Goal: Task Accomplishment & Management: Complete application form

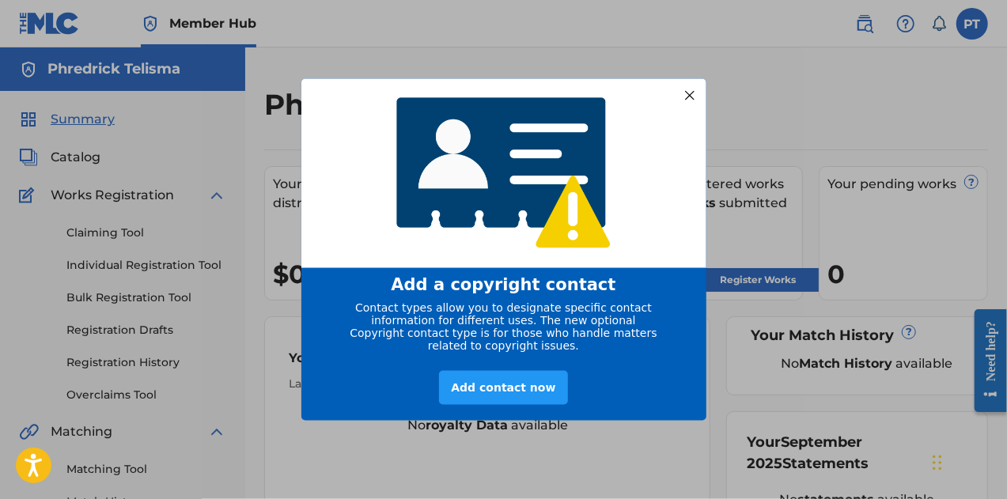
click at [688, 97] on div at bounding box center [689, 95] width 21 height 21
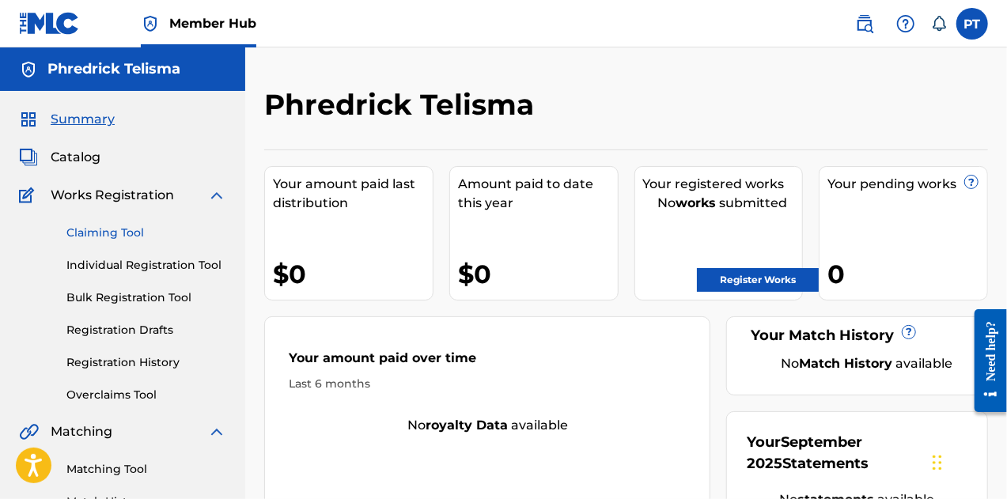
click at [116, 240] on link "Claiming Tool" at bounding box center [146, 233] width 160 height 17
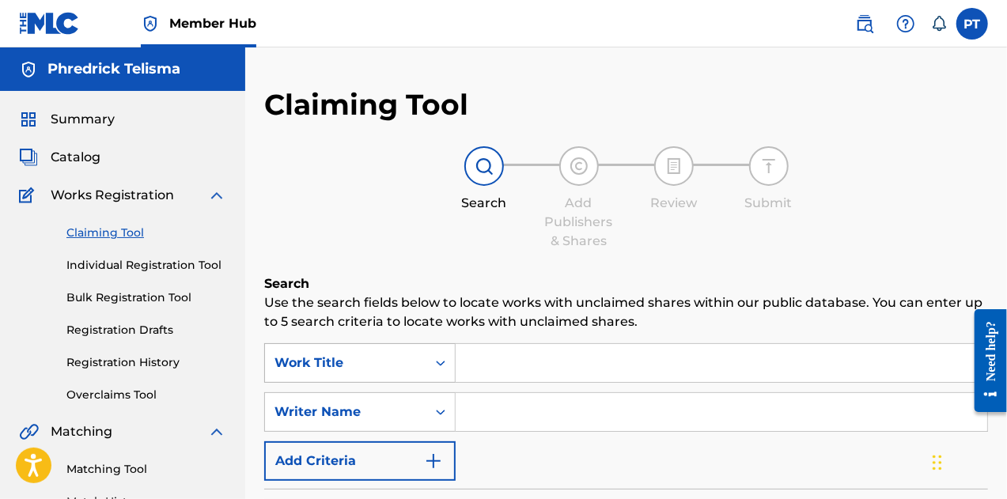
click at [434, 362] on div "Work Title" at bounding box center [359, 363] width 191 height 40
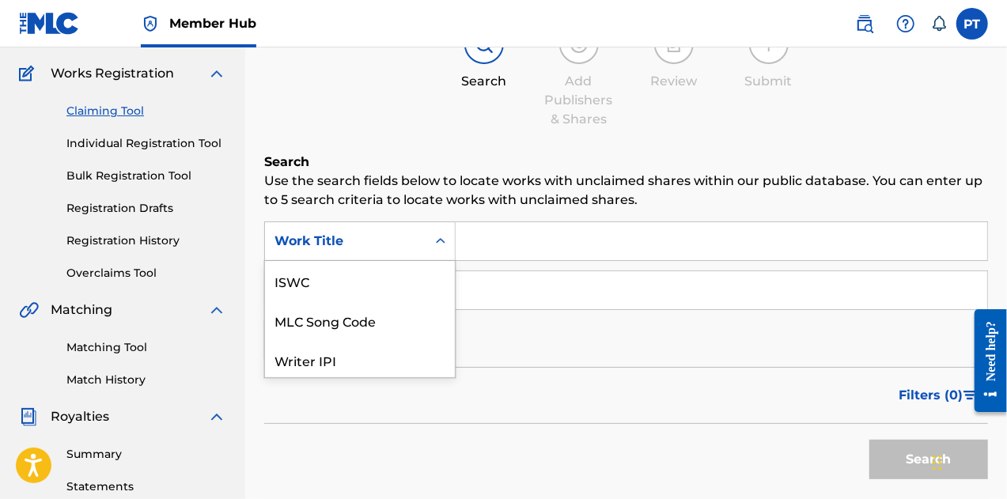
scroll to position [40, 0]
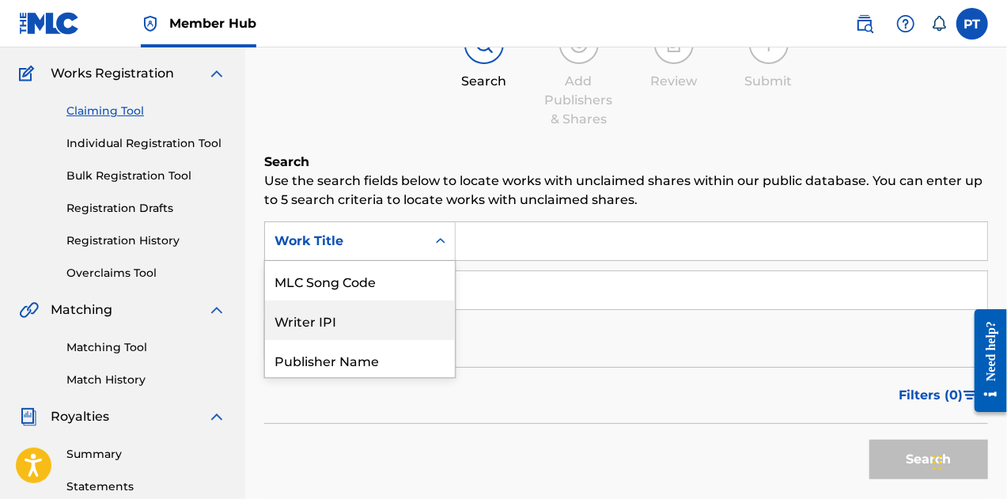
click at [401, 319] on div "Writer IPI" at bounding box center [360, 321] width 190 height 40
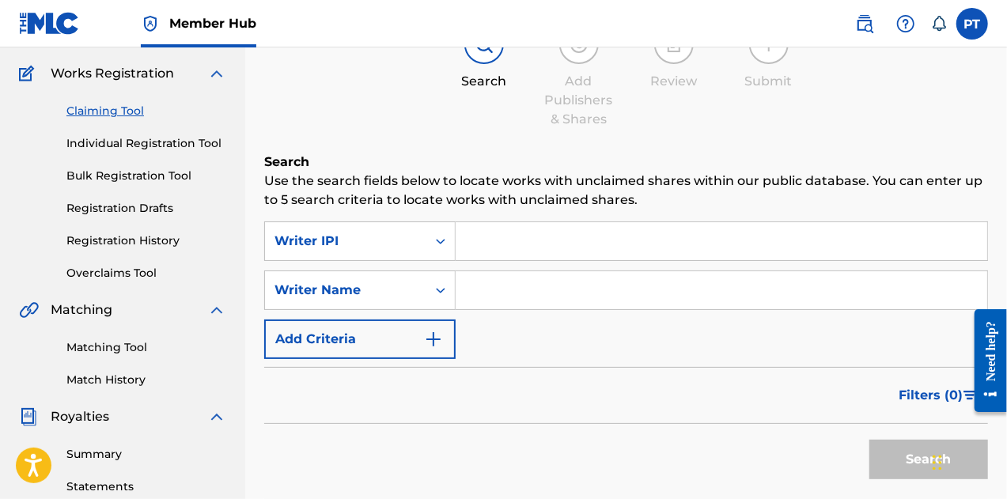
click at [502, 238] on input "Search Form" at bounding box center [722, 241] width 532 height 38
type input "00792351817"
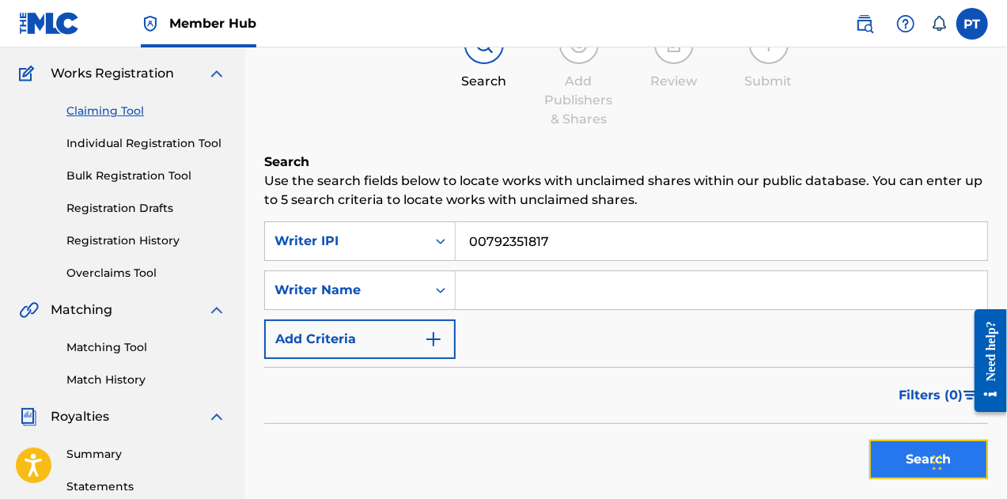
click at [877, 469] on button "Search" at bounding box center [929, 460] width 119 height 40
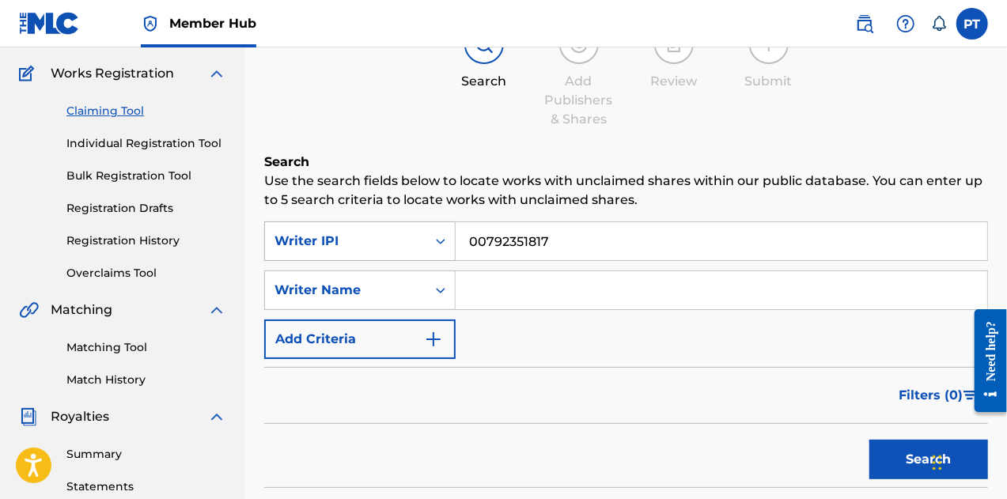
click at [424, 235] on div "Writer IPI" at bounding box center [345, 241] width 161 height 30
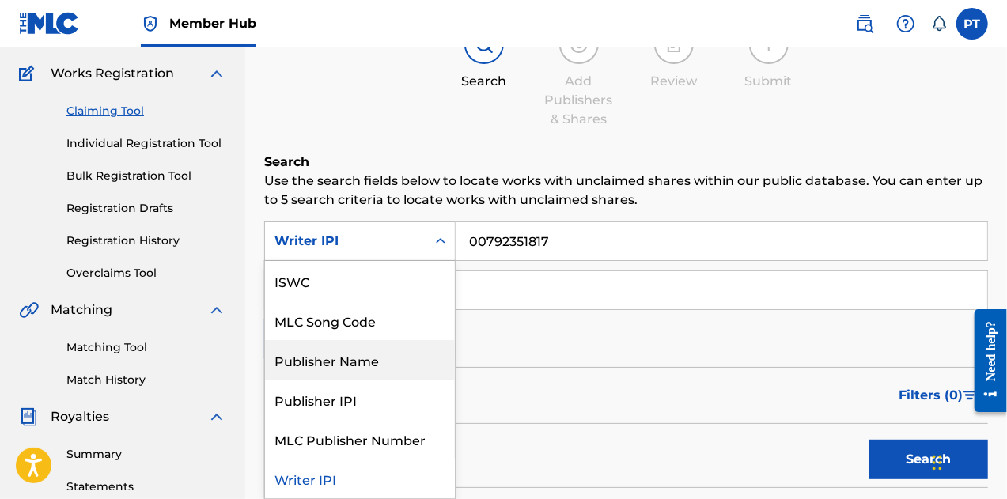
click at [380, 368] on div "Publisher Name" at bounding box center [360, 360] width 190 height 40
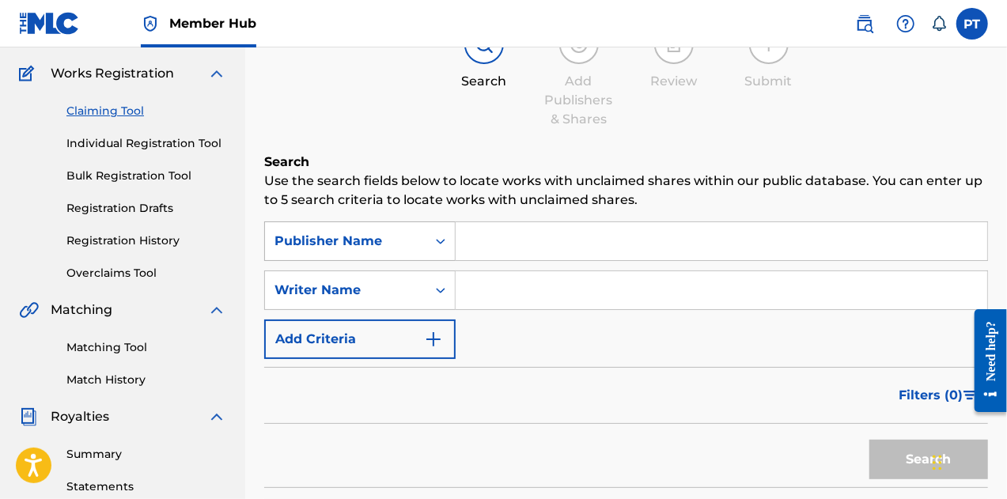
click at [394, 241] on div "Publisher Name" at bounding box center [346, 241] width 142 height 19
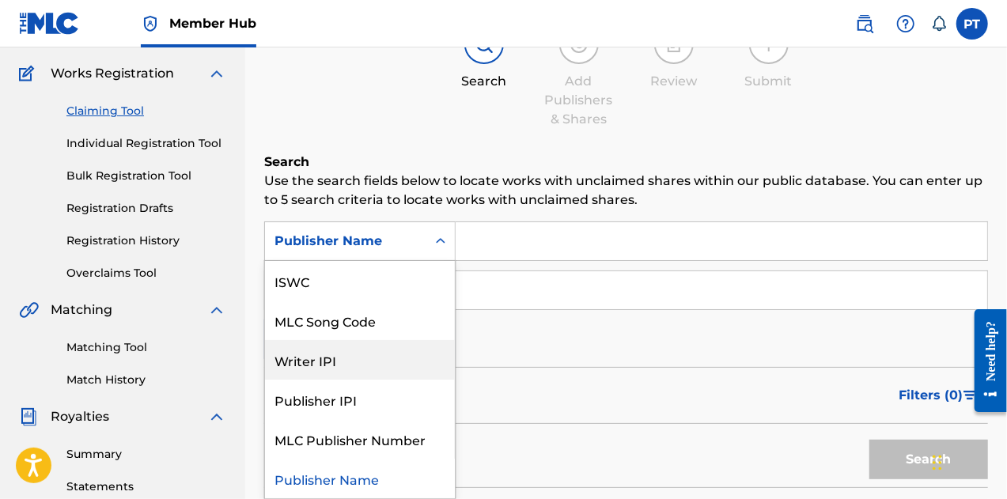
scroll to position [0, 0]
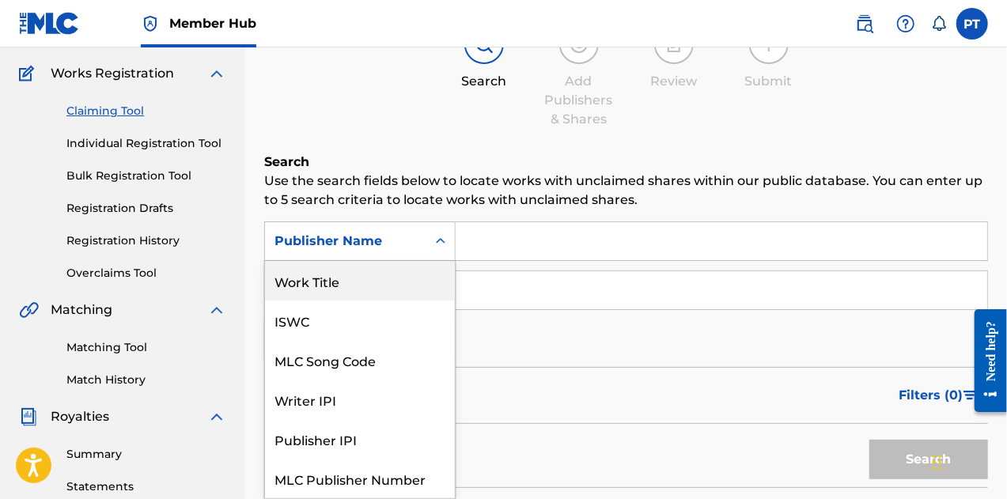
click at [351, 290] on div "Work Title" at bounding box center [360, 281] width 190 height 40
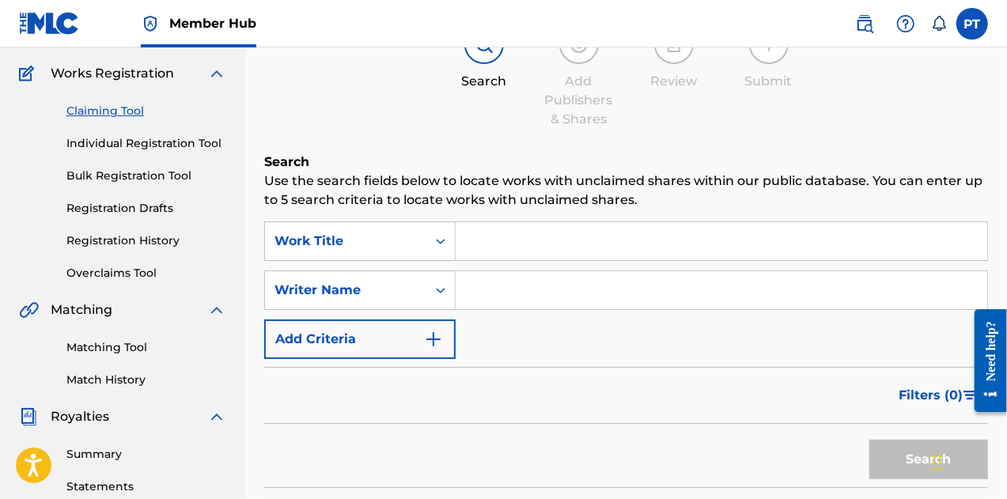
click at [506, 237] on input "Search Form" at bounding box center [722, 241] width 532 height 38
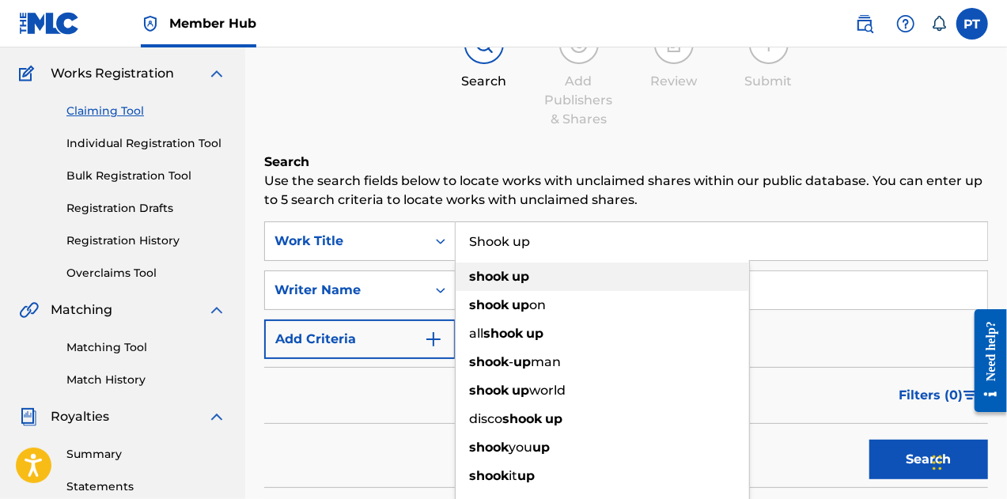
click at [491, 275] on strong "shook" at bounding box center [489, 276] width 40 height 15
type input "shook up"
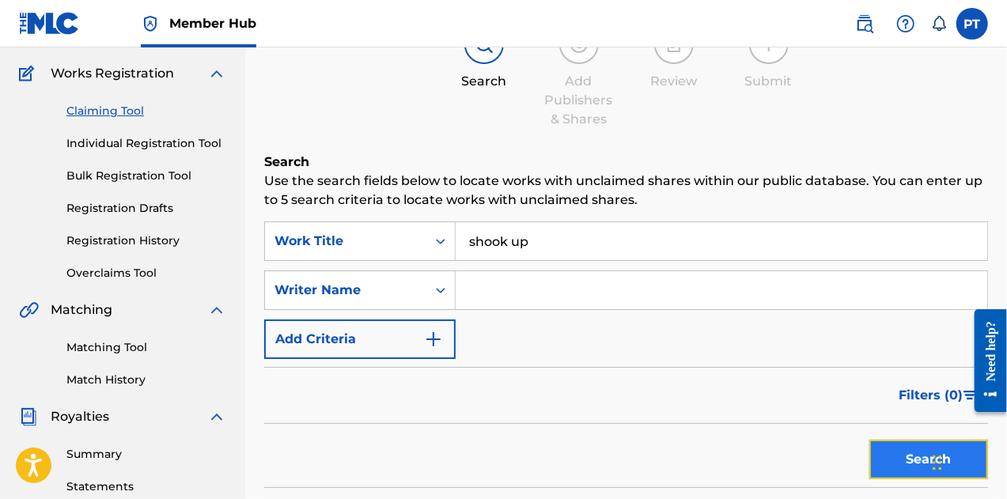
click at [908, 469] on button "Search" at bounding box center [929, 460] width 119 height 40
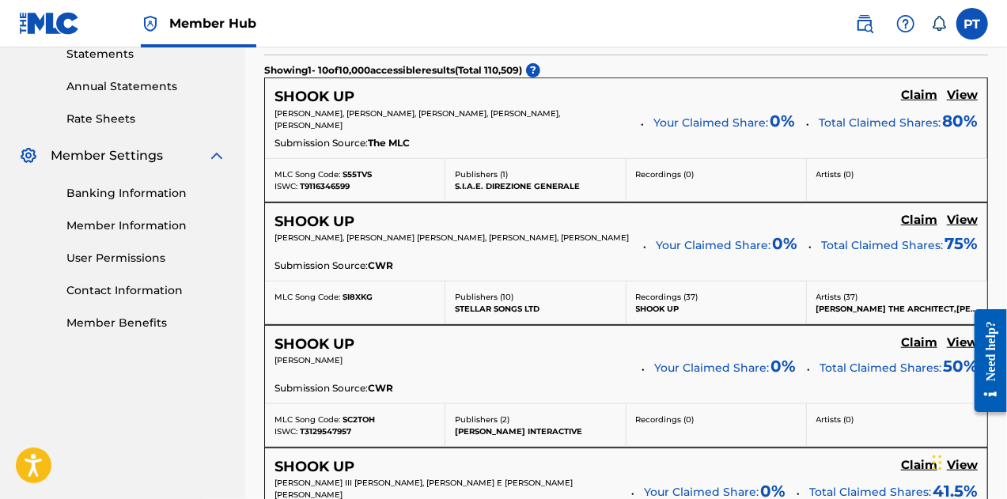
scroll to position [555, 0]
click at [508, 374] on div "REINIS ASMANIS Your Claimed Share: 0 % Total Claimed Shares: 50 %" at bounding box center [626, 366] width 703 height 25
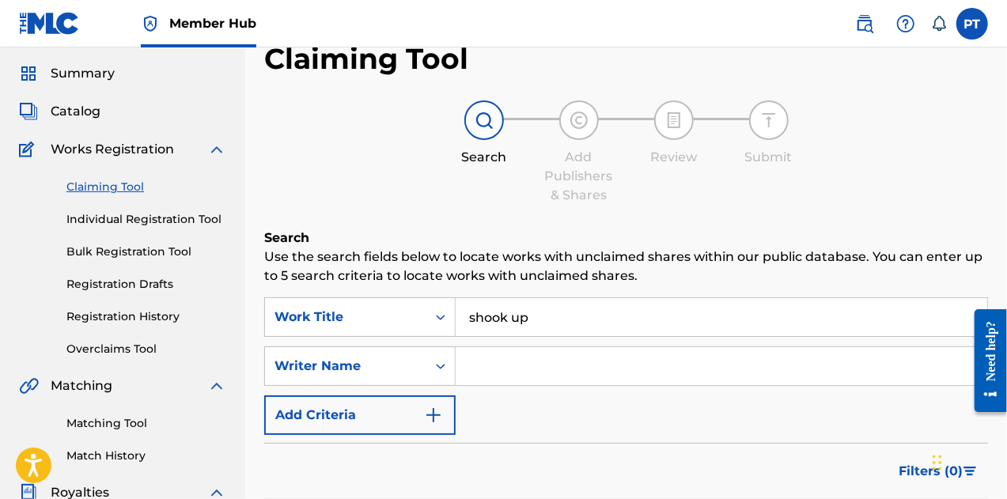
scroll to position [0, 0]
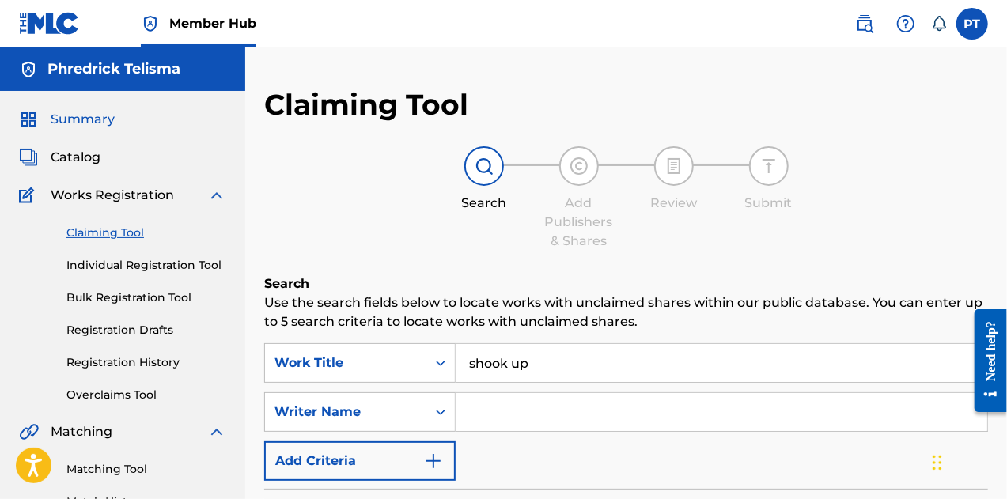
click at [62, 118] on span "Summary" at bounding box center [83, 119] width 64 height 19
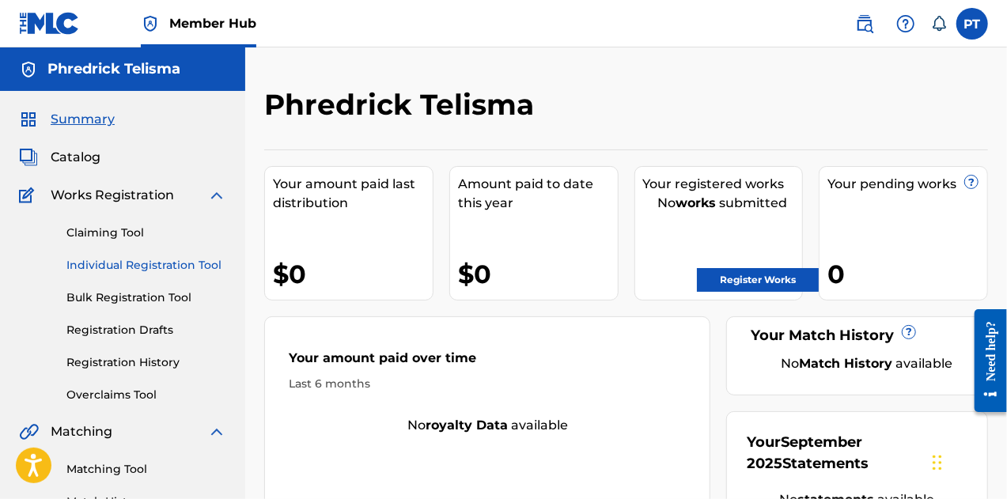
click at [116, 267] on link "Individual Registration Tool" at bounding box center [146, 265] width 160 height 17
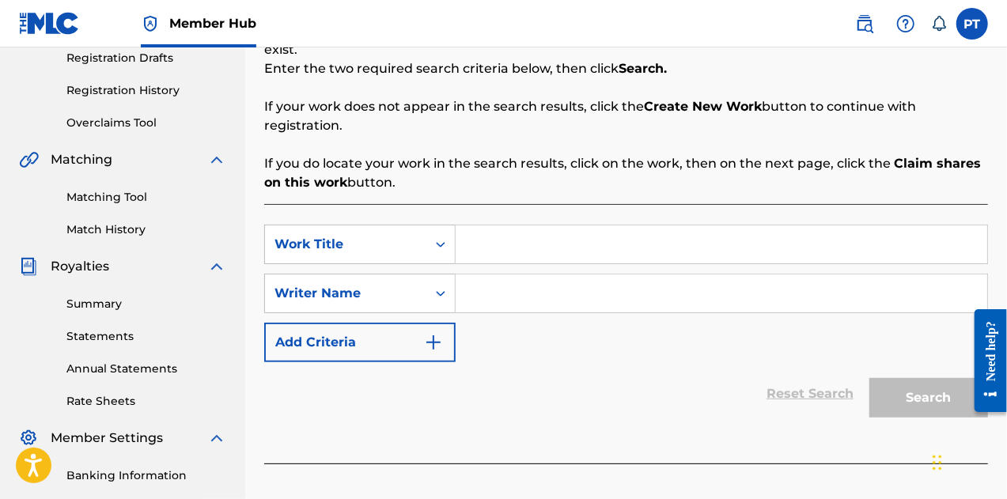
scroll to position [259, 0]
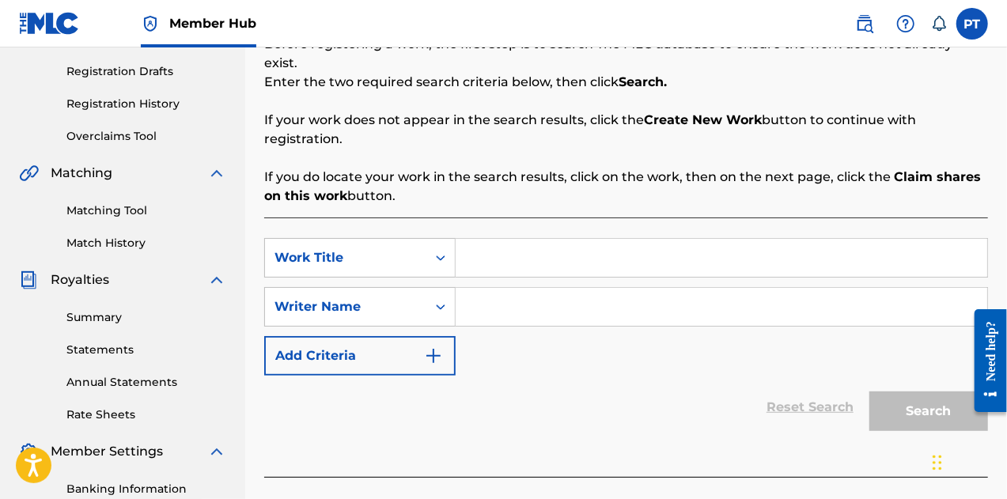
click at [525, 239] on input "Search Form" at bounding box center [722, 258] width 532 height 38
type input "L"
type input "Okay Okay"
click at [897, 378] on div "Search" at bounding box center [925, 407] width 127 height 63
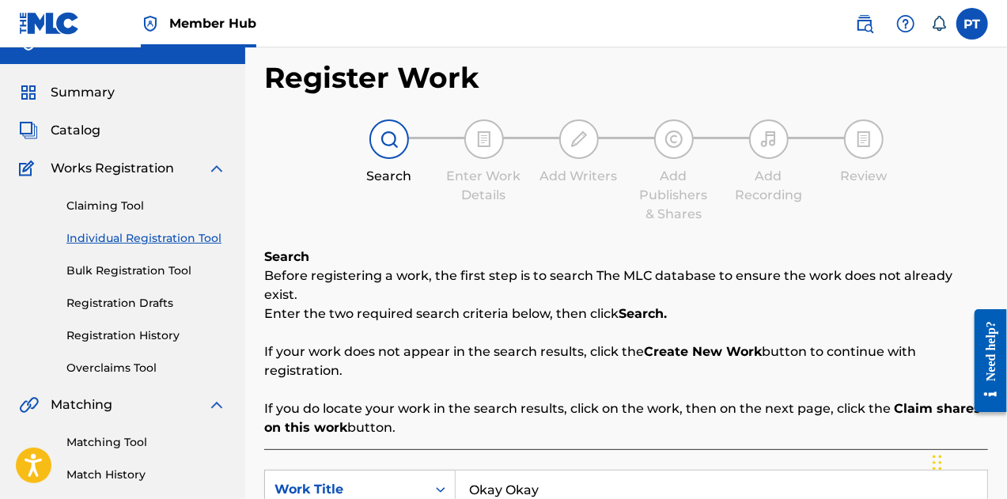
scroll to position [0, 0]
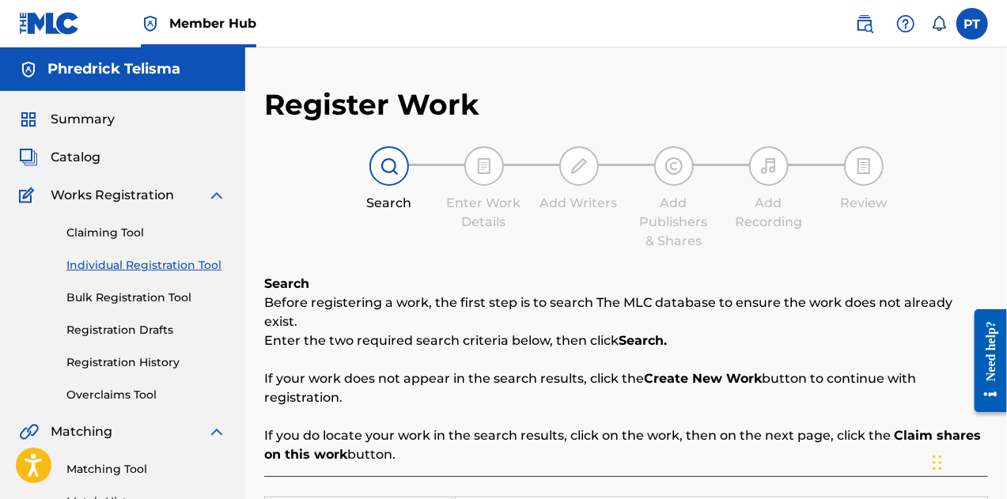
click at [394, 165] on img at bounding box center [389, 166] width 19 height 19
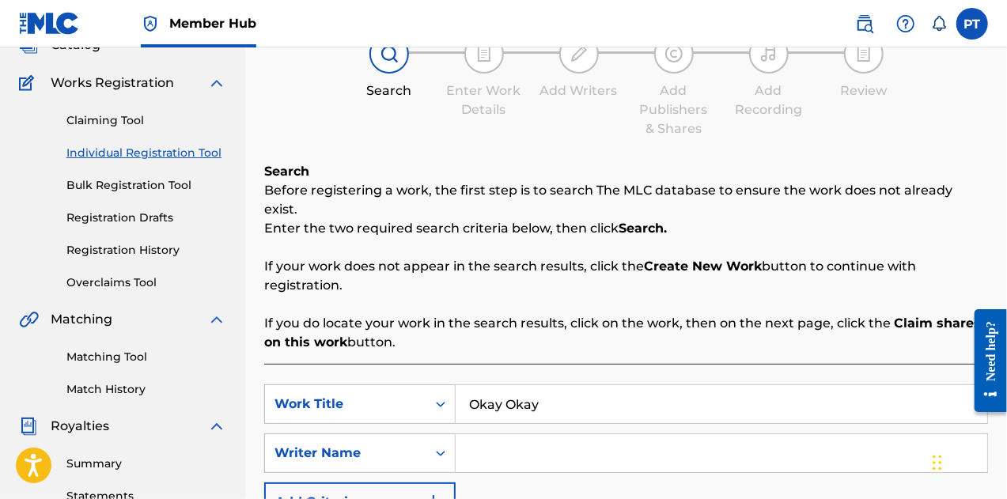
scroll to position [143, 0]
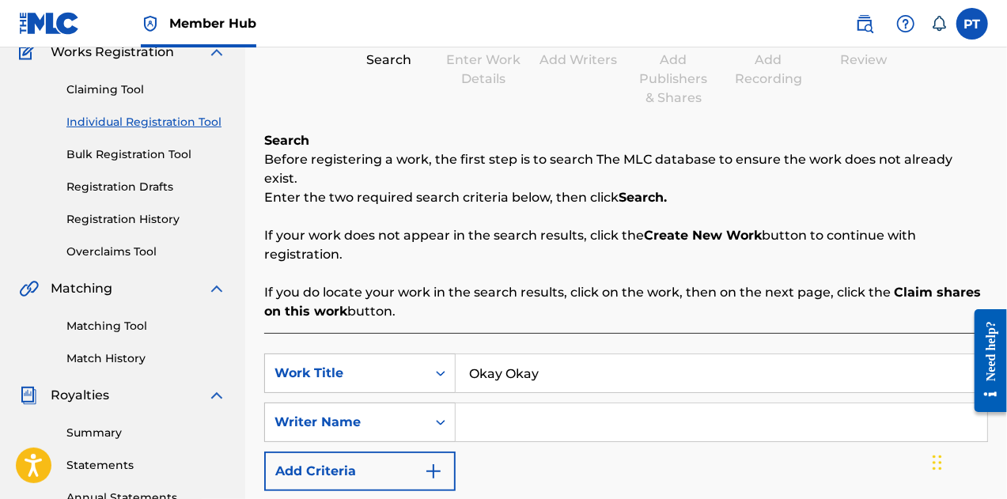
click at [527, 409] on input "Search Form" at bounding box center [722, 423] width 532 height 38
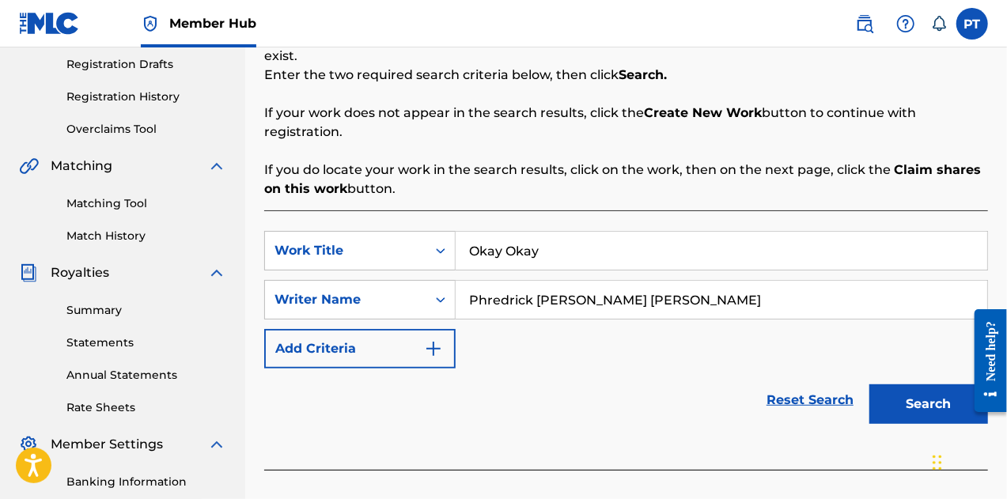
scroll to position [267, 0]
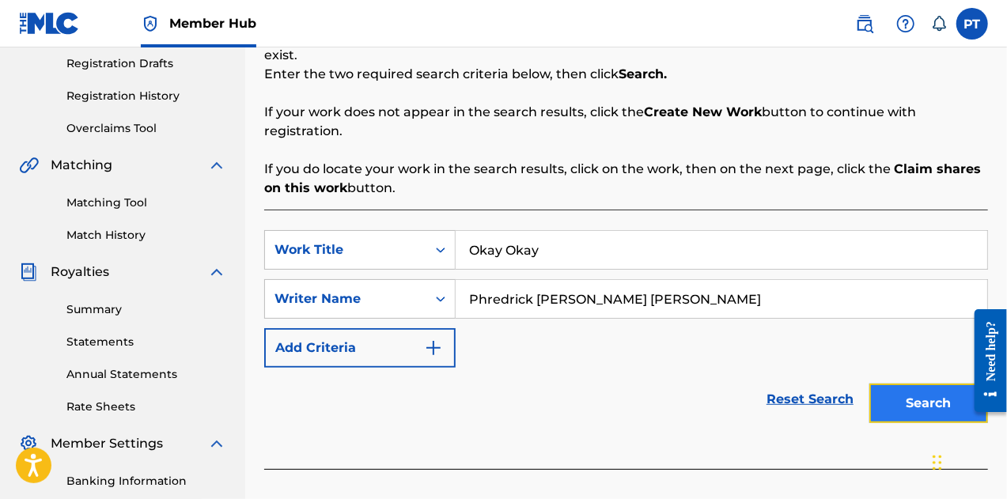
click at [912, 390] on button "Search" at bounding box center [929, 404] width 119 height 40
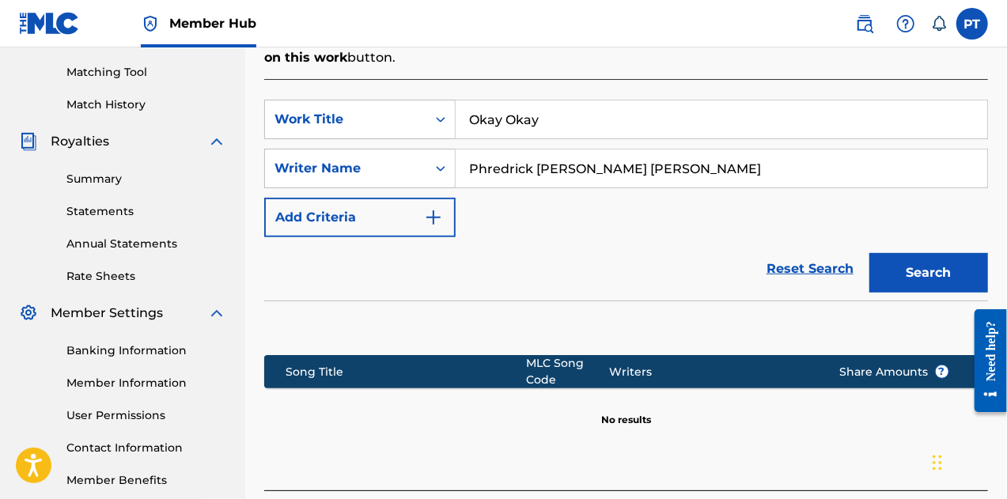
scroll to position [417, 0]
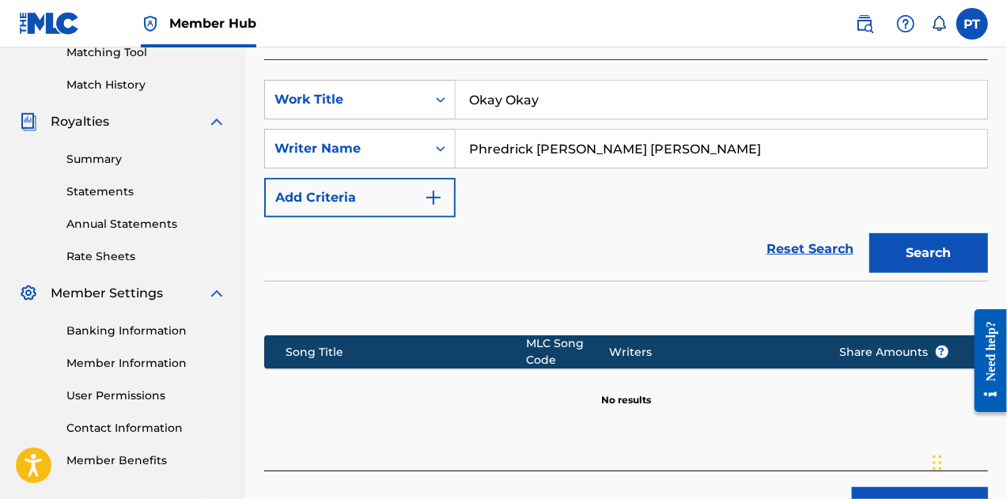
drag, startPoint x: 649, startPoint y: 129, endPoint x: 533, endPoint y: 167, distance: 121.6
click at [533, 167] on div "SearchWithCriteria04771edb-6616-4c24-9e0c-90dfee5e08e2 Work Title Okay Okay Sea…" at bounding box center [626, 149] width 724 height 138
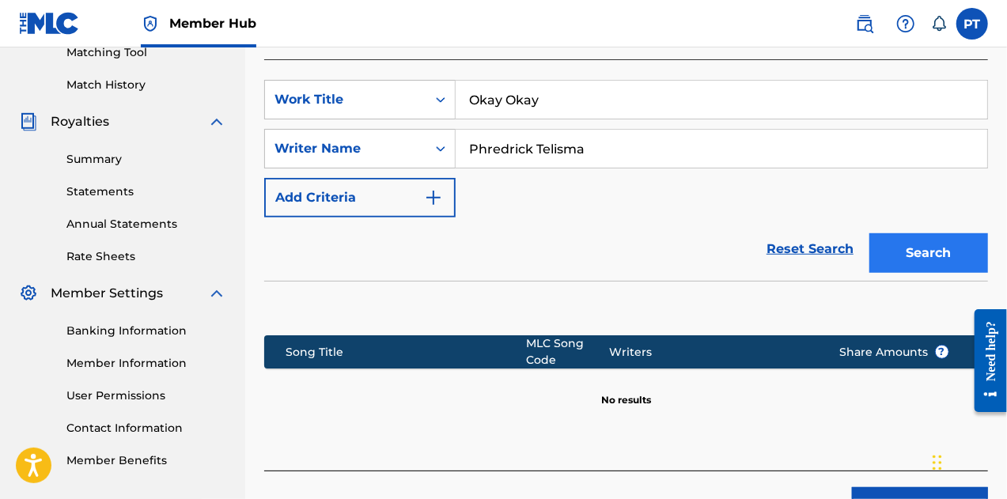
type input "Phredrick Telisma"
click at [927, 238] on button "Search" at bounding box center [929, 253] width 119 height 40
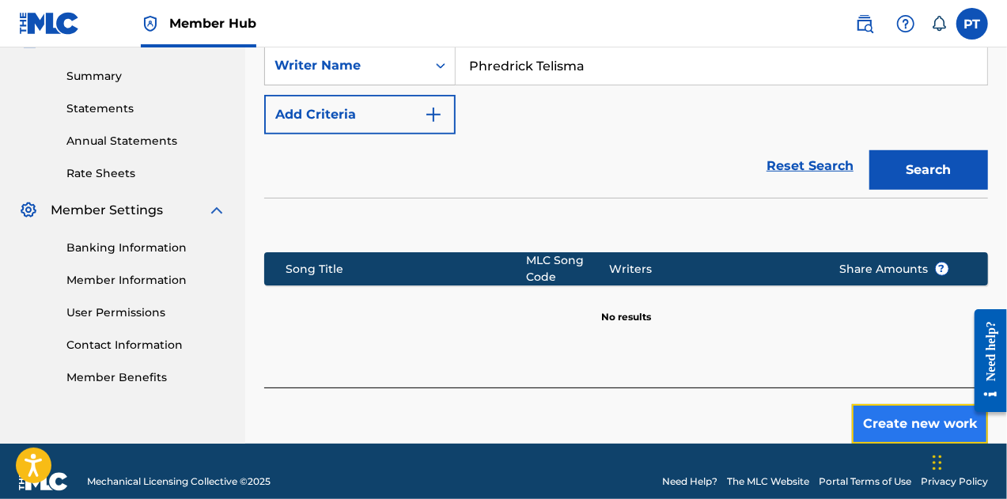
click at [930, 409] on button "Create new work" at bounding box center [920, 424] width 136 height 40
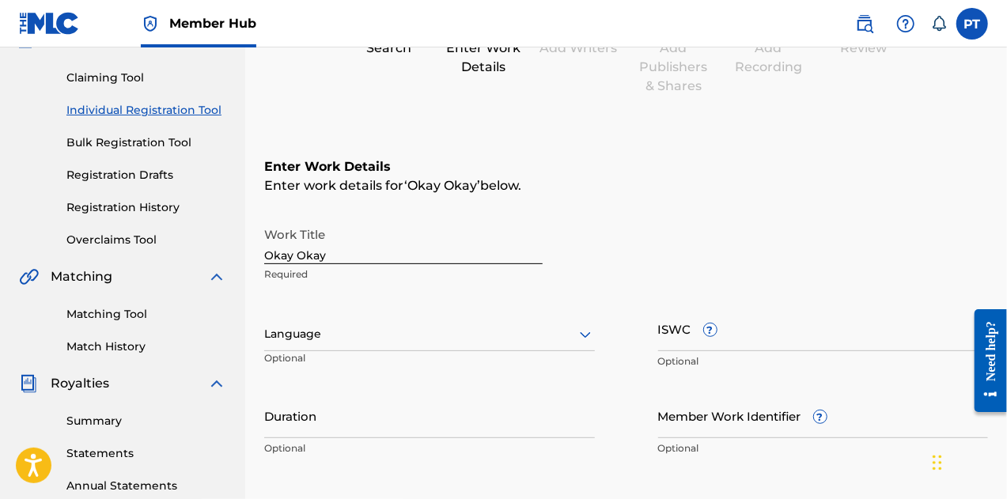
scroll to position [236, 0]
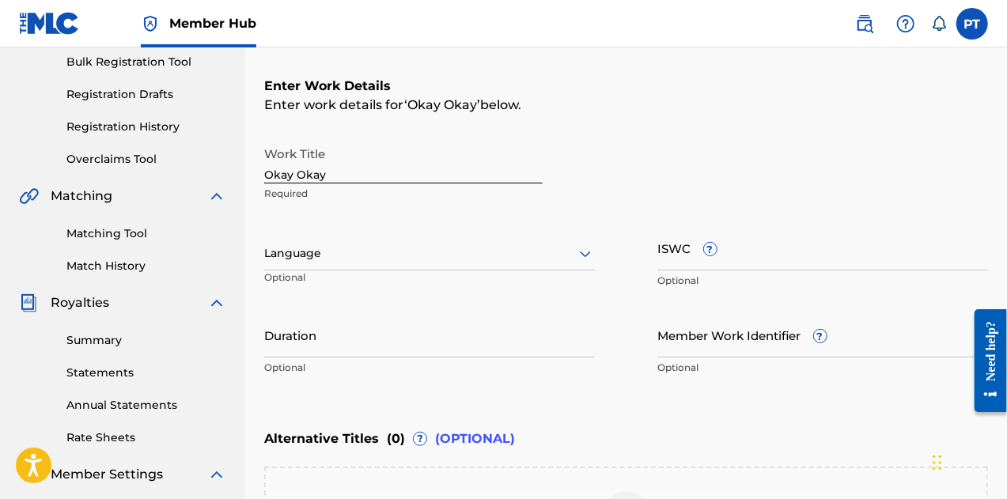
click at [570, 267] on div "Language" at bounding box center [429, 253] width 331 height 33
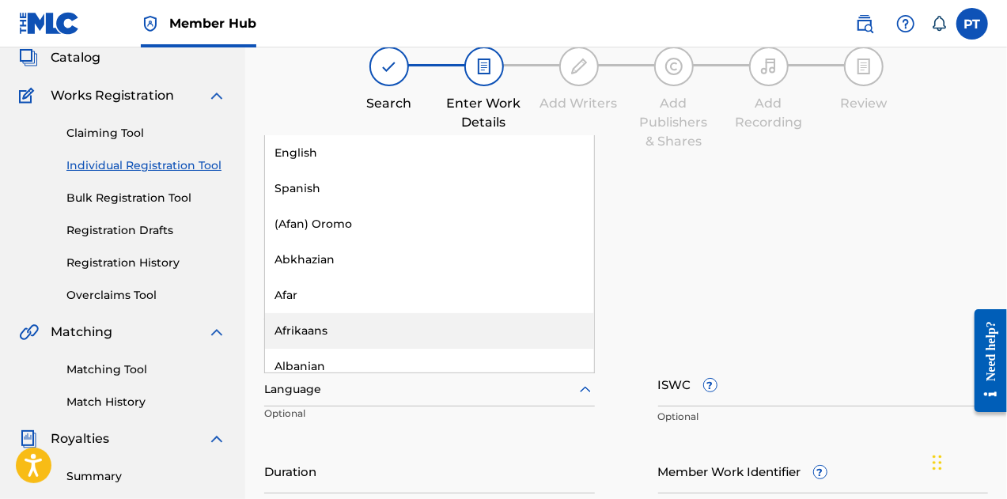
scroll to position [100, 0]
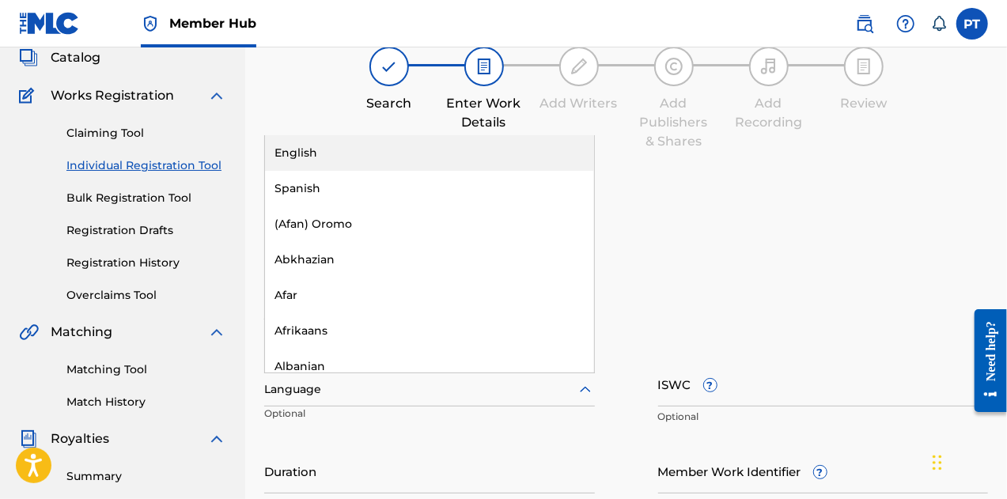
click at [381, 161] on div "English" at bounding box center [429, 153] width 329 height 36
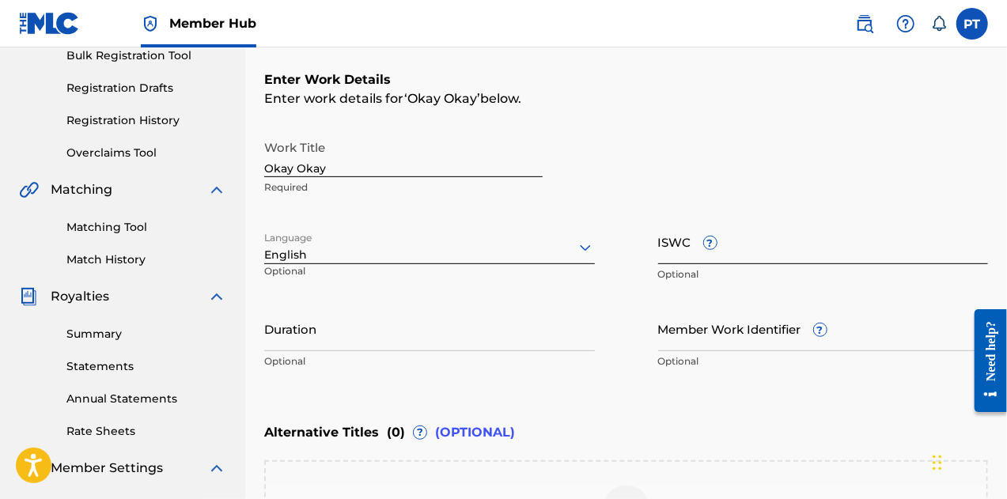
scroll to position [241, 0]
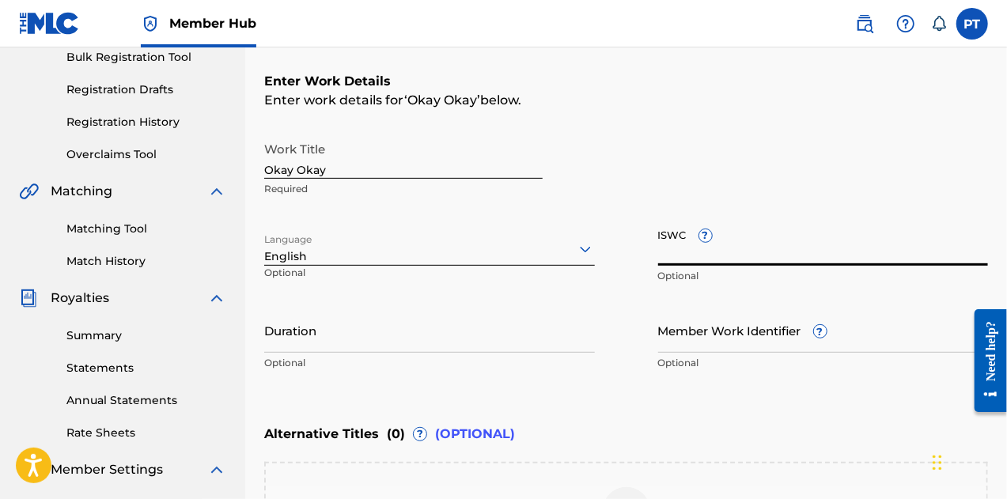
click at [761, 253] on input "ISWC ?" at bounding box center [823, 243] width 331 height 45
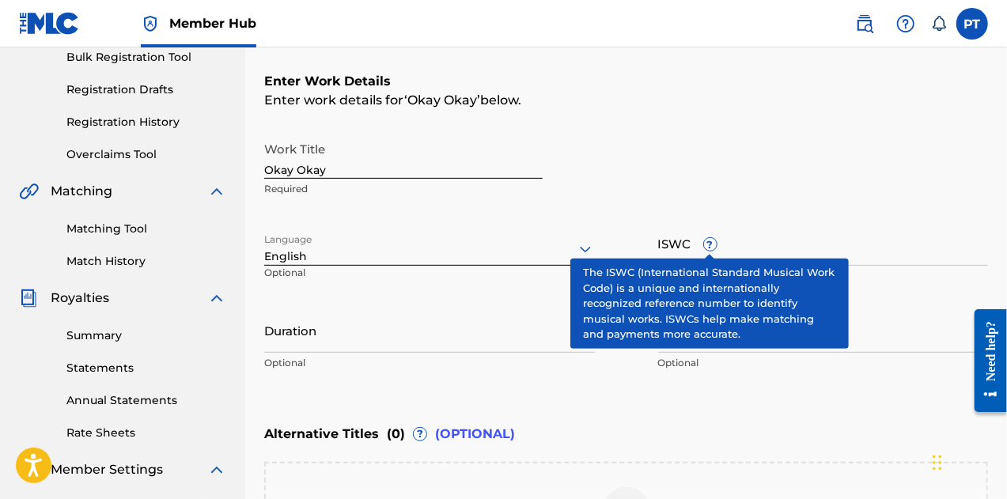
click at [707, 233] on div "ISWC ? Optional" at bounding box center [823, 256] width 331 height 71
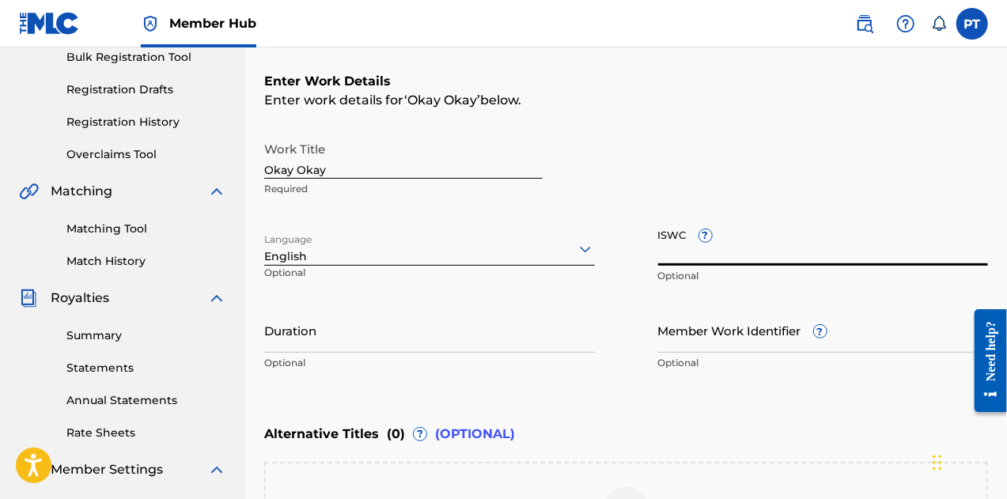
click at [744, 253] on input "ISWC ?" at bounding box center [823, 243] width 331 height 45
paste input "T-335.155.723-4"
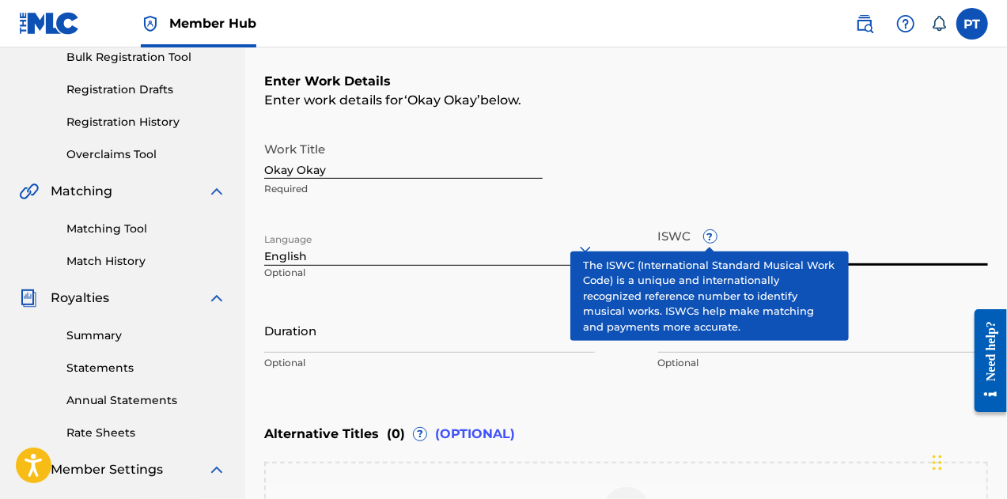
type input "T-335.155.723-4"
click at [709, 237] on span "?" at bounding box center [710, 236] width 13 height 13
click at [709, 237] on input "T-335.155.723-4" at bounding box center [823, 243] width 331 height 45
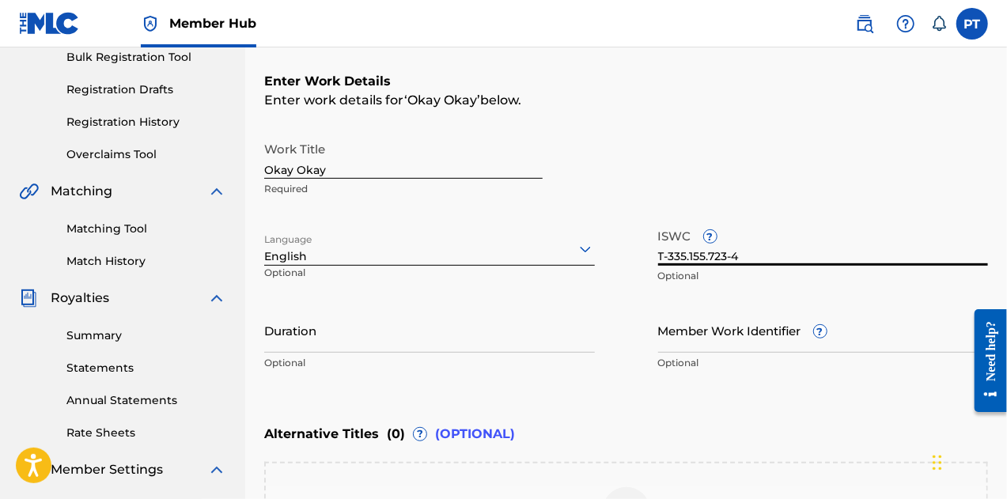
click at [430, 354] on div "Duration Optional" at bounding box center [429, 343] width 331 height 71
click at [434, 335] on input "Duration" at bounding box center [429, 330] width 331 height 45
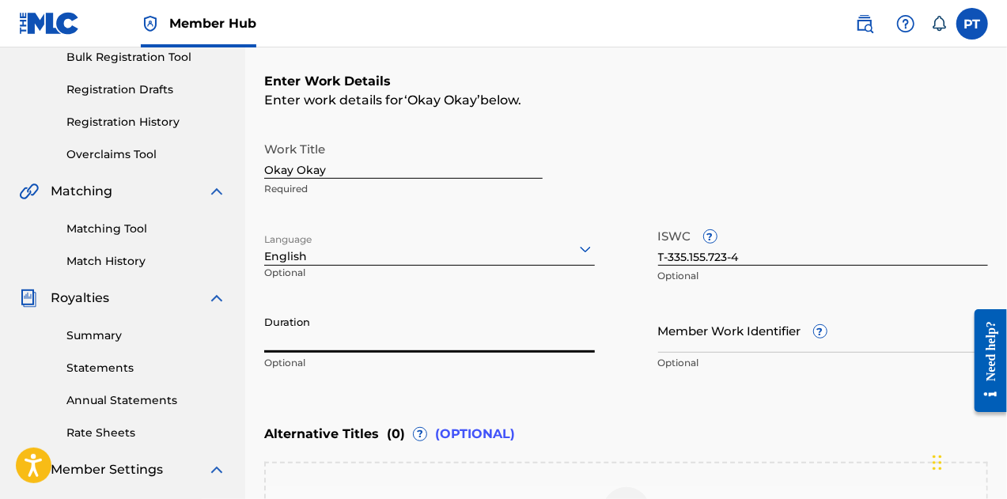
type input "3"
type input "03:37"
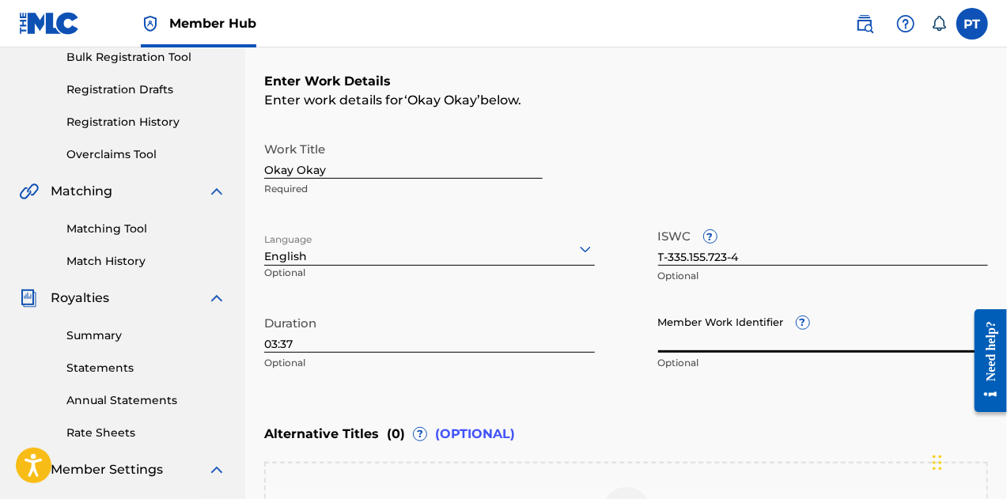
click at [757, 332] on input "Member Work Identifier ?" at bounding box center [823, 330] width 331 height 45
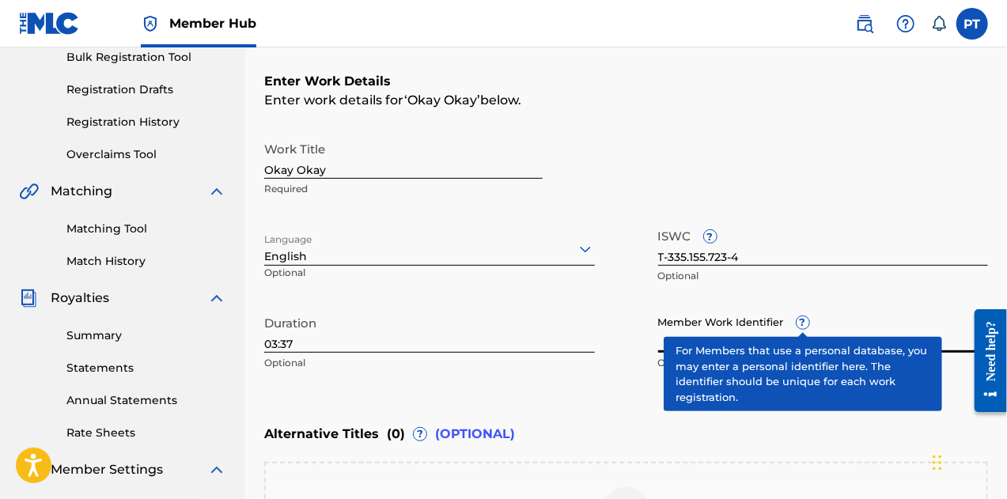
click at [797, 324] on div "Member Work Identifier ? Optional" at bounding box center [823, 343] width 331 height 71
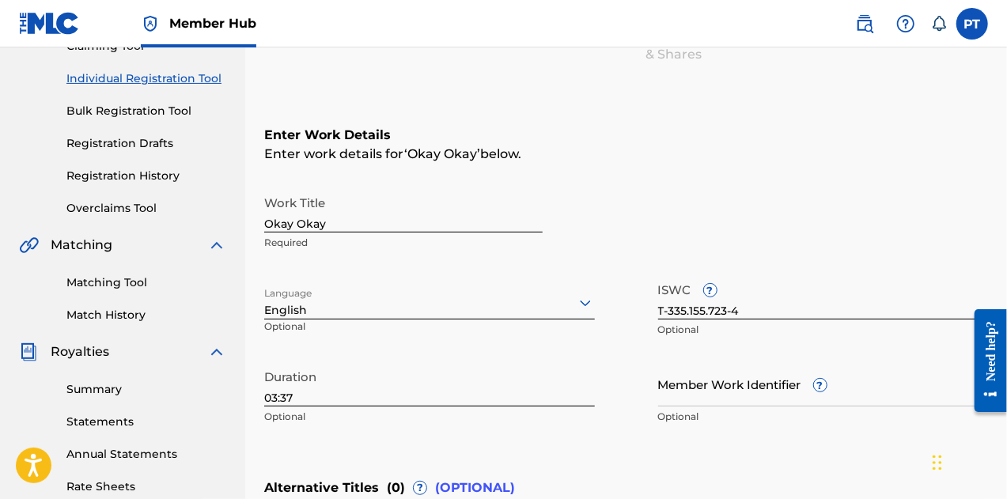
scroll to position [187, 0]
click at [372, 214] on input "Okay Okay" at bounding box center [403, 210] width 279 height 45
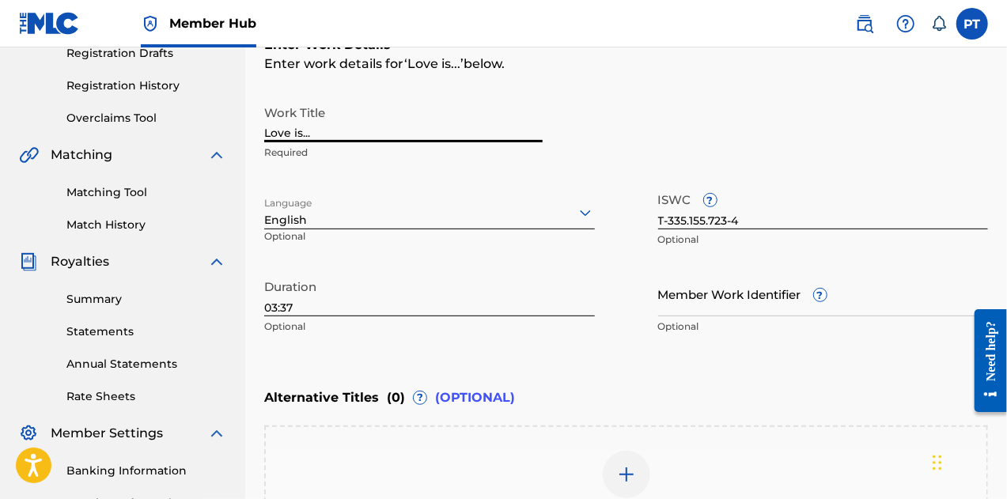
scroll to position [279, 0]
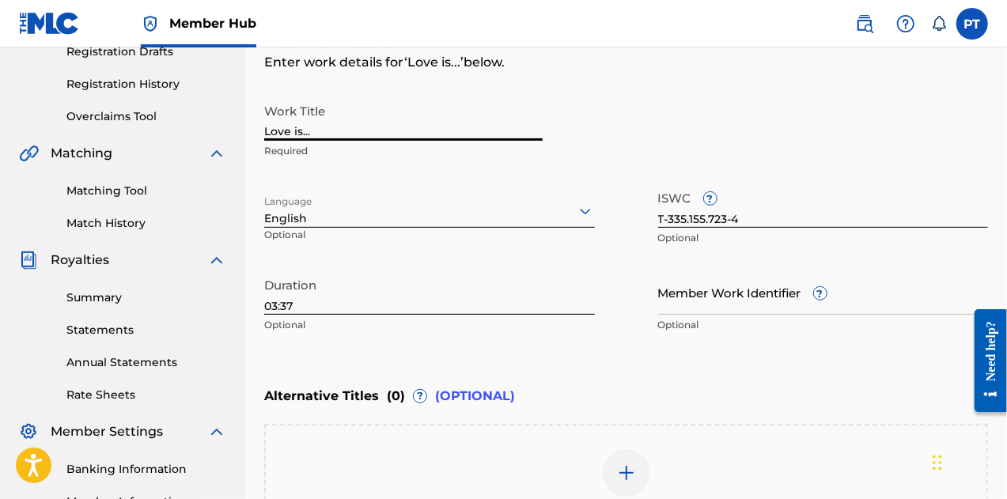
type input "Love is..."
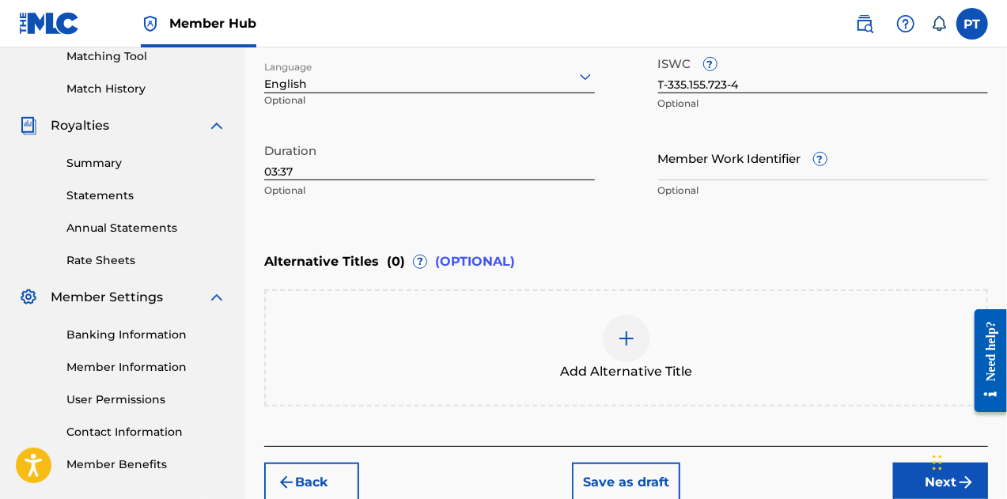
scroll to position [491, 0]
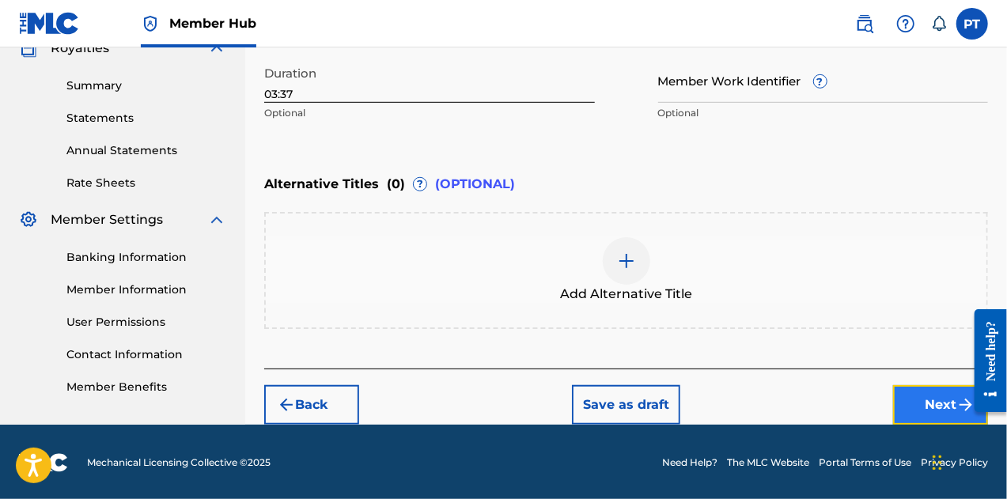
click at [934, 407] on button "Next" at bounding box center [940, 405] width 95 height 40
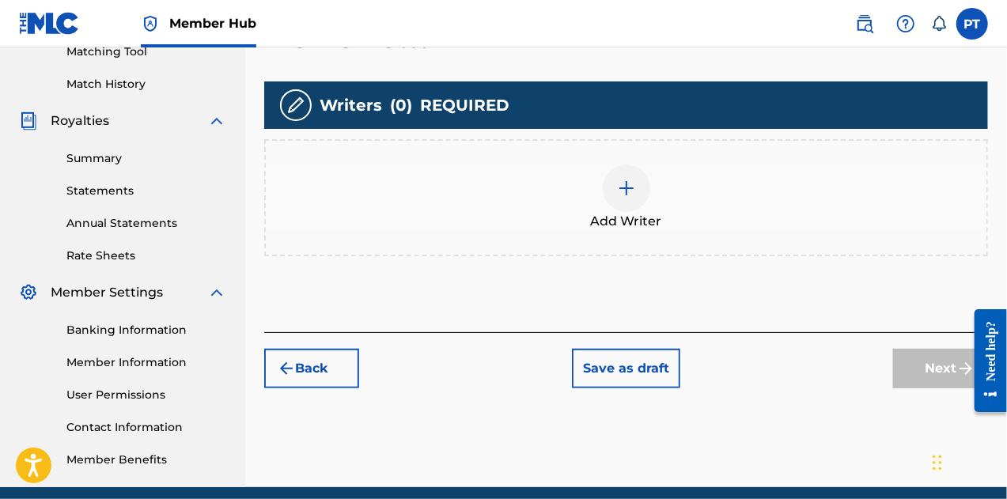
scroll to position [423, 0]
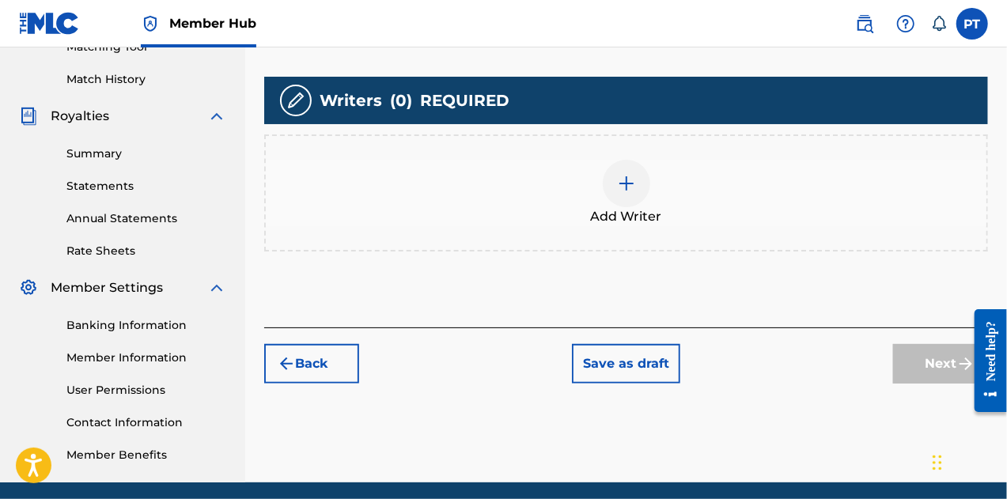
click at [626, 180] on img at bounding box center [626, 183] width 19 height 19
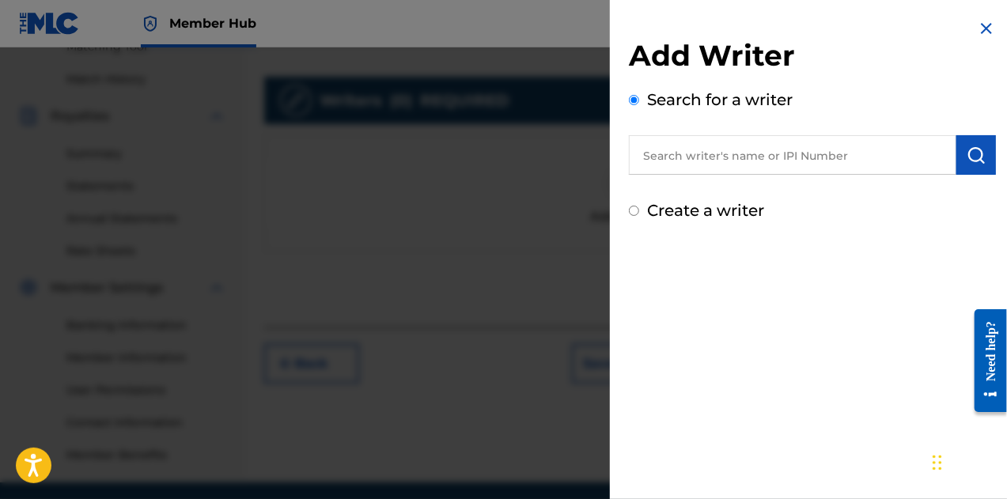
click at [751, 161] on input "text" at bounding box center [793, 155] width 328 height 40
type input "Phredrick Telisma"
click at [658, 211] on label "Create a writer" at bounding box center [705, 210] width 117 height 19
radio input "true"
click at [639, 211] on input "Create a writer" at bounding box center [634, 211] width 10 height 10
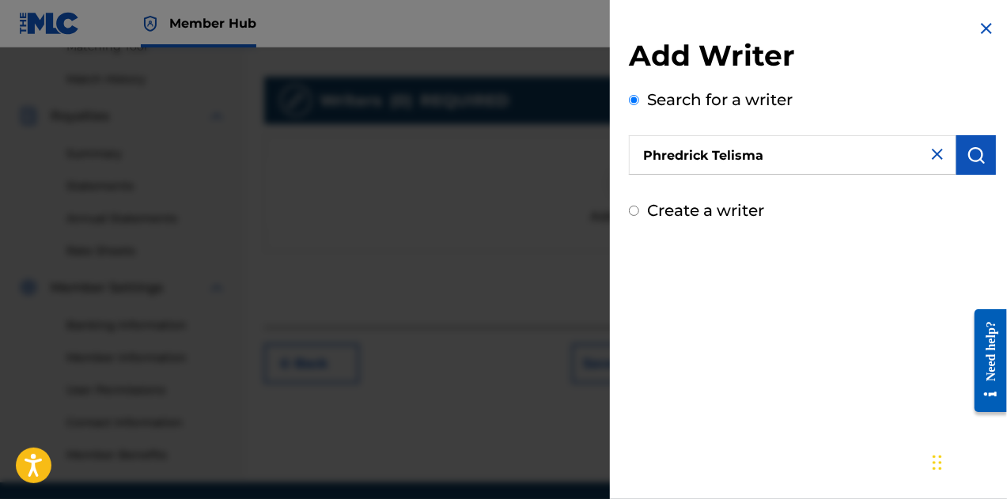
radio input "false"
radio input "true"
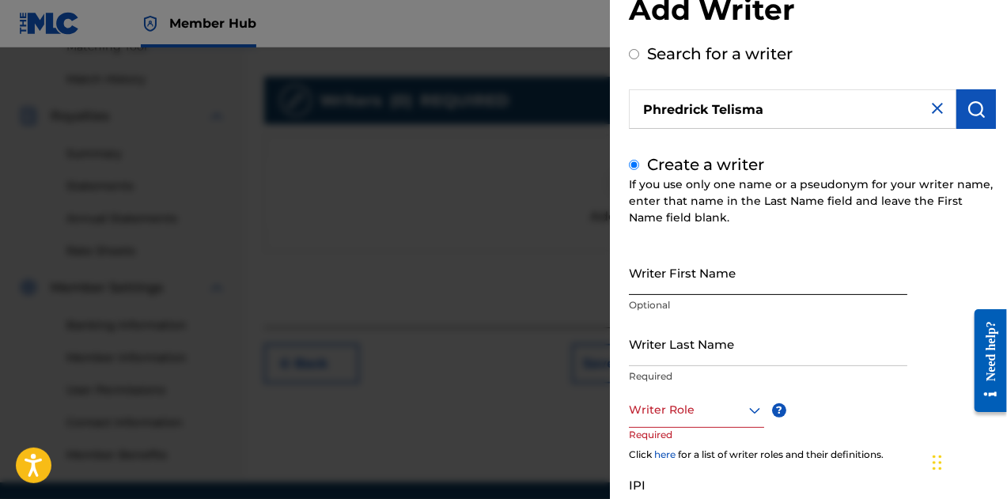
scroll to position [47, 0]
click at [802, 279] on input "Writer First Name" at bounding box center [768, 271] width 279 height 45
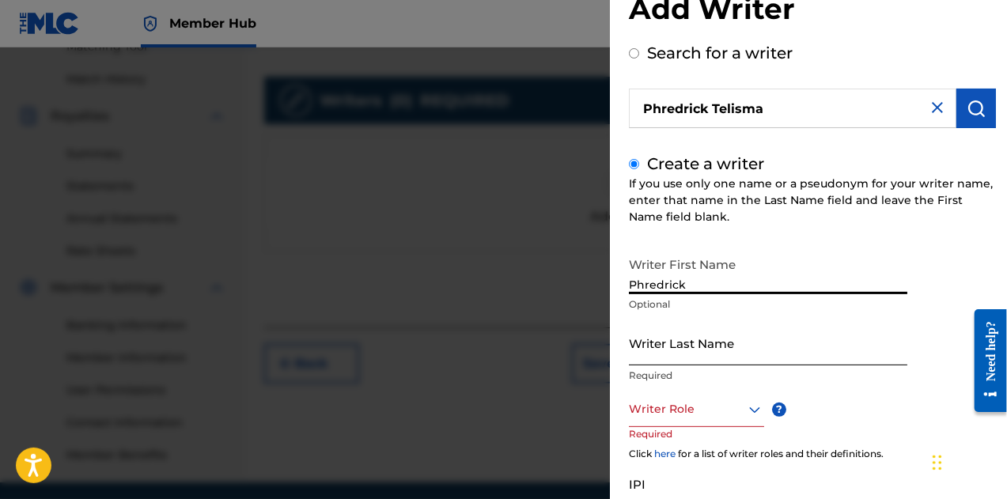
type input "Phredrick"
click at [726, 352] on input "Writer Last Name" at bounding box center [768, 342] width 279 height 45
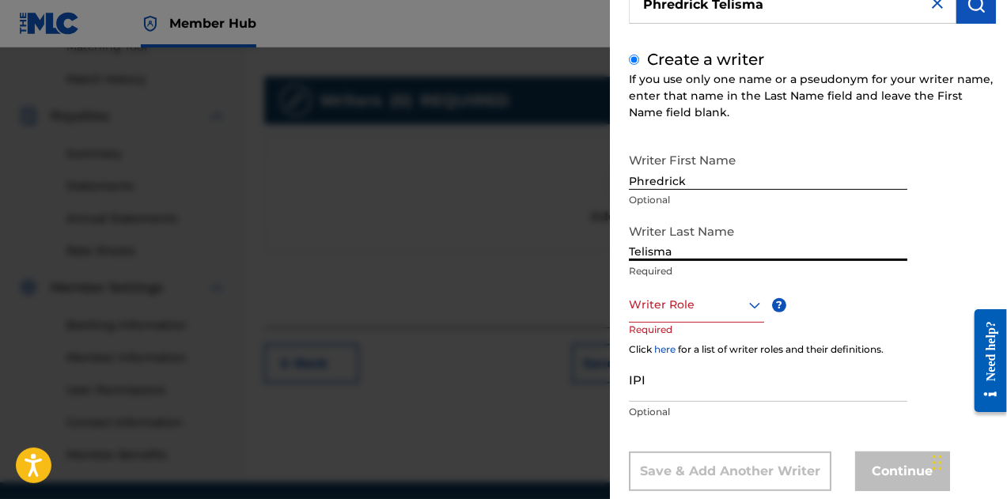
scroll to position [151, 0]
type input "Telisma"
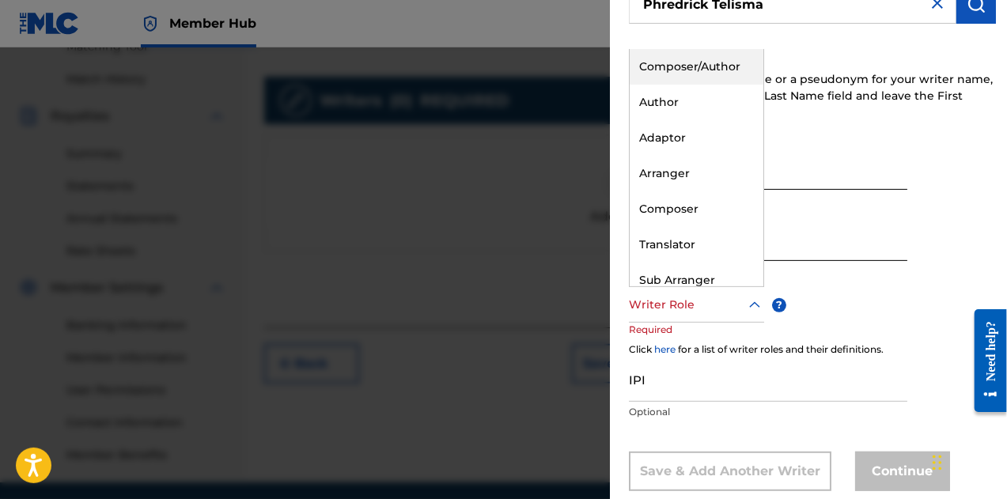
click at [714, 315] on div "Writer Role" at bounding box center [696, 305] width 135 height 36
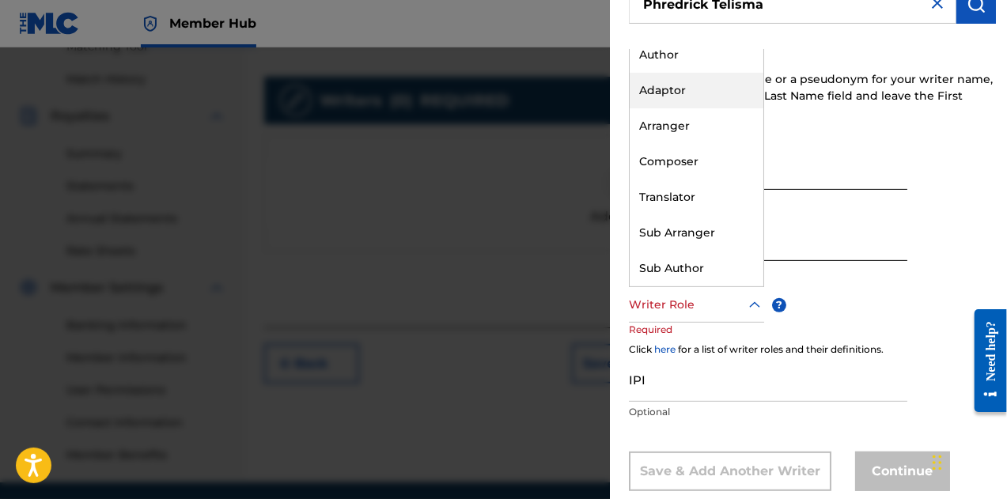
scroll to position [0, 0]
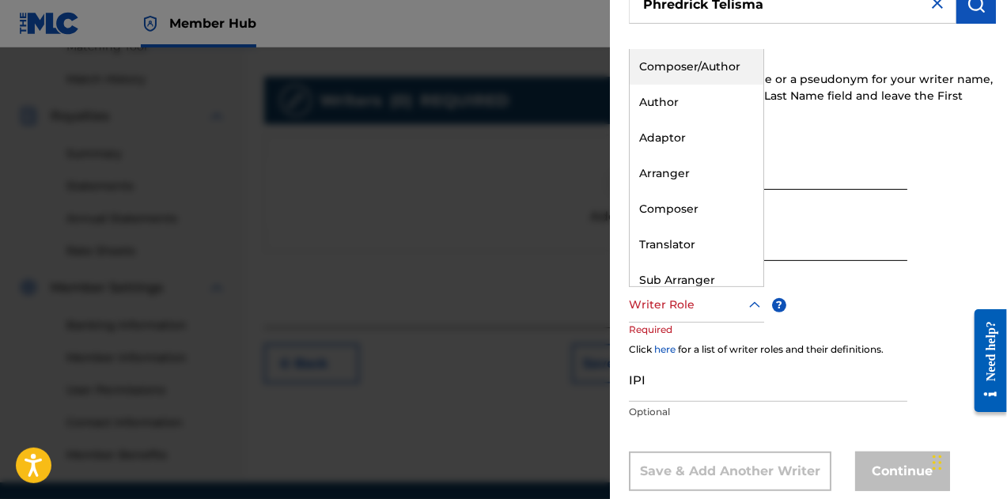
click at [683, 62] on div "Composer/Author" at bounding box center [697, 67] width 134 height 36
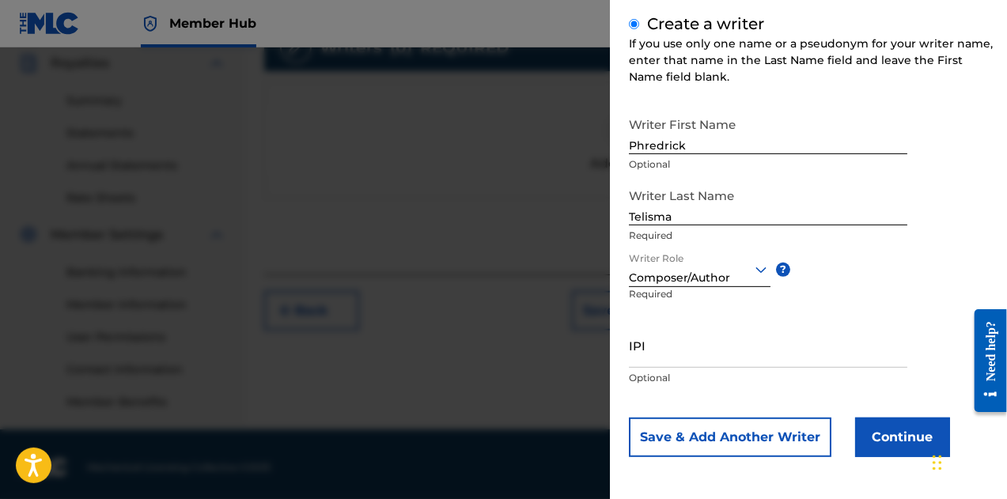
scroll to position [476, 0]
click at [662, 350] on input "IPI" at bounding box center [768, 345] width 279 height 45
paste input "00792351817"
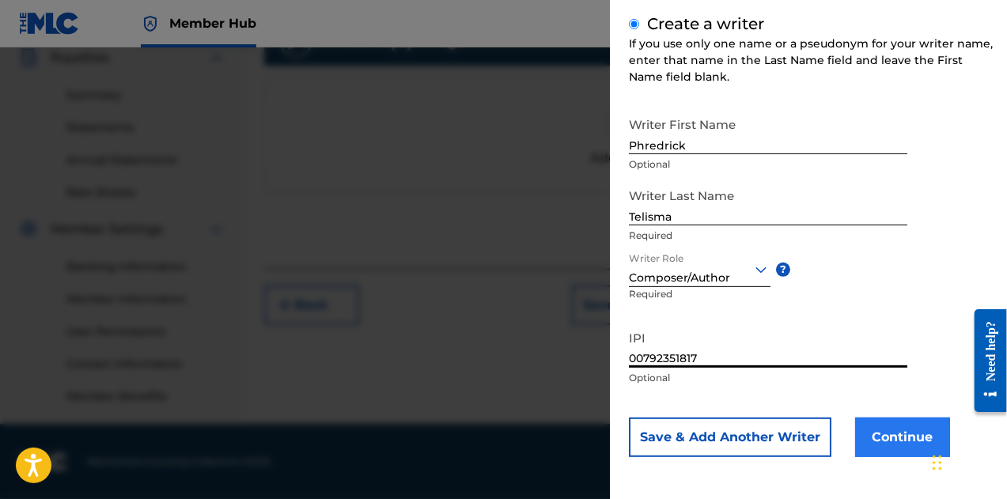
type input "00792351817"
click at [877, 431] on button "Continue" at bounding box center [902, 438] width 95 height 40
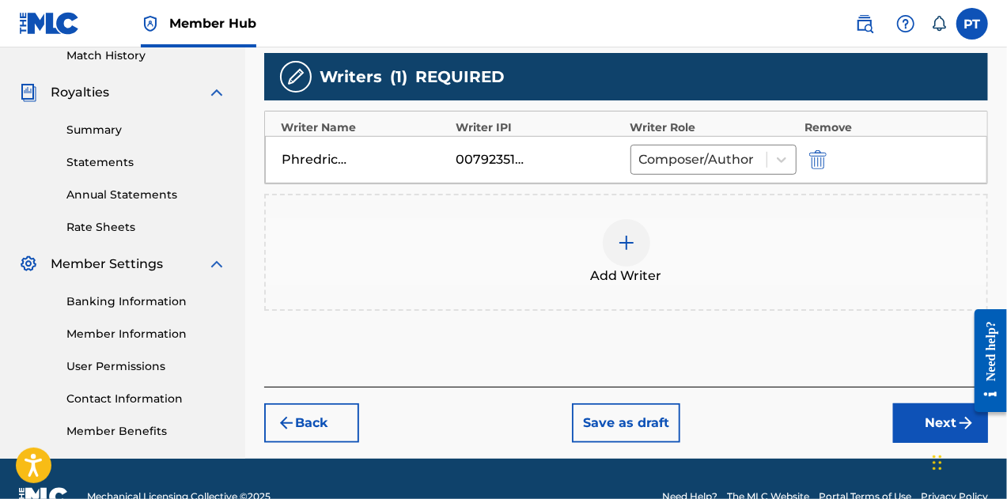
scroll to position [449, 0]
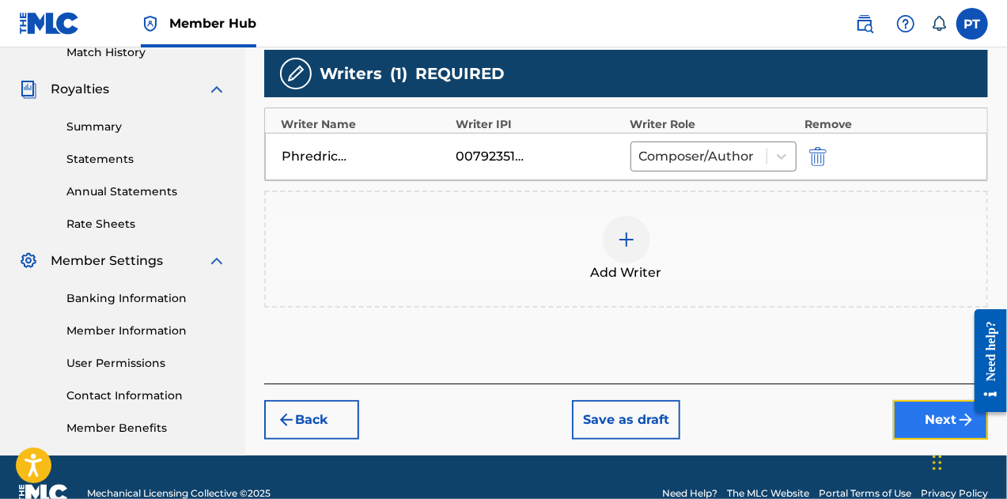
click at [910, 413] on button "Next" at bounding box center [940, 420] width 95 height 40
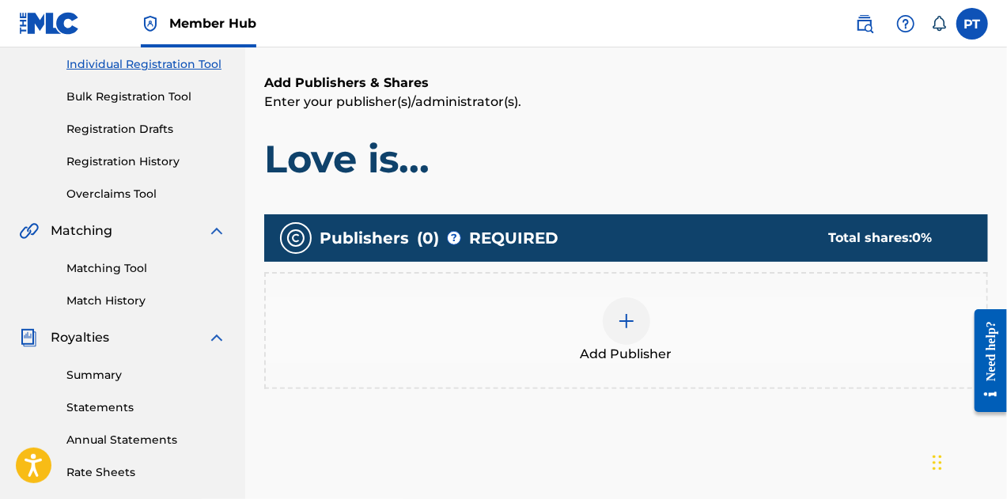
scroll to position [239, 0]
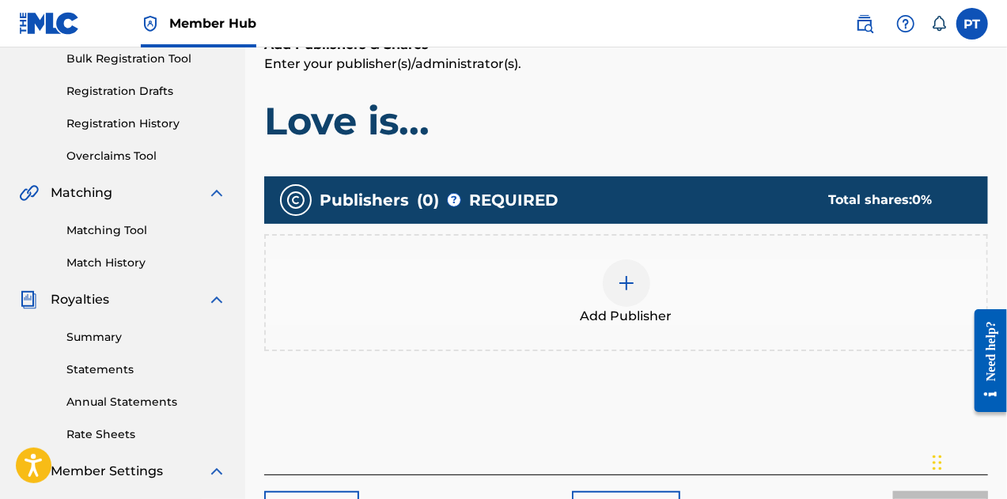
click at [631, 284] on img at bounding box center [626, 283] width 19 height 19
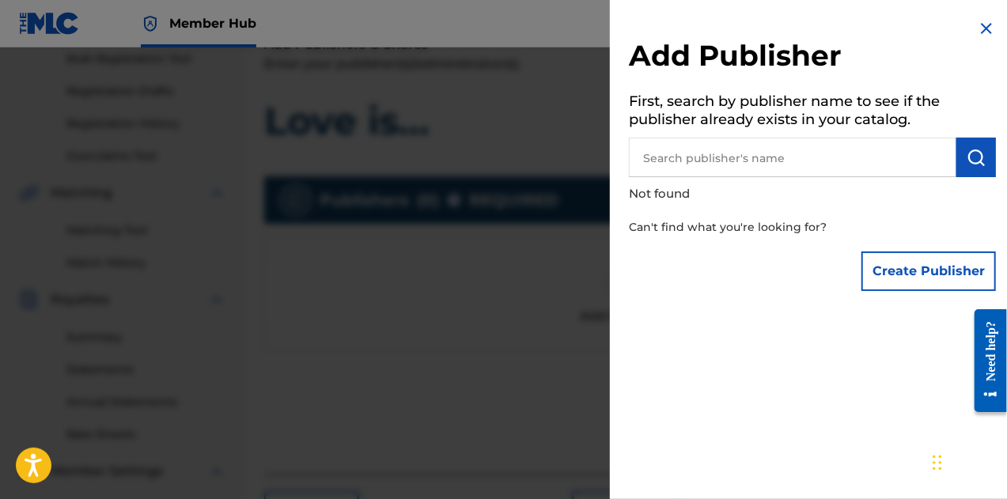
click at [758, 138] on input "text" at bounding box center [793, 158] width 328 height 40
type input "Phredrick Telisma"
click at [969, 164] on img "submit" at bounding box center [976, 157] width 19 height 19
click at [798, 151] on input "Phredrick Telisma" at bounding box center [793, 158] width 328 height 40
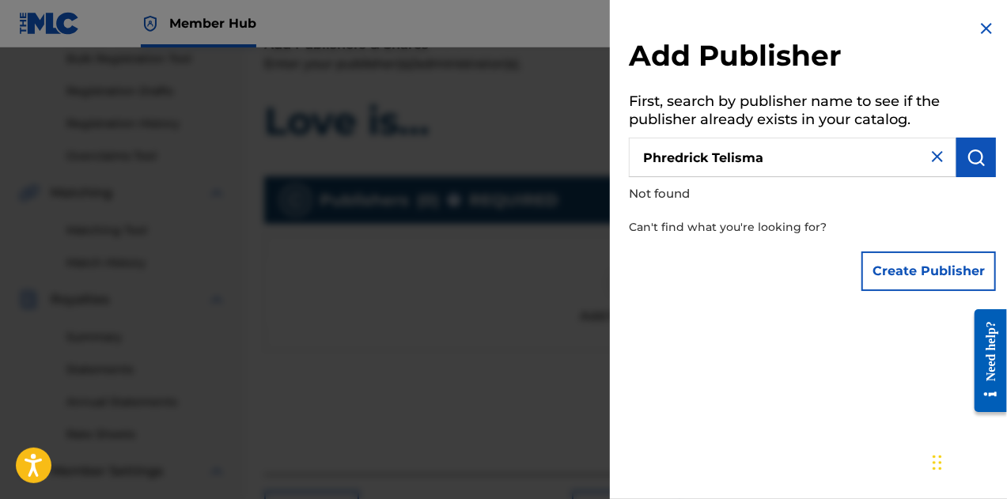
click at [798, 151] on input "Phredrick Telisma" at bounding box center [793, 158] width 328 height 40
click at [919, 274] on button "Create Publisher" at bounding box center [929, 272] width 135 height 40
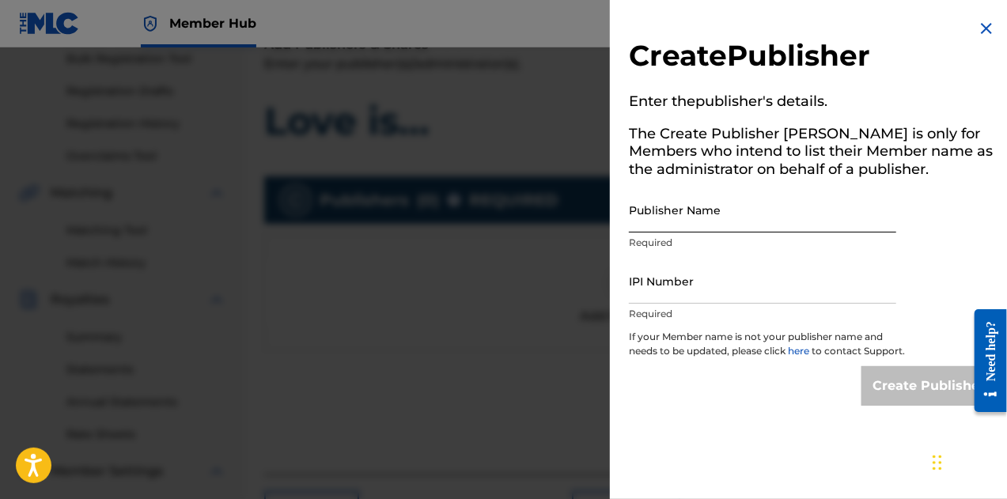
click at [734, 224] on input "Publisher Name" at bounding box center [762, 210] width 267 height 45
paste input "00792351817"
type input "00792351817"
click at [680, 231] on input "00792351817" at bounding box center [762, 210] width 267 height 45
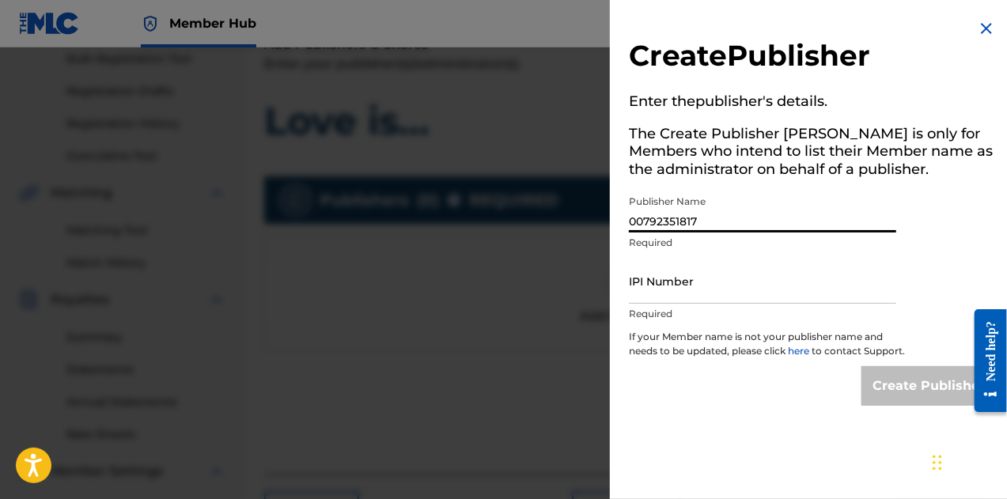
click at [680, 231] on input "00792351817" at bounding box center [762, 210] width 267 height 45
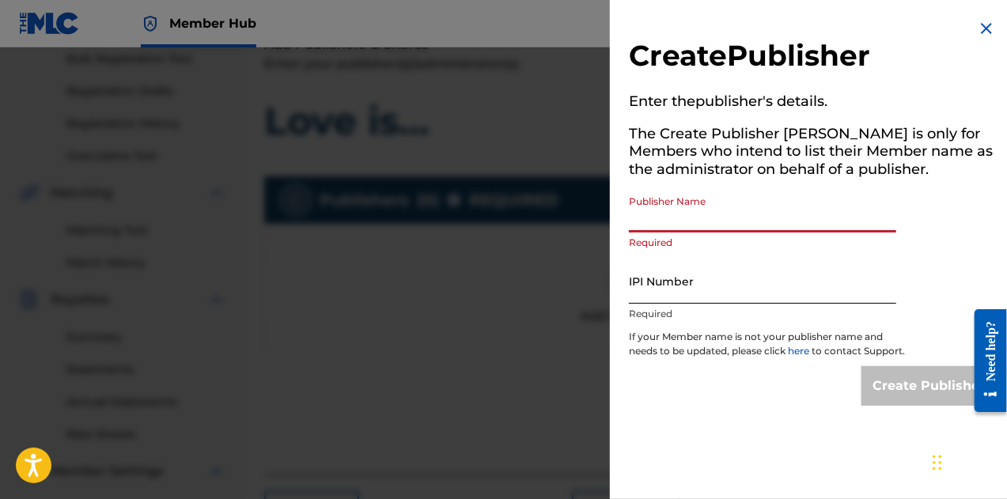
click at [695, 298] on input "IPI Number" at bounding box center [762, 281] width 267 height 45
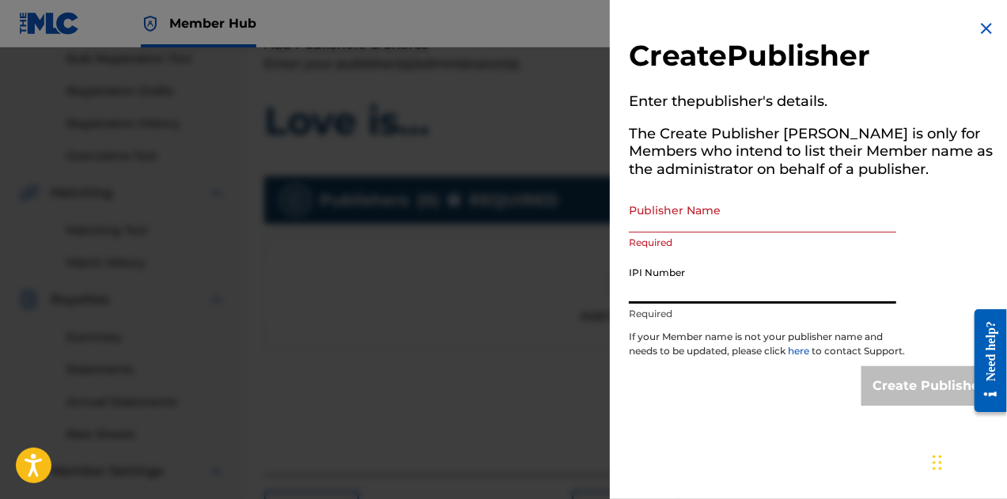
paste input "00792351817"
type input "00792351817"
click at [693, 214] on input "Publisher Name" at bounding box center [762, 210] width 267 height 45
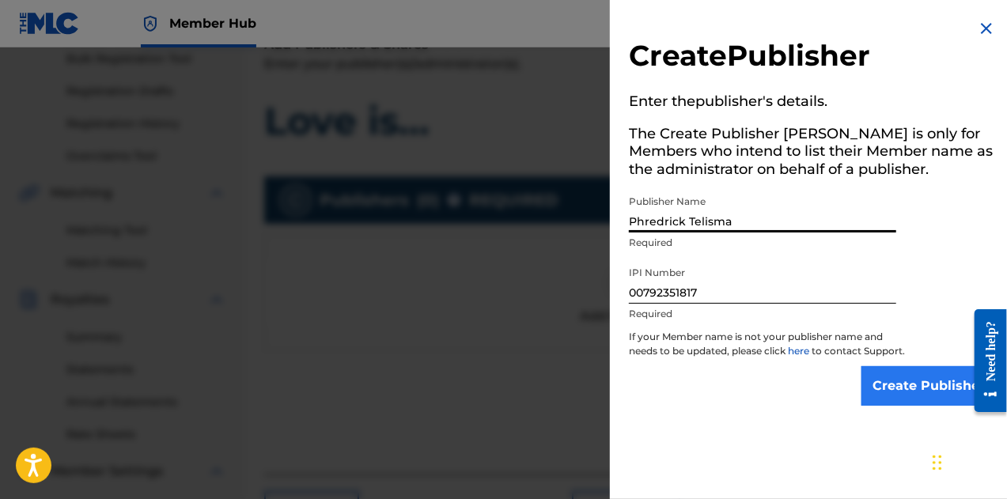
type input "Phredrick Telisma"
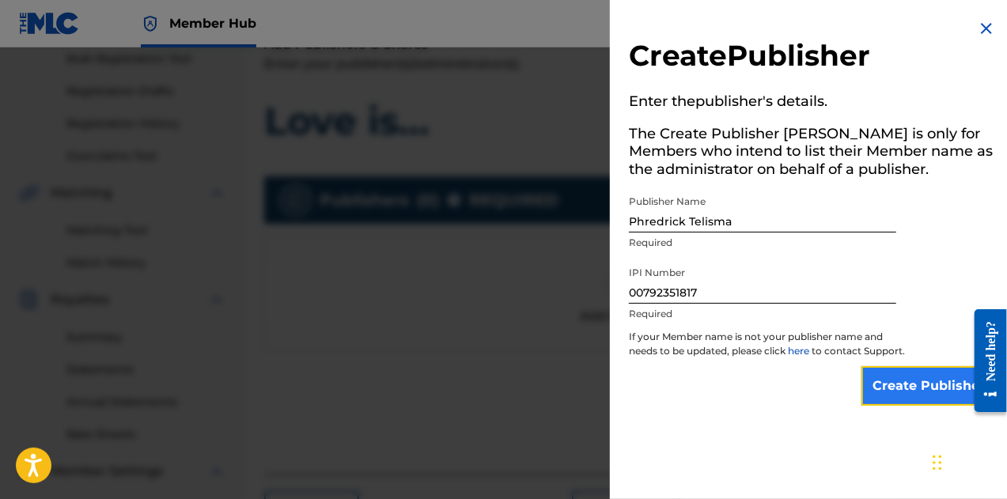
click at [927, 401] on input "Create Publisher" at bounding box center [929, 386] width 135 height 40
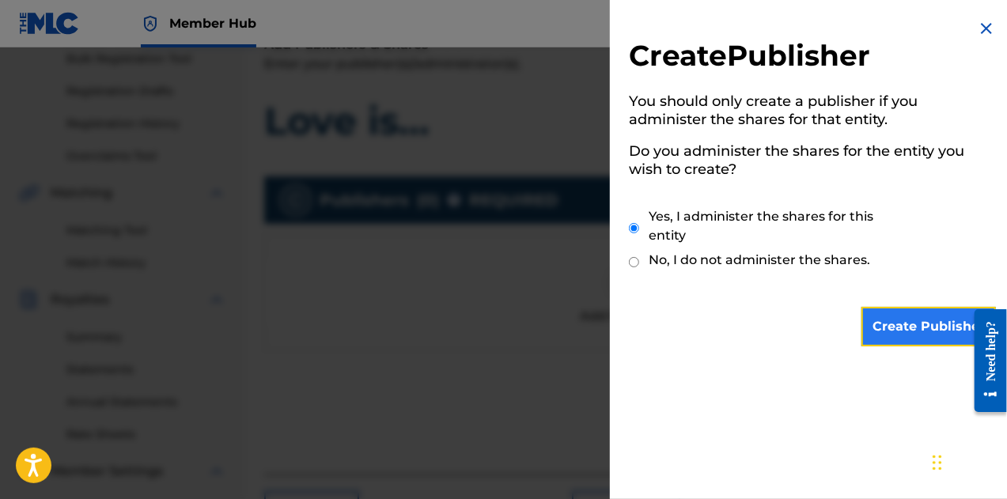
click at [948, 318] on input "Create Publisher" at bounding box center [929, 327] width 135 height 40
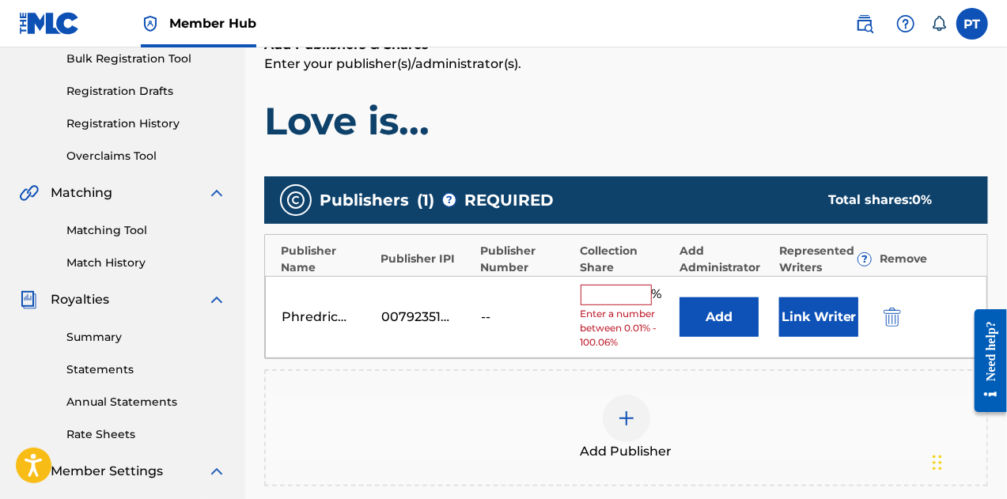
click at [621, 294] on input "text" at bounding box center [616, 295] width 71 height 21
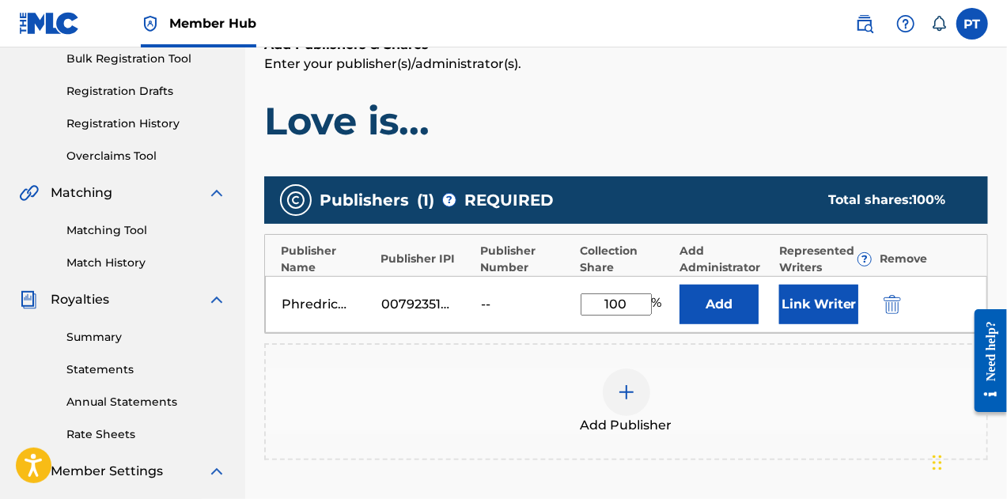
type input "100"
click at [431, 392] on div "Add Publisher" at bounding box center [626, 402] width 721 height 66
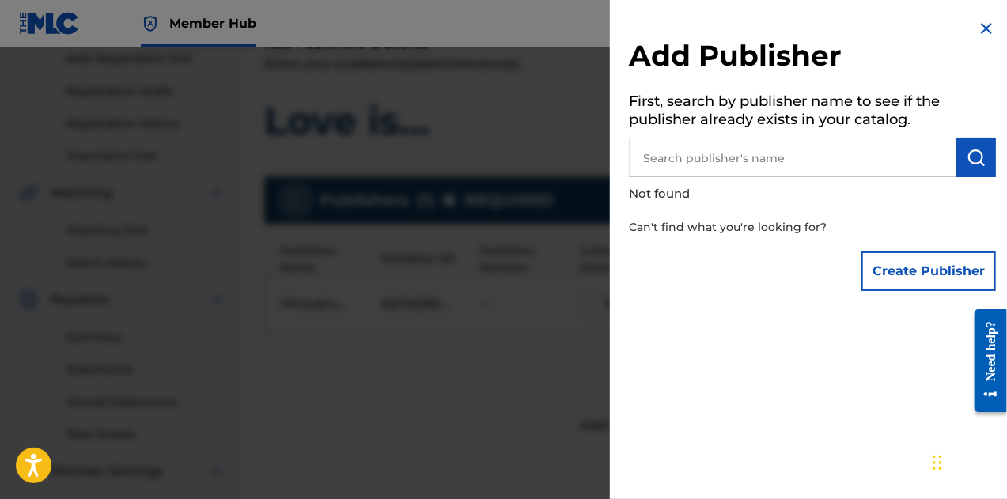
click at [988, 31] on img at bounding box center [986, 28] width 19 height 19
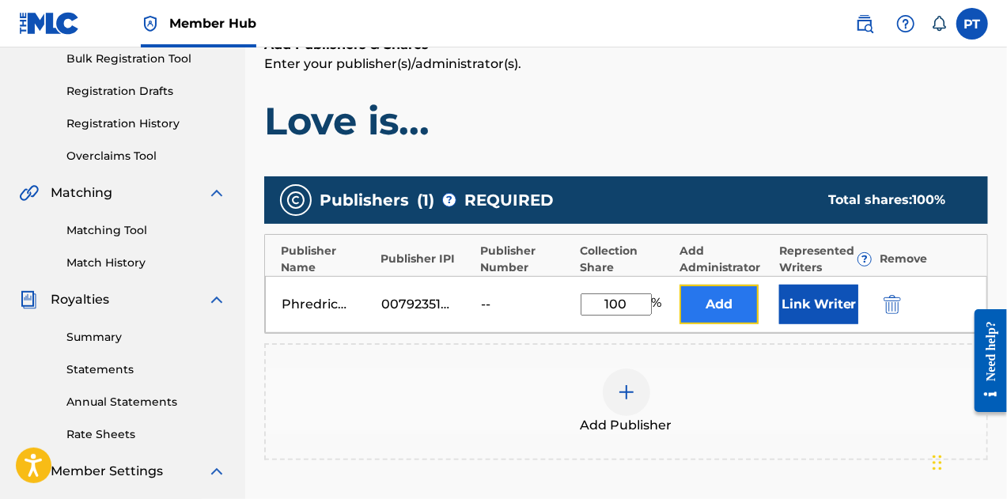
click at [714, 298] on button "Add" at bounding box center [719, 305] width 79 height 40
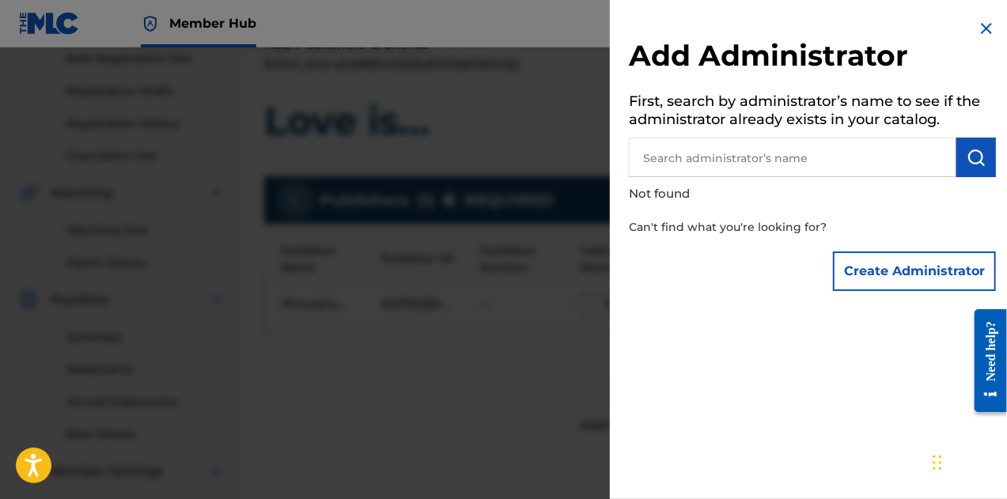
click at [760, 178] on p "Not found" at bounding box center [767, 194] width 277 height 34
click at [872, 143] on input "text" at bounding box center [793, 158] width 328 height 40
type input "p"
click at [967, 161] on img "submit" at bounding box center [976, 157] width 19 height 19
click at [813, 150] on input "Phredrick Telisma" at bounding box center [793, 158] width 328 height 40
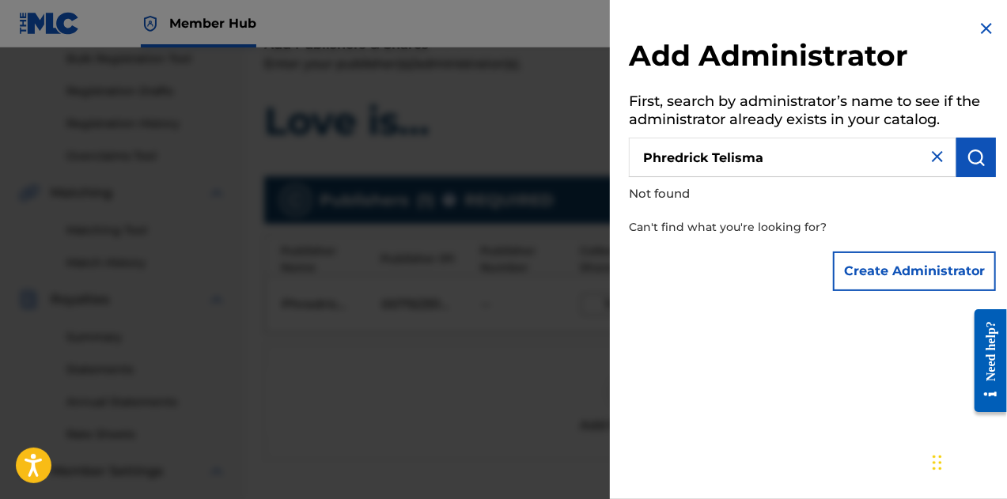
click at [813, 150] on input "Phredrick Telisma" at bounding box center [793, 158] width 328 height 40
click at [984, 165] on button "submit" at bounding box center [977, 158] width 40 height 40
click at [832, 152] on input "Phredrick Jean Baptiste" at bounding box center [793, 158] width 328 height 40
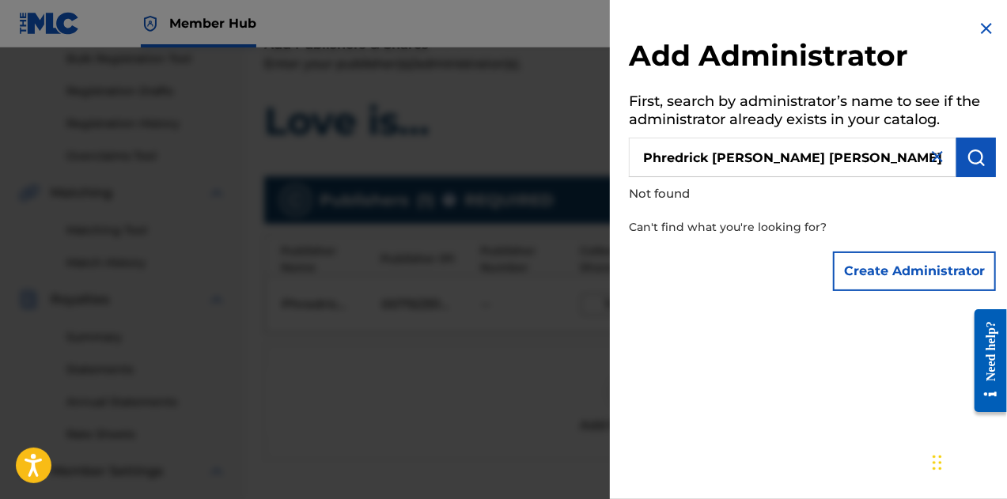
click at [851, 148] on input "Phredrick Jean Baptiste" at bounding box center [793, 158] width 328 height 40
click at [804, 160] on input "Phredrick Jean Baptiste" at bounding box center [793, 158] width 328 height 40
drag, startPoint x: 804, startPoint y: 160, endPoint x: 712, endPoint y: 169, distance: 92.2
click at [712, 169] on input "Phredrick Jean Baptiste" at bounding box center [793, 158] width 328 height 40
type input "Phredrick Telisma"
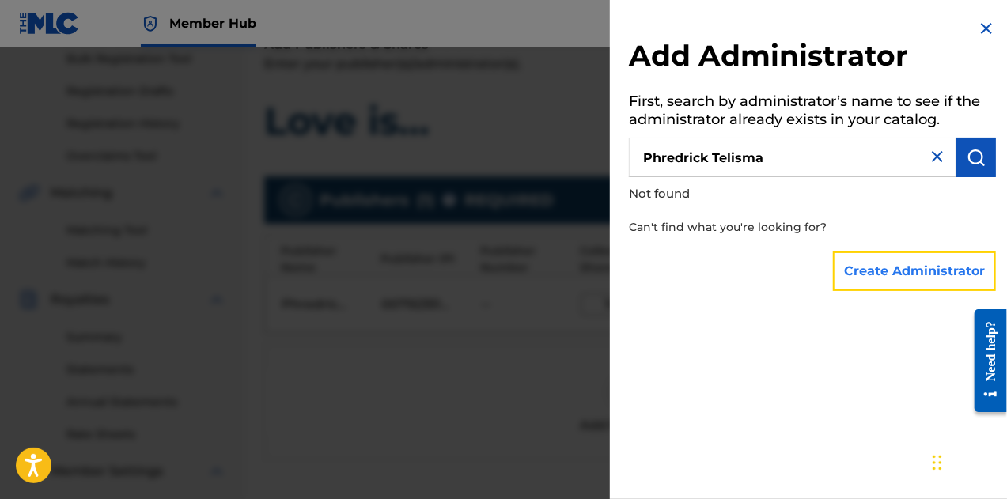
click at [896, 252] on button "Create Administrator" at bounding box center [914, 272] width 163 height 40
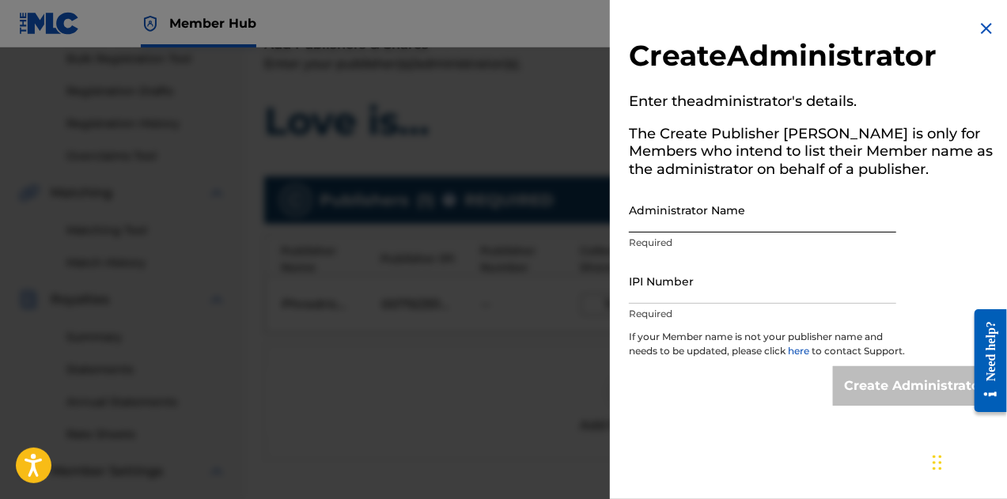
click at [672, 210] on input "Administrator Name" at bounding box center [762, 210] width 267 height 45
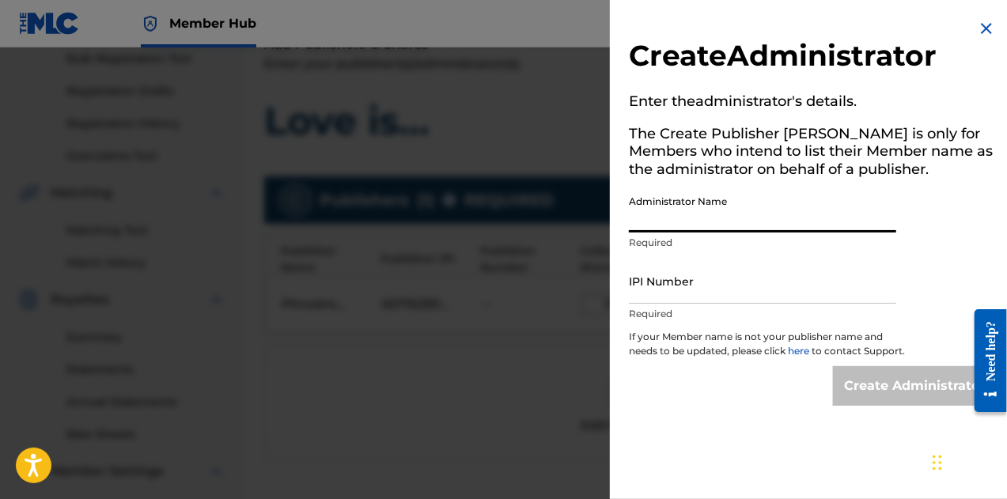
type input "Phredrick Telisma"
click at [688, 283] on input "IPI Number" at bounding box center [762, 281] width 267 height 45
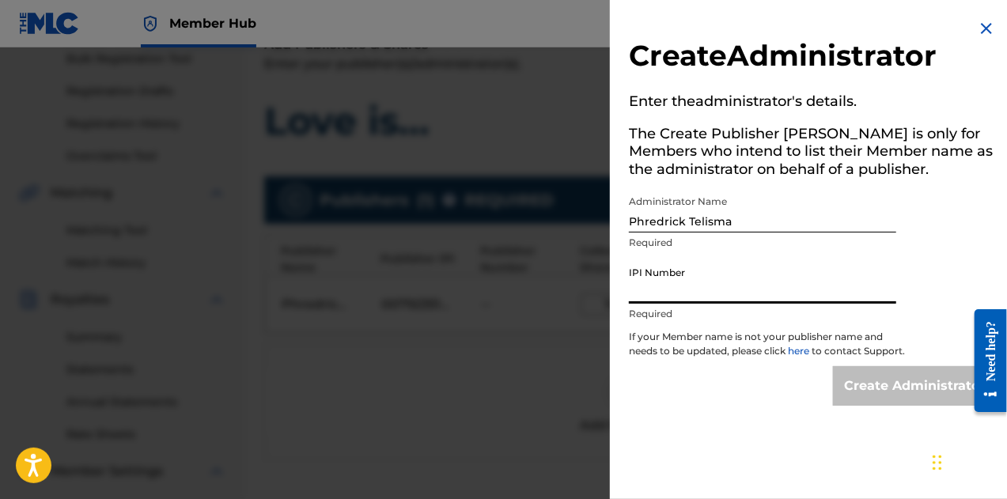
type input "00792351817"
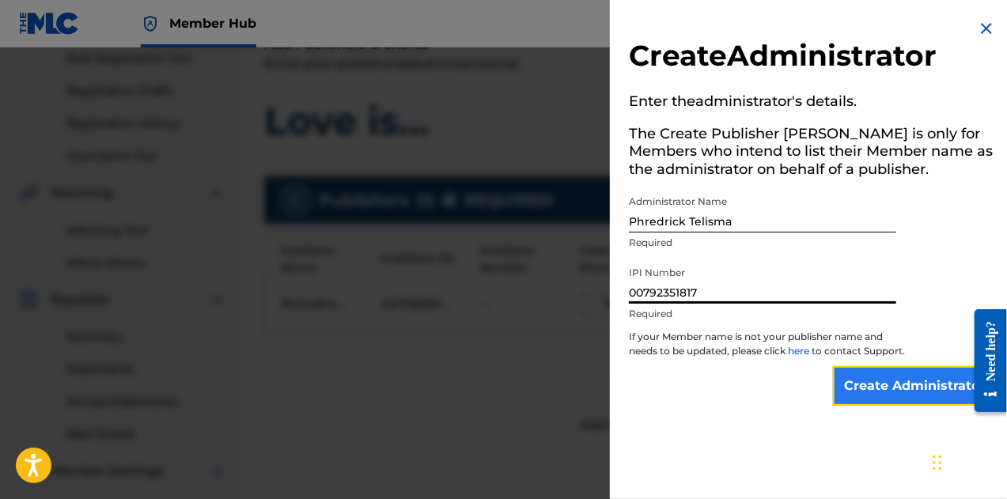
click at [908, 388] on input "Create Administrator" at bounding box center [914, 386] width 163 height 40
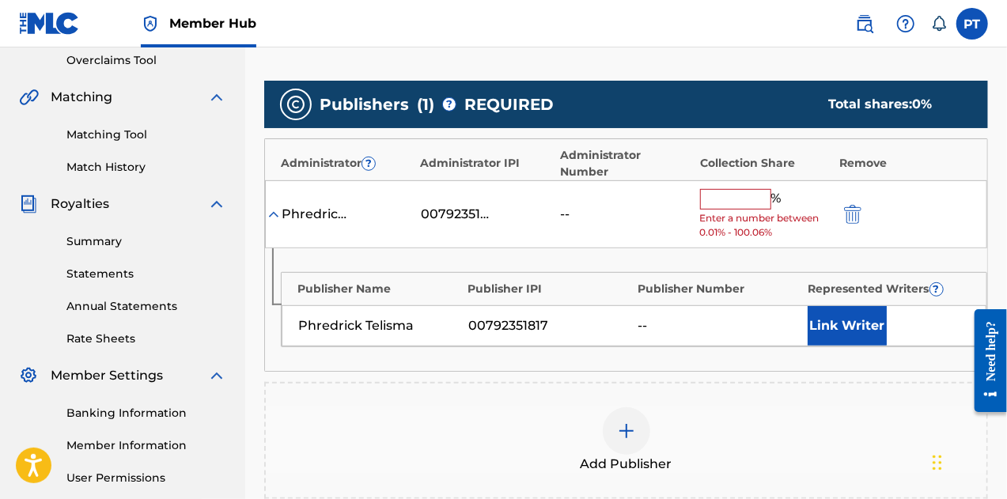
scroll to position [335, 0]
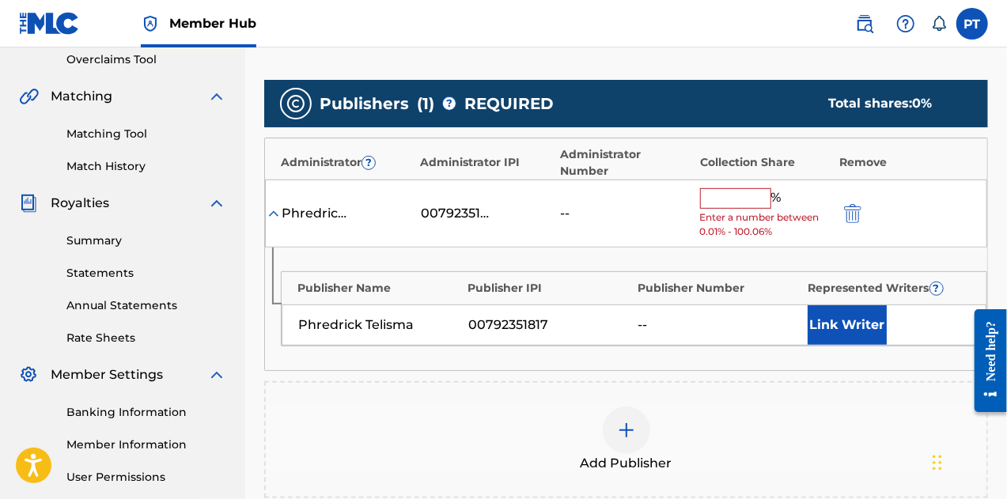
click at [722, 188] on input "text" at bounding box center [735, 198] width 71 height 21
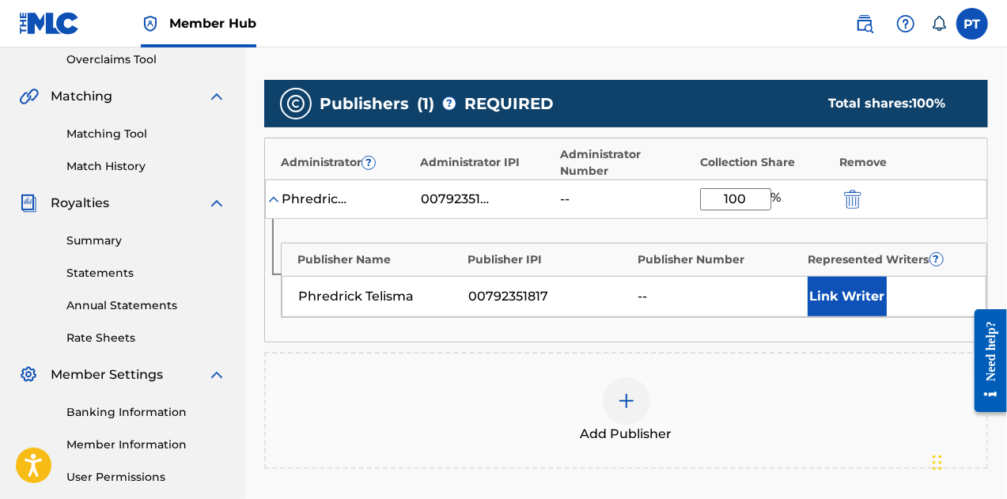
type input "100"
click at [665, 37] on nav "Member Hub PT PT Phredrick Telisma phreddyjb@gmail.com Notification Preferences…" at bounding box center [503, 23] width 1007 height 47
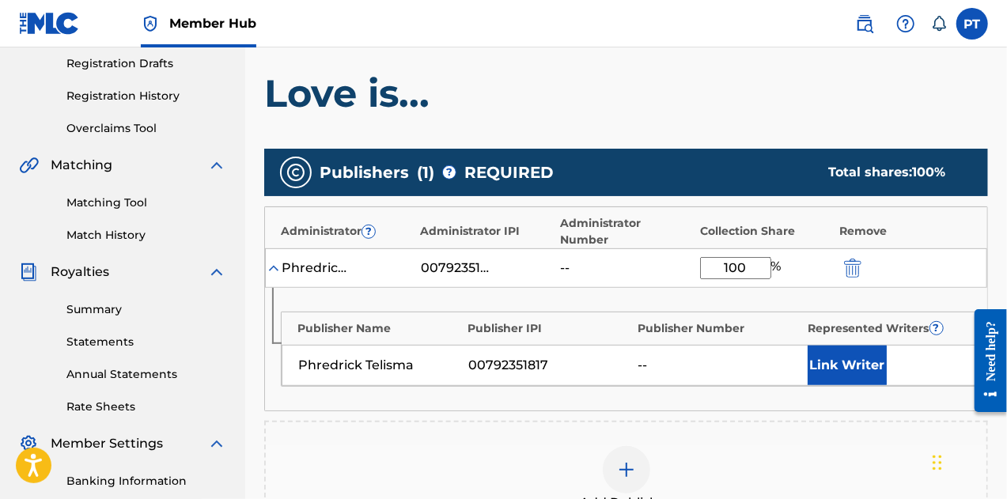
scroll to position [266, 0]
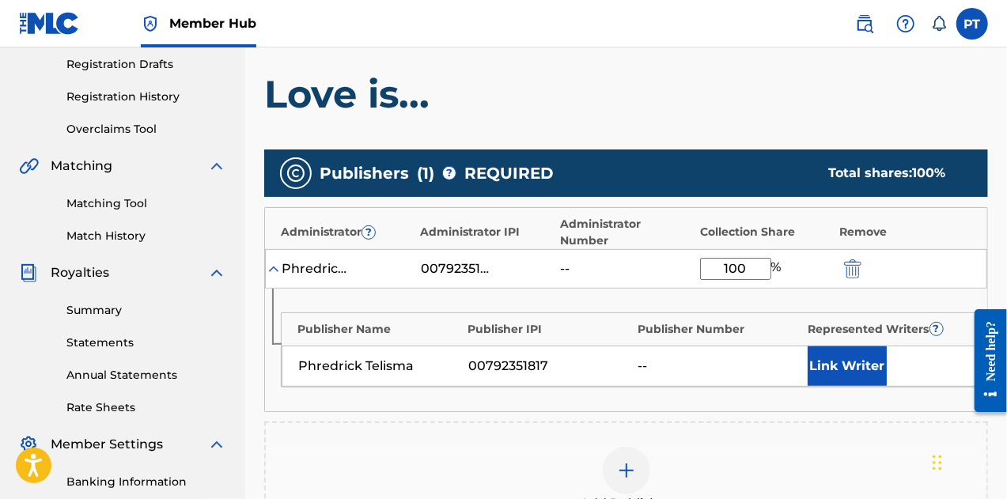
click at [380, 422] on div "Add Publisher" at bounding box center [626, 480] width 724 height 117
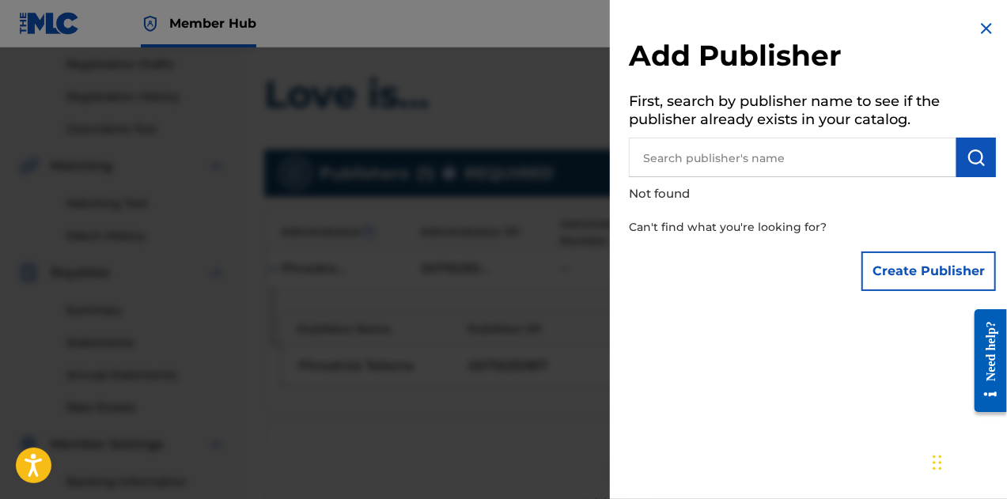
click at [980, 33] on img at bounding box center [986, 28] width 19 height 19
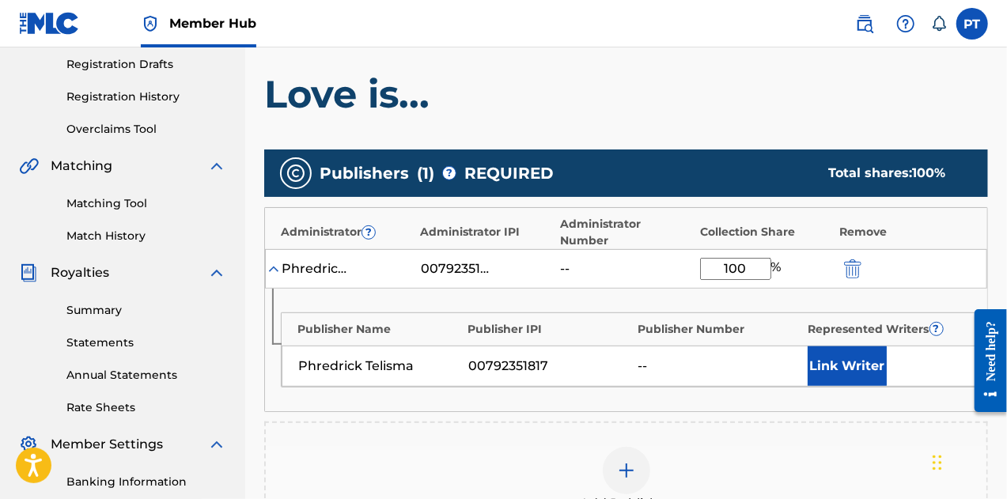
click at [283, 379] on div "Publisher Name Publisher IPI Publisher Number Represented Writers ? Phredrick T…" at bounding box center [626, 350] width 722 height 123
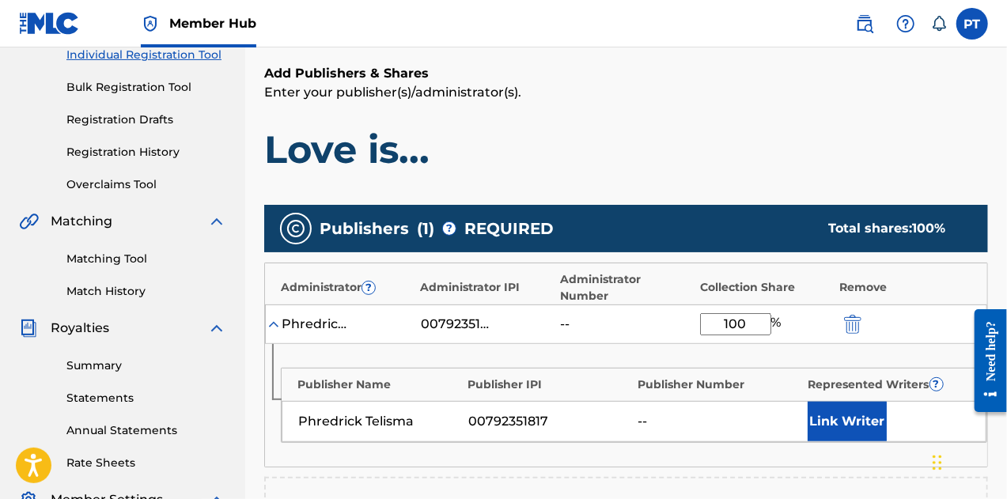
scroll to position [218, 0]
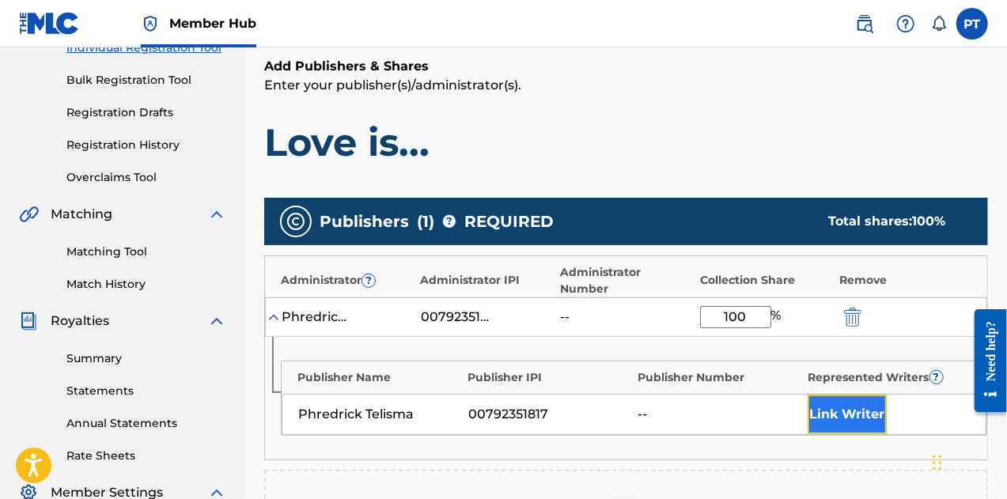
click at [861, 395] on button "Link Writer" at bounding box center [847, 415] width 79 height 40
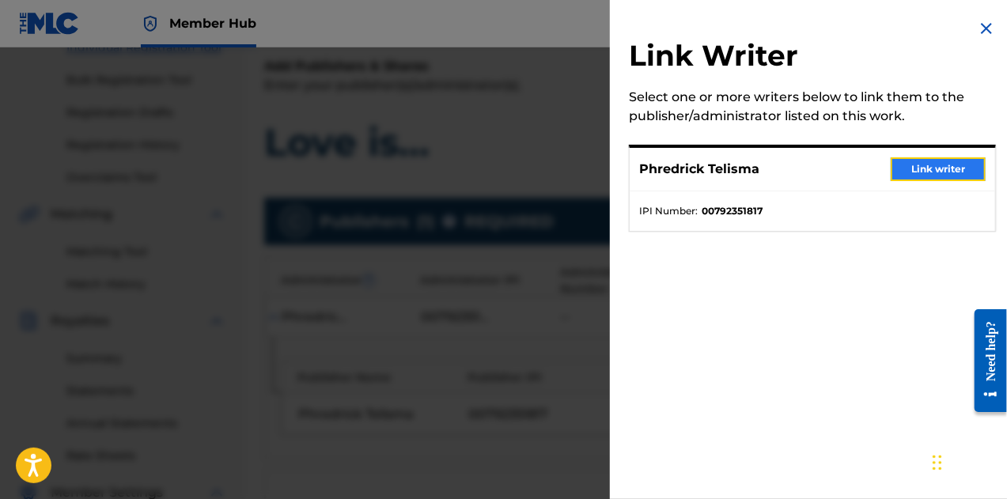
click at [913, 165] on button "Link writer" at bounding box center [938, 169] width 95 height 24
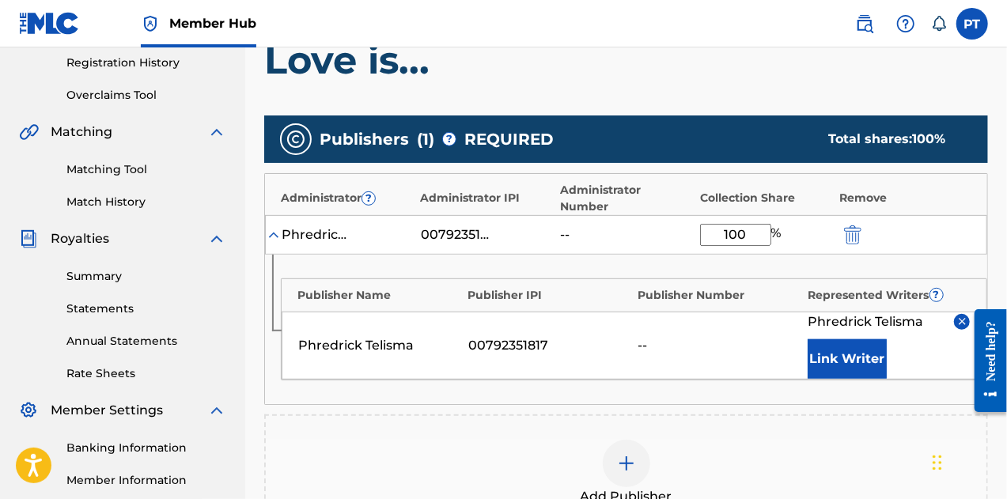
scroll to position [324, 0]
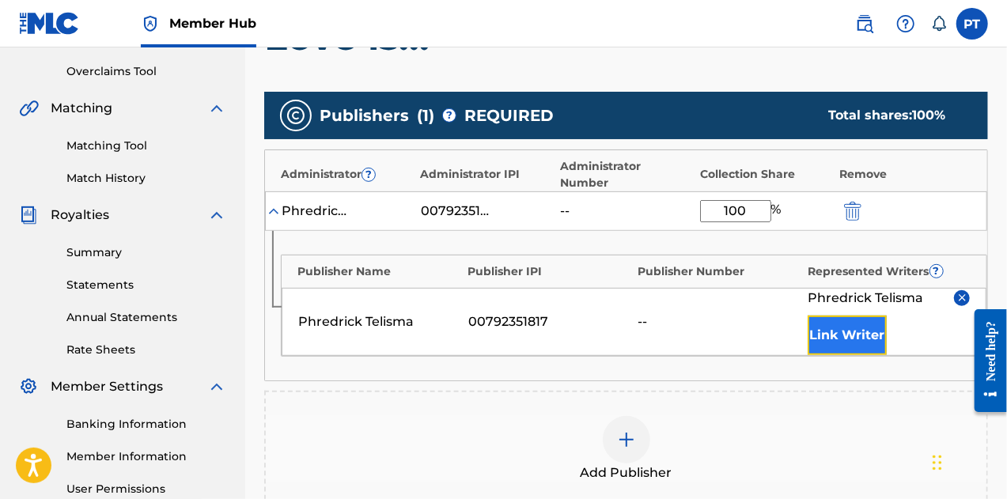
click at [824, 316] on button "Link Writer" at bounding box center [847, 336] width 79 height 40
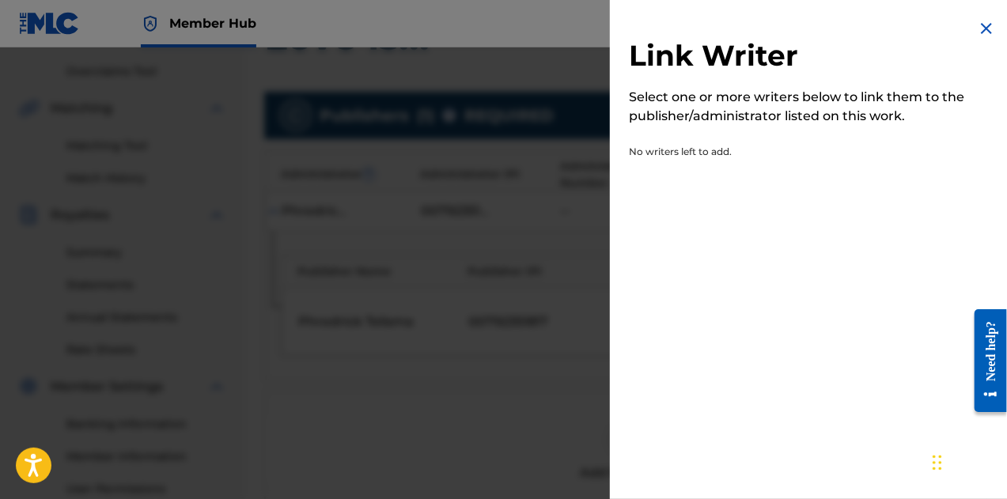
click at [977, 23] on img at bounding box center [986, 28] width 19 height 19
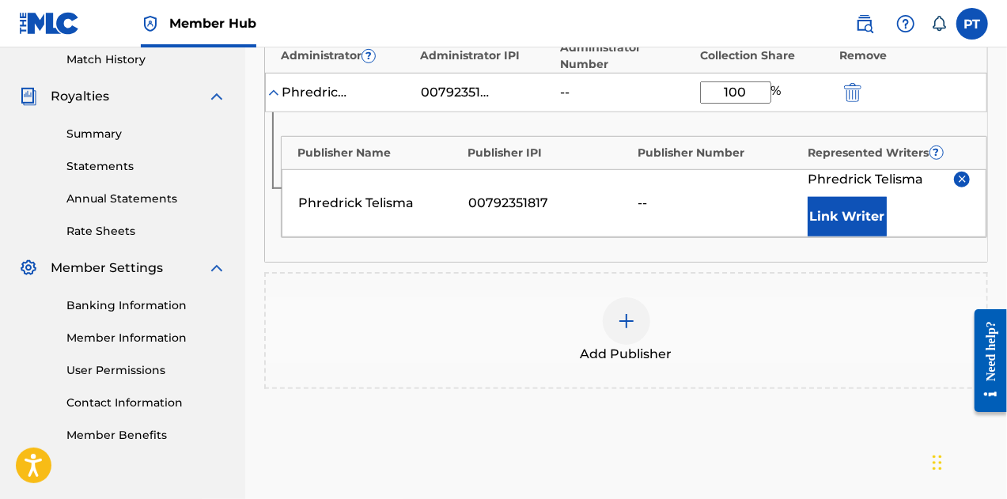
scroll to position [450, 0]
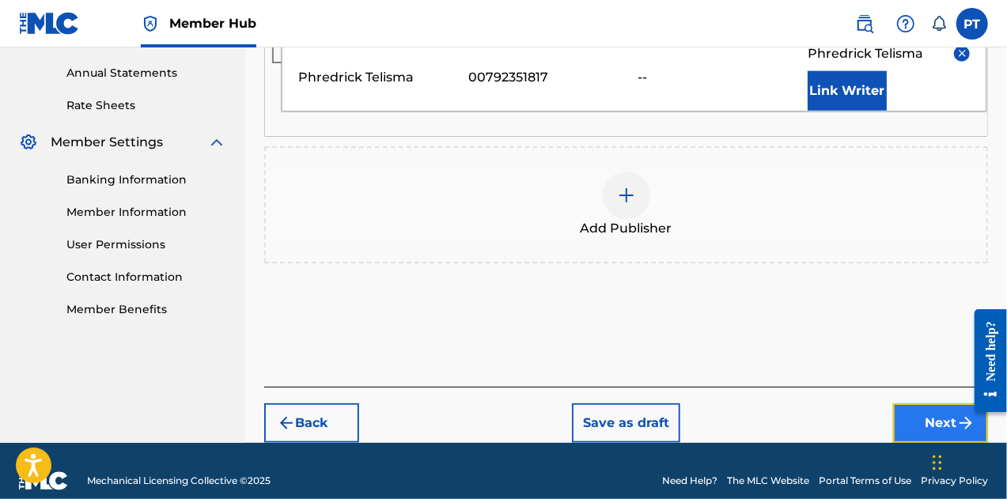
click at [949, 404] on button "Next" at bounding box center [940, 424] width 95 height 40
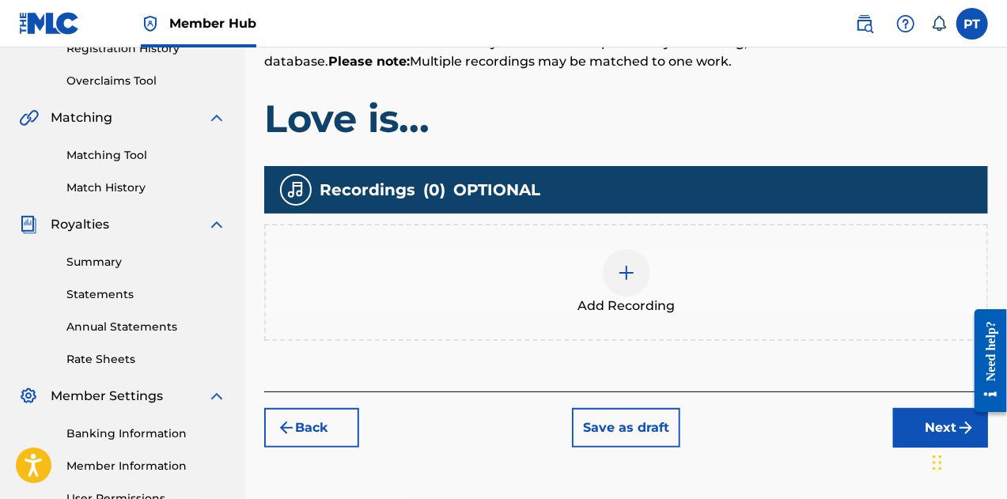
scroll to position [315, 0]
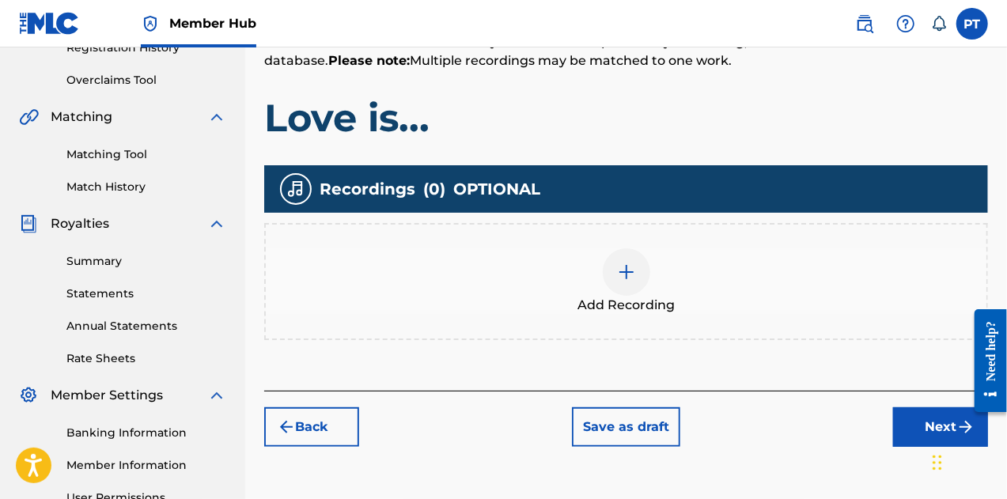
click at [624, 271] on img at bounding box center [626, 272] width 19 height 19
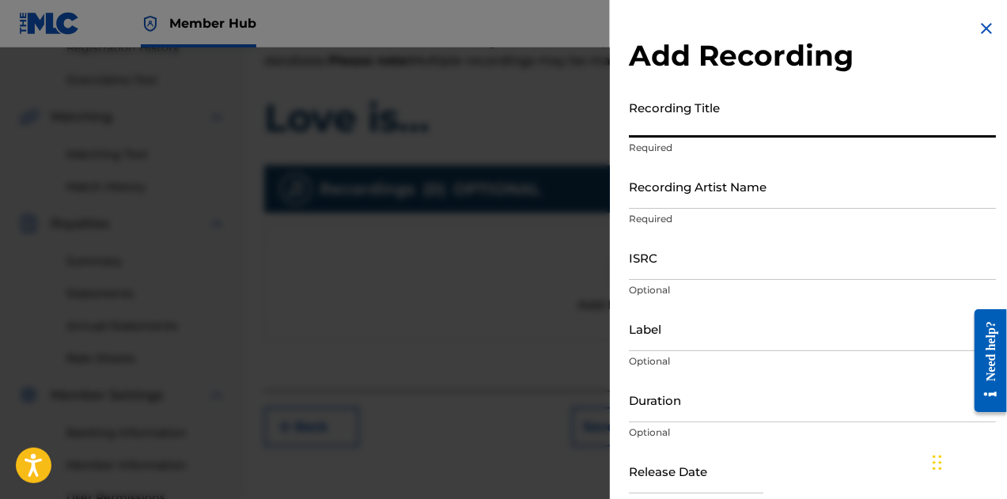
click at [737, 112] on input "Recording Title" at bounding box center [812, 115] width 367 height 45
type input "Love is..."
click at [778, 196] on input "Recording Artist Name" at bounding box center [812, 186] width 367 height 45
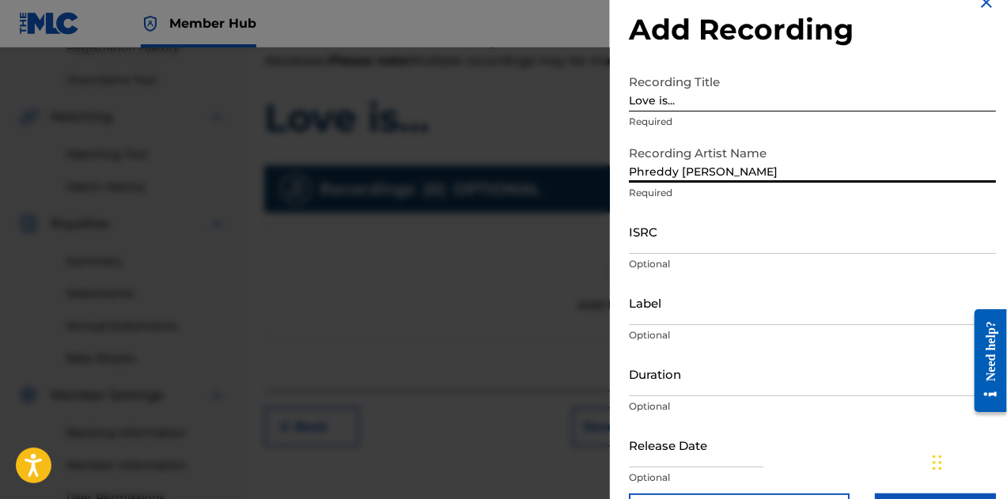
scroll to position [25, 0]
type input "Phreddy J.B."
click at [671, 237] on input "ISRC" at bounding box center [812, 232] width 367 height 45
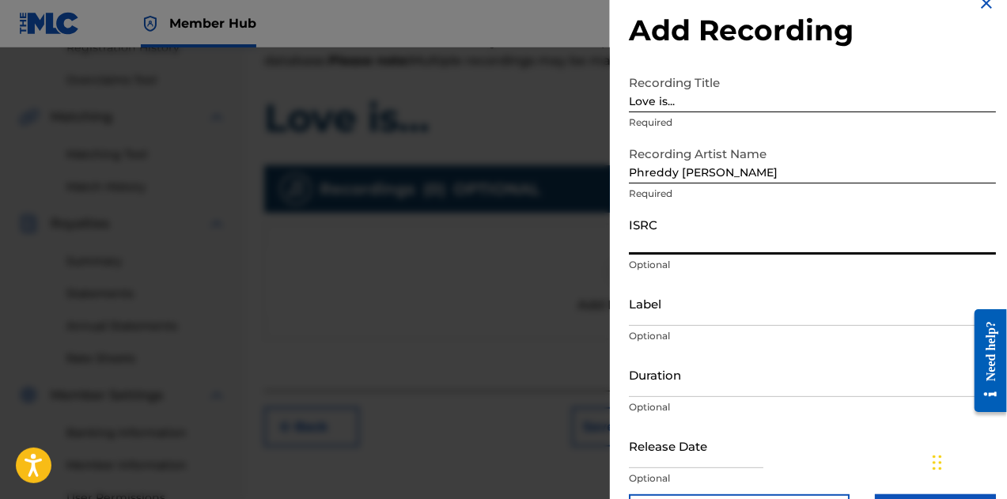
paste input "QZAPG1867882"
type input "QZAPG1867882"
click at [700, 315] on input "Label" at bounding box center [812, 303] width 367 height 45
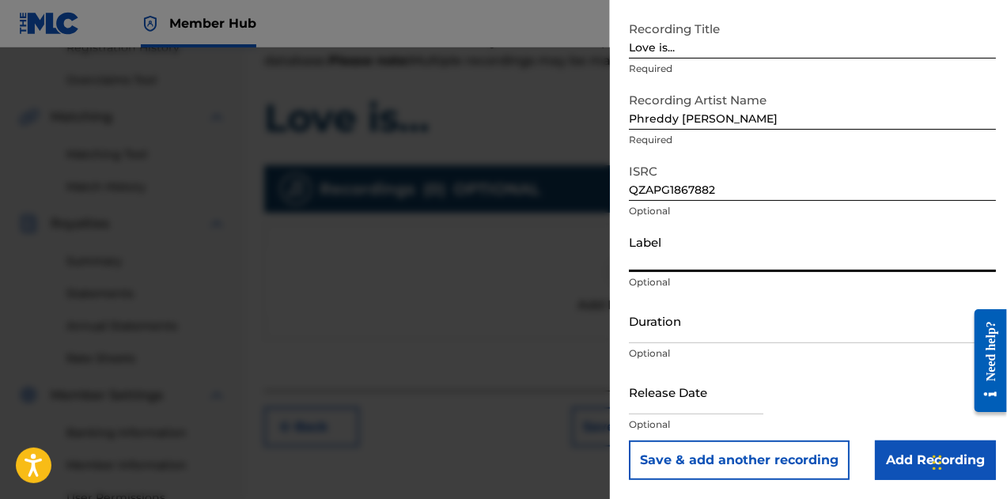
scroll to position [79, 0]
click at [680, 332] on input "Duration" at bounding box center [812, 320] width 367 height 45
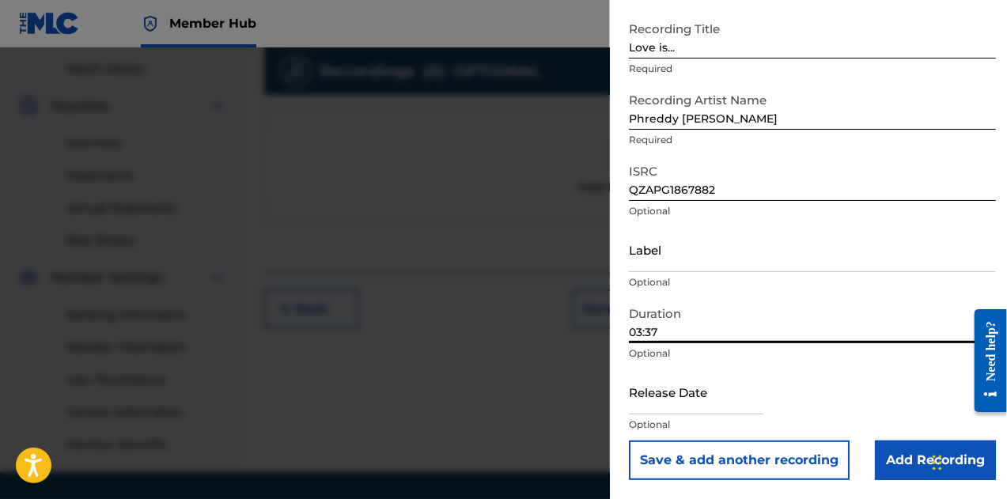
scroll to position [434, 0]
type input "03:37"
click at [690, 385] on input "text" at bounding box center [696, 392] width 135 height 45
select select "8"
select select "2025"
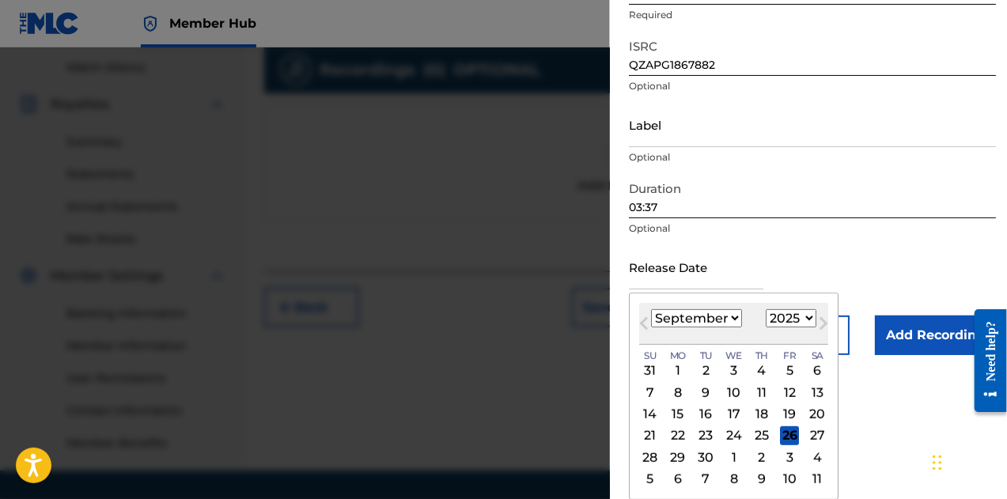
scroll to position [204, 0]
click at [729, 320] on select "January February March April May June July August September October November De…" at bounding box center [696, 318] width 91 height 18
click at [732, 320] on select "January February March April May June July August September October November De…" at bounding box center [696, 318] width 91 height 18
select select "0"
click at [651, 309] on select "January February March April May June July August September October November De…" at bounding box center [696, 318] width 91 height 18
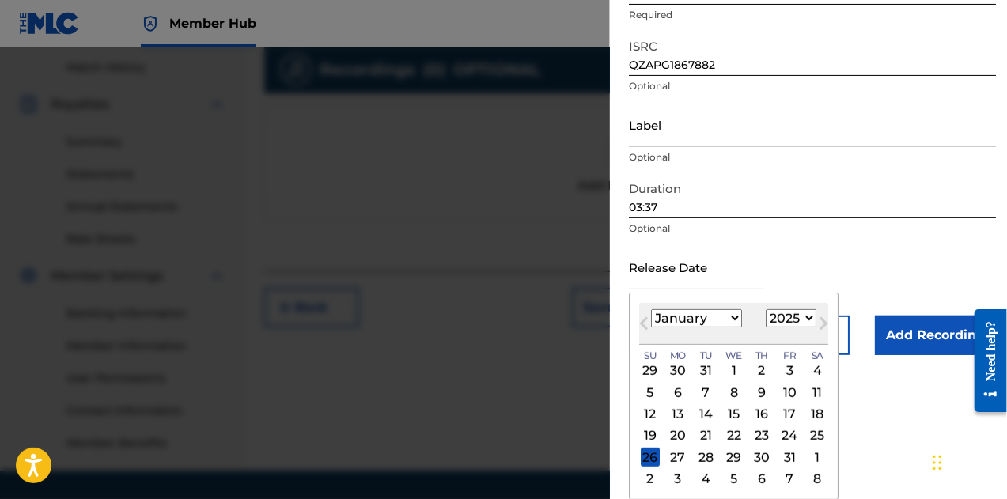
click at [802, 318] on select "1899 1900 1901 1902 1903 1904 1905 1906 1907 1908 1909 1910 1911 1912 1913 1914…" at bounding box center [791, 318] width 51 height 18
select select "2018"
click at [766, 309] on select "1899 1900 1901 1902 1903 1904 1905 1906 1907 1908 1909 1910 1911 1912 1913 1914…" at bounding box center [791, 318] width 51 height 18
click at [782, 410] on div "19" at bounding box center [789, 414] width 19 height 19
type input "January 19 2018"
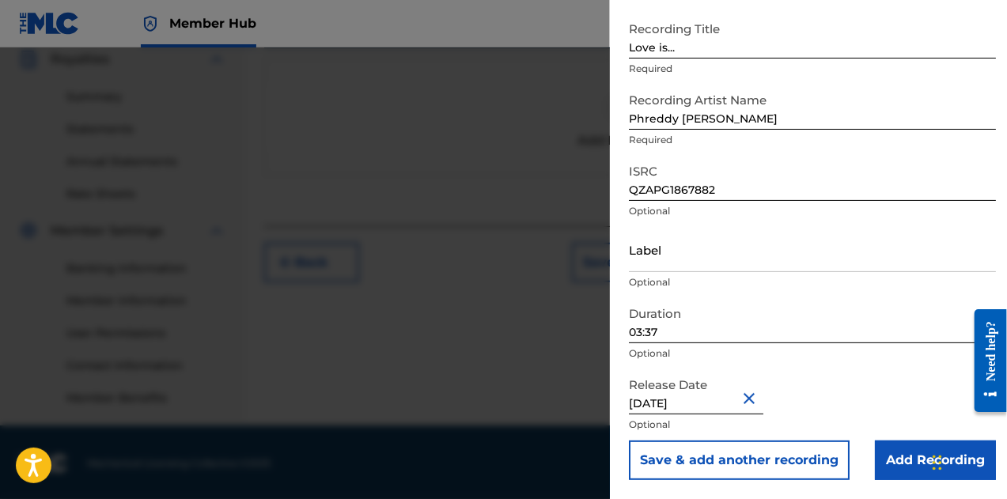
scroll to position [481, 0]
click at [916, 450] on input "Add Recording" at bounding box center [935, 461] width 121 height 40
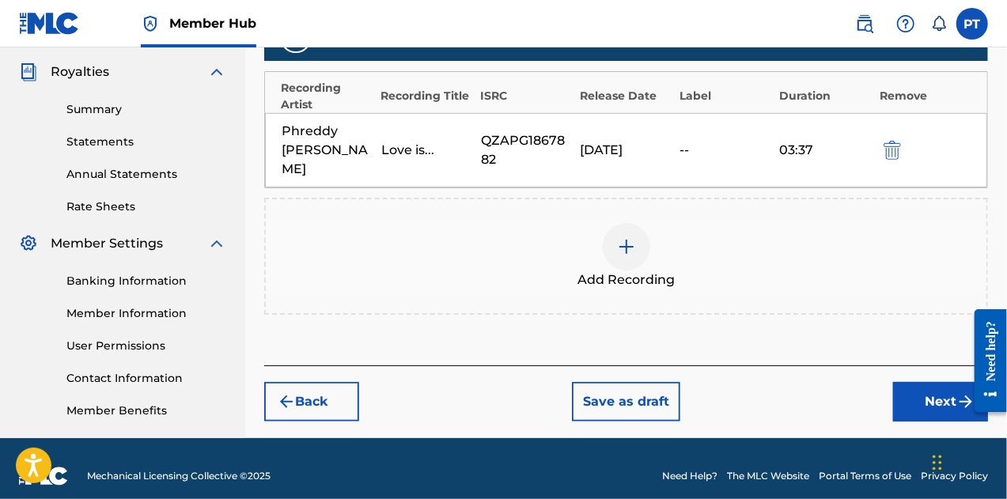
scroll to position [470, 0]
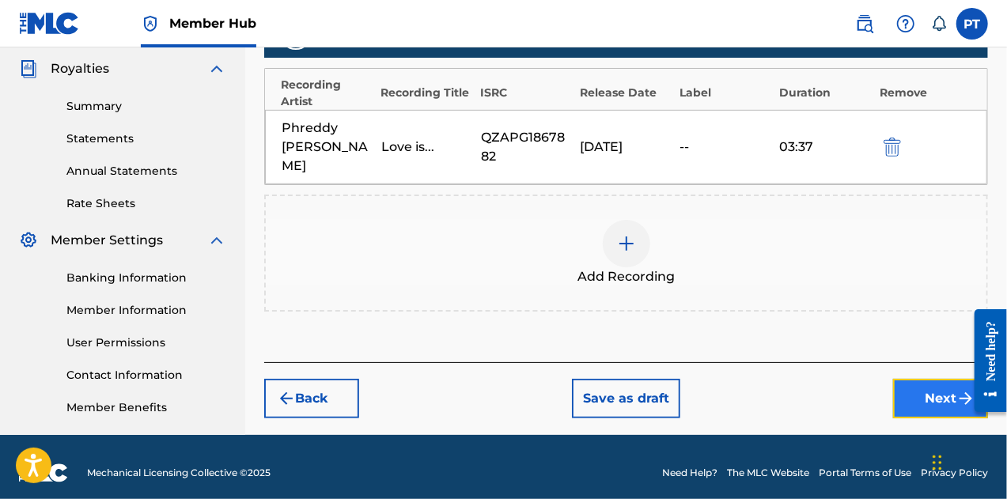
click at [928, 379] on button "Next" at bounding box center [940, 399] width 95 height 40
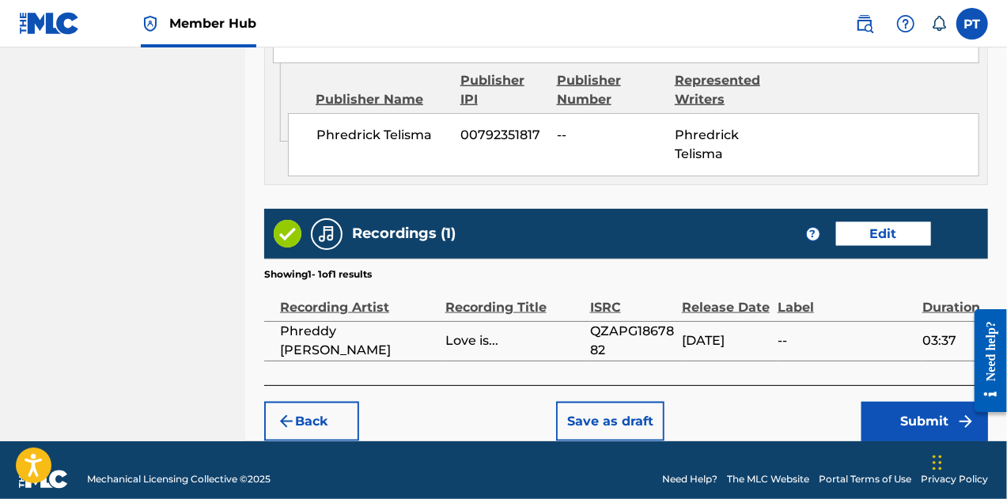
scroll to position [959, 0]
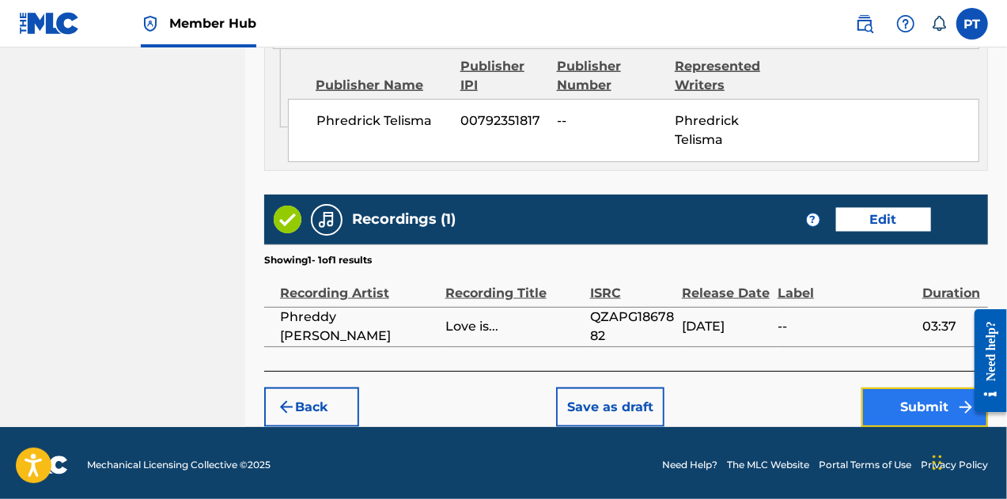
click at [918, 406] on button "Submit" at bounding box center [925, 408] width 127 height 40
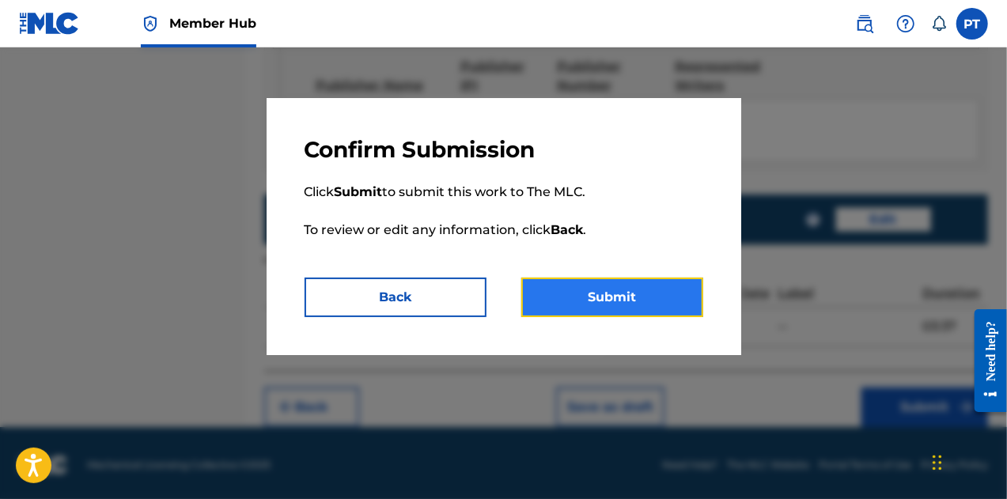
click at [619, 298] on button "Submit" at bounding box center [612, 298] width 182 height 40
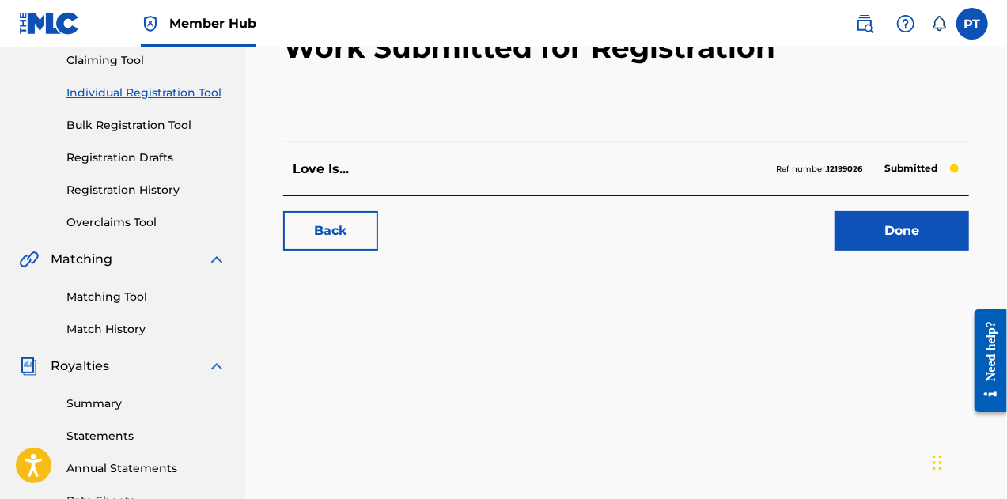
scroll to position [176, 0]
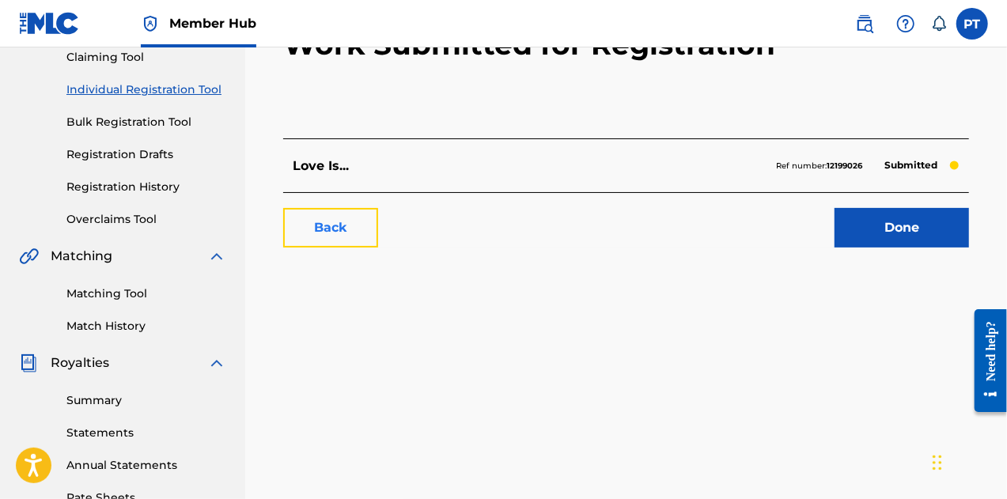
click at [356, 233] on link "Back" at bounding box center [330, 228] width 95 height 40
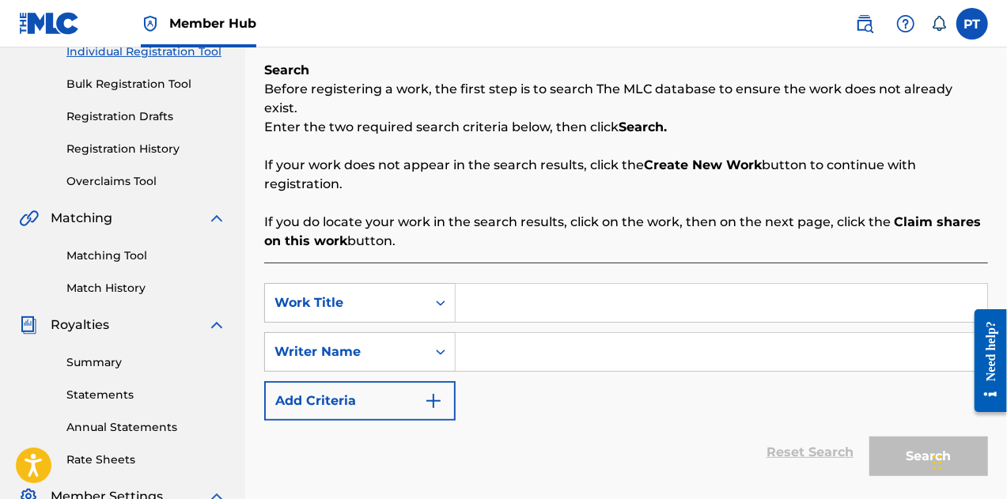
scroll to position [225, 0]
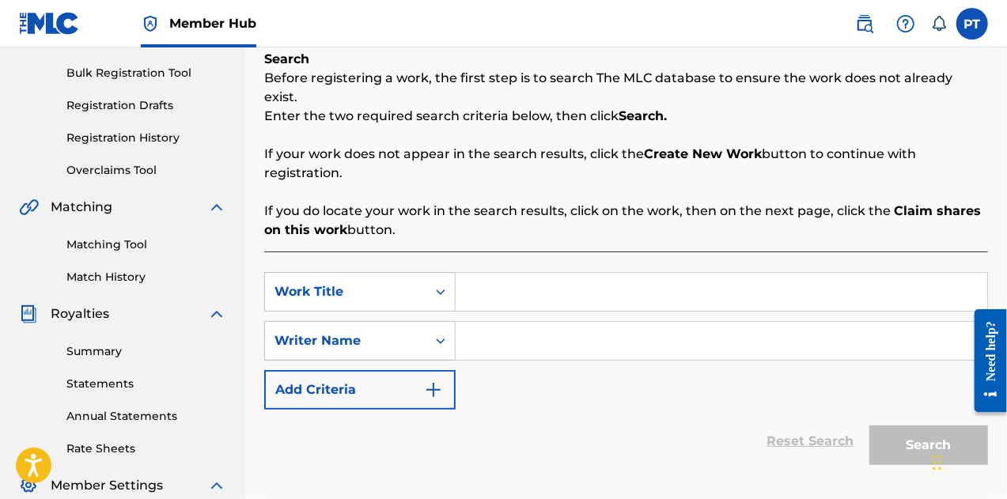
click at [502, 279] on input "Search Form" at bounding box center [722, 292] width 532 height 38
type input "Perfect To Me"
click at [586, 332] on input "Search Form" at bounding box center [722, 341] width 532 height 38
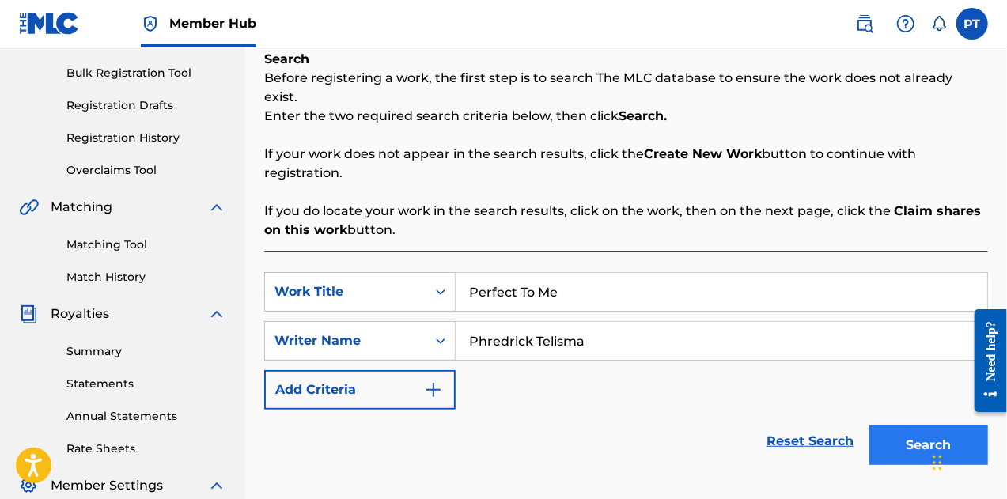
type input "Phredrick Telisma"
click at [897, 427] on button "Search" at bounding box center [929, 446] width 119 height 40
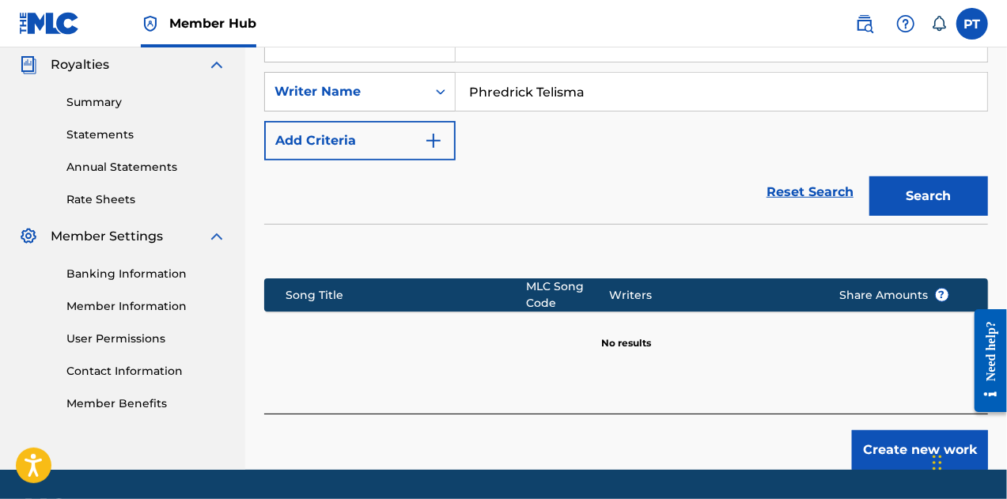
scroll to position [475, 0]
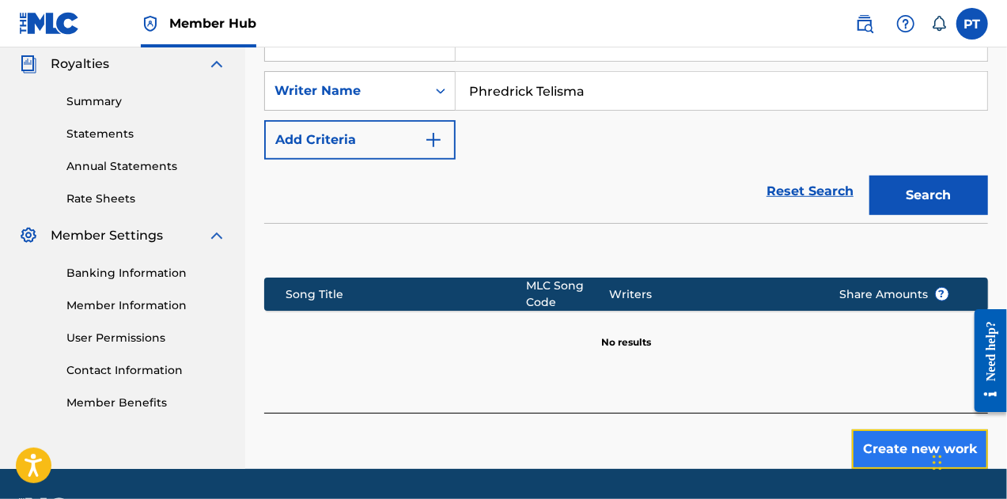
click at [899, 430] on button "Create new work" at bounding box center [920, 450] width 136 height 40
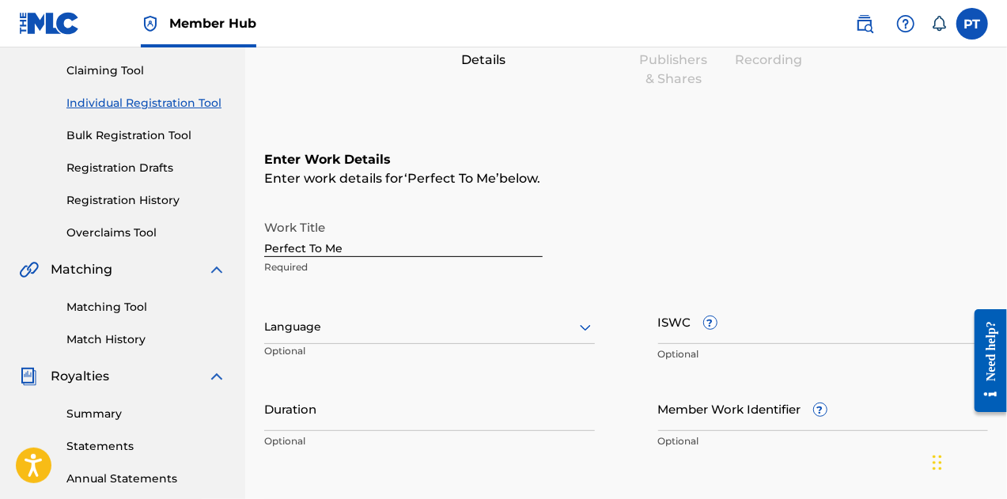
scroll to position [161, 0]
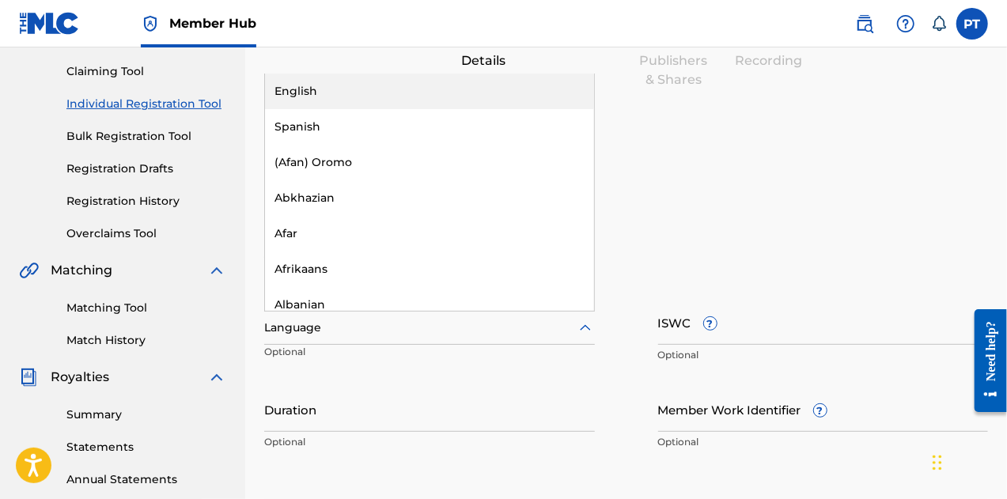
click at [426, 325] on div at bounding box center [429, 328] width 331 height 20
click at [307, 93] on div "English" at bounding box center [429, 92] width 329 height 36
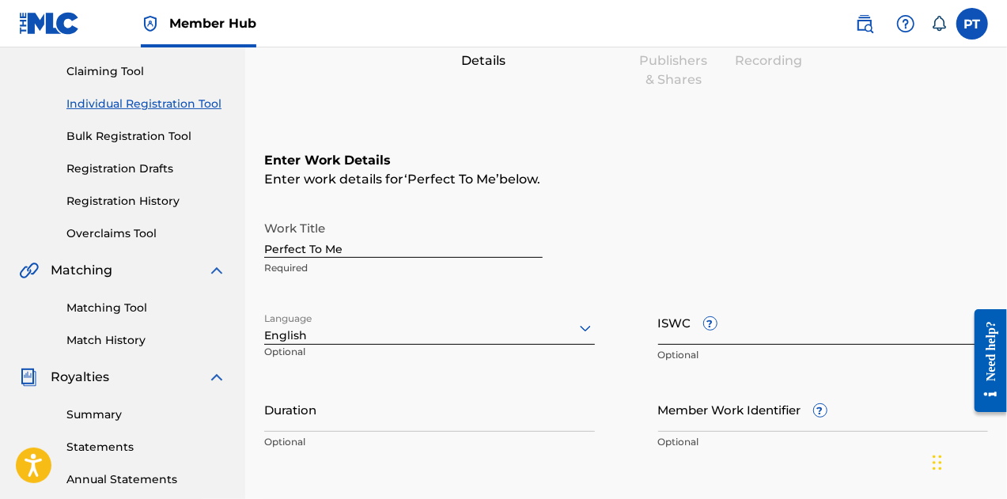
click at [673, 327] on input "ISWC ?" at bounding box center [823, 322] width 331 height 45
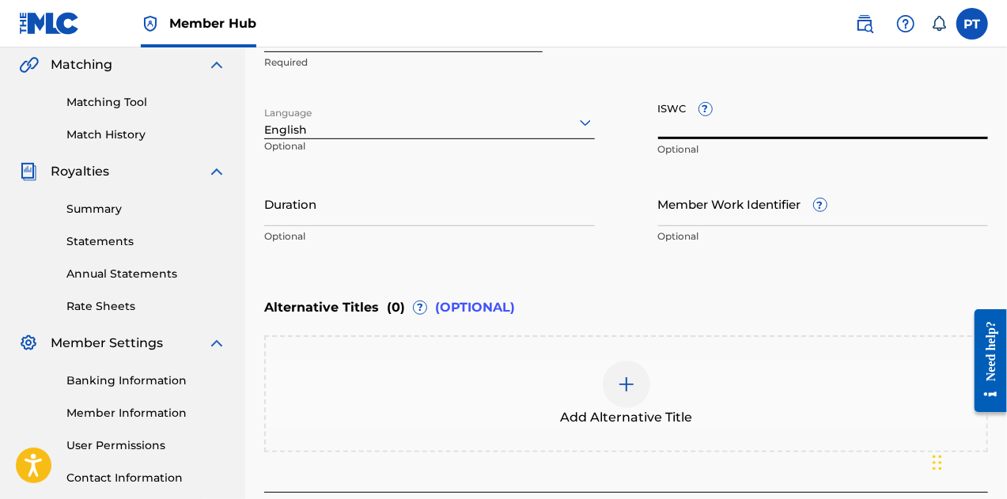
scroll to position [366, 0]
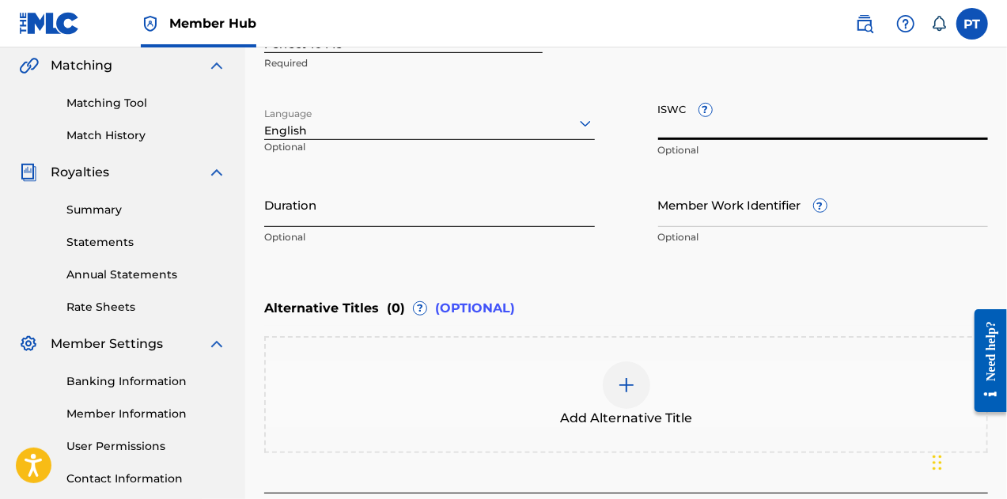
click at [326, 214] on input "Duration" at bounding box center [429, 204] width 331 height 45
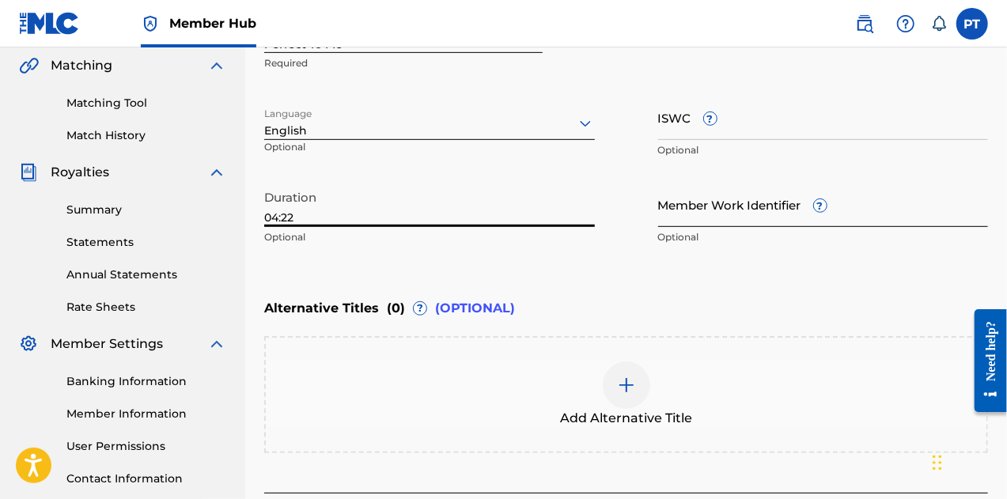
type input "04:22"
click at [714, 218] on input "Member Work Identifier ?" at bounding box center [823, 204] width 331 height 45
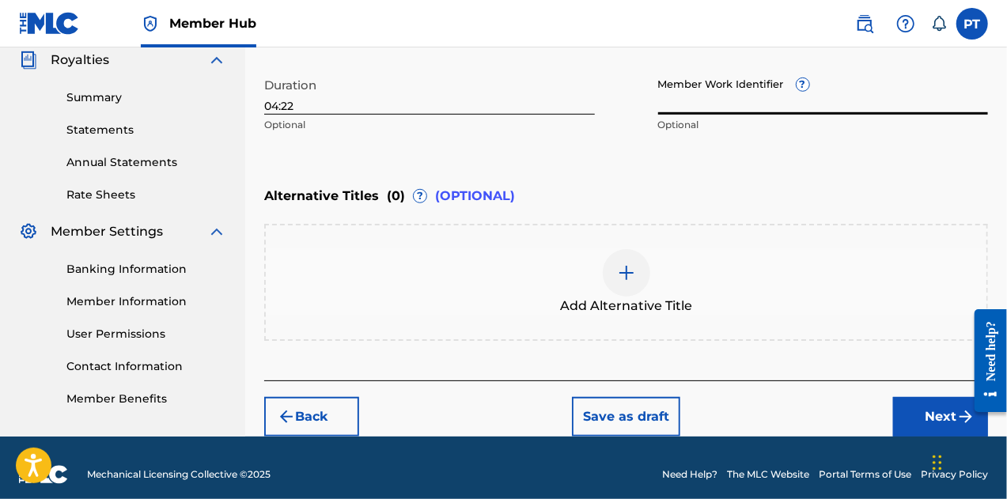
scroll to position [491, 0]
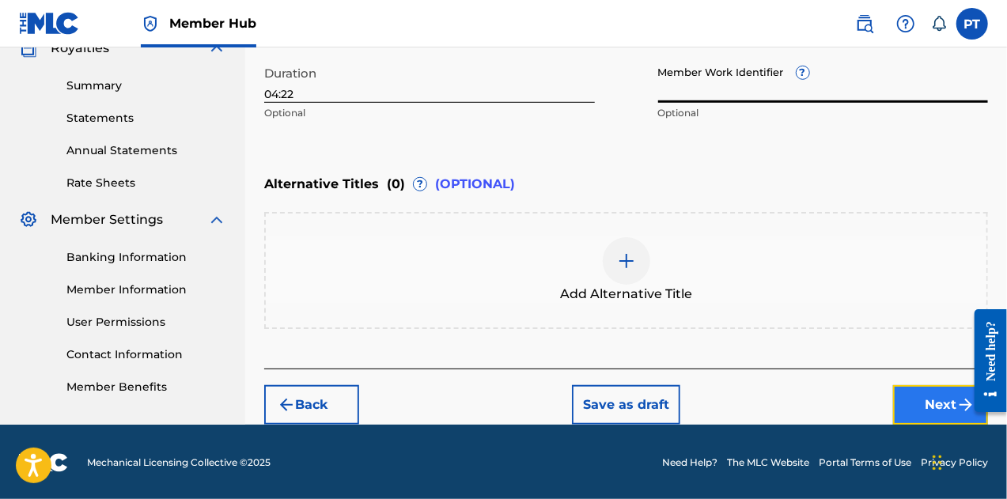
click at [925, 419] on button "Next" at bounding box center [940, 405] width 95 height 40
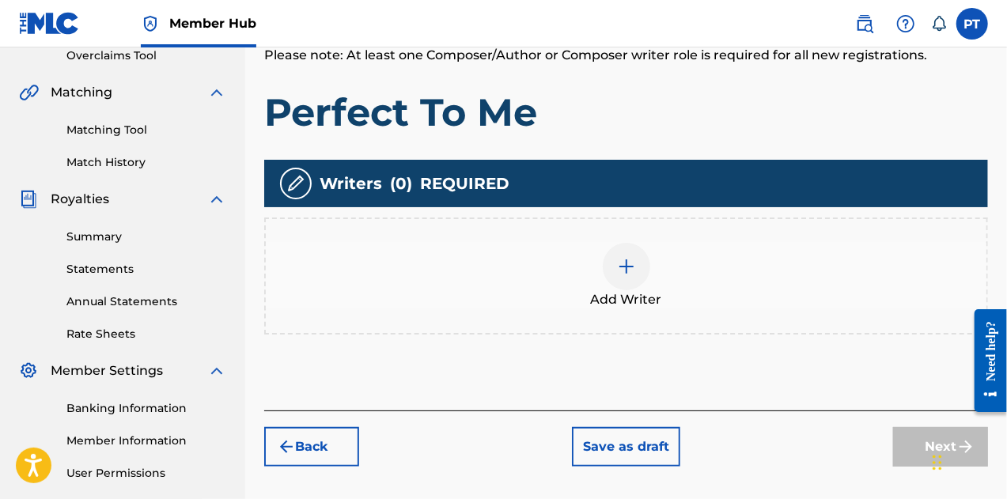
scroll to position [374, 0]
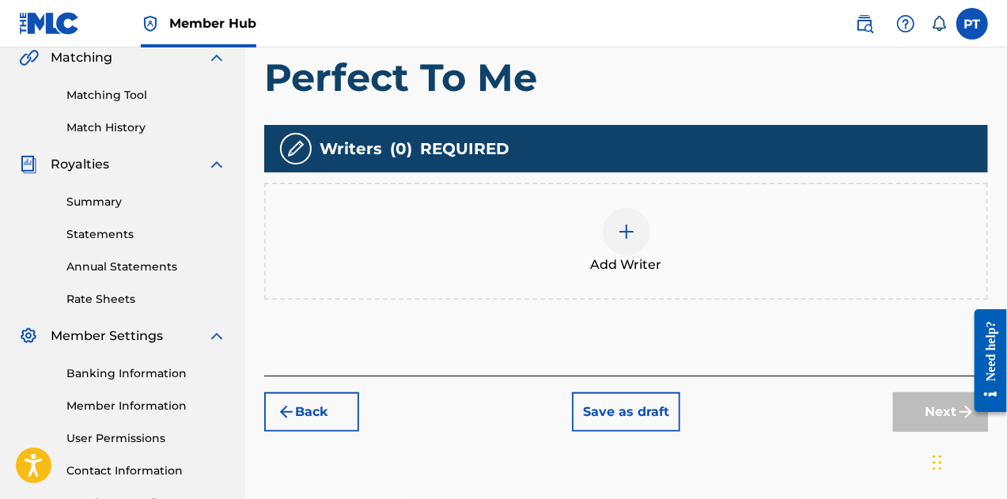
click at [621, 252] on div at bounding box center [626, 231] width 47 height 47
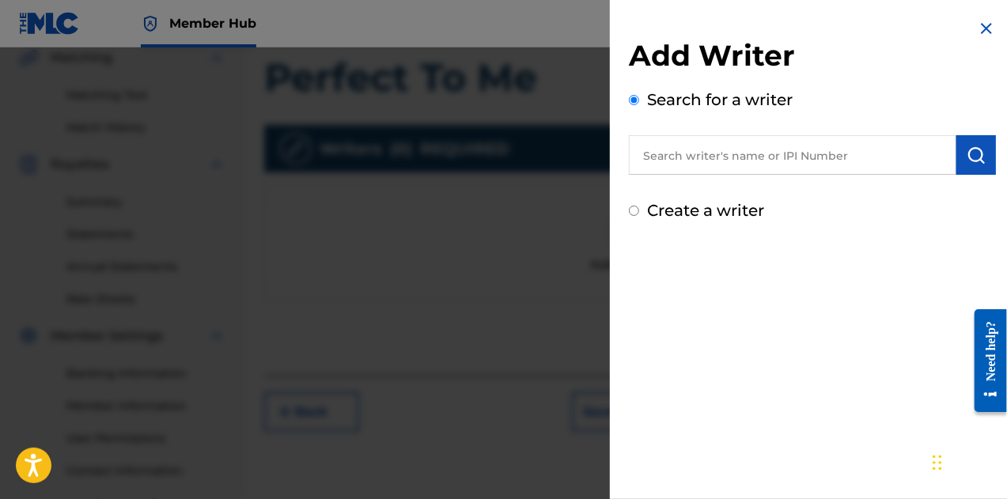
click at [718, 151] on input "text" at bounding box center [793, 155] width 328 height 40
click at [802, 156] on input "text" at bounding box center [793, 155] width 328 height 40
paste input "00792351817"
type input "00792351817"
click at [967, 155] on img "submit" at bounding box center [976, 155] width 19 height 19
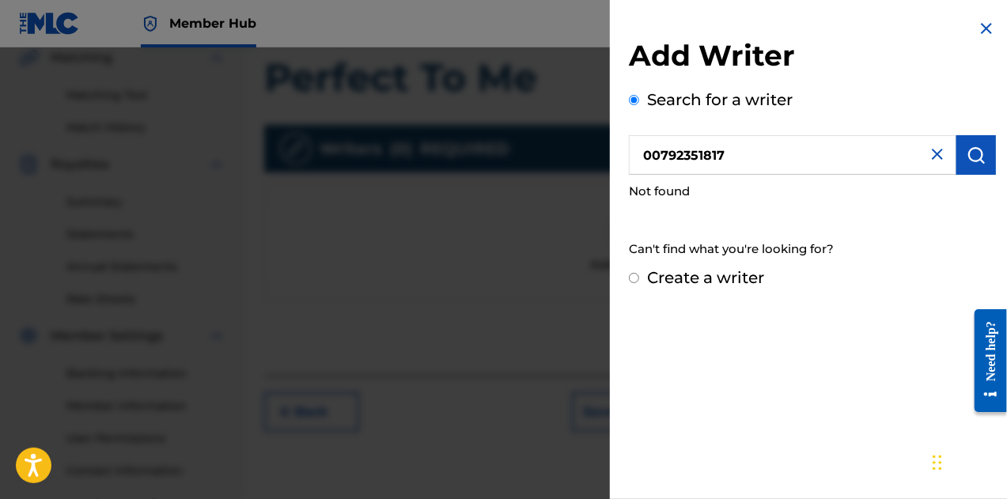
click at [733, 275] on label "Create a writer" at bounding box center [705, 277] width 117 height 19
radio input "true"
click at [639, 275] on input "Create a writer" at bounding box center [634, 278] width 10 height 10
radio input "false"
radio input "true"
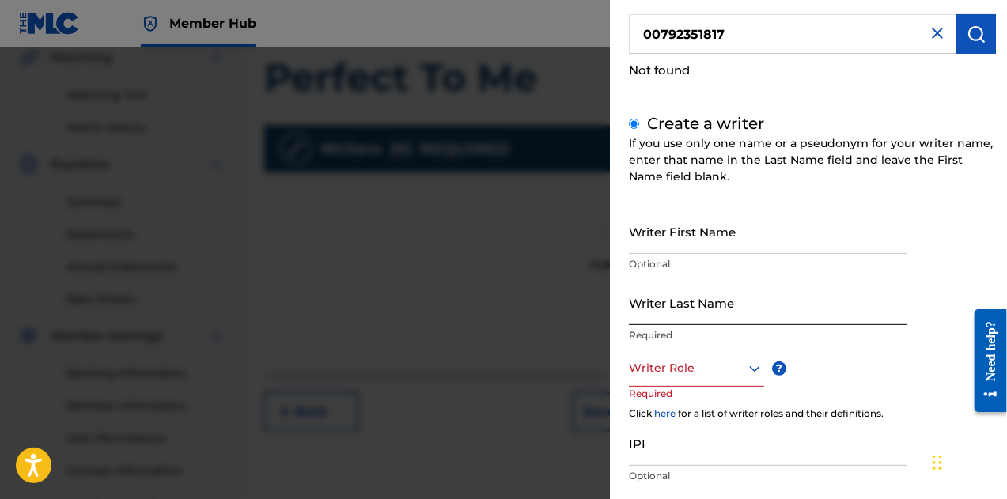
scroll to position [123, 0]
click at [676, 252] on div "Writer First Name Optional" at bounding box center [768, 242] width 279 height 71
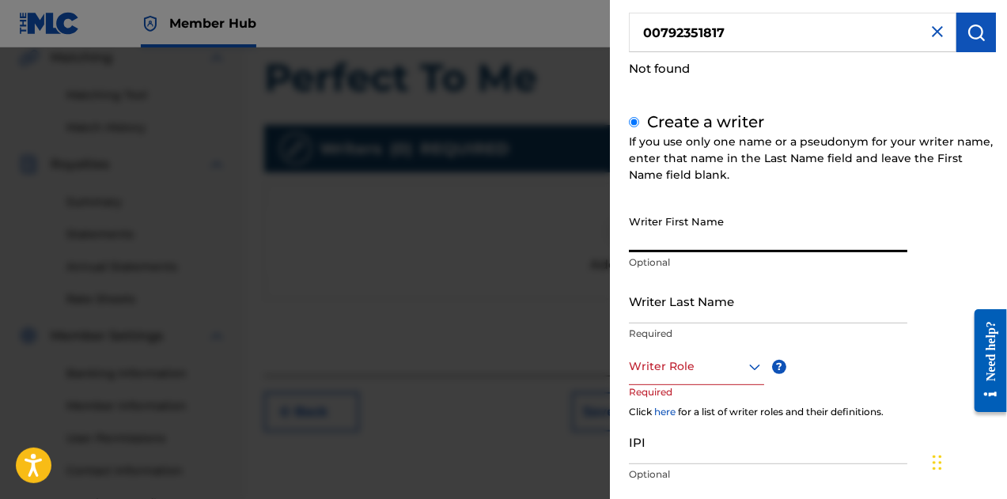
click at [677, 248] on input "Writer First Name" at bounding box center [768, 229] width 279 height 45
type input "Phredrick"
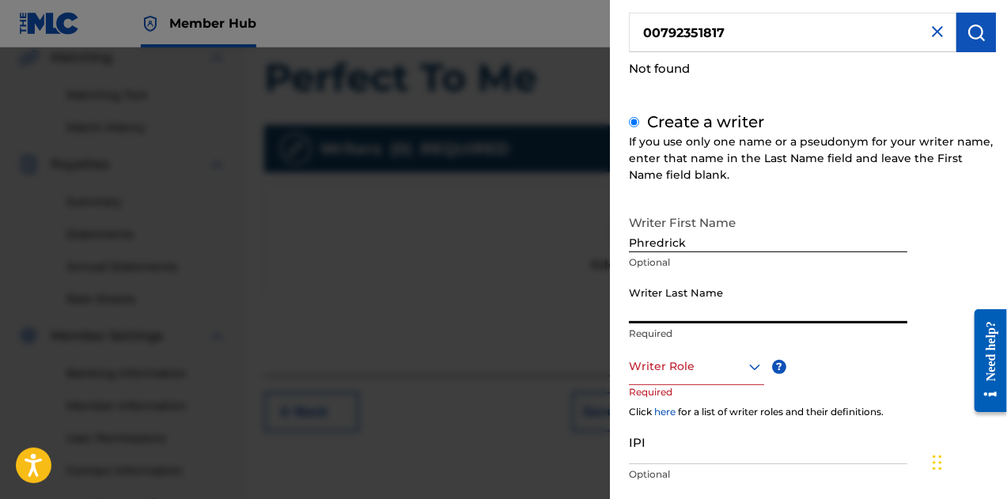
click at [683, 298] on input "Writer Last Name" at bounding box center [768, 301] width 279 height 45
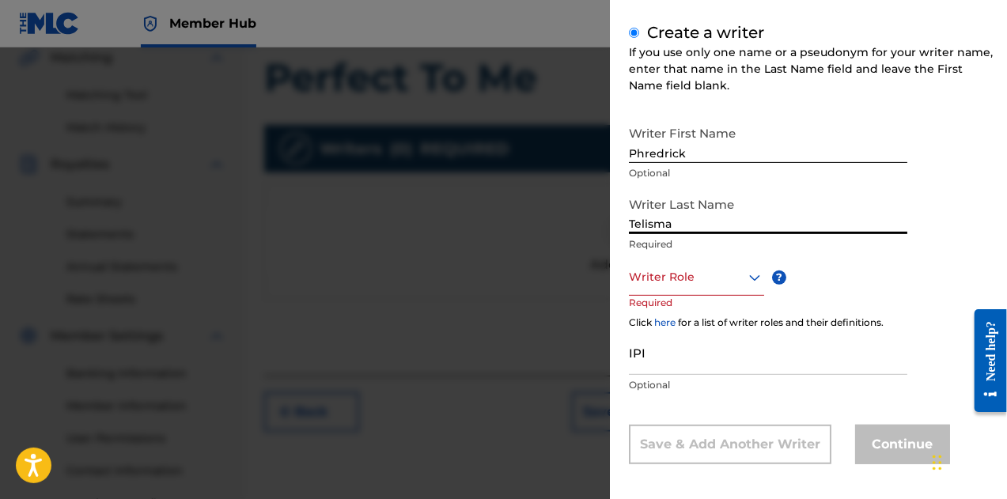
scroll to position [219, 0]
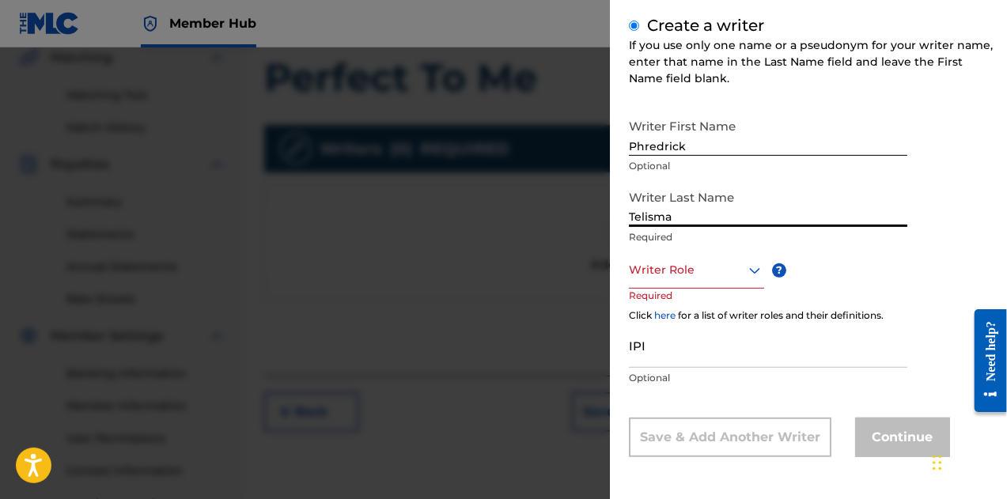
type input "Telisma"
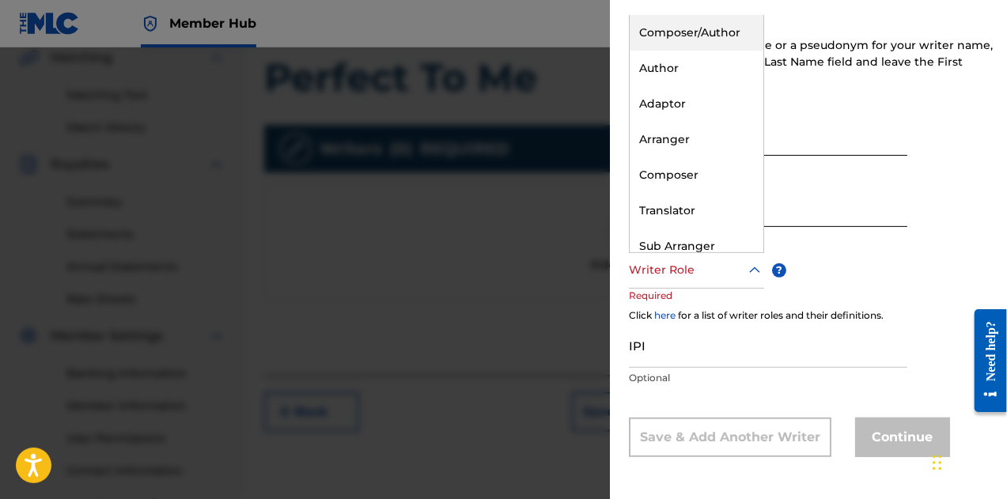
click at [687, 268] on div at bounding box center [696, 270] width 135 height 20
click at [692, 33] on div "Composer/Author" at bounding box center [697, 33] width 134 height 36
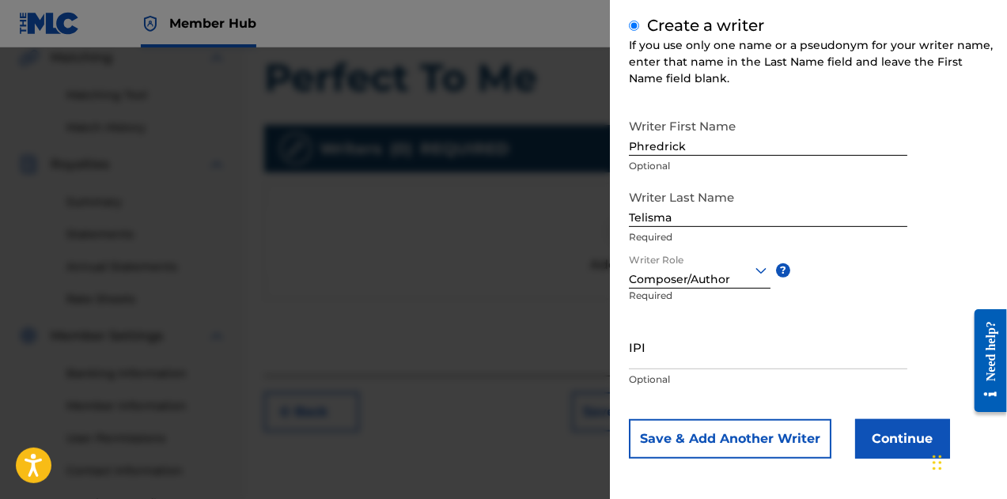
scroll to position [221, 0]
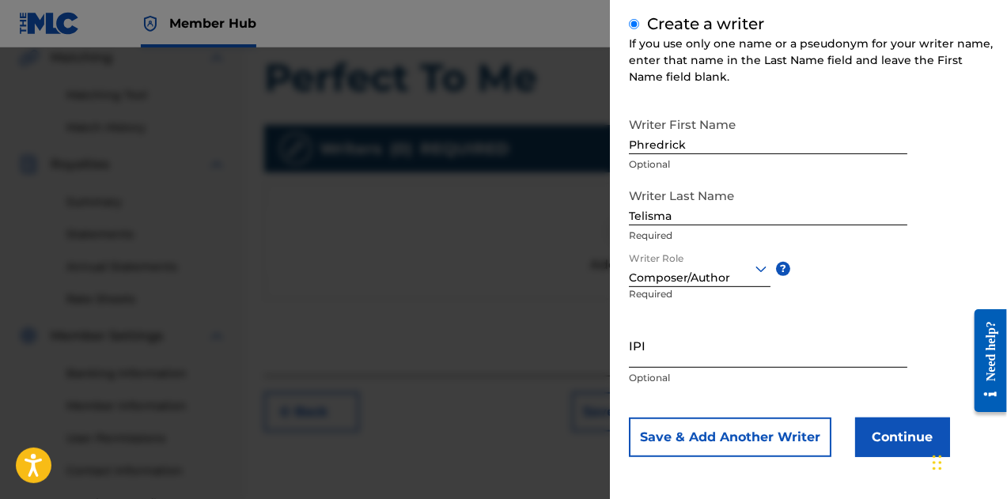
click at [737, 358] on input "IPI" at bounding box center [768, 345] width 279 height 45
paste input "00792351817"
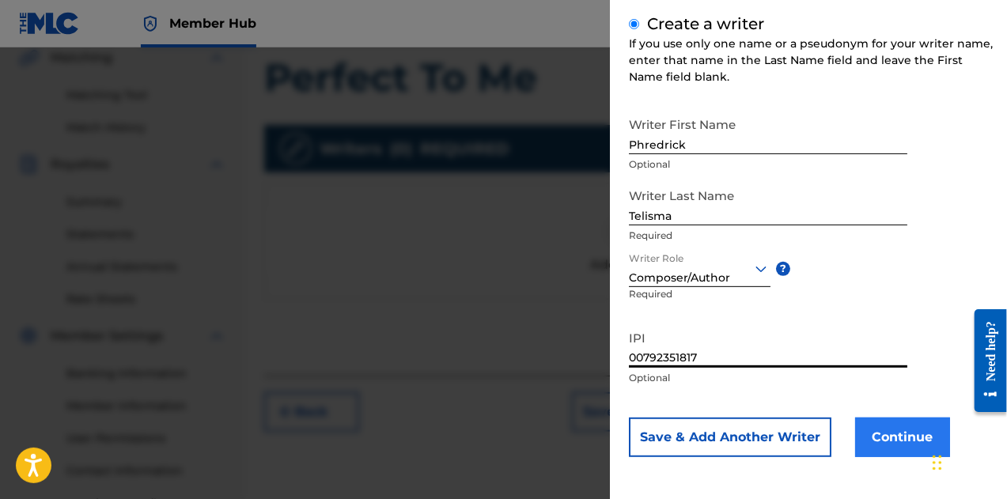
type input "00792351817"
click at [915, 443] on button "Continue" at bounding box center [902, 438] width 95 height 40
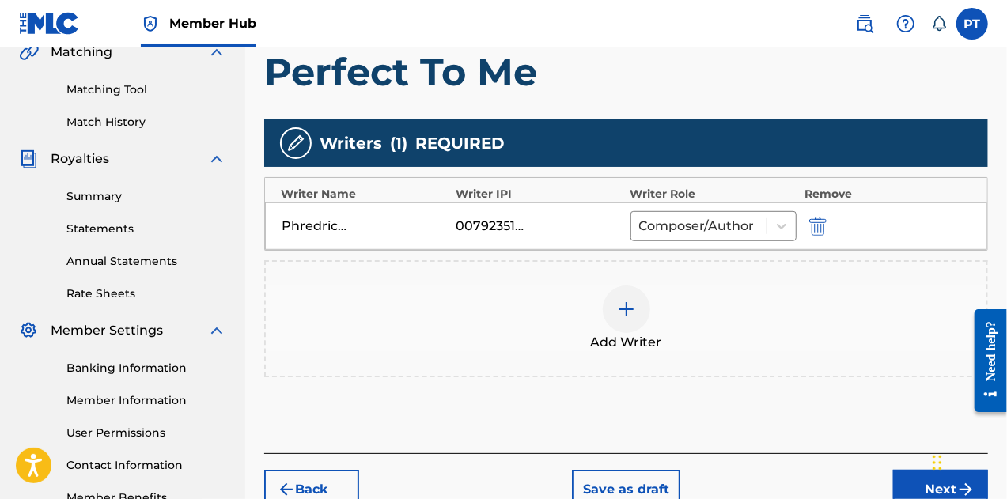
scroll to position [481, 0]
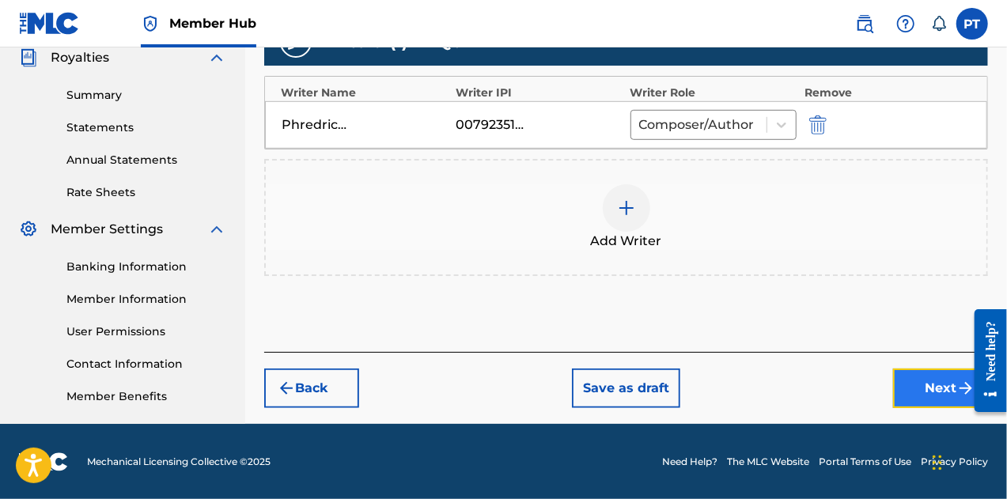
click at [918, 383] on button "Next" at bounding box center [940, 389] width 95 height 40
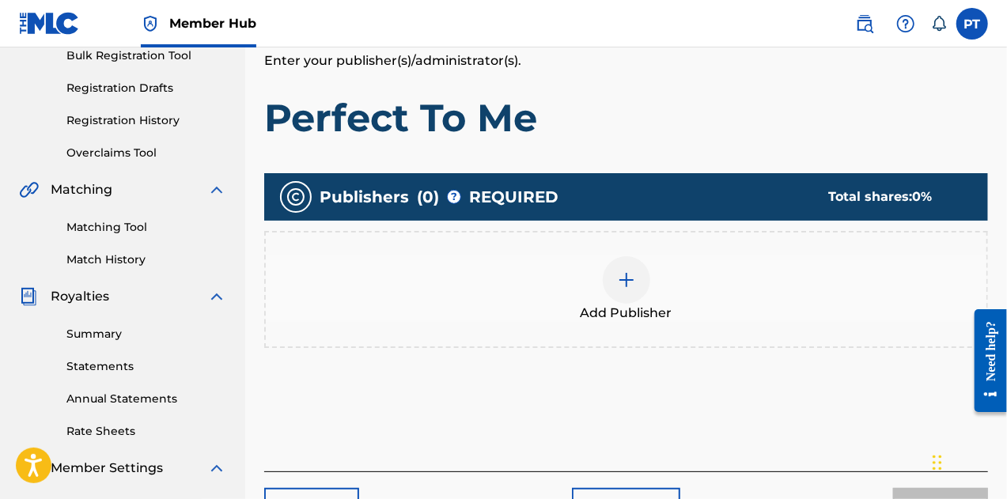
scroll to position [233, 0]
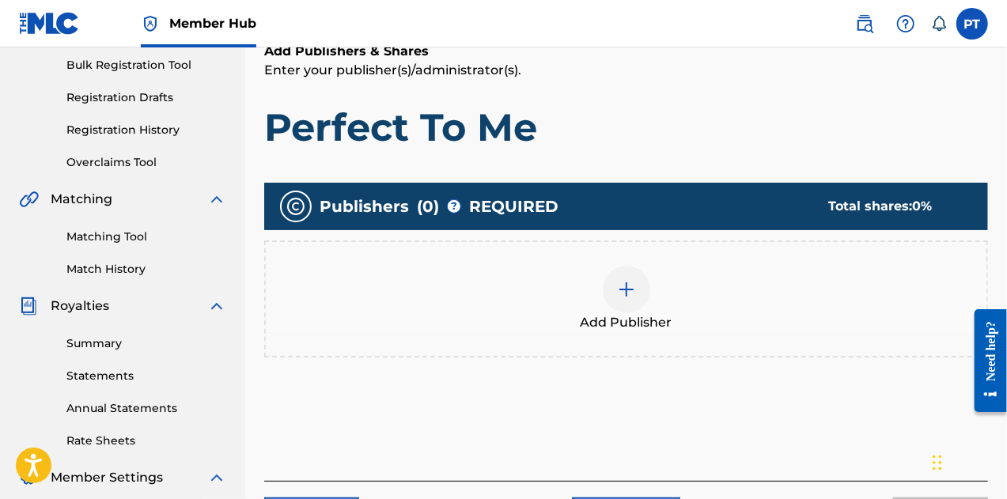
click at [626, 271] on div at bounding box center [626, 289] width 47 height 47
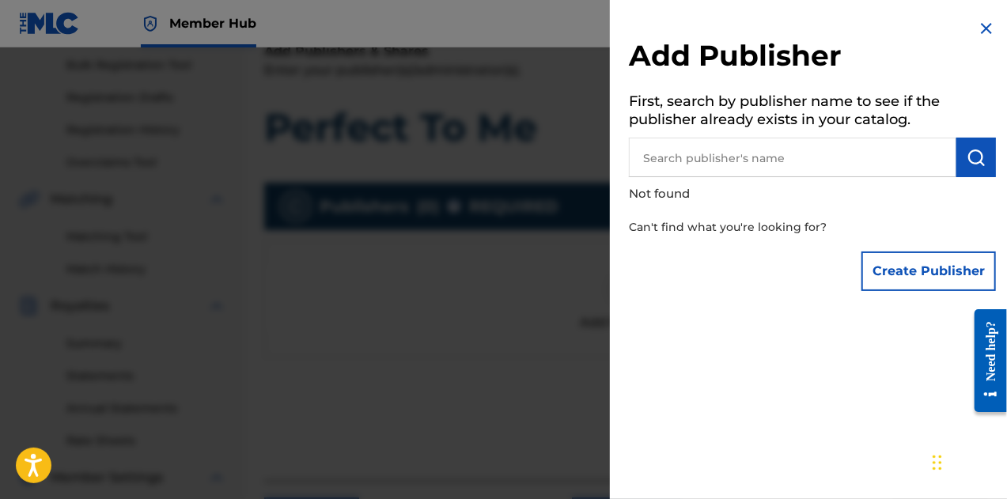
click at [703, 164] on input "text" at bounding box center [793, 158] width 328 height 40
click at [793, 150] on input "Phredrick Telisma" at bounding box center [793, 158] width 328 height 40
type input "Phredrick Telisma"
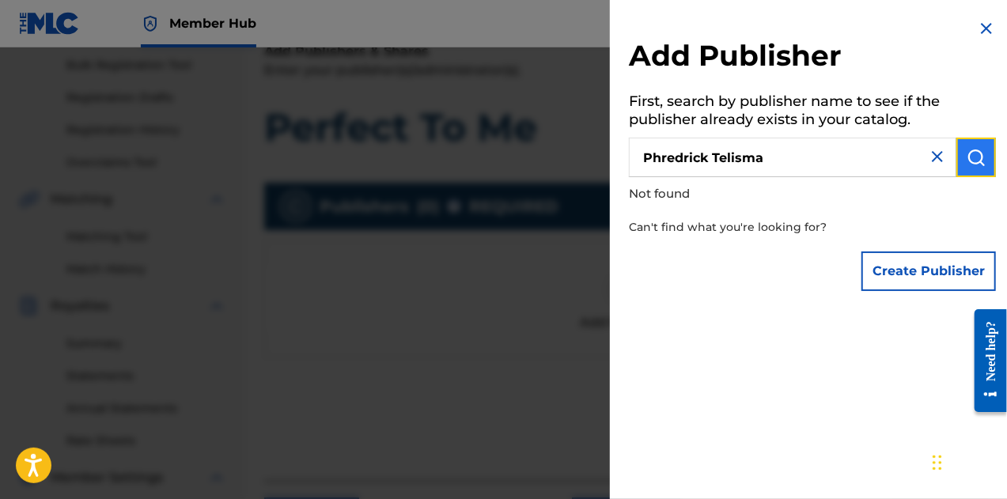
click at [972, 157] on img "submit" at bounding box center [976, 157] width 19 height 19
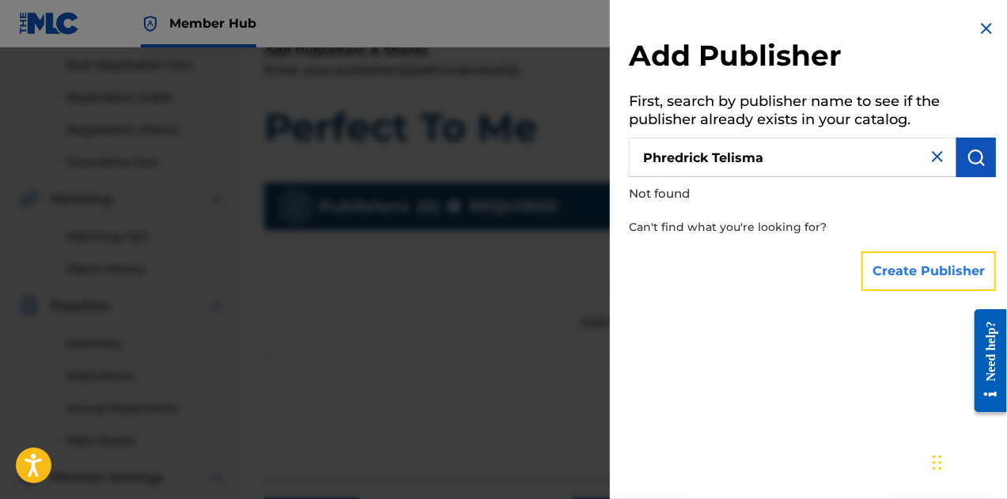
click at [916, 272] on button "Create Publisher" at bounding box center [929, 272] width 135 height 40
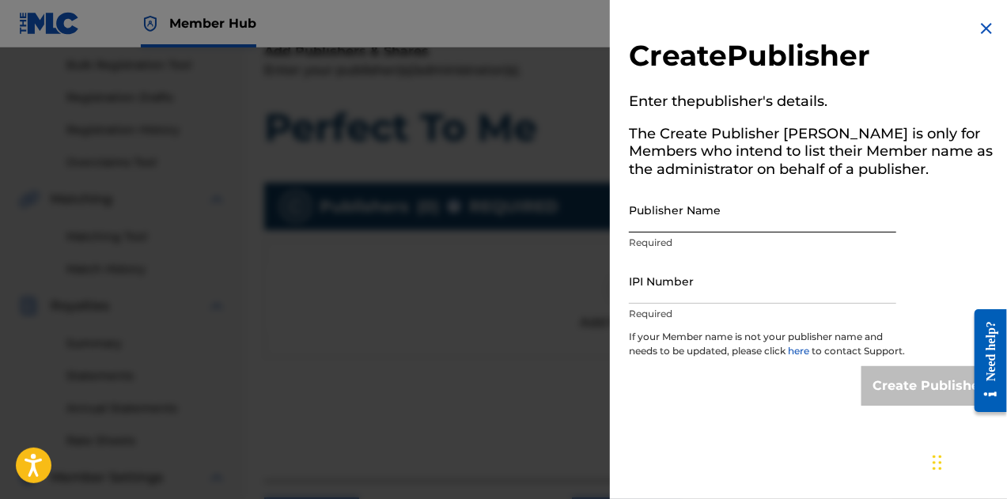
click at [730, 226] on input "Publisher Name" at bounding box center [762, 210] width 267 height 45
paste input "Phredrick Telisma"
type input "Phredrick Telisma"
click at [702, 298] on input "IPI Number" at bounding box center [762, 281] width 267 height 45
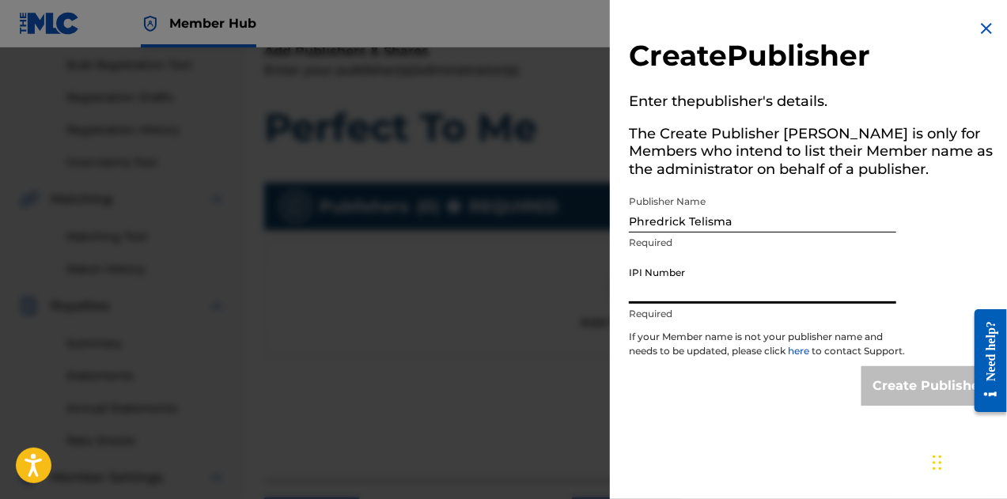
type input "00792351817"
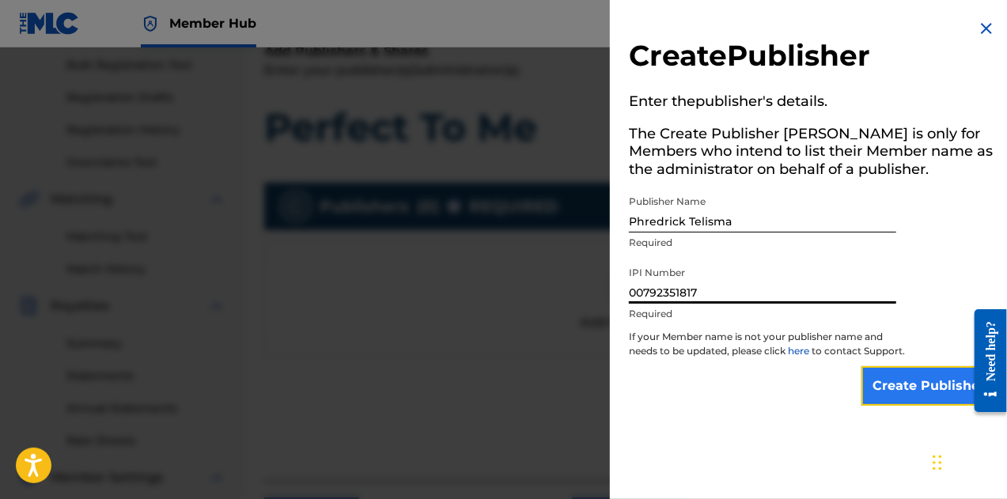
click at [896, 394] on input "Create Publisher" at bounding box center [929, 386] width 135 height 40
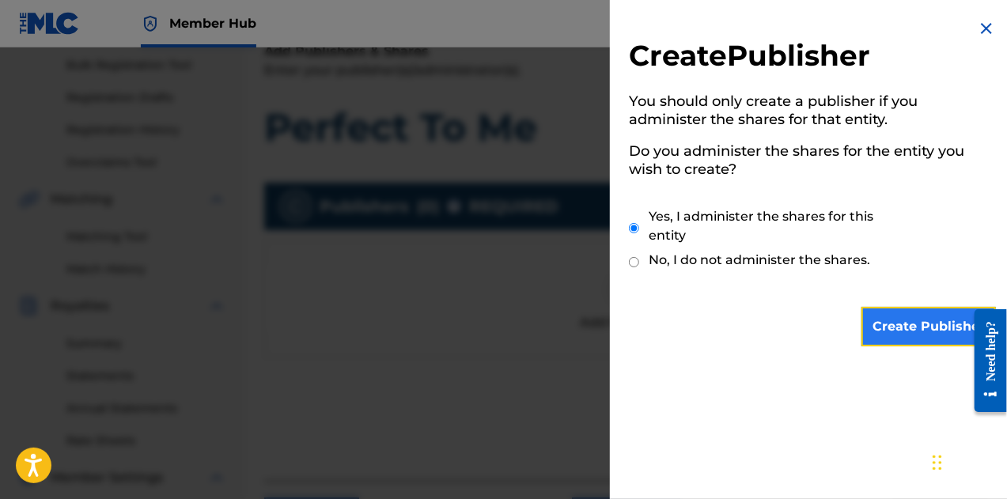
click at [948, 334] on input "Create Publisher" at bounding box center [929, 327] width 135 height 40
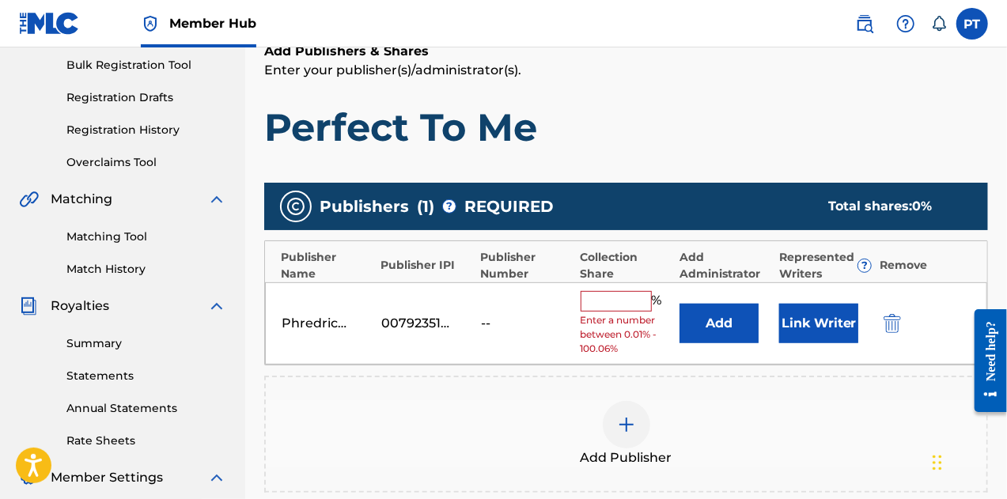
click at [635, 294] on input "text" at bounding box center [616, 301] width 71 height 21
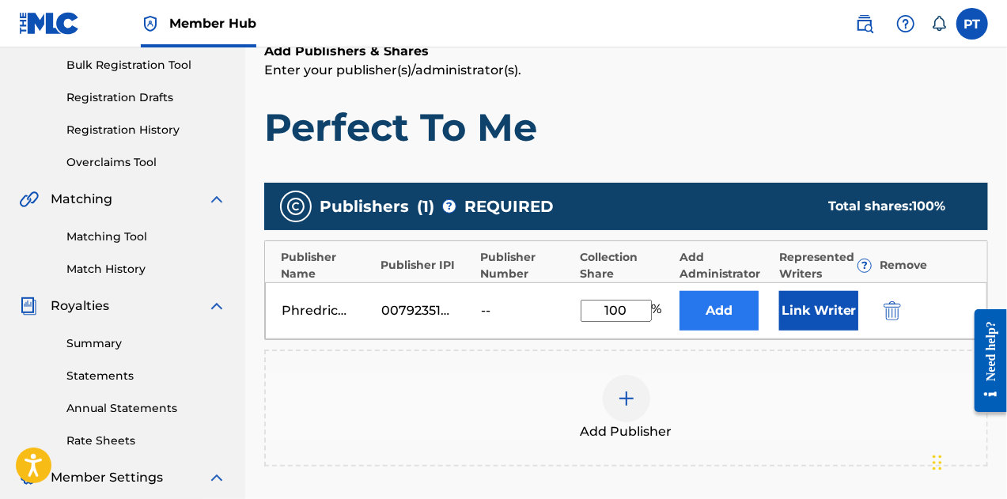
type input "100"
click at [750, 303] on button "Add" at bounding box center [719, 311] width 79 height 40
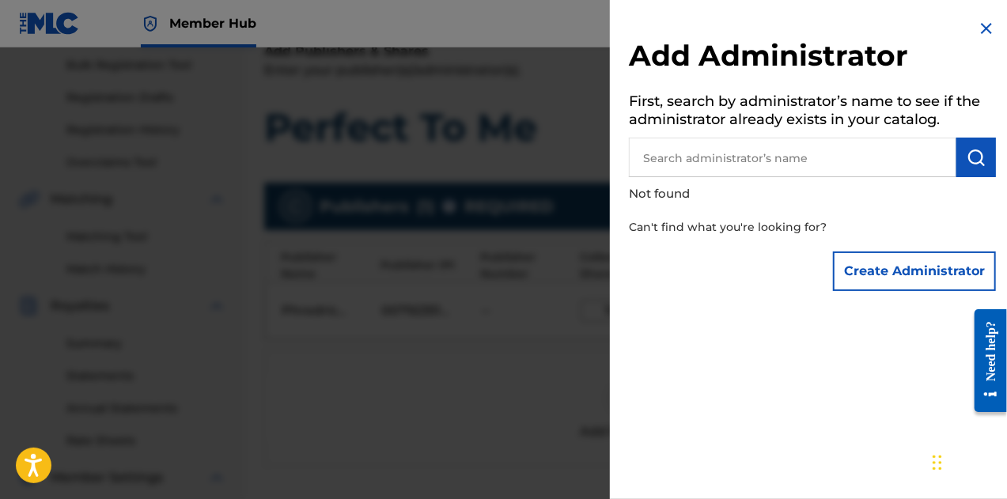
click at [752, 140] on input "text" at bounding box center [793, 158] width 328 height 40
paste input "Phredrick Telisma"
type input "Phredrick Telisma"
click at [987, 164] on button "submit" at bounding box center [977, 158] width 40 height 40
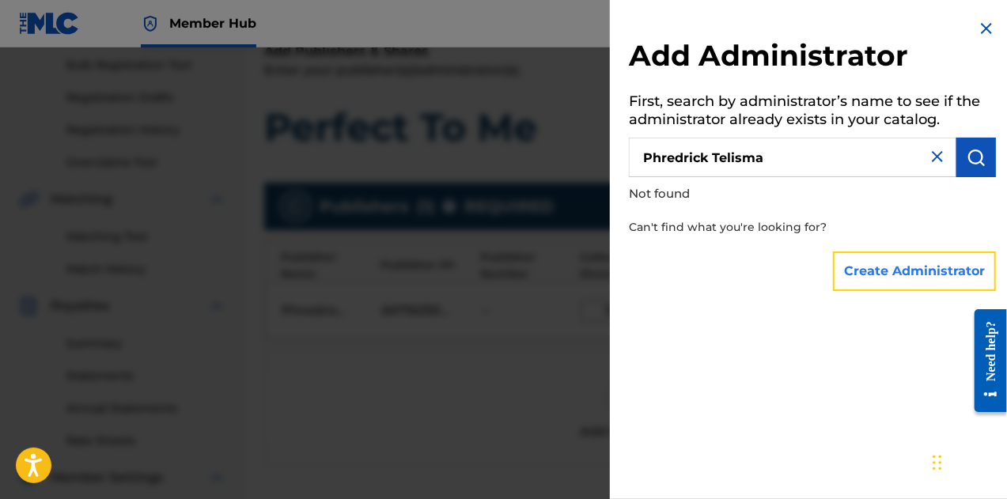
click at [923, 281] on button "Create Administrator" at bounding box center [914, 272] width 163 height 40
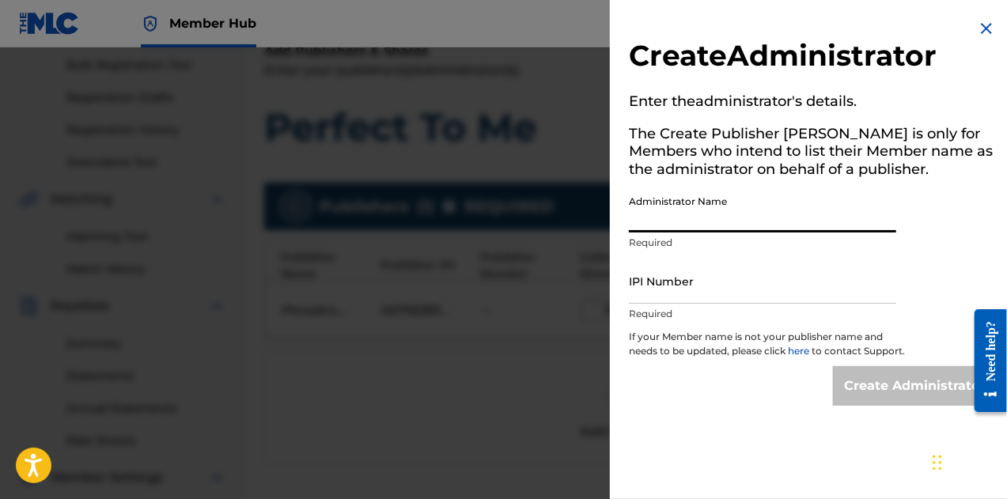
click at [749, 203] on input "Administrator Name" at bounding box center [762, 210] width 267 height 45
type input "Phredrick Telisma"
click at [697, 301] on input "IPI Number" at bounding box center [762, 281] width 267 height 45
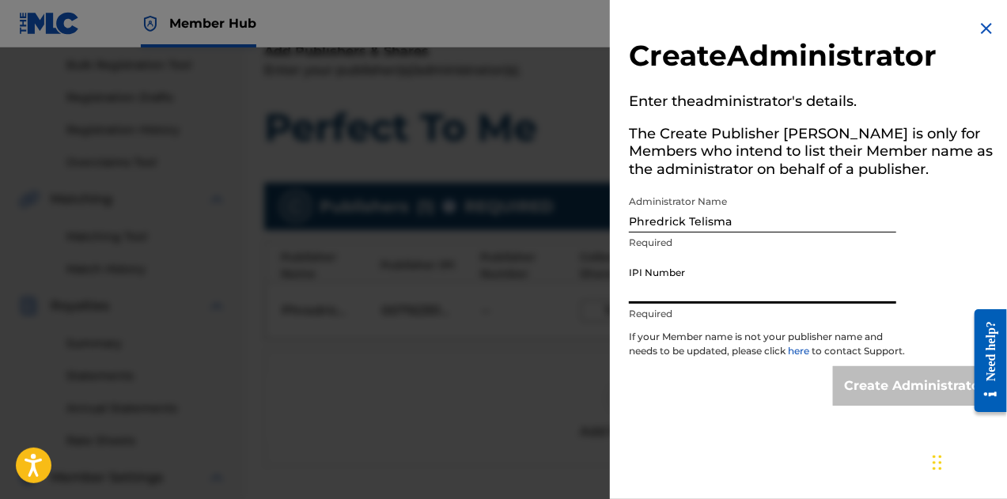
type input "00792351817"
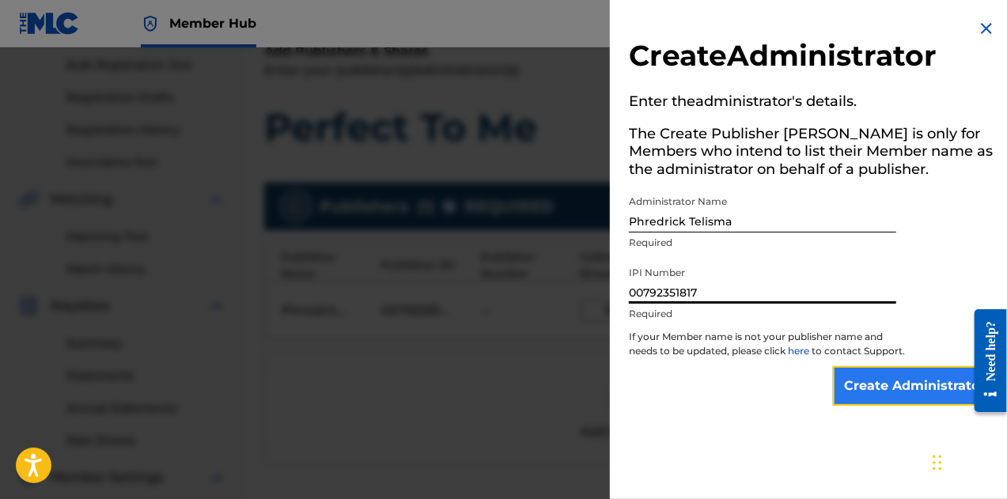
click at [886, 403] on input "Create Administrator" at bounding box center [914, 386] width 163 height 40
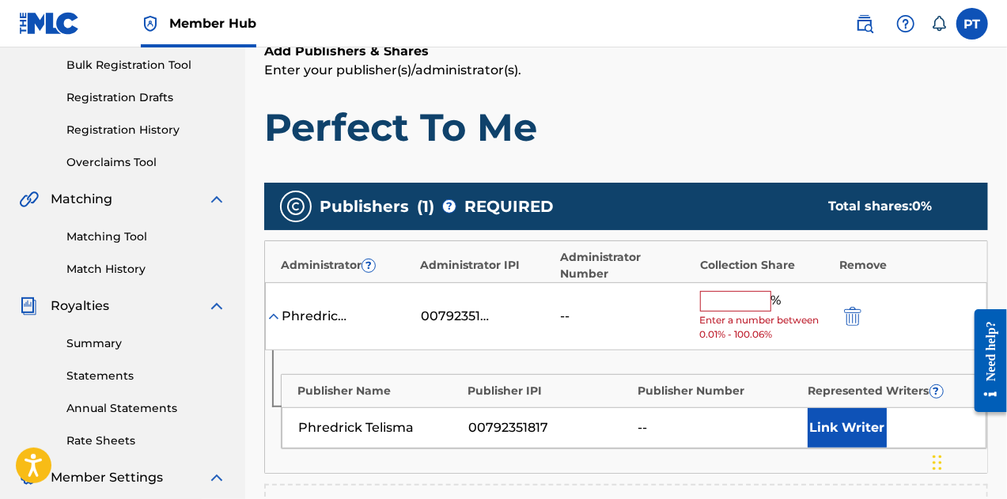
click at [768, 291] on input "text" at bounding box center [735, 301] width 71 height 21
type input "100"
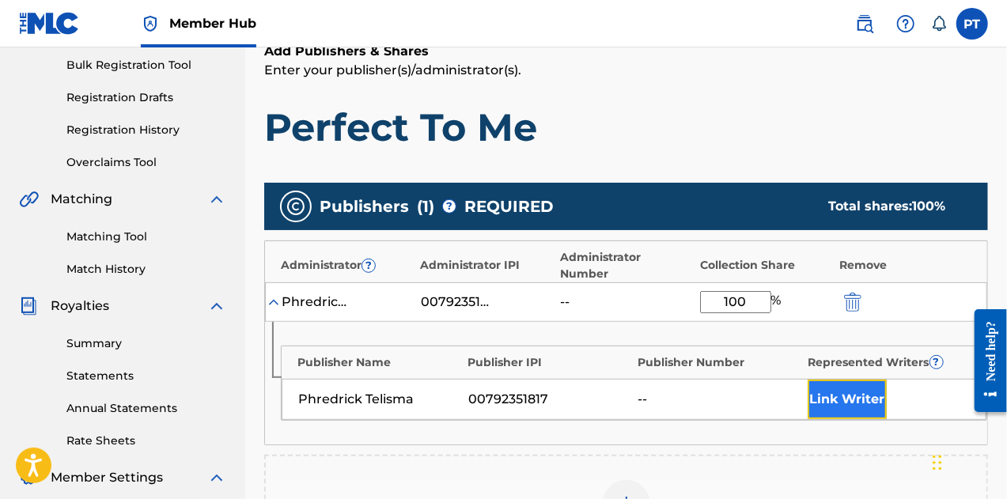
click at [843, 385] on button "Link Writer" at bounding box center [847, 400] width 79 height 40
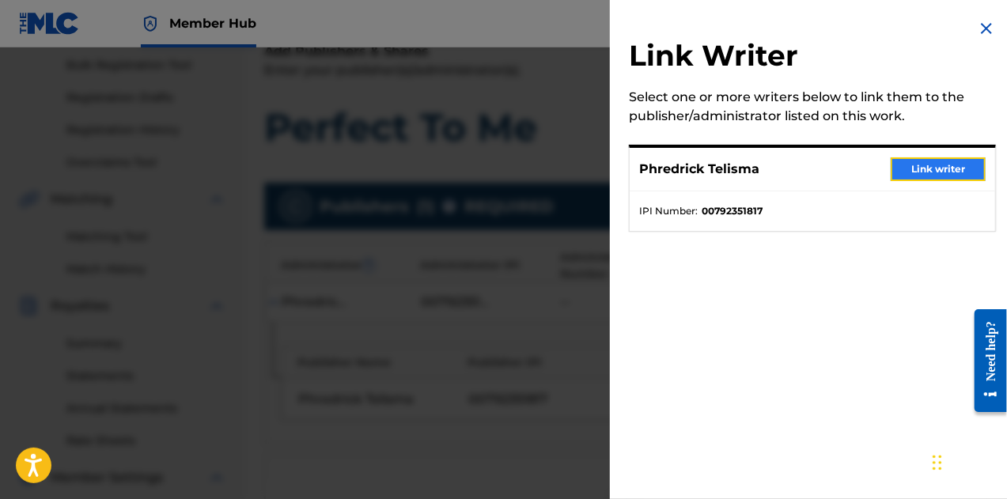
click at [910, 165] on button "Link writer" at bounding box center [938, 169] width 95 height 24
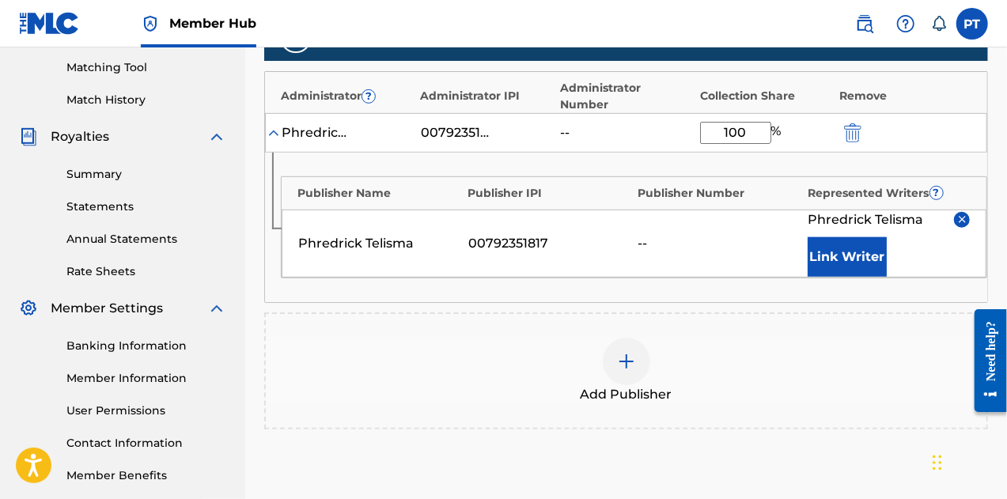
scroll to position [404, 0]
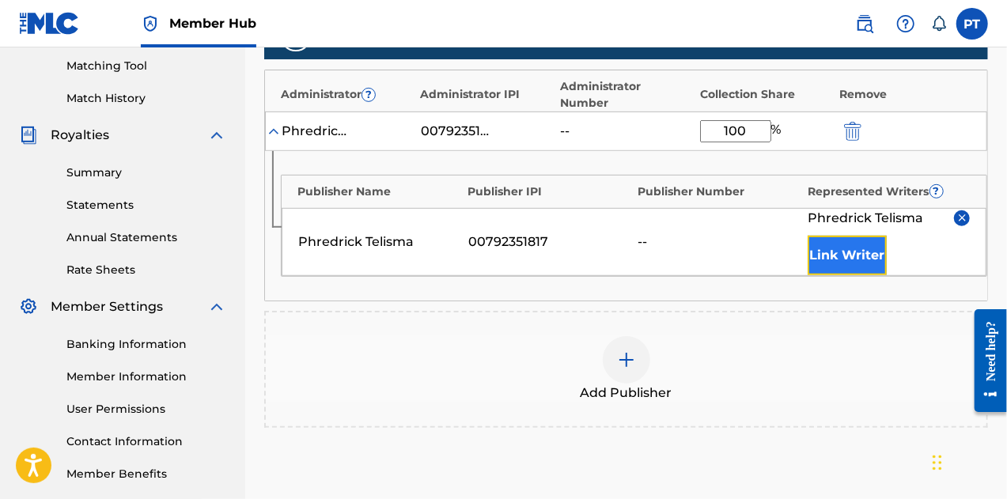
click at [824, 244] on button "Link Writer" at bounding box center [847, 256] width 79 height 40
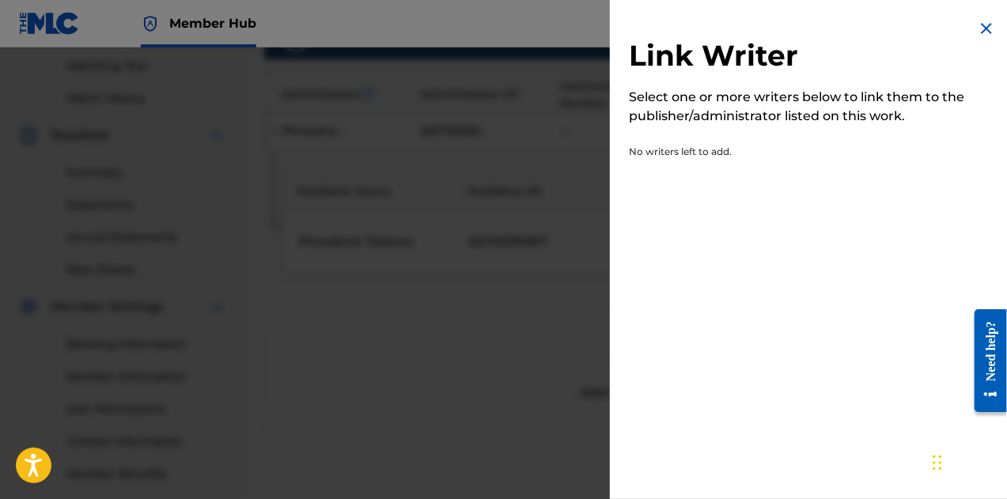
click at [967, 26] on div "Link Writer Select one or more writers below to link them to the publisher/admi…" at bounding box center [812, 102] width 405 height 205
click at [980, 28] on img at bounding box center [986, 28] width 19 height 19
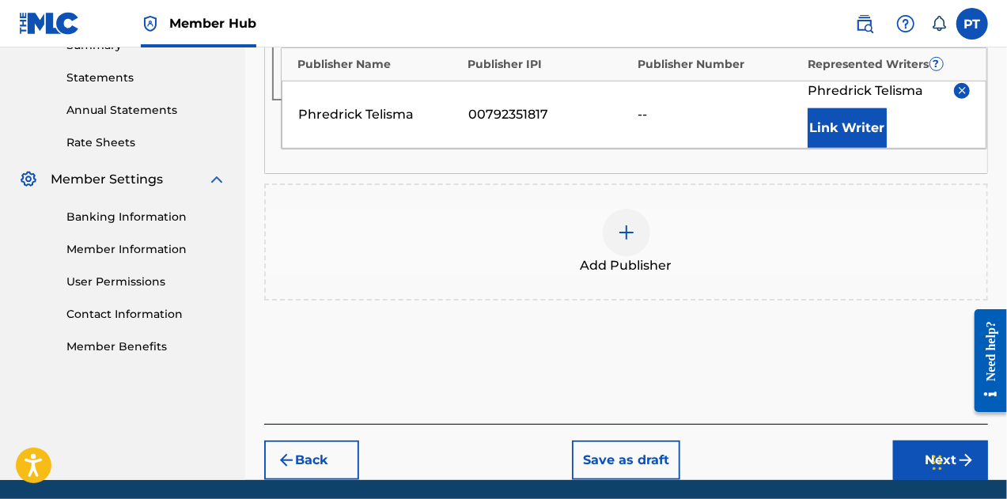
scroll to position [568, 0]
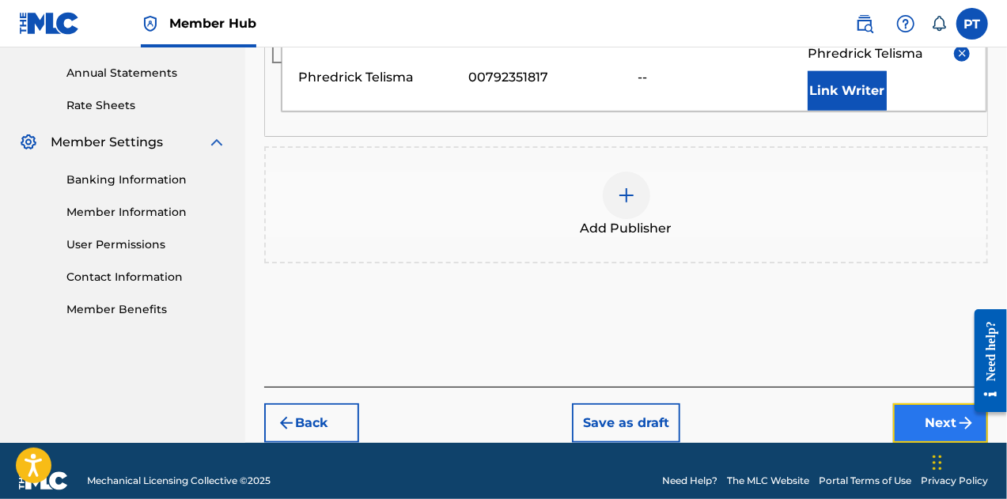
click at [946, 404] on button "Next" at bounding box center [940, 424] width 95 height 40
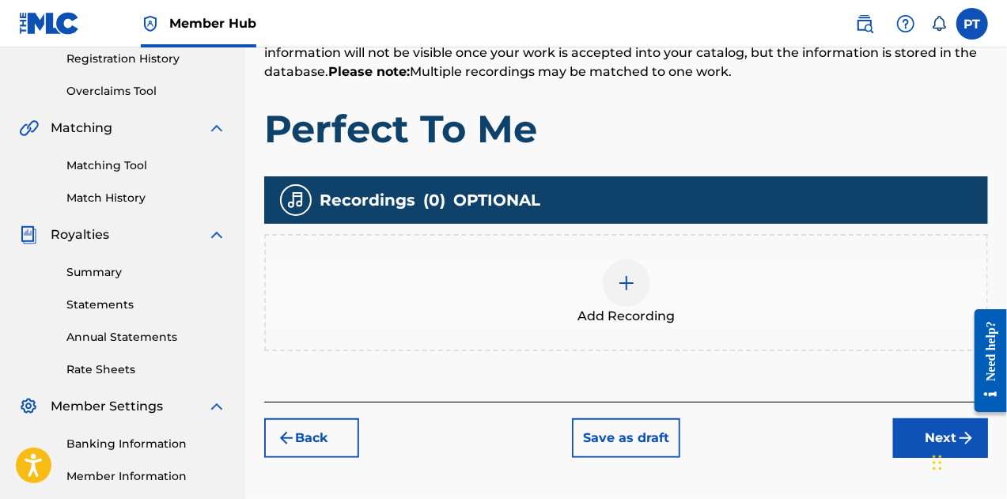
scroll to position [350, 0]
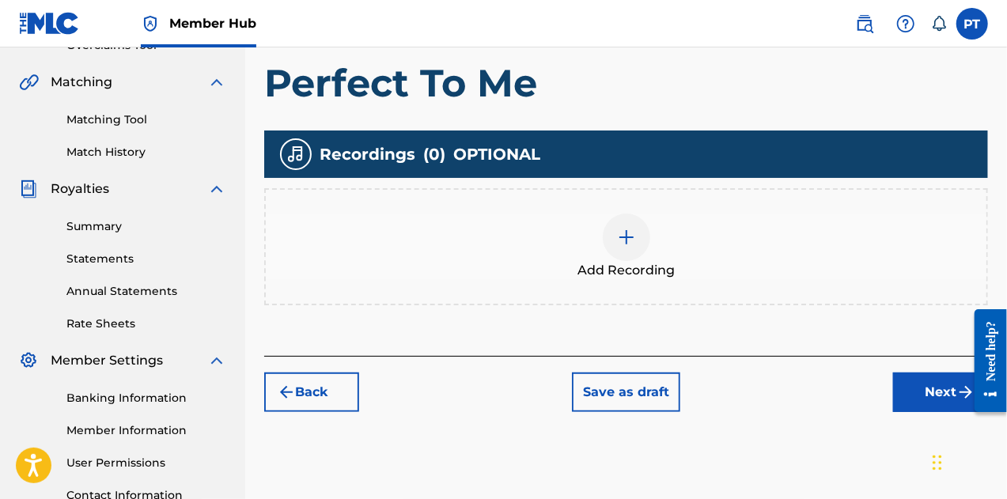
click at [621, 235] on img at bounding box center [626, 237] width 19 height 19
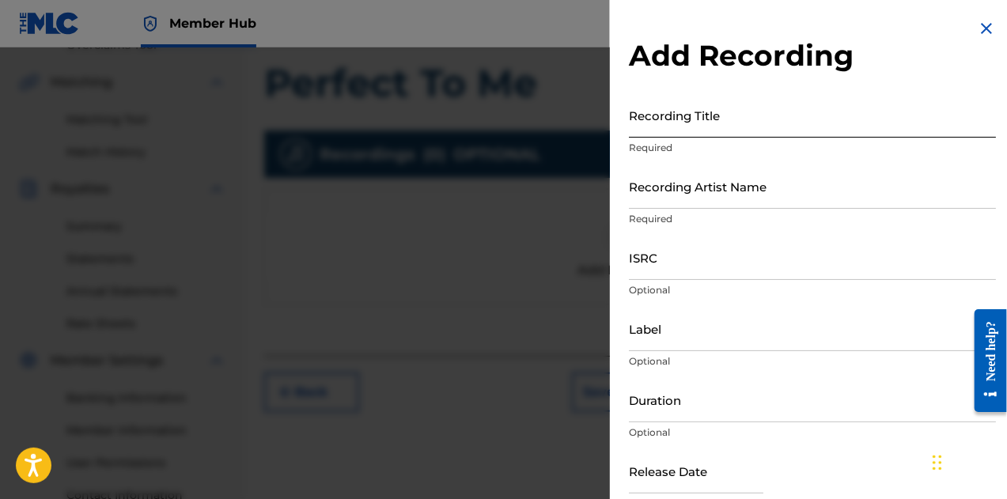
click at [693, 130] on input "Recording Title" at bounding box center [812, 115] width 367 height 45
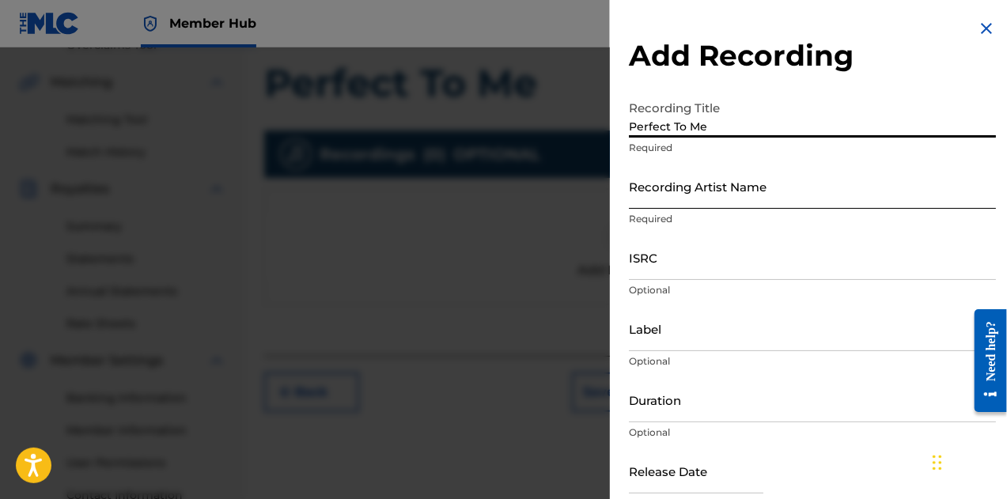
type input "Perfect To Me"
click at [696, 194] on input "Recording Artist Name" at bounding box center [812, 186] width 367 height 45
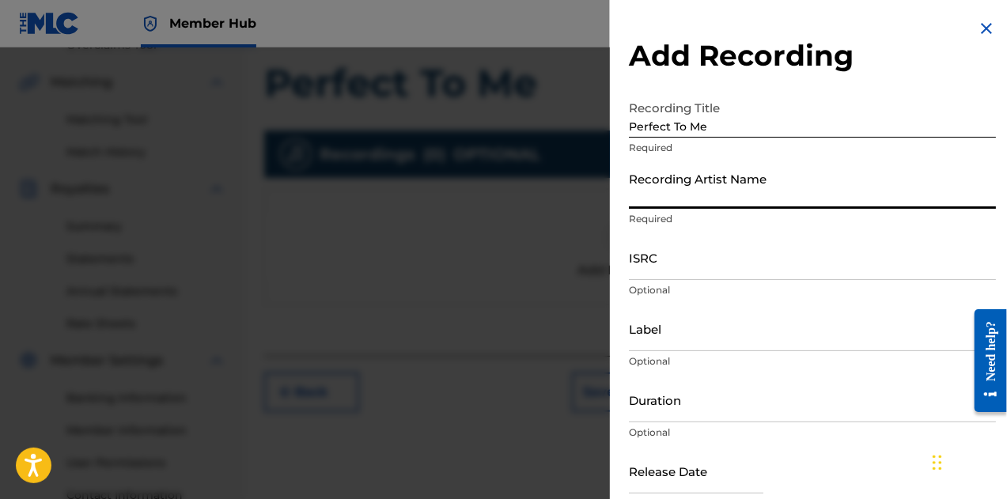
type input "Phreddy J.B."
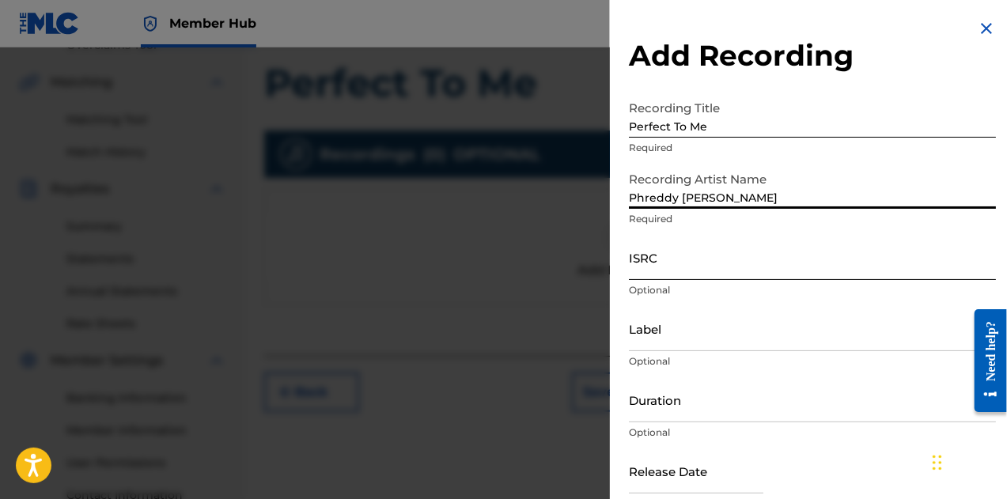
click at [707, 265] on input "ISRC" at bounding box center [812, 257] width 367 height 45
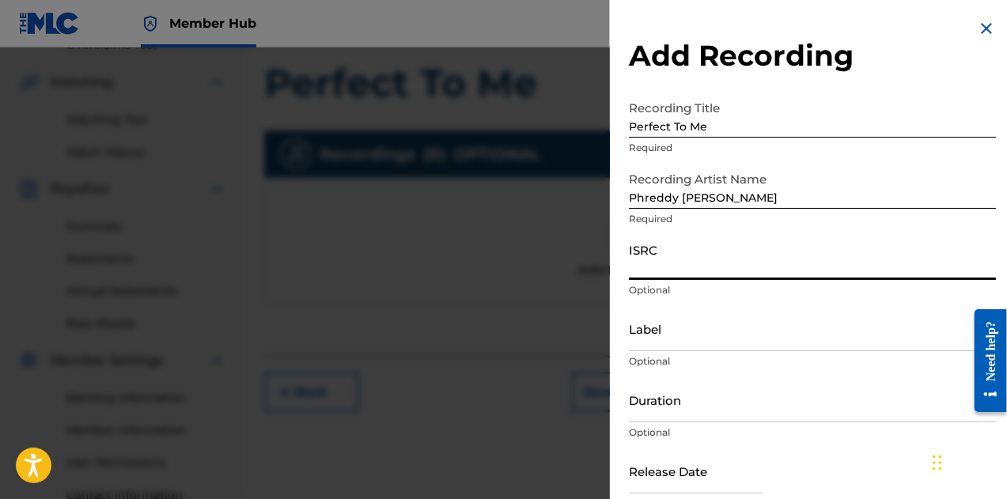
click at [676, 267] on input "ISRC" at bounding box center [812, 257] width 367 height 45
paste input "QZAPG1867883"
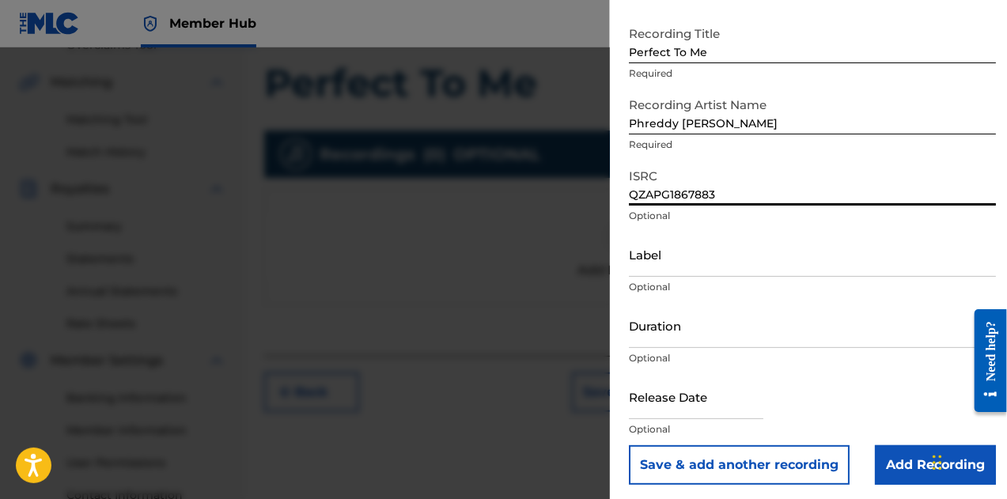
scroll to position [79, 0]
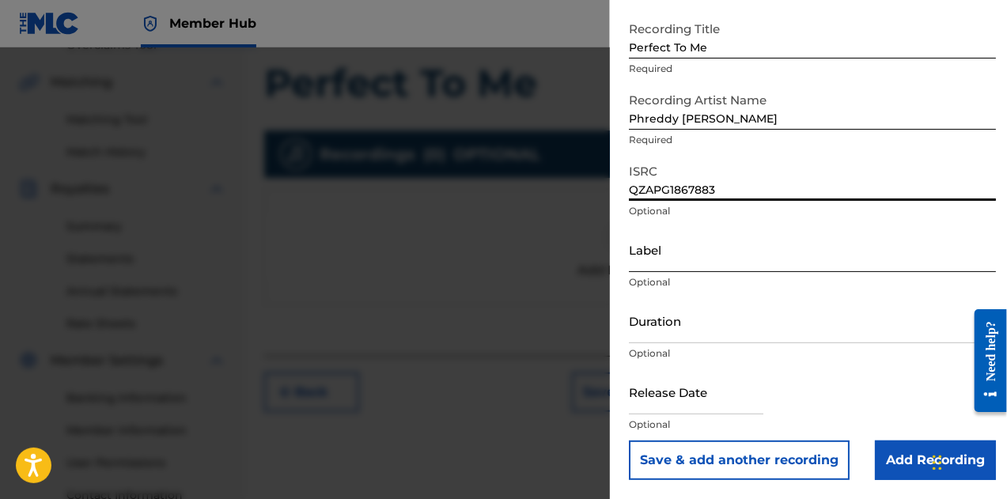
type input "QZAPG1867883"
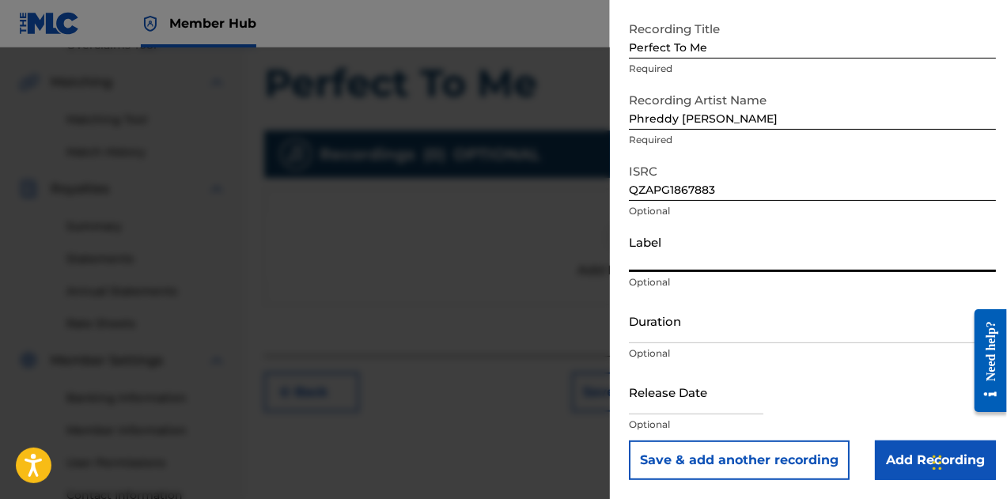
click at [676, 256] on input "Label" at bounding box center [812, 249] width 367 height 45
click at [697, 321] on input "Duration" at bounding box center [812, 320] width 367 height 45
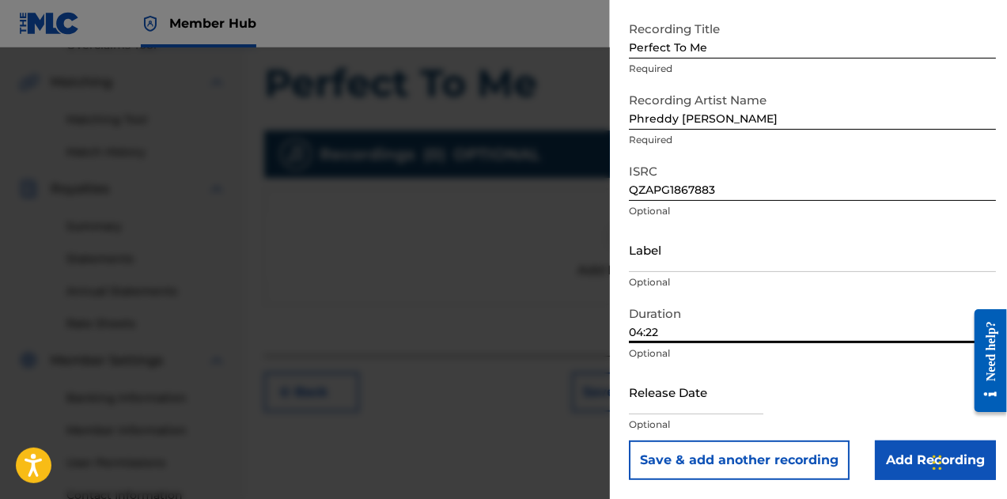
type input "04:22"
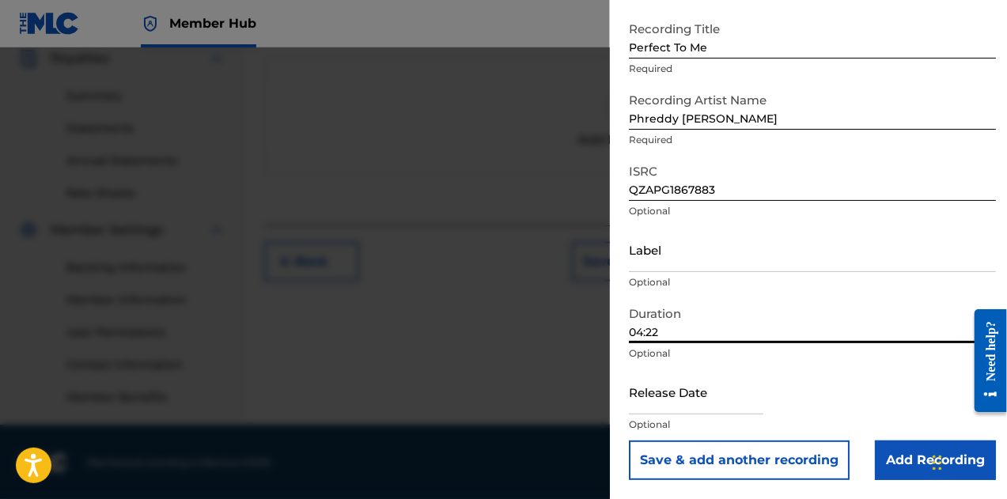
scroll to position [481, 0]
click at [716, 400] on input "text" at bounding box center [696, 392] width 135 height 45
select select "8"
select select "2025"
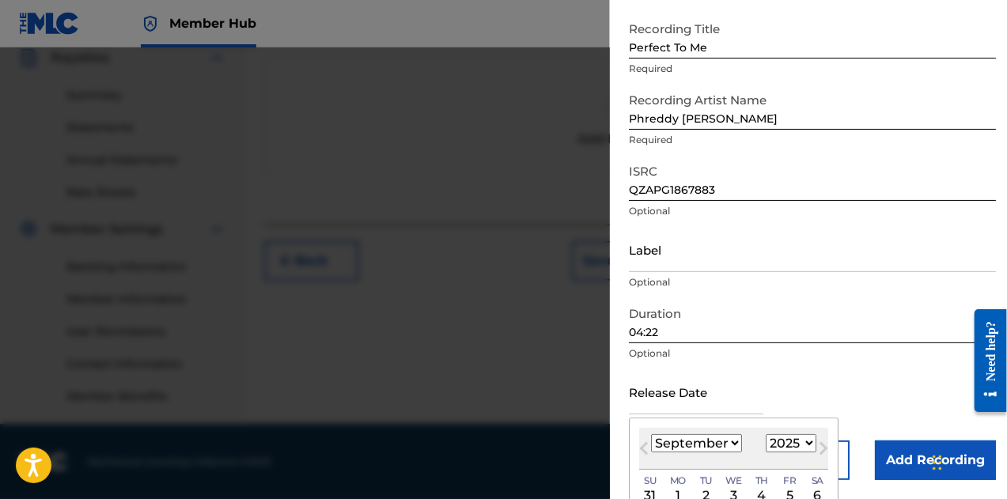
scroll to position [90, 0]
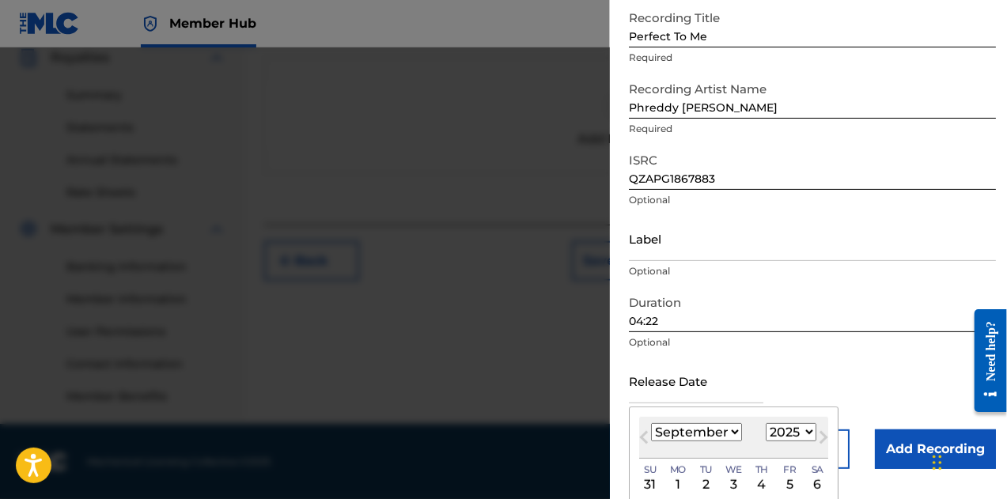
type input "January 19 2018"
select select "0"
select select "2018"
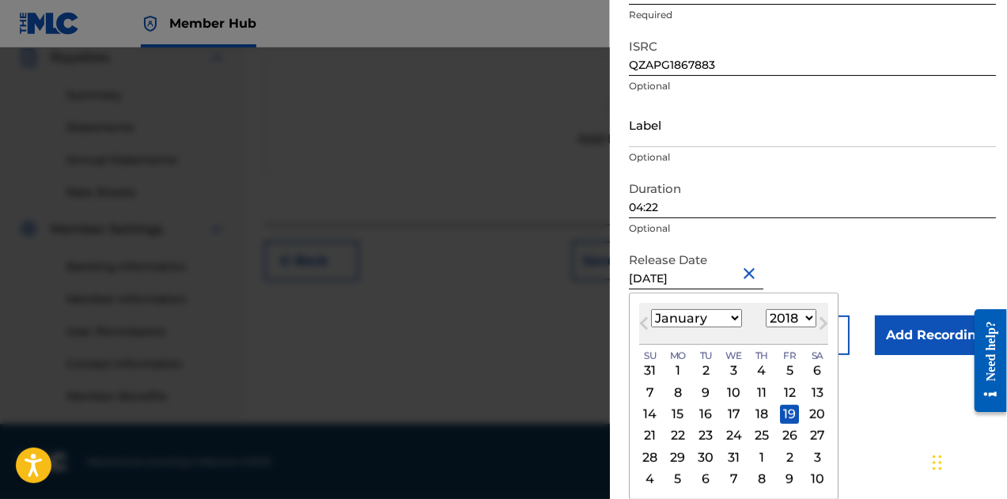
click at [881, 259] on form "Recording Title Perfect To Me Required Recording Artist Name Phreddy J.B. Requi…" at bounding box center [812, 121] width 367 height 467
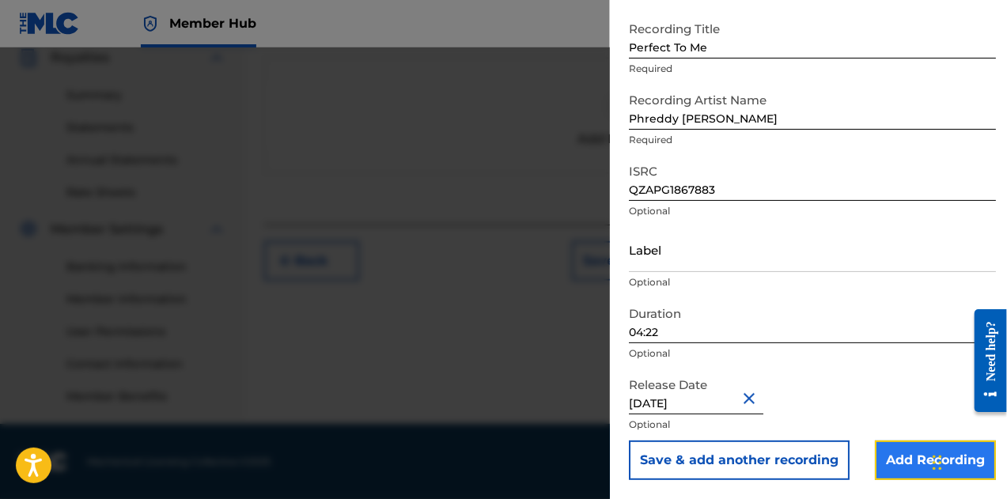
click at [902, 460] on input "Add Recording" at bounding box center [935, 461] width 121 height 40
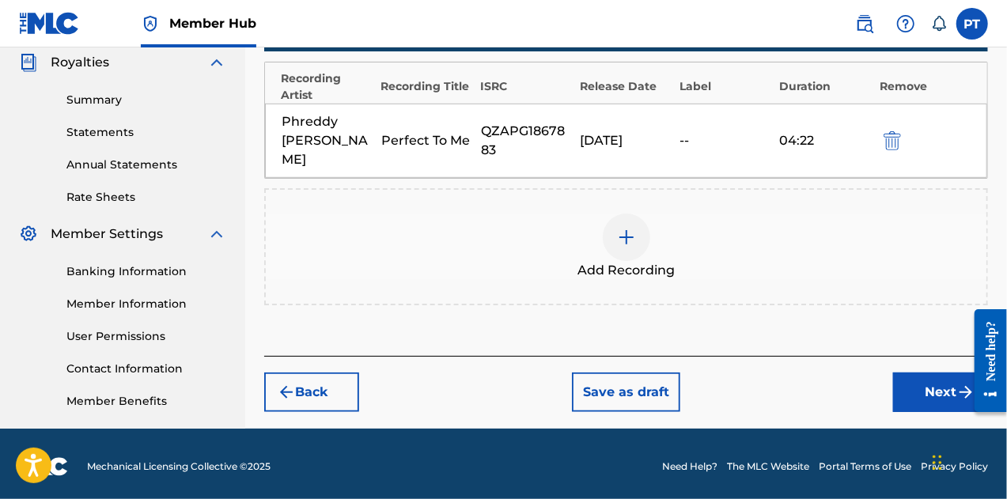
scroll to position [481, 0]
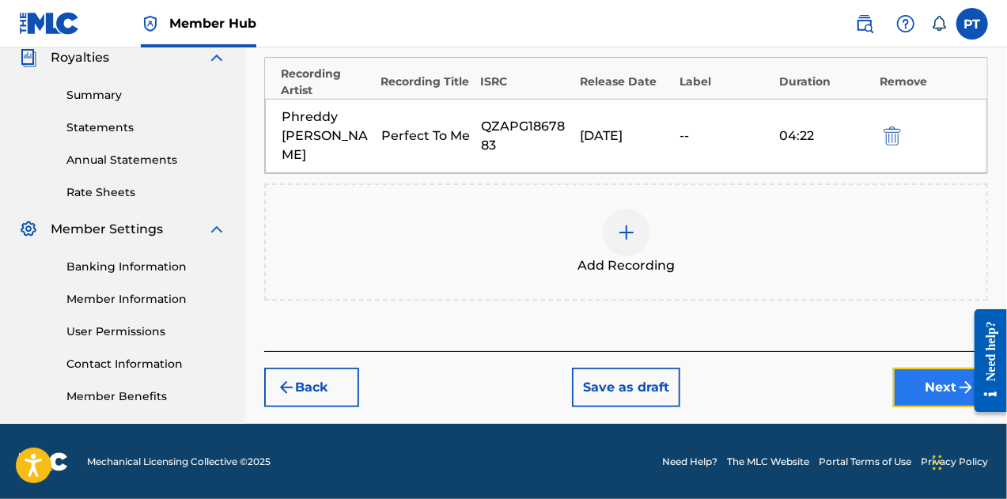
click at [938, 372] on button "Next" at bounding box center [940, 388] width 95 height 40
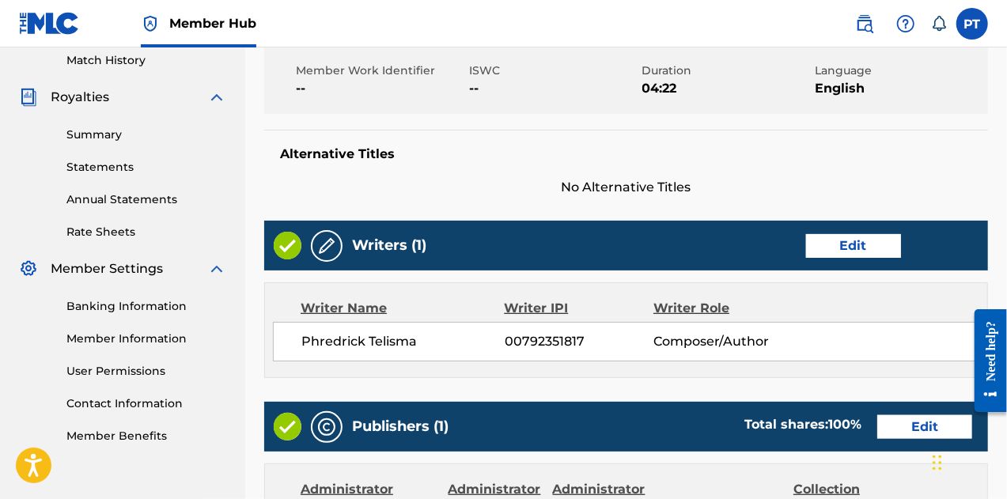
scroll to position [959, 0]
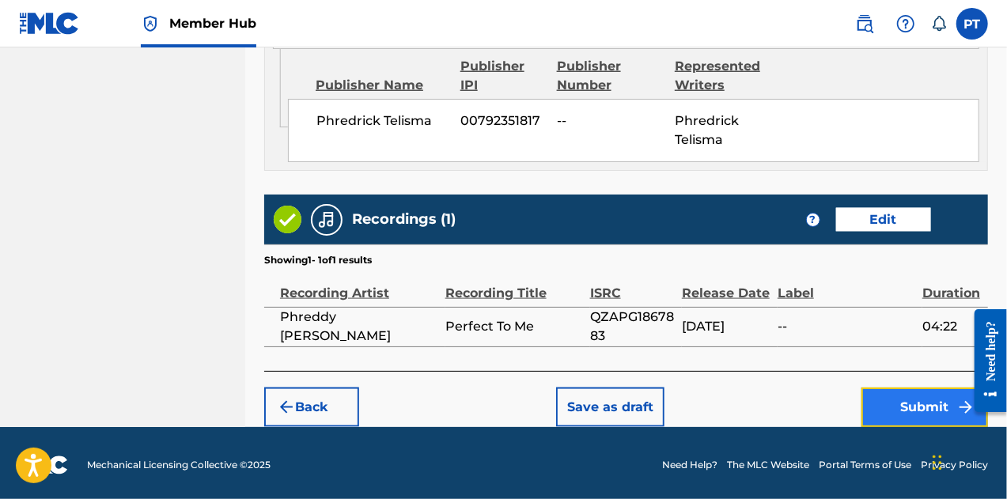
click at [950, 400] on button "Submit" at bounding box center [925, 408] width 127 height 40
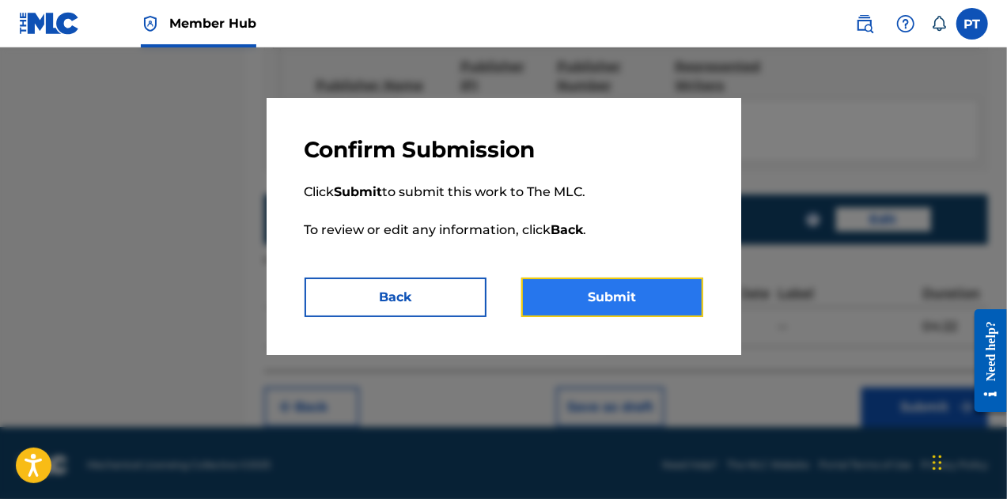
click at [634, 294] on button "Submit" at bounding box center [612, 298] width 182 height 40
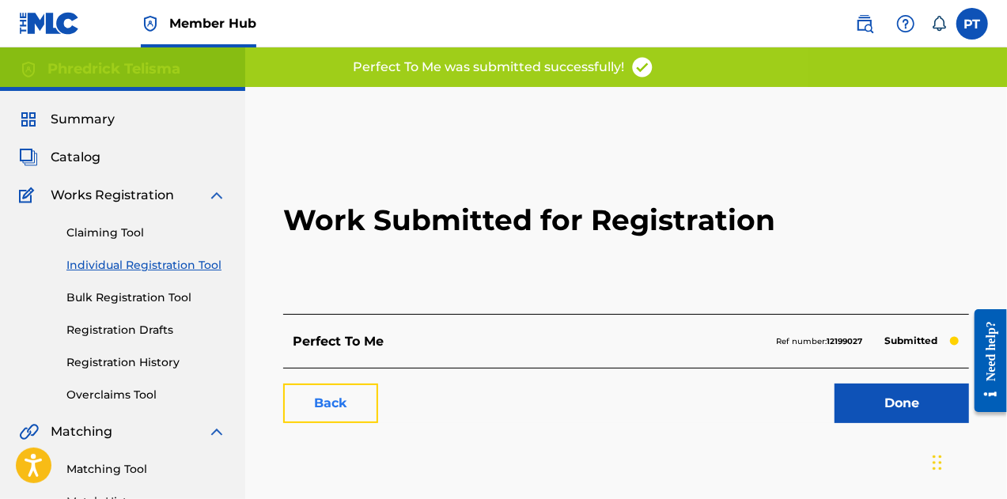
click at [354, 406] on link "Back" at bounding box center [330, 404] width 95 height 40
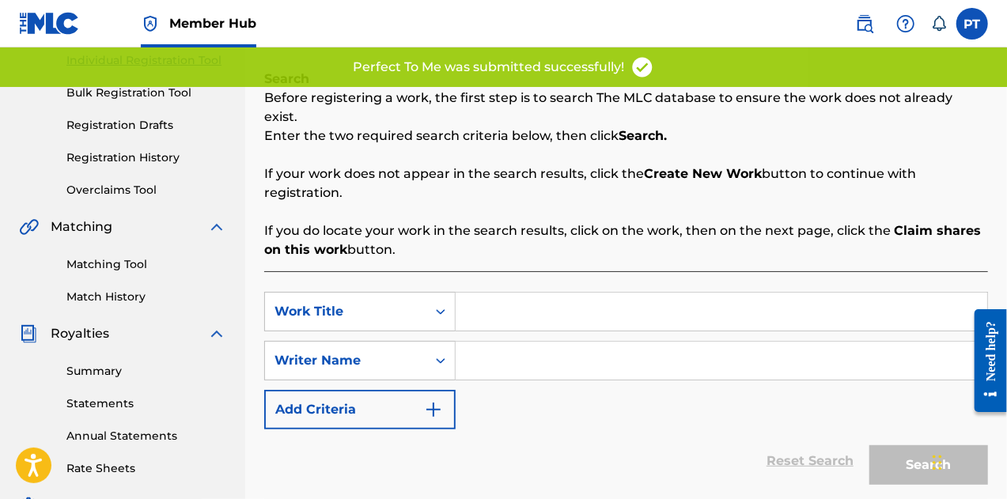
scroll to position [231, 0]
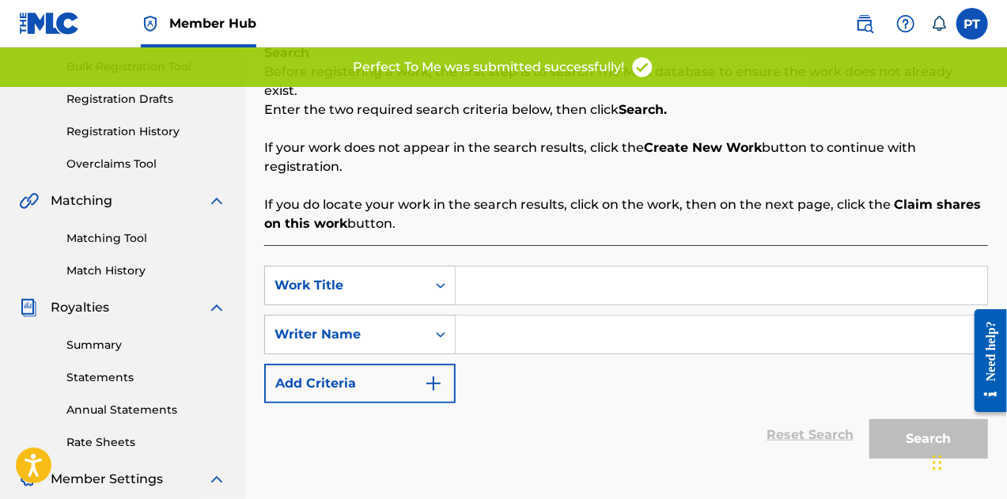
click at [524, 267] on input "Search Form" at bounding box center [722, 286] width 532 height 38
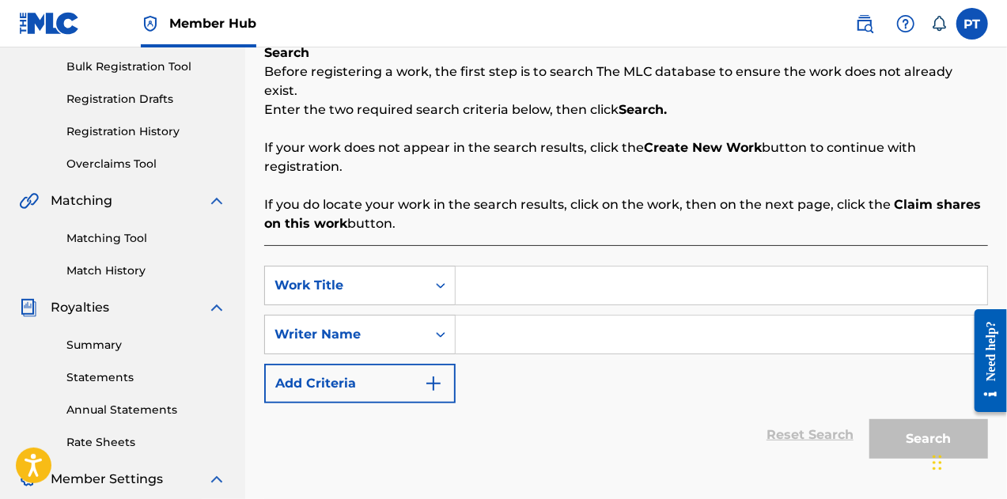
click at [516, 277] on input "Search Form" at bounding box center [722, 286] width 532 height 38
type input "Promise"
click at [498, 316] on input "Search Form" at bounding box center [722, 335] width 532 height 38
paste input "QZAPG1867883"
type input "QZAPG1867883"
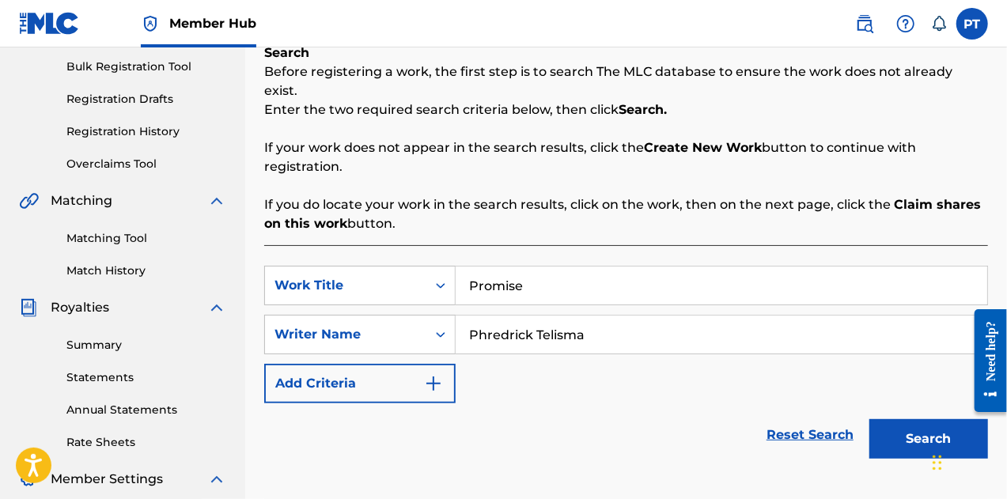
click at [500, 321] on input "Phredrick Telisma" at bounding box center [722, 335] width 532 height 38
type input "Phredrick Telisma"
click at [934, 419] on button "Search" at bounding box center [929, 439] width 119 height 40
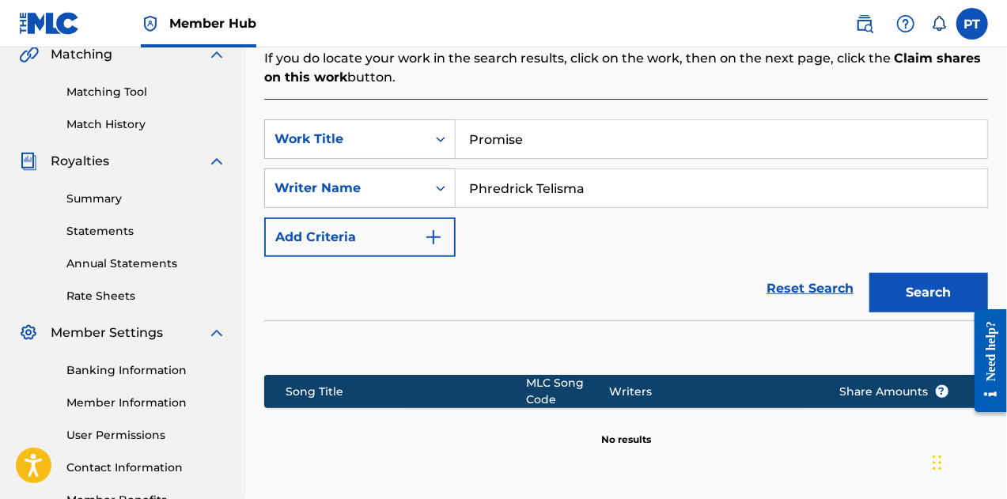
scroll to position [411, 0]
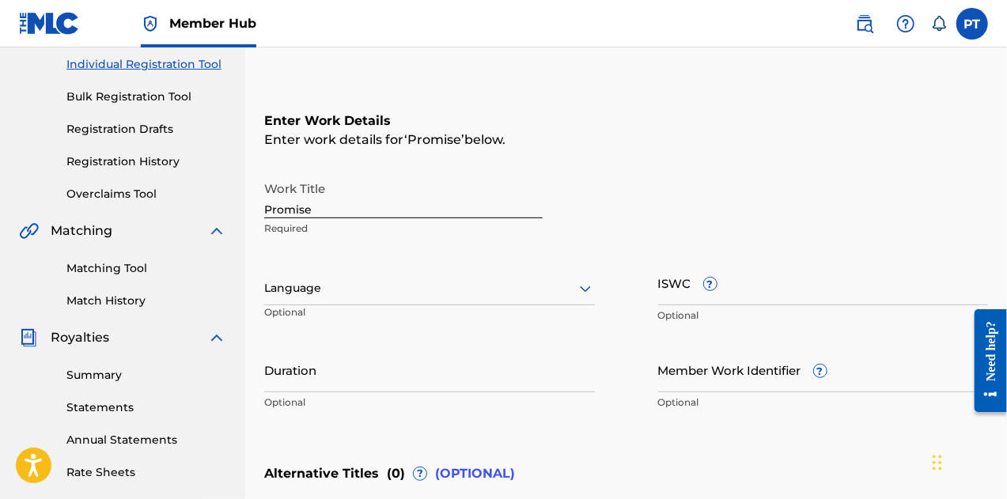
scroll to position [200, 0]
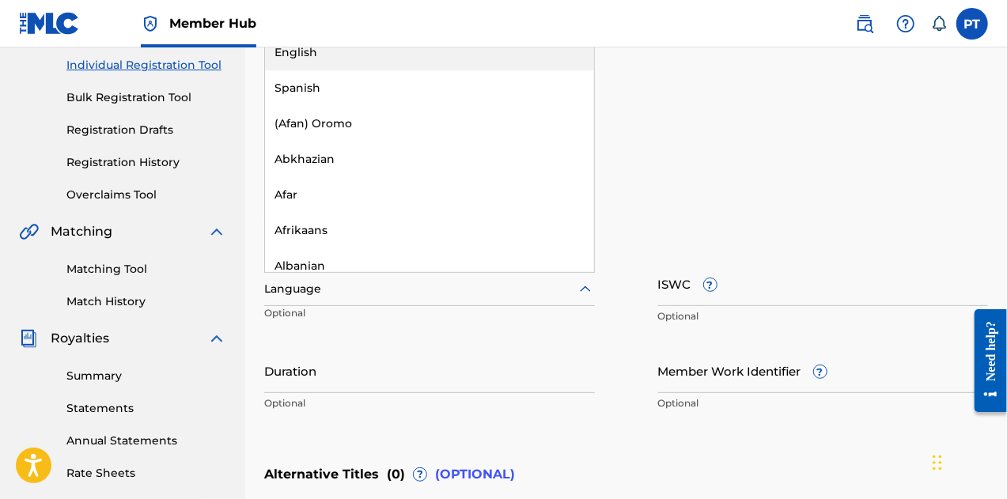
click at [351, 284] on div at bounding box center [429, 289] width 331 height 20
click at [343, 50] on div "English" at bounding box center [429, 53] width 329 height 36
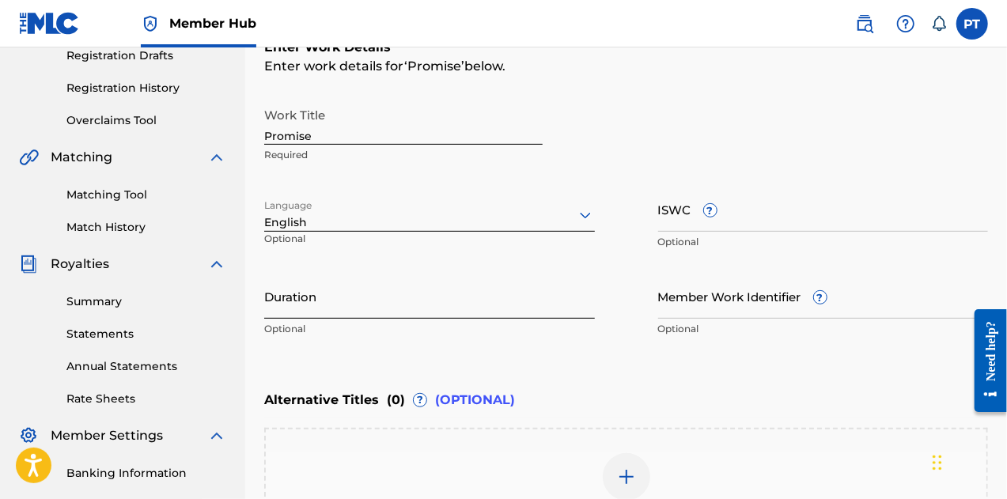
scroll to position [296, 0]
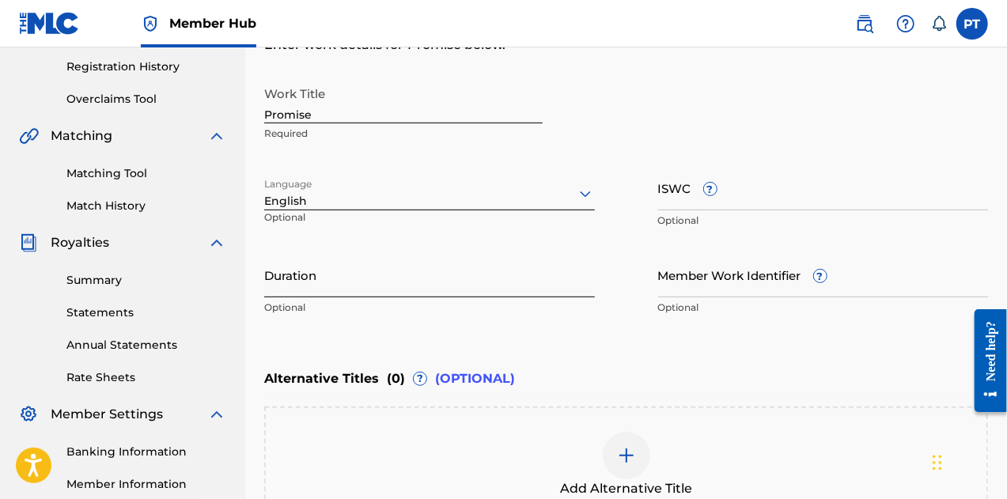
click at [436, 294] on input "Duration" at bounding box center [429, 274] width 331 height 45
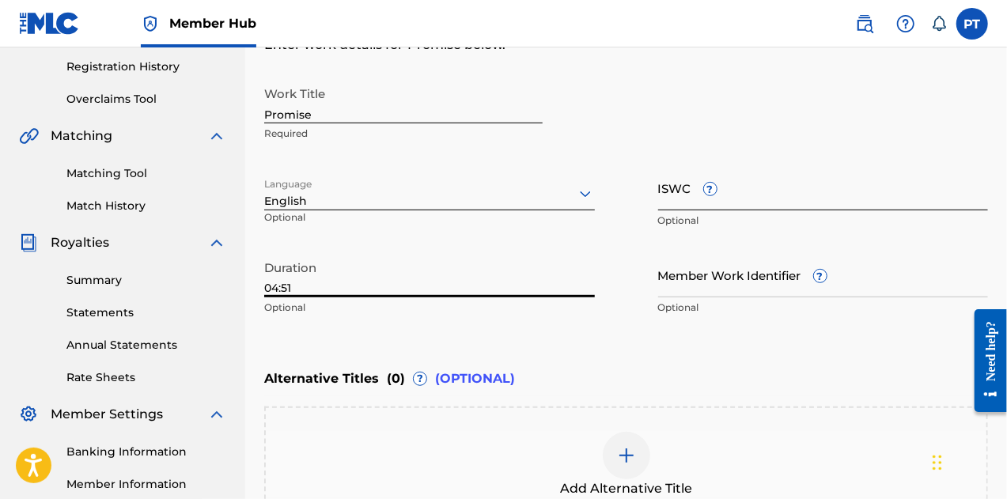
type input "04:51"
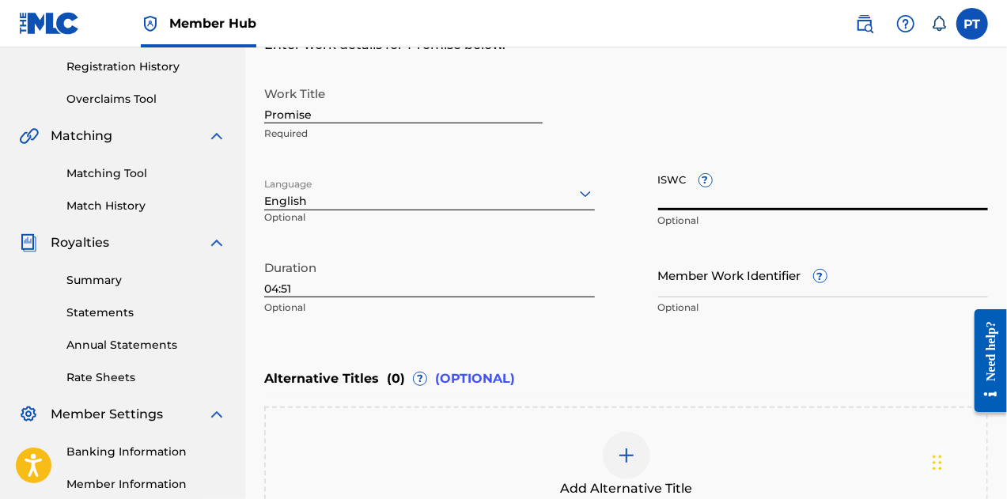
click at [684, 188] on input "ISWC ?" at bounding box center [823, 187] width 331 height 45
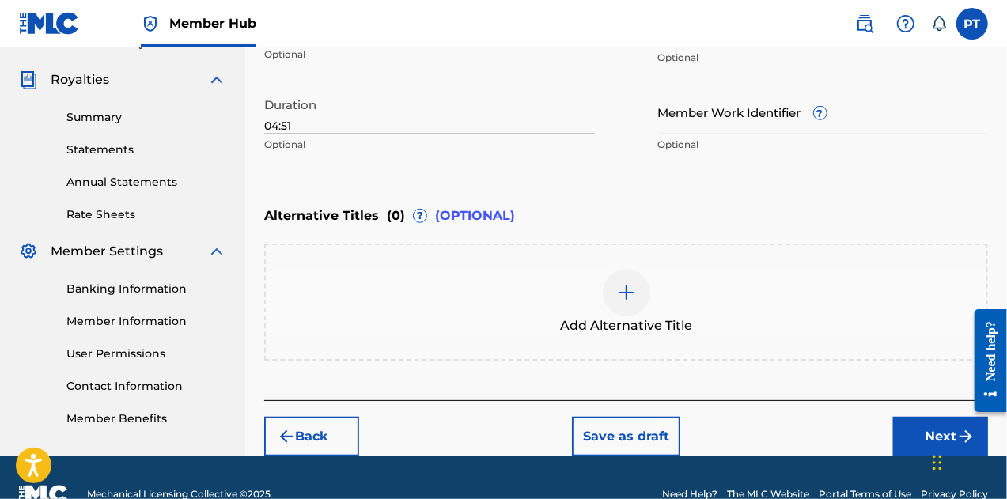
scroll to position [491, 0]
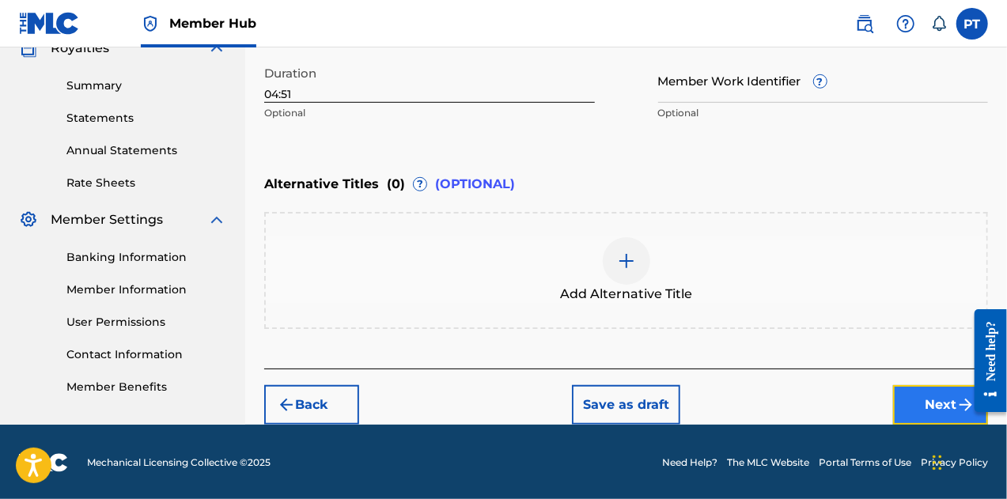
click at [897, 396] on button "Next" at bounding box center [940, 405] width 95 height 40
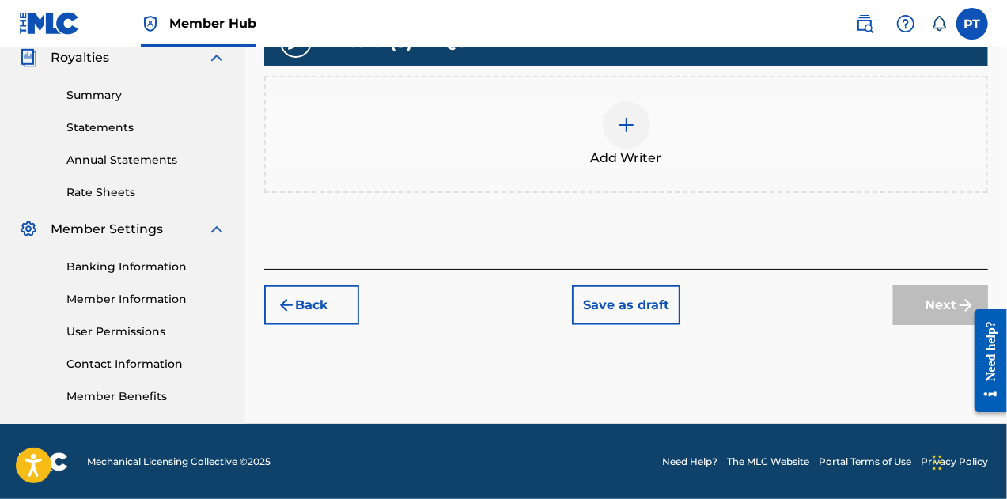
scroll to position [479, 0]
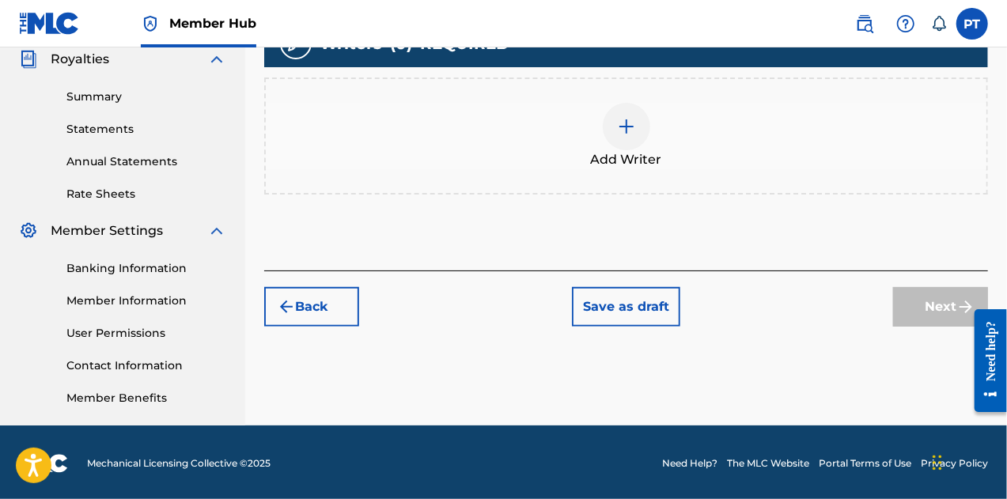
click at [631, 143] on div at bounding box center [626, 126] width 47 height 47
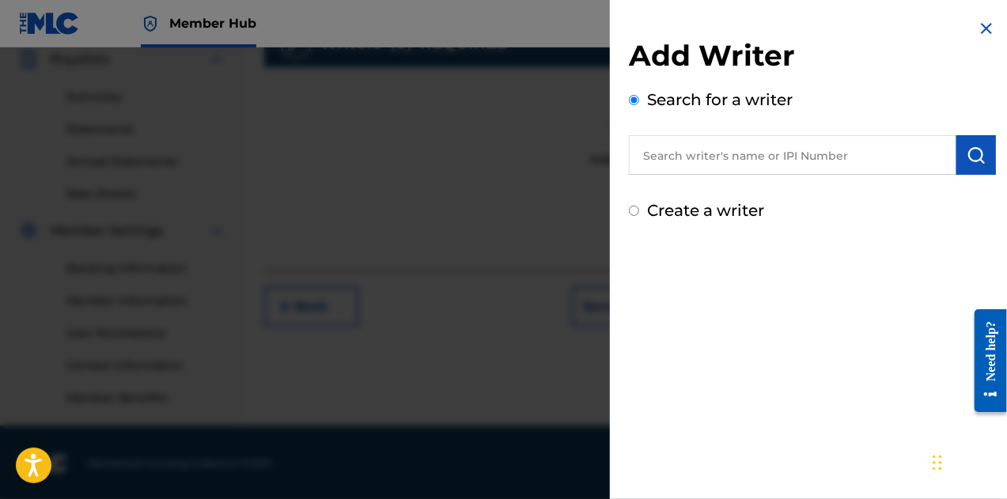
click at [686, 168] on input "text" at bounding box center [793, 155] width 328 height 40
paste input "Phredrick Telisma"
type input "Phredrick Telisma"
click at [969, 142] on button "submit" at bounding box center [977, 155] width 40 height 40
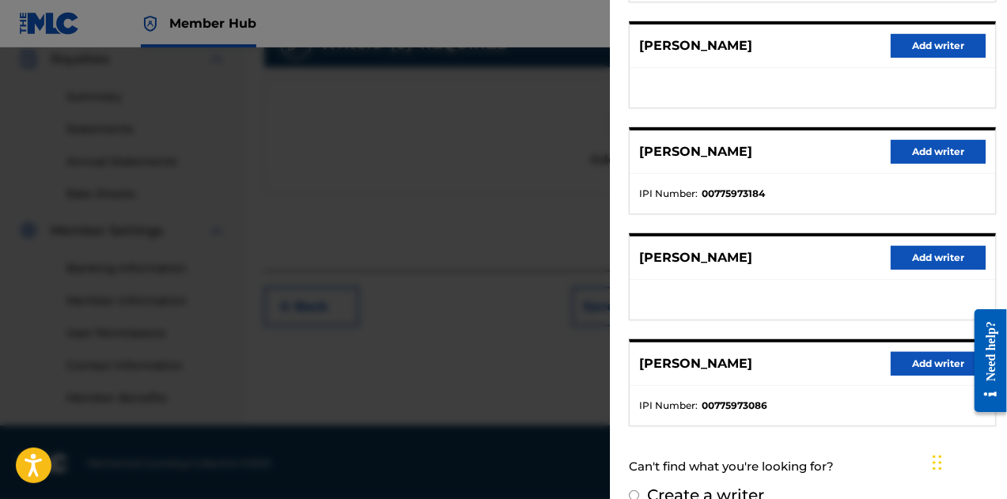
scroll to position [317, 0]
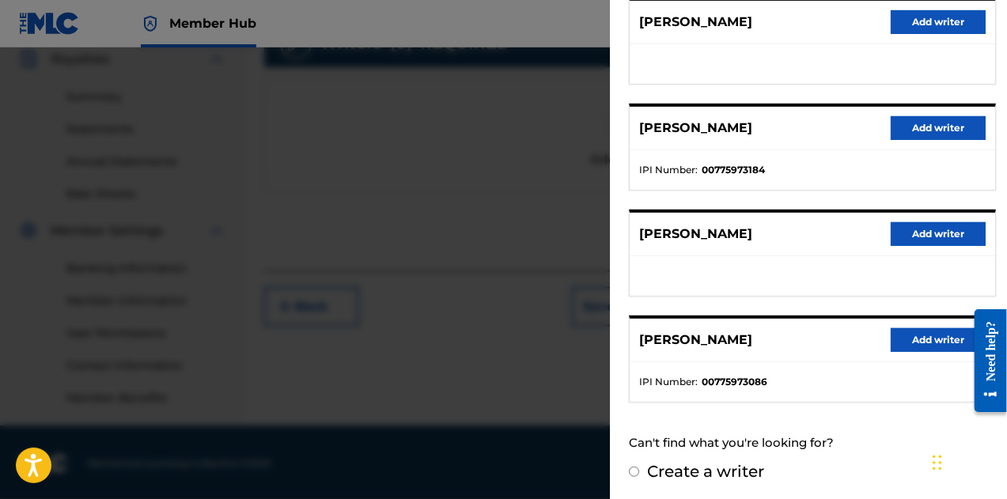
click at [723, 468] on label "Create a writer" at bounding box center [705, 471] width 117 height 19
radio input "true"
click at [639, 468] on input "Create a writer" at bounding box center [634, 472] width 10 height 10
radio input "false"
radio input "true"
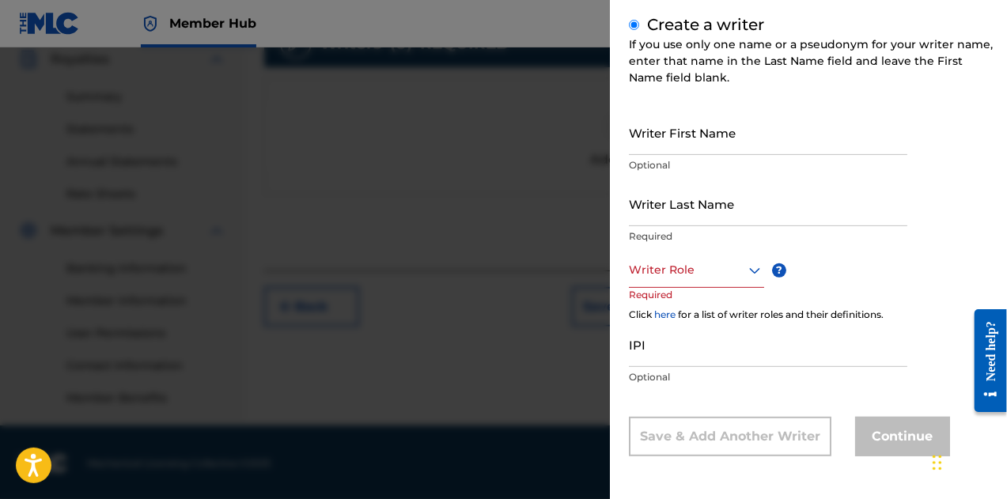
scroll to position [136, 0]
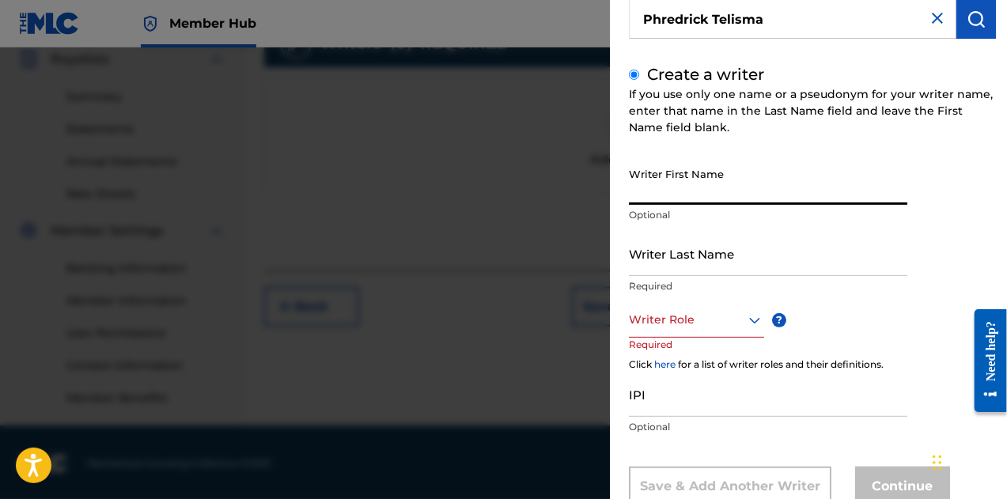
click at [716, 191] on input "Writer First Name" at bounding box center [768, 182] width 279 height 45
paste input "Phredrick Telisma"
drag, startPoint x: 736, startPoint y: 191, endPoint x: 687, endPoint y: 205, distance: 51.1
click at [687, 205] on div "Writer First Name Phredrick Telisma Optional" at bounding box center [768, 195] width 279 height 71
type input "Phredrick"
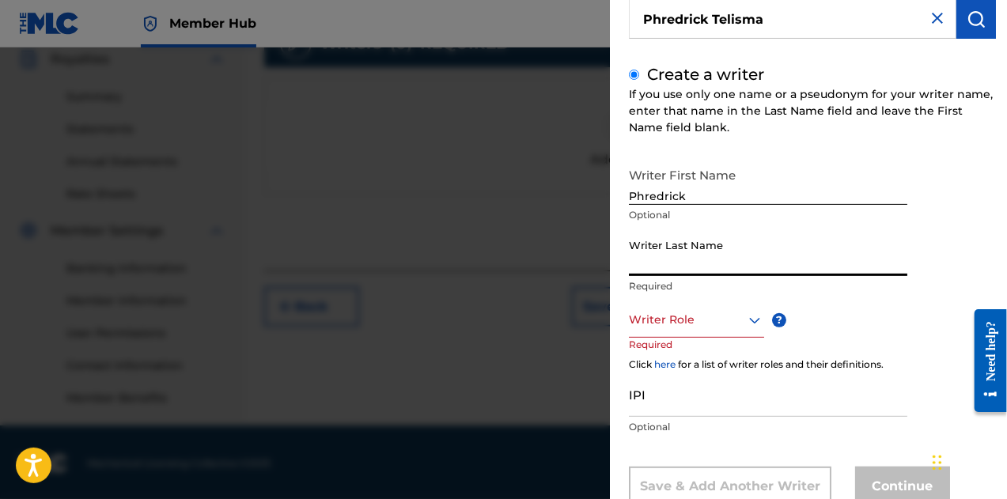
click at [660, 273] on input "Writer Last Name" at bounding box center [768, 253] width 279 height 45
paste input "Phredrick Telisma"
click at [685, 270] on input "Phredrick Telisma" at bounding box center [768, 253] width 279 height 45
type input "Telisma"
click at [716, 322] on div at bounding box center [696, 320] width 135 height 20
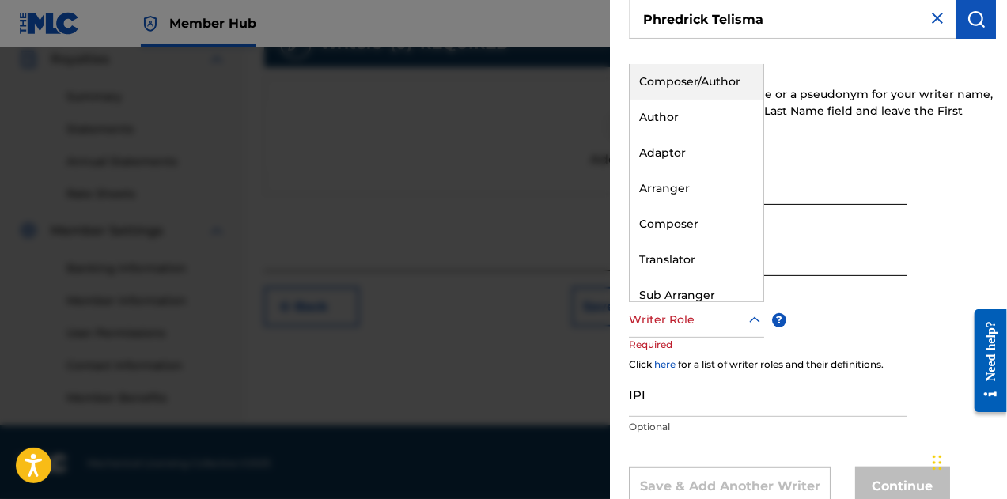
click at [665, 78] on div "Composer/Author" at bounding box center [697, 82] width 134 height 36
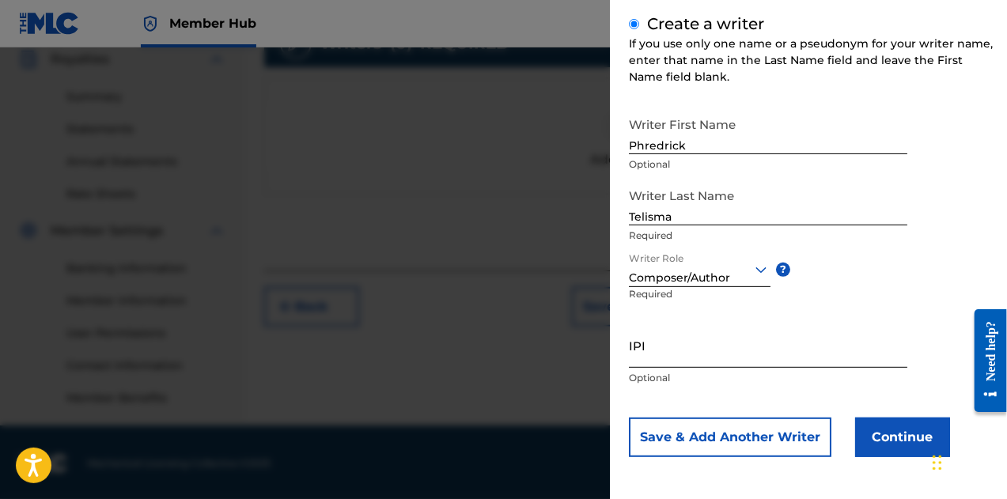
scroll to position [187, 0]
click at [771, 358] on input "IPI" at bounding box center [768, 345] width 279 height 45
click at [677, 351] on input "IPI" at bounding box center [768, 345] width 279 height 45
click at [654, 356] on input "IPI" at bounding box center [768, 345] width 279 height 45
paste input "00792351817"
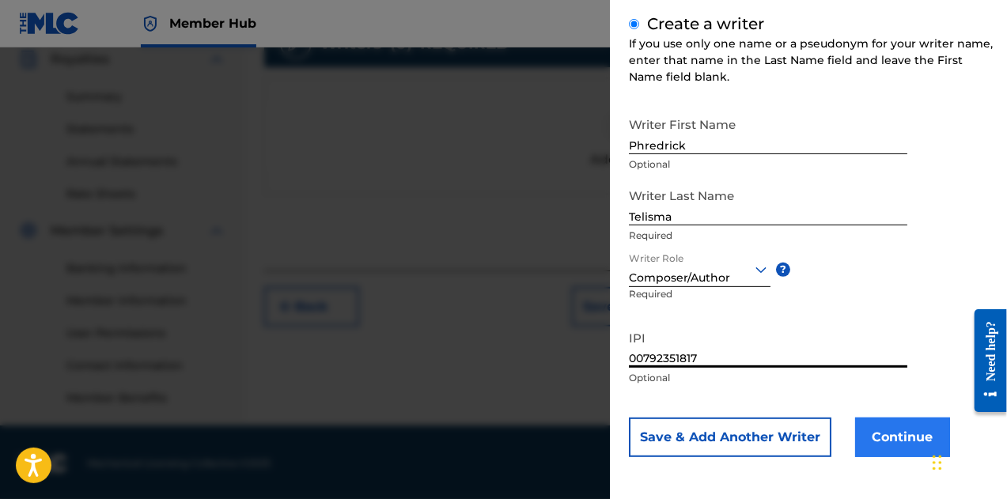
type input "00792351817"
click at [885, 430] on button "Continue" at bounding box center [902, 438] width 95 height 40
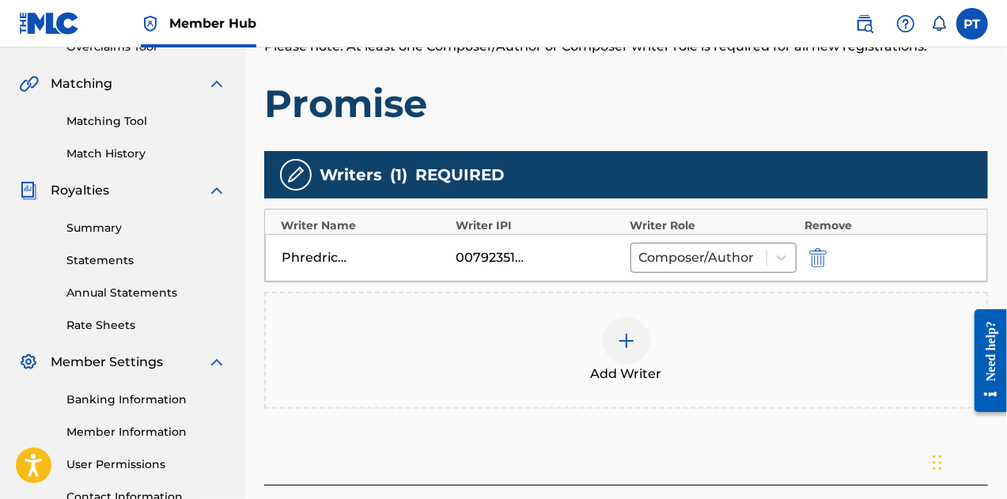
scroll to position [481, 0]
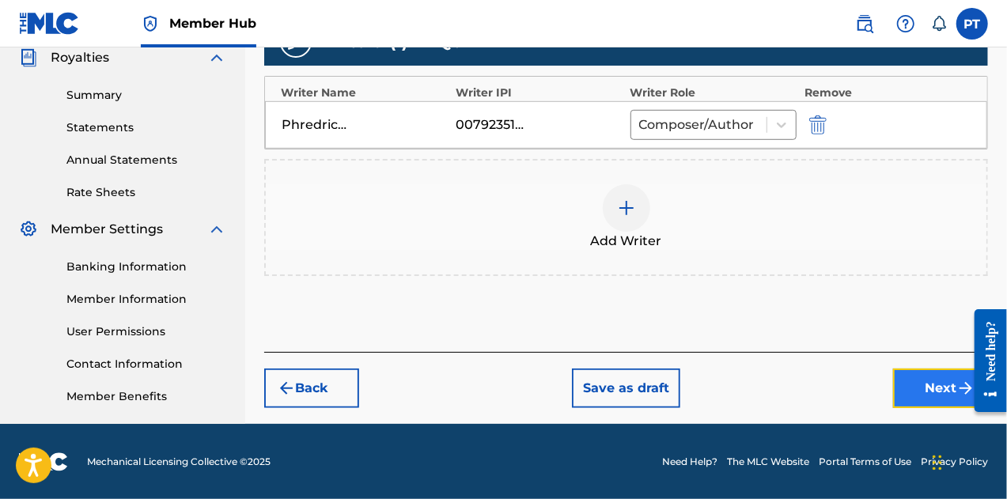
click at [937, 377] on button "Next" at bounding box center [940, 389] width 95 height 40
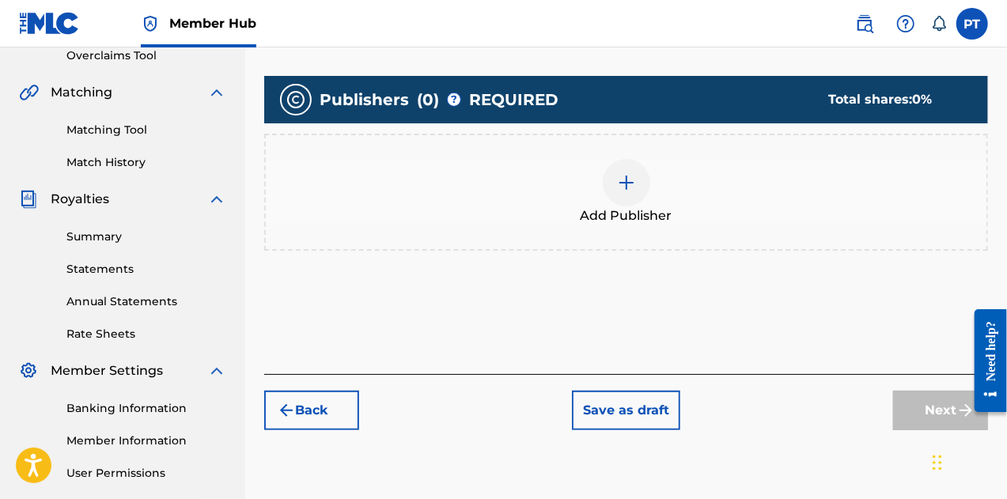
scroll to position [340, 0]
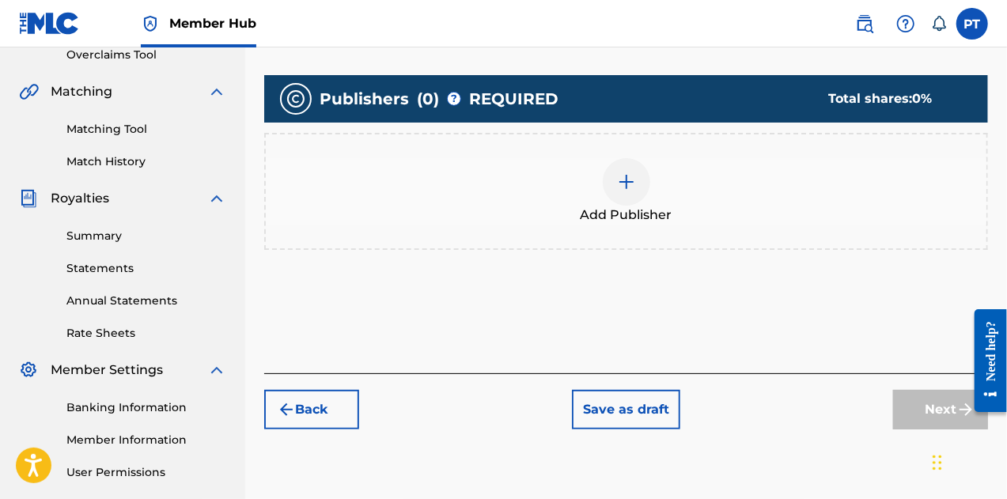
click at [623, 172] on img at bounding box center [626, 181] width 19 height 19
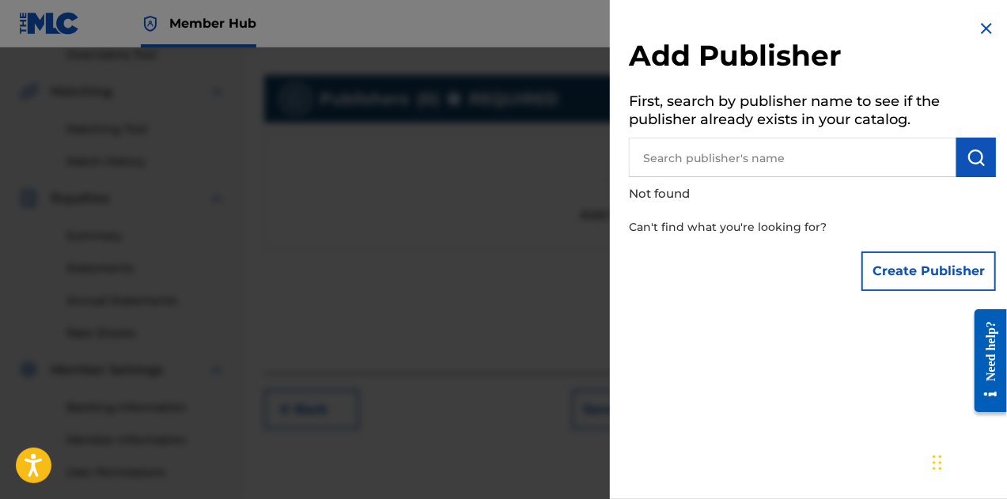
click at [697, 172] on input "text" at bounding box center [793, 158] width 328 height 40
paste input "00792351817"
type input "00792351817"
click at [980, 169] on button "submit" at bounding box center [977, 158] width 40 height 40
click at [928, 157] on img at bounding box center [937, 156] width 19 height 19
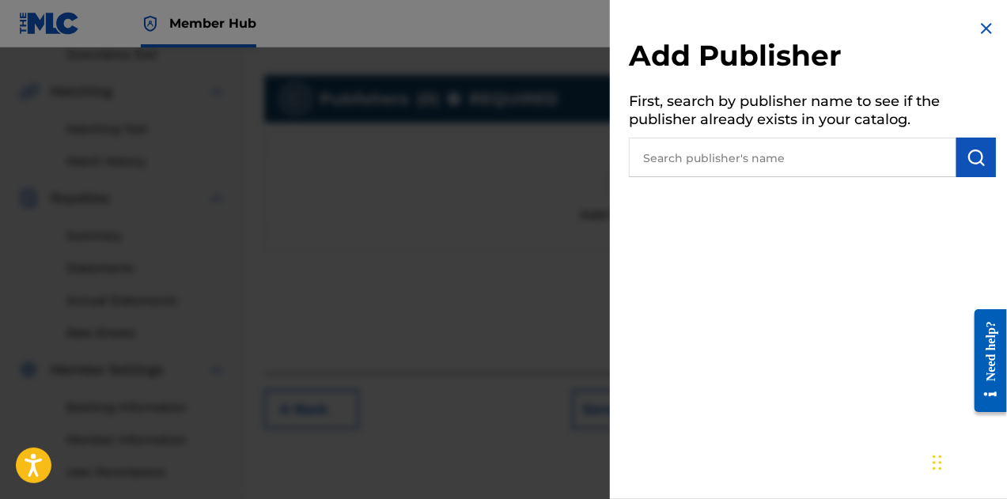
click at [699, 167] on input "text" at bounding box center [793, 158] width 328 height 40
type input "Phredrick Telisma"
click at [988, 167] on button "submit" at bounding box center [977, 158] width 40 height 40
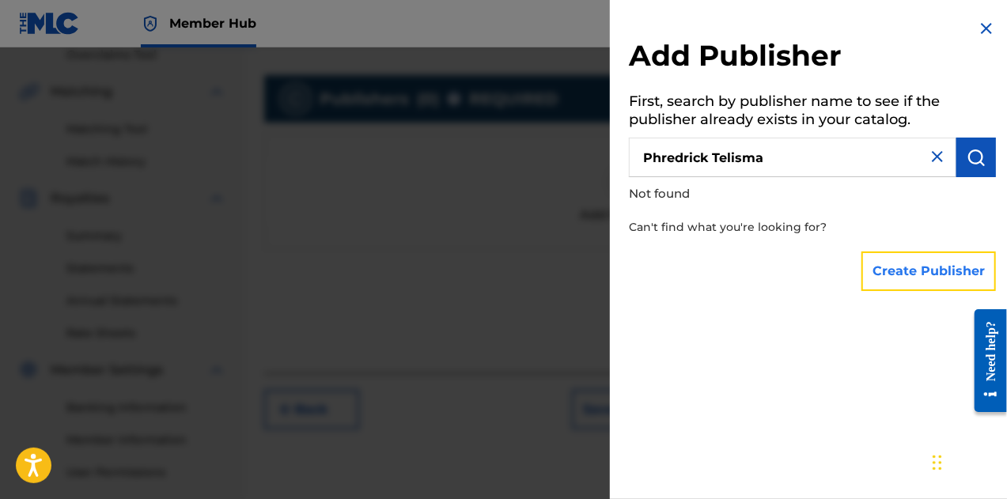
click at [919, 273] on button "Create Publisher" at bounding box center [929, 272] width 135 height 40
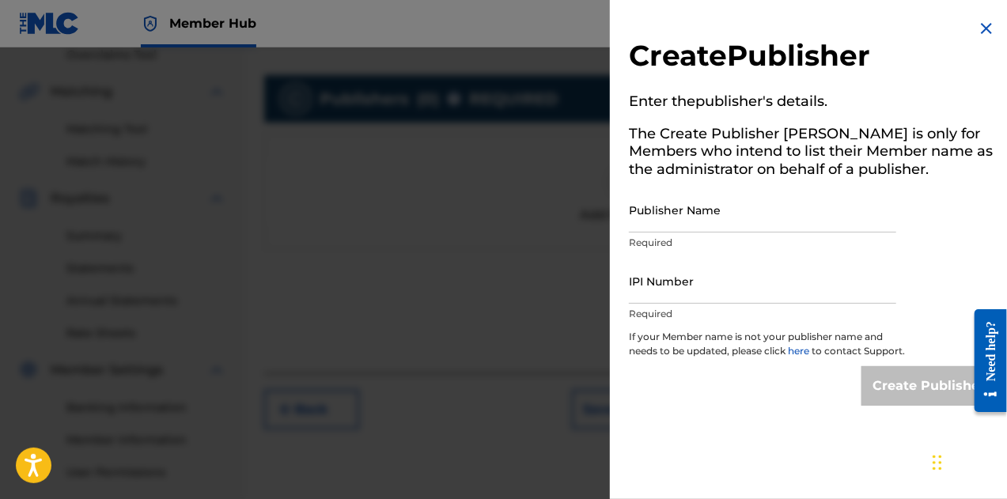
click at [704, 233] on div "Publisher Name Required" at bounding box center [762, 223] width 267 height 71
click at [711, 219] on input "Publisher Name" at bounding box center [762, 210] width 267 height 45
type input "Phredrick Telisma"
click at [702, 288] on input "IPI Number" at bounding box center [762, 281] width 267 height 45
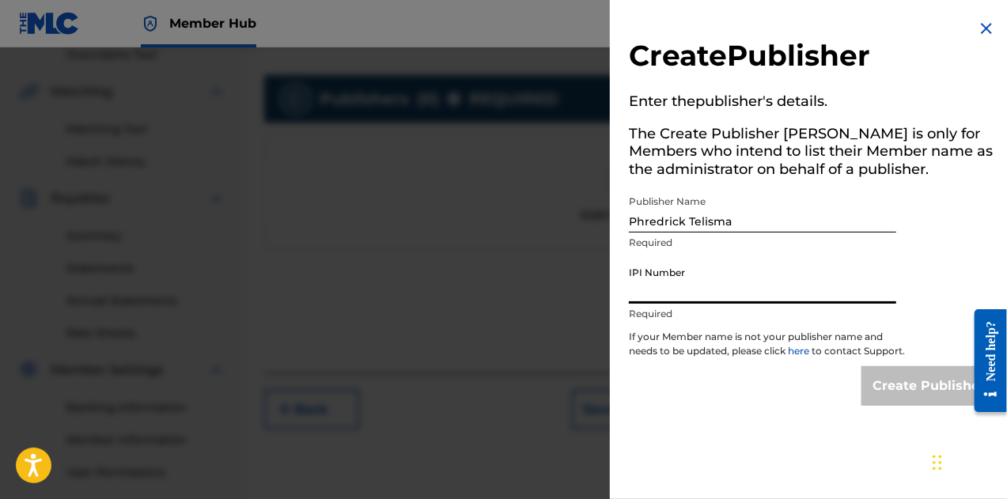
type input "00792351817"
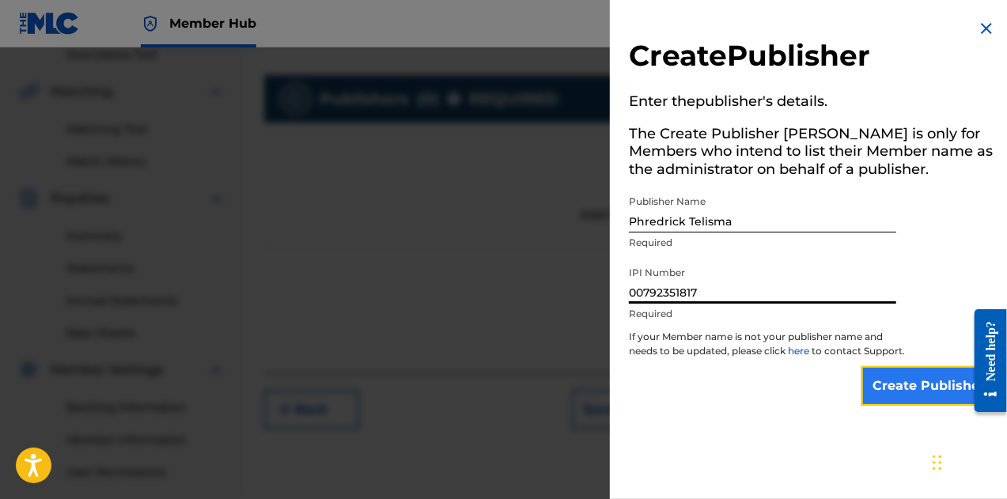
click at [952, 395] on input "Create Publisher" at bounding box center [929, 386] width 135 height 40
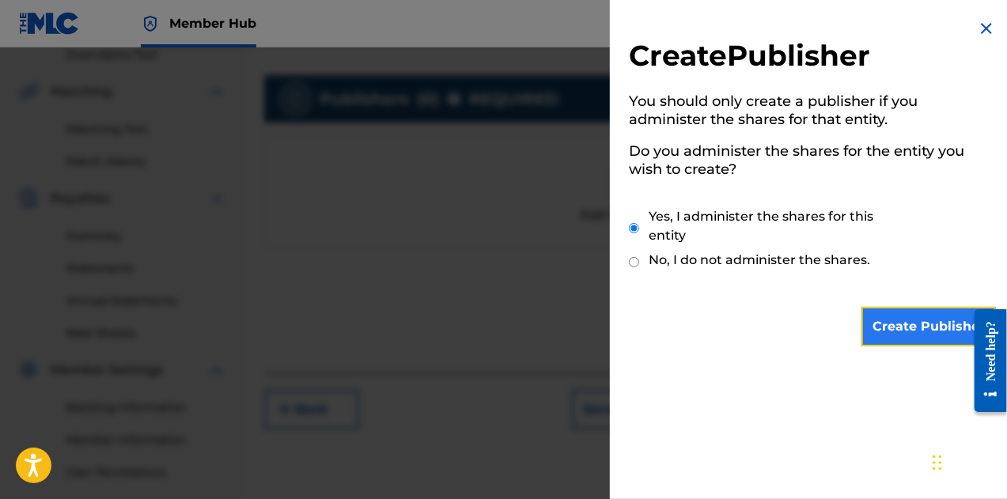
click at [892, 323] on input "Create Publisher" at bounding box center [929, 327] width 135 height 40
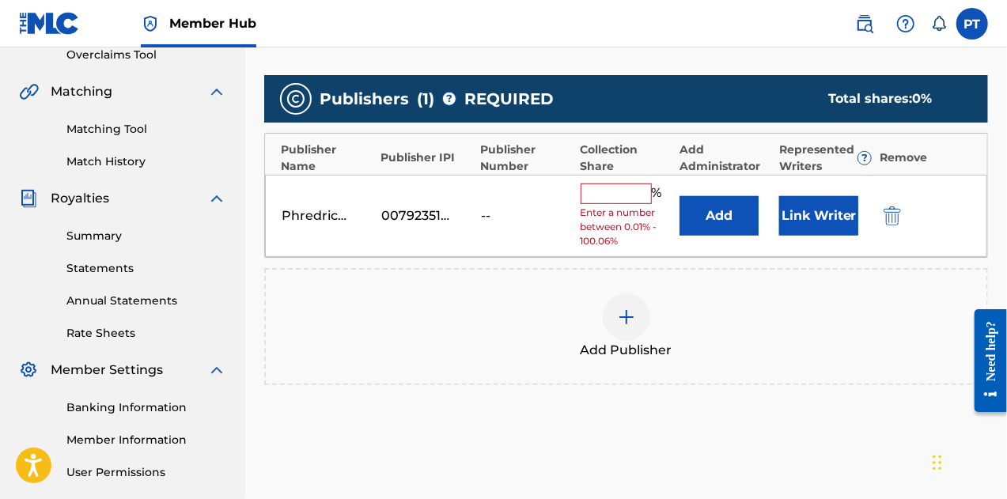
click at [617, 191] on input "text" at bounding box center [616, 194] width 71 height 21
type input "100"
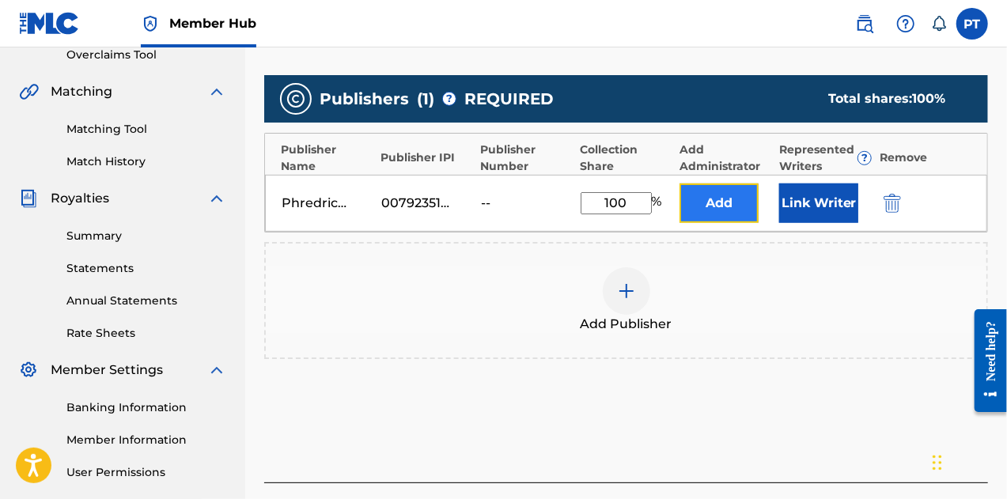
click at [696, 212] on button "Add" at bounding box center [719, 204] width 79 height 40
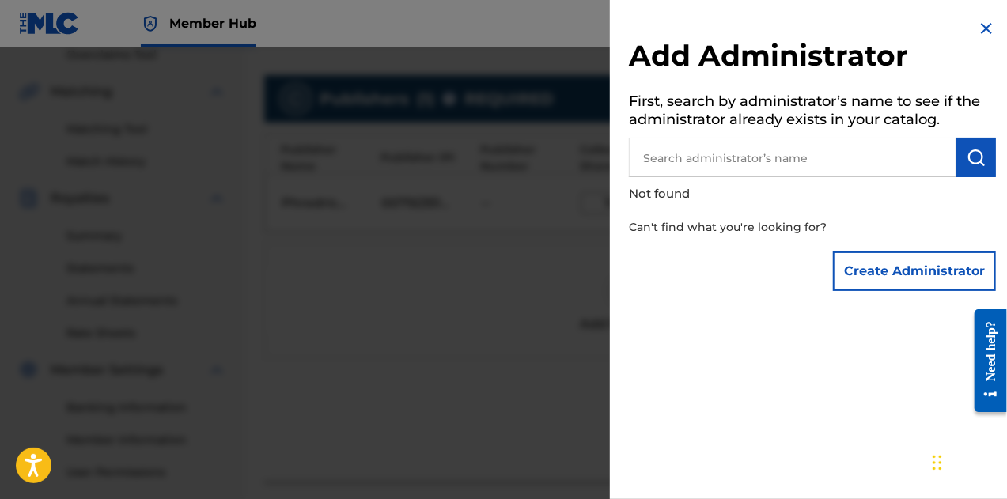
click at [733, 143] on input "text" at bounding box center [793, 158] width 328 height 40
type input "Phredrick Telisma"
click at [980, 147] on button "submit" at bounding box center [977, 158] width 40 height 40
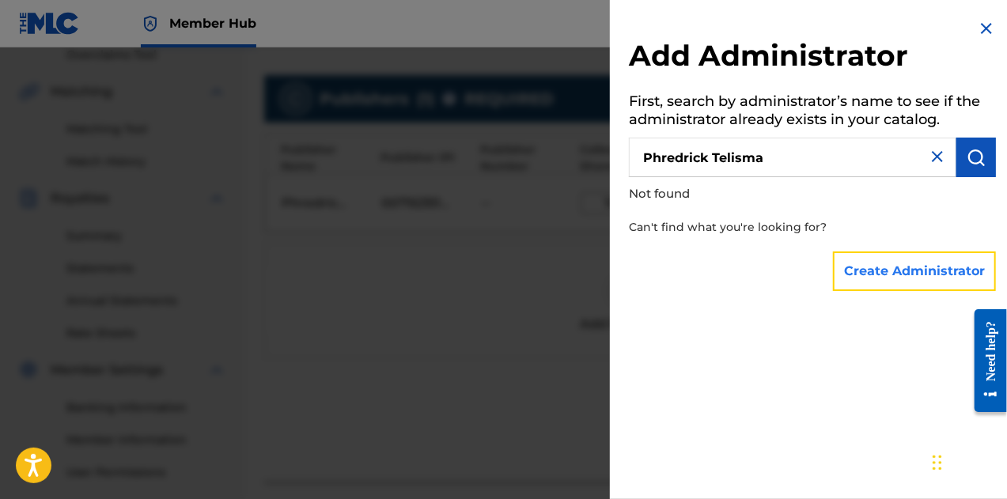
click at [894, 276] on button "Create Administrator" at bounding box center [914, 272] width 163 height 40
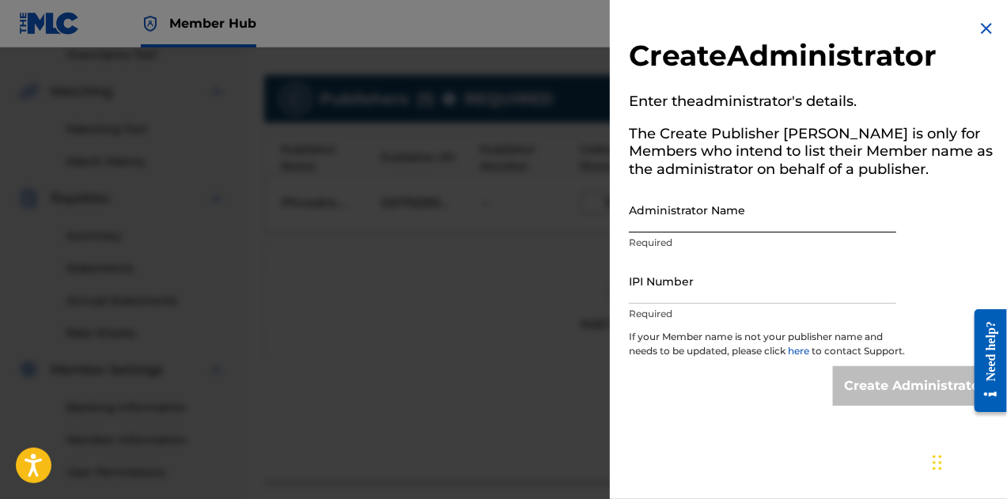
click at [729, 219] on input "Administrator Name" at bounding box center [762, 210] width 267 height 45
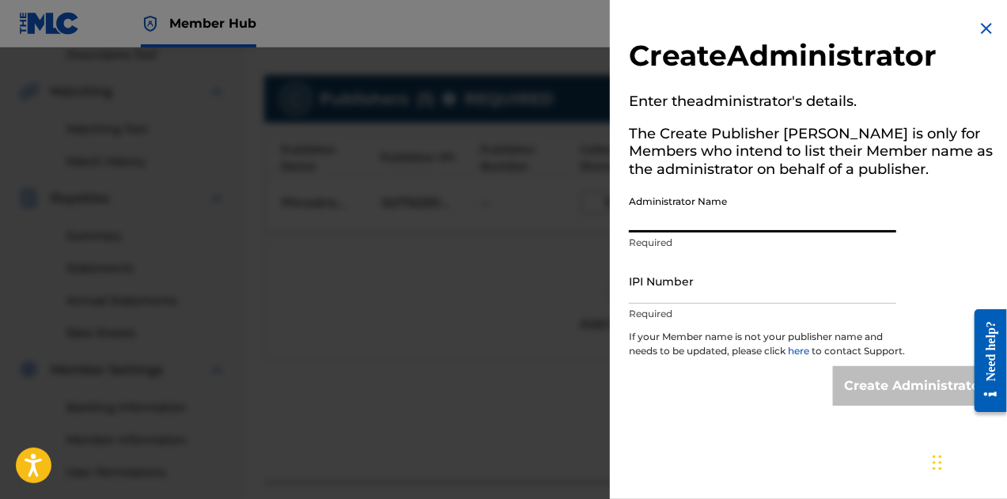
type input "Phredrick Telisma"
click at [711, 300] on input "IPI Number" at bounding box center [762, 281] width 267 height 45
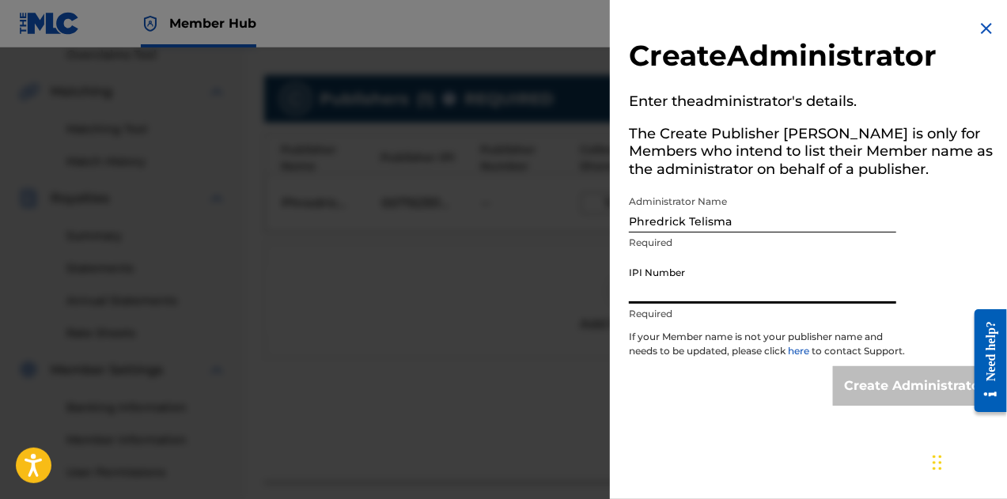
type input "00792351817"
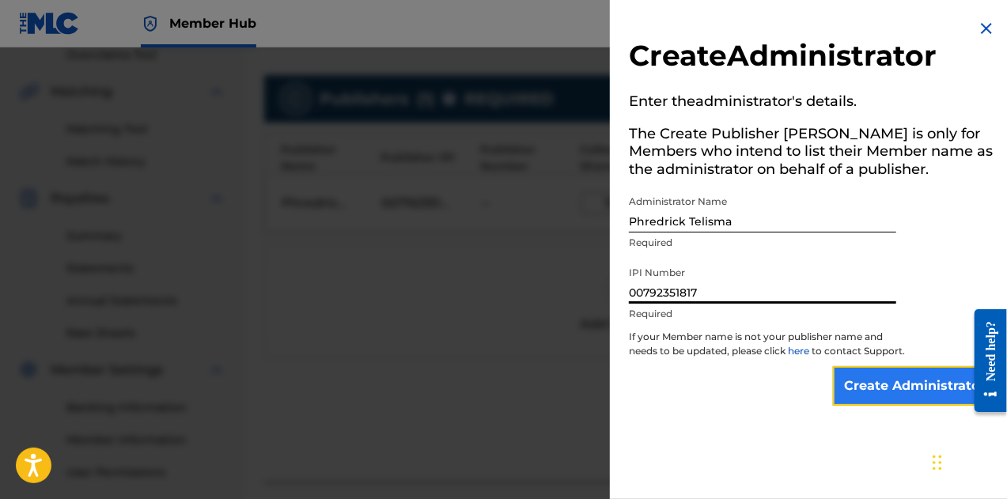
click at [872, 396] on input "Create Administrator" at bounding box center [914, 386] width 163 height 40
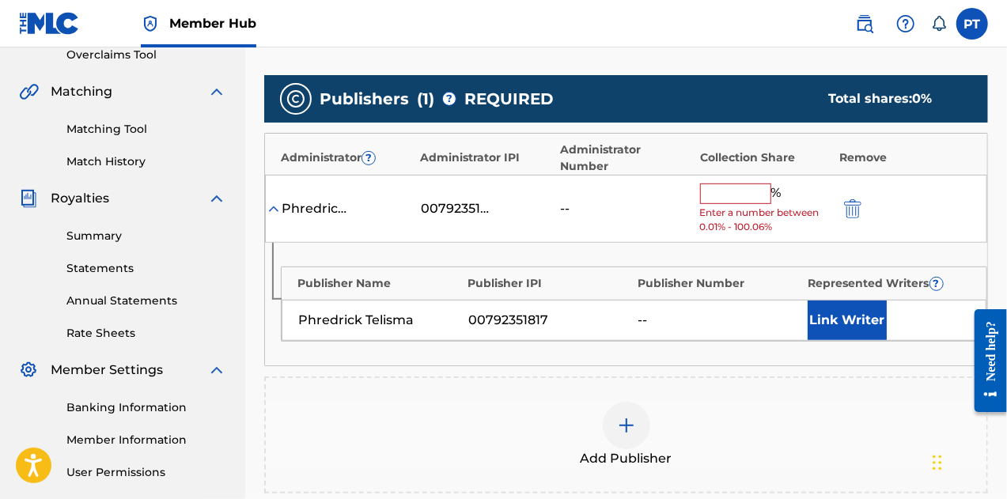
click at [744, 184] on input "text" at bounding box center [735, 194] width 71 height 21
type input "100"
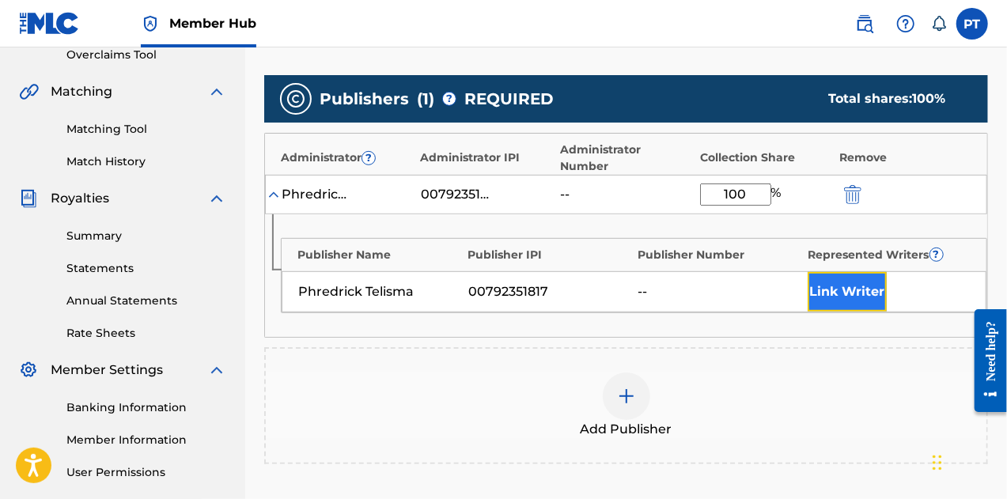
click at [815, 276] on button "Link Writer" at bounding box center [847, 292] width 79 height 40
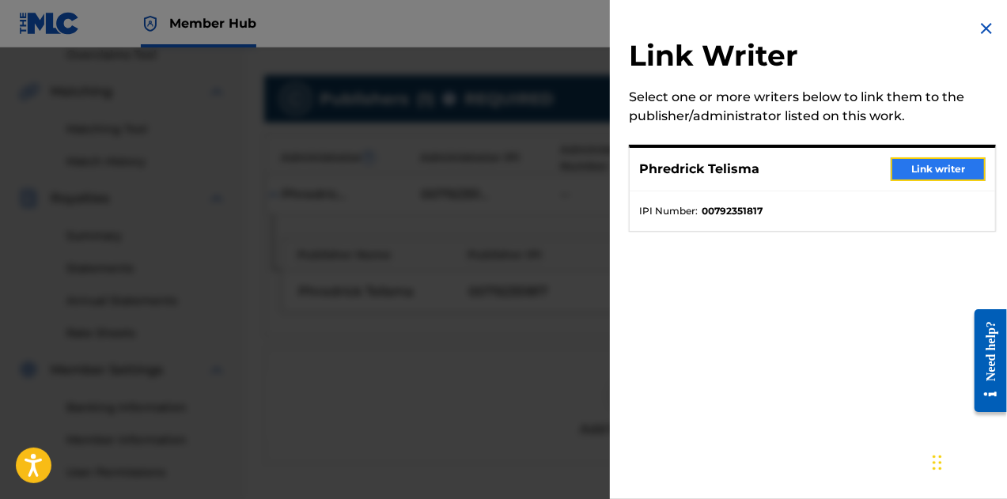
click at [912, 170] on button "Link writer" at bounding box center [938, 169] width 95 height 24
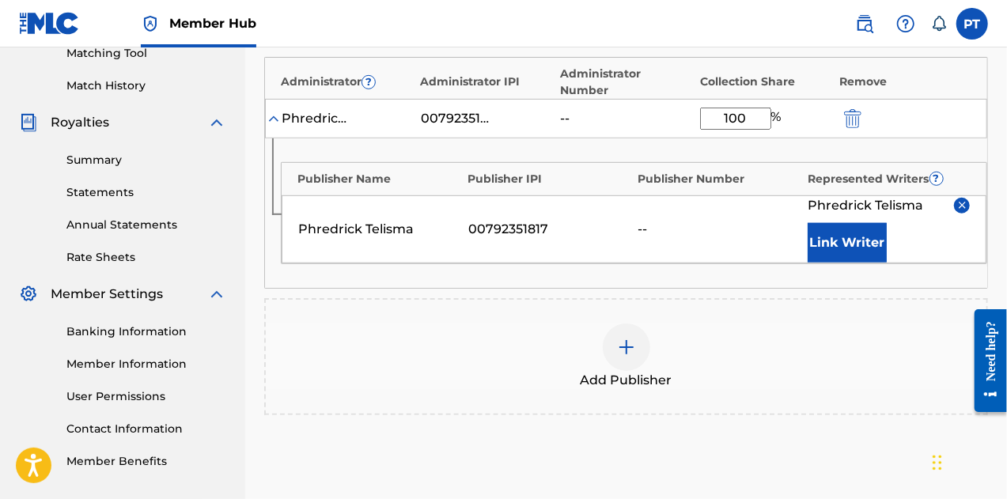
scroll to position [568, 0]
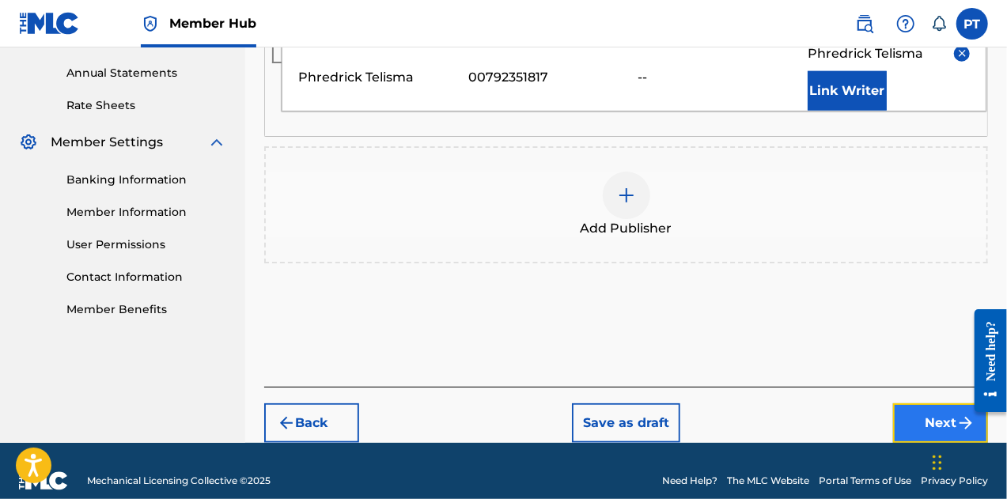
click at [930, 409] on button "Next" at bounding box center [940, 424] width 95 height 40
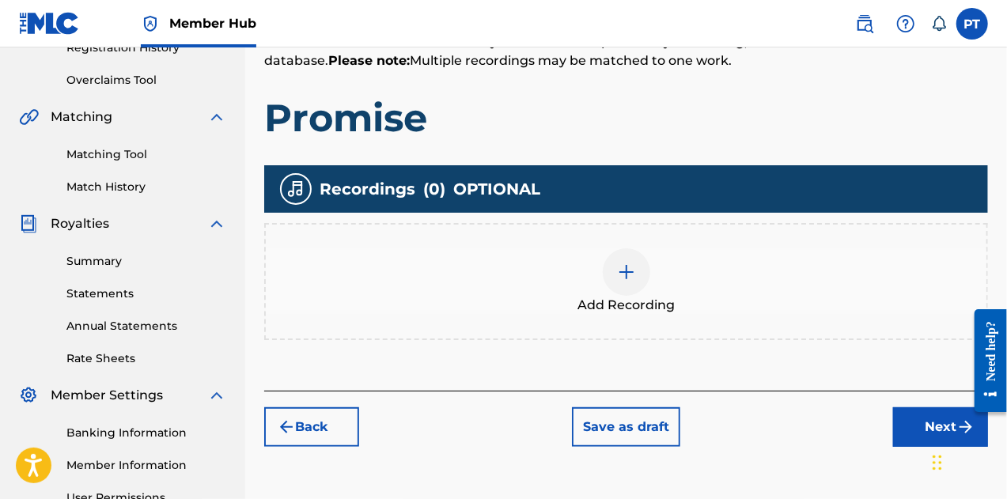
scroll to position [310, 0]
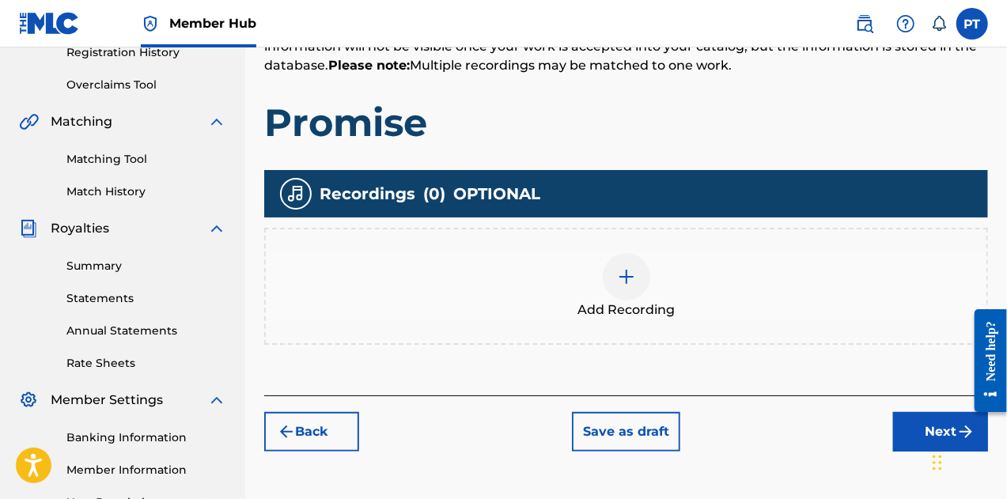
click at [625, 269] on img at bounding box center [626, 276] width 19 height 19
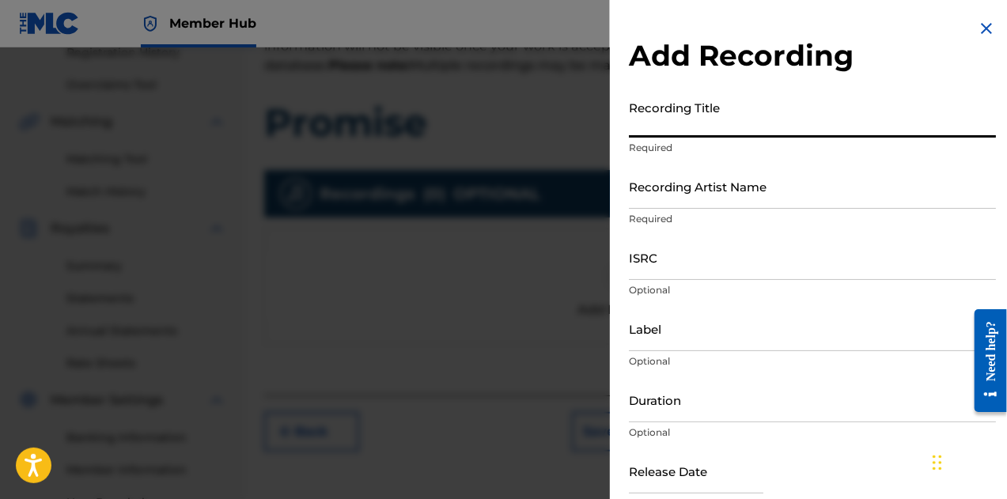
click at [727, 135] on input "Recording Title" at bounding box center [812, 115] width 367 height 45
type input "Promise"
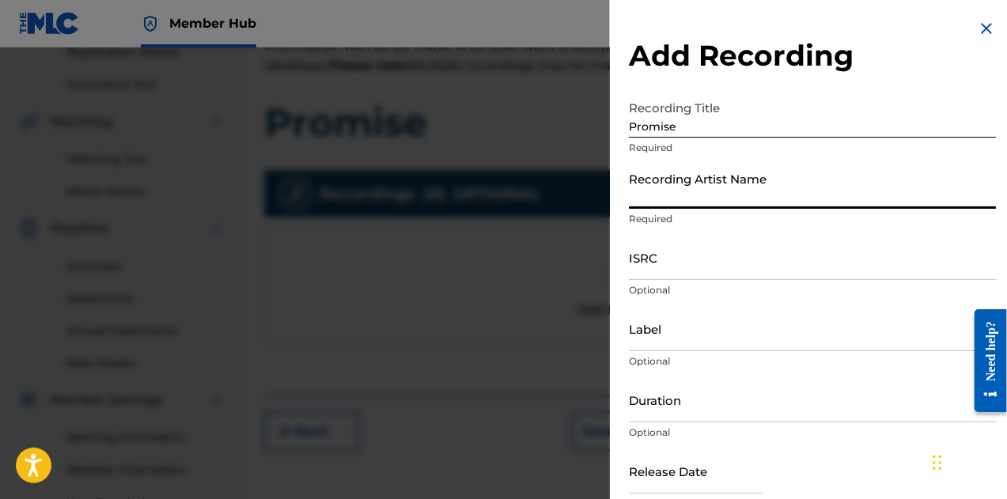
click at [680, 207] on input "Recording Artist Name" at bounding box center [812, 186] width 367 height 45
type input "Phreddy J.B."
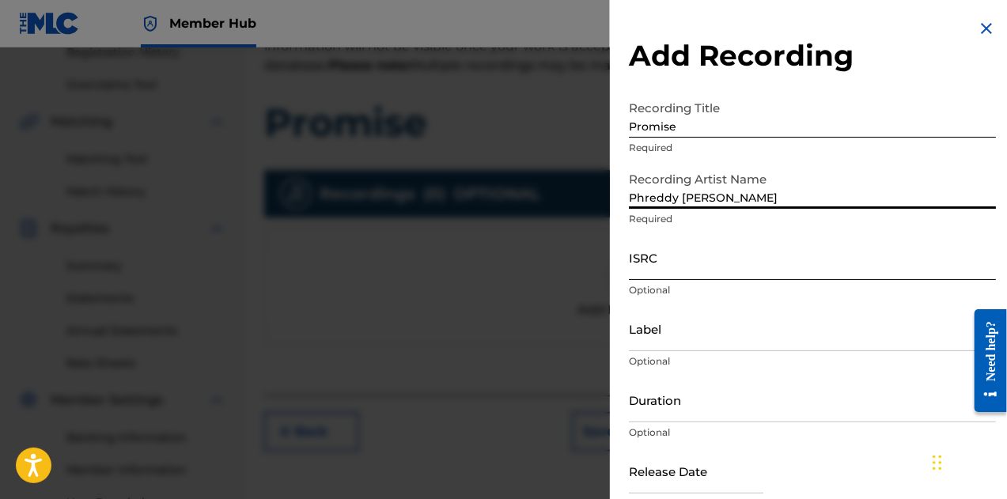
click at [701, 270] on input "ISRC" at bounding box center [812, 257] width 367 height 45
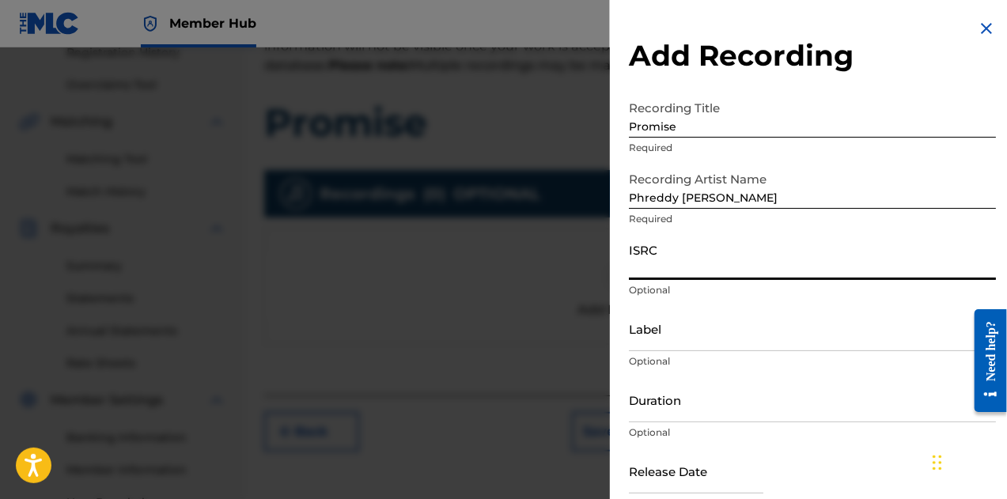
paste input "QZAPG1867884"
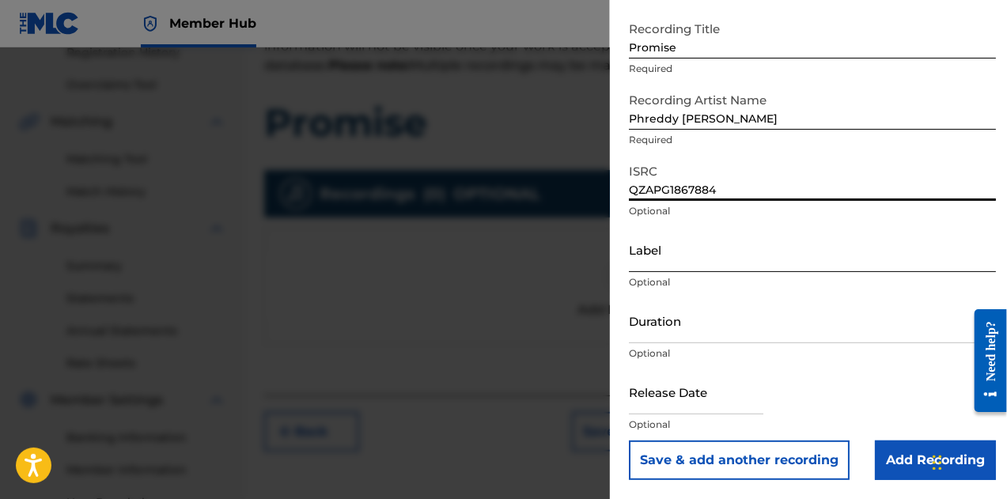
scroll to position [79, 0]
type input "QZAPG1867884"
click at [723, 324] on input "Duration" at bounding box center [812, 320] width 367 height 45
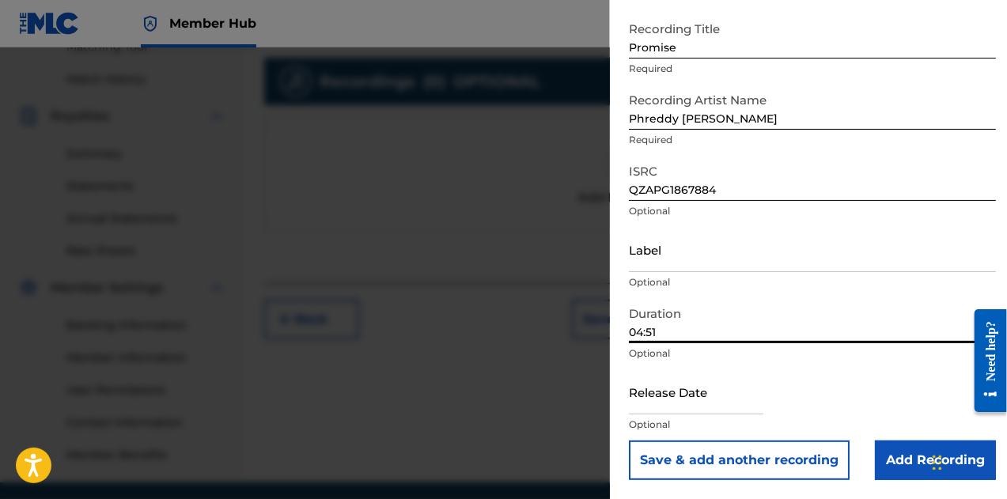
scroll to position [435, 0]
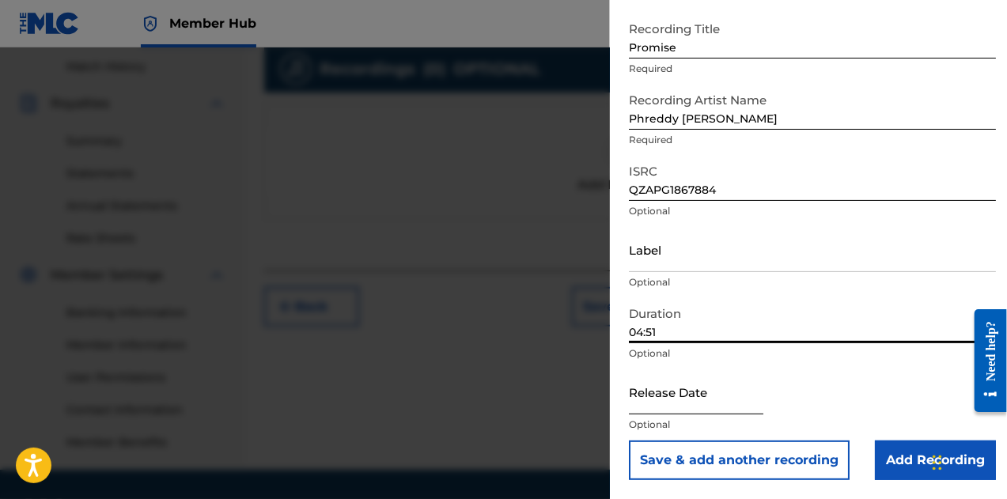
type input "04:51"
click at [673, 404] on input "text" at bounding box center [696, 392] width 135 height 45
select select "8"
select select "2025"
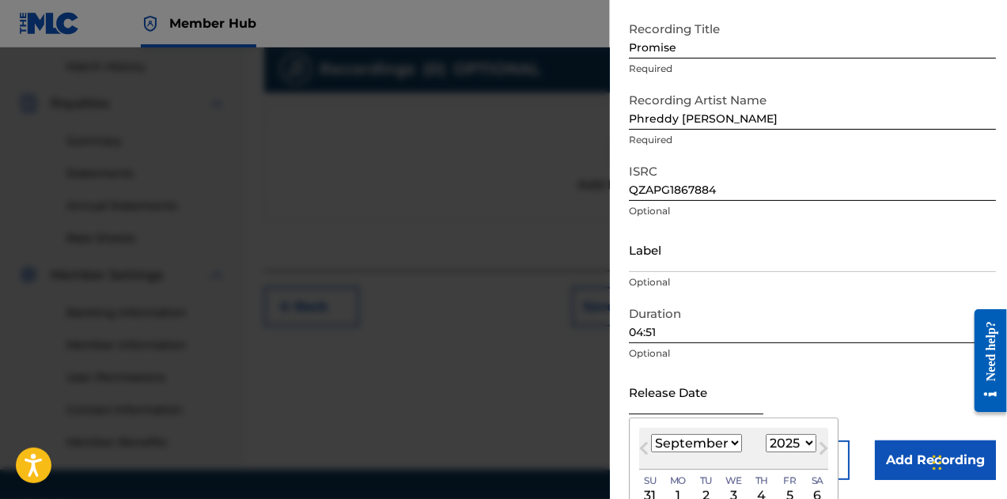
type input "January 19 2018"
select select "0"
select select "2018"
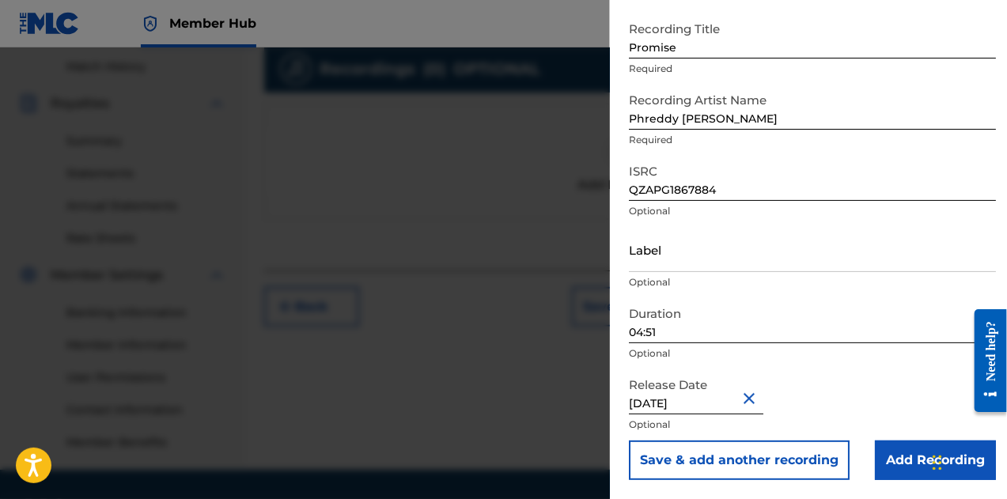
click at [813, 411] on div "Release Date January 19 2018 Optional" at bounding box center [812, 405] width 367 height 71
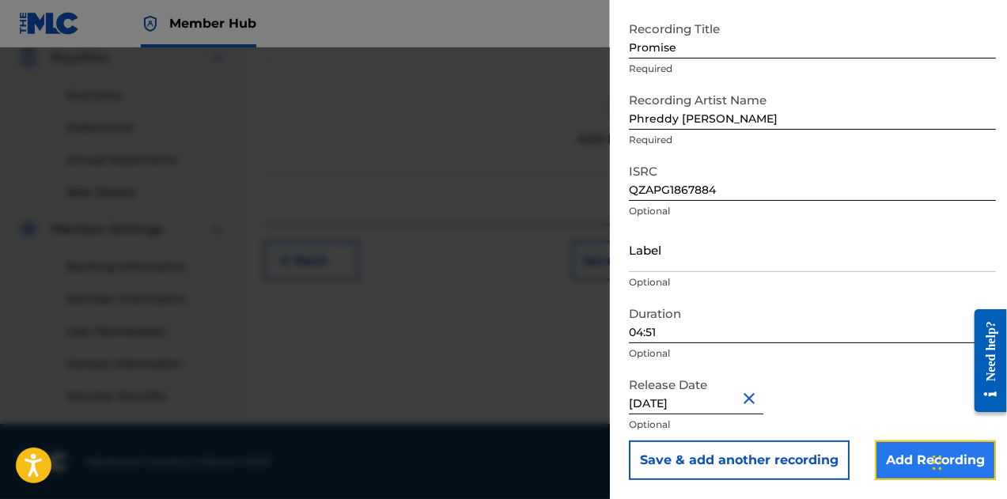
click at [912, 450] on input "Add Recording" at bounding box center [935, 461] width 121 height 40
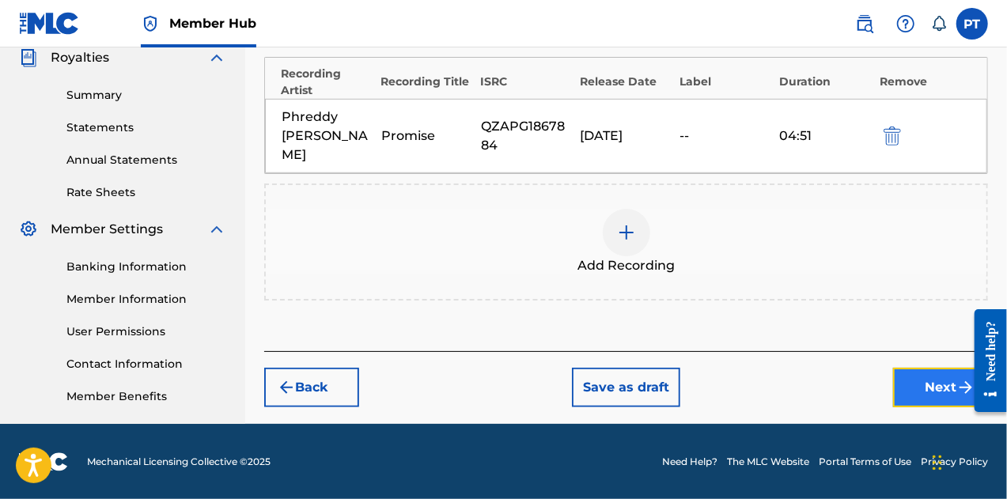
click at [928, 368] on button "Next" at bounding box center [940, 388] width 95 height 40
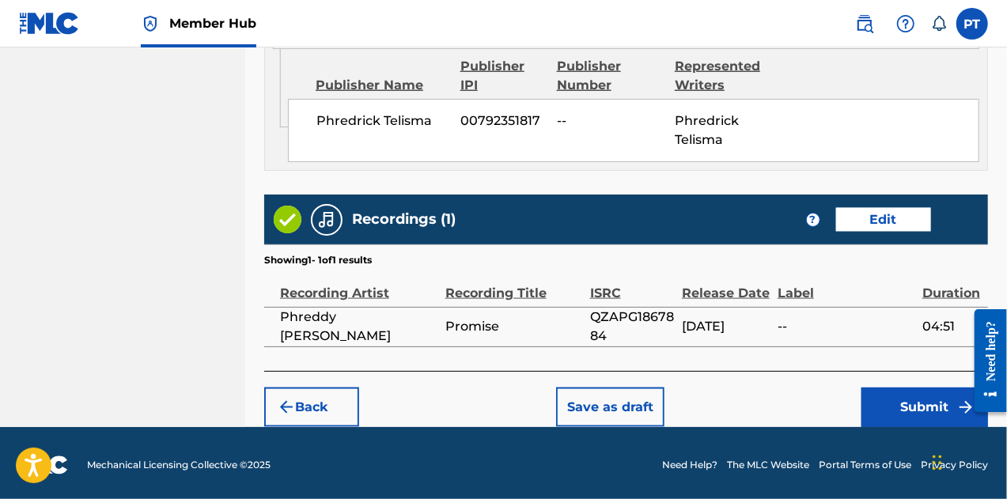
scroll to position [957, 0]
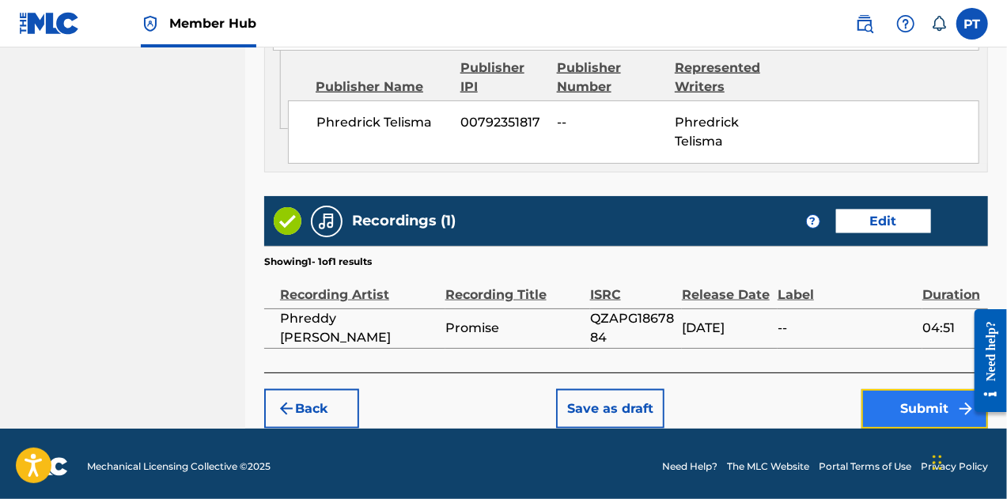
click at [899, 404] on button "Submit" at bounding box center [925, 409] width 127 height 40
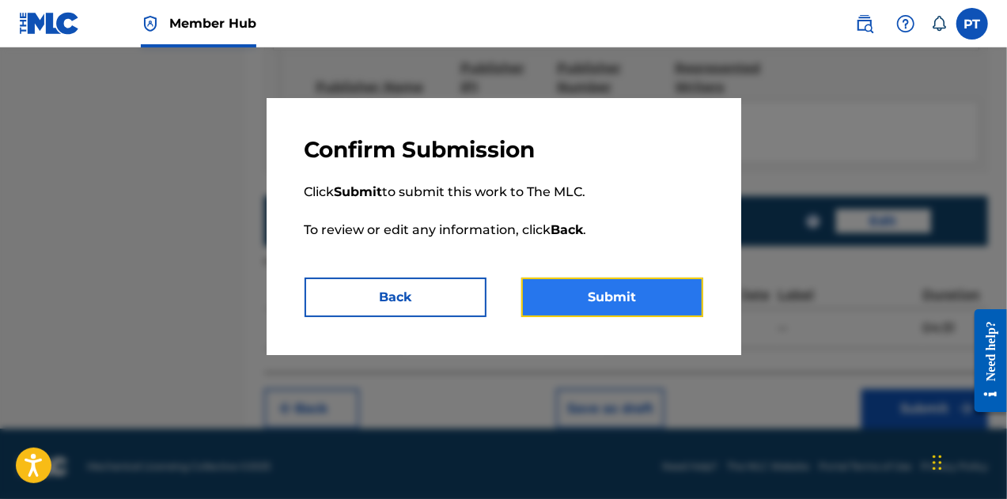
click at [592, 301] on button "Submit" at bounding box center [612, 298] width 182 height 40
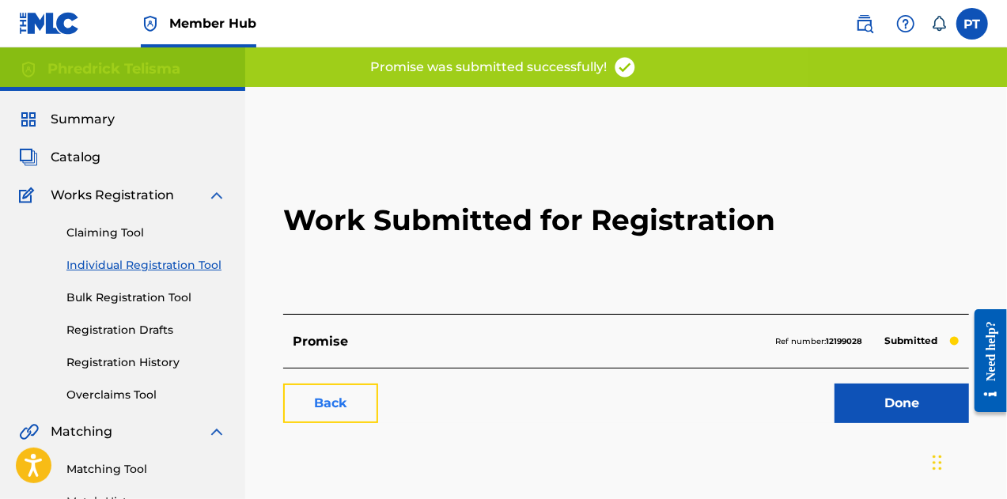
click at [346, 405] on link "Back" at bounding box center [330, 404] width 95 height 40
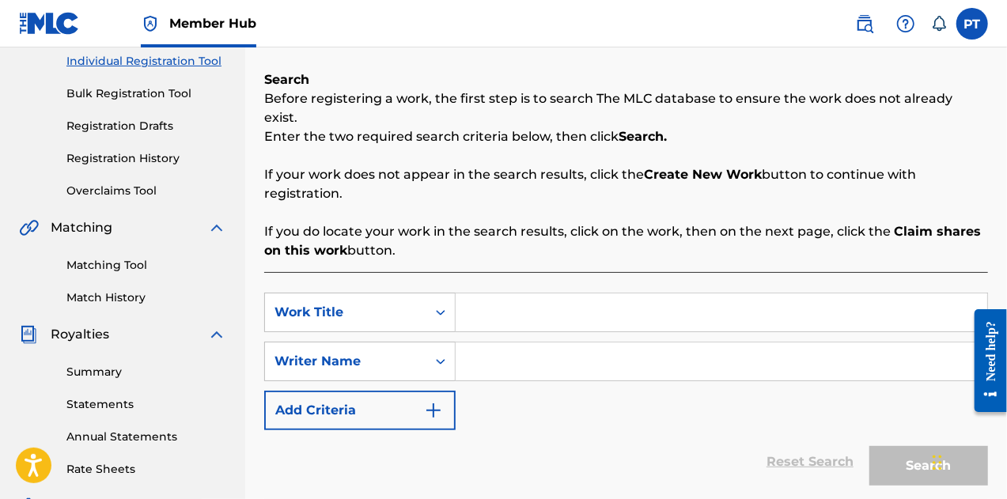
scroll to position [207, 0]
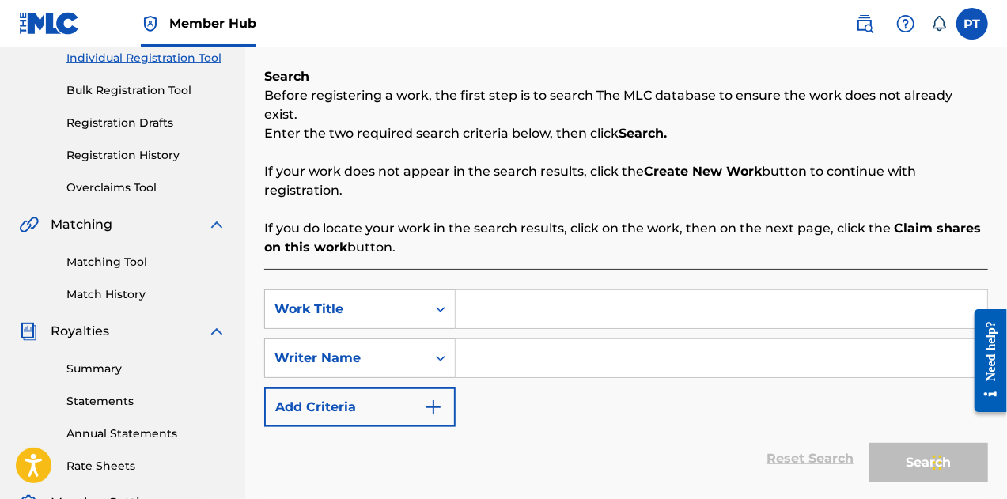
click at [526, 298] on input "Search Form" at bounding box center [722, 309] width 532 height 38
type input "It's Too Late"
click at [521, 339] on input "Search Form" at bounding box center [722, 358] width 532 height 38
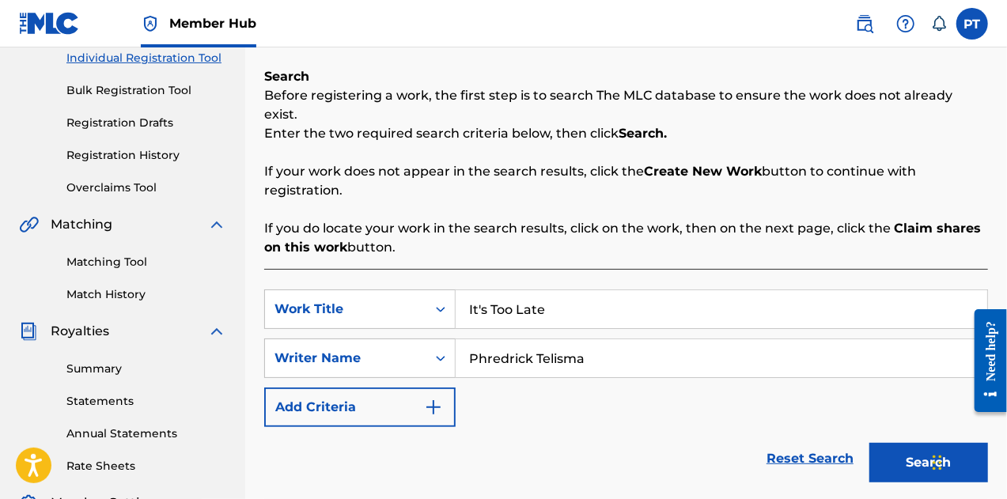
click at [579, 341] on input "Phredrick Telisma" at bounding box center [722, 358] width 532 height 38
type input "Phredrick Telisma"
click at [901, 456] on button "Search" at bounding box center [929, 463] width 119 height 40
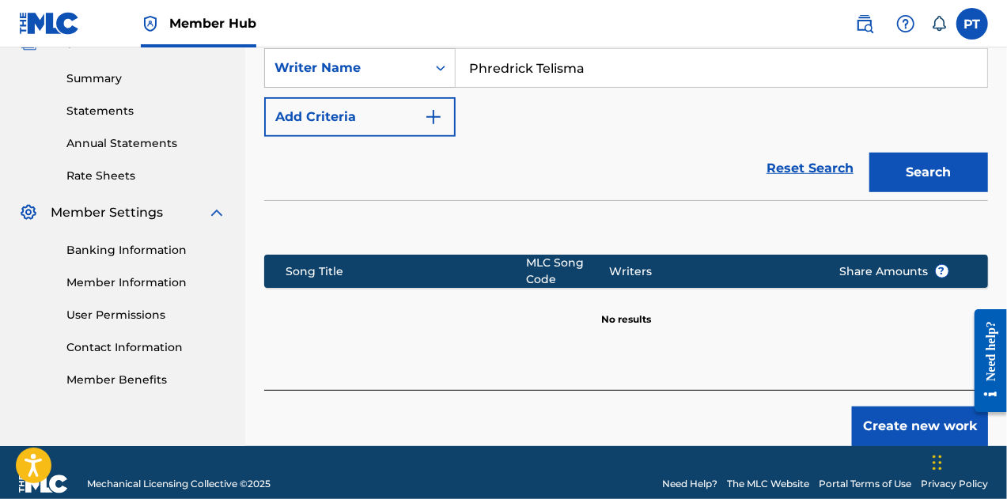
scroll to position [500, 0]
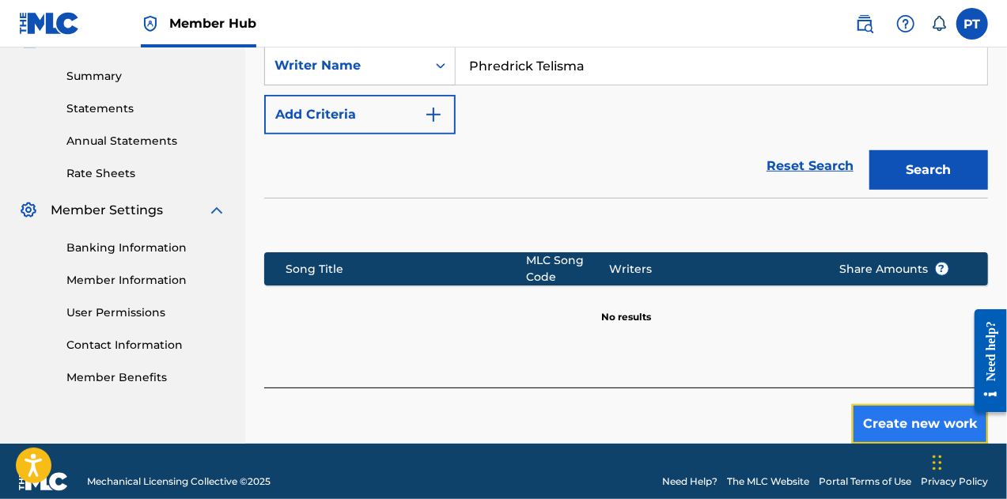
click at [909, 408] on button "Create new work" at bounding box center [920, 424] width 136 height 40
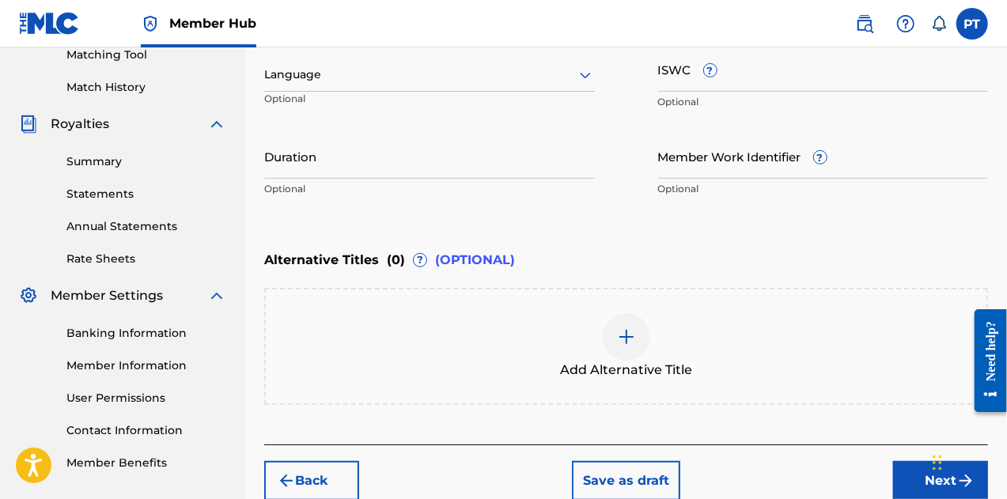
scroll to position [237, 0]
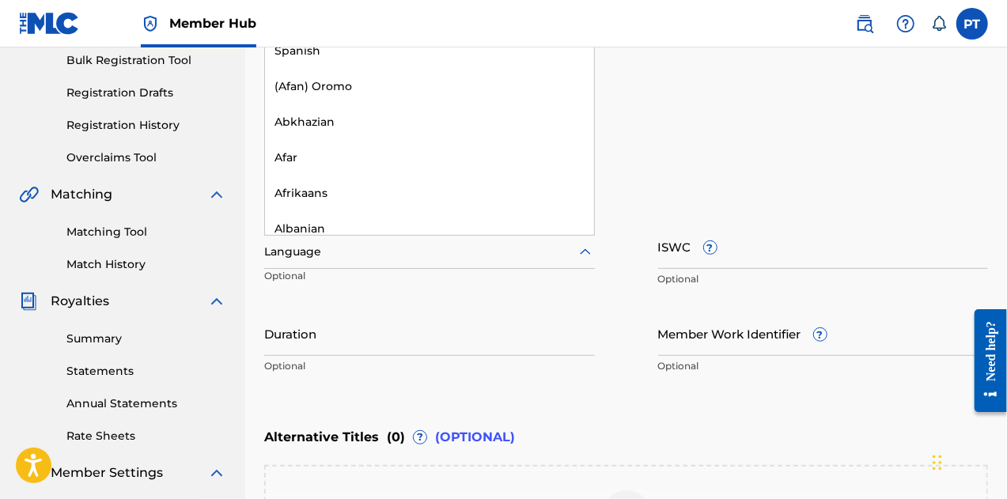
click at [374, 268] on div "Language" at bounding box center [429, 252] width 331 height 33
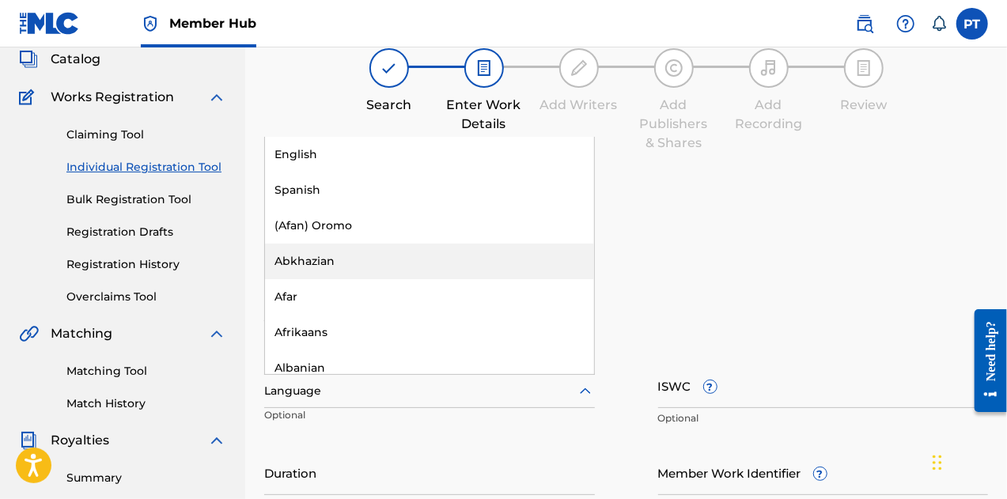
scroll to position [92, 0]
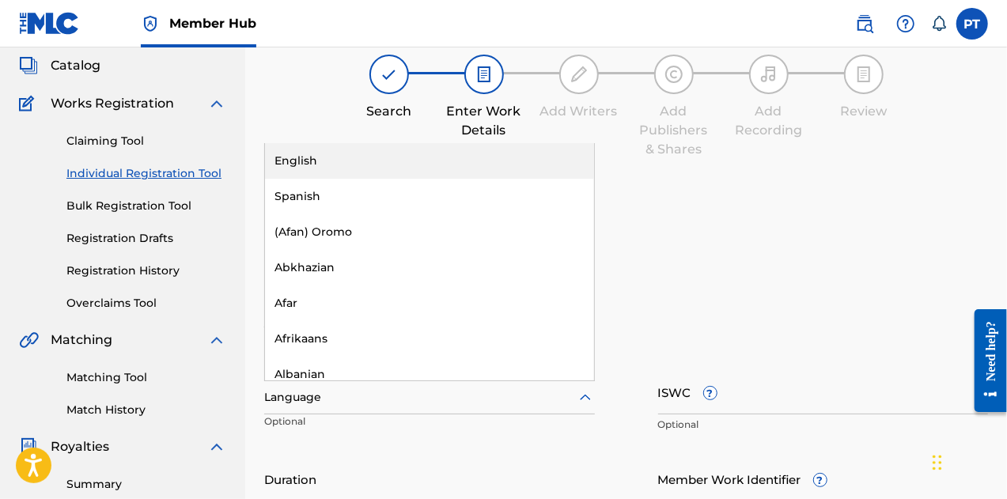
click at [395, 157] on div "English" at bounding box center [429, 161] width 329 height 36
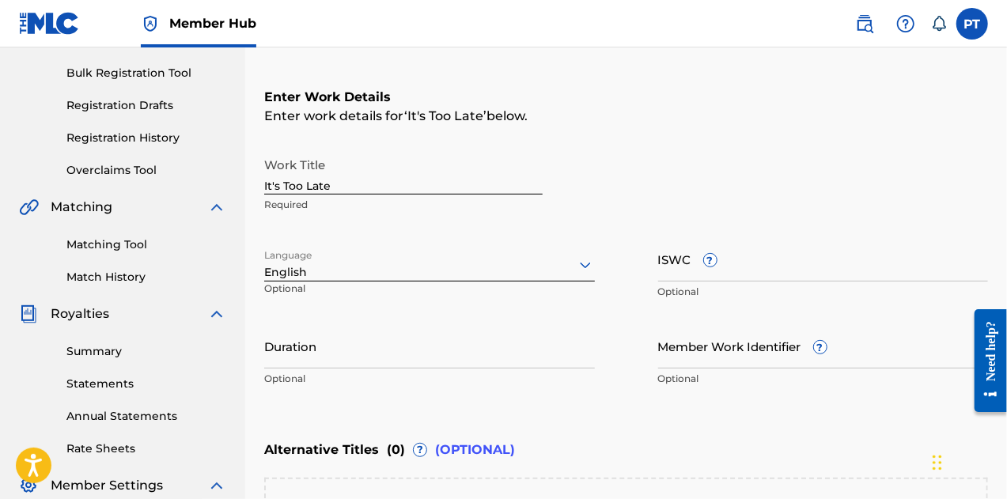
scroll to position [226, 0]
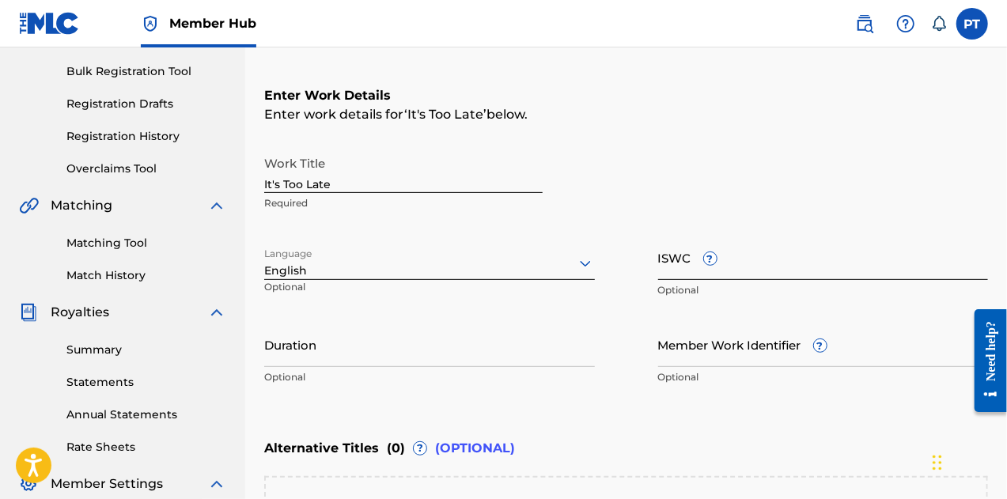
click at [726, 271] on input "ISWC ?" at bounding box center [823, 257] width 331 height 45
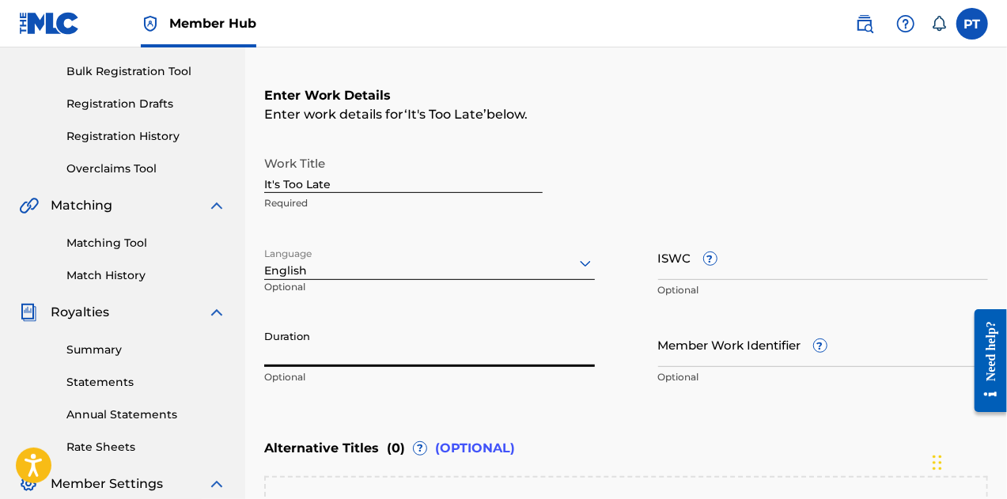
click at [392, 351] on input "Duration" at bounding box center [429, 344] width 331 height 45
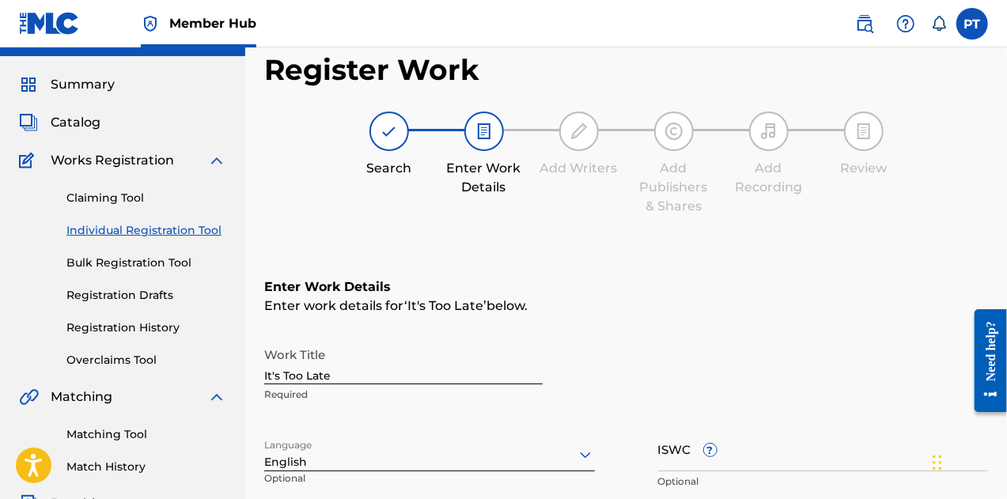
scroll to position [0, 0]
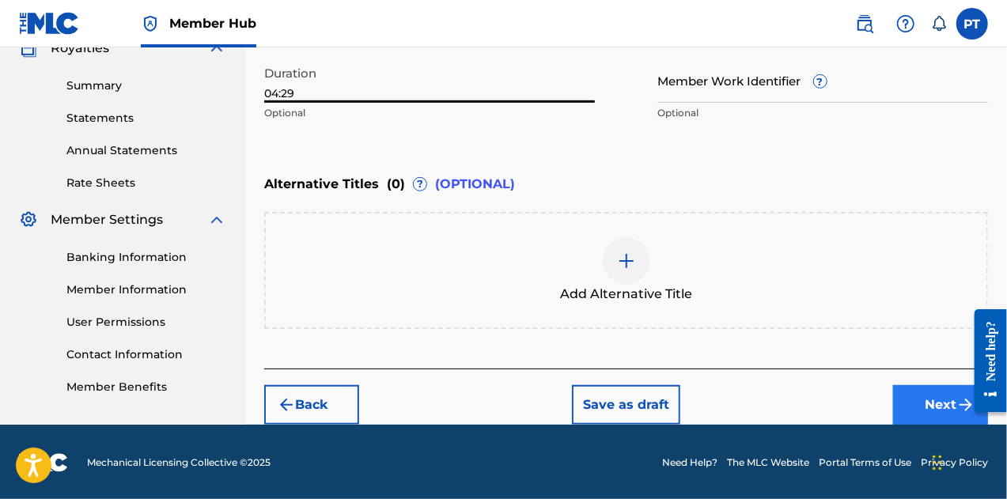
type input "04:29"
click at [914, 400] on button "Next" at bounding box center [940, 405] width 95 height 40
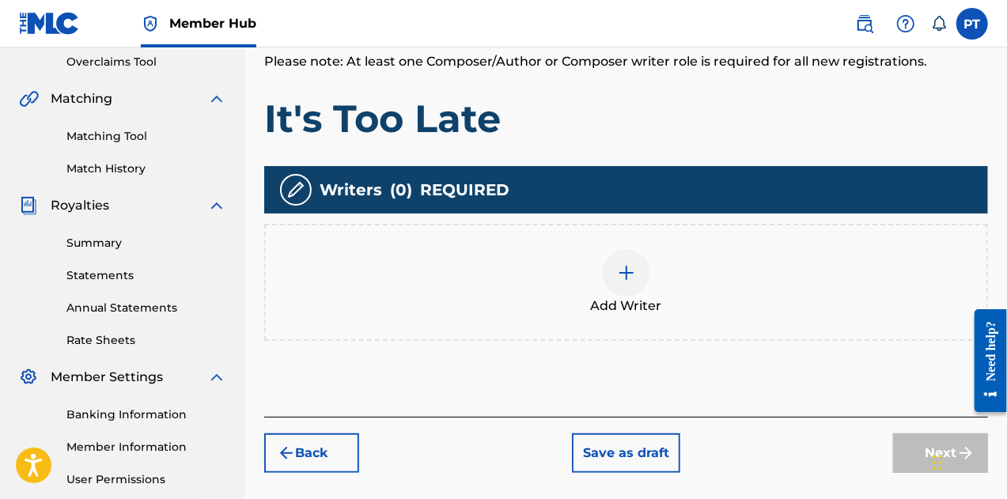
scroll to position [334, 0]
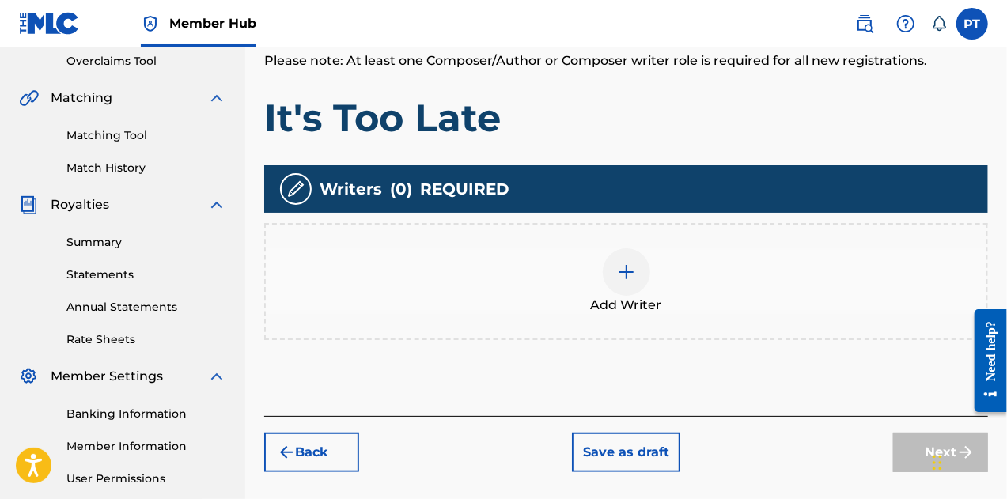
click at [631, 275] on img at bounding box center [626, 272] width 19 height 19
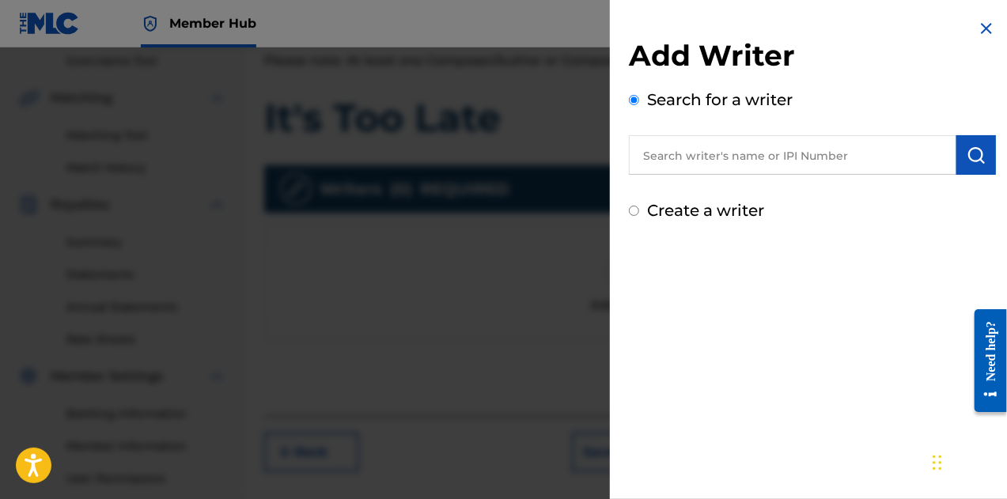
click at [700, 162] on input "text" at bounding box center [793, 155] width 328 height 40
paste input "Phredrick Telisma"
type input "Phredrick Telisma"
click at [980, 162] on img "submit" at bounding box center [976, 155] width 19 height 19
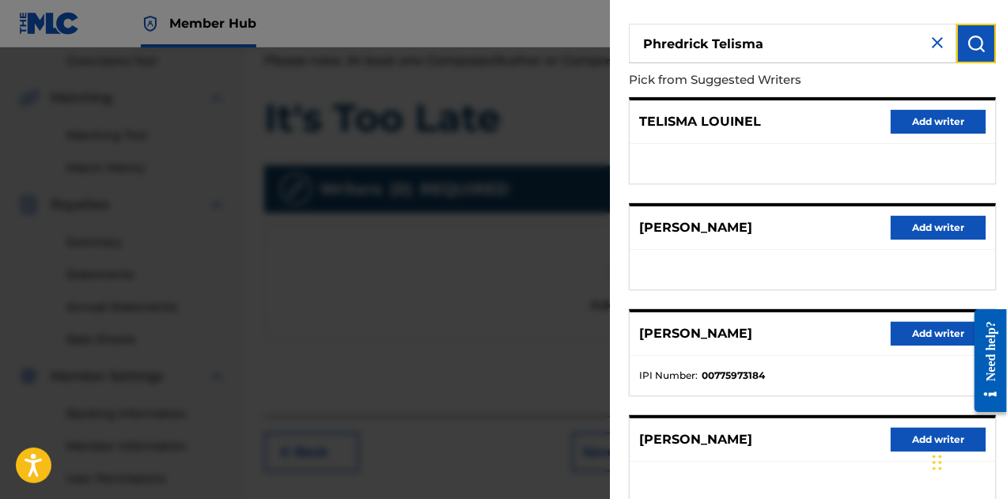
scroll to position [317, 0]
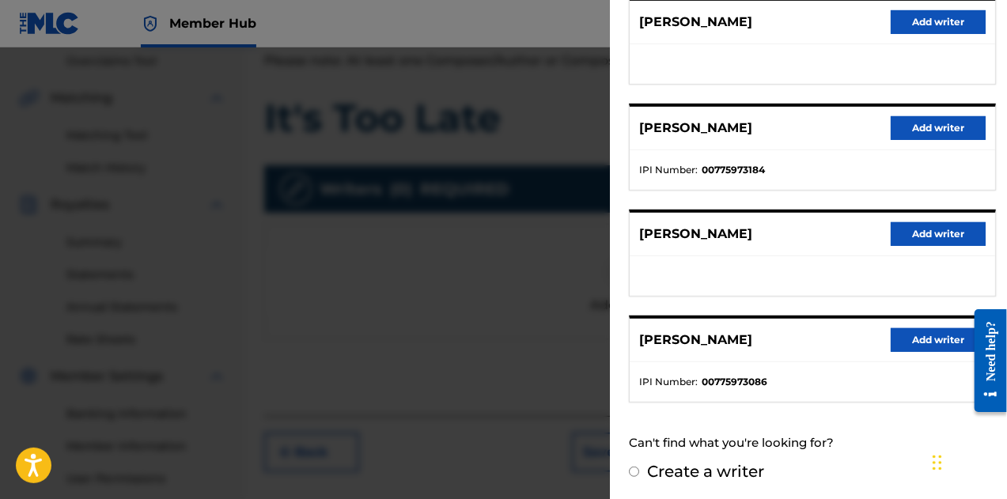
click at [729, 466] on label "Create a writer" at bounding box center [705, 471] width 117 height 19
radio input "true"
click at [639, 467] on input "Create a writer" at bounding box center [634, 472] width 10 height 10
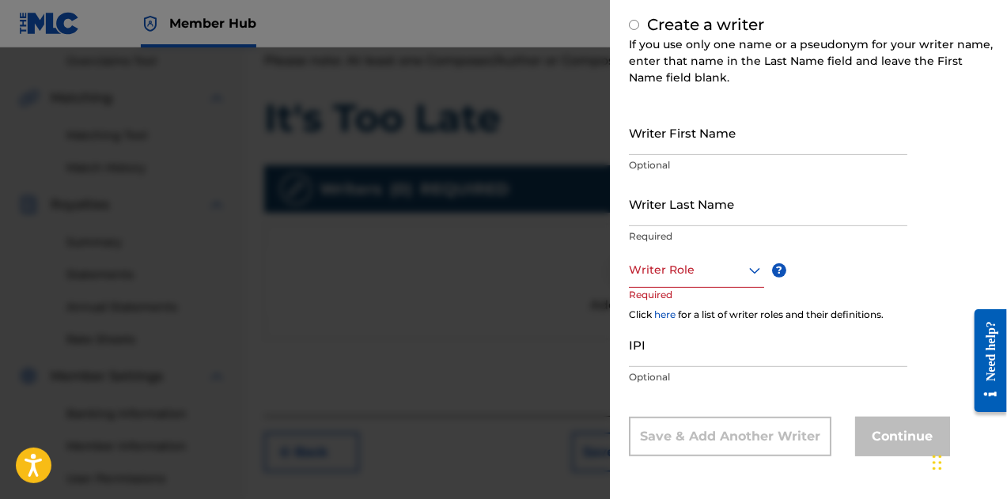
radio input "false"
radio input "true"
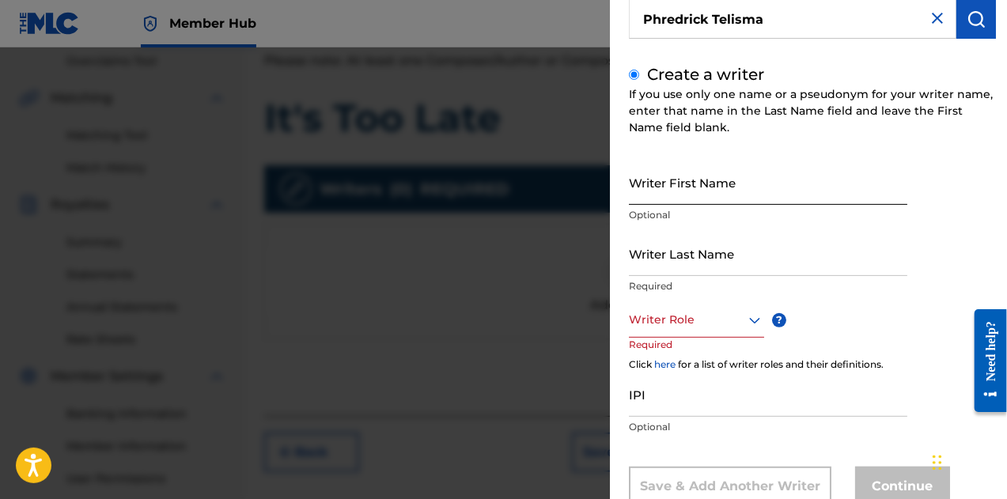
click at [669, 188] on input "Writer First Name" at bounding box center [768, 182] width 279 height 45
paste input "Phredrick Telisma"
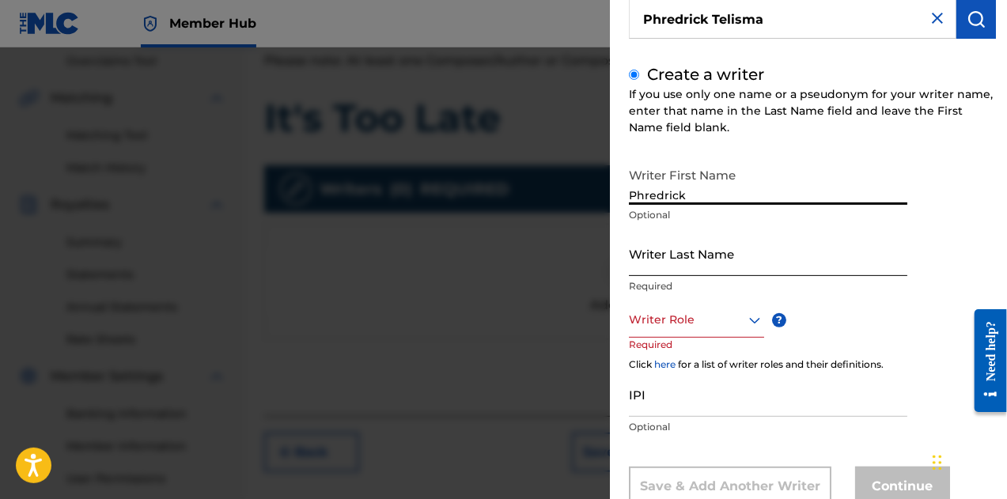
type input "Phredrick"
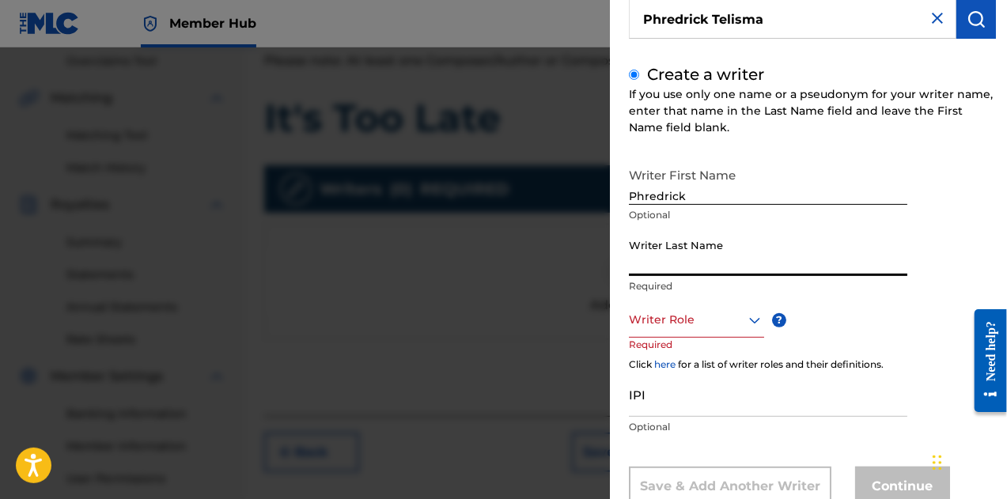
click at [705, 266] on input "Writer Last Name" at bounding box center [768, 253] width 279 height 45
paste input "Phredrick Telisma"
type input "Telisma"
click at [723, 333] on div "Writer Role" at bounding box center [696, 320] width 135 height 36
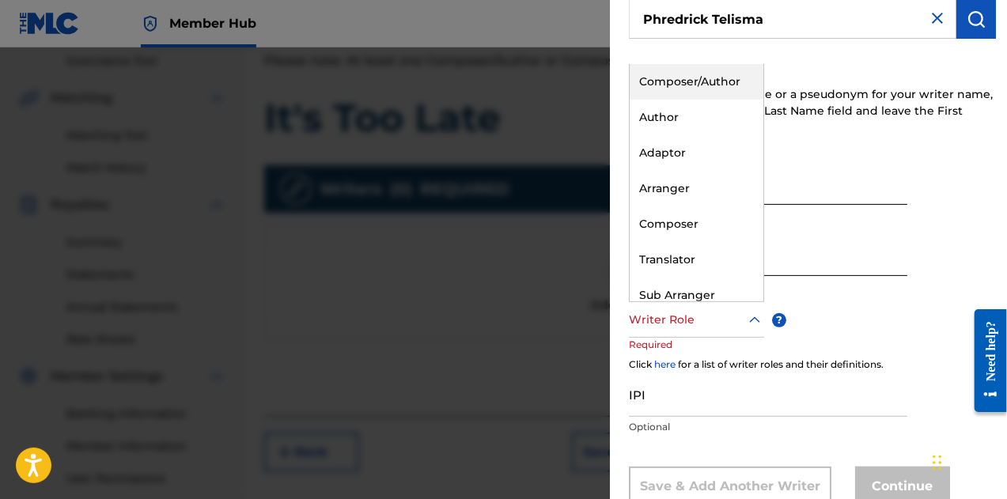
click at [680, 88] on div "Composer/Author" at bounding box center [697, 82] width 134 height 36
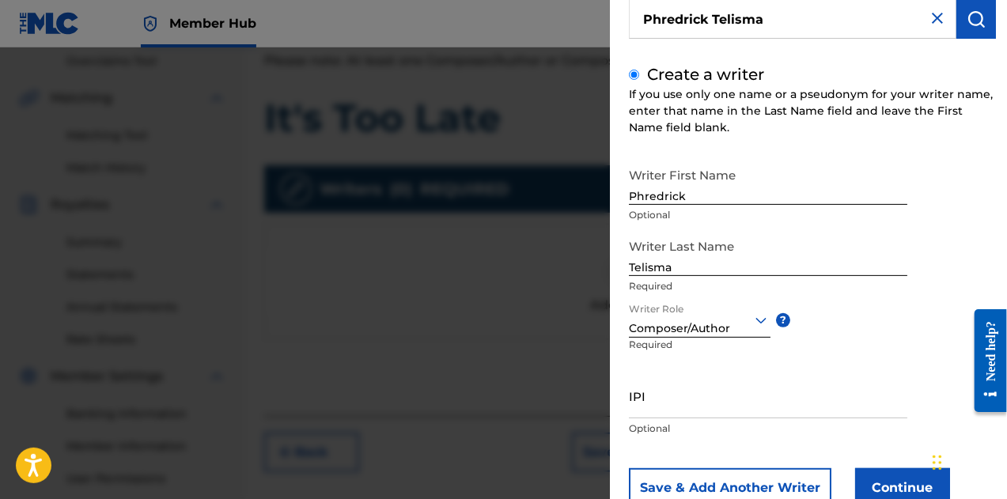
scroll to position [187, 0]
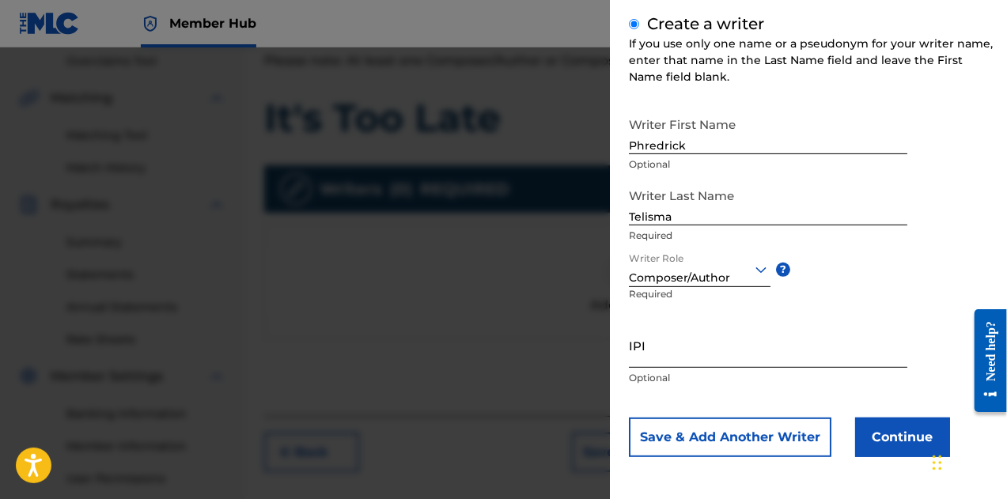
click at [713, 362] on input "IPI" at bounding box center [768, 345] width 279 height 45
click at [690, 353] on input "IPI" at bounding box center [768, 345] width 279 height 45
paste input "00792351817"
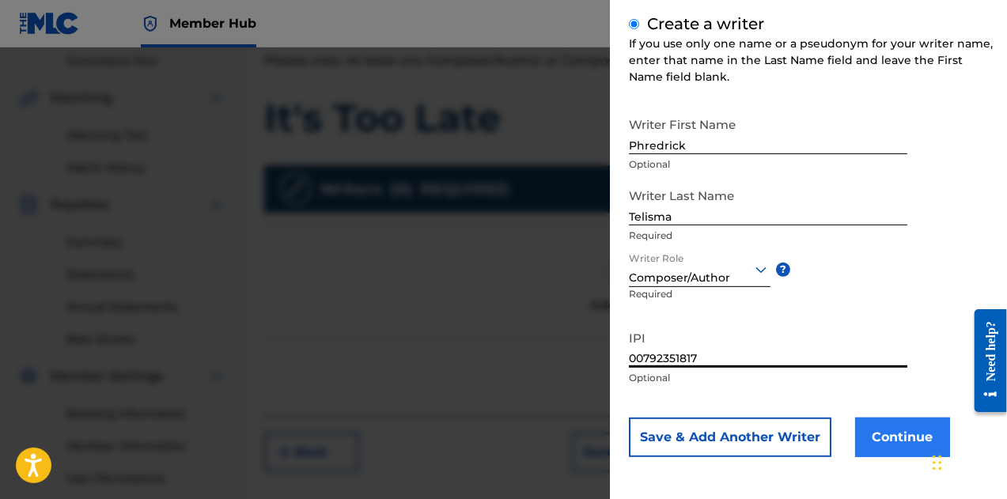
type input "00792351817"
click at [912, 449] on button "Continue" at bounding box center [902, 438] width 95 height 40
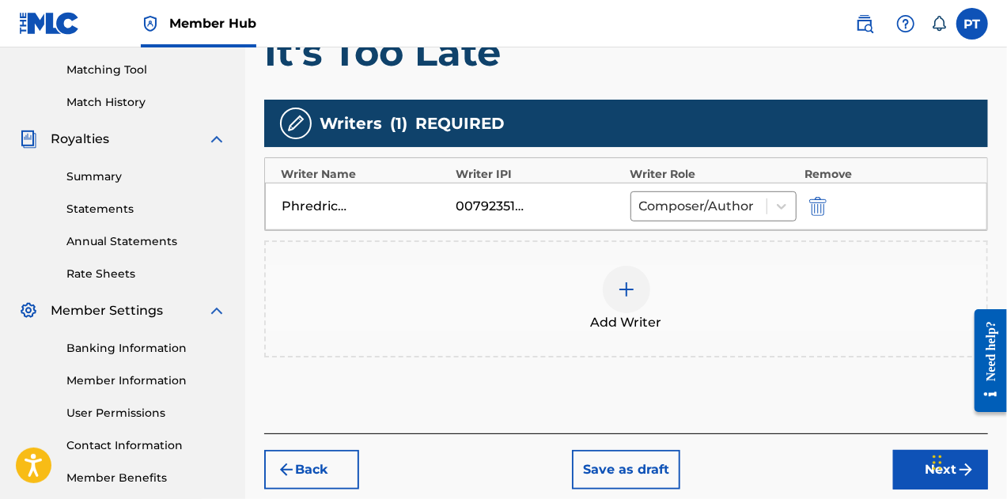
scroll to position [459, 0]
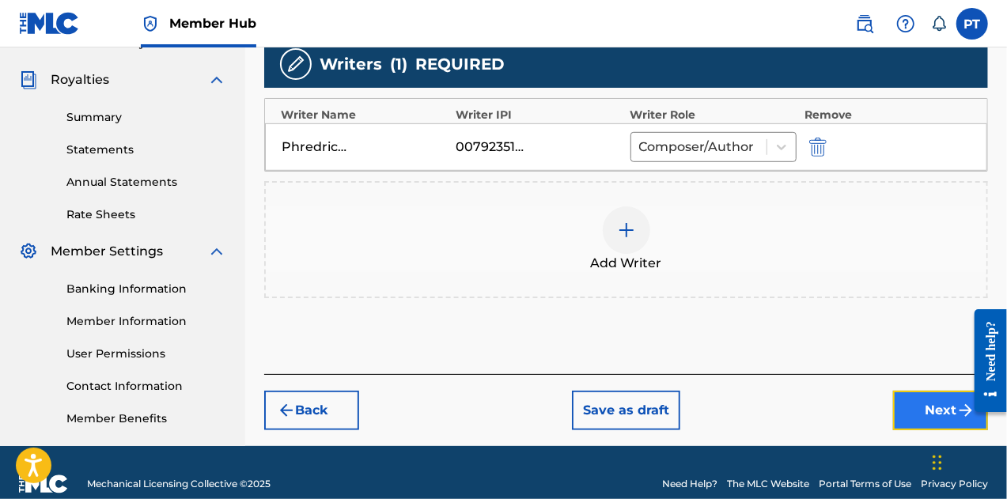
click at [934, 419] on button "Next" at bounding box center [940, 411] width 95 height 40
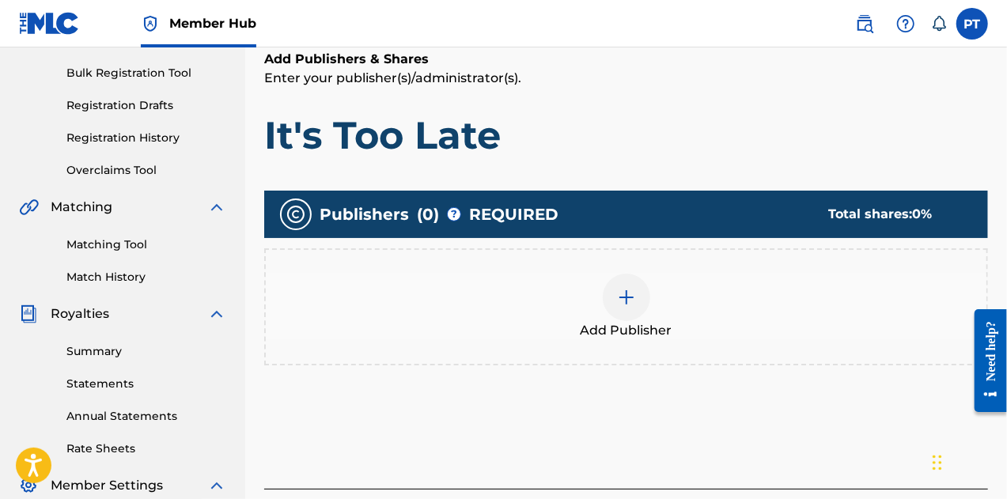
scroll to position [226, 0]
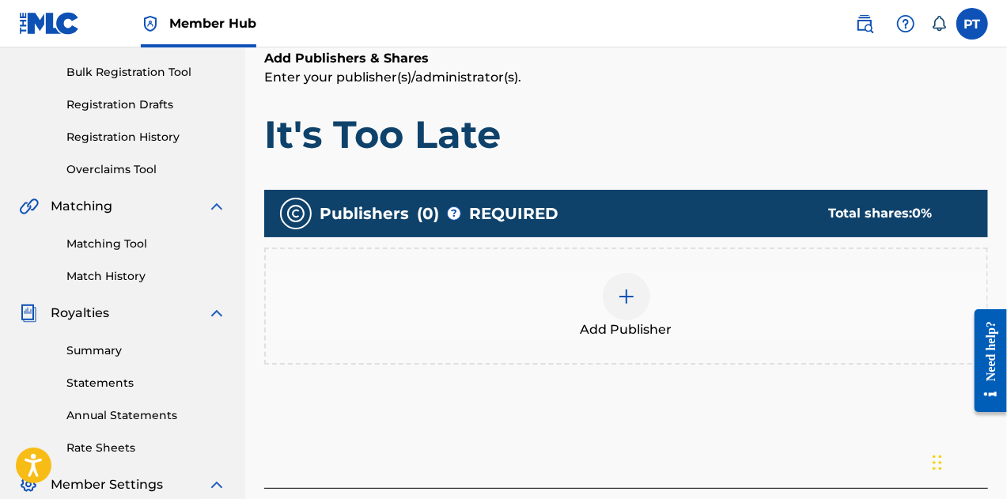
click at [623, 282] on div at bounding box center [626, 296] width 47 height 47
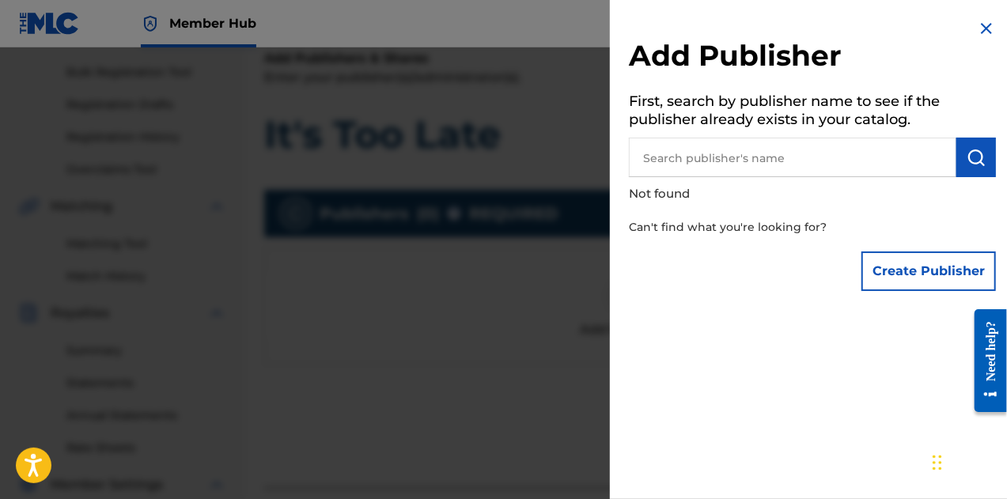
click at [696, 160] on input "text" at bounding box center [793, 158] width 328 height 40
paste input "00792351817"
type input "00792351817"
type input "Phredrick Telisma"
click at [970, 153] on img "submit" at bounding box center [976, 157] width 19 height 19
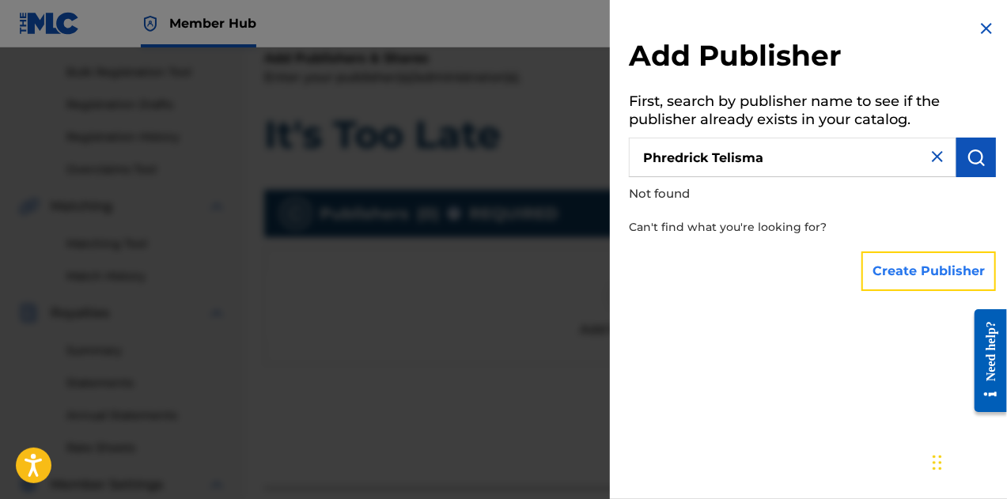
click at [911, 267] on button "Create Publisher" at bounding box center [929, 272] width 135 height 40
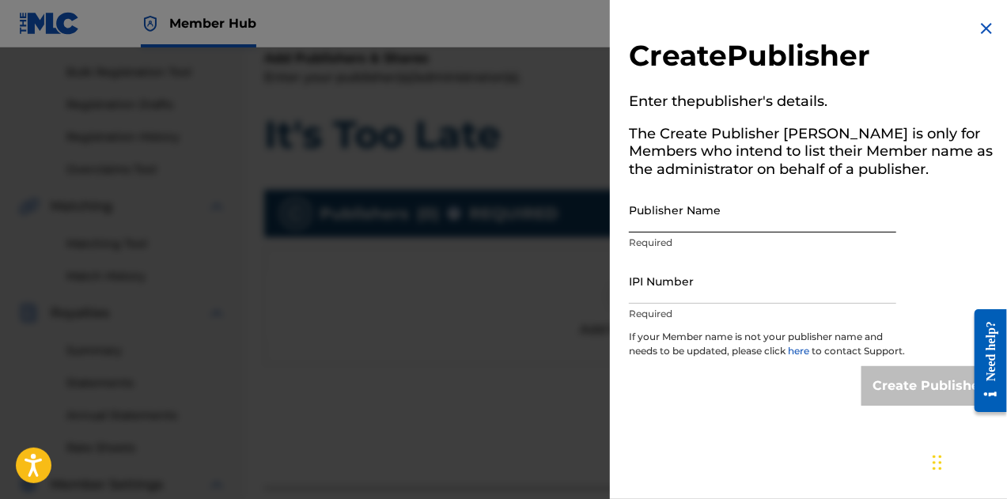
click at [751, 222] on input "Publisher Name" at bounding box center [762, 210] width 267 height 45
type input "Phredrick Telisma"
click at [706, 292] on input "IPI Number" at bounding box center [762, 281] width 267 height 45
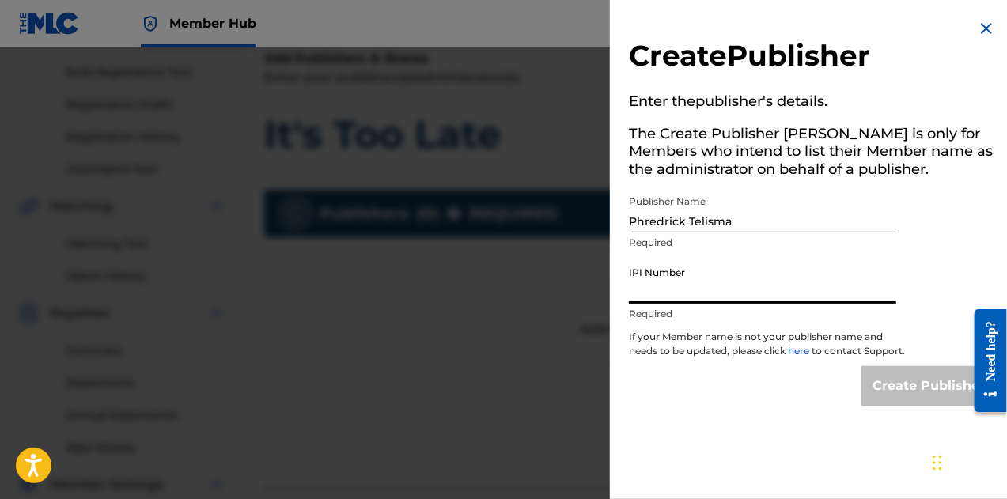
type input "00792351817"
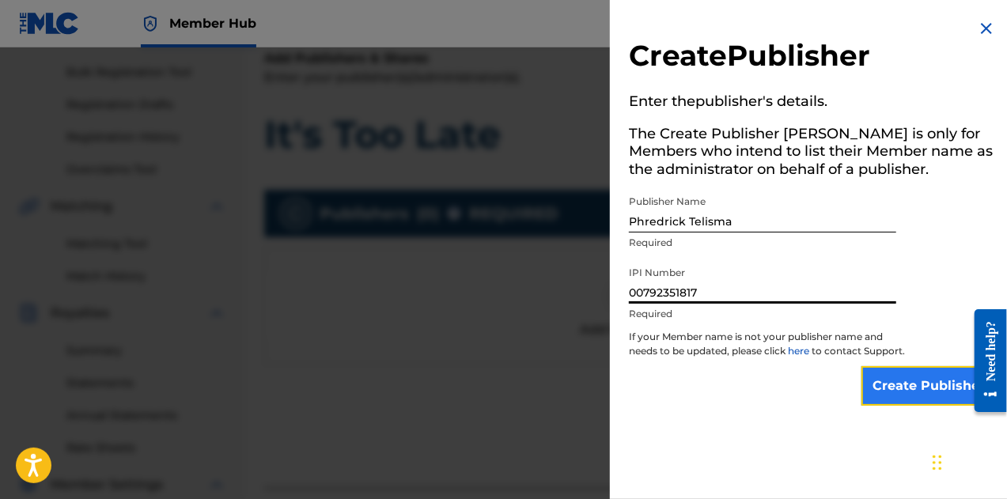
click at [951, 406] on input "Create Publisher" at bounding box center [929, 386] width 135 height 40
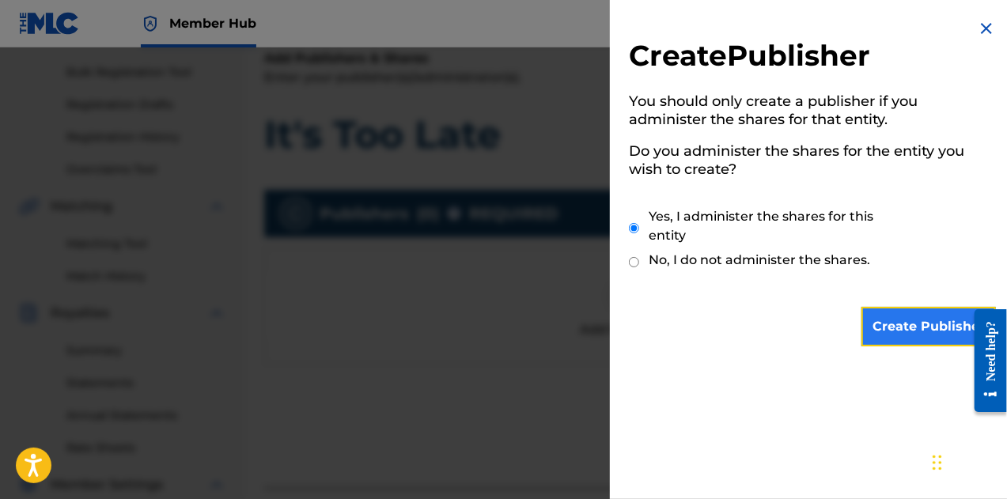
click at [907, 319] on input "Create Publisher" at bounding box center [929, 327] width 135 height 40
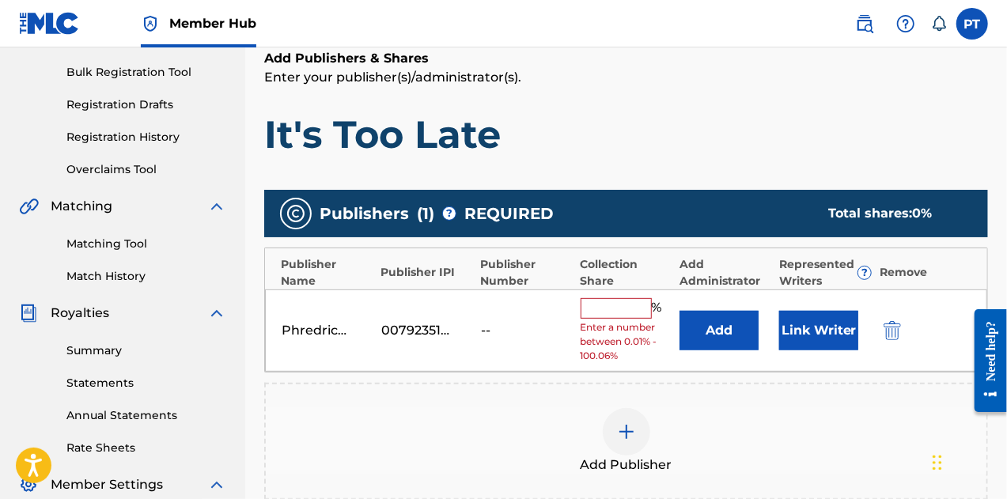
click at [640, 307] on input "text" at bounding box center [616, 308] width 71 height 21
type input "100"
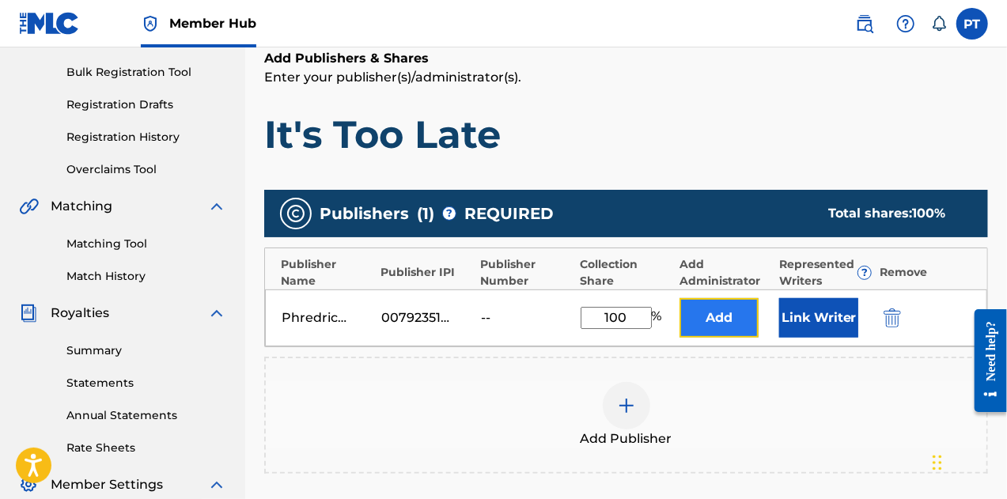
click at [714, 329] on button "Add" at bounding box center [719, 318] width 79 height 40
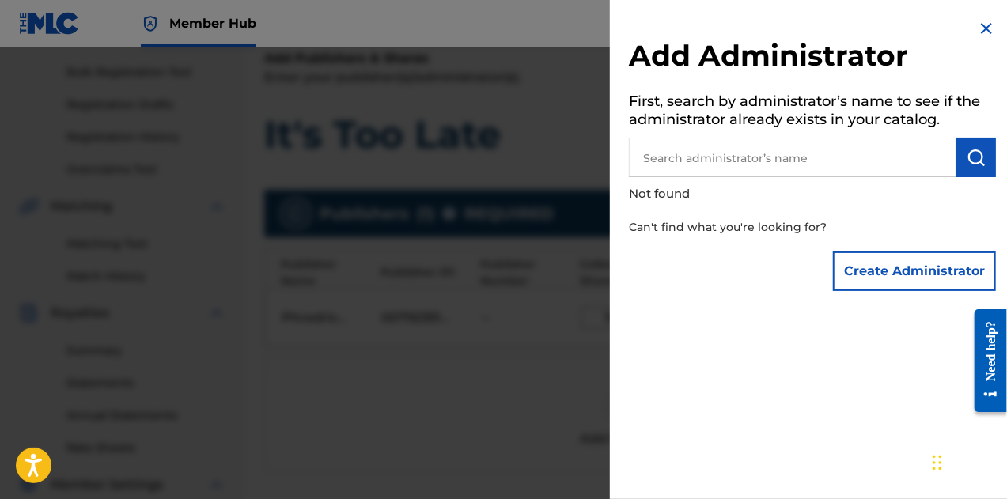
click at [709, 152] on input "text" at bounding box center [793, 158] width 328 height 40
paste input "00792351817"
type input "00792351817"
type input "Phredrick Telisma"
click at [986, 161] on button "submit" at bounding box center [977, 158] width 40 height 40
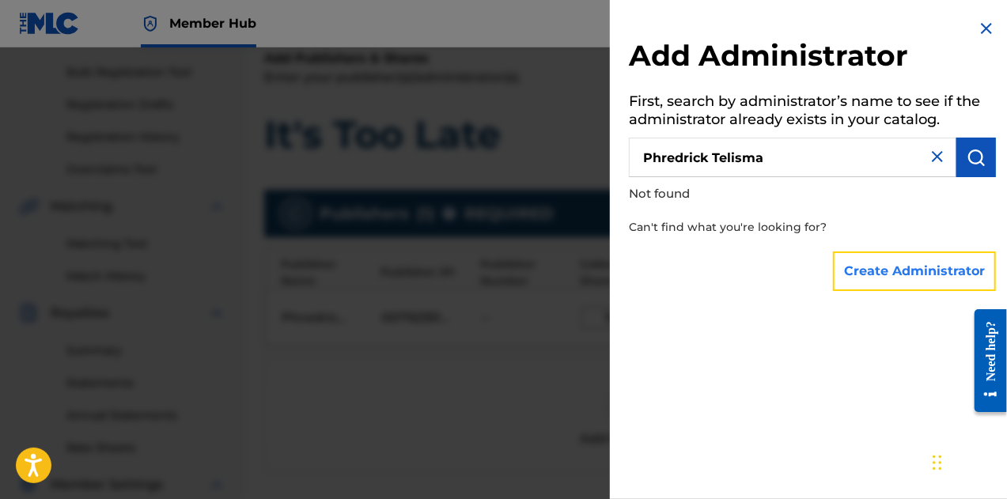
click at [920, 275] on button "Create Administrator" at bounding box center [914, 272] width 163 height 40
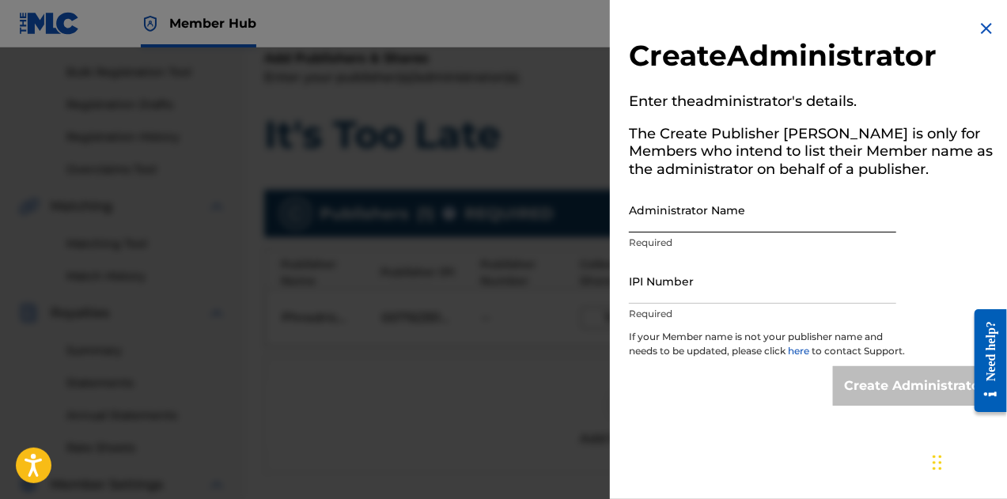
click at [707, 223] on input "Administrator Name" at bounding box center [762, 210] width 267 height 45
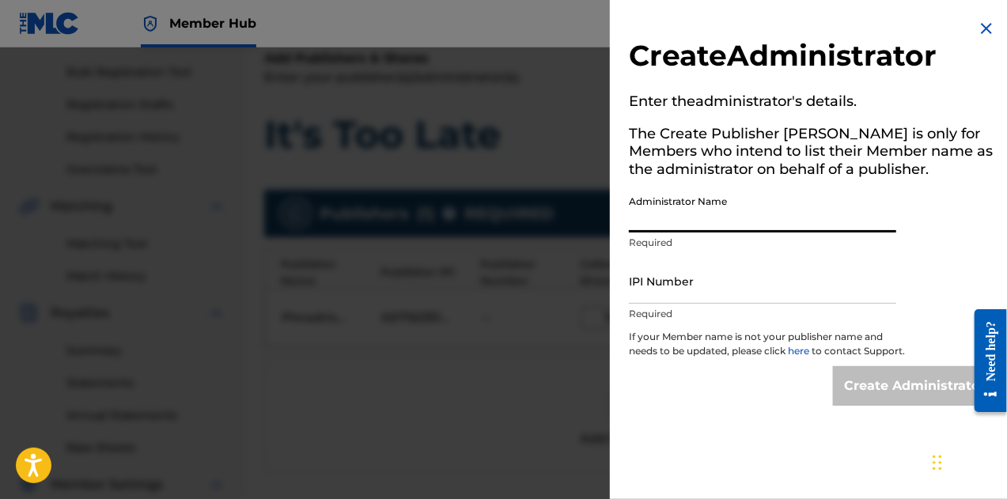
type input "Phredrick Telisma"
click at [725, 294] on input "IPI Number" at bounding box center [762, 281] width 267 height 45
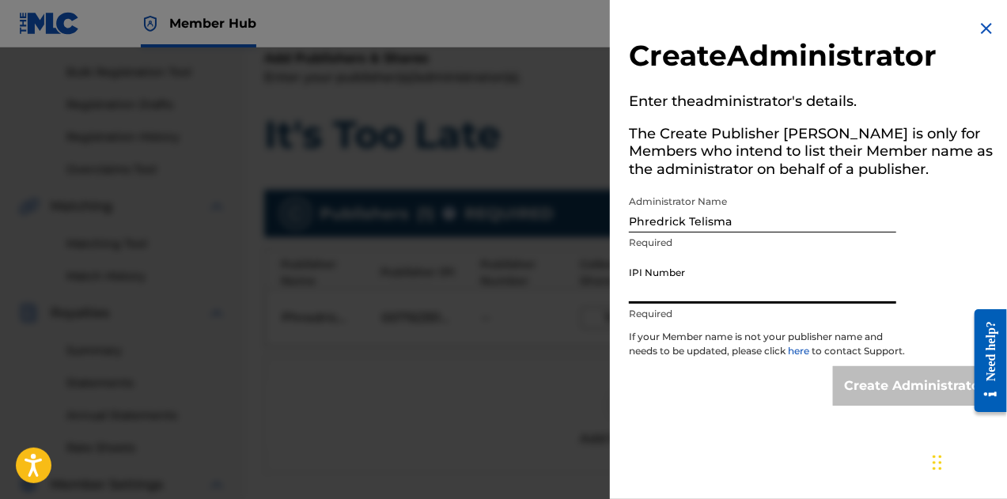
type input "00792351817"
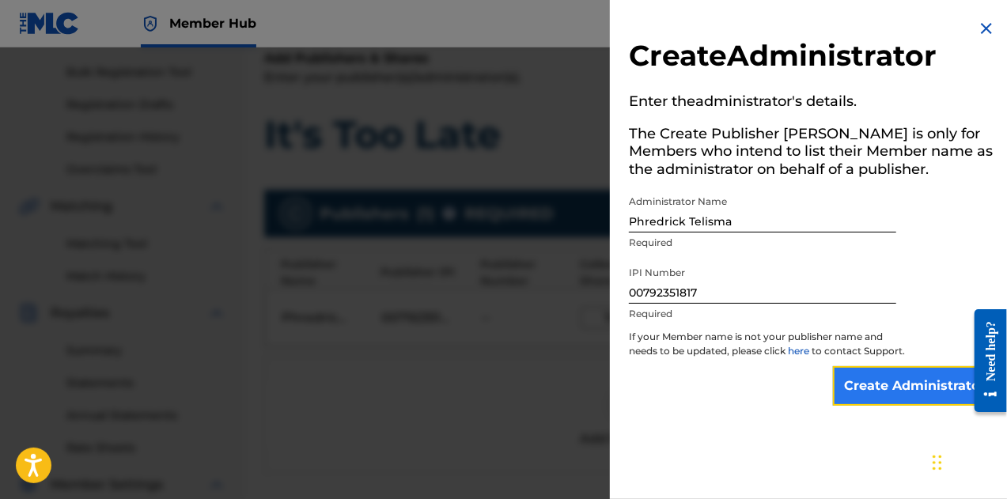
click at [885, 406] on input "Create Administrator" at bounding box center [914, 386] width 163 height 40
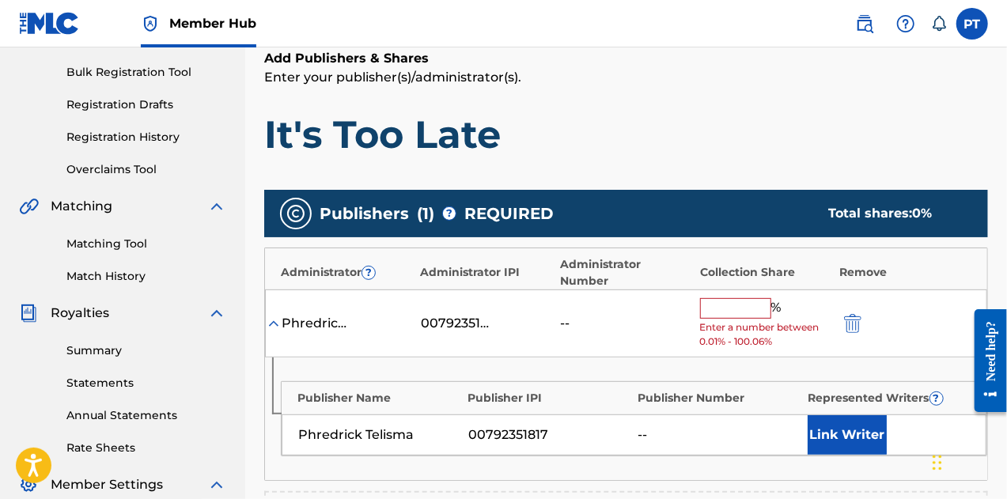
click at [711, 298] on input "text" at bounding box center [735, 308] width 71 height 21
type input "100"
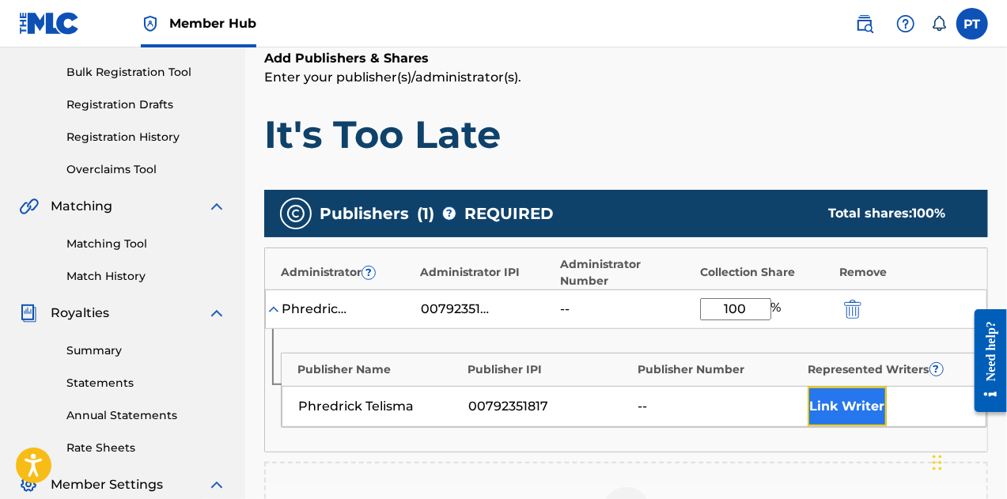
click at [866, 387] on button "Link Writer" at bounding box center [847, 407] width 79 height 40
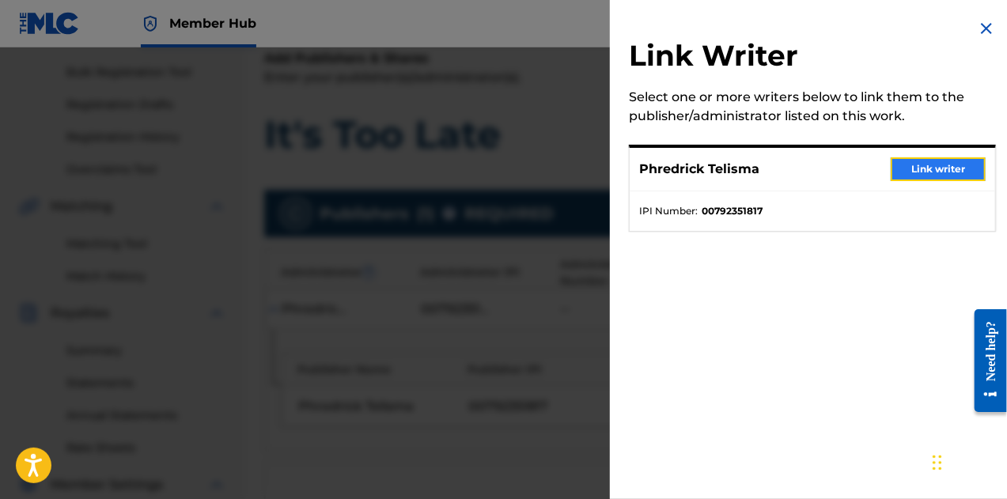
click at [903, 176] on button "Link writer" at bounding box center [938, 169] width 95 height 24
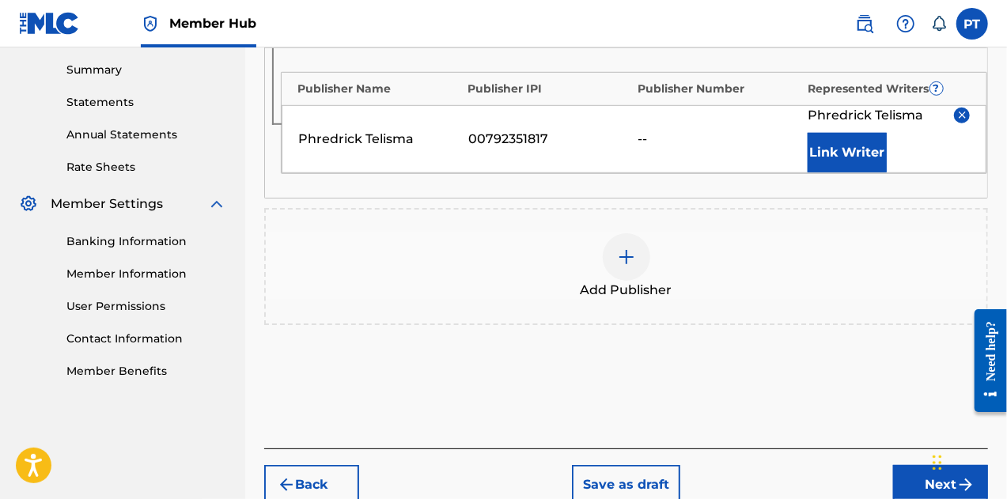
scroll to position [568, 0]
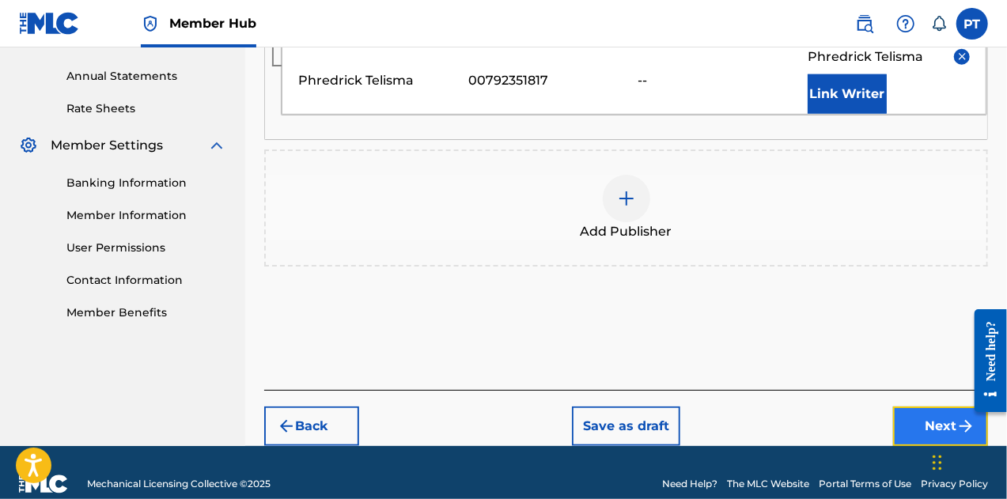
click at [926, 407] on button "Next" at bounding box center [940, 427] width 95 height 40
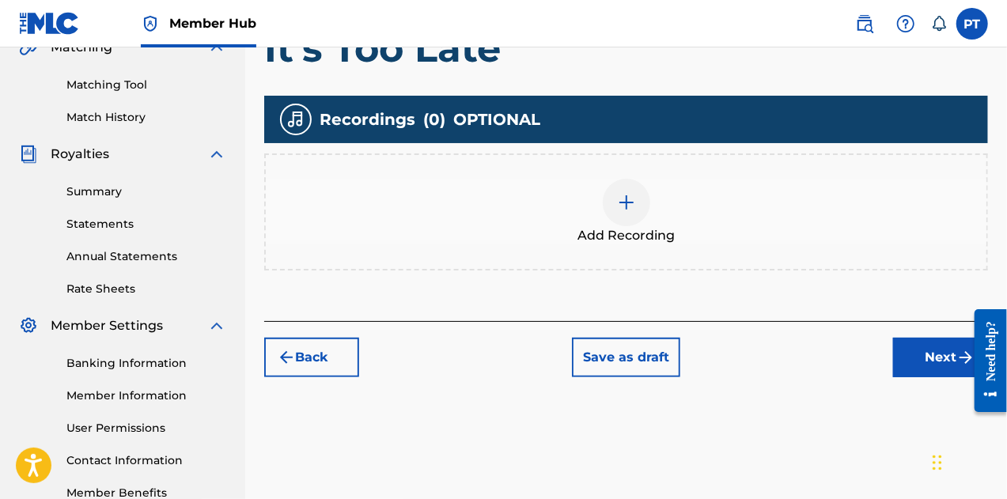
scroll to position [442, 0]
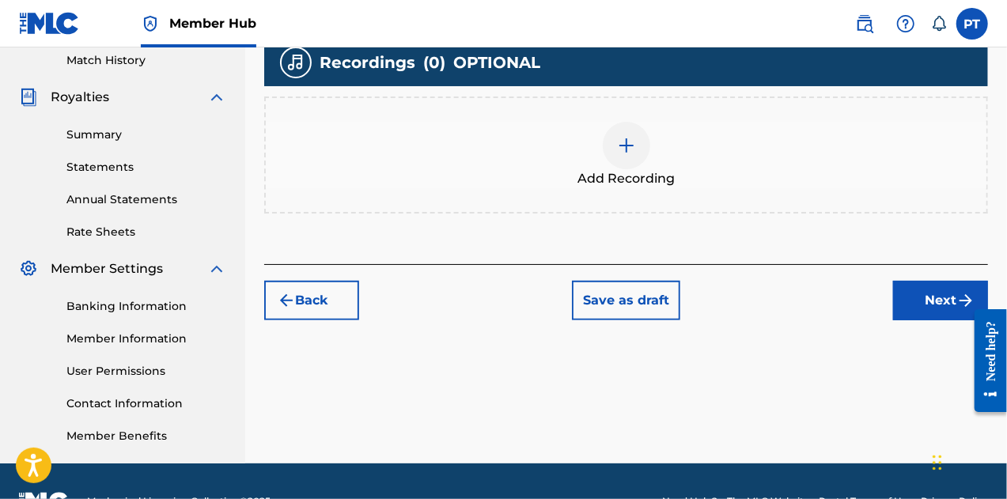
click at [612, 138] on div at bounding box center [626, 145] width 47 height 47
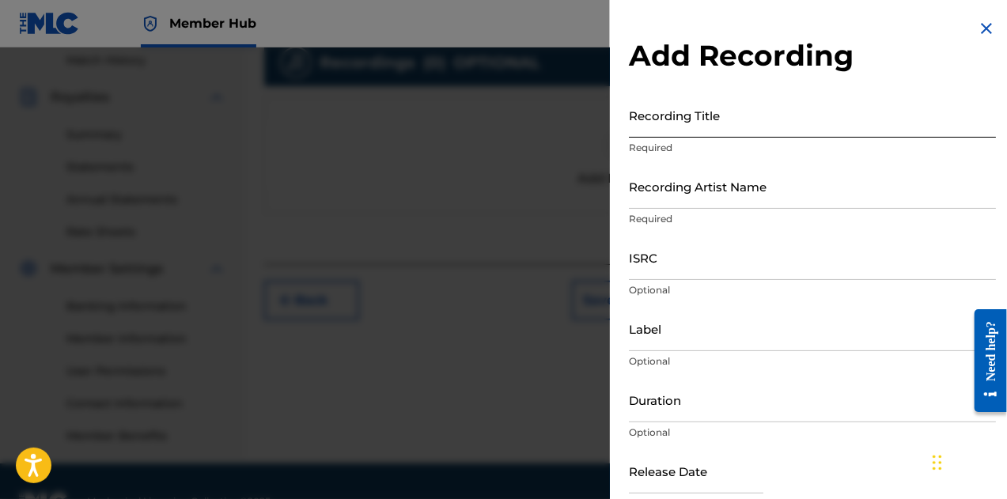
click at [732, 132] on input "Recording Title" at bounding box center [812, 115] width 367 height 45
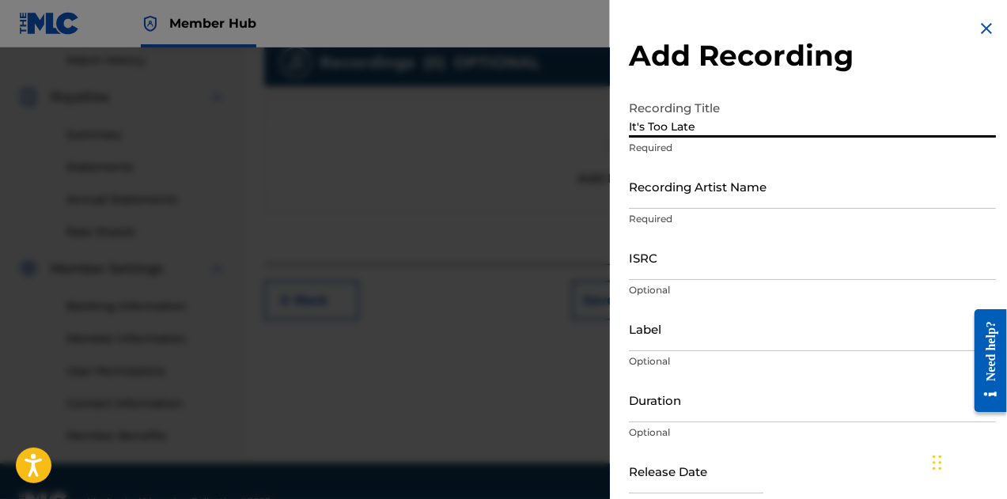
scroll to position [61, 0]
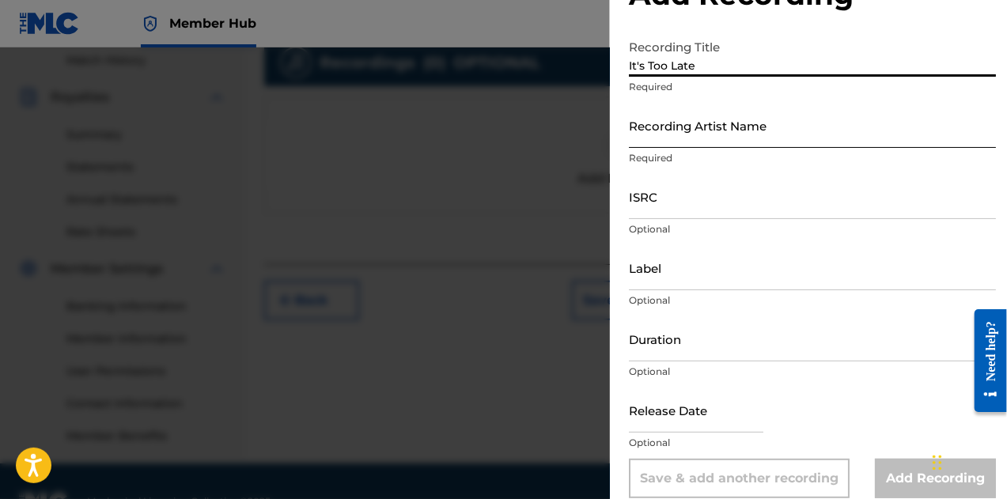
type input "It's Too Late"
click at [717, 139] on input "Recording Artist Name" at bounding box center [812, 125] width 367 height 45
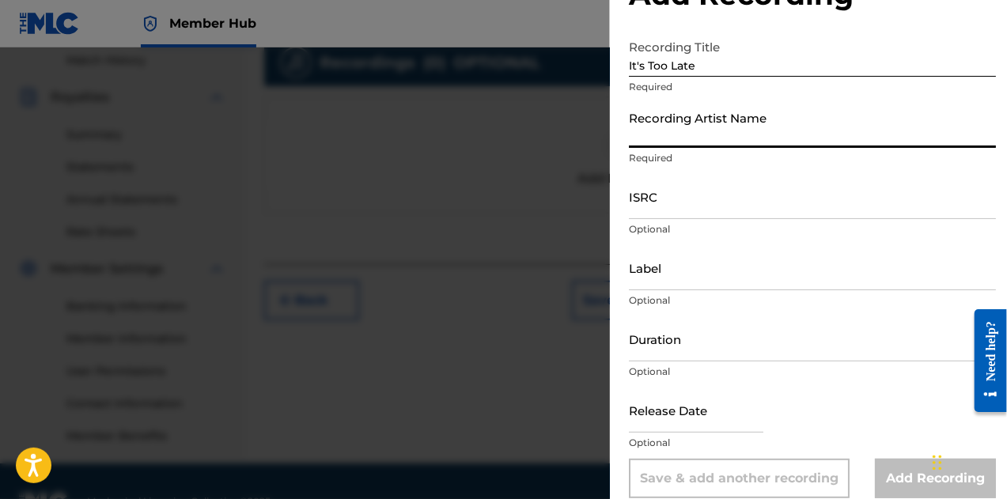
type input "Phreddy J.B."
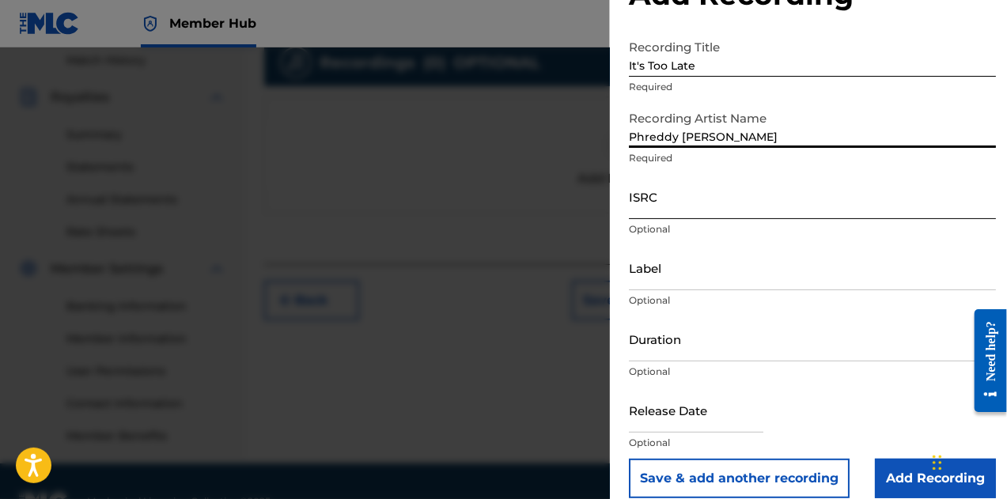
click at [715, 210] on input "ISRC" at bounding box center [812, 196] width 367 height 45
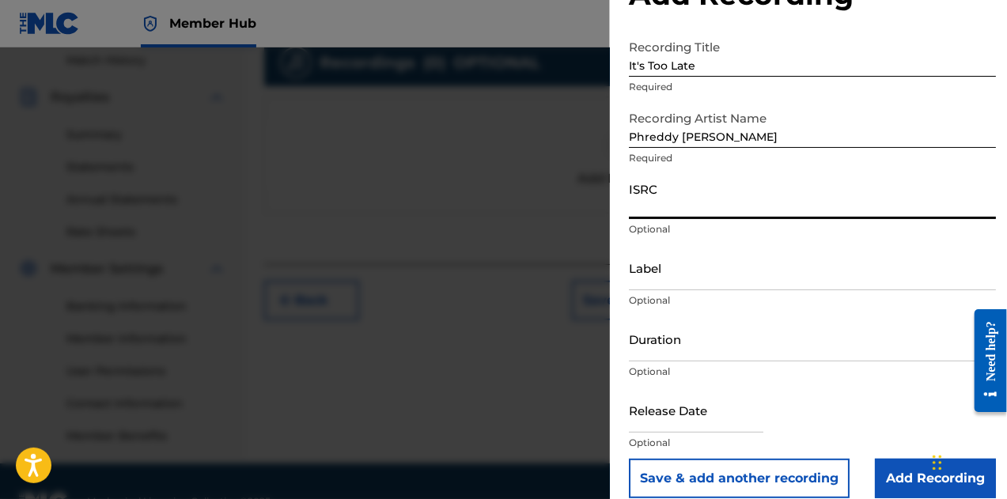
paste input "QZAPG1867885"
type input "QZAPG1867885"
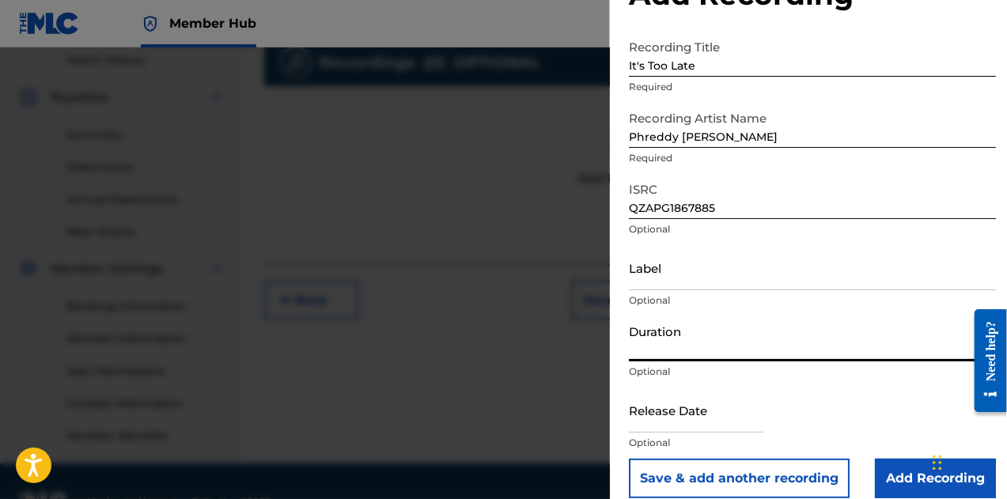
click at [721, 354] on input "Duration" at bounding box center [812, 338] width 367 height 45
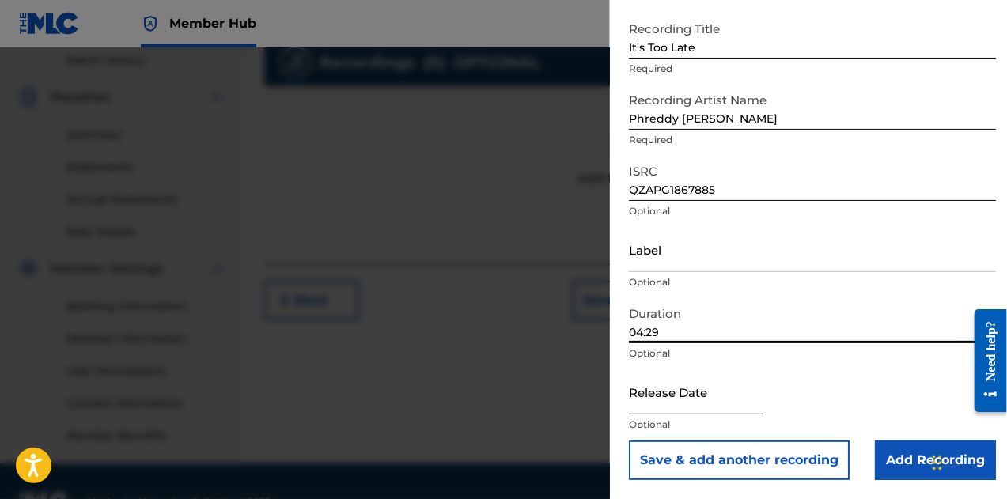
type input "04:29"
click at [659, 396] on input "text" at bounding box center [696, 392] width 135 height 45
select select "8"
select select "2025"
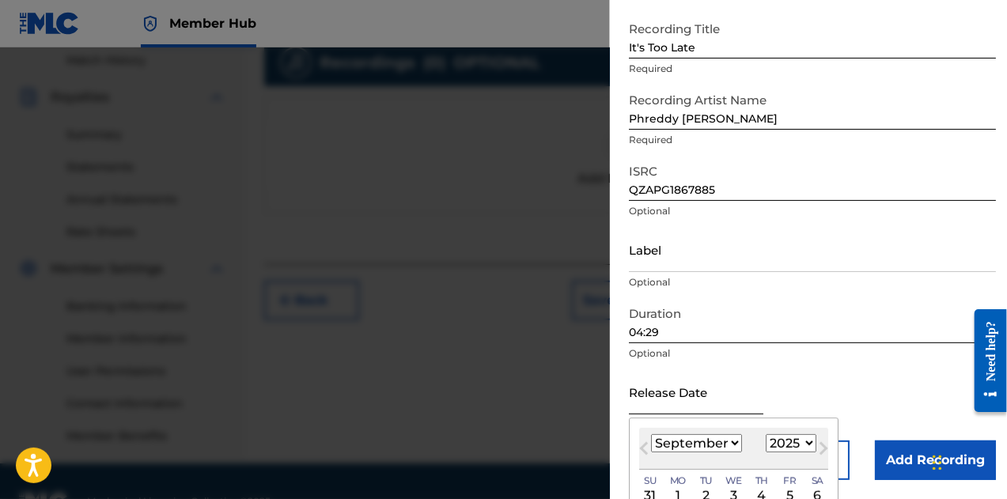
type input "January 19 2018"
select select "0"
select select "2018"
click at [828, 387] on div "Release Date January 19 2018 January 2018 Previous Month Next Month January 201…" at bounding box center [812, 405] width 367 height 71
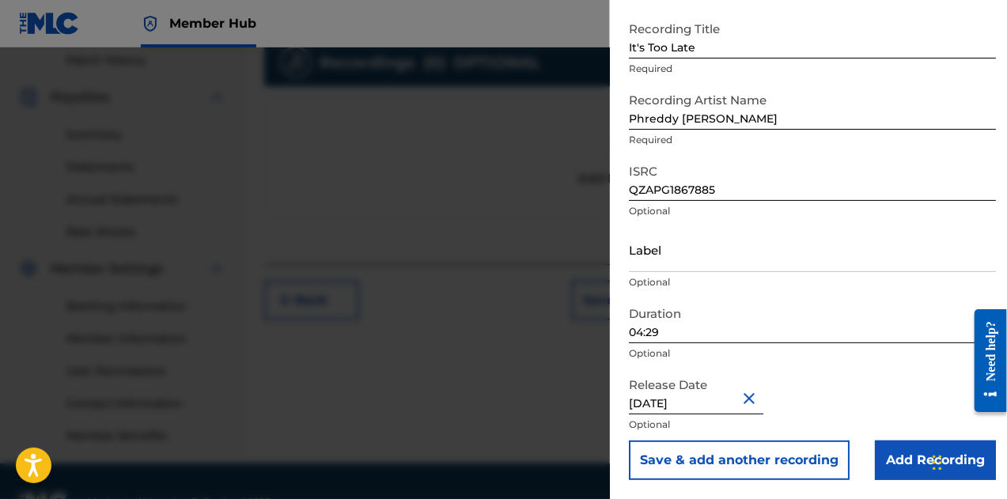
scroll to position [481, 0]
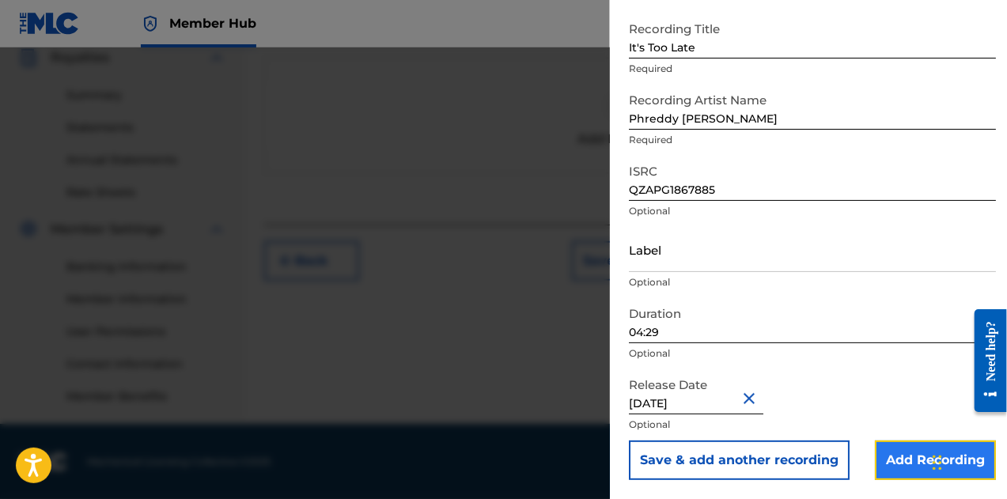
click at [915, 460] on input "Add Recording" at bounding box center [935, 461] width 121 height 40
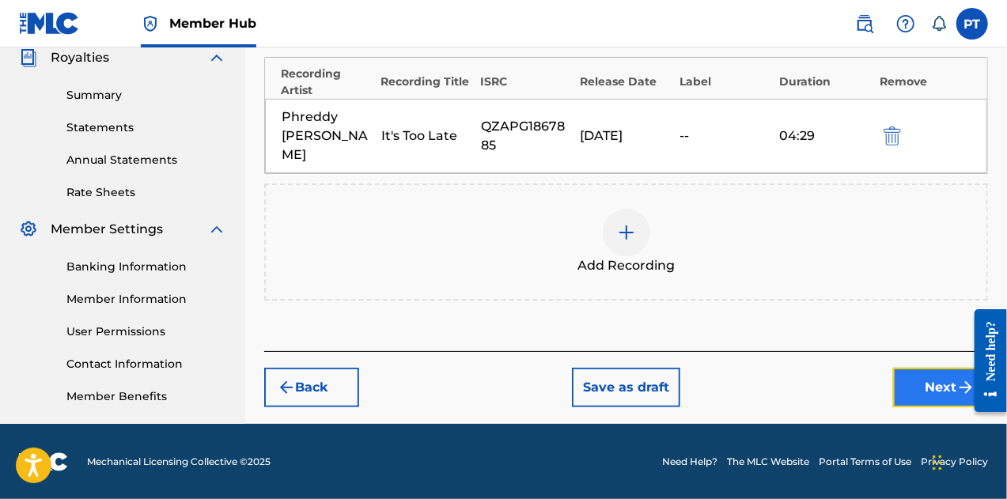
click at [946, 368] on button "Next" at bounding box center [940, 388] width 95 height 40
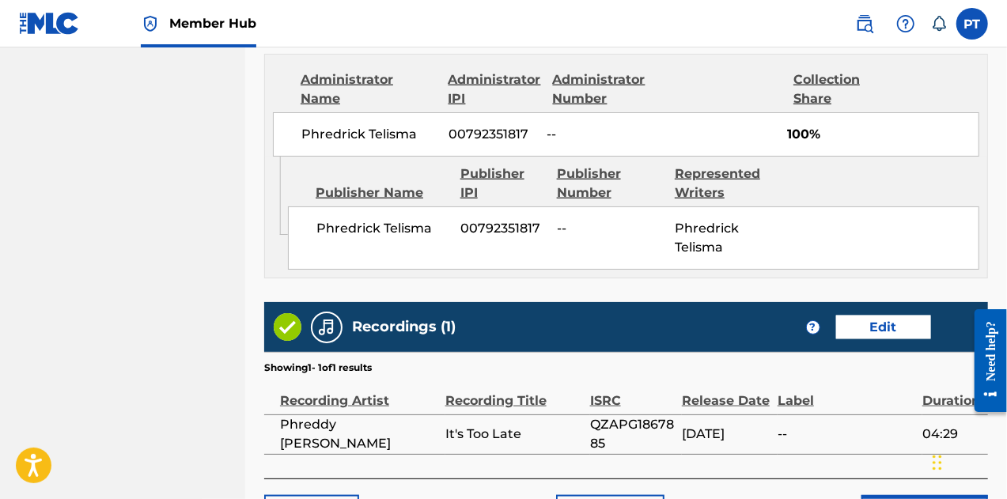
scroll to position [959, 0]
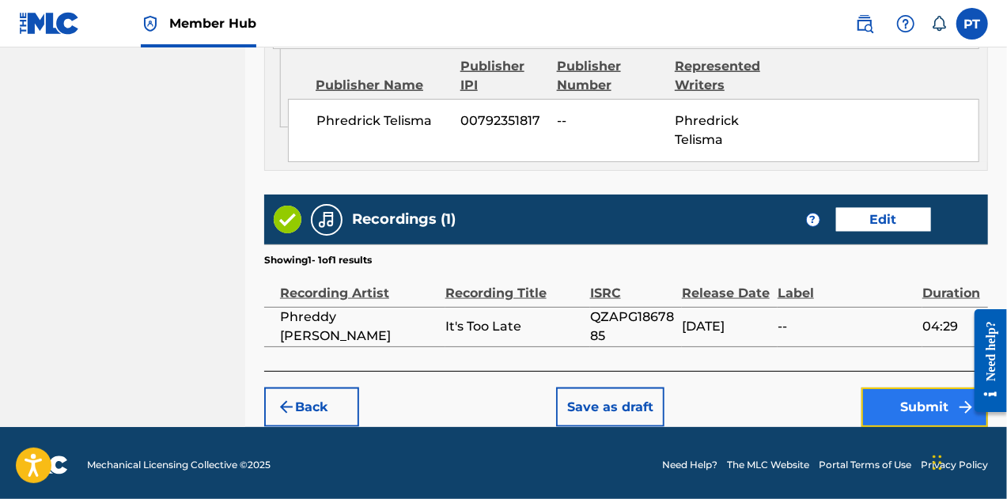
click at [896, 401] on button "Submit" at bounding box center [925, 408] width 127 height 40
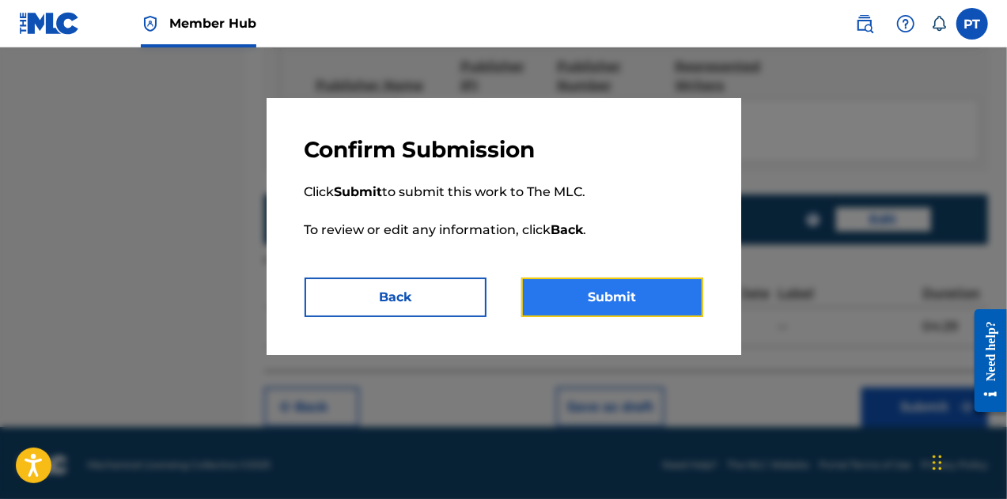
click at [584, 294] on button "Submit" at bounding box center [612, 298] width 182 height 40
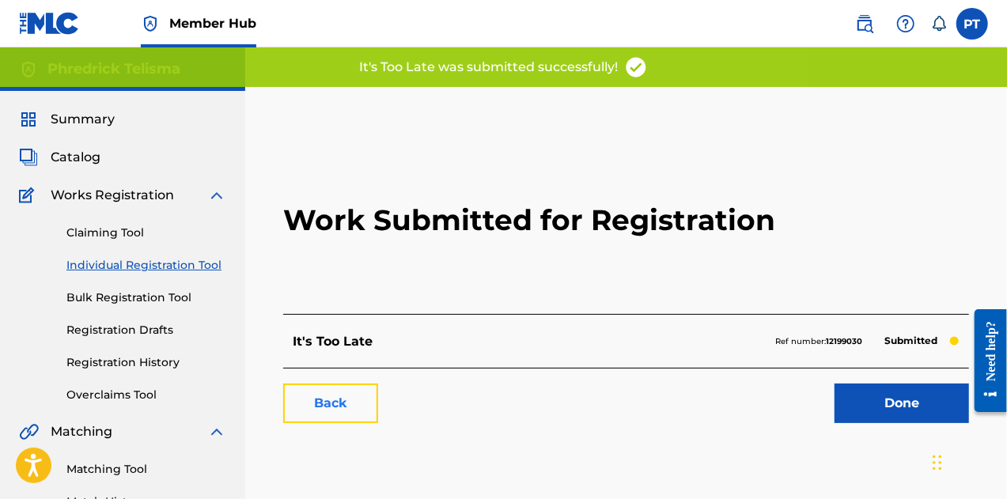
click at [355, 404] on link "Back" at bounding box center [330, 404] width 95 height 40
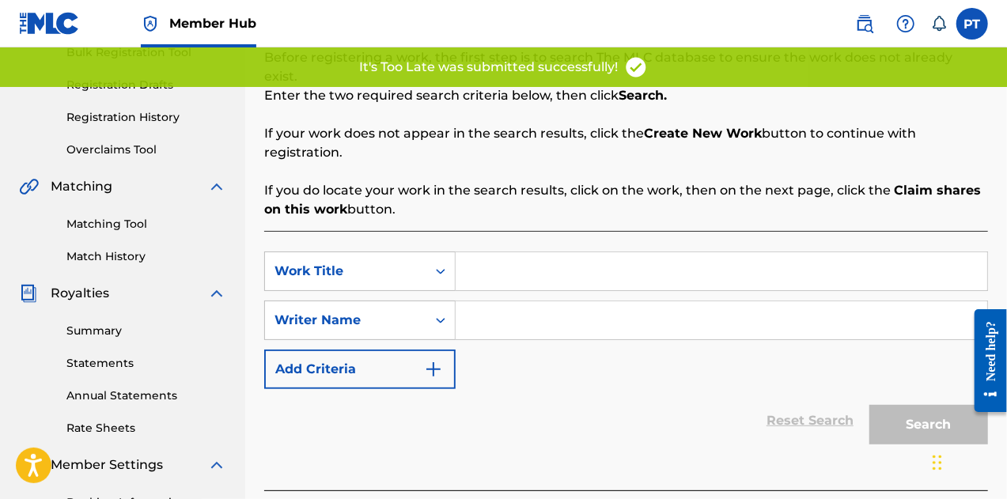
scroll to position [250, 0]
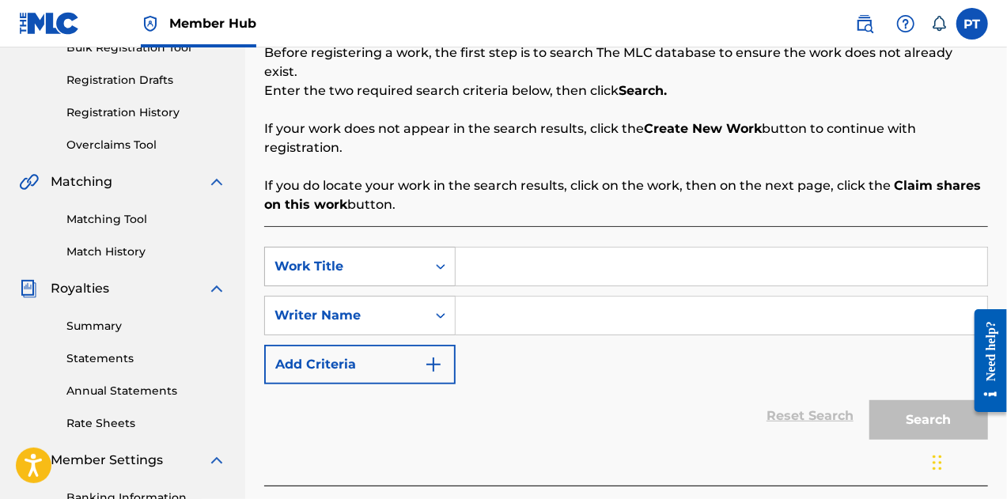
click at [376, 257] on div "Work Title" at bounding box center [346, 266] width 142 height 19
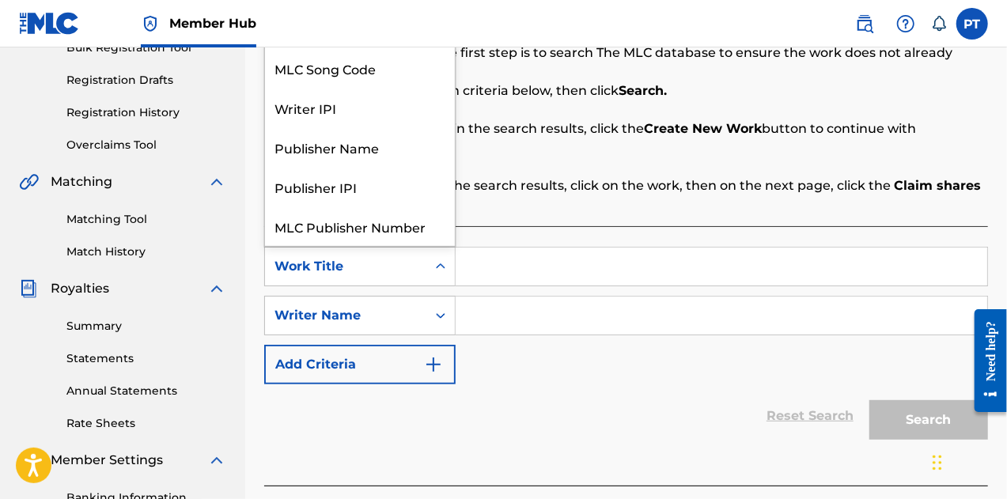
scroll to position [40, 0]
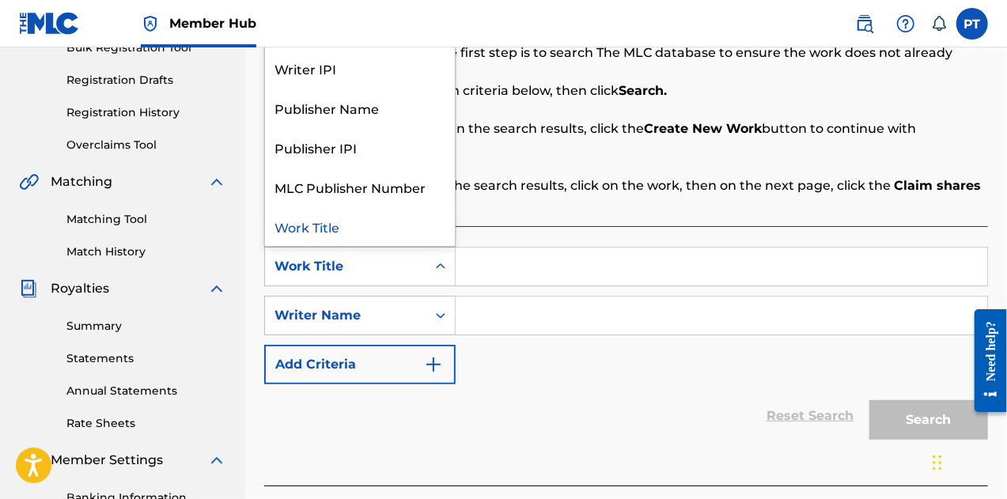
click at [556, 260] on input "Search Form" at bounding box center [722, 267] width 532 height 38
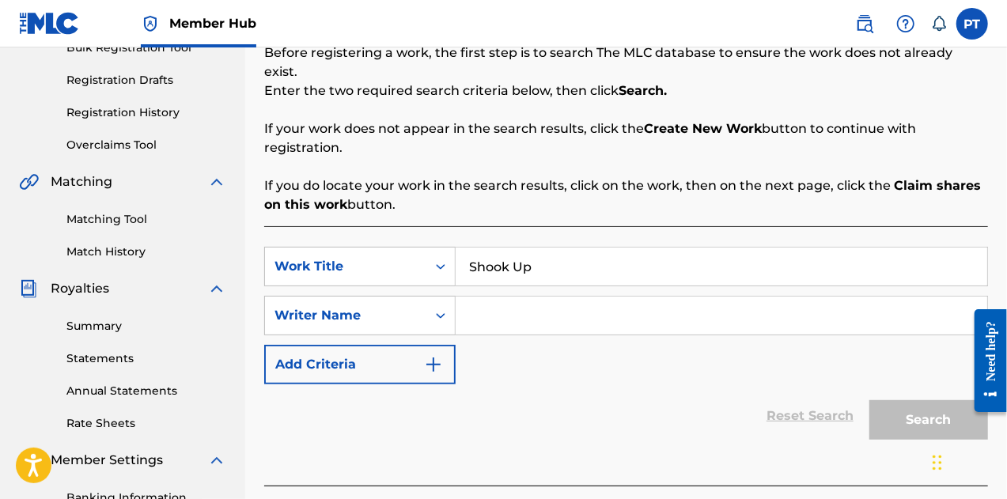
type input "Shook Up"
click at [536, 300] on input "Search Form" at bounding box center [722, 316] width 532 height 38
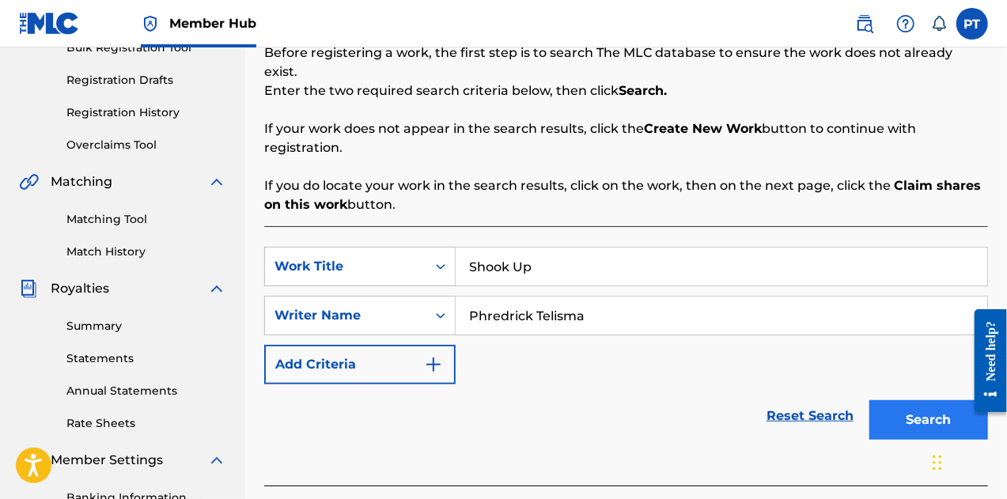
type input "Phredrick Telisma"
click at [889, 400] on button "Search" at bounding box center [929, 420] width 119 height 40
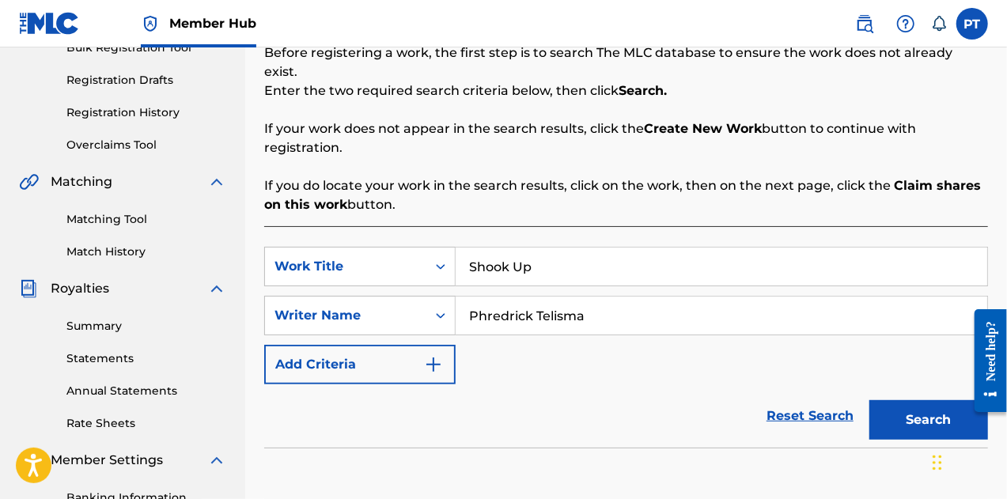
scroll to position [500, 0]
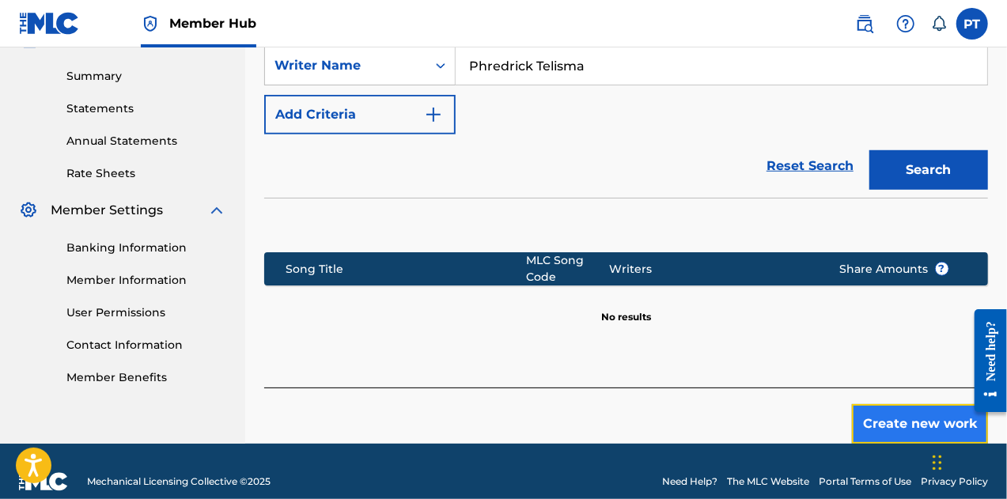
click at [900, 407] on button "Create new work" at bounding box center [920, 424] width 136 height 40
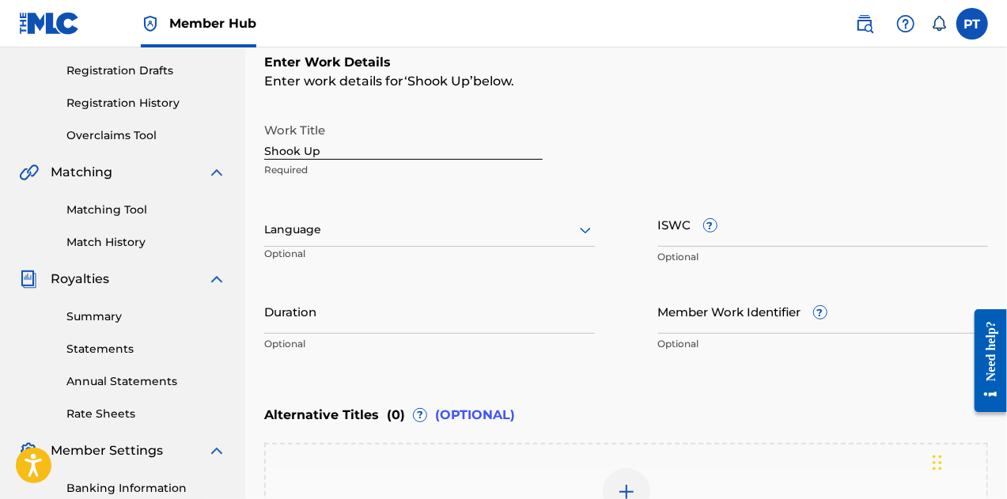
scroll to position [228, 0]
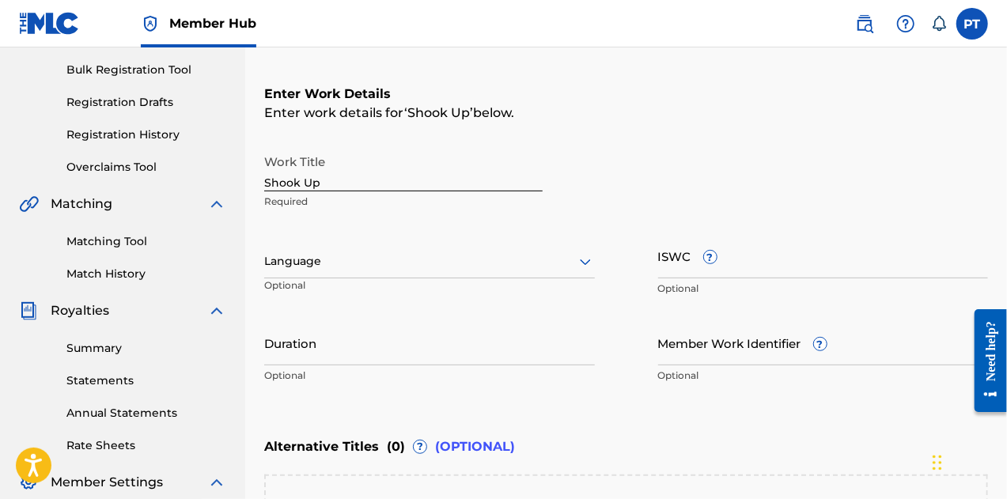
click at [568, 269] on div at bounding box center [429, 262] width 331 height 20
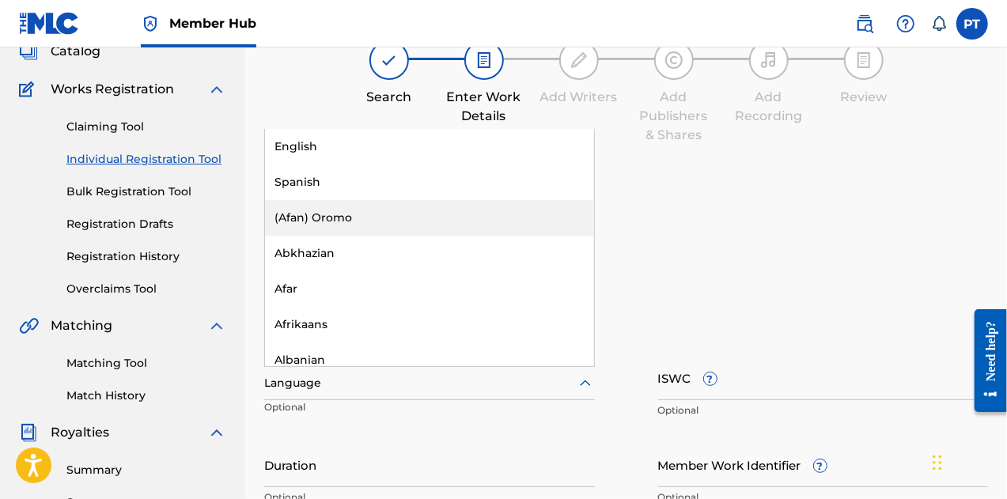
scroll to position [104, 0]
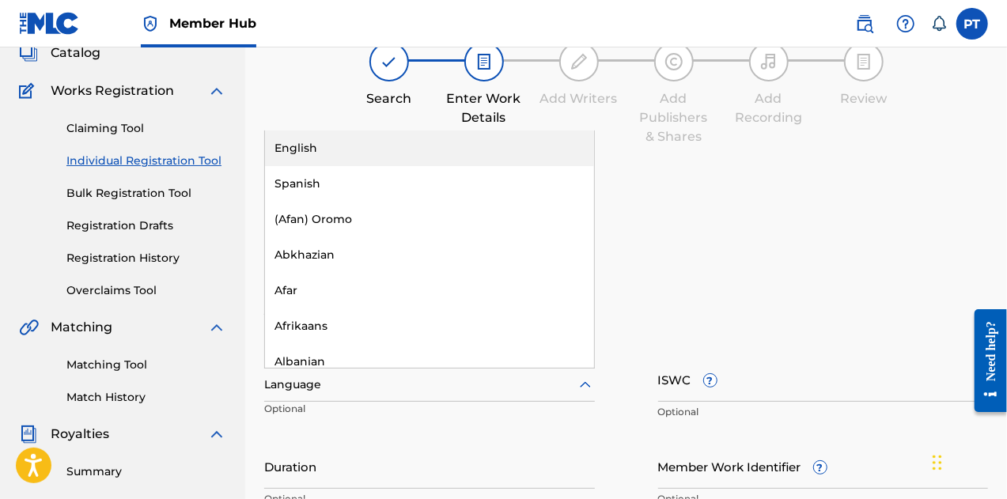
click at [362, 138] on div "English" at bounding box center [429, 149] width 329 height 36
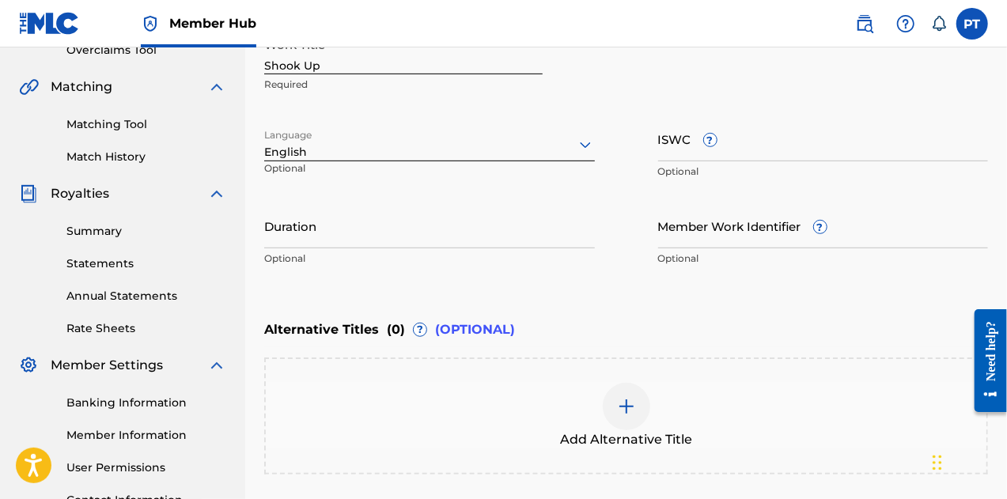
scroll to position [343, 0]
click at [381, 238] on input "Duration" at bounding box center [429, 227] width 331 height 45
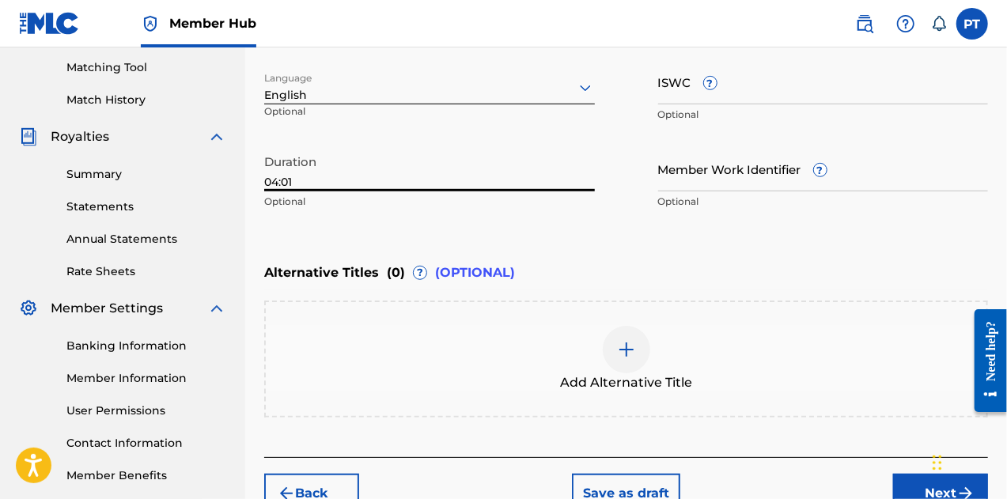
scroll to position [448, 0]
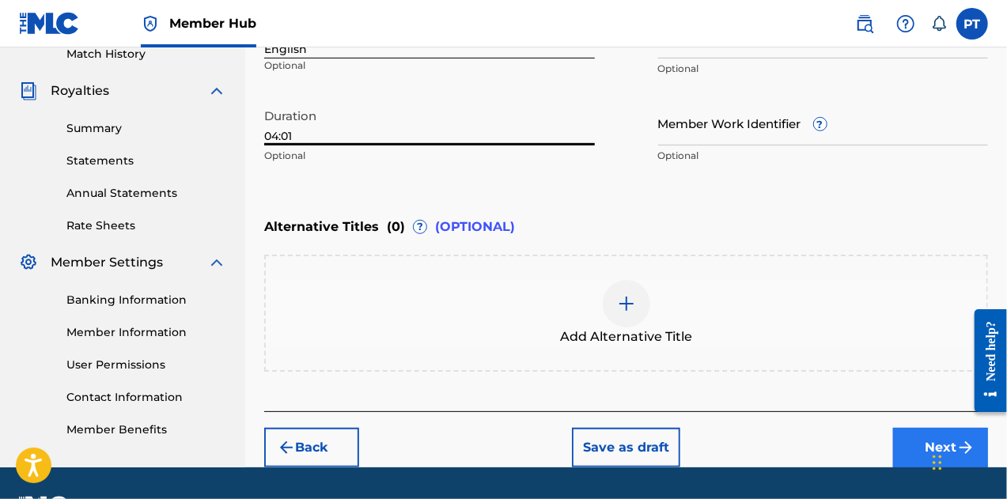
type input "04:01"
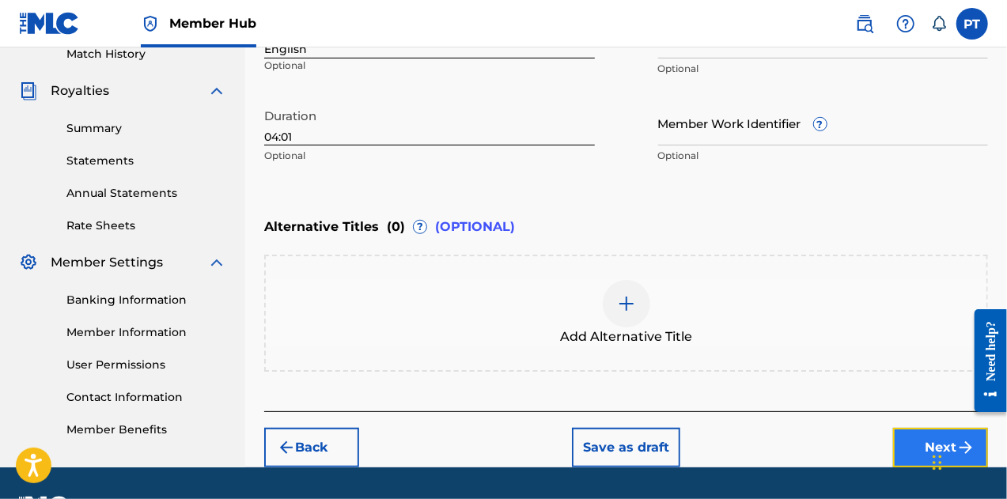
click at [919, 455] on button "Next" at bounding box center [940, 448] width 95 height 40
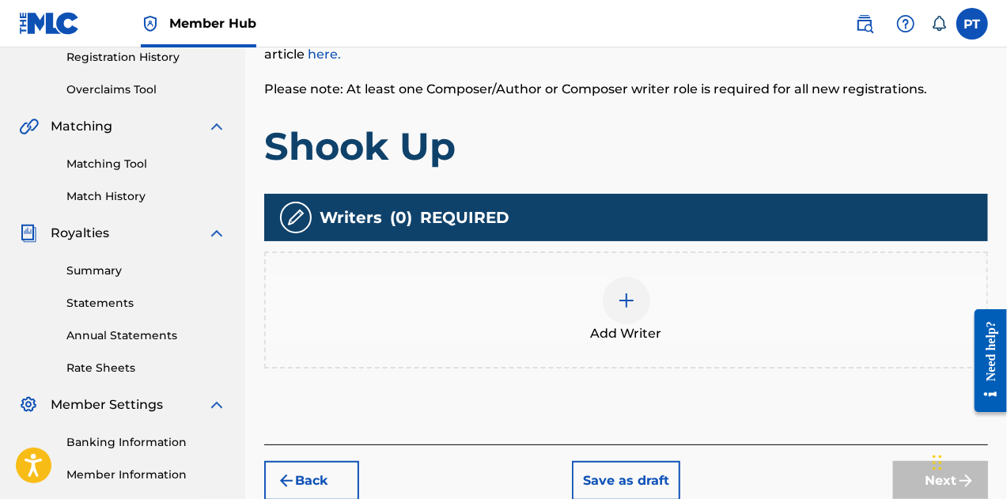
scroll to position [305, 0]
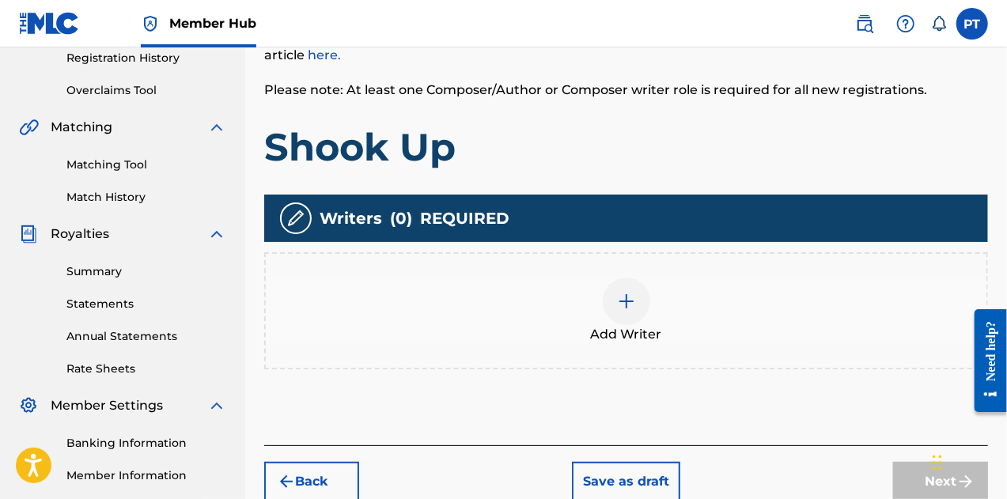
click at [630, 297] on img at bounding box center [626, 301] width 19 height 19
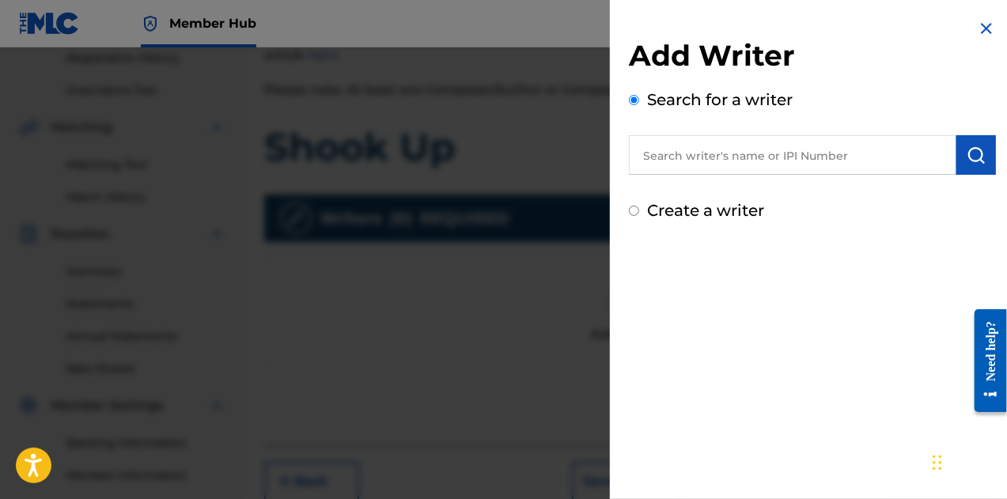
click at [690, 133] on div "Search for a writer" at bounding box center [812, 131] width 367 height 87
click at [684, 151] on input "text" at bounding box center [793, 155] width 328 height 40
paste input "00792351817"
type input "00792351817"
click at [957, 151] on button "submit" at bounding box center [977, 155] width 40 height 40
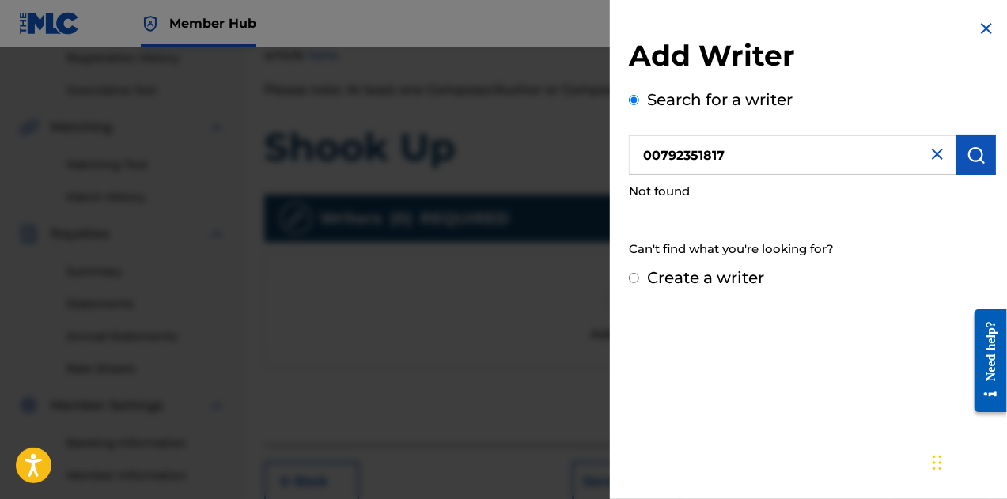
click at [692, 278] on label "Create a writer" at bounding box center [705, 277] width 117 height 19
radio input "true"
click at [639, 278] on input "Create a writer" at bounding box center [634, 278] width 10 height 10
radio input "false"
radio input "true"
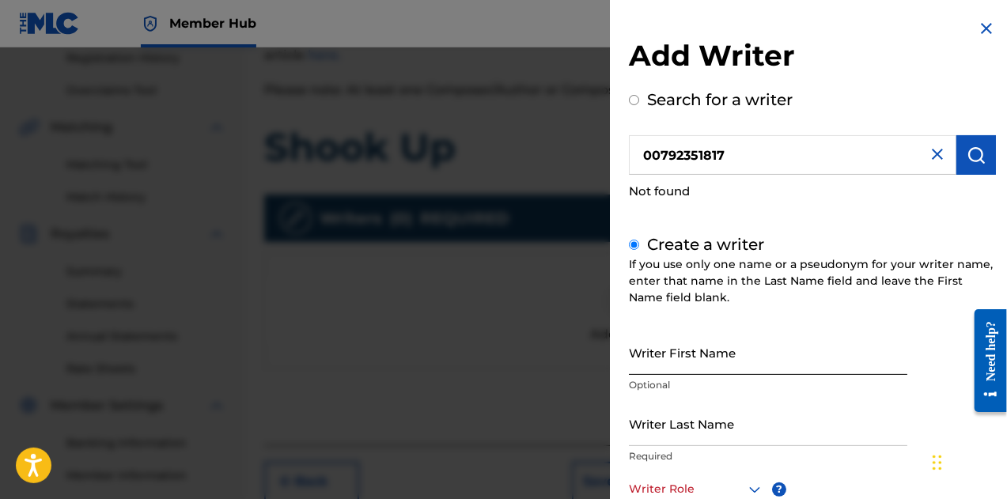
click at [738, 355] on input "Writer First Name" at bounding box center [768, 352] width 279 height 45
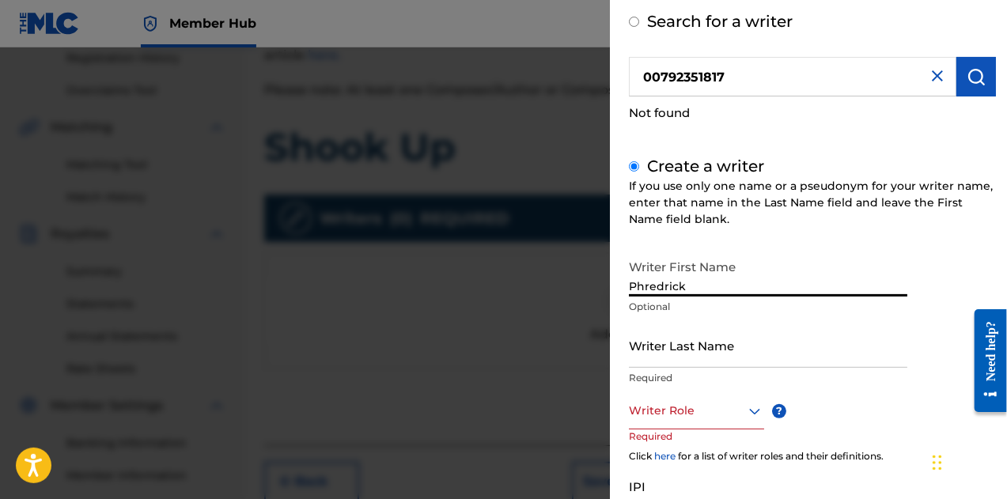
scroll to position [97, 0]
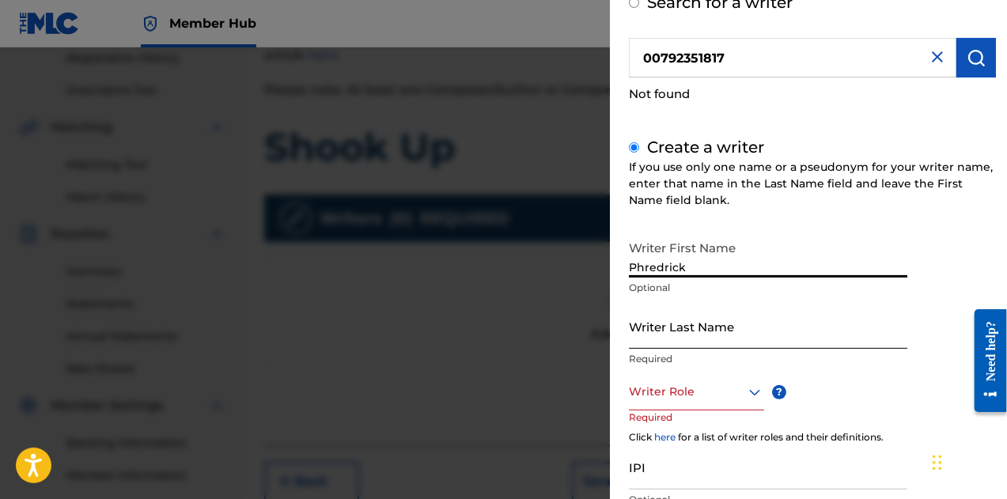
type input "Phredrick"
click at [703, 345] on input "Writer Last Name" at bounding box center [768, 326] width 279 height 45
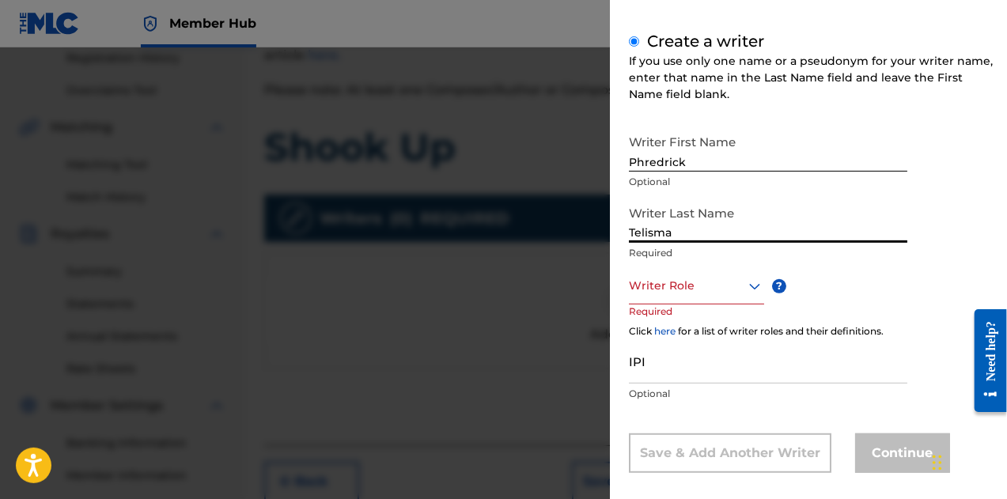
scroll to position [205, 0]
type input "Telisma"
click at [704, 283] on div at bounding box center [696, 285] width 135 height 20
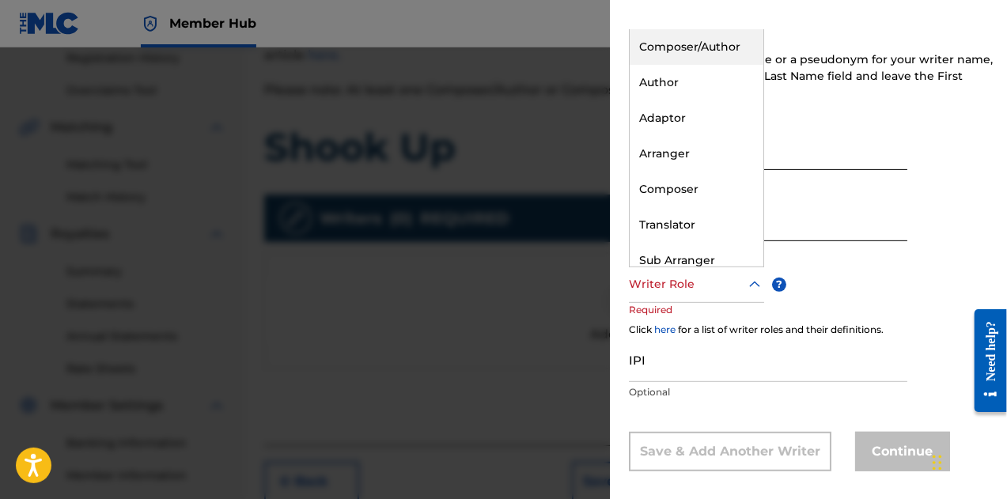
click at [677, 51] on div "Composer/Author" at bounding box center [697, 47] width 134 height 36
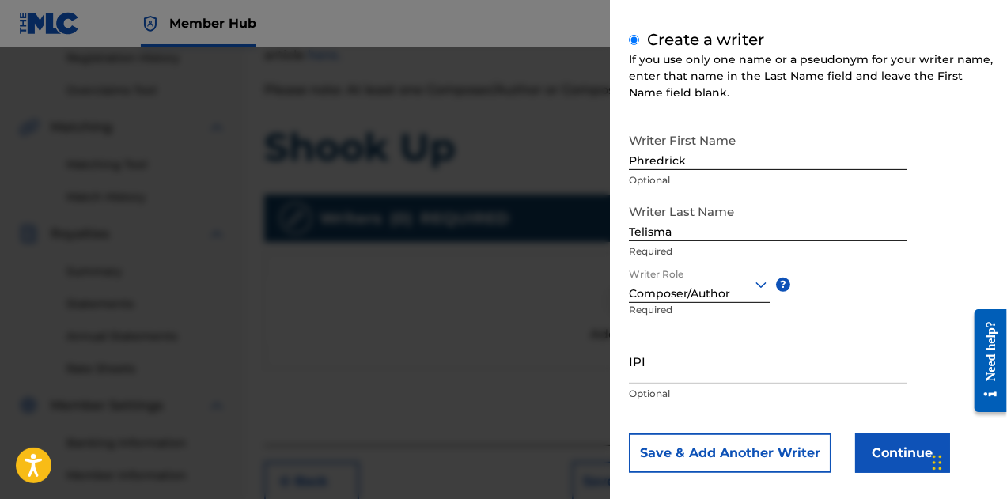
scroll to position [221, 0]
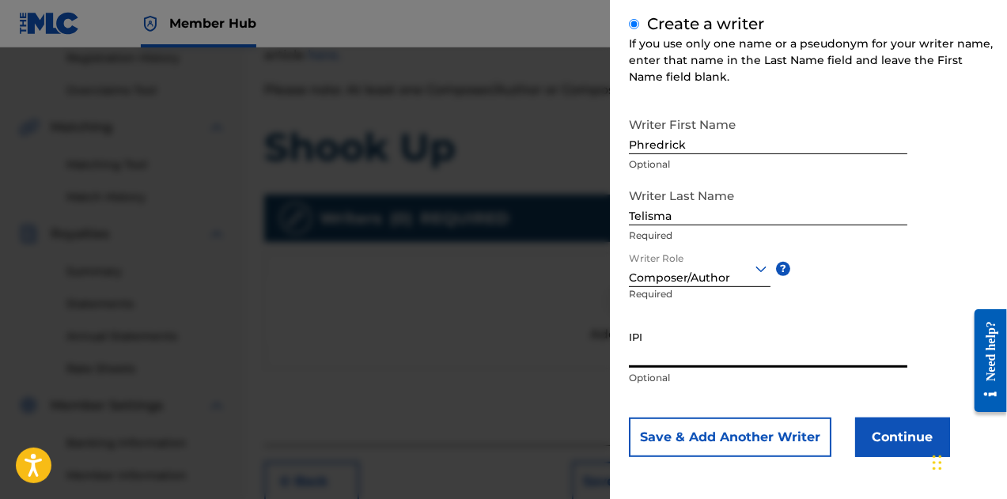
click at [745, 364] on input "IPI" at bounding box center [768, 345] width 279 height 45
paste input "00792351817"
type input "00792351817"
click at [915, 445] on button "Continue" at bounding box center [902, 438] width 95 height 40
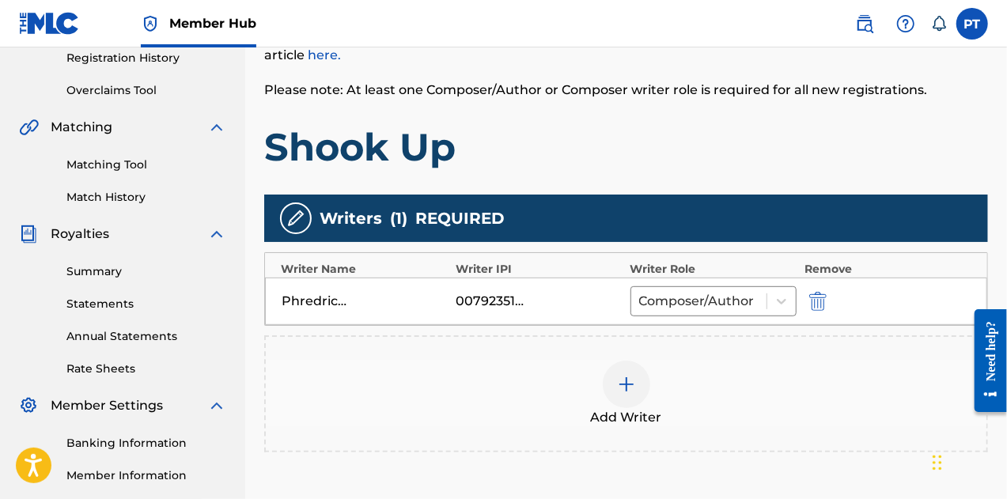
click at [630, 388] on img at bounding box center [626, 384] width 19 height 19
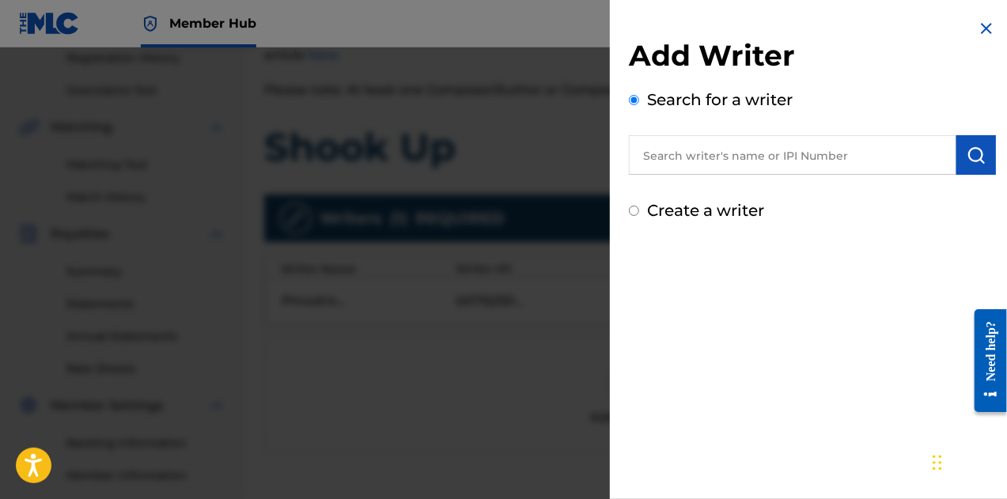
click at [667, 145] on input "text" at bounding box center [793, 155] width 328 height 40
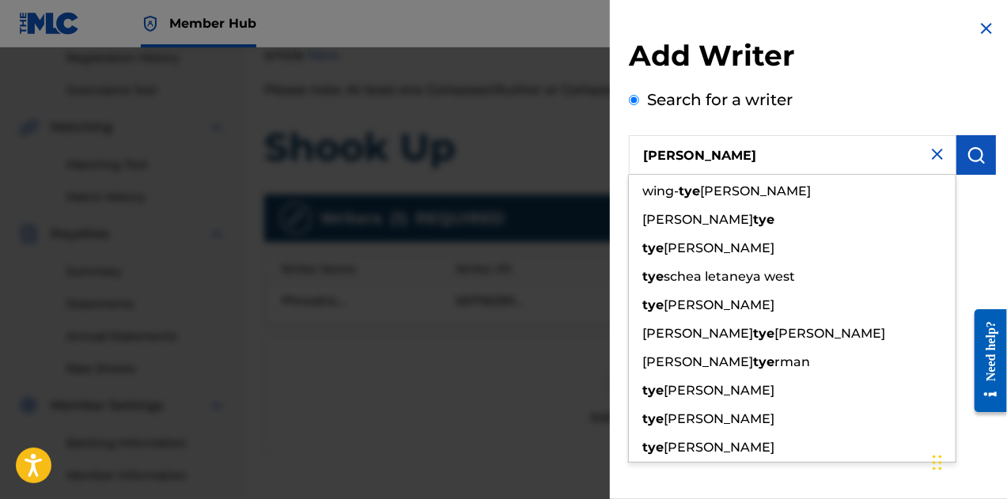
type input "T"
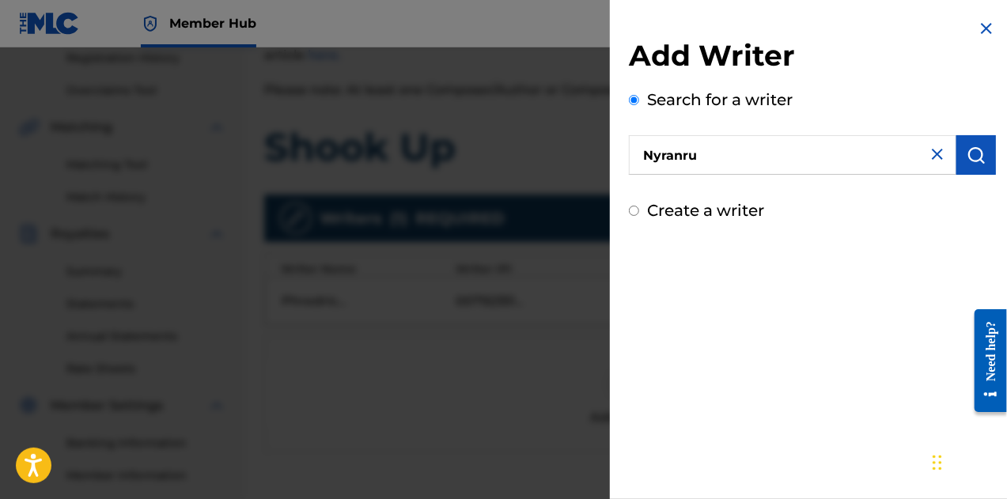
click at [675, 149] on input "Nyranru" at bounding box center [793, 155] width 328 height 40
paste input "YUANRU"
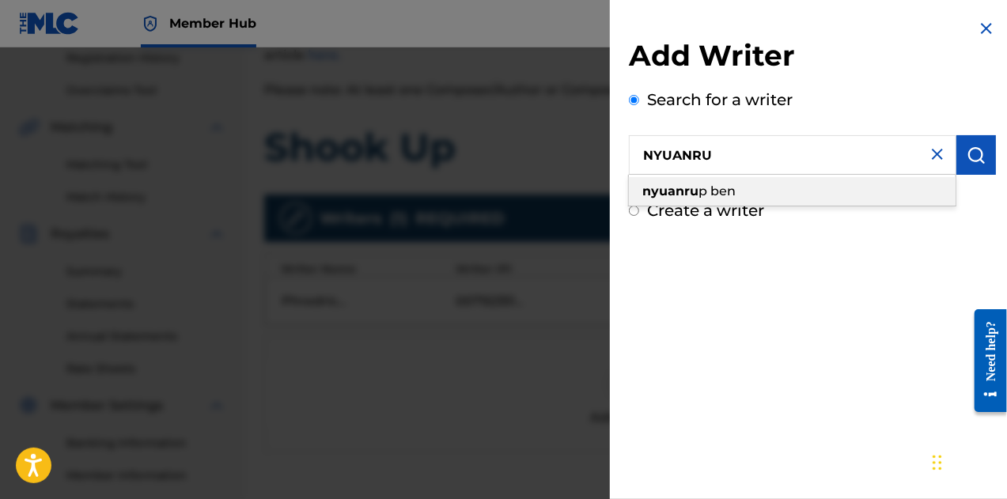
click at [710, 191] on span "p ben" at bounding box center [717, 191] width 37 height 15
type input "nyuanru p ben"
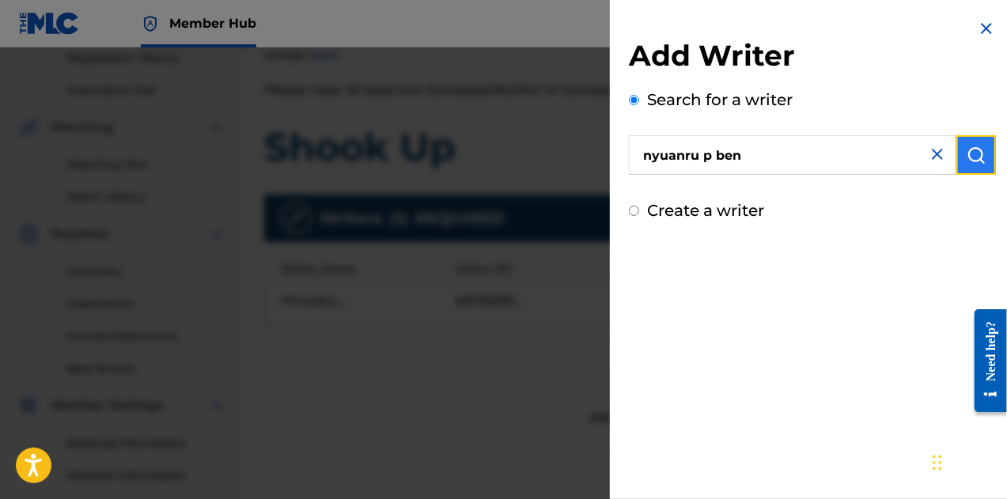
click at [967, 159] on img "submit" at bounding box center [976, 155] width 19 height 19
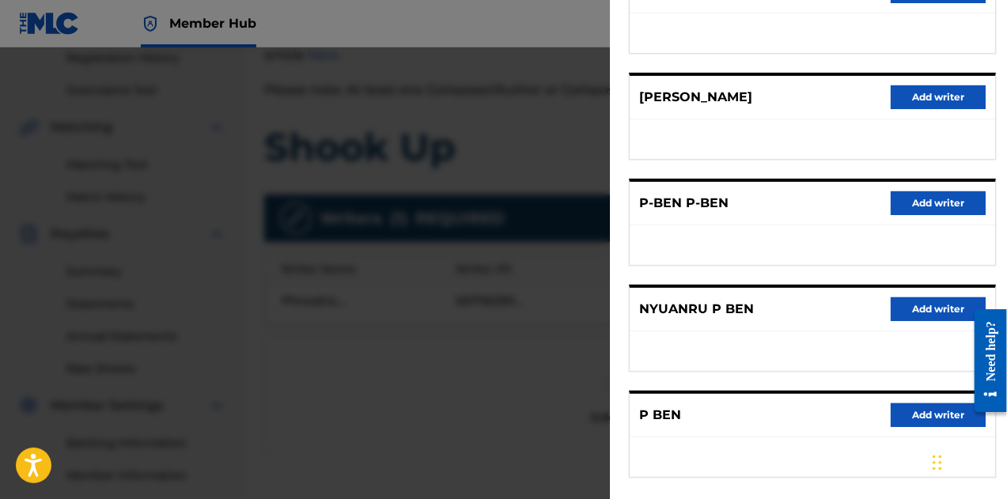
scroll to position [317, 0]
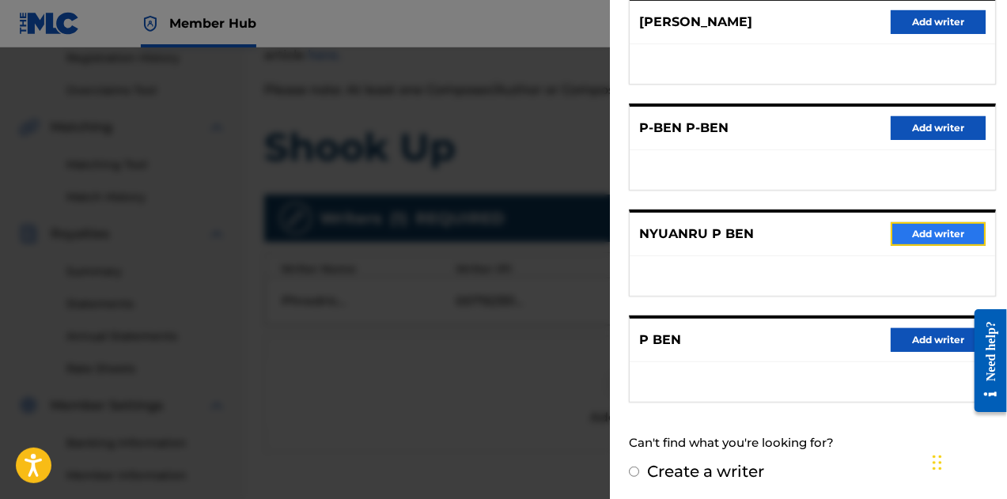
click at [948, 237] on button "Add writer" at bounding box center [938, 234] width 95 height 24
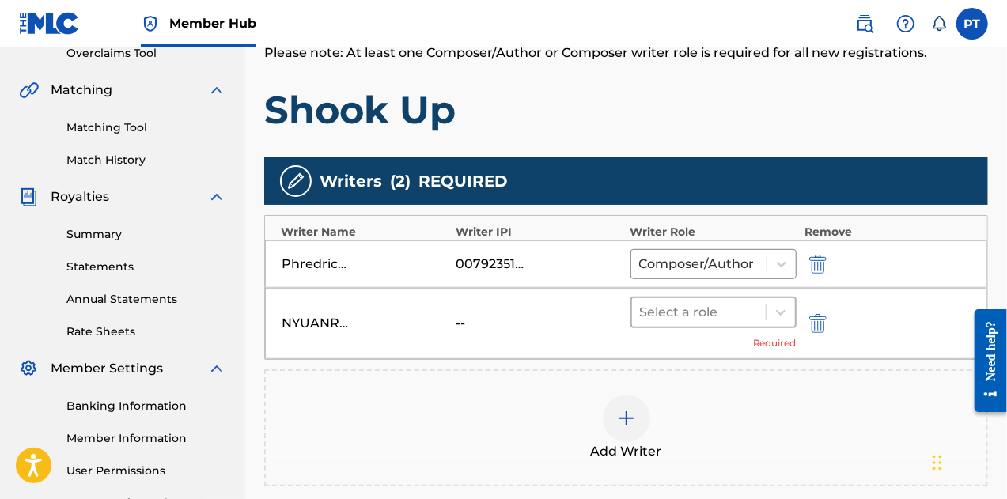
scroll to position [343, 0]
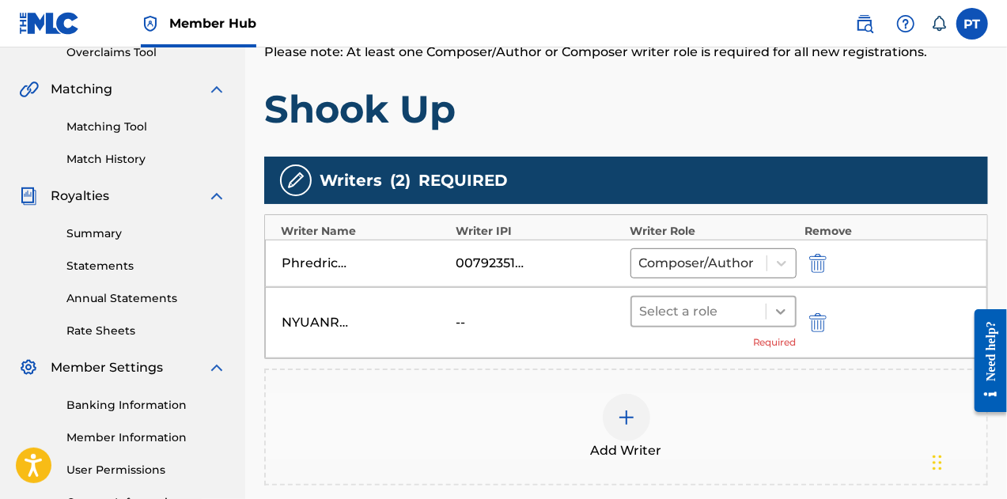
click at [775, 318] on div at bounding box center [781, 312] width 28 height 28
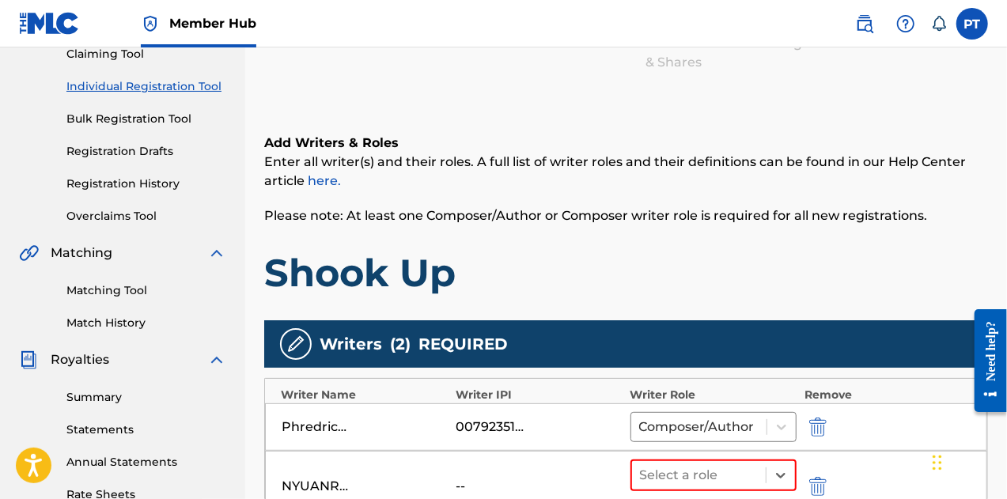
scroll to position [163, 0]
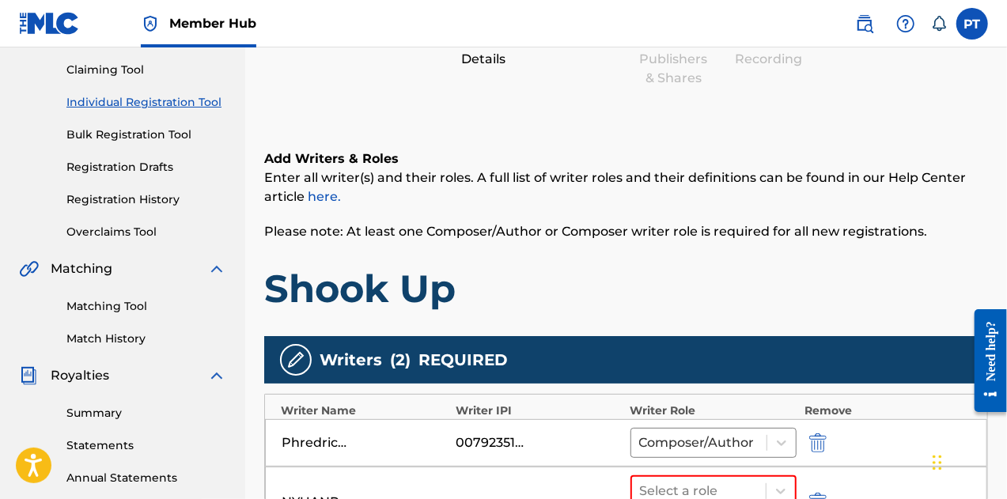
click at [321, 200] on link "here." at bounding box center [324, 196] width 33 height 15
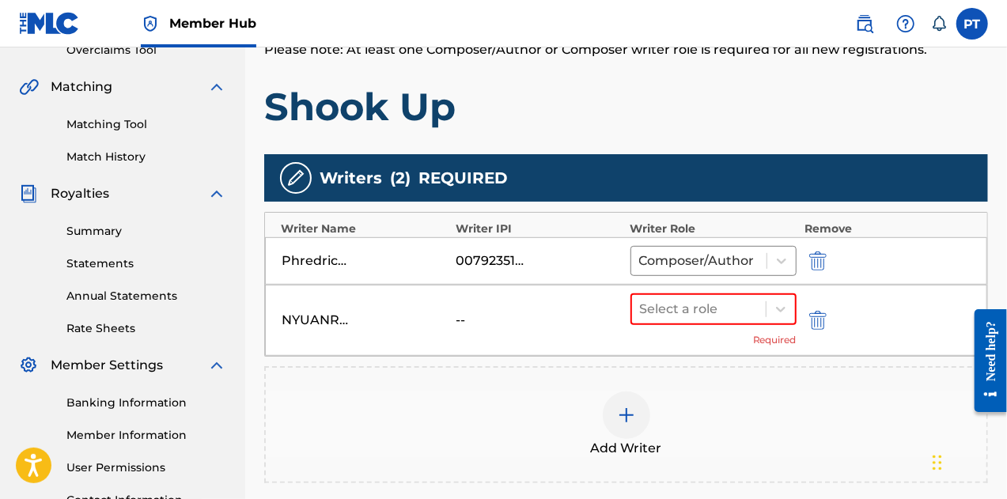
scroll to position [348, 0]
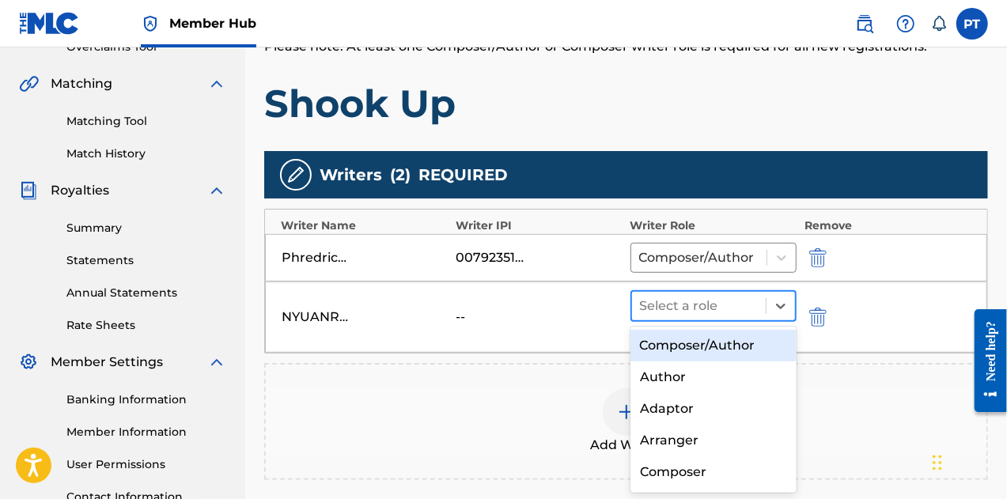
click at [696, 306] on div at bounding box center [699, 306] width 118 height 22
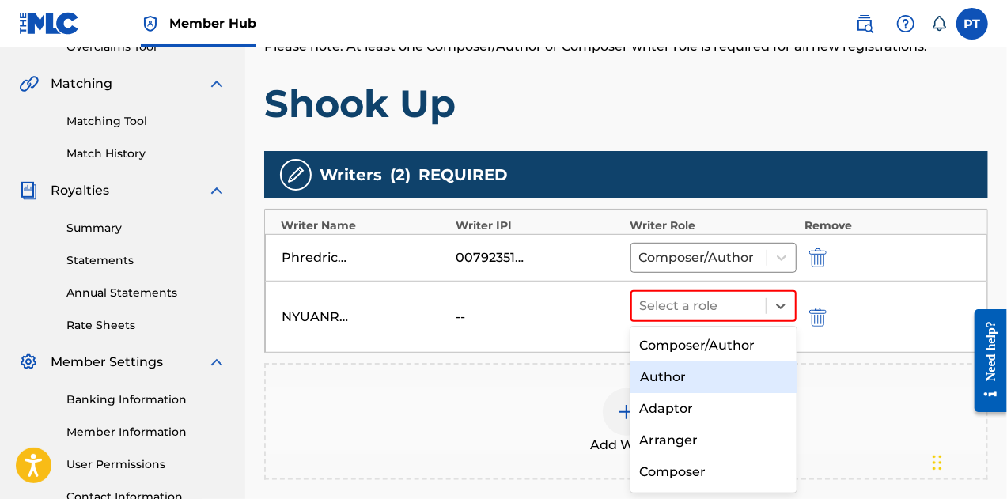
click at [703, 385] on div "Author" at bounding box center [714, 378] width 167 height 32
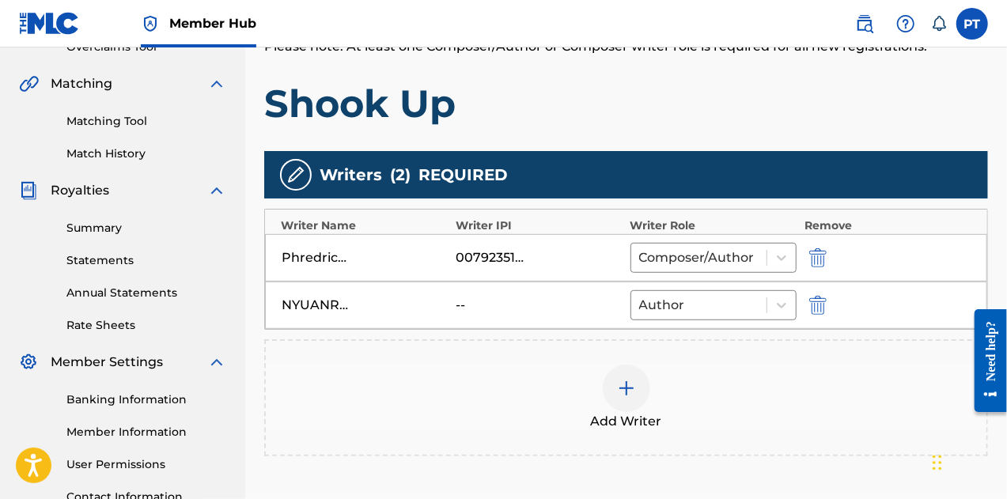
click at [635, 385] on img at bounding box center [626, 388] width 19 height 19
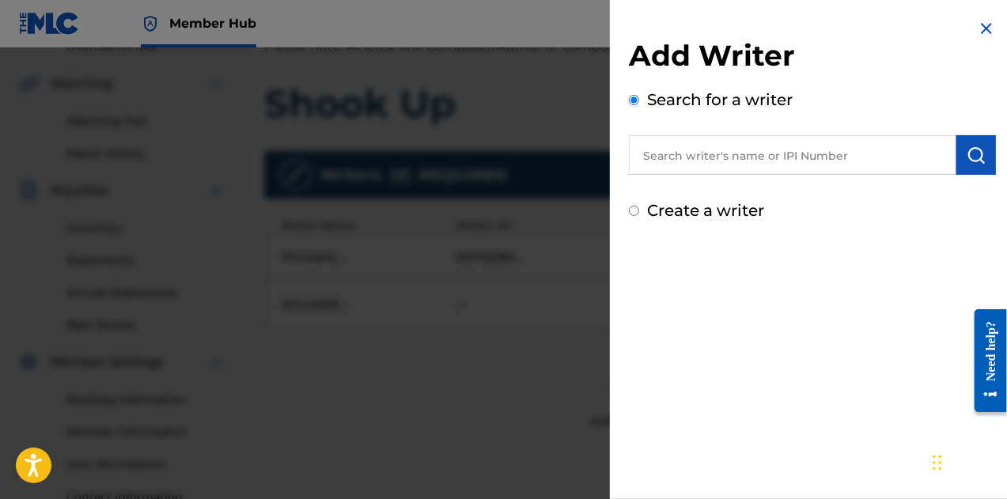
click at [718, 150] on input "text" at bounding box center [793, 155] width 328 height 40
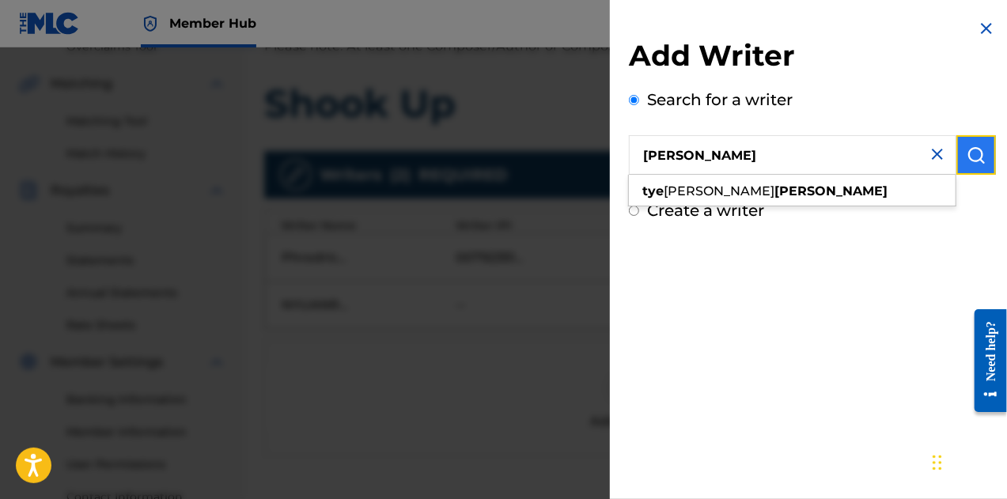
click at [982, 146] on button "submit" at bounding box center [977, 155] width 40 height 40
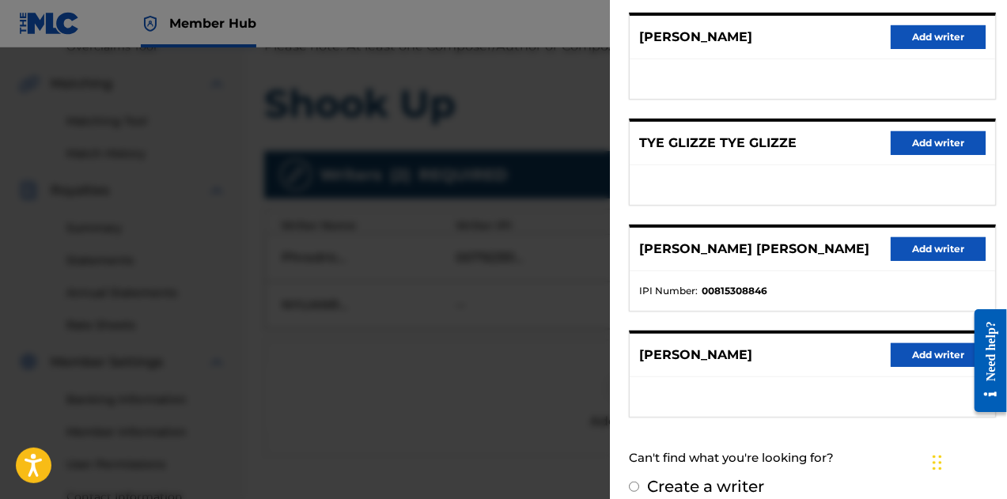
scroll to position [317, 0]
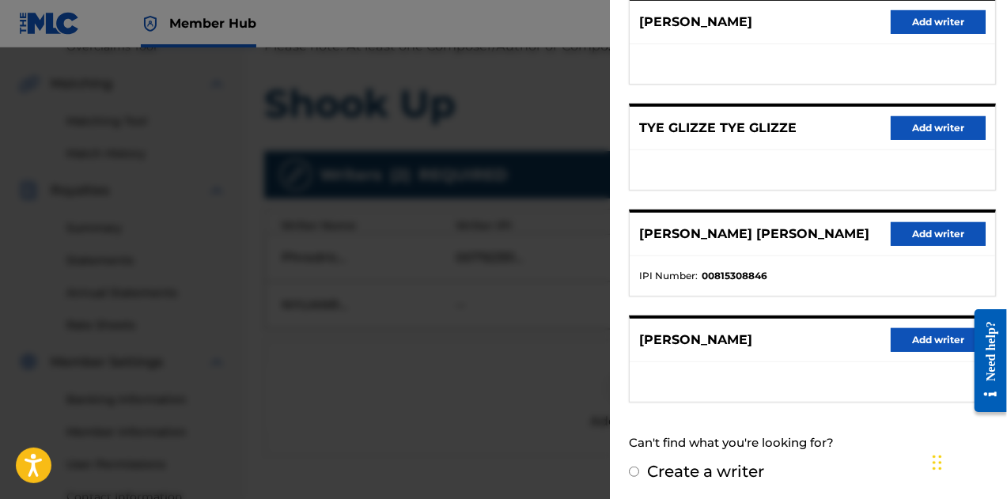
click at [725, 272] on strong "00815308846" at bounding box center [735, 276] width 66 height 14
copy strong "00815308846"
click at [776, 180] on ul at bounding box center [813, 170] width 366 height 40
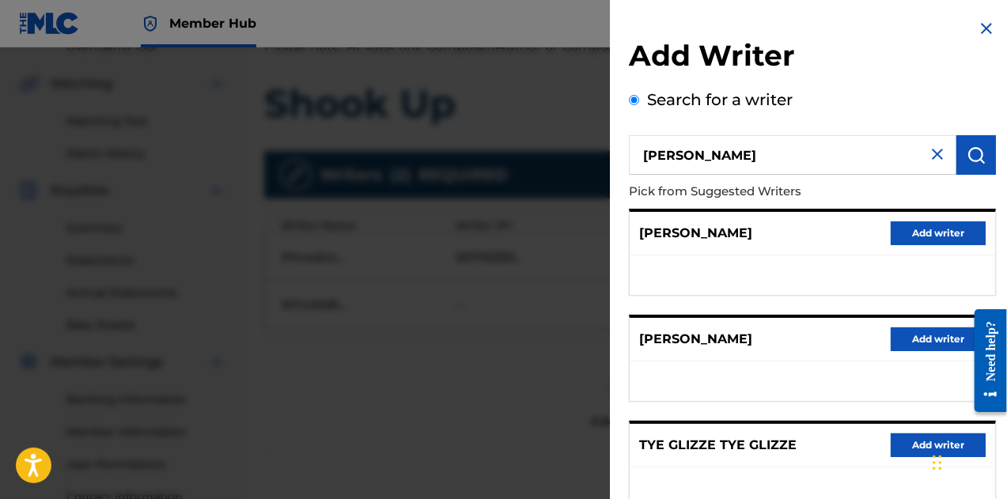
click at [786, 136] on input "Tye Cooper" at bounding box center [793, 155] width 328 height 40
paste input "00815308846"
type input "00815308846"
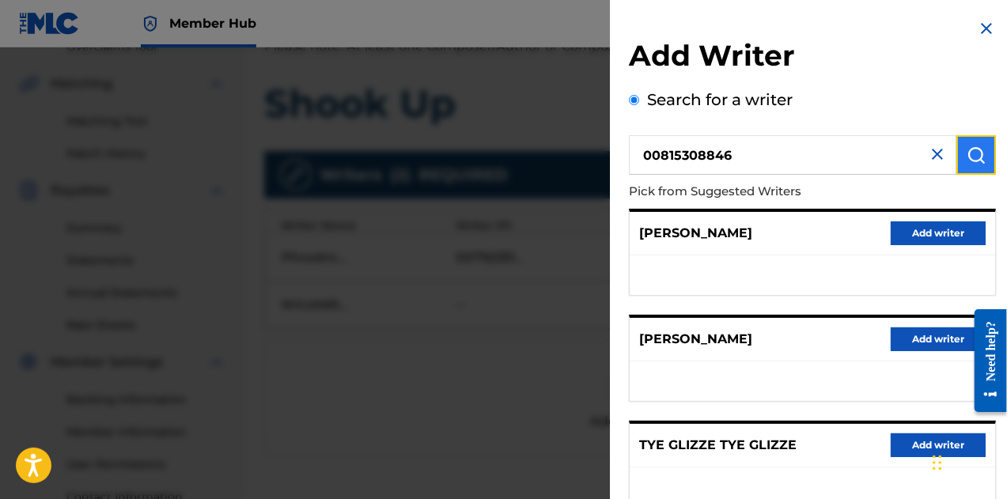
click at [974, 151] on img "submit" at bounding box center [976, 155] width 19 height 19
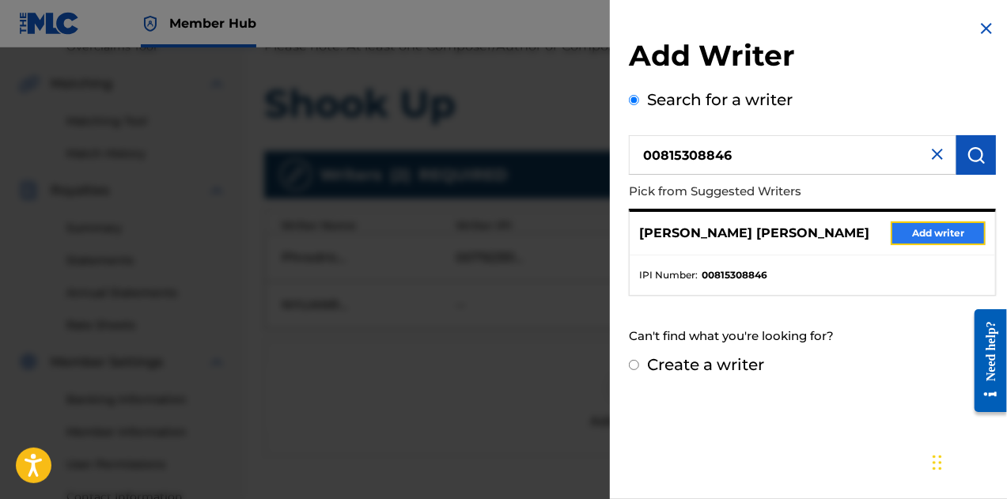
click at [927, 233] on button "Add writer" at bounding box center [938, 234] width 95 height 24
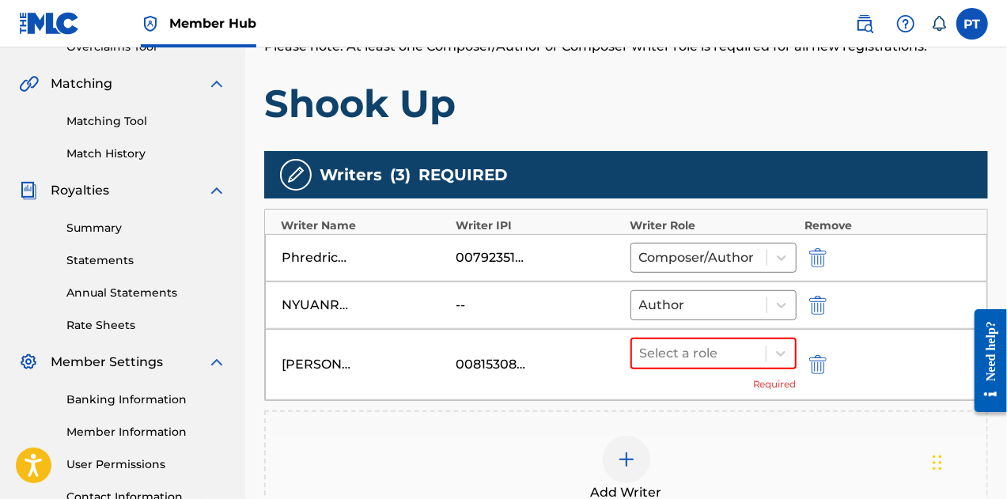
click at [305, 303] on div "NYUANRU P BEN" at bounding box center [317, 305] width 71 height 19
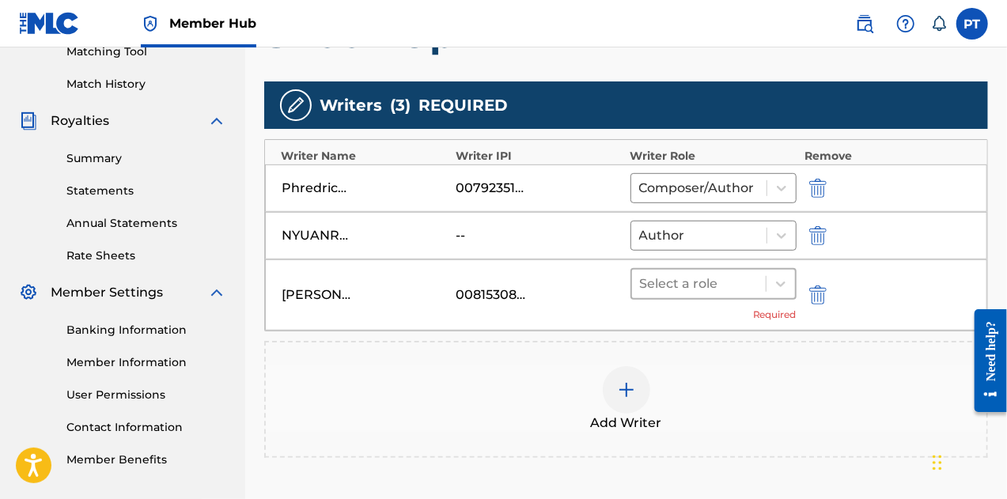
scroll to position [423, 0]
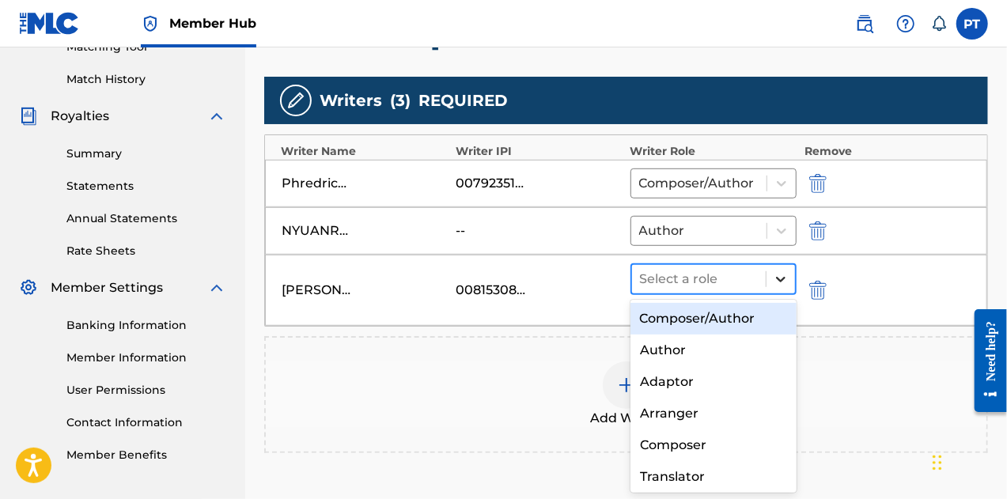
click at [789, 271] on div at bounding box center [781, 279] width 28 height 28
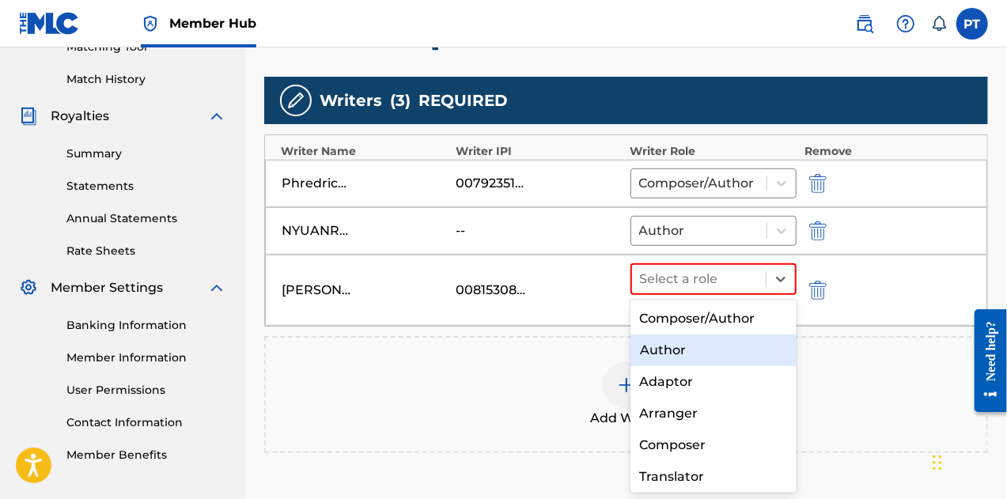
click at [711, 352] on div "Author" at bounding box center [714, 351] width 167 height 32
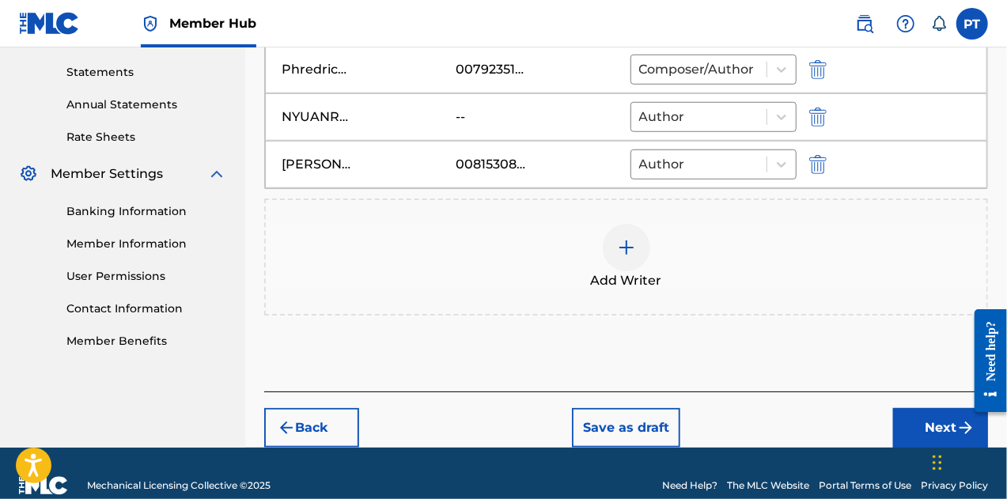
scroll to position [537, 0]
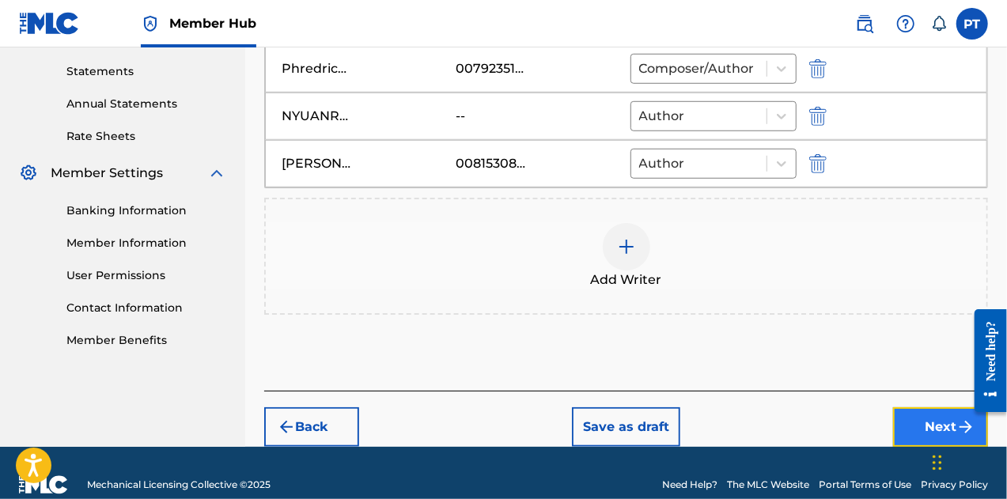
click at [936, 422] on button "Next" at bounding box center [940, 427] width 95 height 40
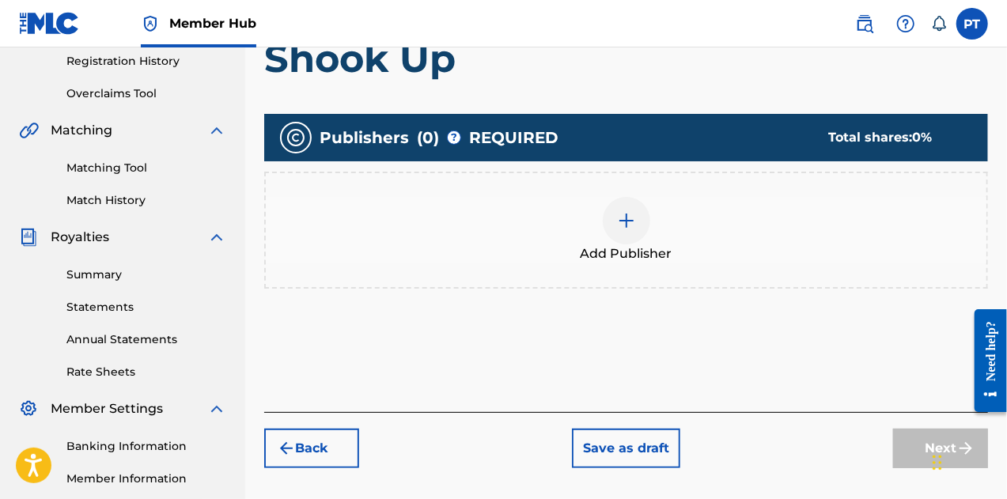
scroll to position [302, 0]
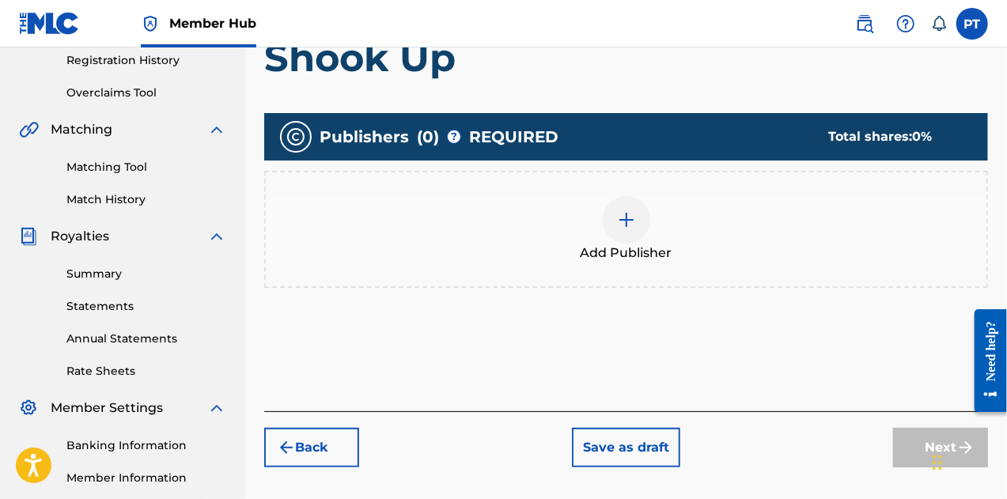
click at [627, 217] on img at bounding box center [626, 219] width 19 height 19
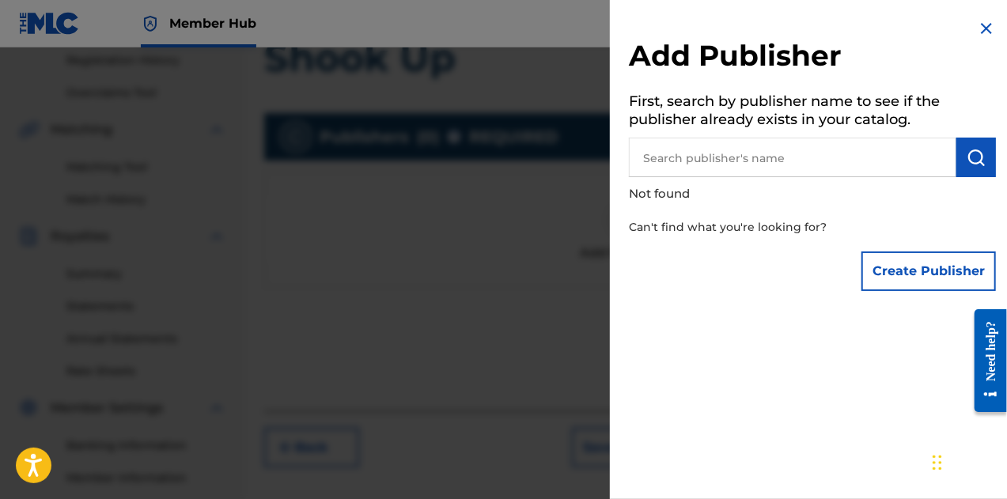
click at [731, 164] on input "text" at bounding box center [793, 158] width 328 height 40
type input "Phredrick Telisma"
click at [983, 147] on button "submit" at bounding box center [977, 158] width 40 height 40
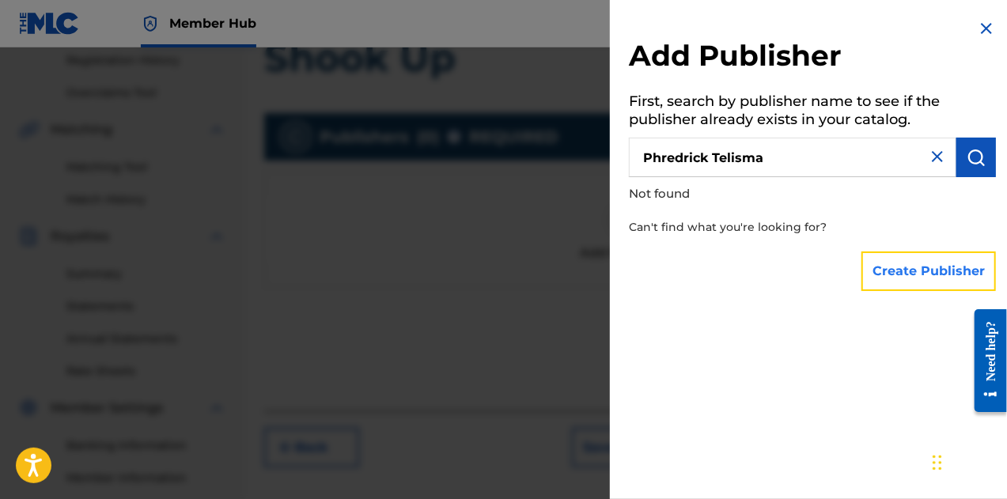
click at [915, 282] on button "Create Publisher" at bounding box center [929, 272] width 135 height 40
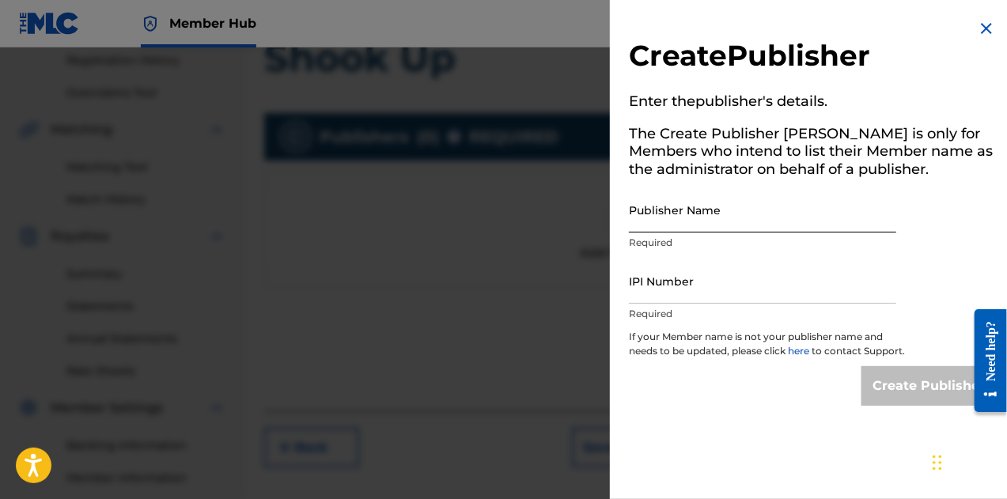
click at [696, 226] on input "Publisher Name" at bounding box center [762, 210] width 267 height 45
type input "Phredrick Telisma"
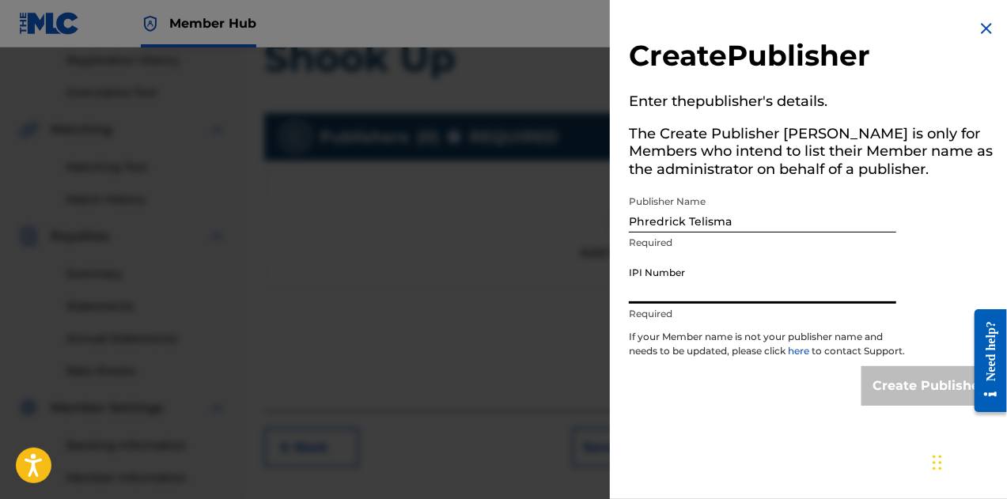
click at [707, 286] on input "IPI Number" at bounding box center [762, 281] width 267 height 45
type input "00792351817"
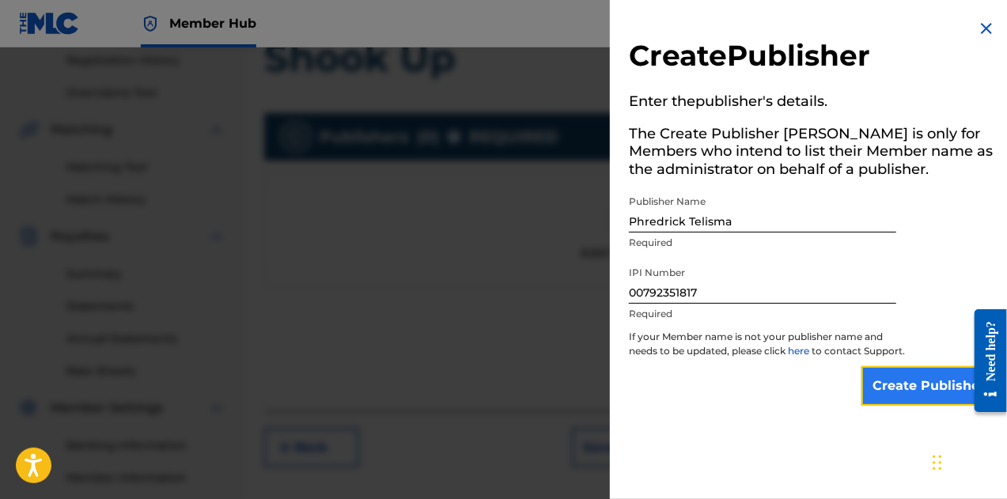
click at [898, 399] on input "Create Publisher" at bounding box center [929, 386] width 135 height 40
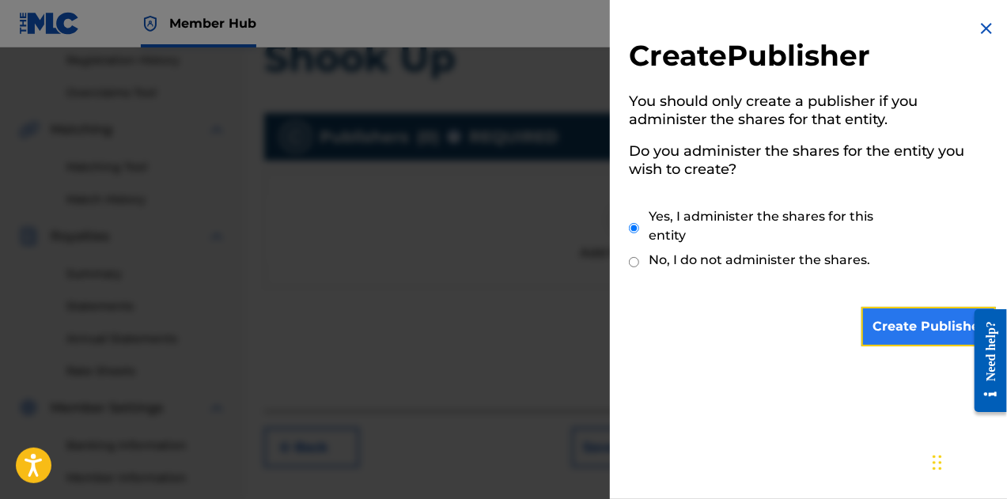
click at [919, 331] on input "Create Publisher" at bounding box center [929, 327] width 135 height 40
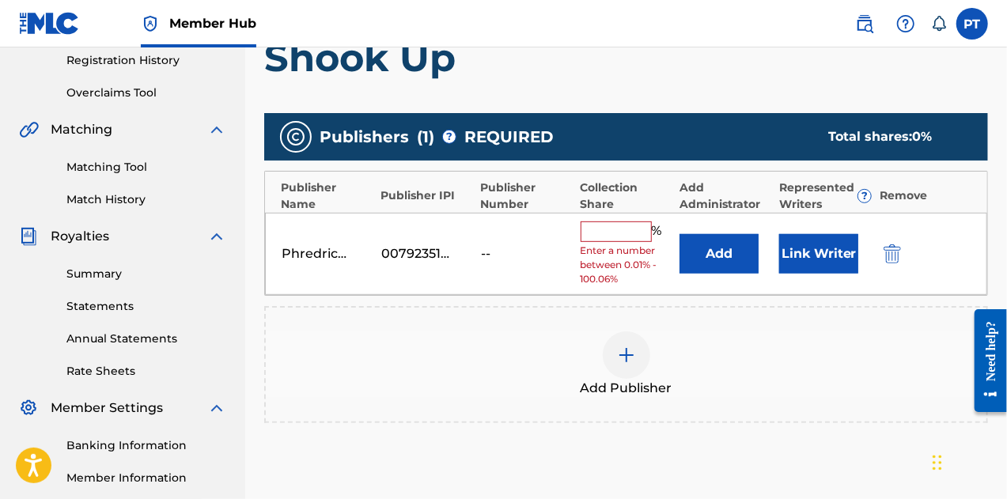
click at [599, 235] on input "text" at bounding box center [616, 232] width 71 height 21
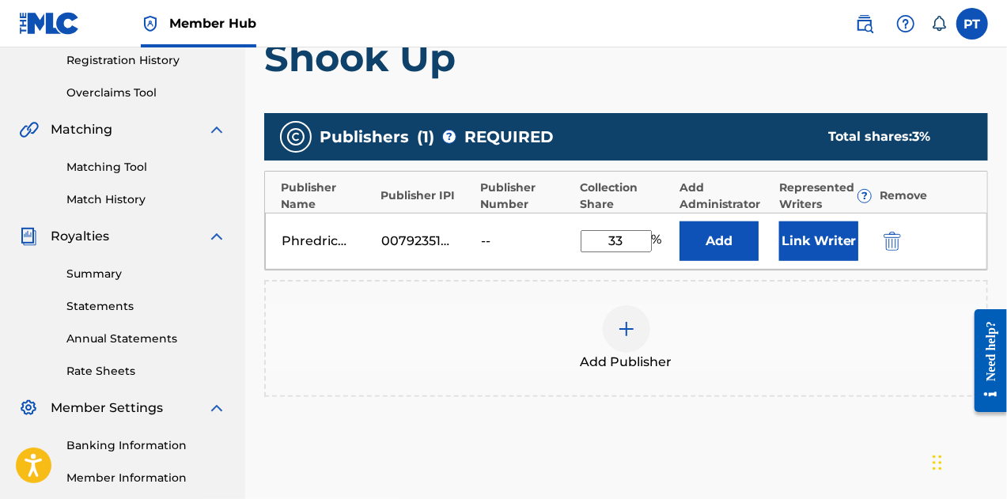
click at [599, 235] on input "33" at bounding box center [616, 241] width 71 height 22
type input "4"
type input "34"
click at [744, 234] on button "Add" at bounding box center [719, 242] width 79 height 40
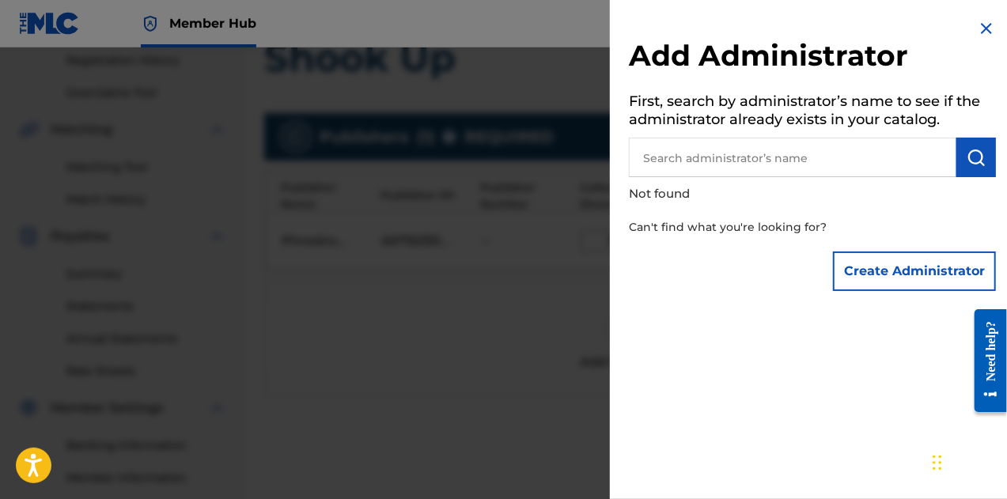
click at [683, 178] on p "Not found" at bounding box center [767, 194] width 277 height 34
click at [696, 151] on input "text" at bounding box center [793, 158] width 328 height 40
type input "Phredrick Telisma"
click at [972, 149] on img "submit" at bounding box center [976, 157] width 19 height 19
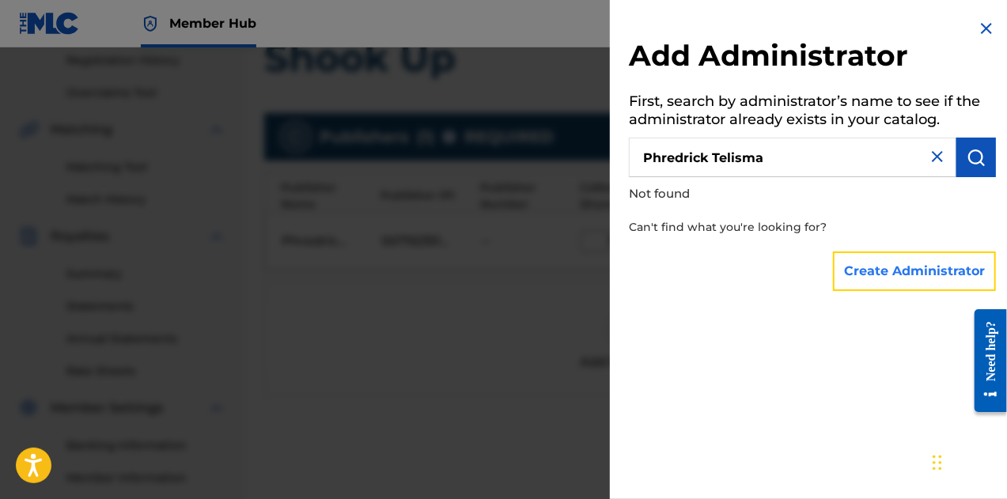
click at [913, 271] on button "Create Administrator" at bounding box center [914, 272] width 163 height 40
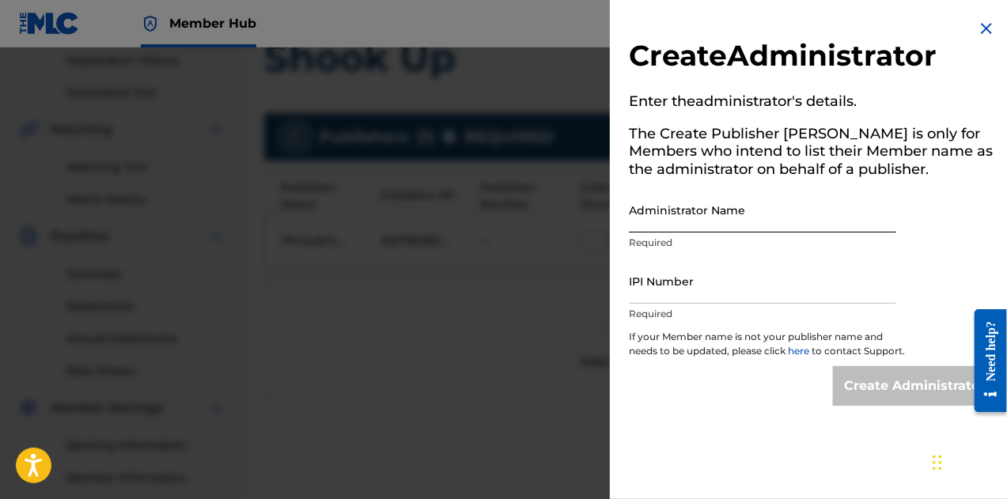
click at [707, 213] on input "Administrator Name" at bounding box center [762, 210] width 267 height 45
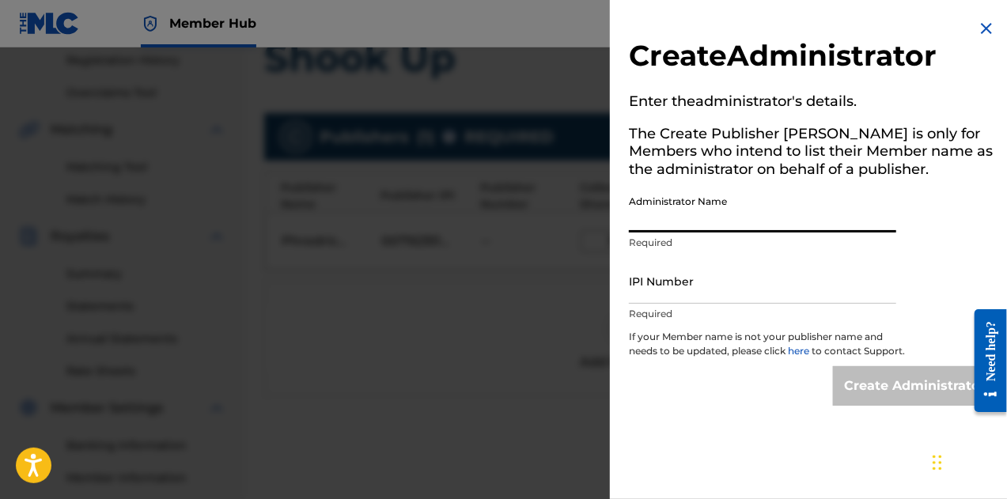
type input "Phredrick Telisma"
click at [693, 294] on input "IPI Number" at bounding box center [762, 281] width 267 height 45
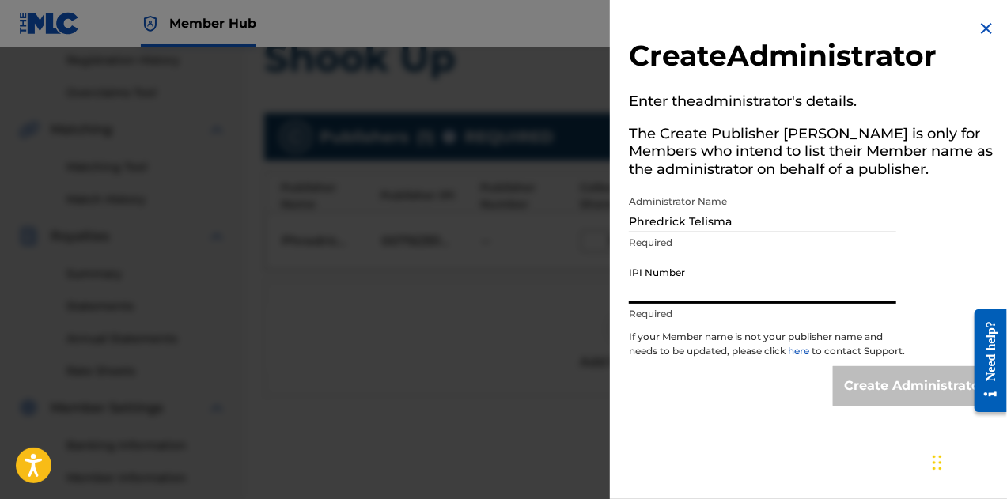
type input "00792351817"
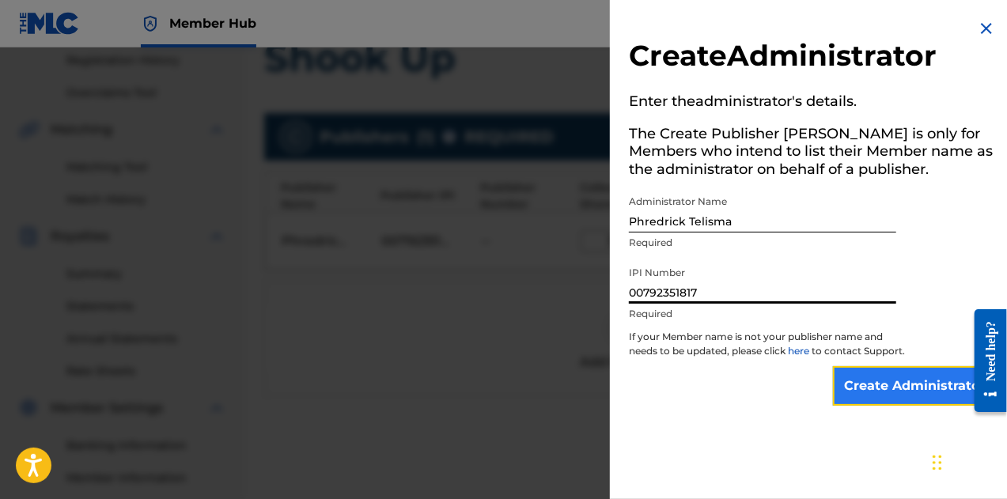
click at [877, 393] on input "Create Administrator" at bounding box center [914, 386] width 163 height 40
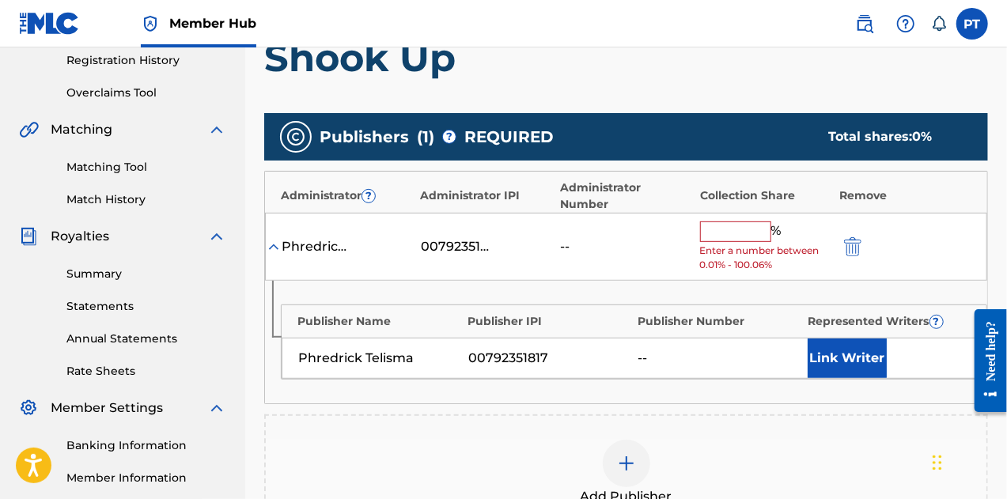
click at [718, 222] on input "text" at bounding box center [735, 232] width 71 height 21
type input "100"
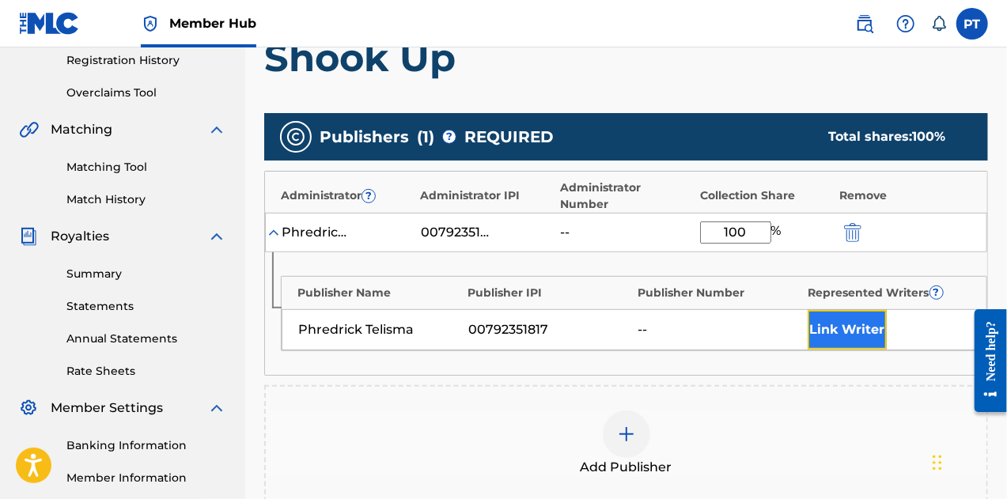
click at [836, 311] on button "Link Writer" at bounding box center [847, 330] width 79 height 40
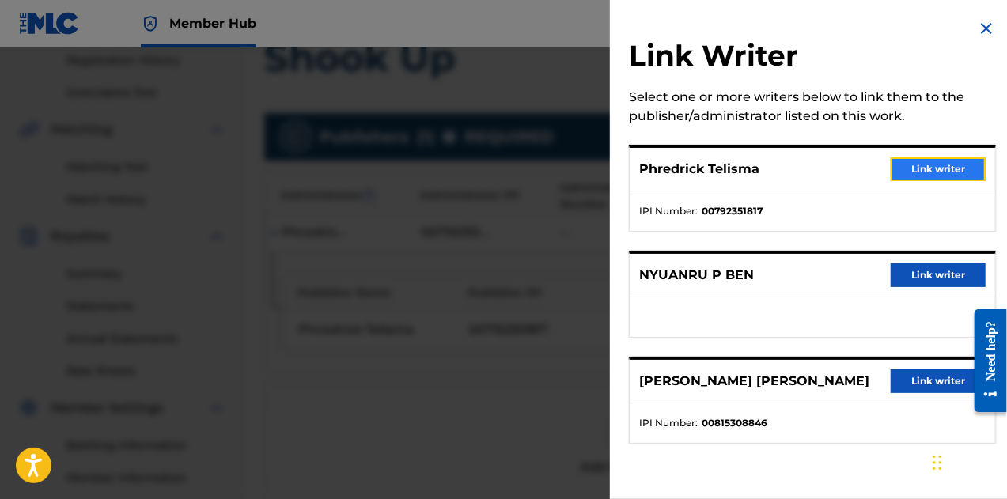
click at [932, 169] on button "Link writer" at bounding box center [938, 169] width 95 height 24
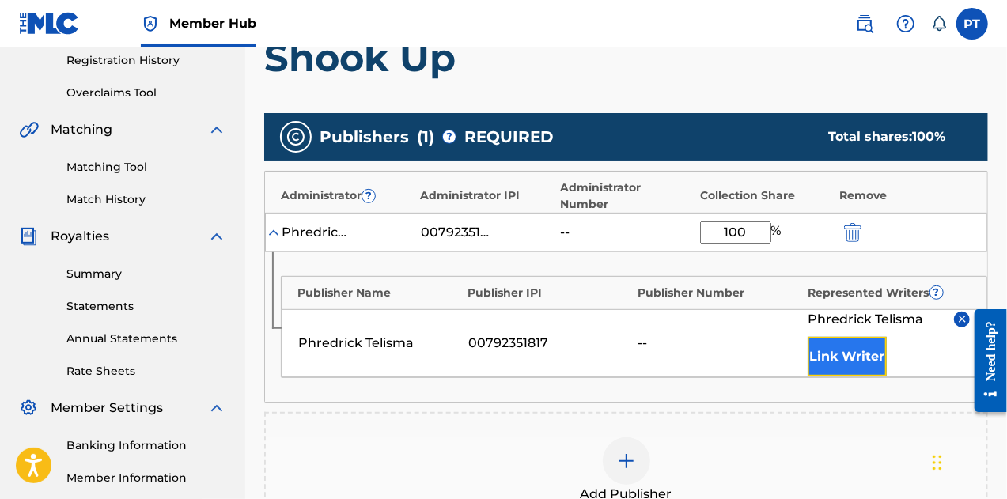
click at [851, 341] on button "Link Writer" at bounding box center [847, 357] width 79 height 40
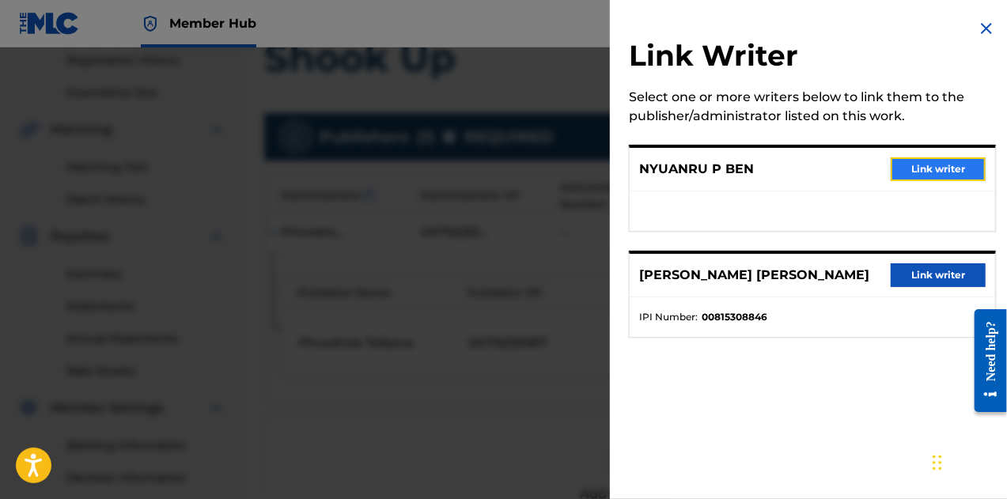
click at [915, 172] on button "Link writer" at bounding box center [938, 169] width 95 height 24
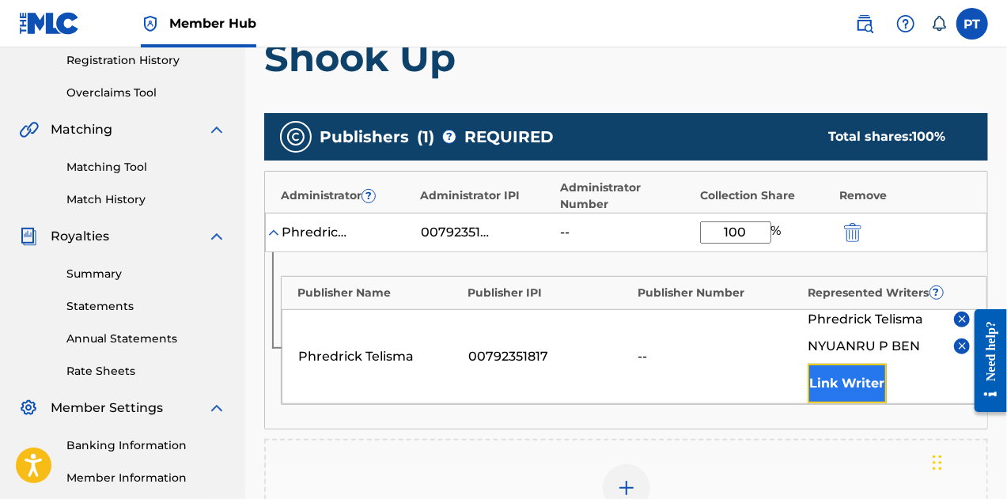
click at [856, 372] on button "Link Writer" at bounding box center [847, 384] width 79 height 40
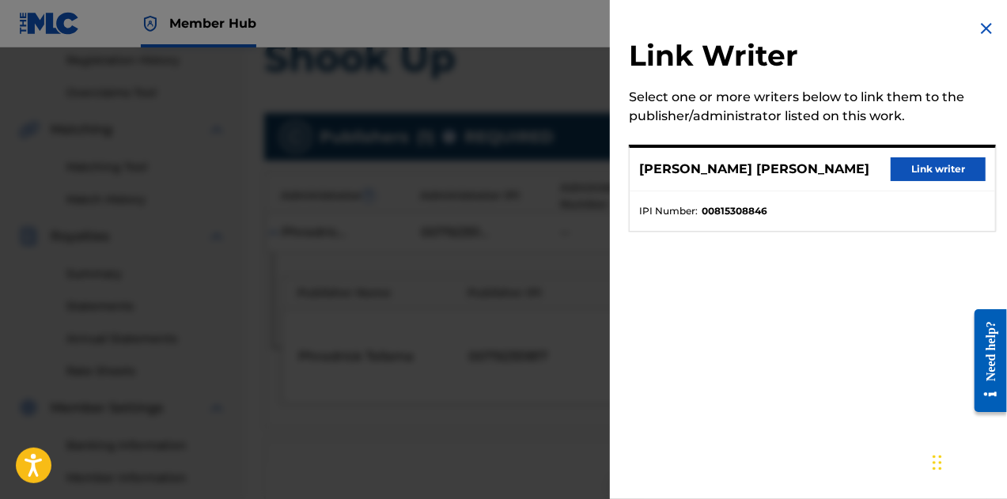
click at [936, 155] on div "TYE JANAL COOPER Link writer" at bounding box center [813, 170] width 366 height 44
click at [921, 171] on button "Link writer" at bounding box center [938, 169] width 95 height 24
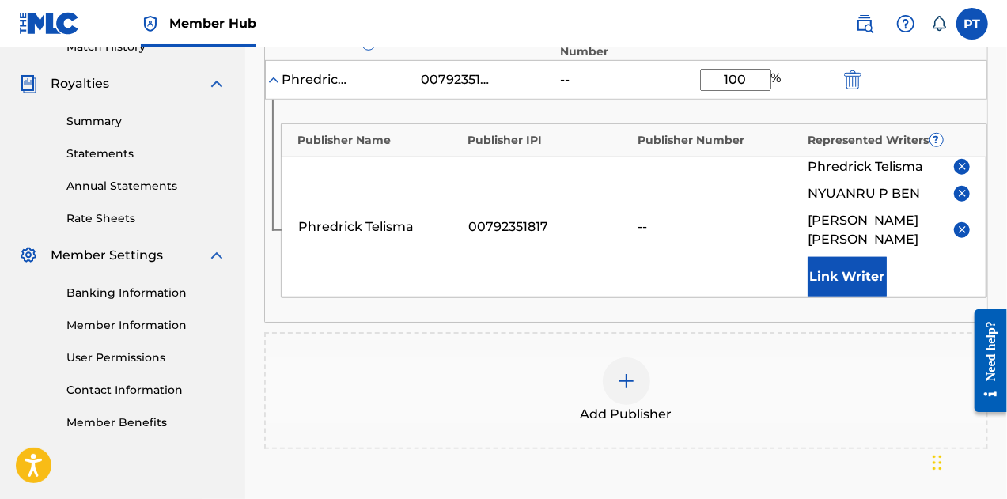
scroll to position [548, 0]
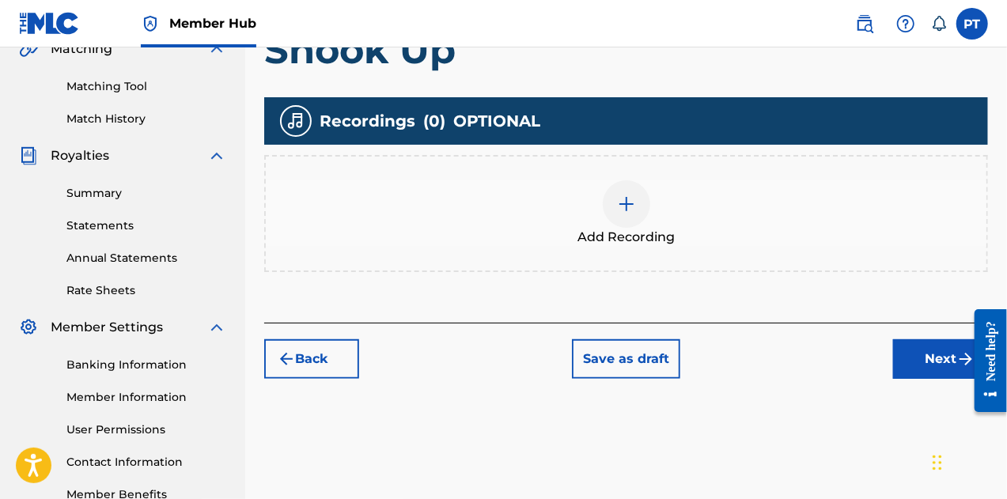
scroll to position [390, 0]
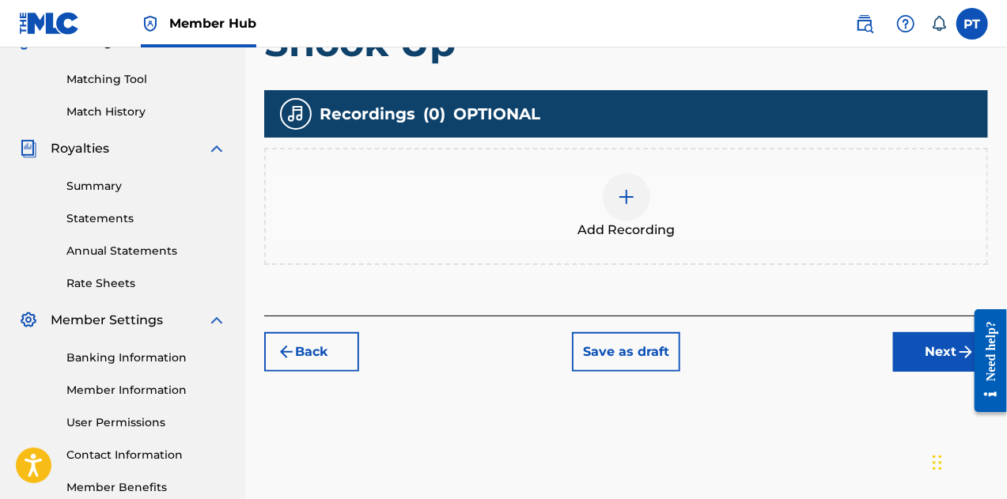
click at [623, 198] on img at bounding box center [626, 197] width 19 height 19
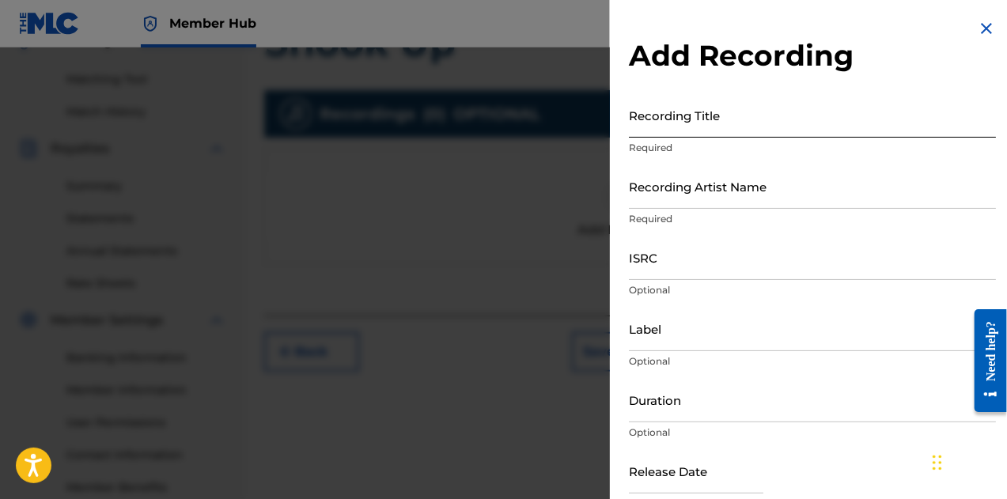
click at [672, 114] on input "Recording Title" at bounding box center [812, 115] width 367 height 45
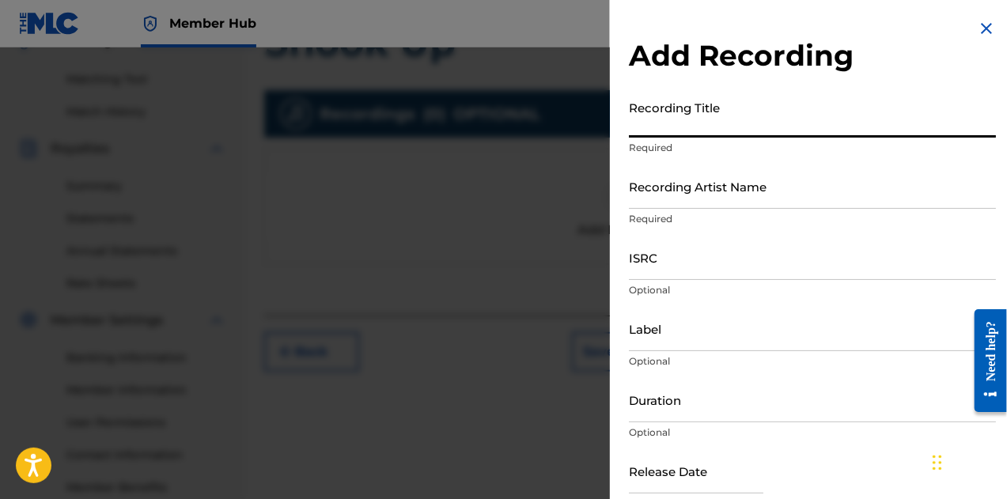
type input "H"
type input "Shook Up"
click at [682, 189] on input "Recording Artist Name" at bounding box center [812, 186] width 367 height 45
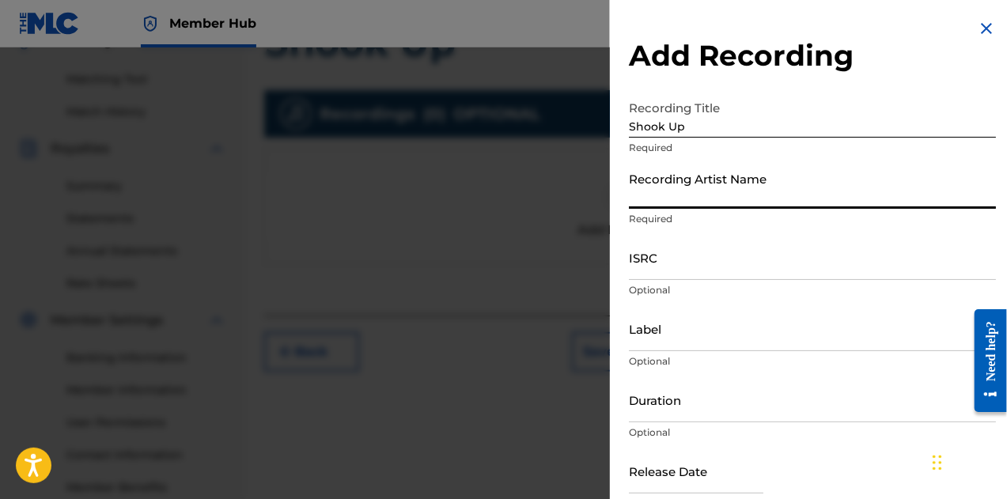
type input "Phreddy J.B."
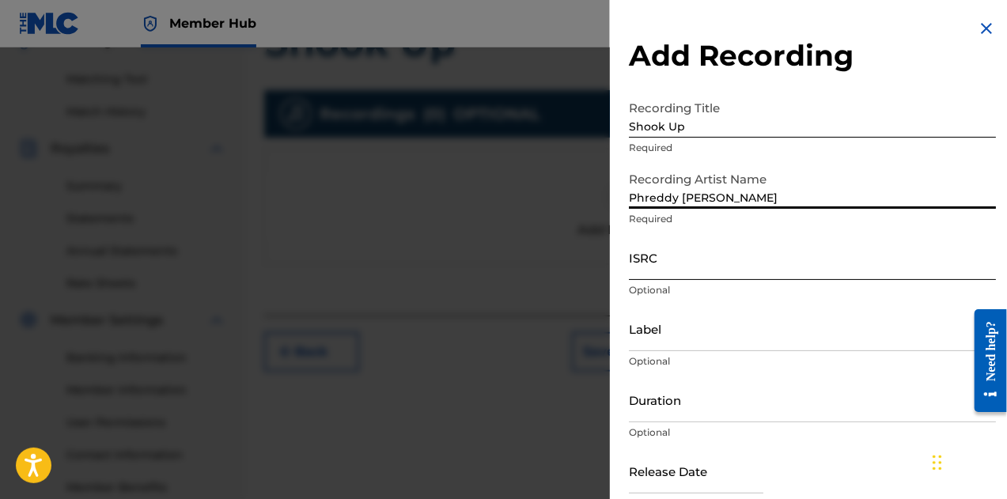
click at [695, 256] on input "ISRC" at bounding box center [812, 257] width 367 height 45
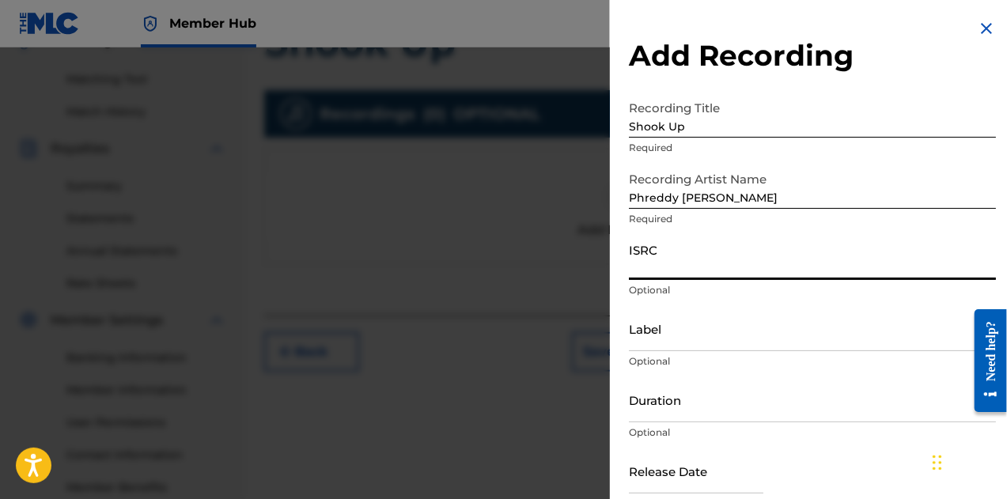
paste input "QZAPG1867886"
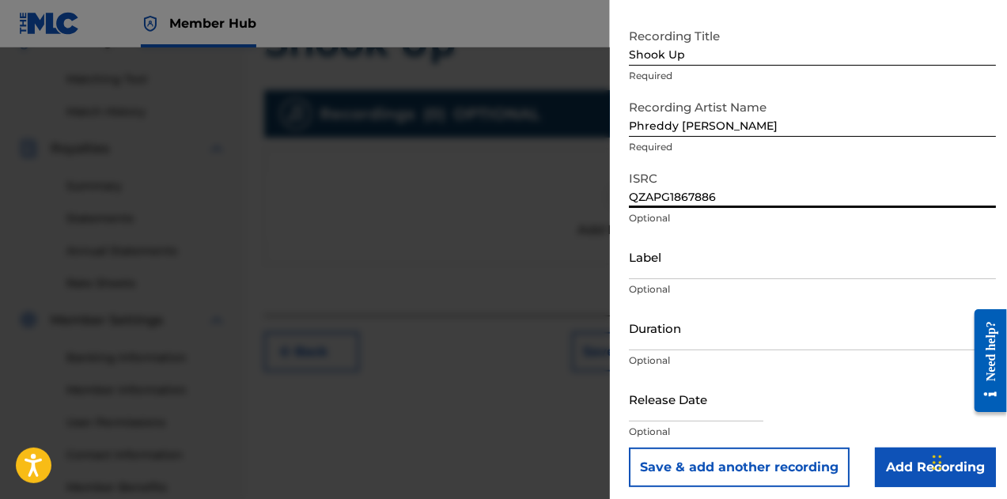
scroll to position [73, 0]
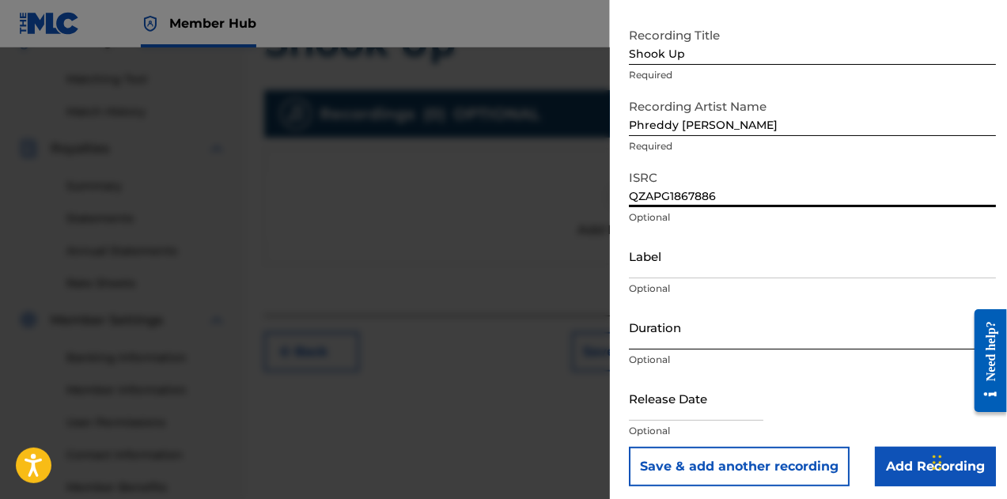
type input "QZAPG1867886"
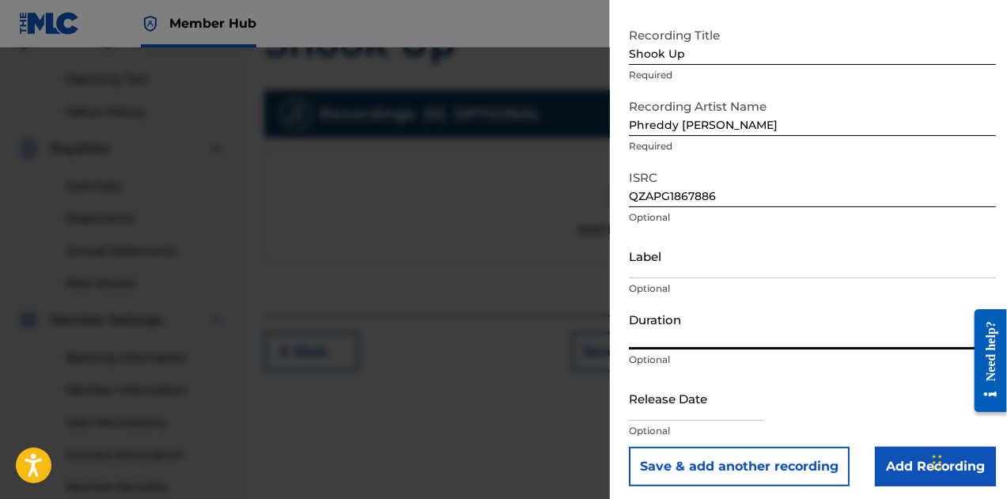
click at [741, 344] on input "Duration" at bounding box center [812, 327] width 367 height 45
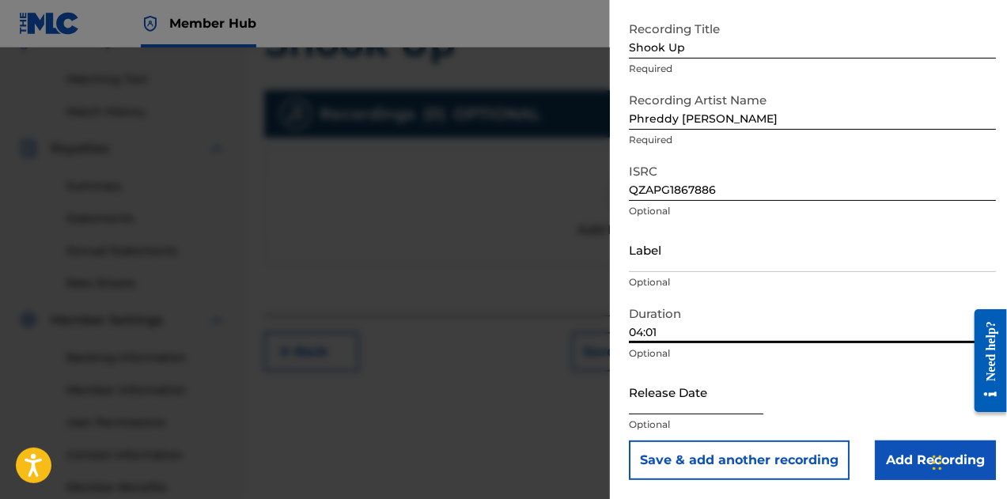
type input "04:01"
click at [690, 398] on input "text" at bounding box center [696, 392] width 135 height 45
select select "8"
select select "2025"
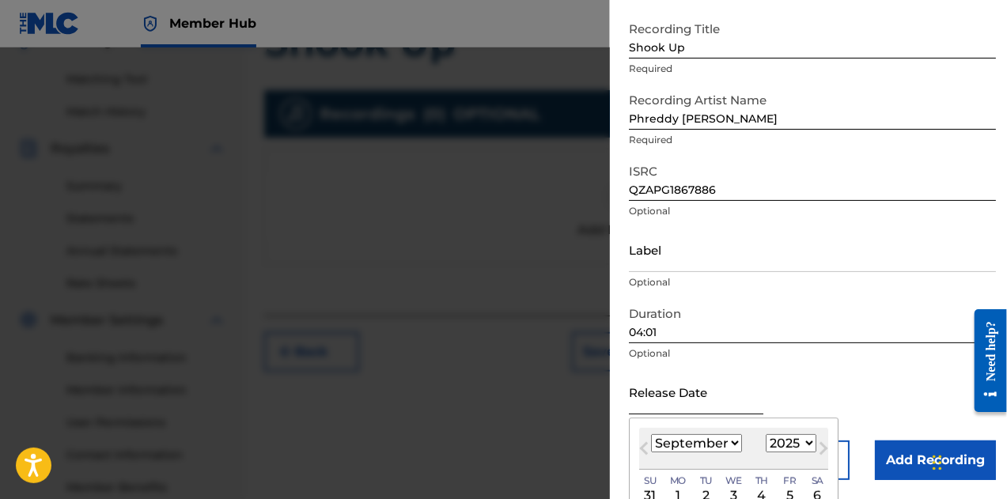
type input "January 19 2018"
select select "0"
select select "2018"
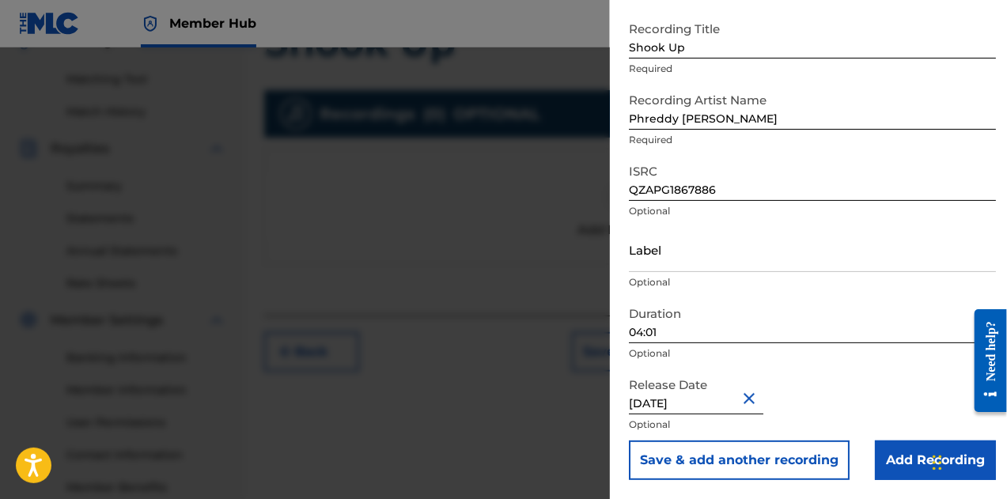
click at [837, 393] on div "Release Date January 19 2018 Optional" at bounding box center [812, 405] width 367 height 71
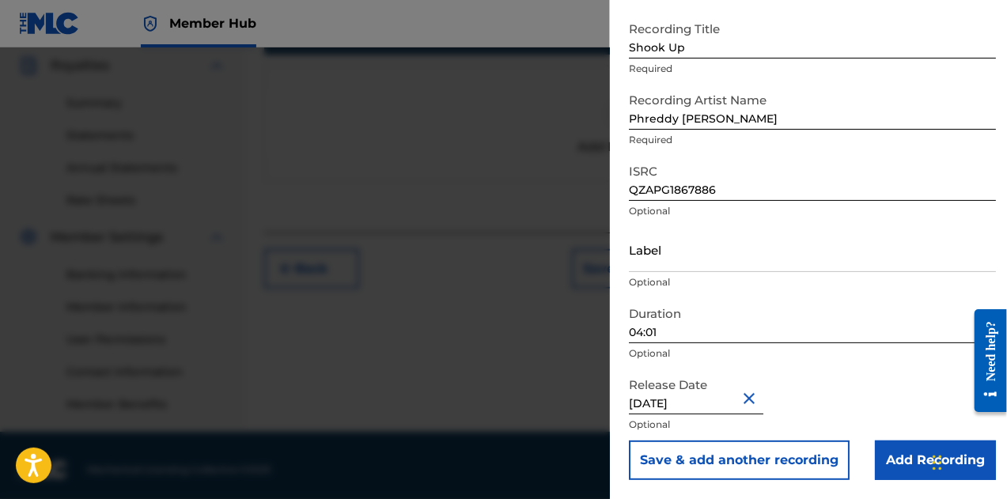
scroll to position [481, 0]
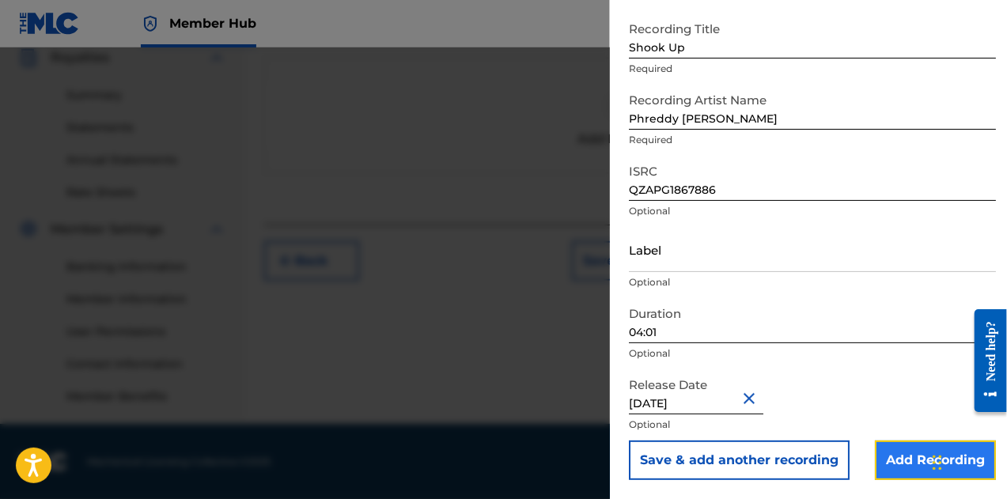
click at [896, 460] on input "Add Recording" at bounding box center [935, 461] width 121 height 40
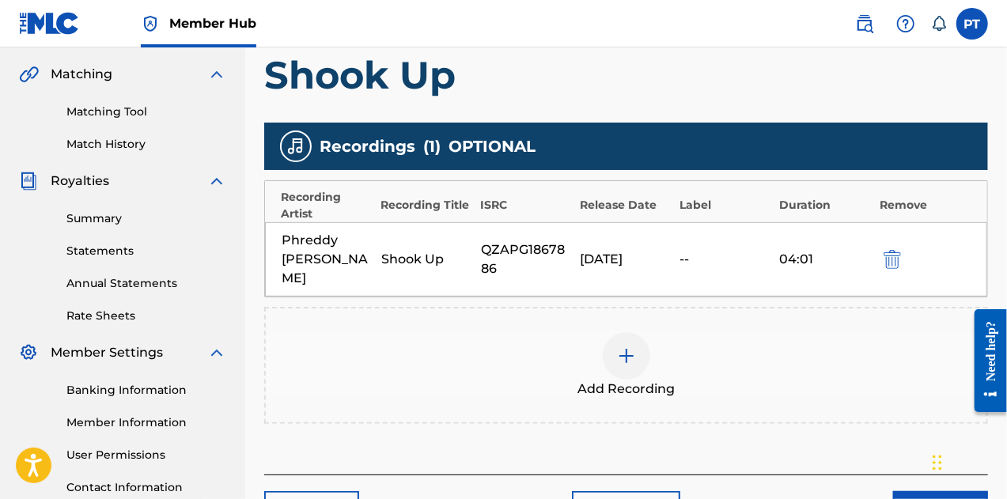
scroll to position [356, 0]
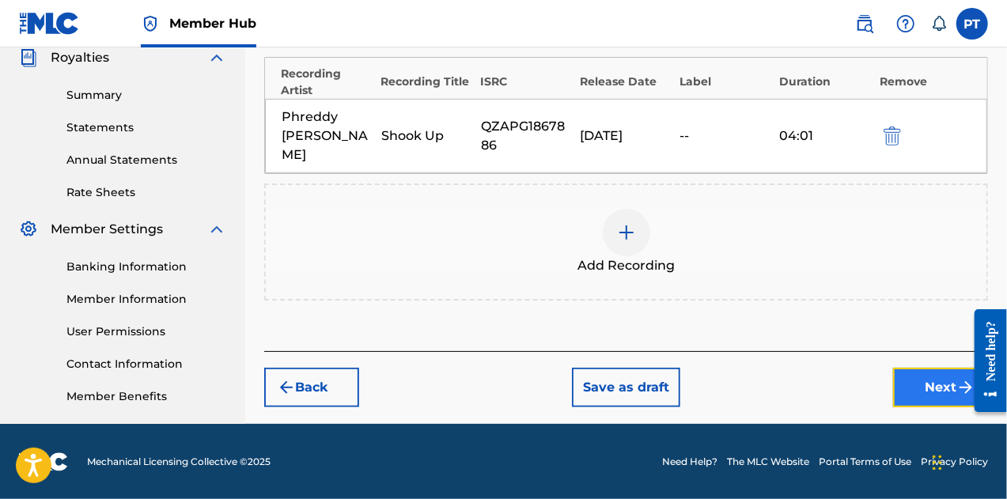
click at [910, 371] on button "Next" at bounding box center [940, 388] width 95 height 40
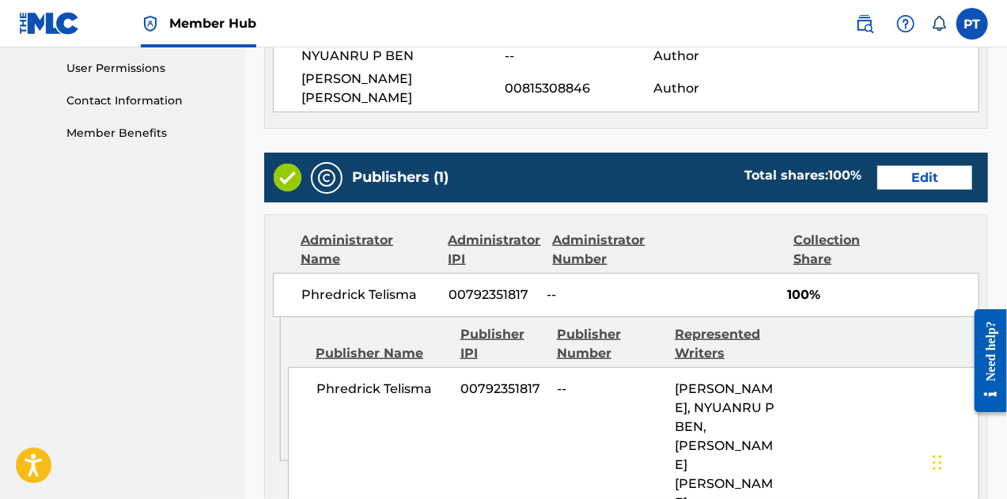
scroll to position [768, 0]
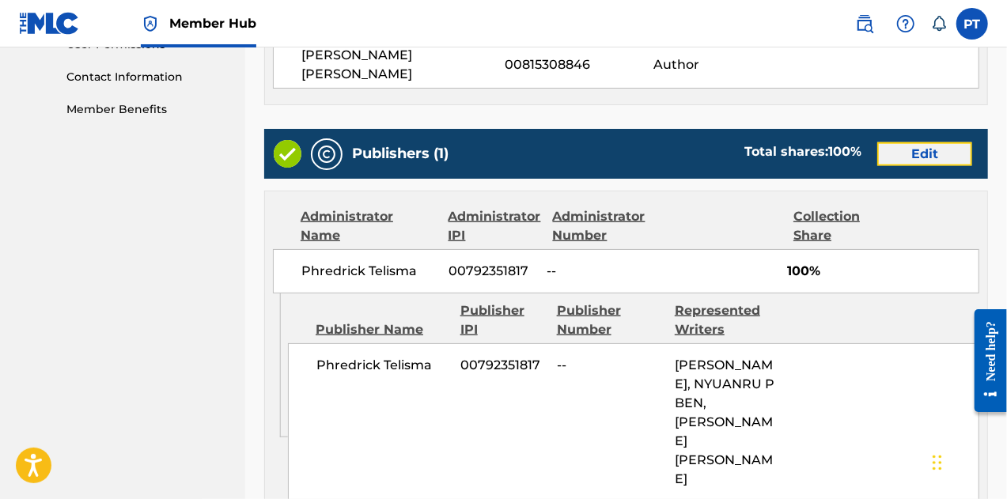
click at [931, 142] on button "Edit" at bounding box center [924, 154] width 95 height 24
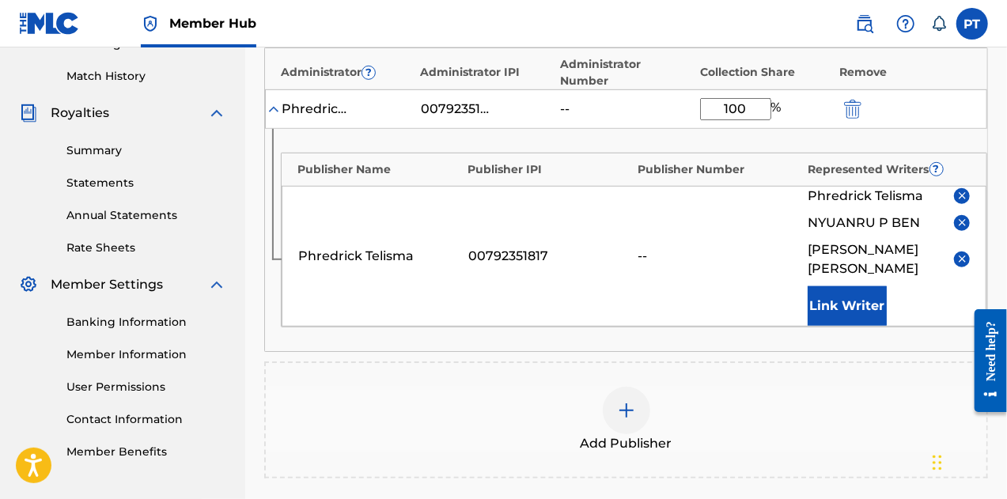
scroll to position [378, 0]
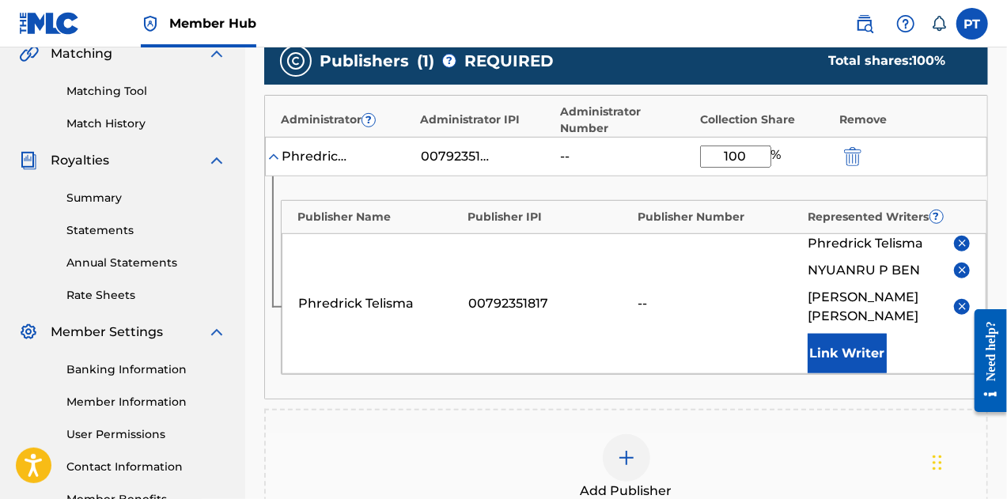
click at [757, 146] on input "100" at bounding box center [735, 157] width 71 height 22
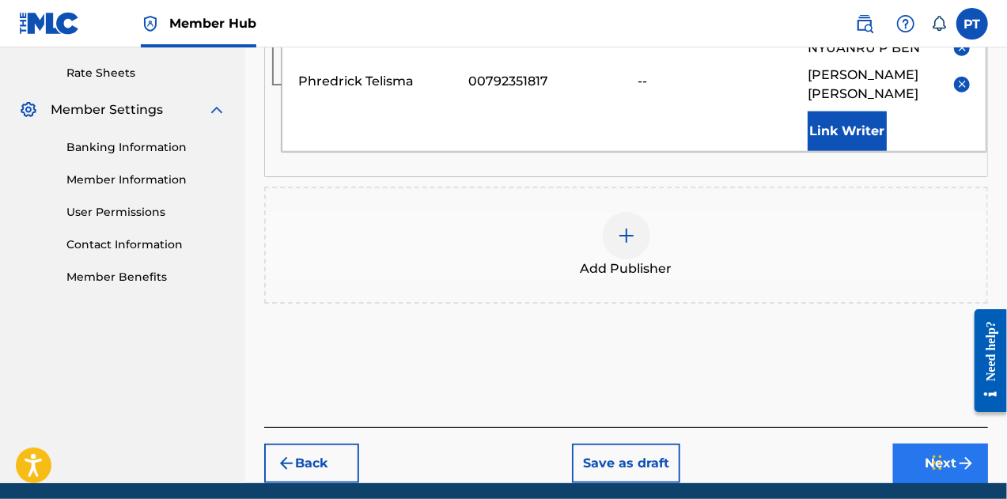
type input "34"
click at [945, 444] on button "Next" at bounding box center [940, 464] width 95 height 40
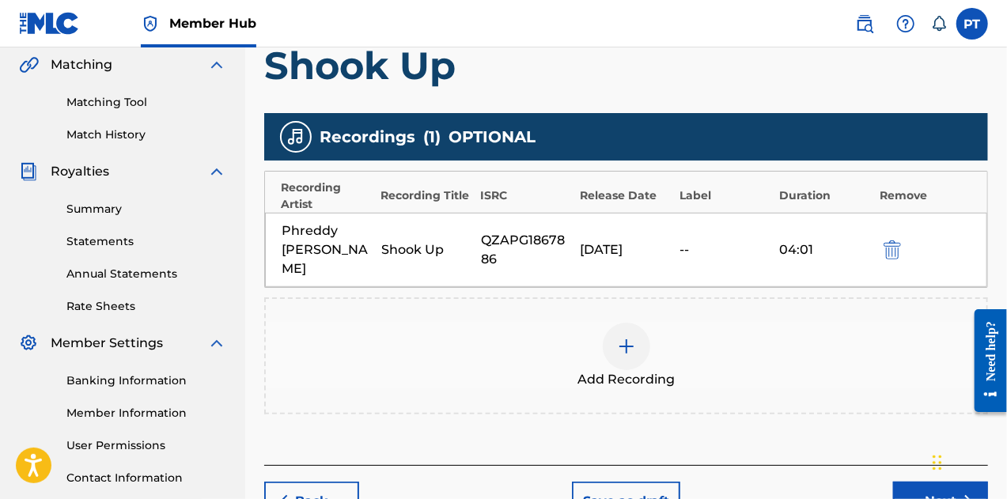
scroll to position [377, 0]
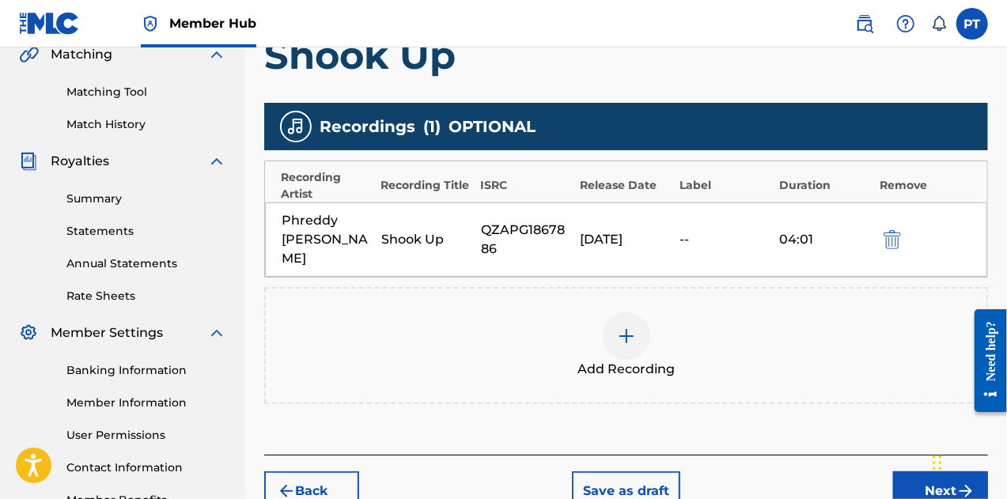
click at [935, 474] on div "Chat Widget" at bounding box center [967, 461] width 79 height 76
click at [919, 479] on button "Next" at bounding box center [940, 492] width 95 height 40
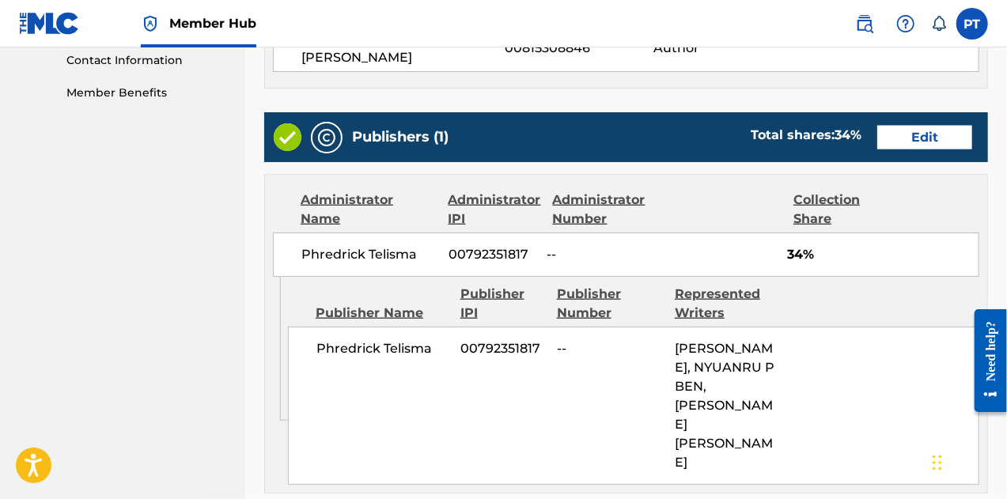
scroll to position [1051, 0]
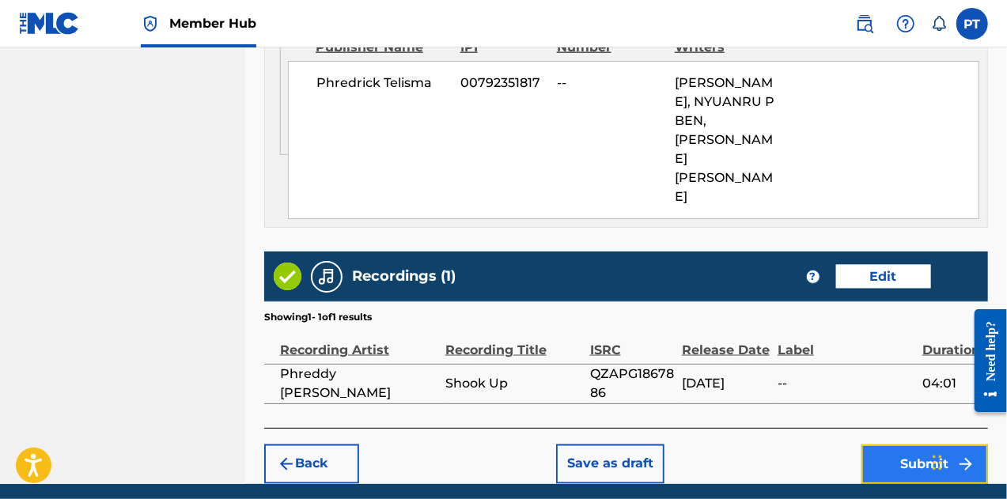
click at [923, 445] on button "Submit" at bounding box center [925, 465] width 127 height 40
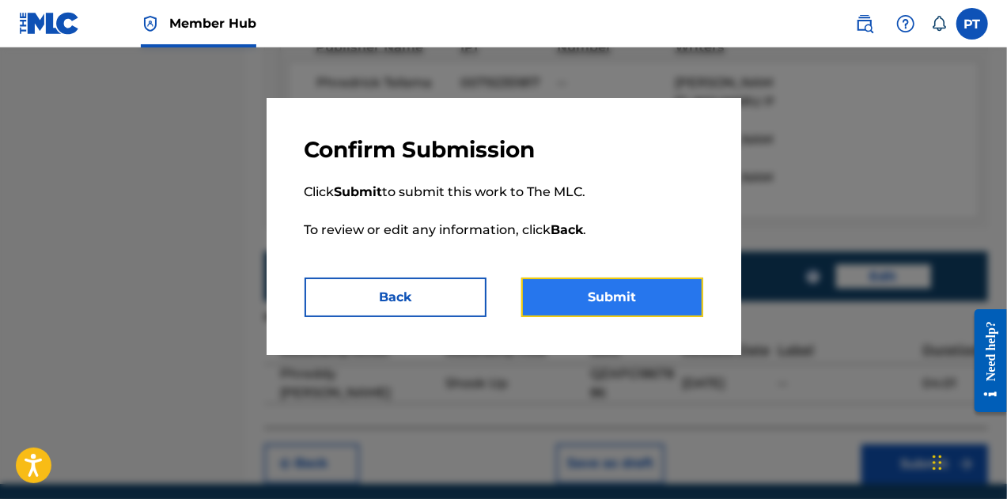
click at [616, 287] on button "Submit" at bounding box center [612, 298] width 182 height 40
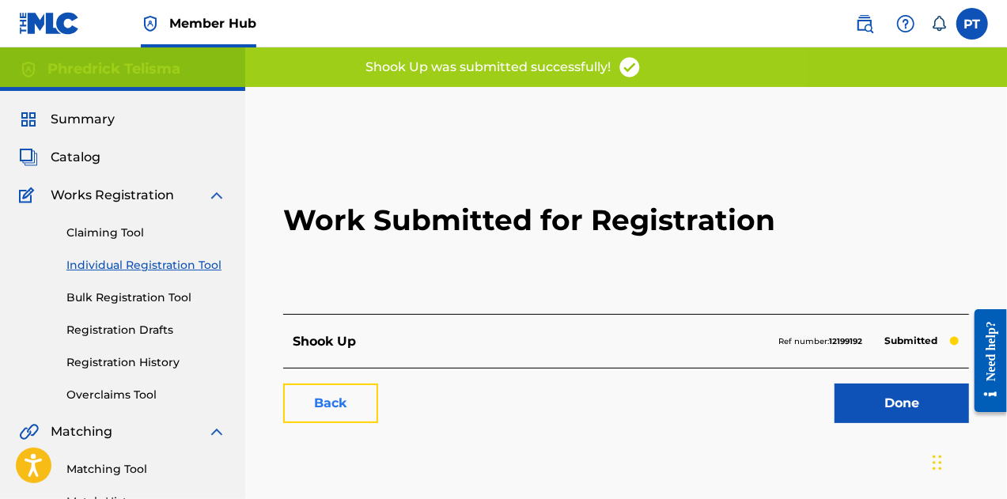
click at [324, 408] on link "Back" at bounding box center [330, 404] width 95 height 40
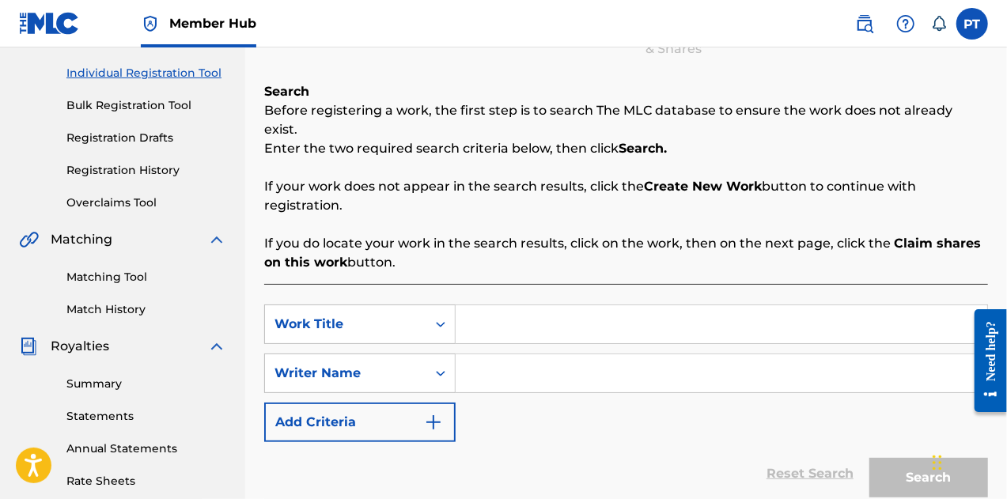
scroll to position [202, 0]
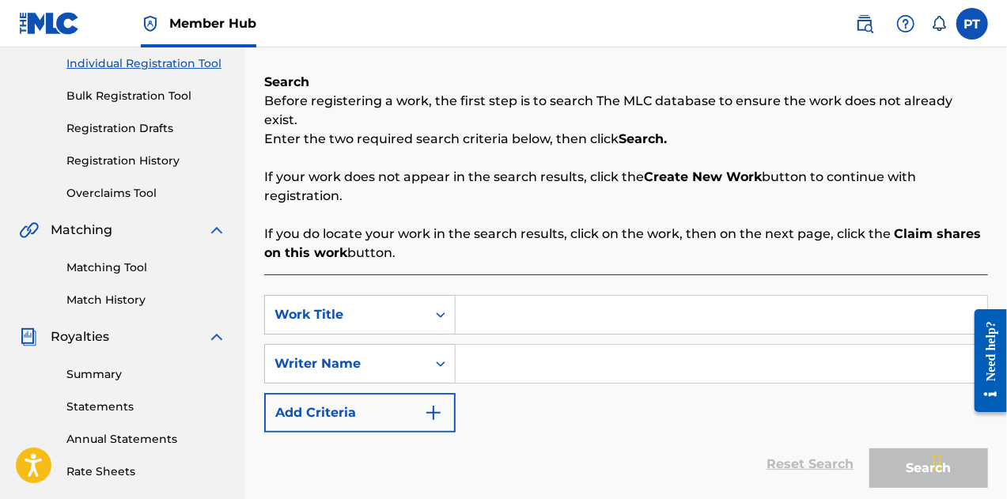
click at [511, 296] on input "Search Form" at bounding box center [722, 315] width 532 height 38
type input "Turn Me On"
click at [508, 345] on input "Search Form" at bounding box center [722, 364] width 532 height 38
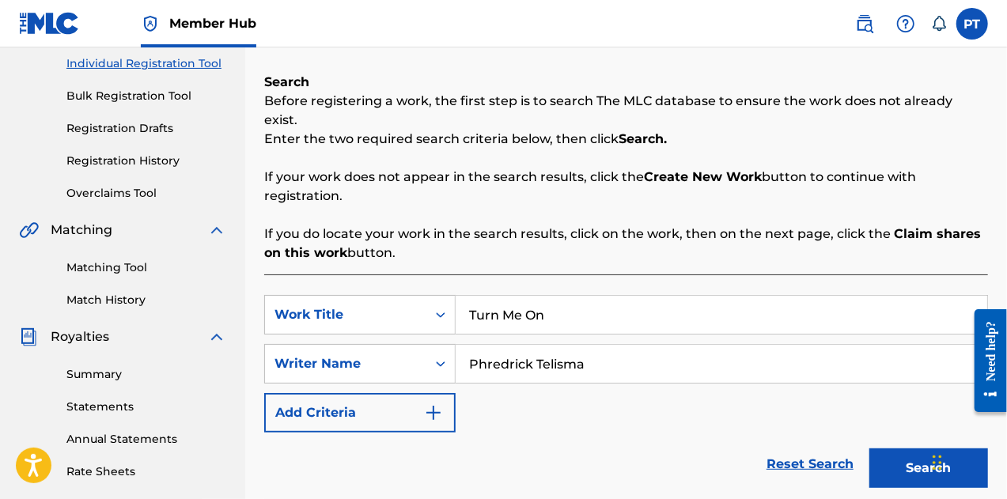
scroll to position [316, 0]
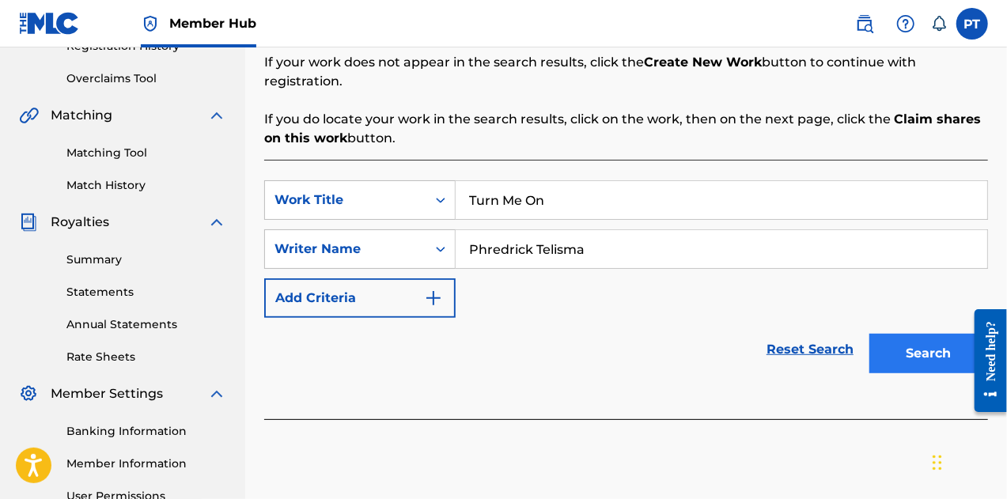
type input "Phredrick Telisma"
click at [918, 343] on button "Search" at bounding box center [929, 354] width 119 height 40
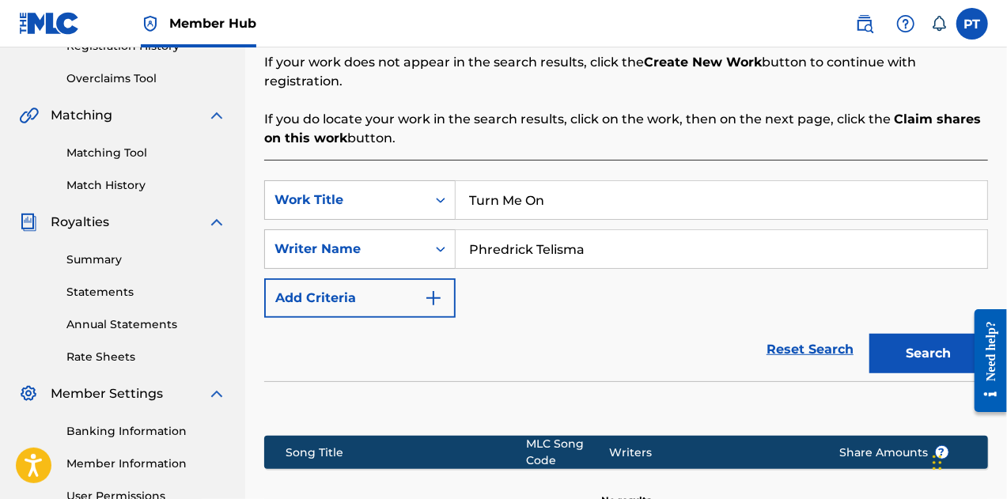
scroll to position [500, 0]
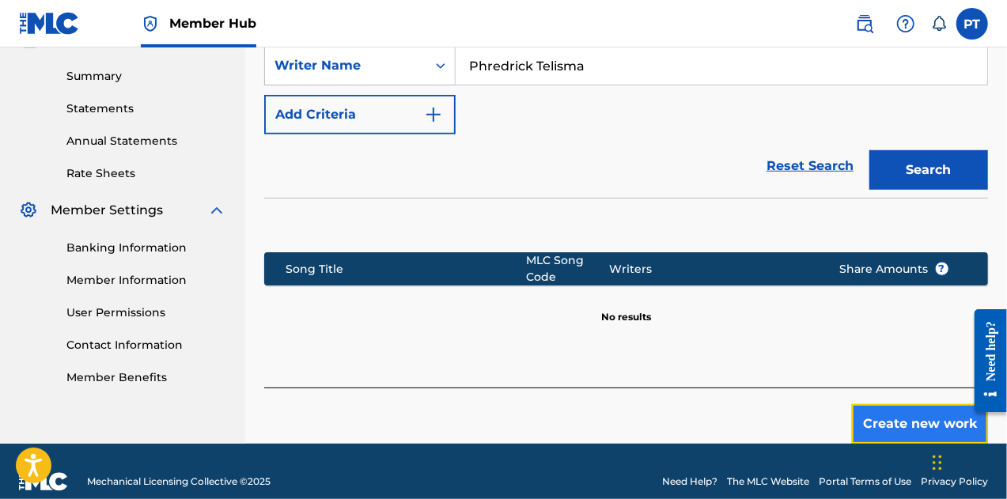
click at [896, 404] on button "Create new work" at bounding box center [920, 424] width 136 height 40
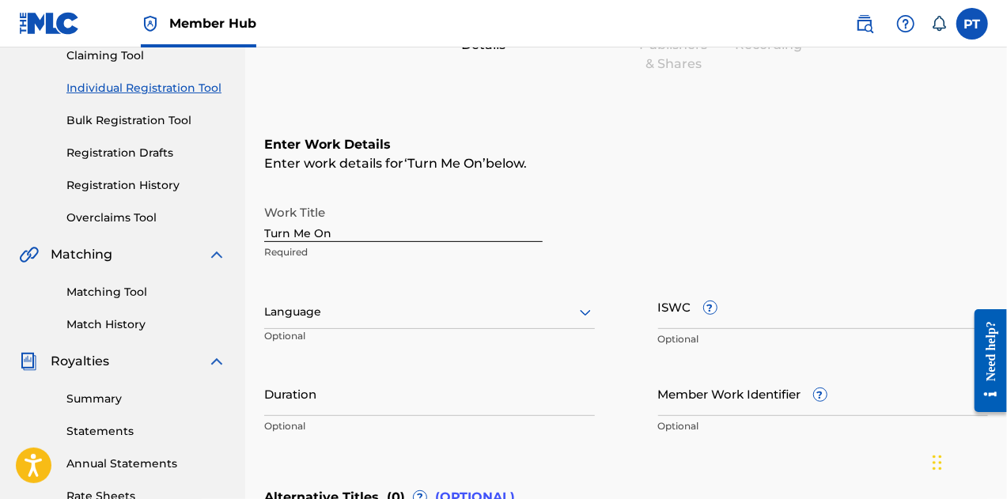
scroll to position [112, 0]
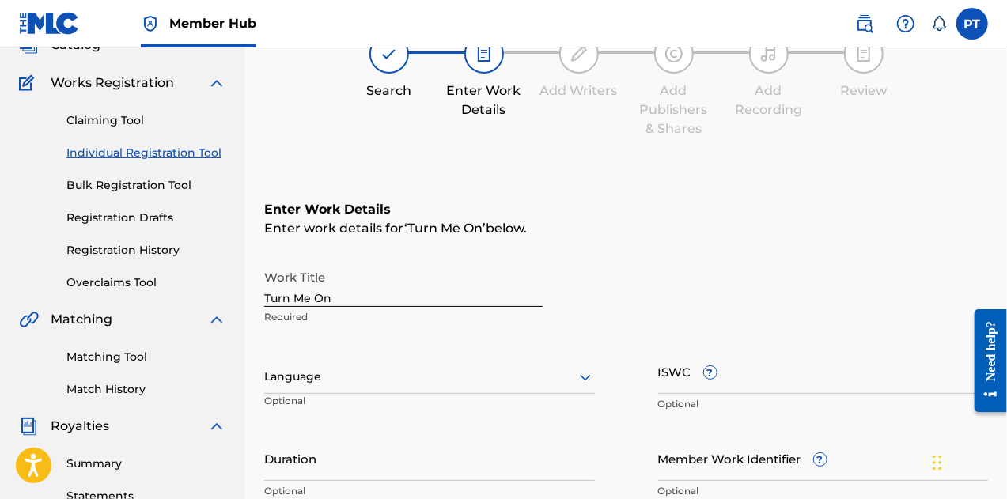
click at [582, 367] on div at bounding box center [429, 377] width 331 height 20
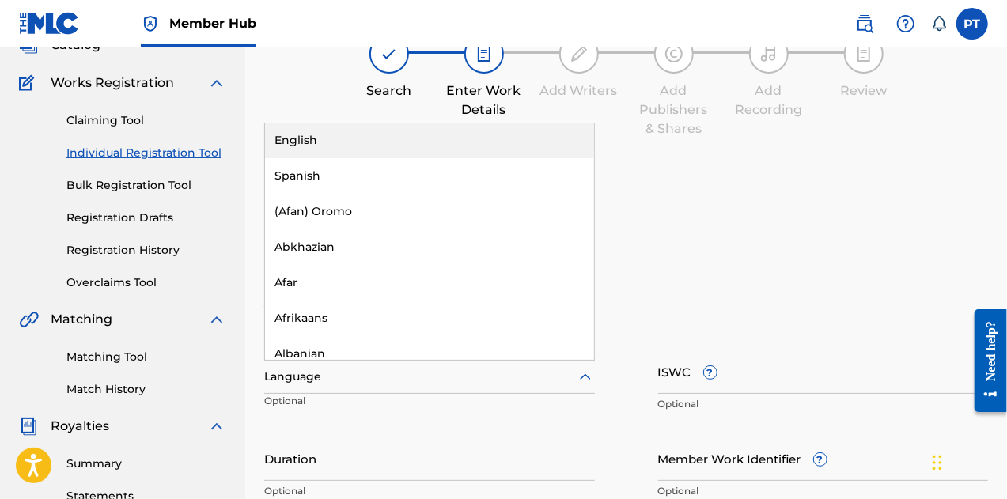
click at [386, 130] on div "English" at bounding box center [429, 141] width 329 height 36
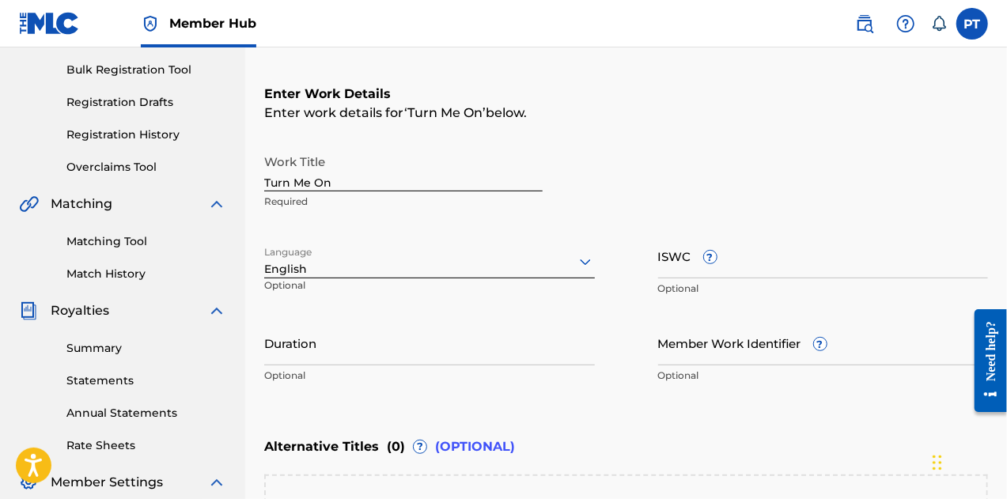
scroll to position [260, 0]
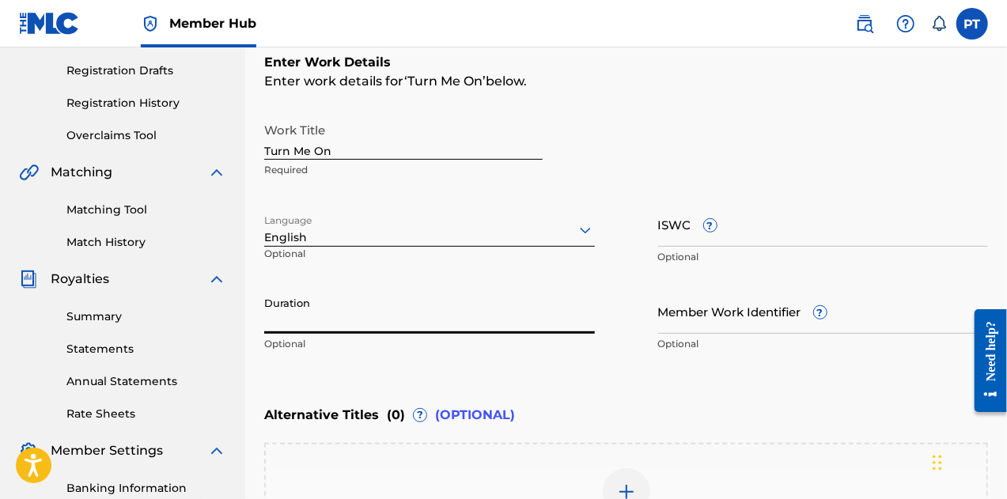
click at [328, 319] on input "Duration" at bounding box center [429, 311] width 331 height 45
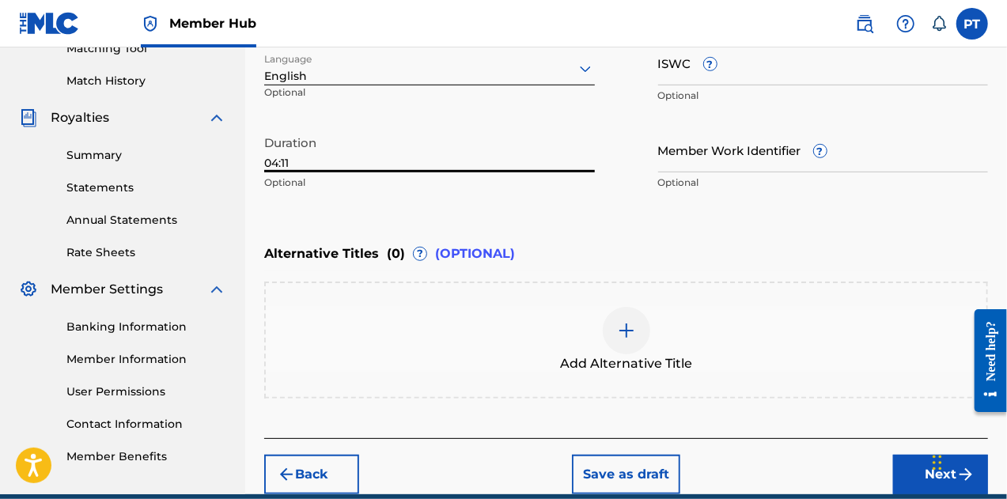
scroll to position [491, 0]
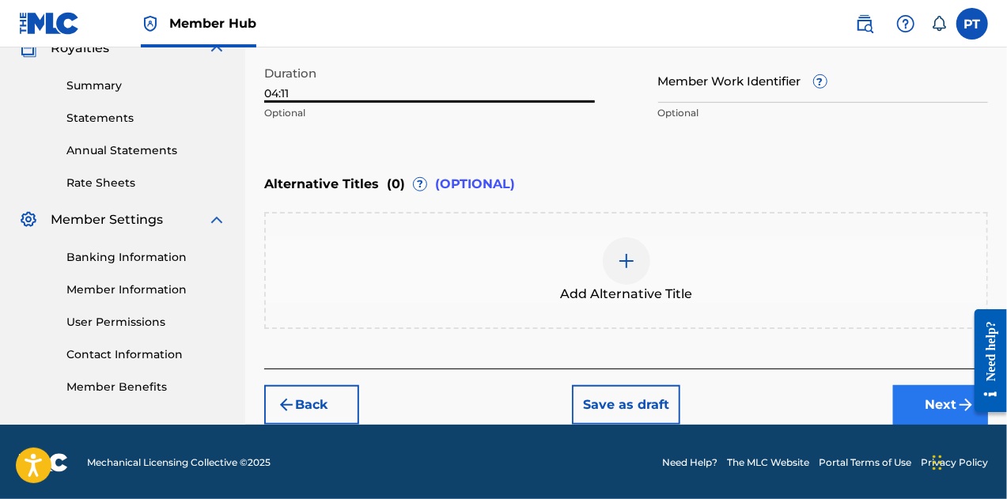
type input "04:11"
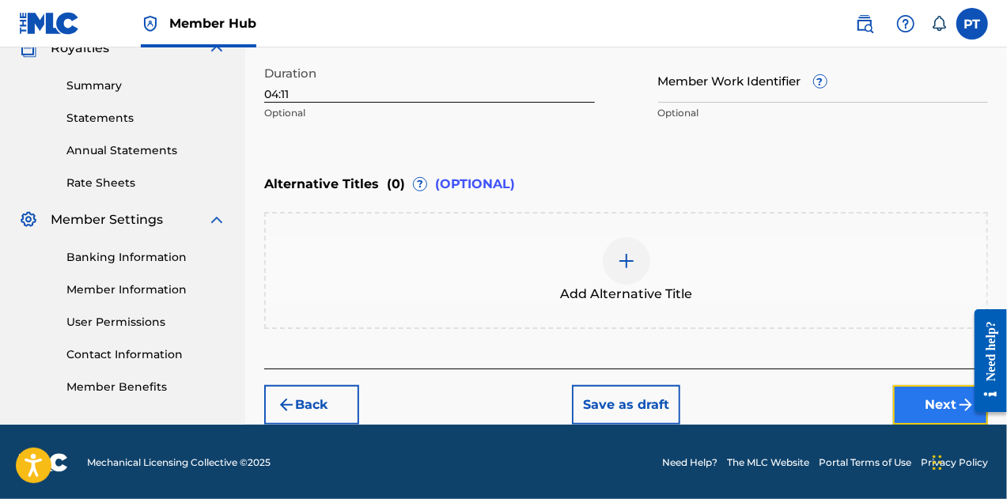
click at [938, 420] on button "Next" at bounding box center [940, 405] width 95 height 40
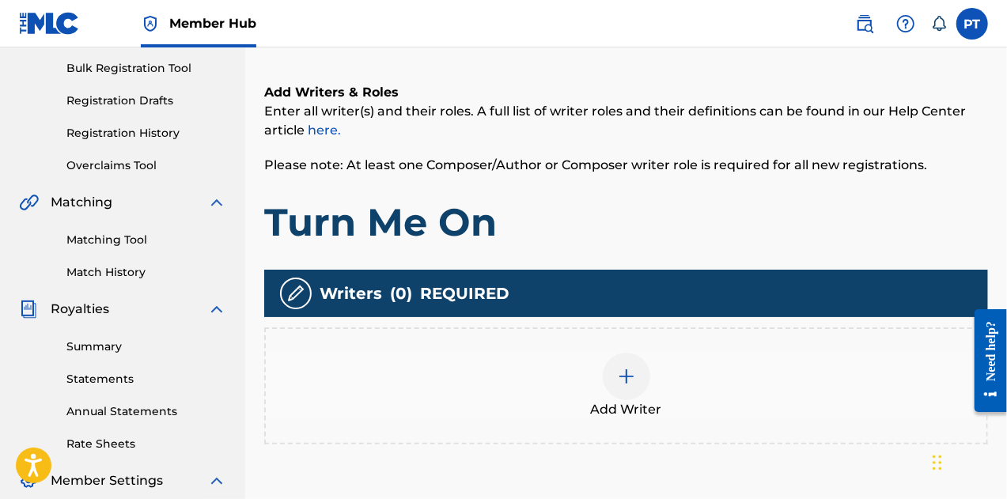
scroll to position [407, 0]
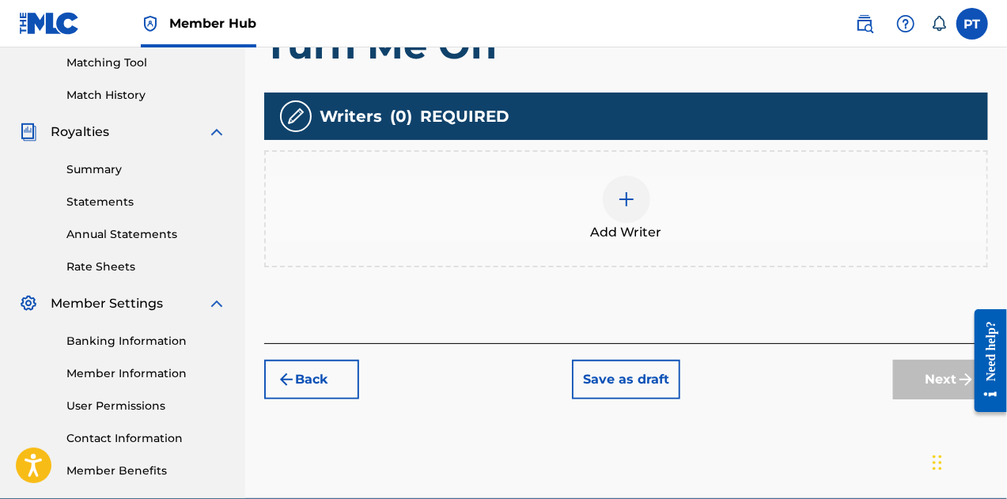
click at [623, 214] on div at bounding box center [626, 199] width 47 height 47
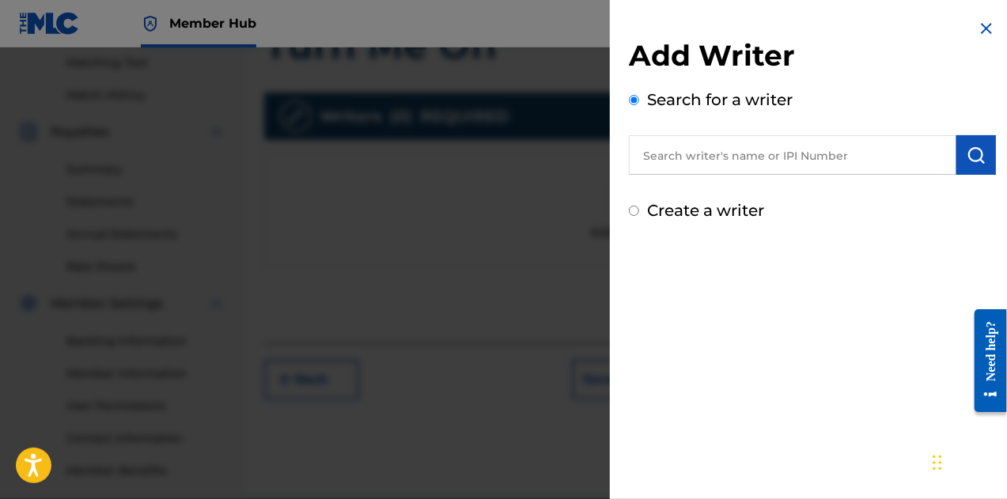
click at [741, 165] on input "text" at bounding box center [793, 155] width 328 height 40
paste input "QZAPG1867886"
type input "QZAPG1867886"
type input "Phredrick Telisma"
click at [968, 159] on img "submit" at bounding box center [976, 155] width 19 height 19
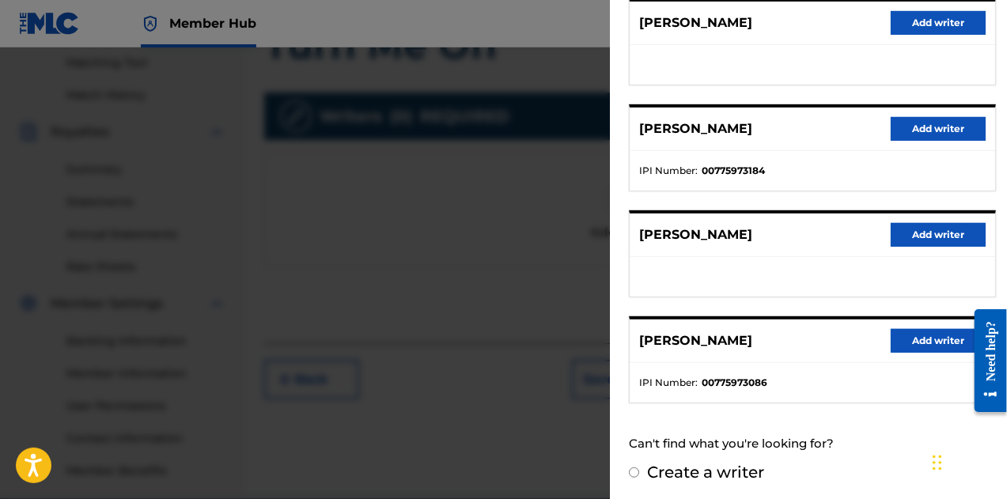
scroll to position [316, 0]
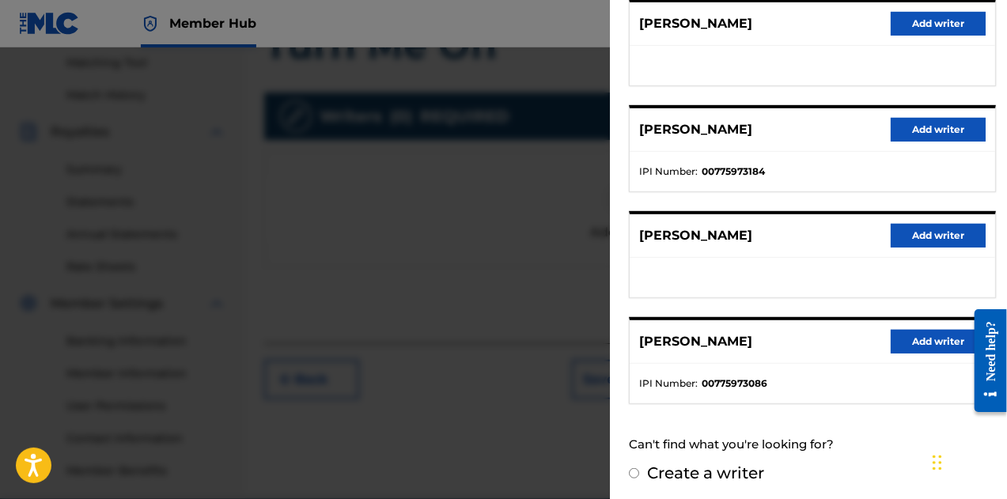
click at [711, 470] on label "Create a writer" at bounding box center [705, 473] width 117 height 19
radio input "true"
click at [639, 470] on input "Create a writer" at bounding box center [634, 473] width 10 height 10
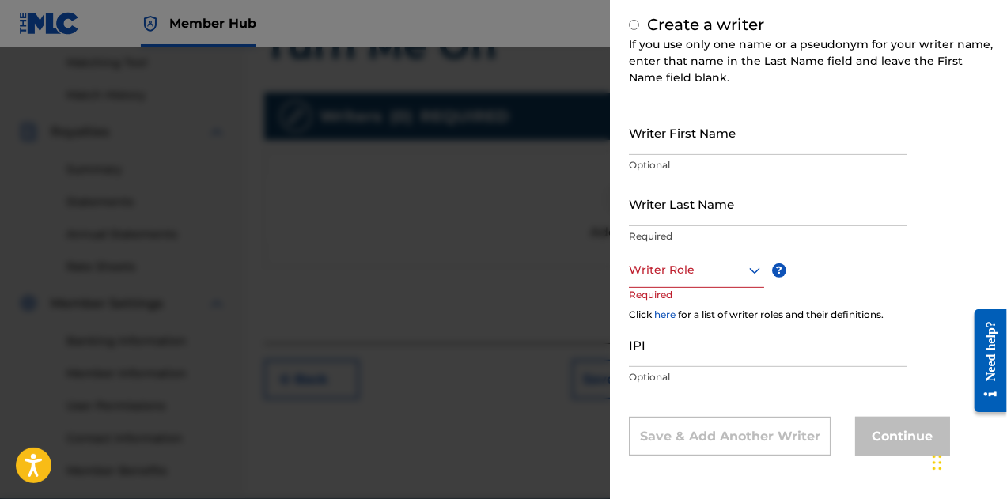
radio input "false"
radio input "true"
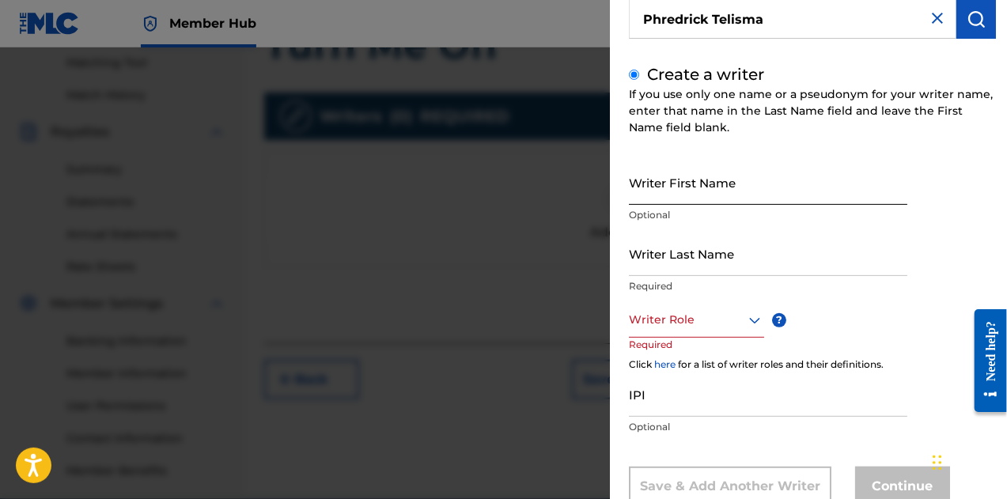
click at [682, 188] on input "Writer First Name" at bounding box center [768, 182] width 279 height 45
type input "Phredrick"
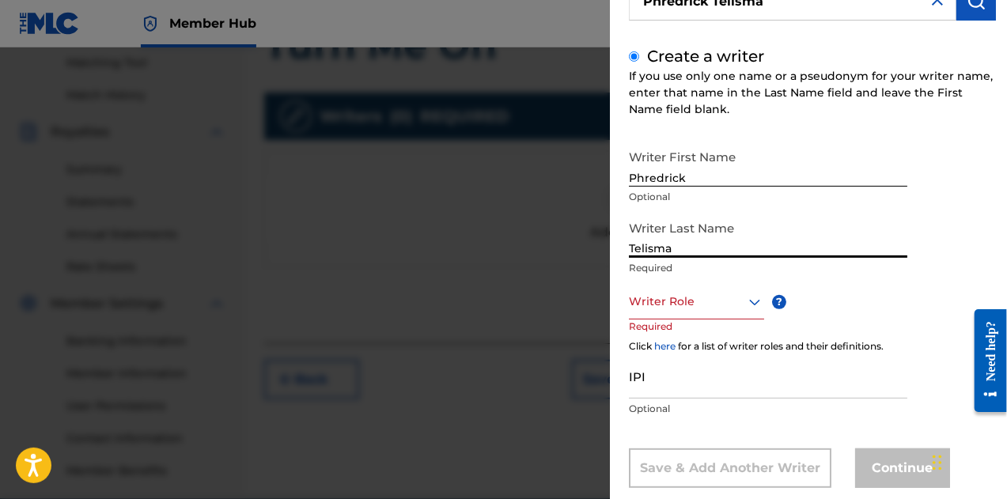
scroll to position [185, 0]
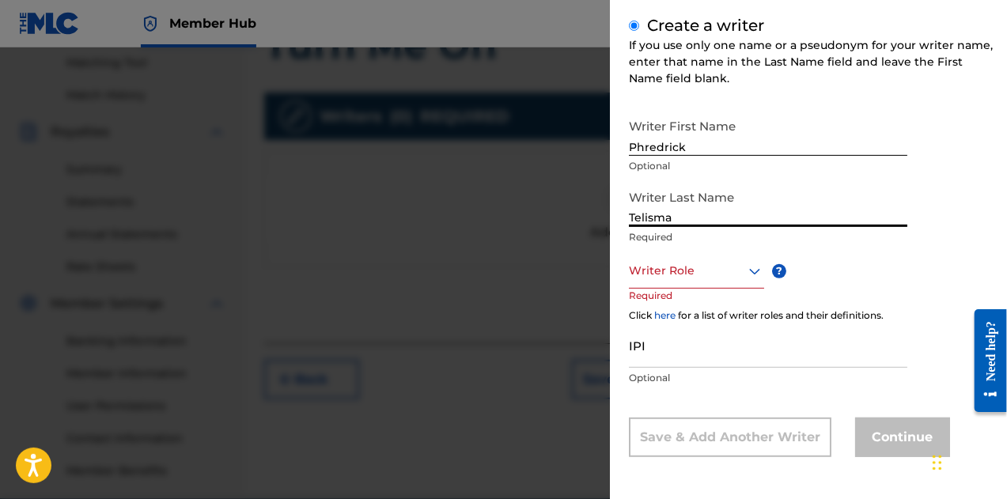
type input "Telisma"
click at [692, 279] on div at bounding box center [696, 271] width 135 height 20
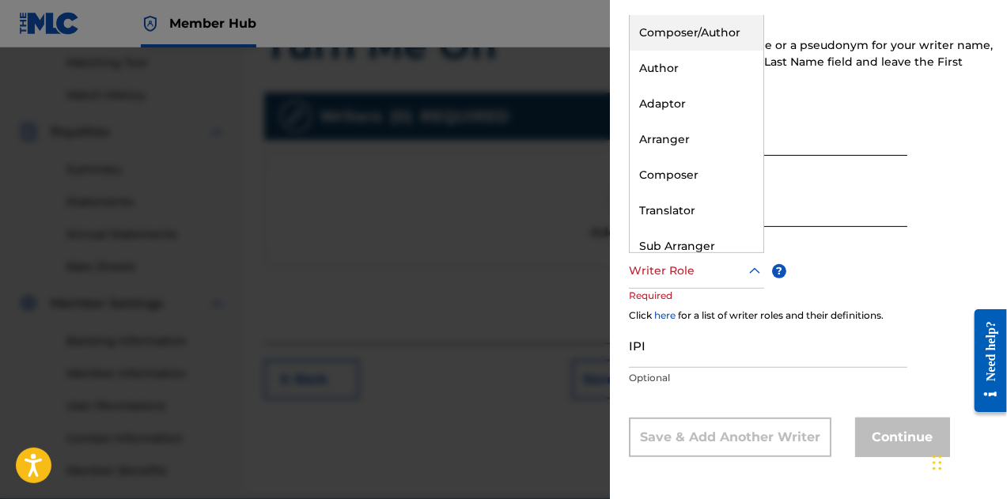
click at [701, 36] on div "Composer/Author" at bounding box center [697, 33] width 134 height 36
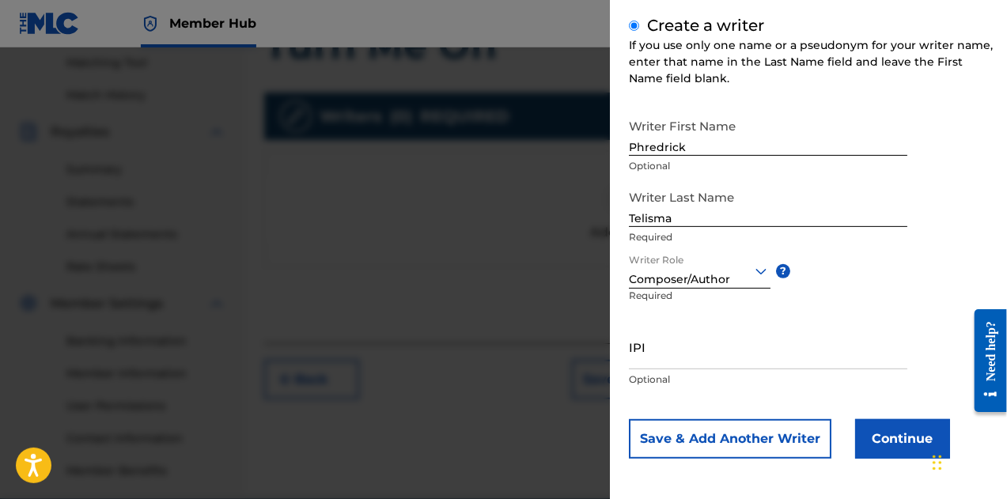
scroll to position [187, 0]
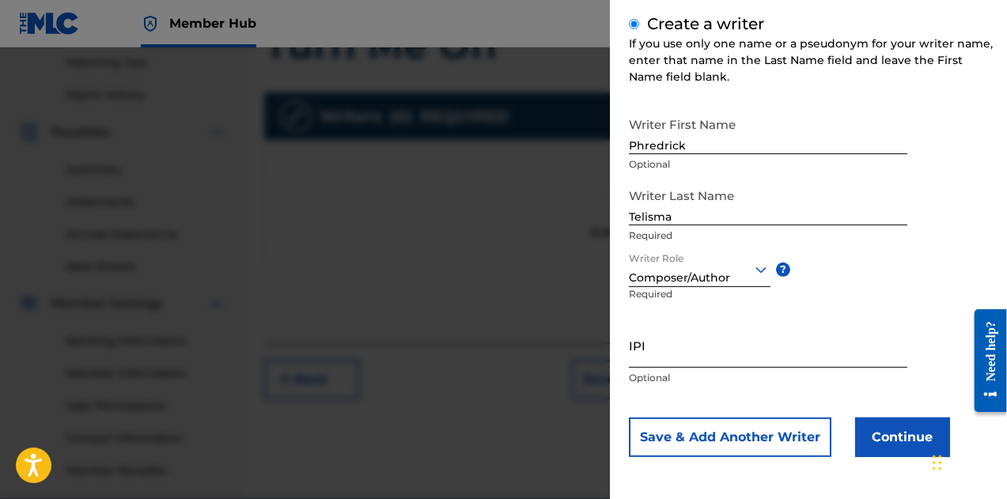
click at [767, 351] on input "IPI" at bounding box center [768, 345] width 279 height 45
paste input "00792351817"
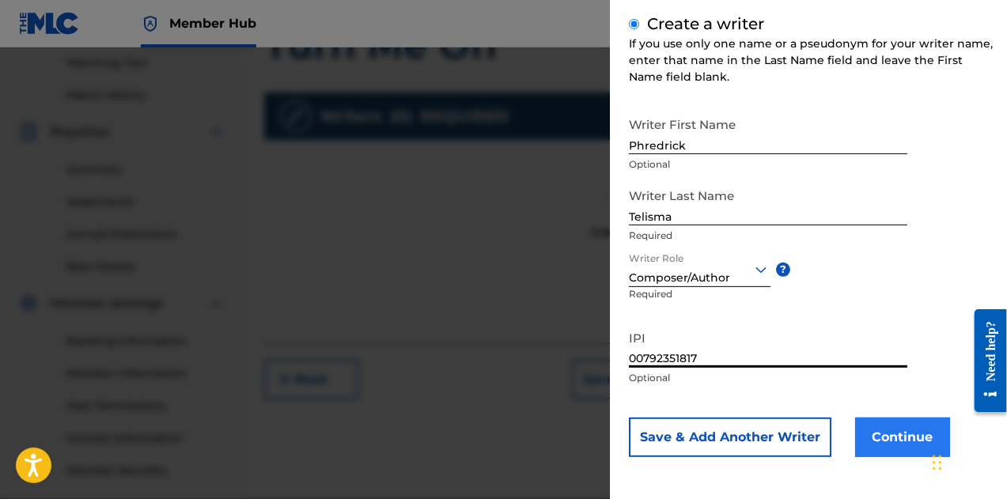
type input "00792351817"
click at [913, 435] on button "Continue" at bounding box center [902, 438] width 95 height 40
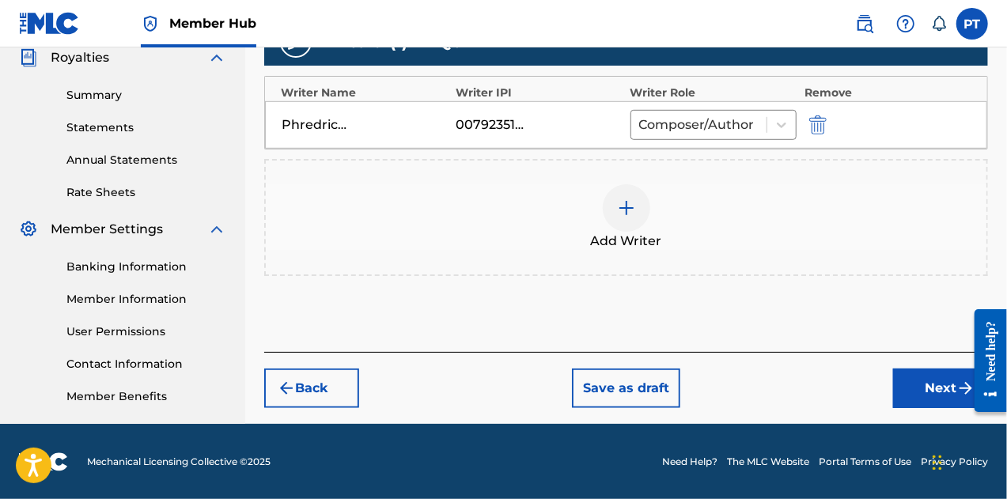
scroll to position [481, 0]
click at [915, 381] on button "Next" at bounding box center [940, 389] width 95 height 40
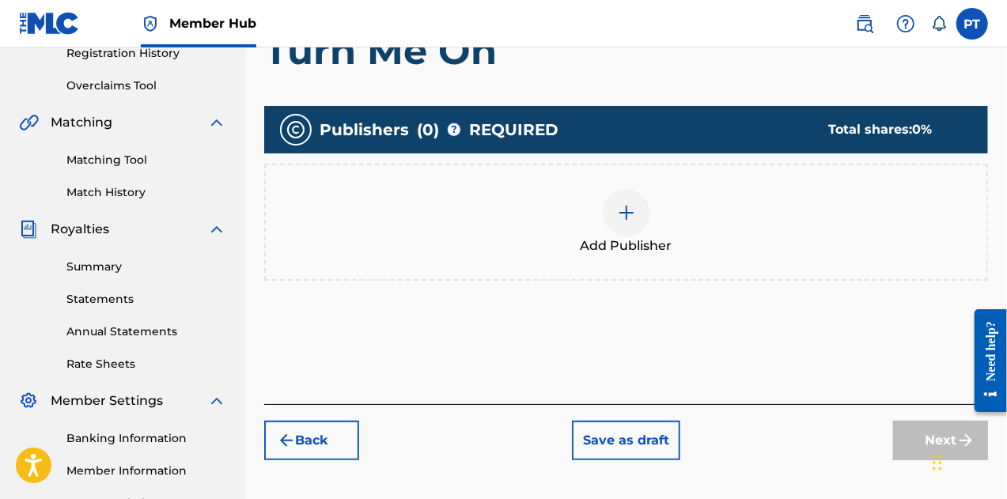
scroll to position [328, 0]
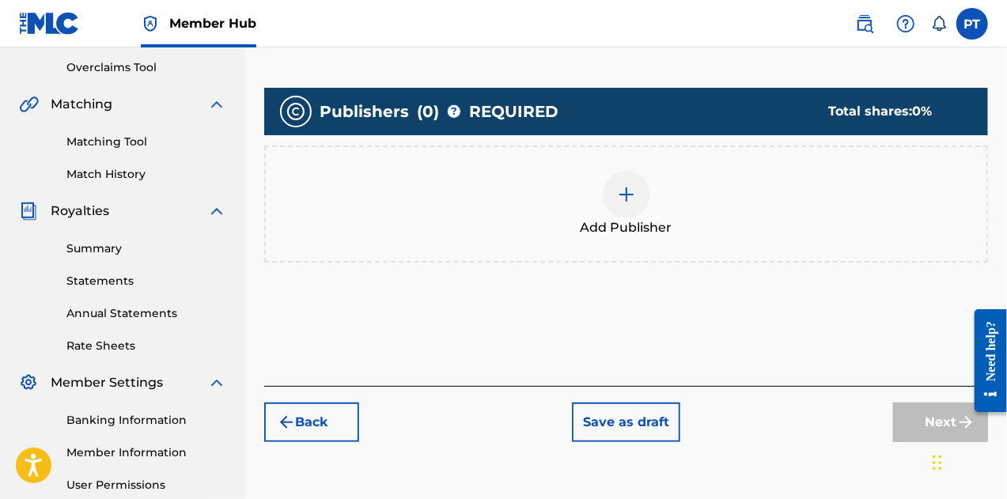
click at [640, 207] on div at bounding box center [626, 194] width 47 height 47
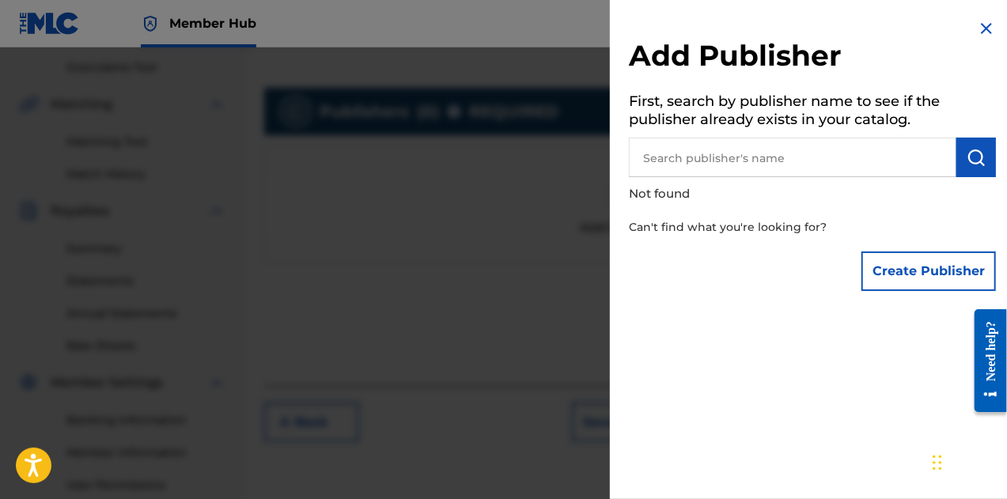
click at [746, 154] on input "text" at bounding box center [793, 158] width 328 height 40
type input "Phredrick Telisma"
click at [957, 146] on button "submit" at bounding box center [977, 158] width 40 height 40
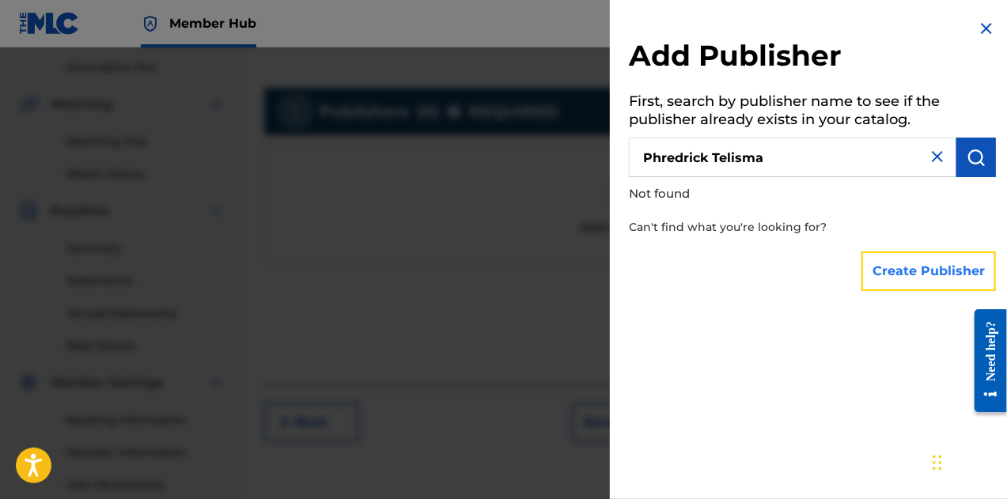
click at [933, 268] on button "Create Publisher" at bounding box center [929, 272] width 135 height 40
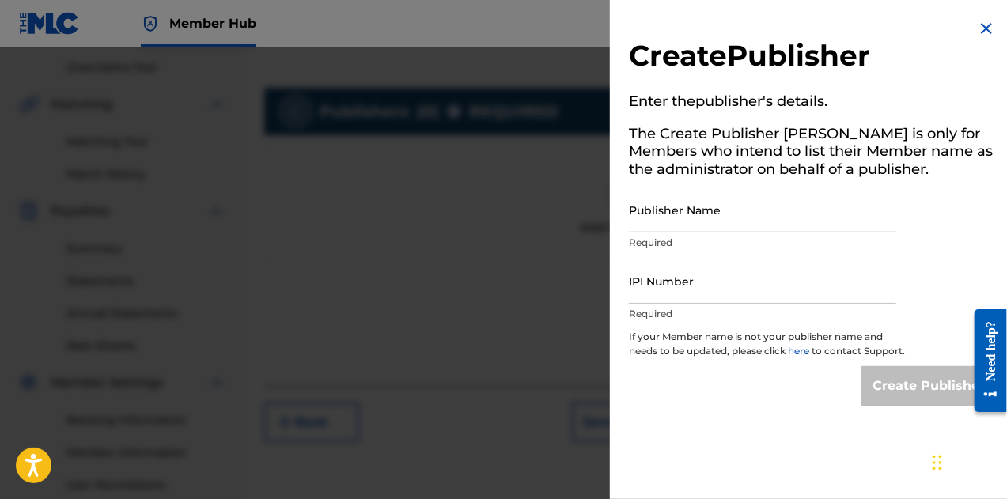
click at [728, 225] on input "Publisher Name" at bounding box center [762, 210] width 267 height 45
type input "Phredrick Telisma"
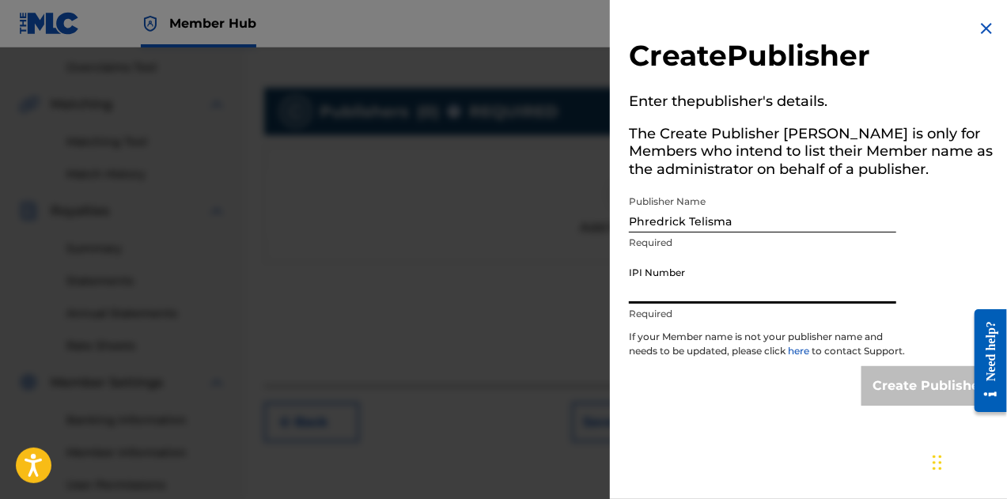
click at [697, 294] on input "IPI Number" at bounding box center [762, 281] width 267 height 45
type input "00792351817"
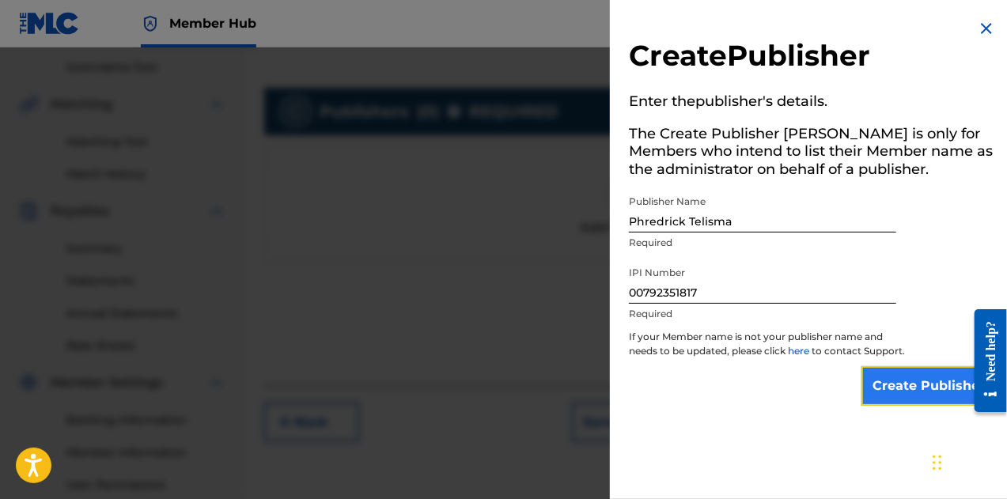
click at [875, 385] on input "Create Publisher" at bounding box center [929, 386] width 135 height 40
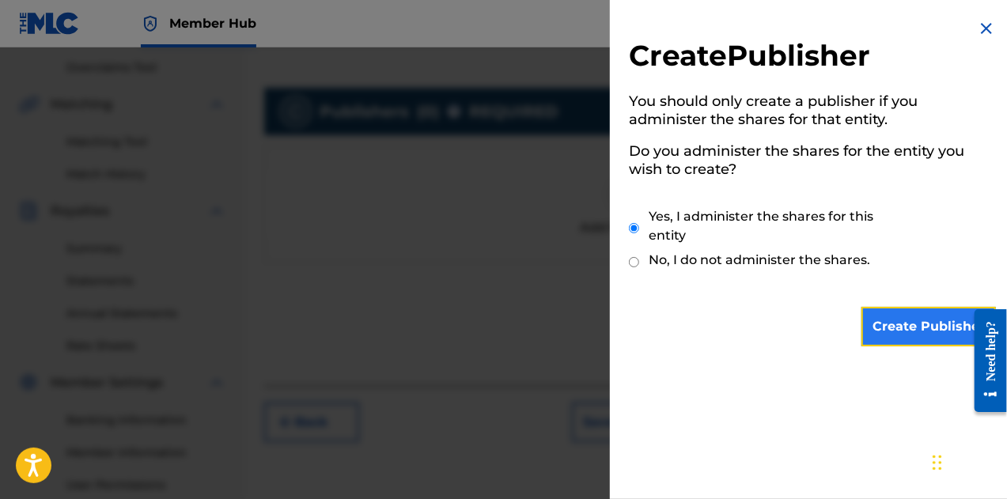
click at [919, 319] on input "Create Publisher" at bounding box center [929, 327] width 135 height 40
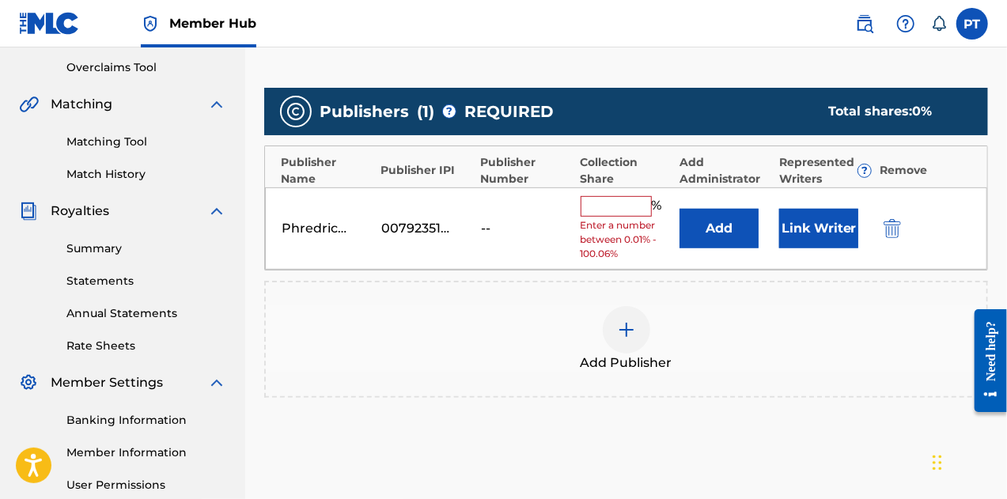
click at [597, 209] on input "text" at bounding box center [616, 206] width 71 height 21
type input "100"
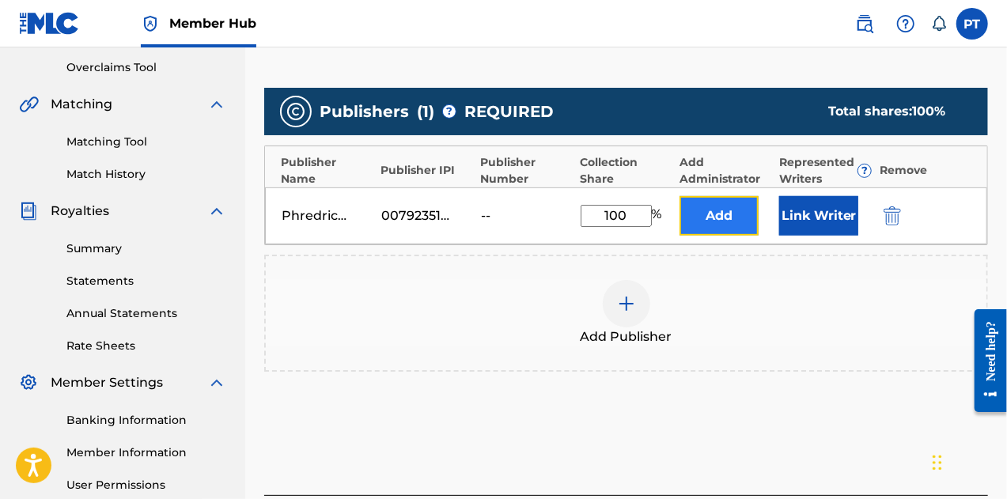
click at [707, 218] on button "Add" at bounding box center [719, 216] width 79 height 40
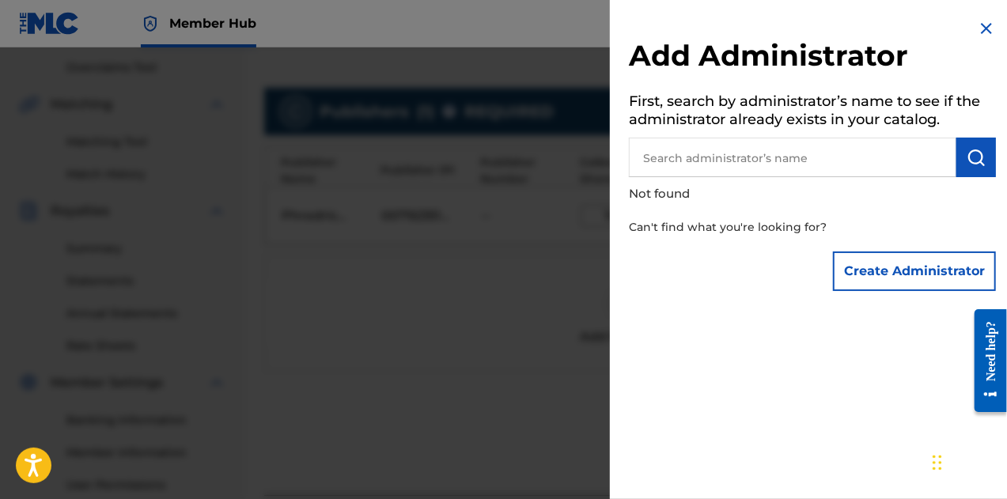
click at [740, 142] on input "text" at bounding box center [793, 158] width 328 height 40
type input "Phredrick Telisma"
click at [978, 165] on img "submit" at bounding box center [976, 157] width 19 height 19
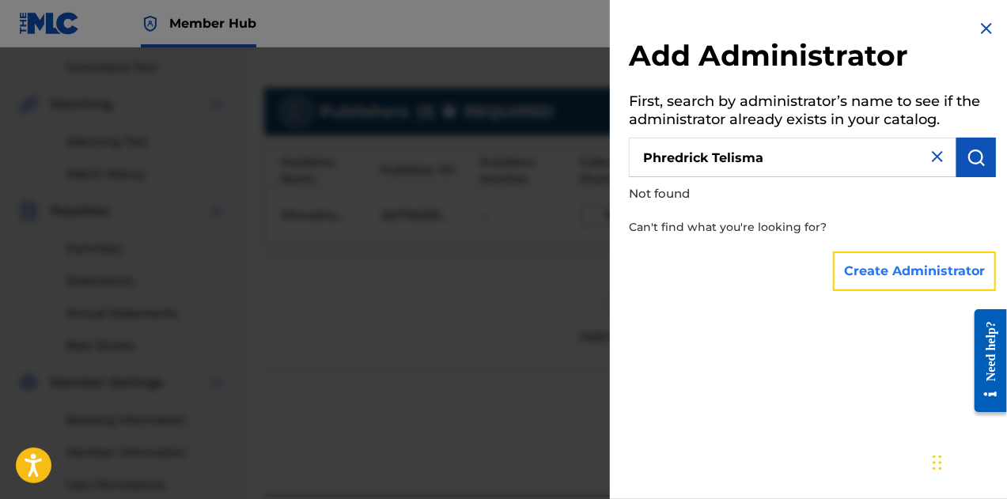
click at [923, 280] on button "Create Administrator" at bounding box center [914, 272] width 163 height 40
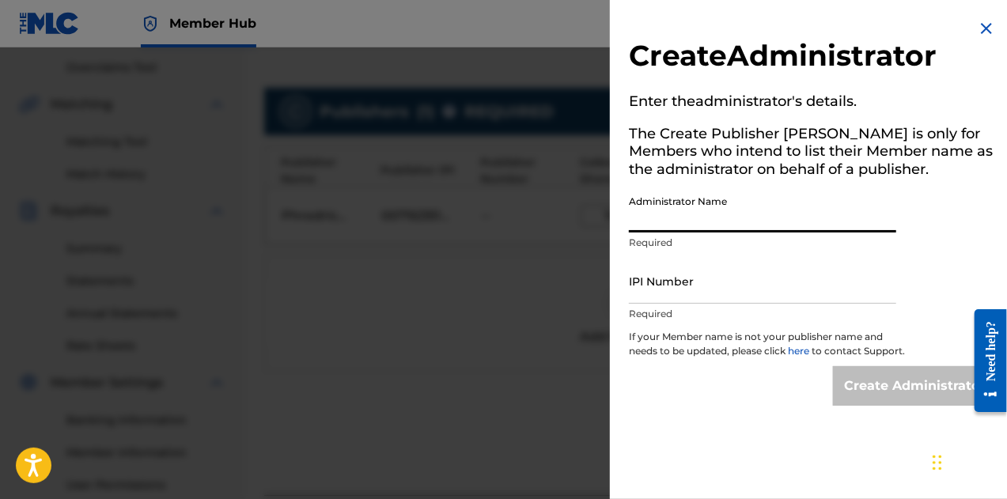
click at [754, 221] on input "Administrator Name" at bounding box center [762, 210] width 267 height 45
type input "Phredrick Telisma"
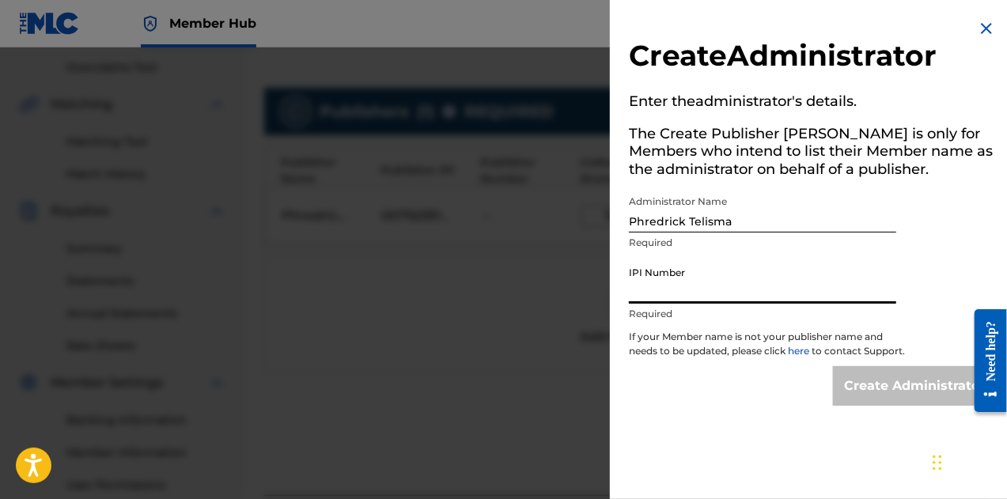
click at [715, 299] on input "IPI Number" at bounding box center [762, 281] width 267 height 45
type input "00792351817"
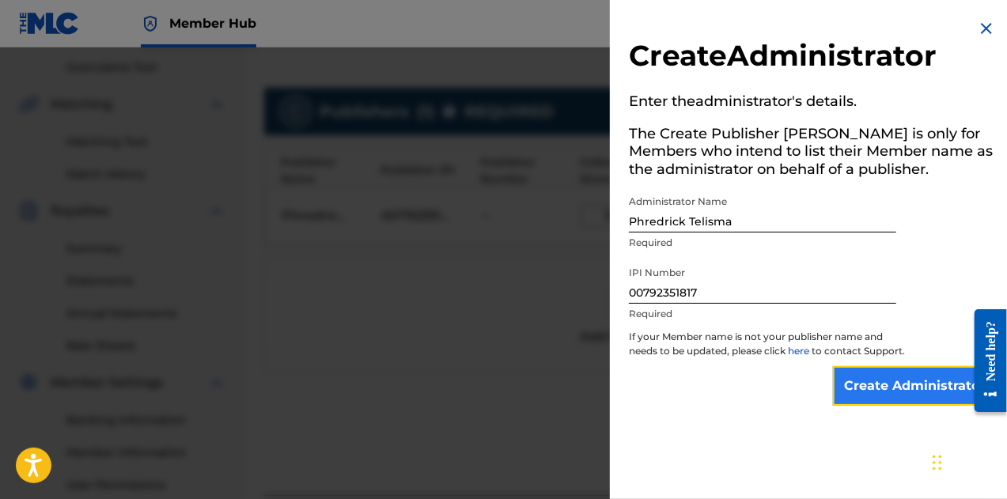
click at [882, 406] on input "Create Administrator" at bounding box center [914, 386] width 163 height 40
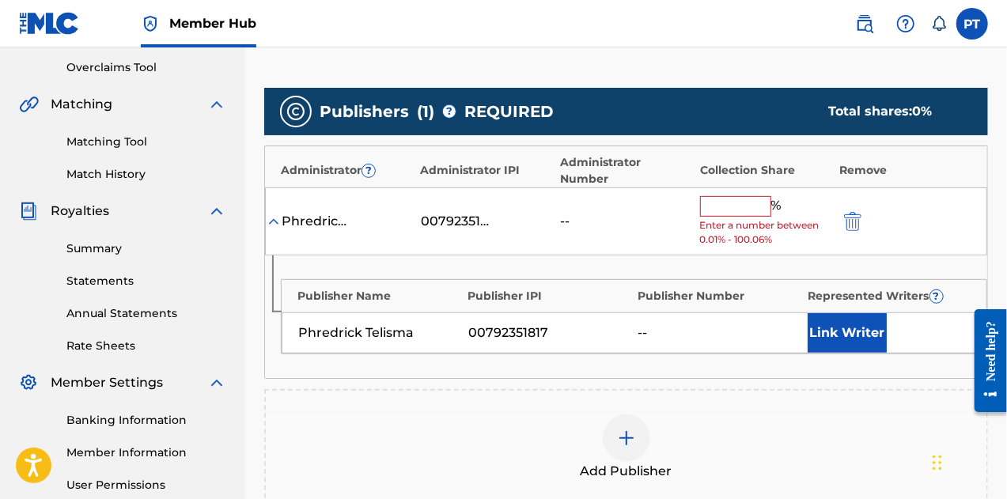
click at [731, 196] on input "text" at bounding box center [735, 206] width 71 height 21
type input "100"
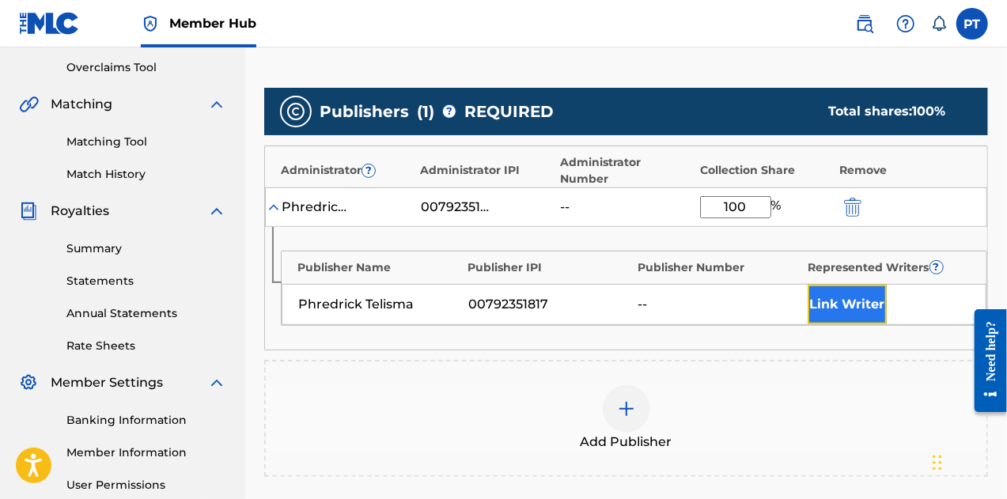
click at [819, 288] on button "Link Writer" at bounding box center [847, 305] width 79 height 40
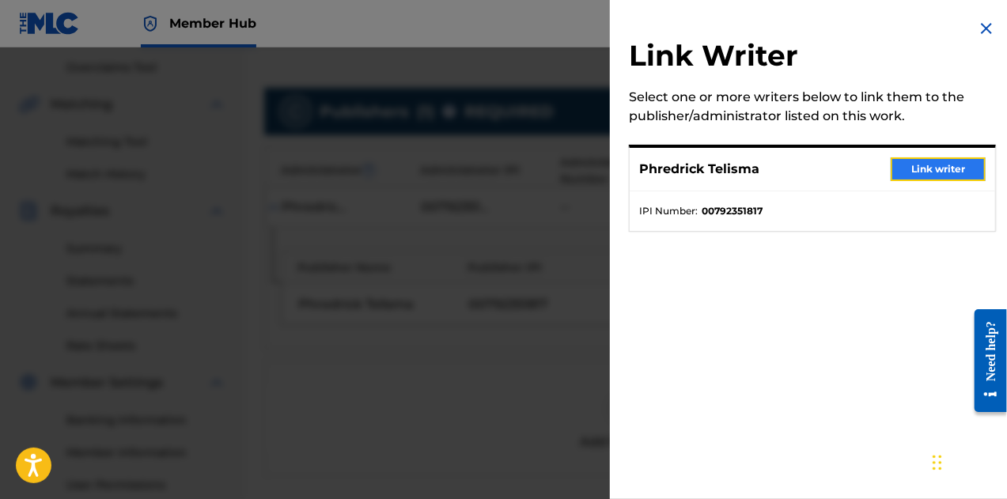
click at [900, 174] on button "Link writer" at bounding box center [938, 169] width 95 height 24
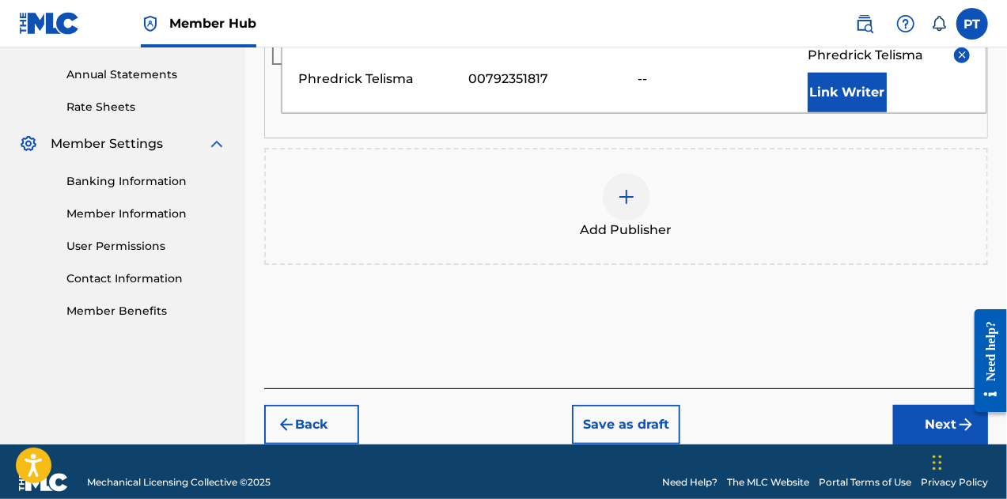
scroll to position [568, 0]
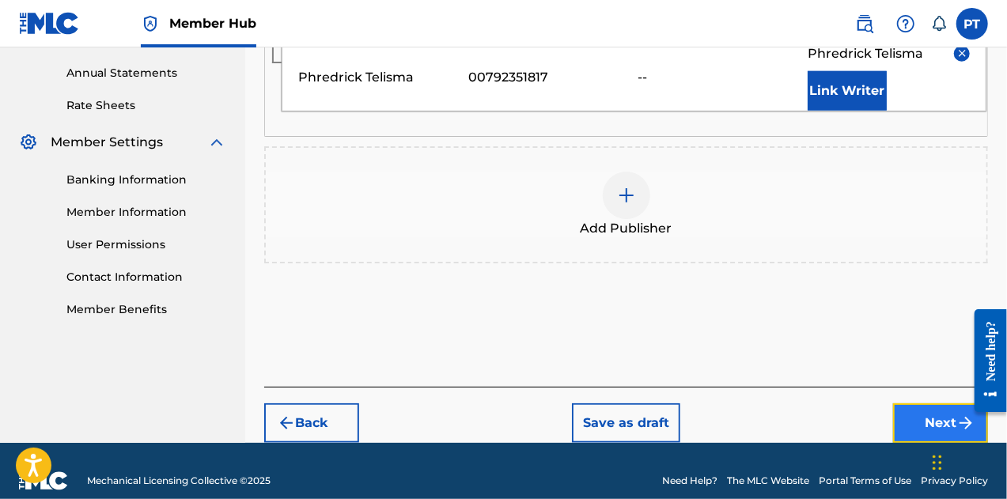
click at [930, 404] on button "Next" at bounding box center [940, 424] width 95 height 40
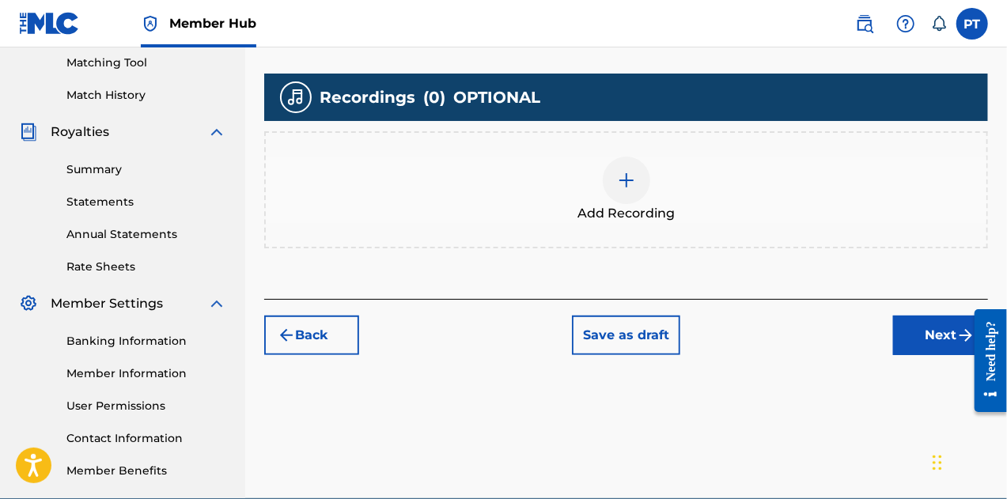
scroll to position [481, 0]
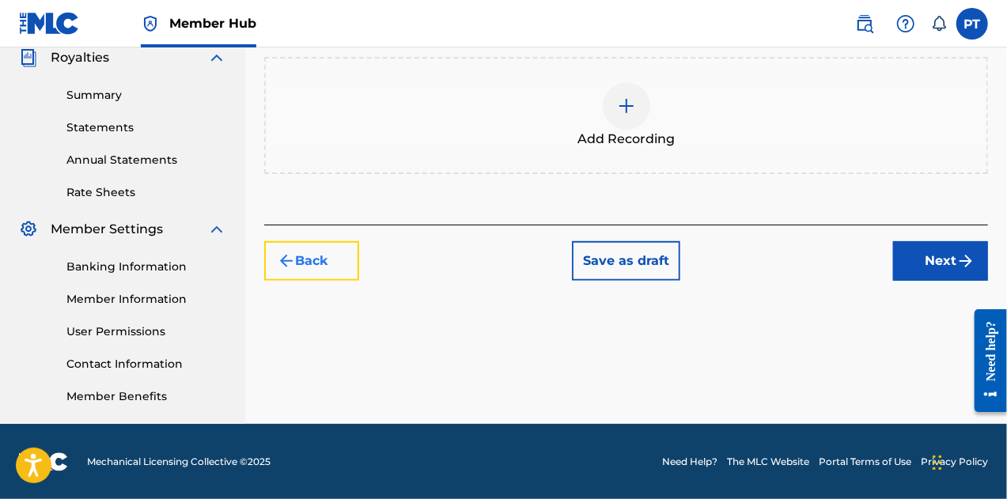
click at [328, 257] on button "Back" at bounding box center [311, 261] width 95 height 40
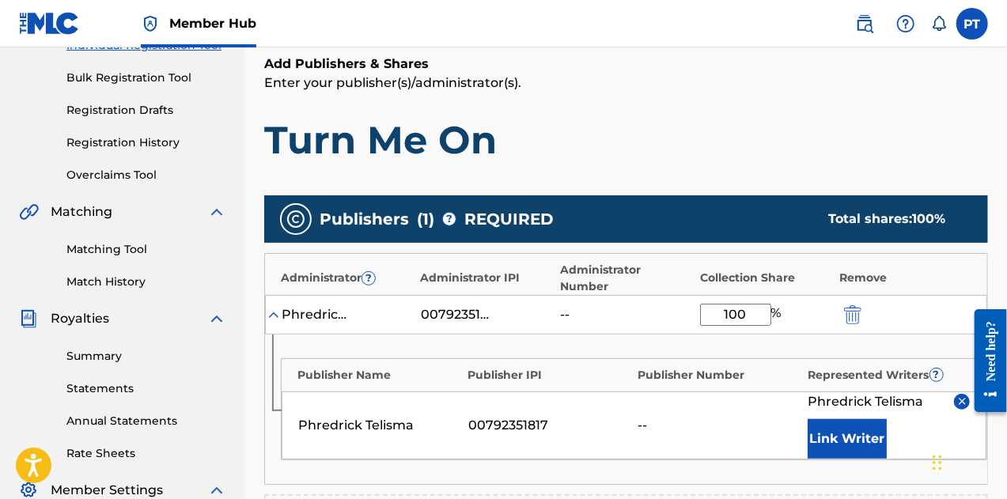
scroll to position [218, 0]
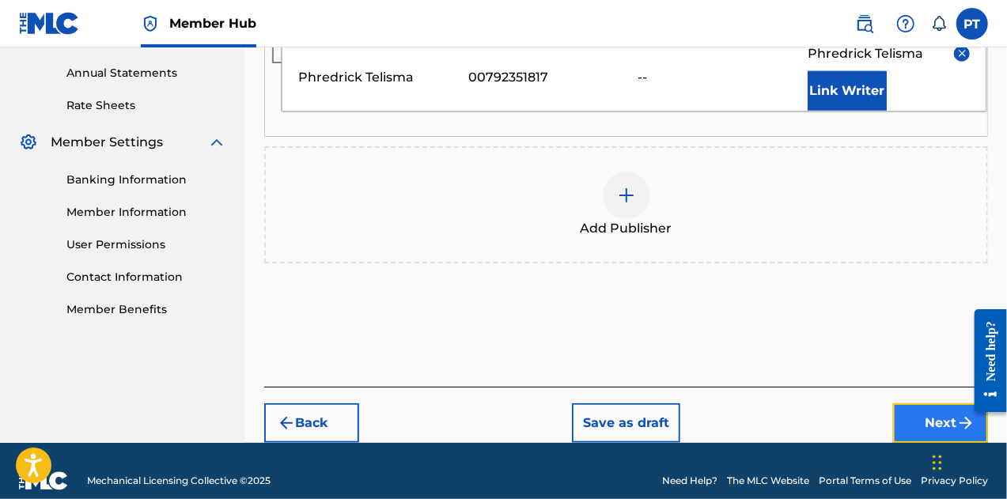
click at [921, 404] on button "Next" at bounding box center [940, 424] width 95 height 40
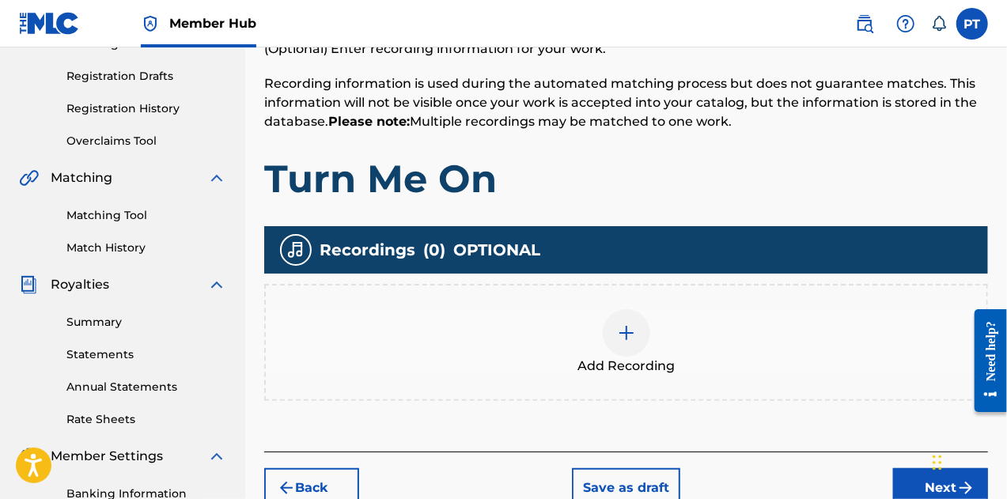
scroll to position [299, 0]
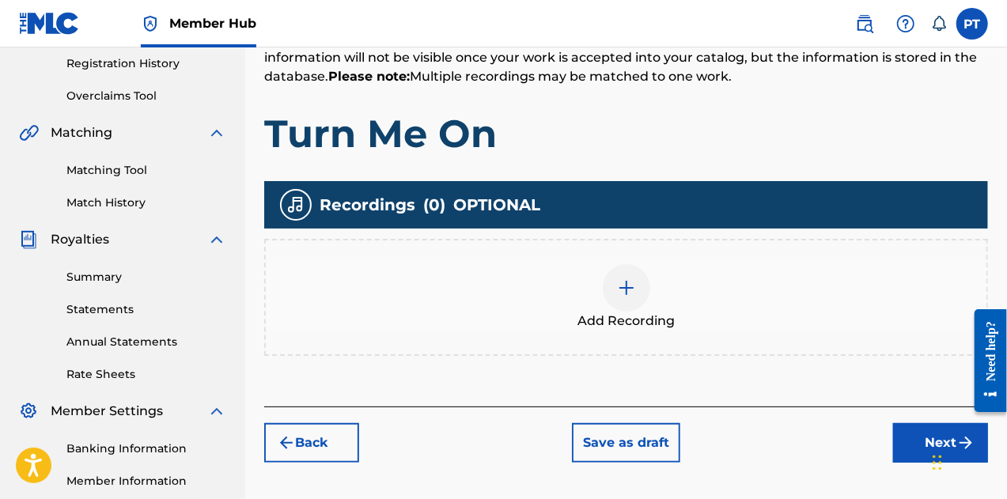
click at [627, 279] on img at bounding box center [626, 288] width 19 height 19
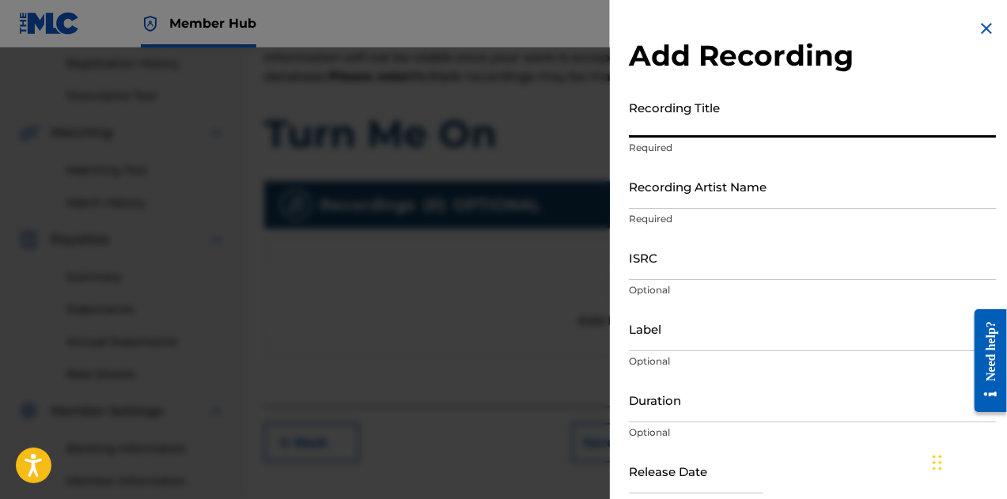
click at [688, 124] on input "Recording Title" at bounding box center [812, 115] width 367 height 45
type input "Turn Me On"
click at [711, 210] on div "Recording Artist Name Required" at bounding box center [812, 199] width 367 height 71
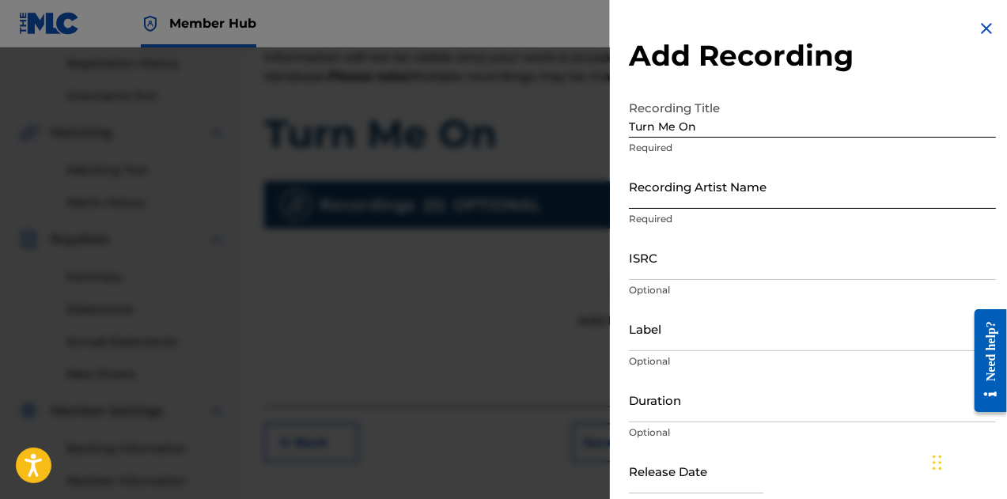
click at [711, 194] on input "Recording Artist Name" at bounding box center [812, 186] width 367 height 45
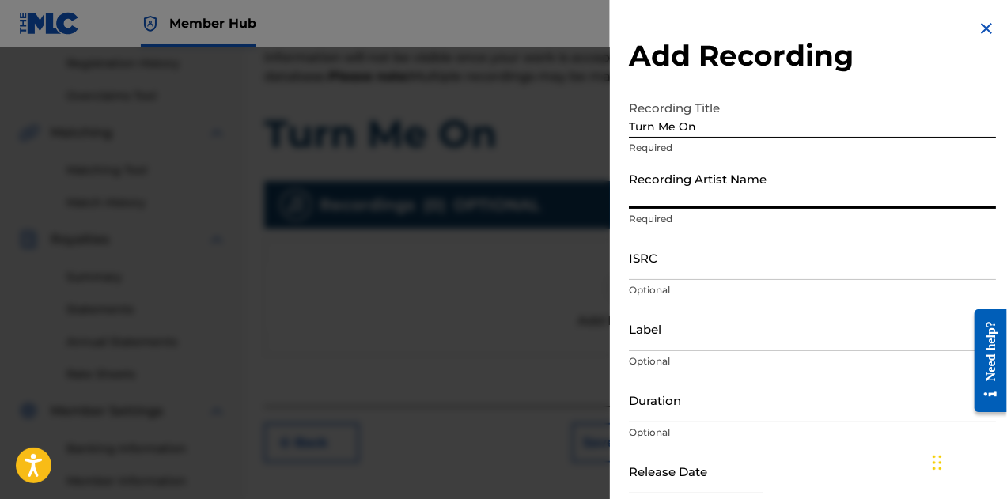
type input "Phreddy J.B."
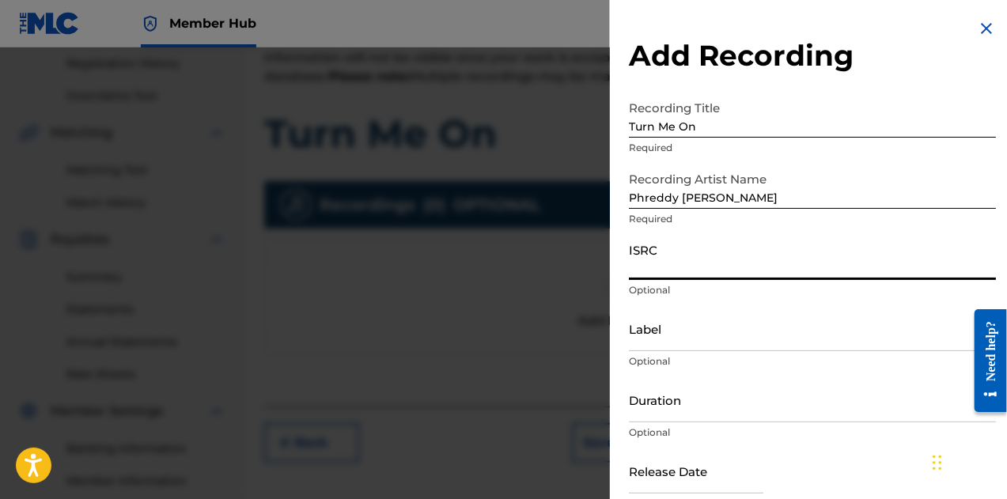
click at [703, 263] on input "ISRC" at bounding box center [812, 257] width 367 height 45
paste input "QZAPG1867887"
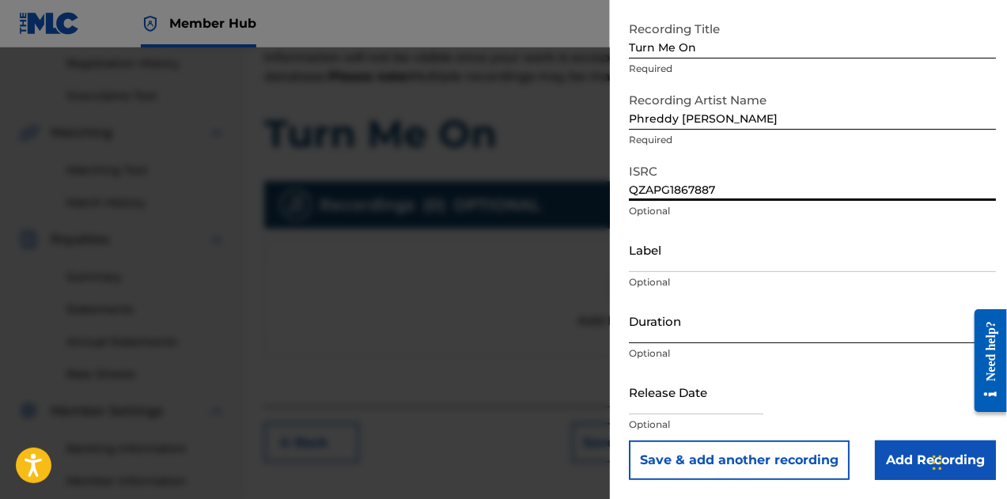
type input "QZAPG1867887"
click at [692, 328] on input "Duration" at bounding box center [812, 320] width 367 height 45
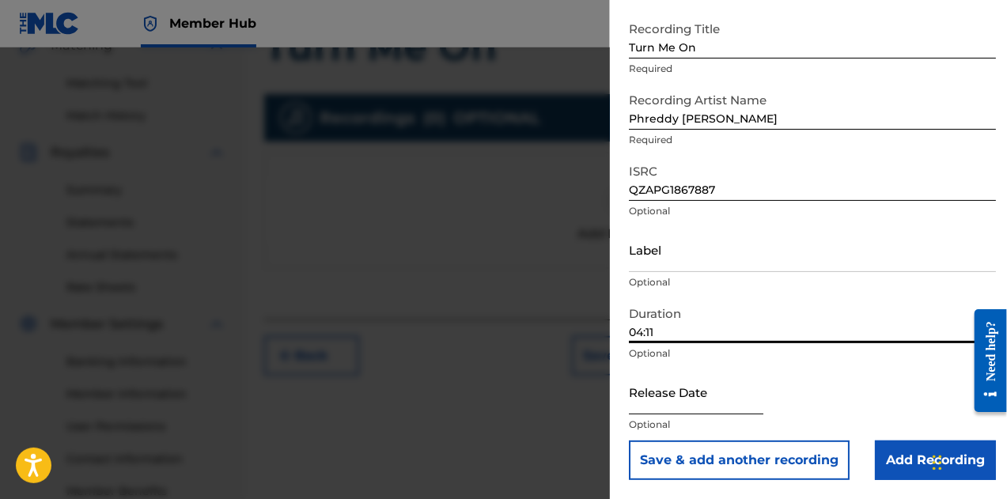
scroll to position [385, 0]
type input "04:11"
click at [692, 393] on input "text" at bounding box center [696, 392] width 135 height 45
select select "8"
select select "2025"
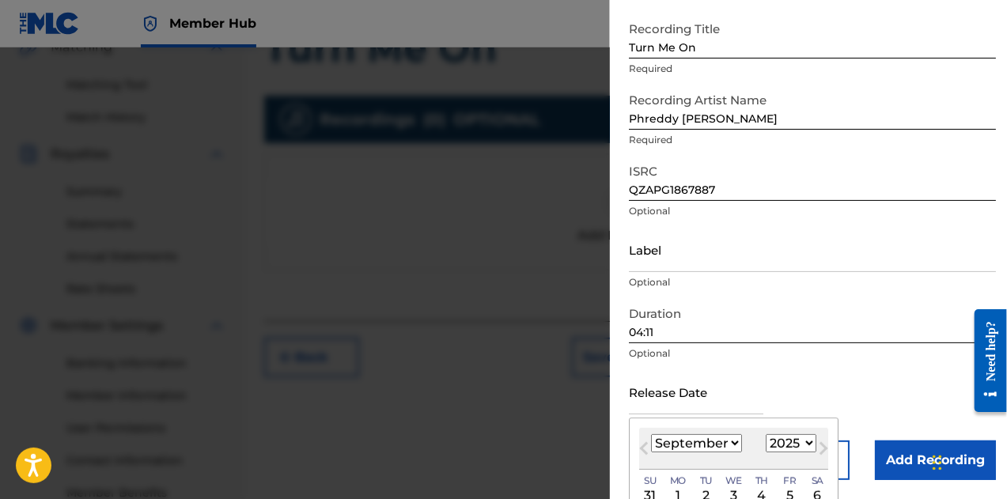
type input "January 19 2018"
select select "0"
select select "2018"
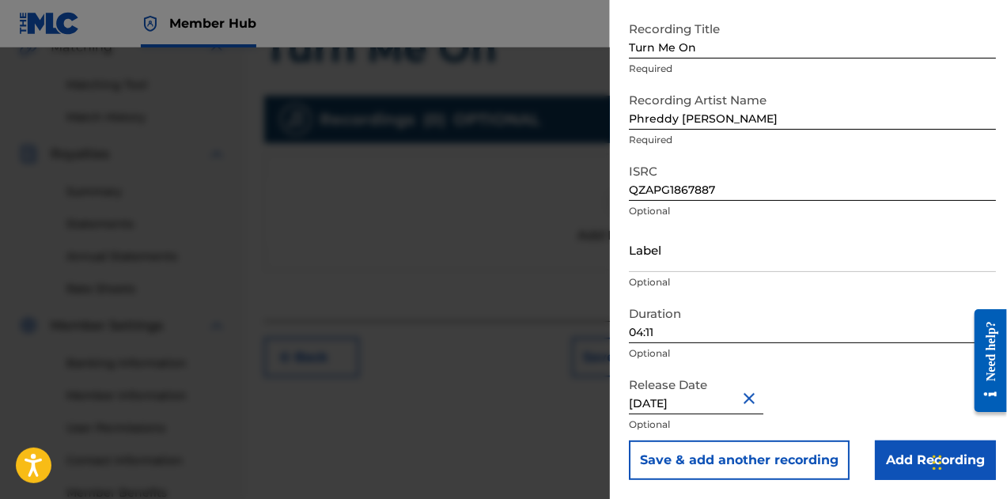
click at [836, 385] on div "Release Date January 19 2018 Optional" at bounding box center [812, 405] width 367 height 71
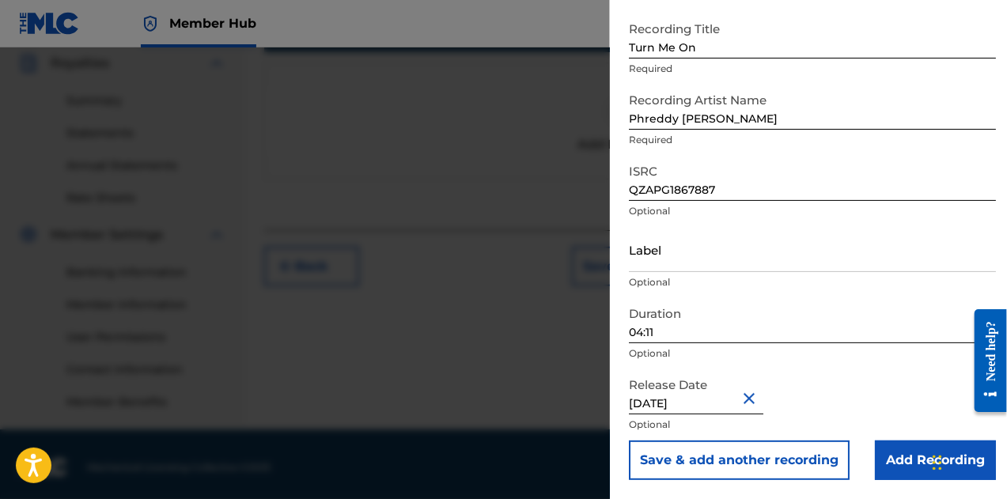
scroll to position [481, 0]
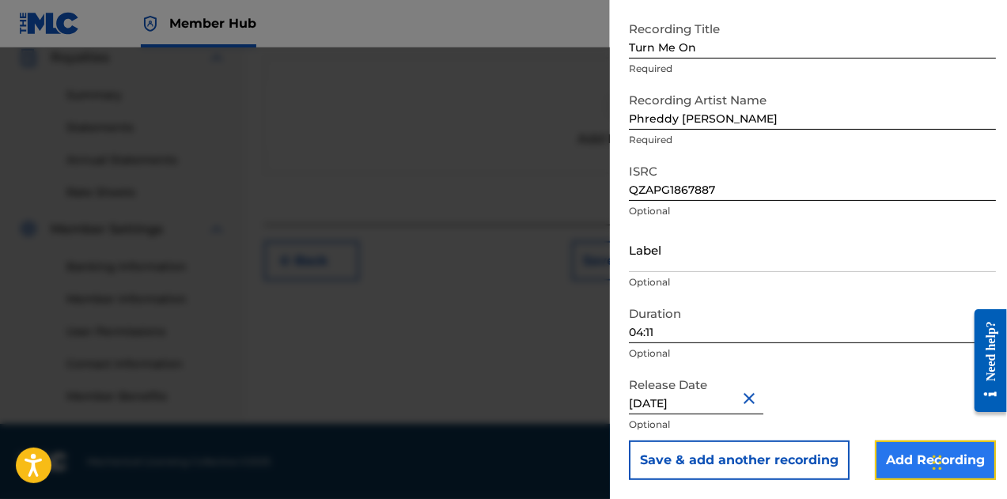
click at [904, 474] on input "Add Recording" at bounding box center [935, 461] width 121 height 40
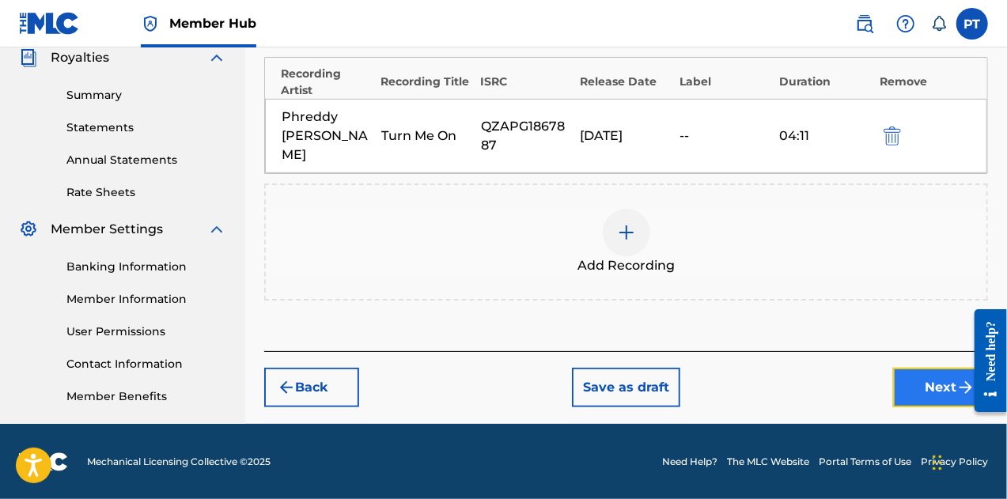
click at [950, 369] on button "Next" at bounding box center [940, 388] width 95 height 40
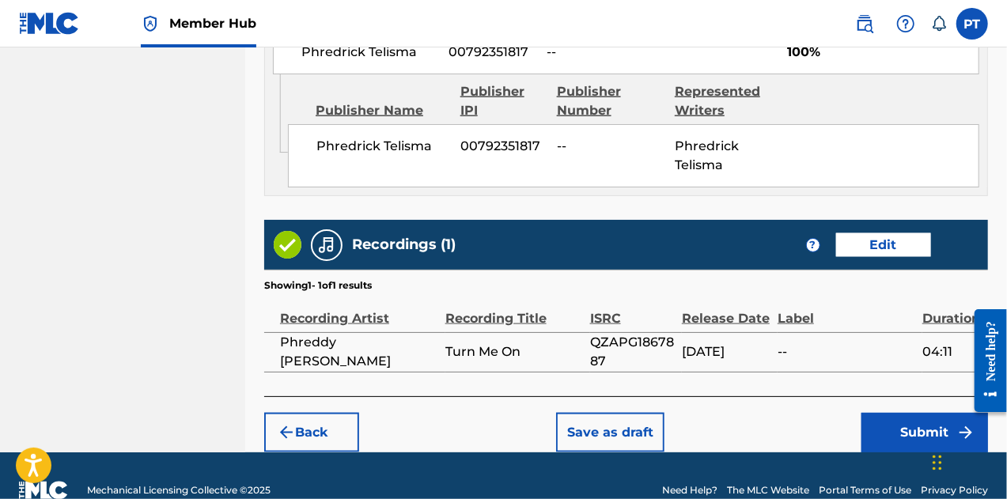
scroll to position [959, 0]
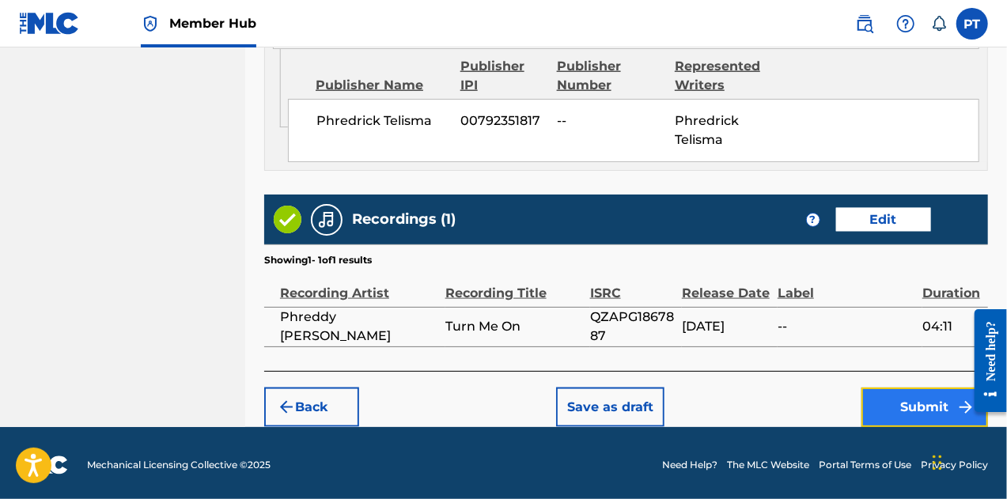
click at [898, 402] on button "Submit" at bounding box center [925, 408] width 127 height 40
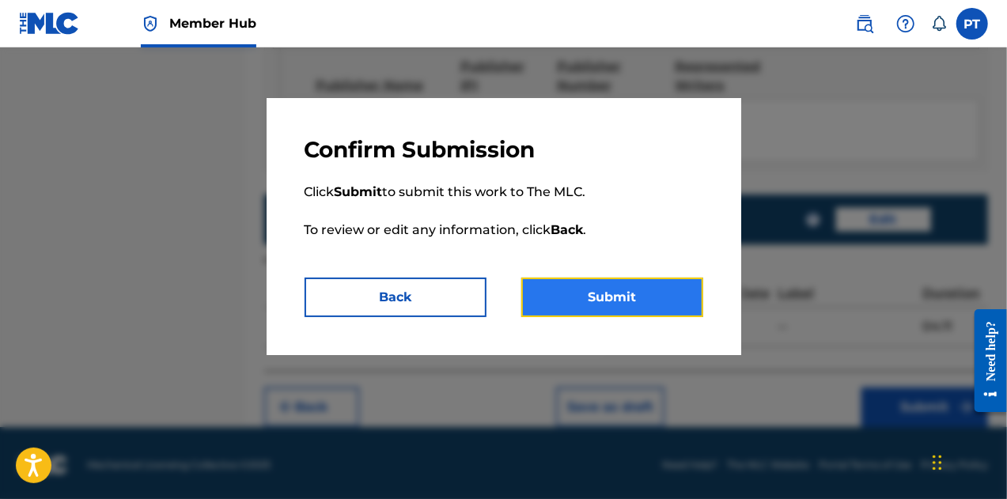
click at [611, 292] on button "Submit" at bounding box center [612, 298] width 182 height 40
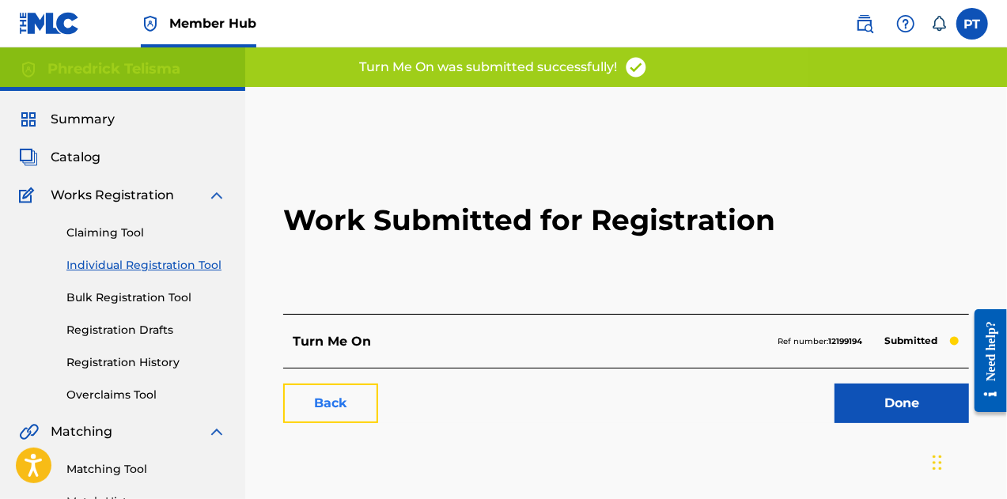
click at [334, 409] on link "Back" at bounding box center [330, 404] width 95 height 40
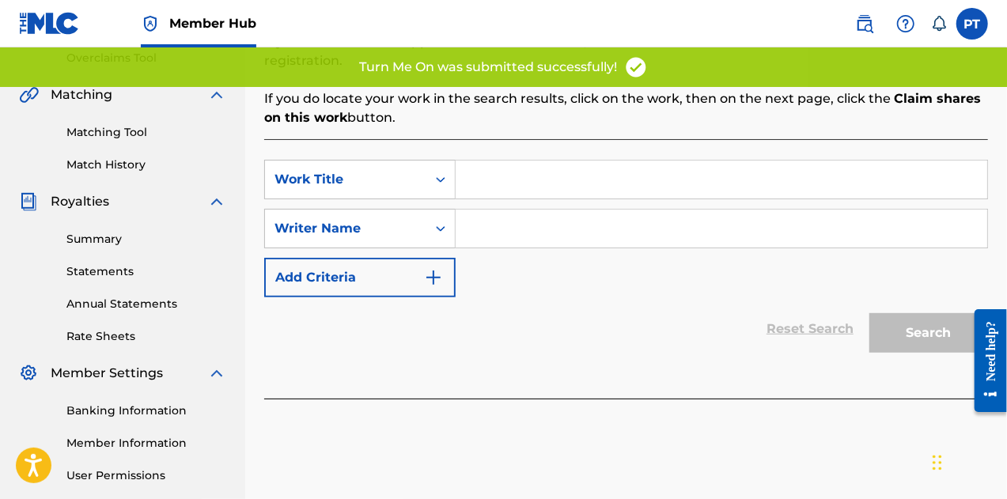
scroll to position [339, 0]
click at [584, 161] on input "Search Form" at bounding box center [722, 178] width 532 height 38
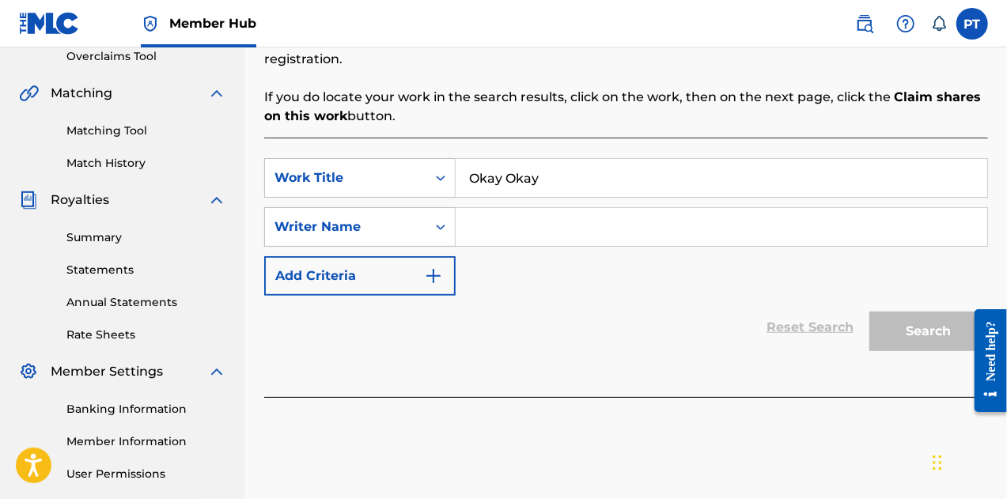
type input "Okay Okay"
click at [517, 210] on input "Search Form" at bounding box center [722, 227] width 532 height 38
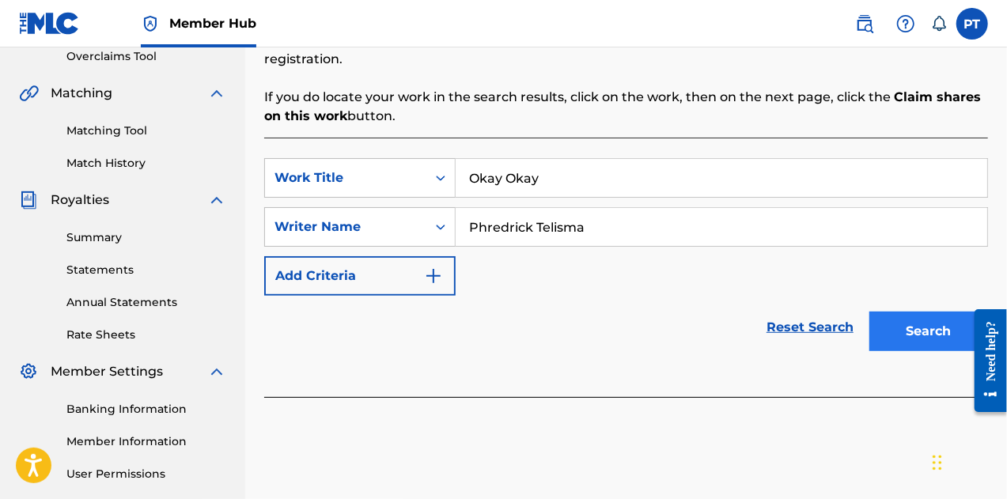
type input "Phredrick Telisma"
click at [942, 312] on button "Search" at bounding box center [929, 332] width 119 height 40
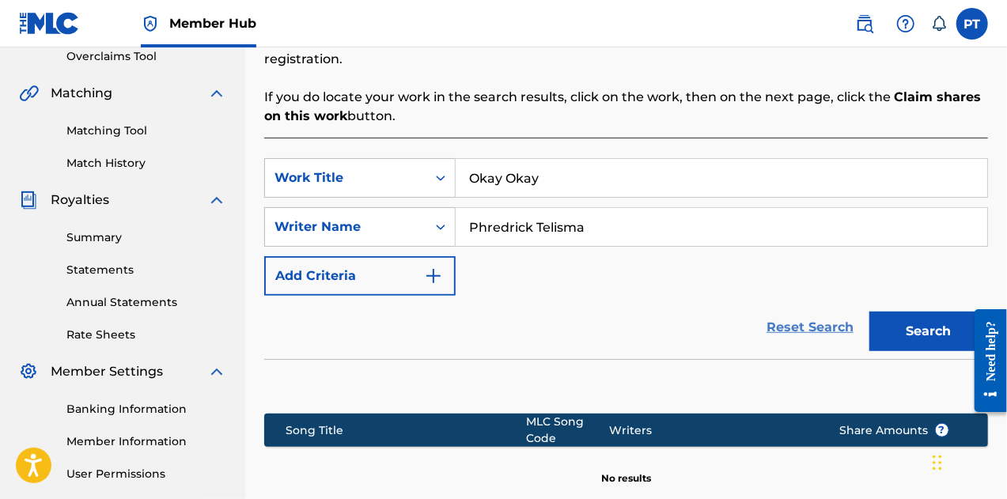
scroll to position [500, 0]
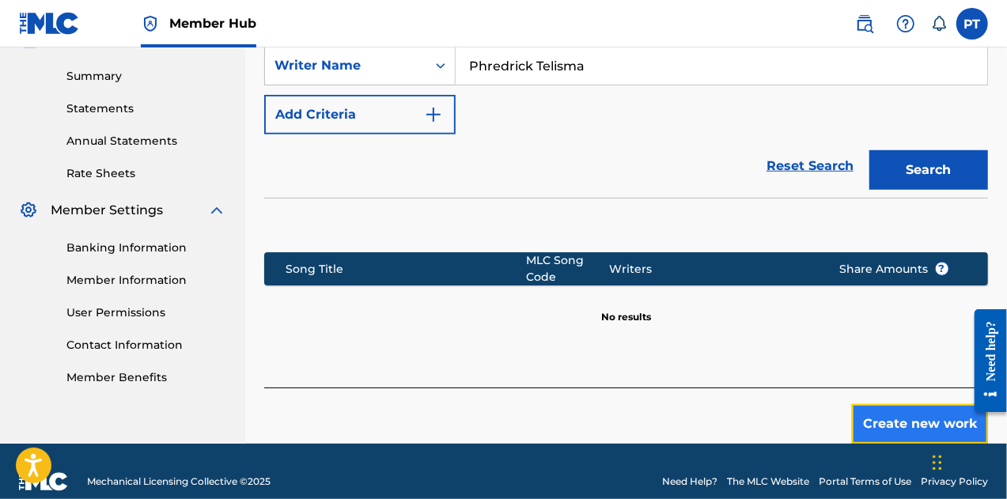
click at [889, 404] on button "Create new work" at bounding box center [920, 424] width 136 height 40
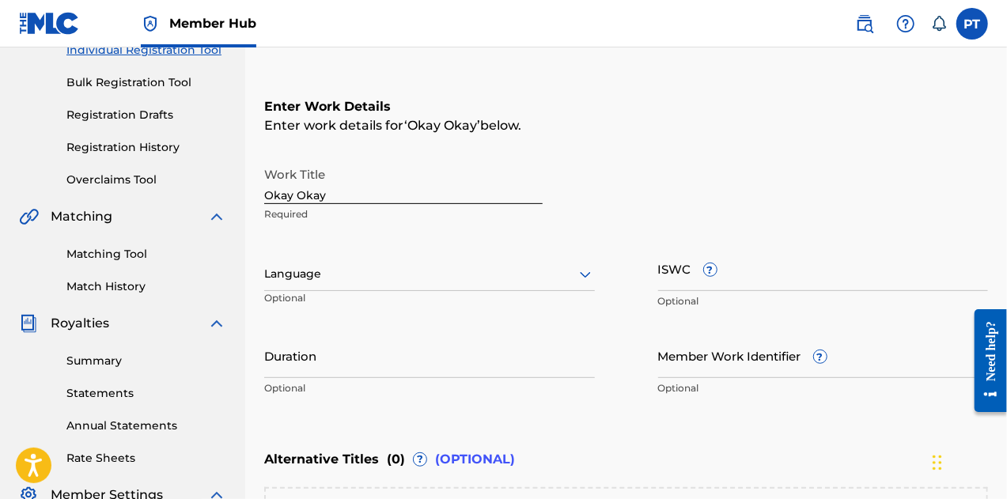
scroll to position [220, 0]
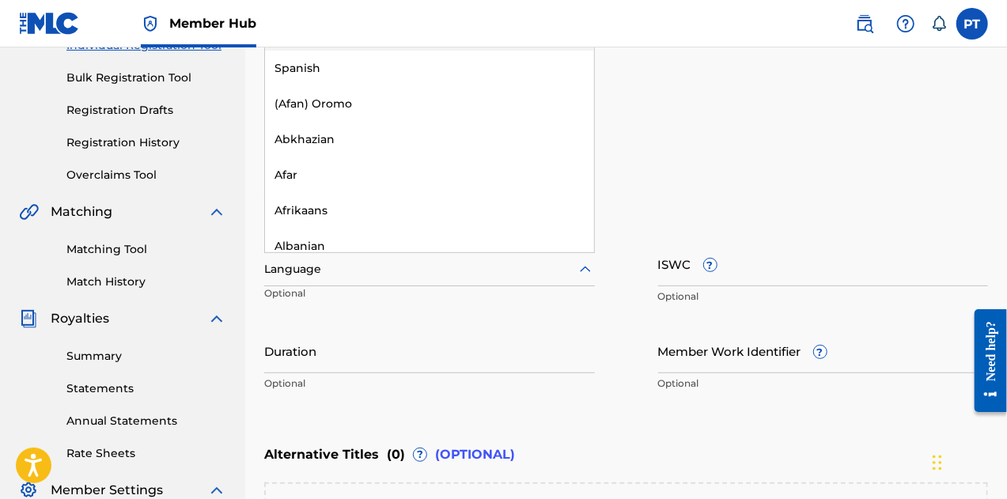
click at [439, 281] on div "Language" at bounding box center [429, 269] width 331 height 33
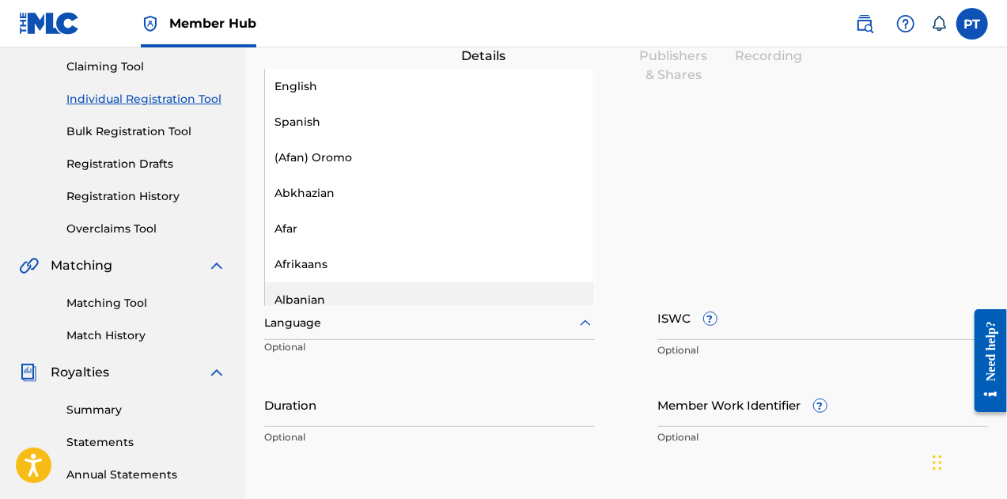
scroll to position [158, 0]
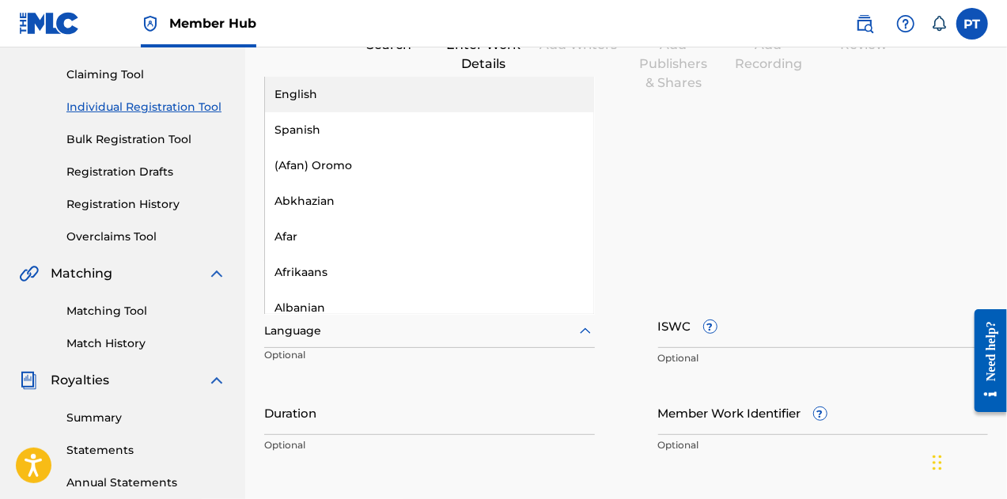
click at [418, 98] on div "English" at bounding box center [429, 95] width 329 height 36
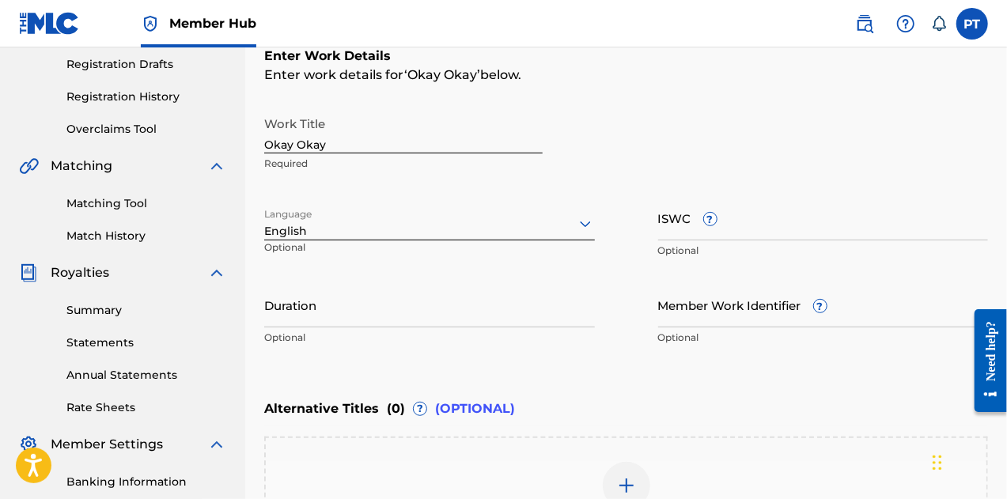
scroll to position [269, 0]
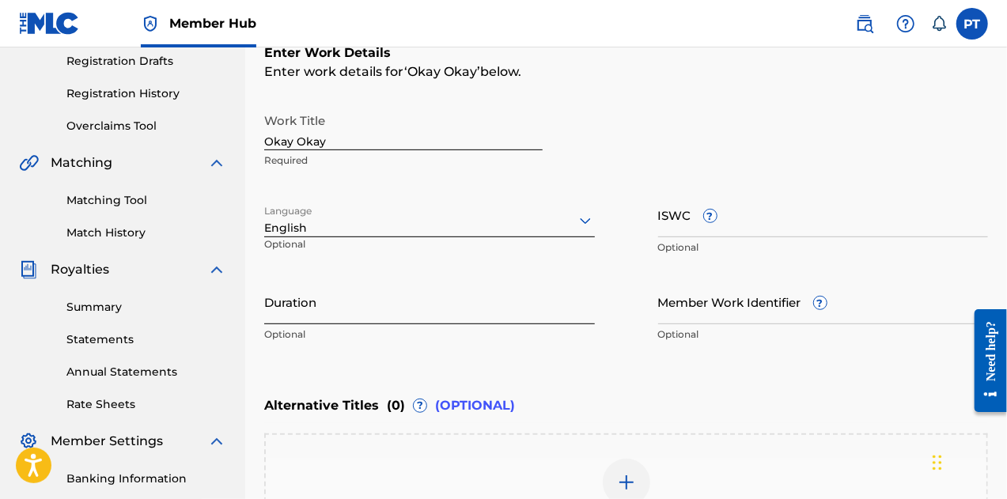
click at [446, 319] on input "Duration" at bounding box center [429, 301] width 331 height 45
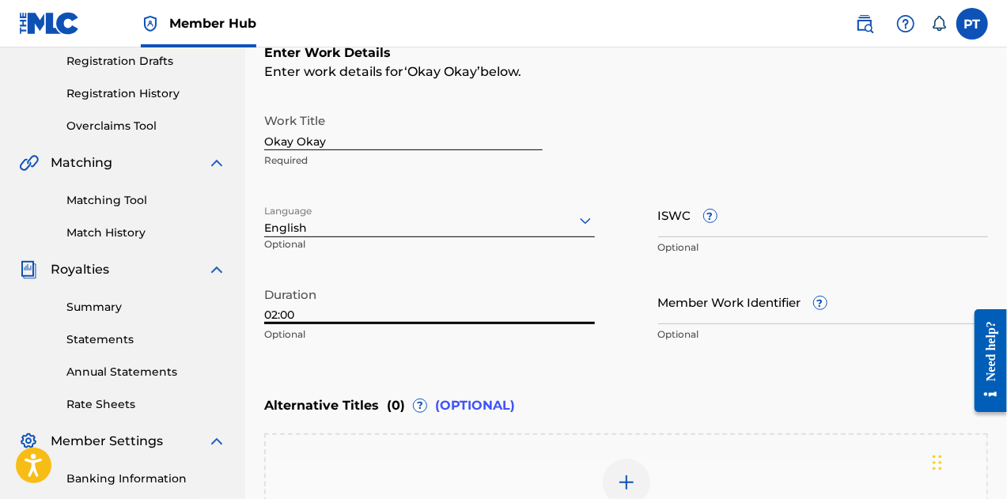
type input "02:00"
click at [714, 227] on input "ISWC ?" at bounding box center [823, 214] width 331 height 45
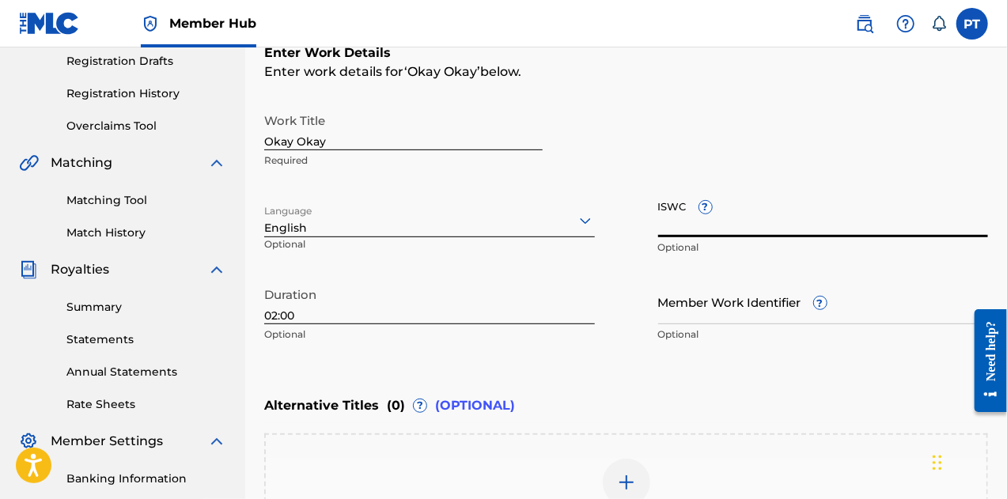
paste input "T-335.155.761-0"
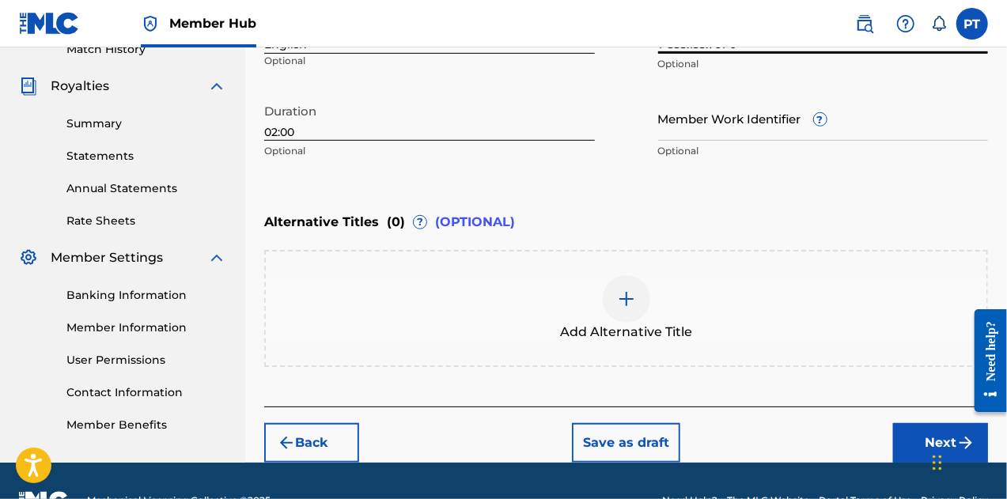
scroll to position [491, 0]
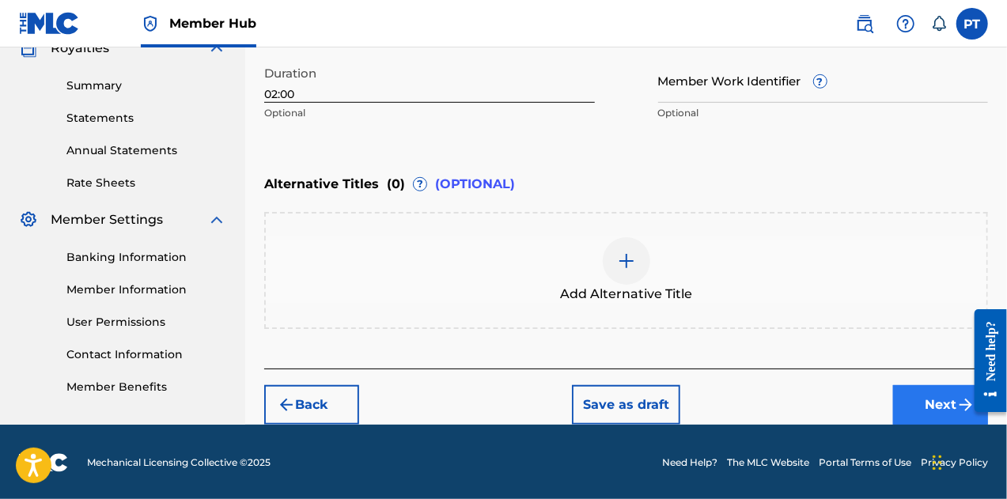
type input "T-335.155.761-0"
click at [925, 404] on button "Next" at bounding box center [940, 405] width 95 height 40
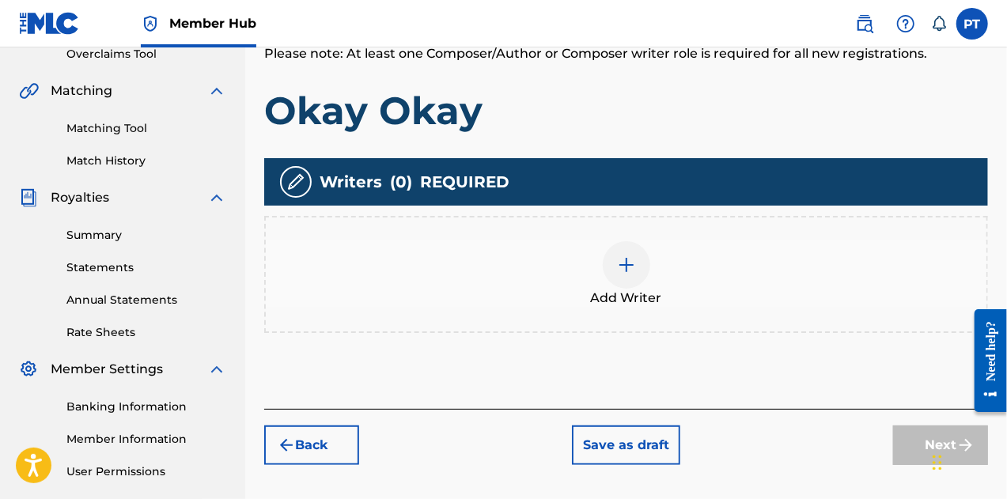
scroll to position [387, 0]
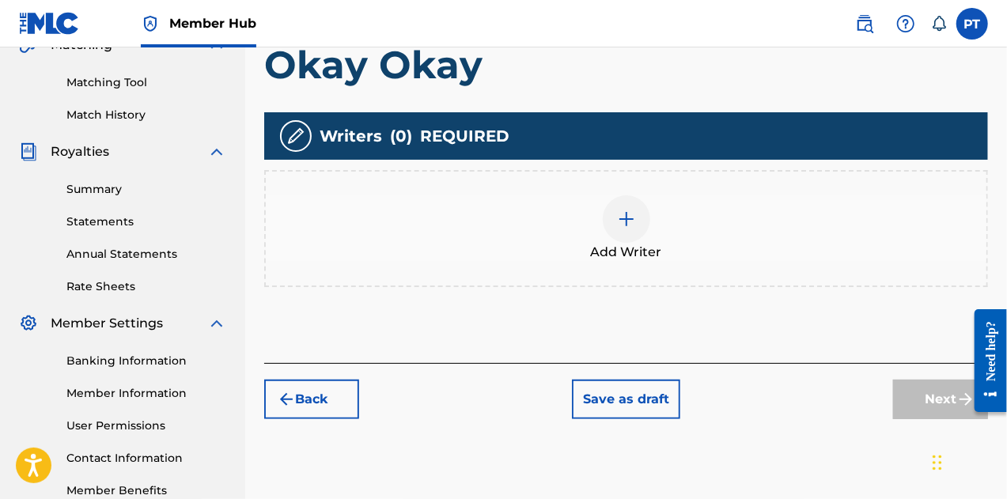
click at [612, 207] on div at bounding box center [626, 218] width 47 height 47
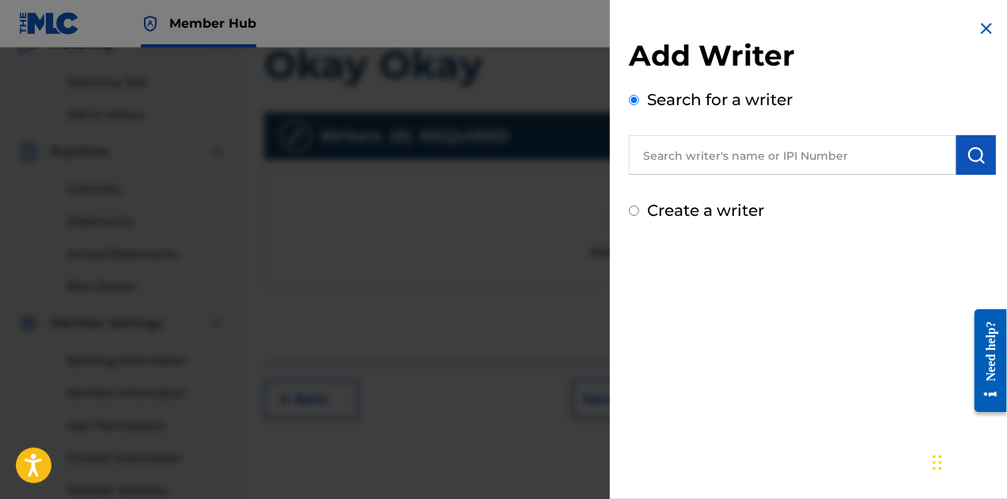
click at [764, 167] on input "text" at bounding box center [793, 155] width 328 height 40
paste input "T-335.155.761-0"
type input "T-335.155.761-0"
click at [835, 164] on input "text" at bounding box center [793, 155] width 328 height 40
type input "Phredrick Telisma"
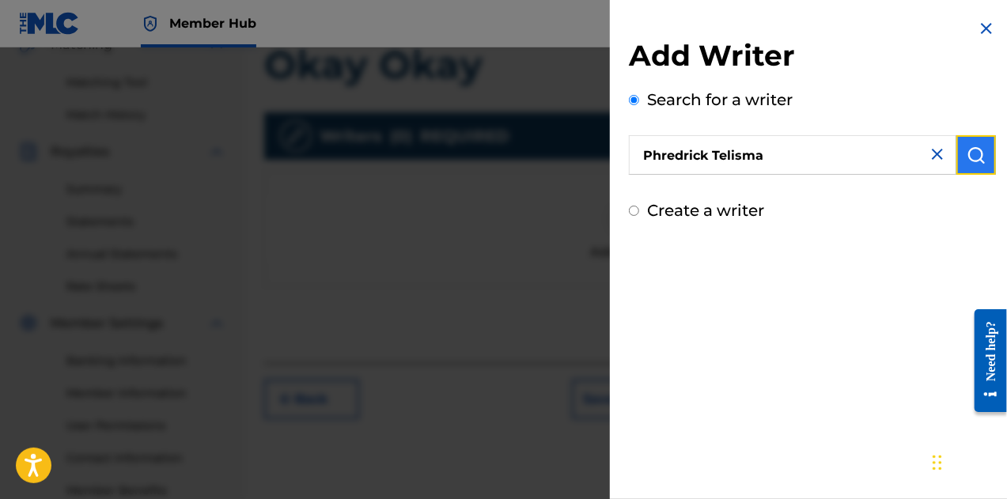
click at [986, 162] on button "submit" at bounding box center [977, 155] width 40 height 40
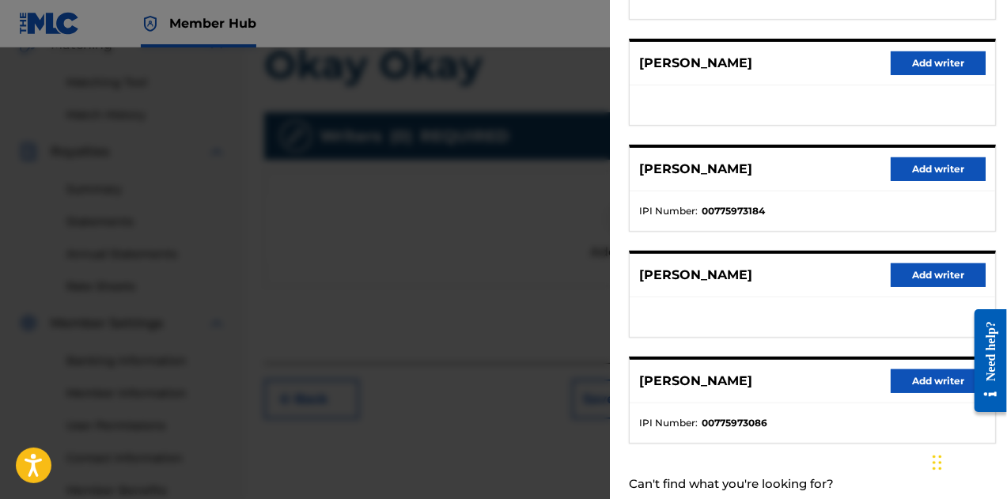
scroll to position [317, 0]
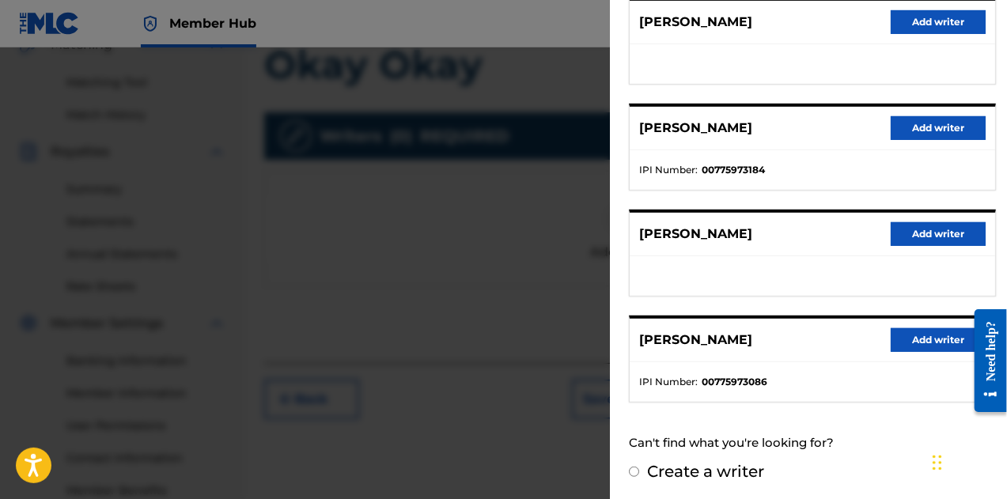
click at [742, 471] on label "Create a writer" at bounding box center [705, 471] width 117 height 19
radio input "true"
click at [639, 471] on input "Create a writer" at bounding box center [634, 472] width 10 height 10
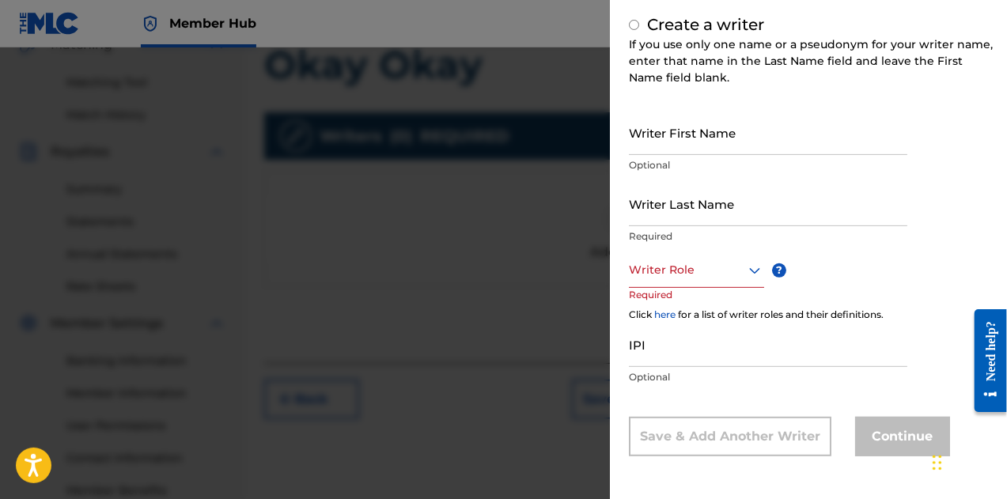
radio input "false"
radio input "true"
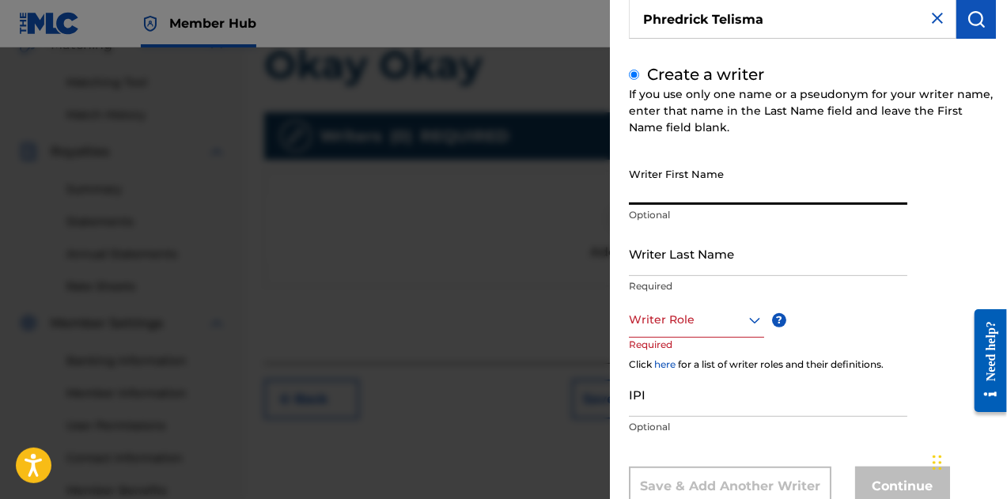
click at [716, 173] on input "Writer First Name" at bounding box center [768, 182] width 279 height 45
type input "Phredrick"
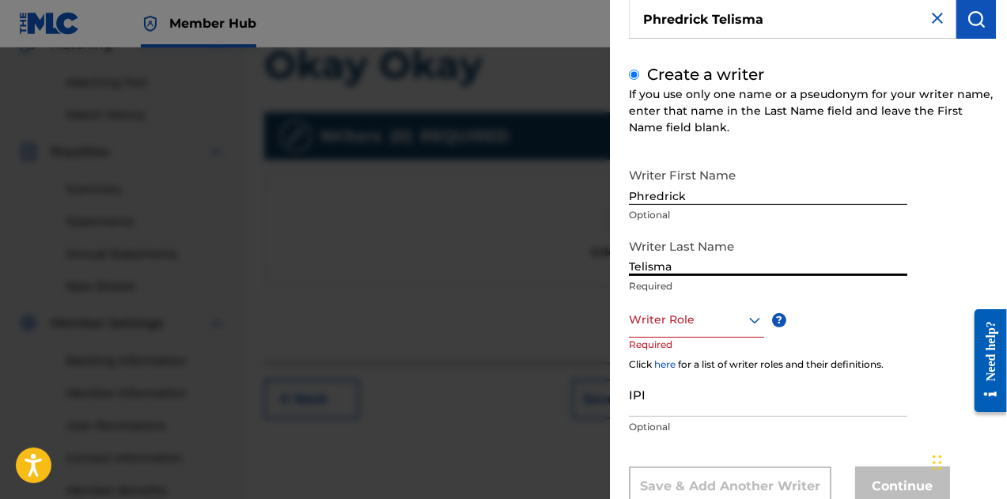
type input "Telisma"
click at [688, 320] on div at bounding box center [696, 320] width 135 height 20
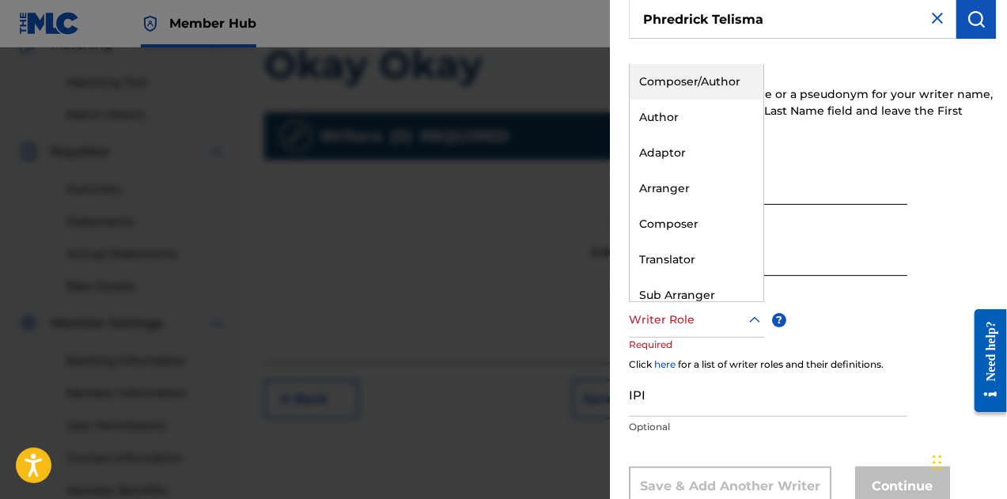
click at [680, 77] on div "Composer/Author" at bounding box center [697, 82] width 134 height 36
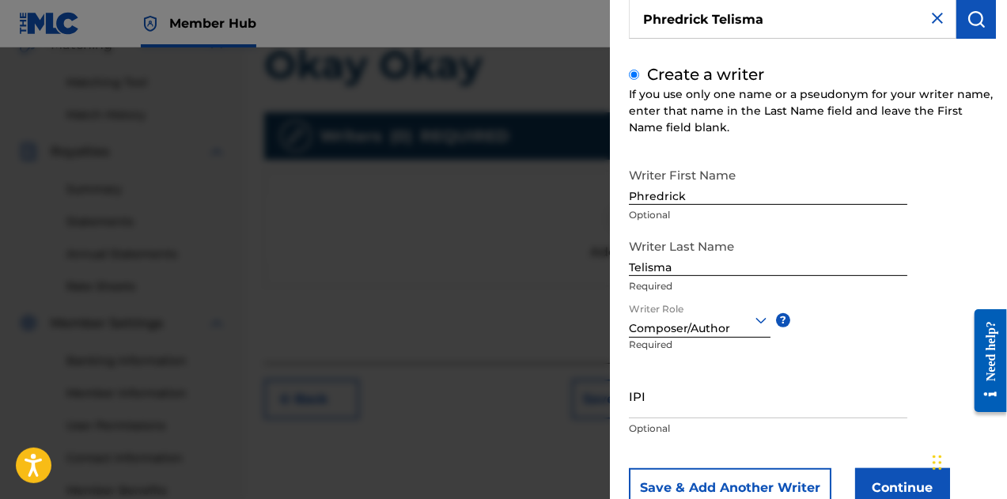
scroll to position [187, 0]
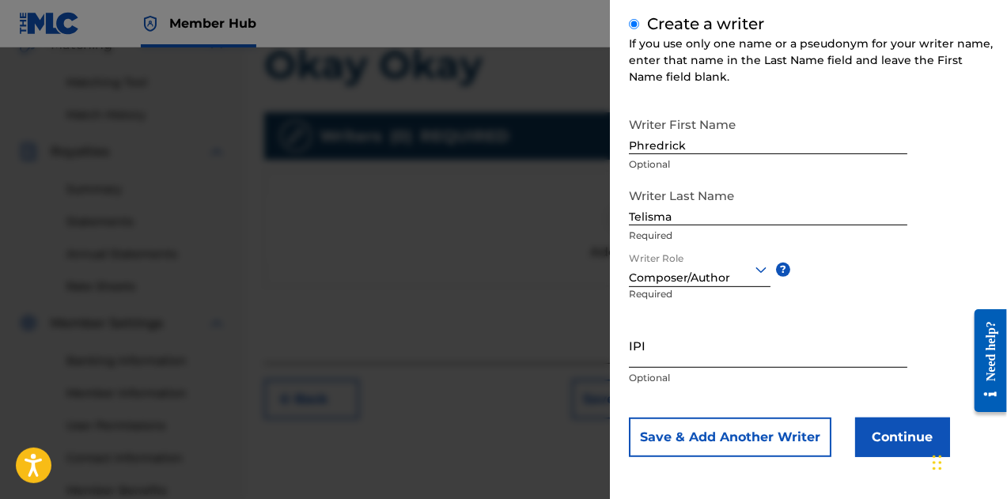
click at [677, 358] on input "IPI" at bounding box center [768, 345] width 279 height 45
paste input "00792351817"
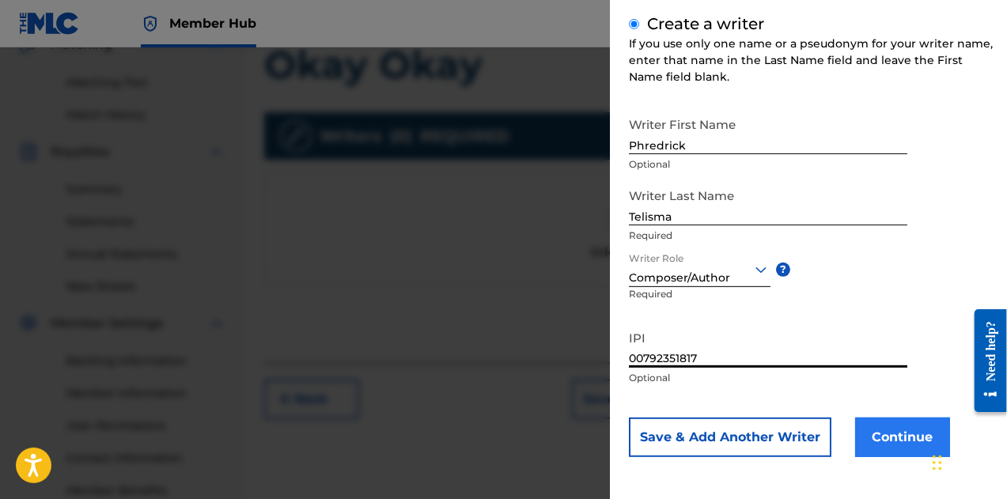
type input "00792351817"
click at [900, 438] on button "Continue" at bounding box center [902, 438] width 95 height 40
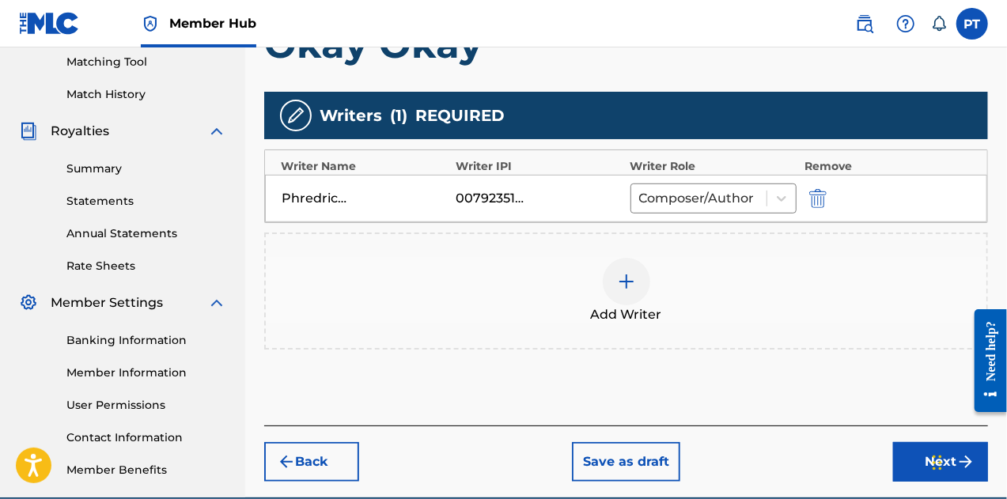
scroll to position [376, 0]
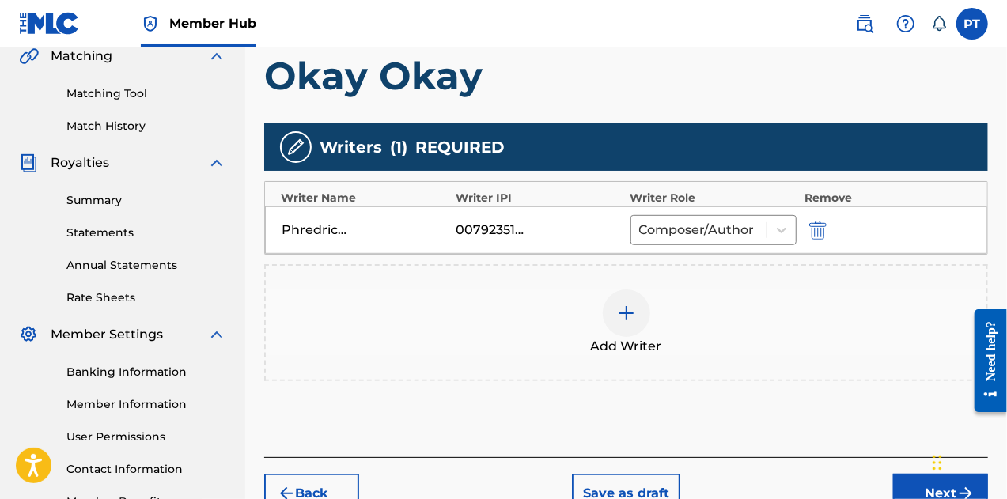
click at [641, 314] on div at bounding box center [626, 313] width 47 height 47
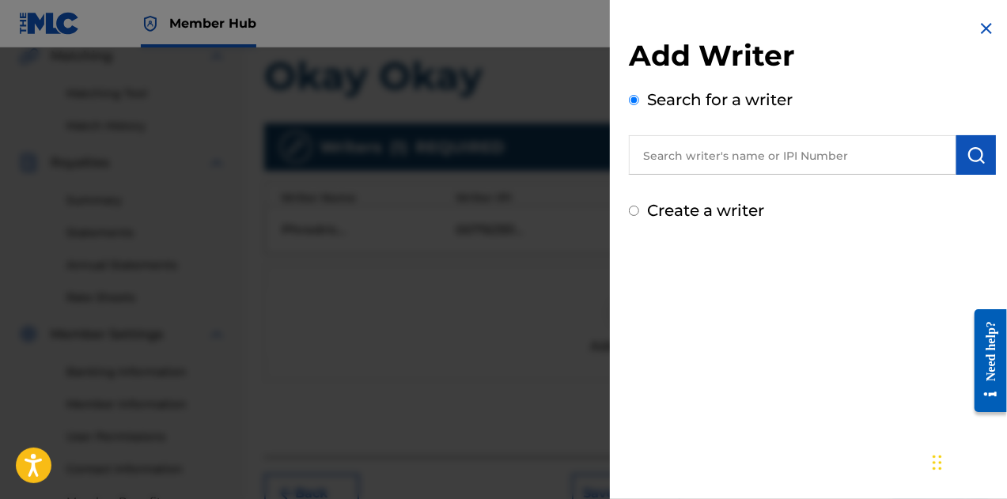
click at [905, 150] on input "text" at bounding box center [793, 155] width 328 height 40
click at [973, 159] on img "submit" at bounding box center [976, 155] width 19 height 19
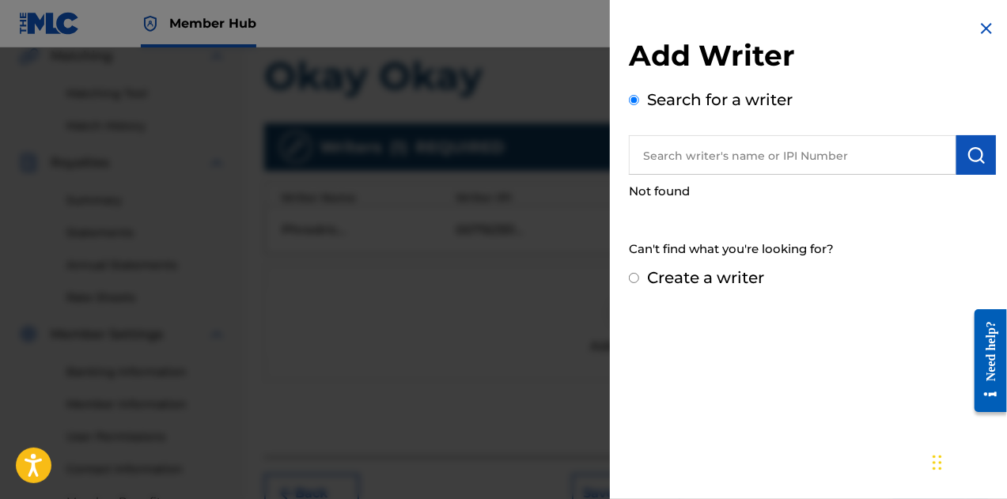
click at [838, 167] on input "text" at bounding box center [793, 155] width 328 height 40
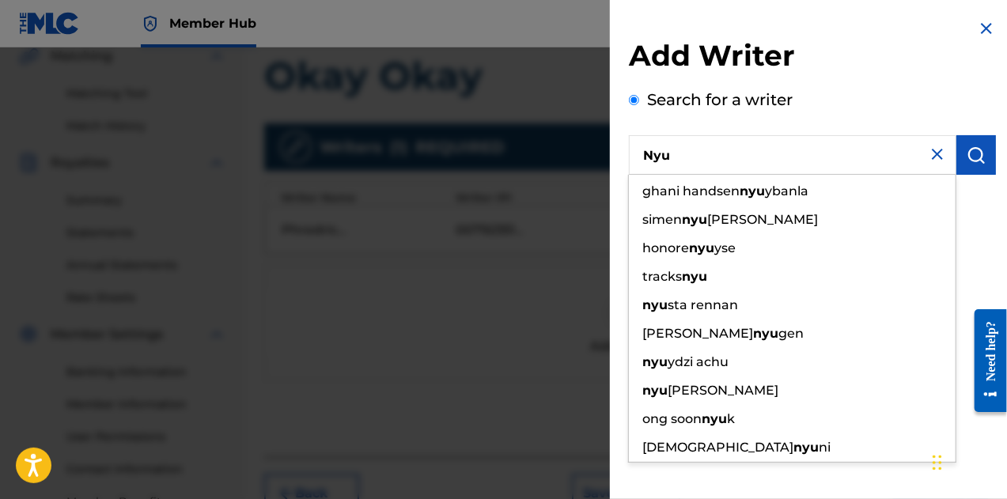
click at [649, 166] on input "Nyu" at bounding box center [793, 155] width 328 height 40
paste input "YUANRU"
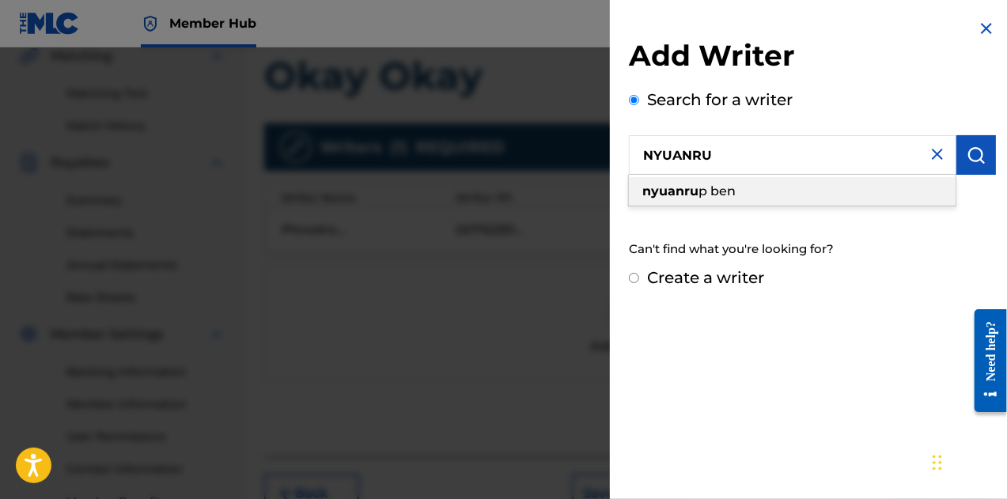
click at [747, 190] on div "nyuanru p ben" at bounding box center [792, 191] width 327 height 28
type input "nyuanru p ben"
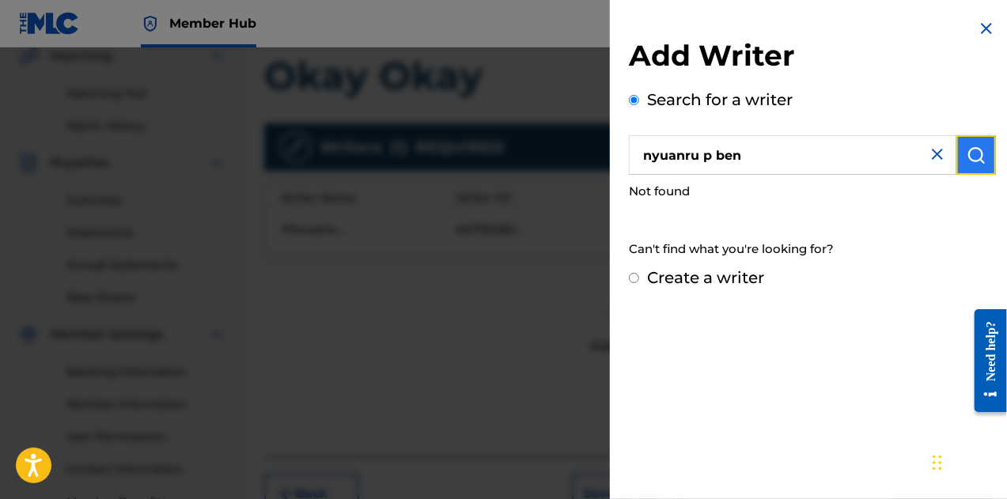
click at [967, 150] on img "submit" at bounding box center [976, 155] width 19 height 19
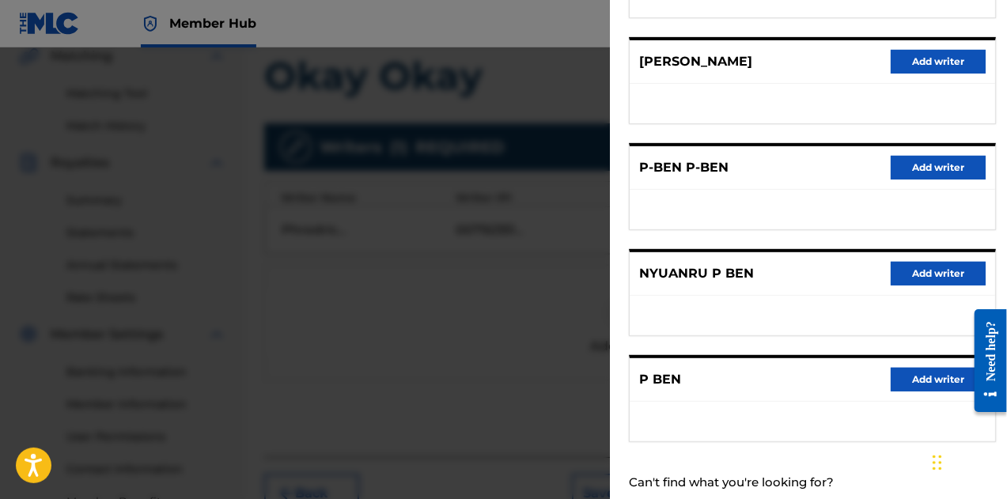
scroll to position [279, 0]
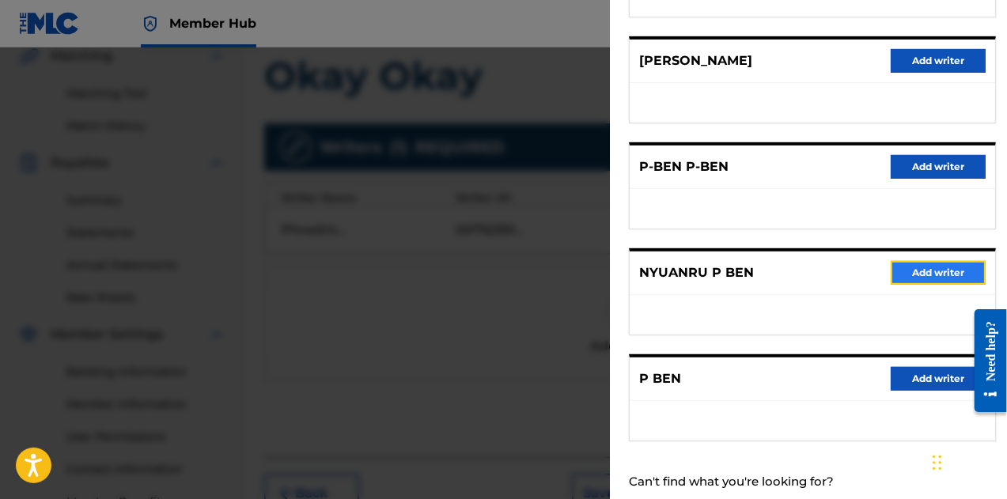
click at [918, 276] on button "Add writer" at bounding box center [938, 273] width 95 height 24
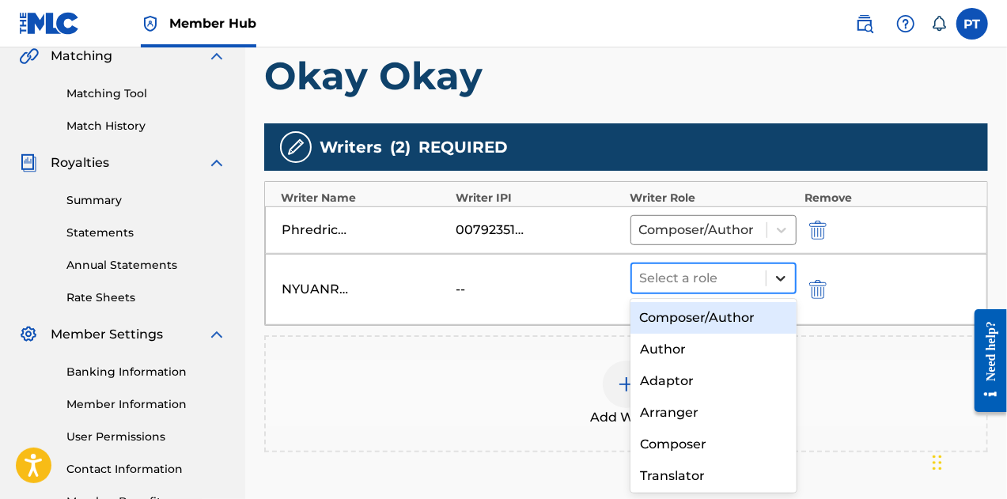
click at [777, 276] on icon at bounding box center [780, 279] width 9 height 6
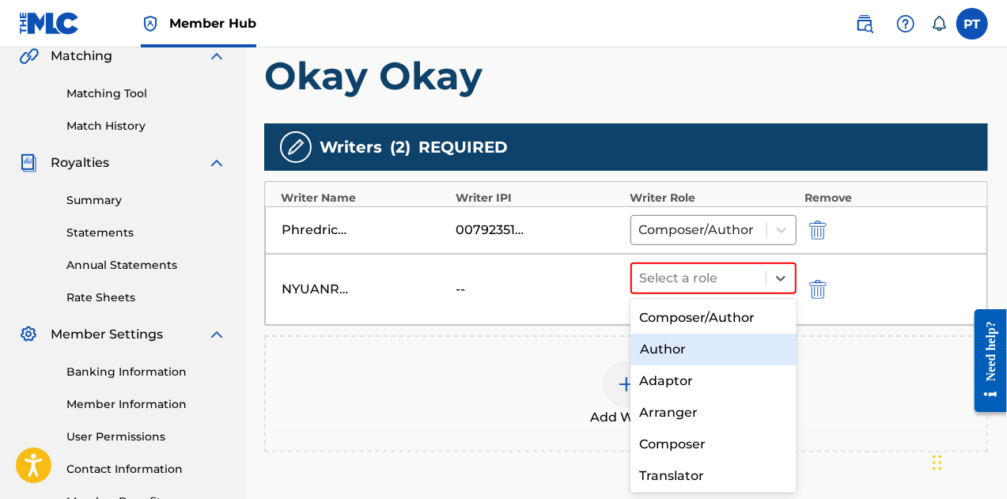
click at [673, 352] on div "Author" at bounding box center [714, 350] width 167 height 32
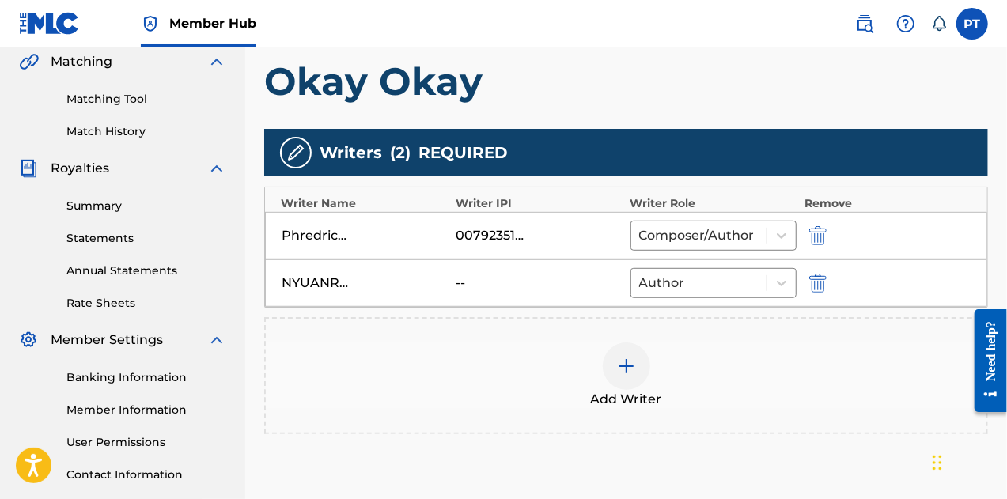
scroll to position [370, 0]
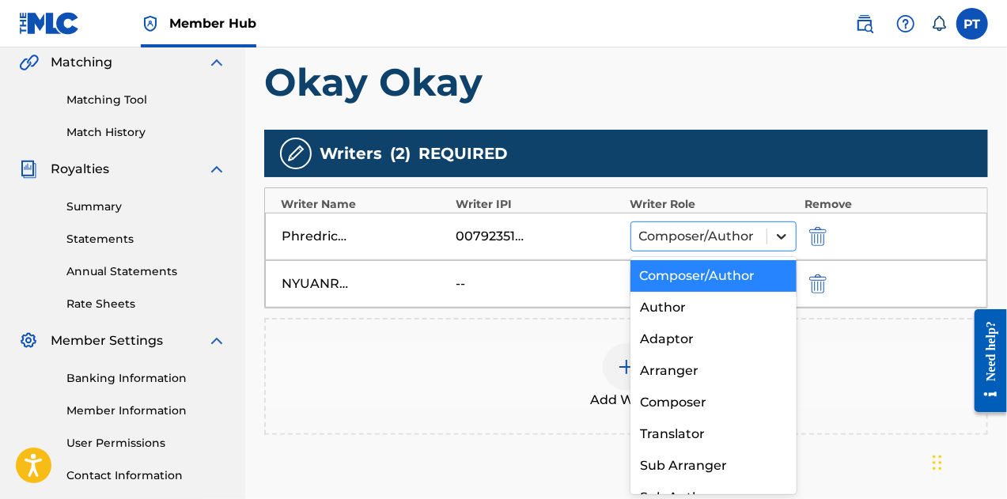
click at [780, 239] on icon at bounding box center [782, 237] width 16 height 16
click at [692, 305] on div "Author" at bounding box center [714, 308] width 167 height 32
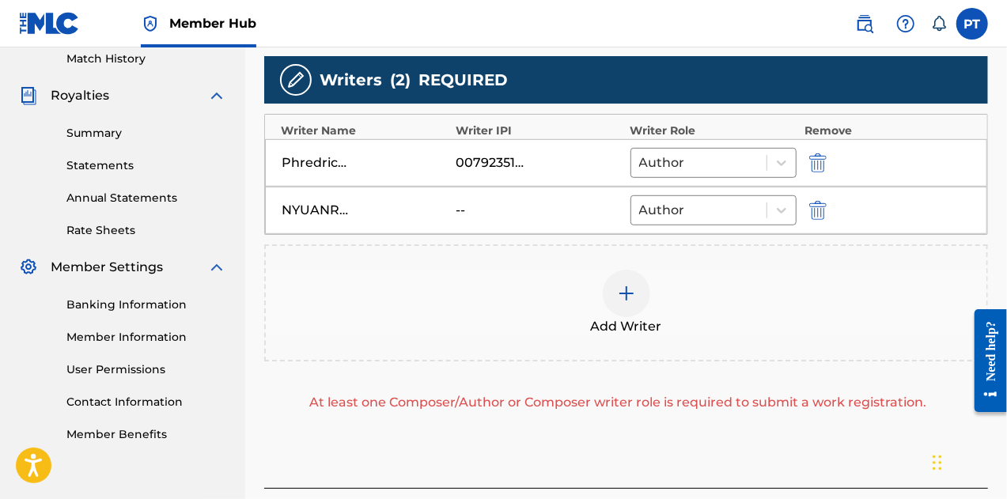
scroll to position [444, 0]
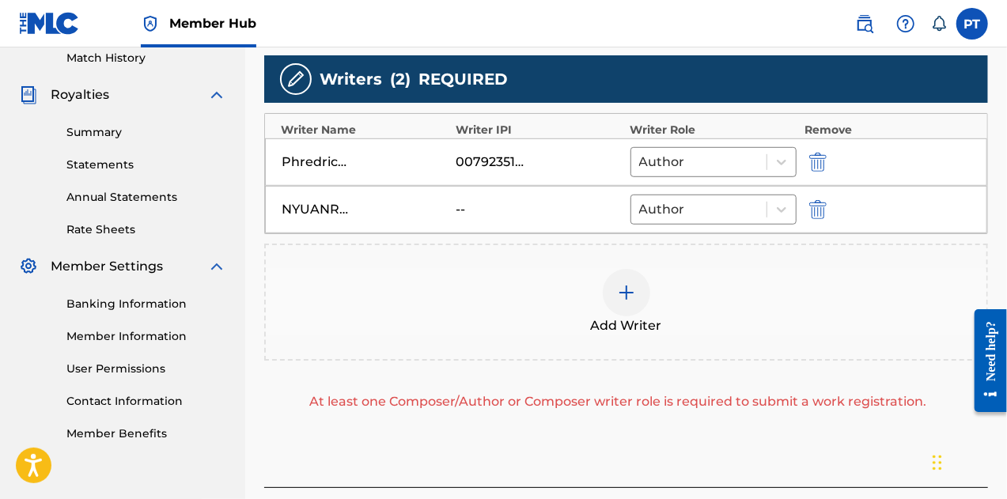
click at [632, 301] on div at bounding box center [626, 292] width 47 height 47
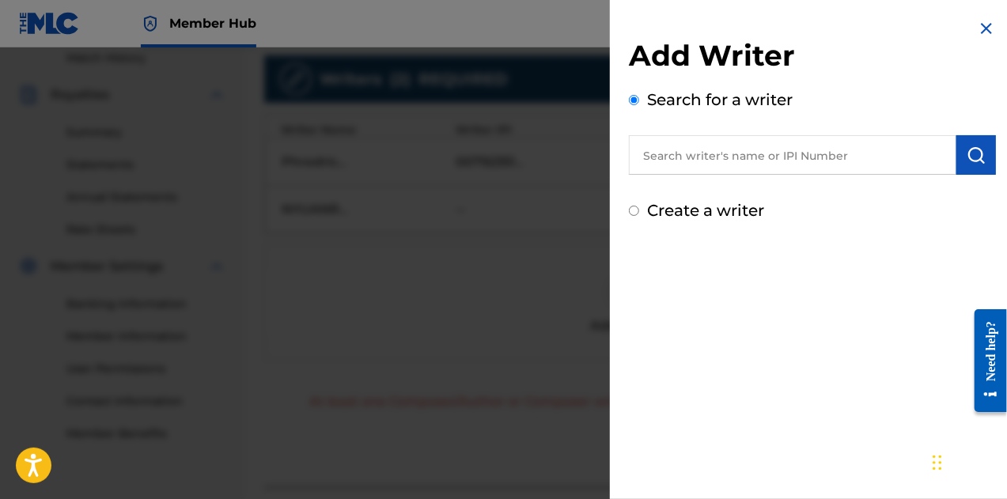
click at [692, 147] on input "text" at bounding box center [793, 155] width 328 height 40
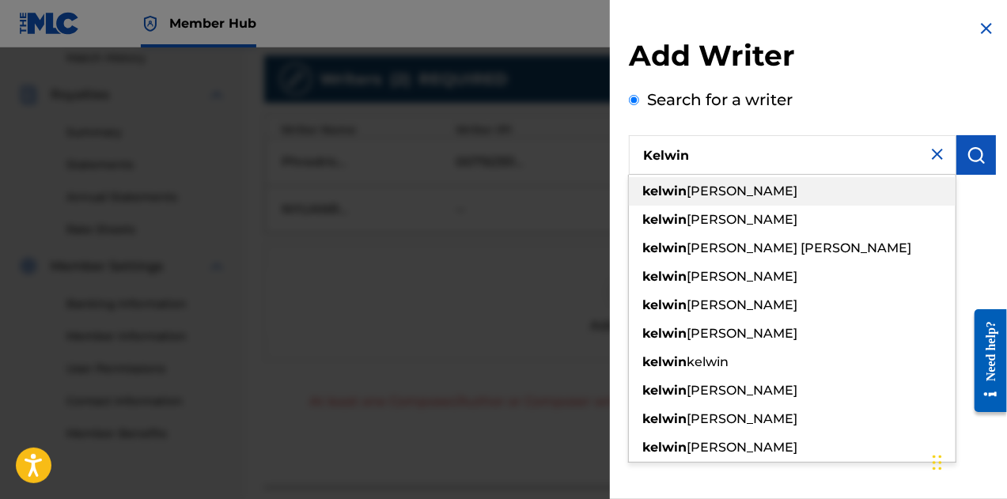
click at [718, 189] on span "pacheco reyes" at bounding box center [742, 191] width 111 height 15
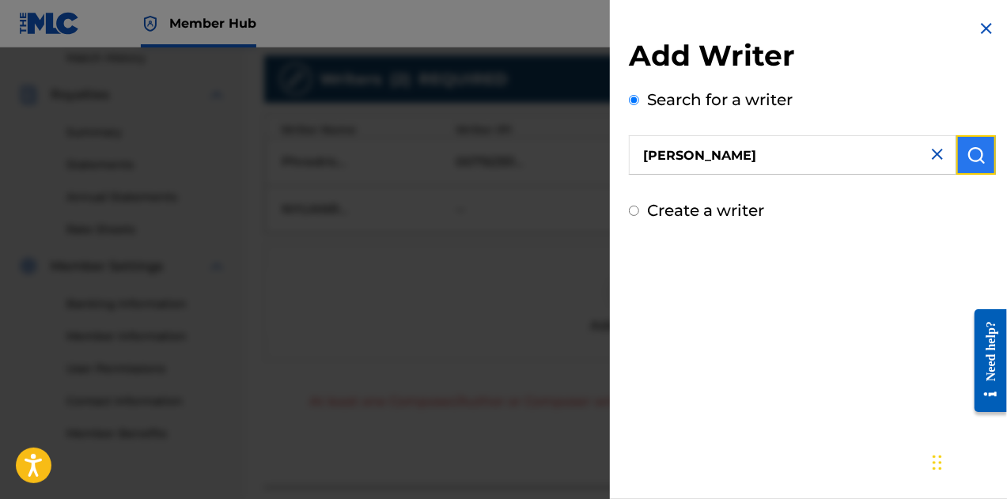
click at [961, 154] on button "submit" at bounding box center [977, 155] width 40 height 40
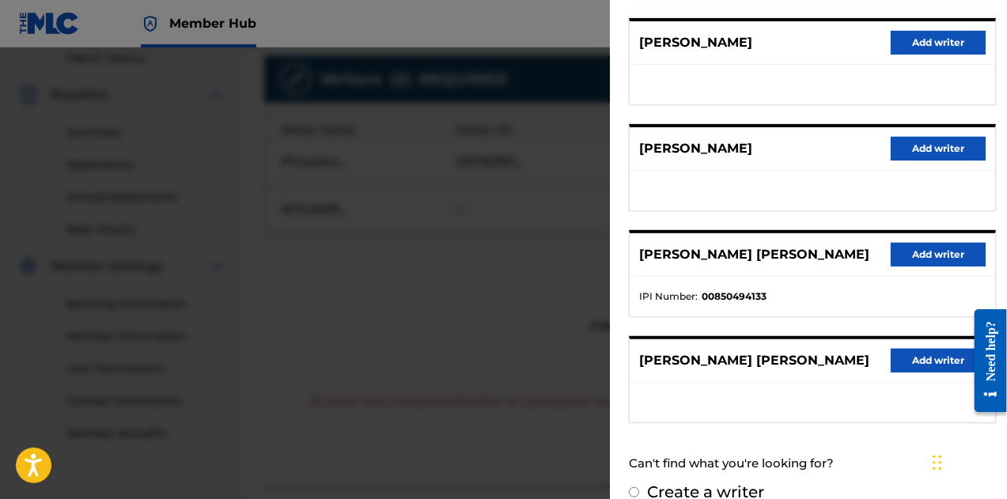
scroll to position [310, 0]
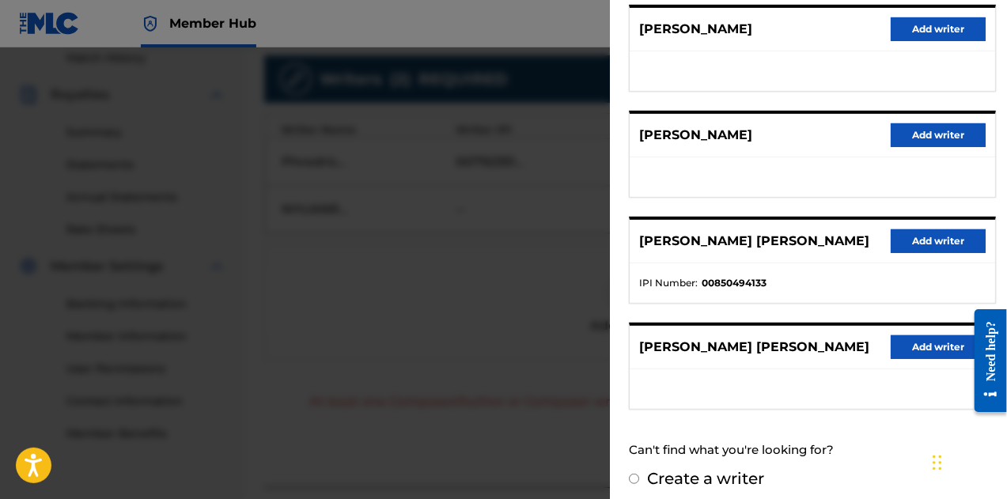
drag, startPoint x: 764, startPoint y: 136, endPoint x: 641, endPoint y: 150, distance: 124.3
click at [641, 150] on div "KELWIN PACHECO Add writer" at bounding box center [813, 136] width 366 height 44
copy p "KELWIN PACHECO"
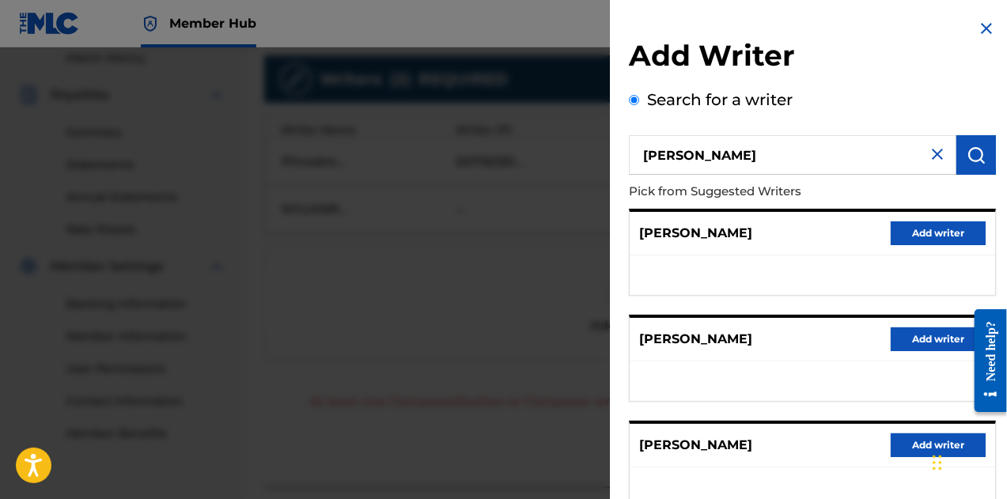
scroll to position [0, 0]
click at [728, 157] on input "kelwin pacheco reyes" at bounding box center [793, 155] width 328 height 40
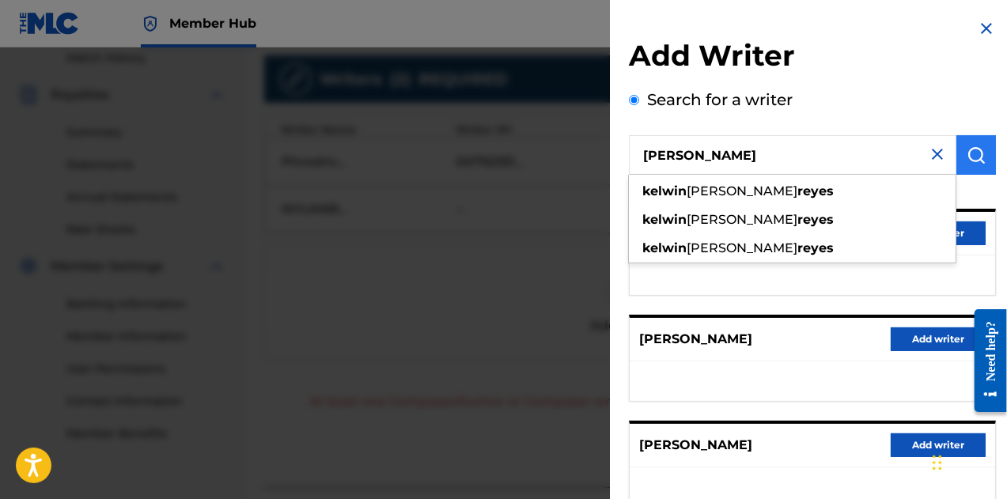
type input "kelwin reyes"
click at [970, 169] on button "submit" at bounding box center [977, 155] width 40 height 40
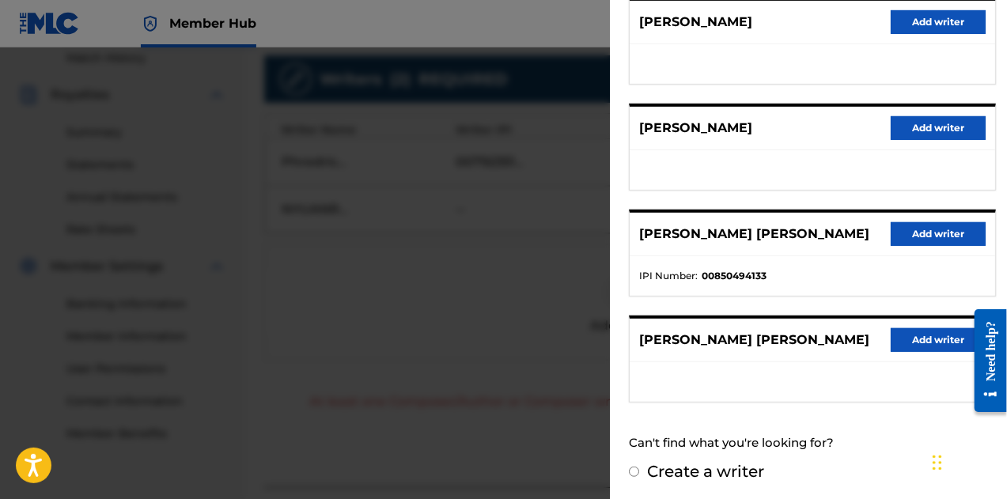
scroll to position [317, 0]
click at [940, 235] on button "Add writer" at bounding box center [938, 234] width 95 height 24
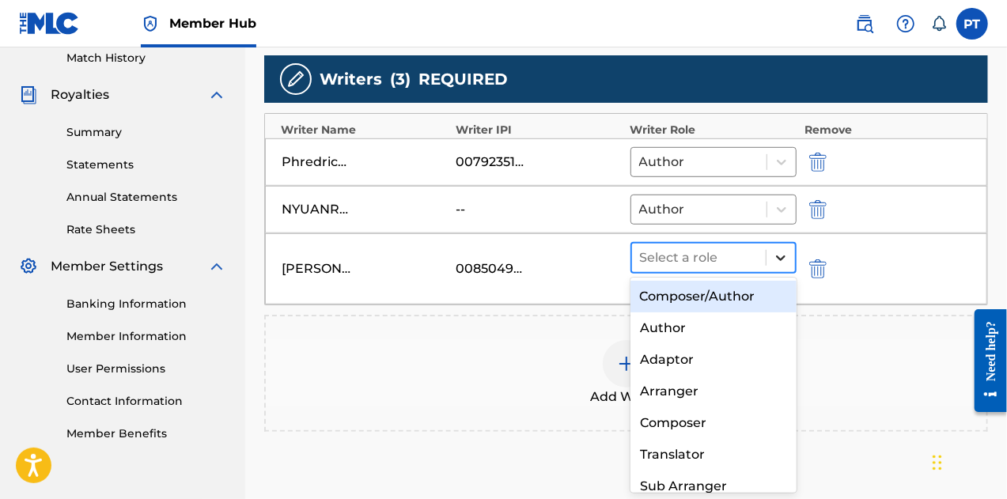
click at [787, 260] on icon at bounding box center [781, 258] width 16 height 16
click at [786, 256] on icon at bounding box center [781, 258] width 16 height 16
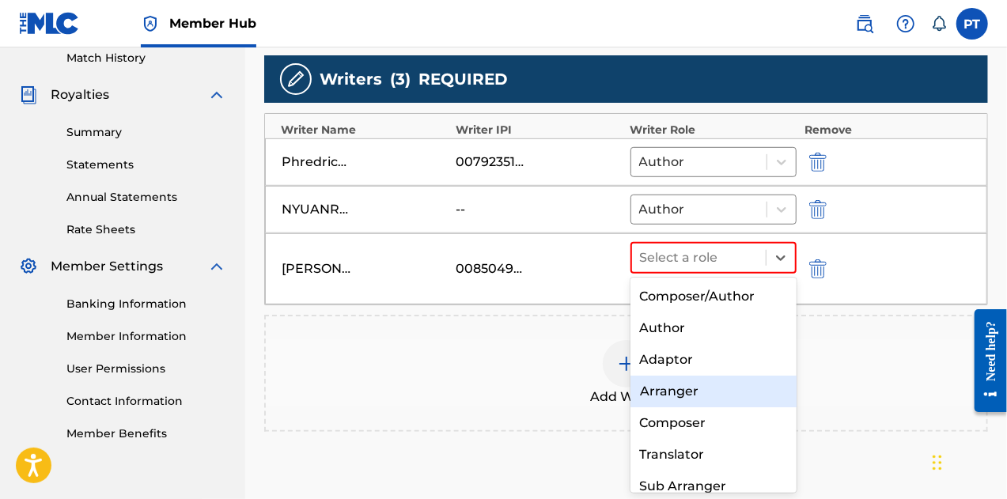
scroll to position [21, 0]
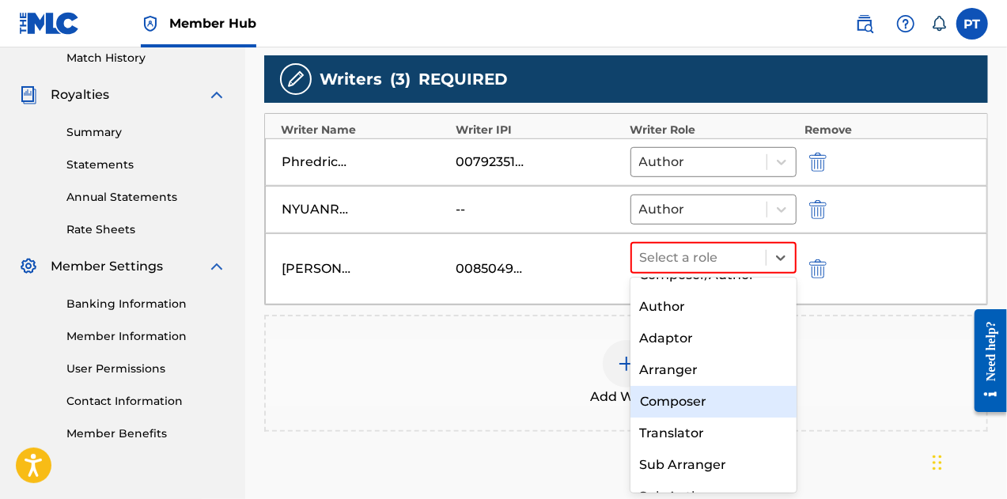
click at [699, 407] on div "Composer" at bounding box center [714, 402] width 167 height 32
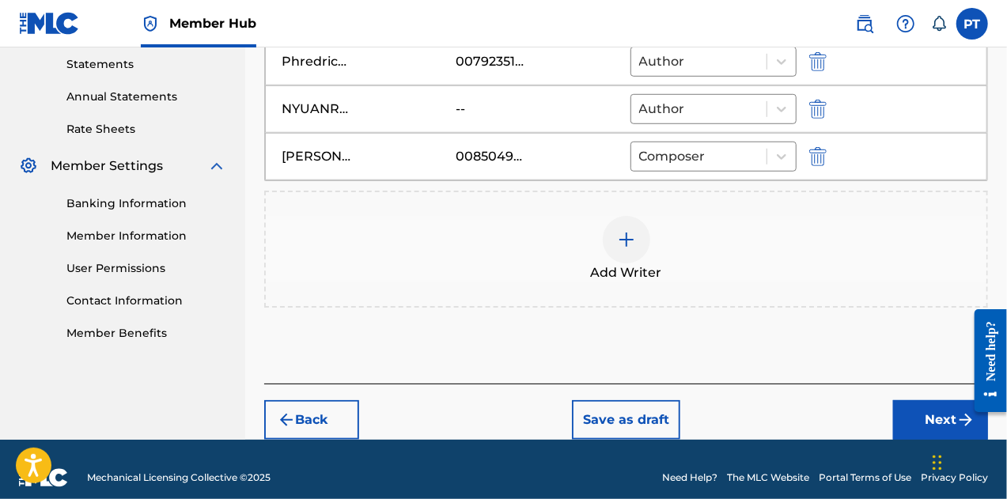
scroll to position [559, 0]
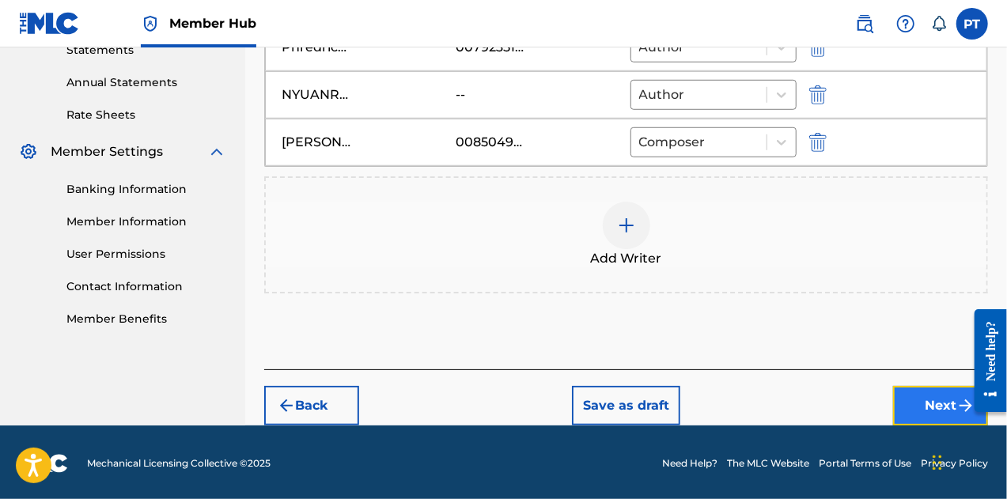
click at [924, 409] on button "Next" at bounding box center [940, 406] width 95 height 40
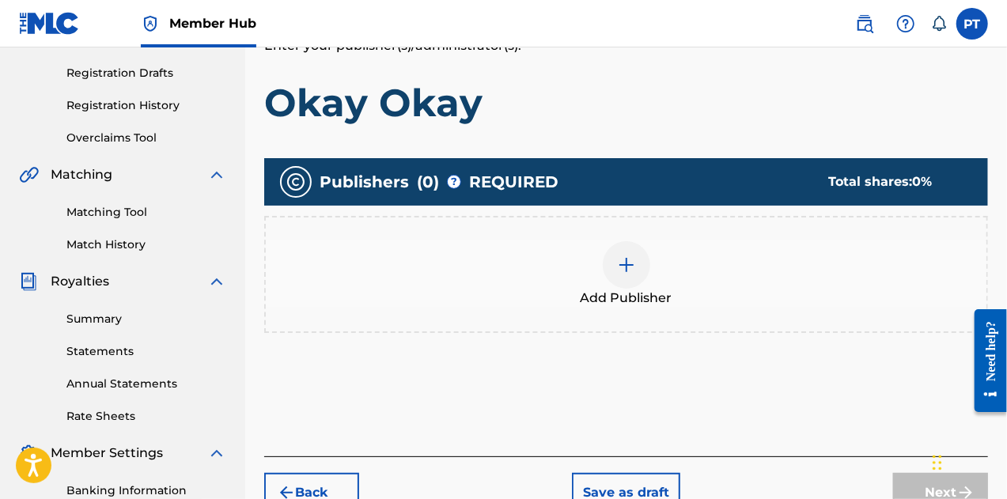
scroll to position [262, 0]
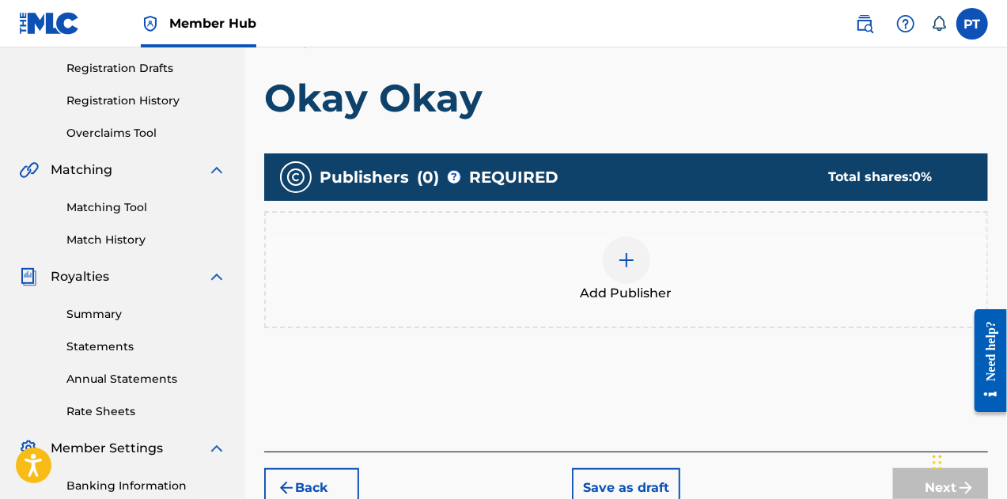
click at [626, 271] on div at bounding box center [626, 260] width 47 height 47
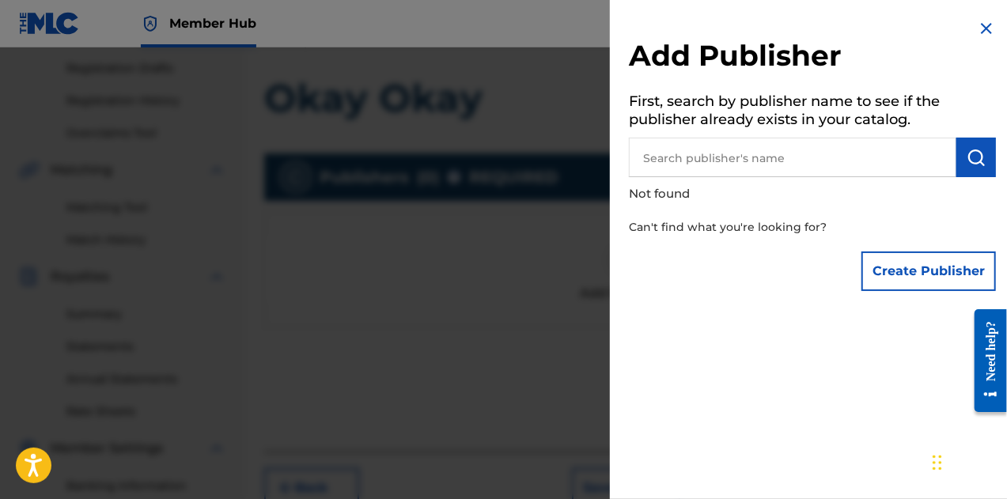
click at [739, 154] on input "text" at bounding box center [793, 158] width 328 height 40
click at [749, 165] on input "text" at bounding box center [793, 158] width 328 height 40
type input "Phredrick Telisma"
click at [976, 159] on img "submit" at bounding box center [976, 157] width 19 height 19
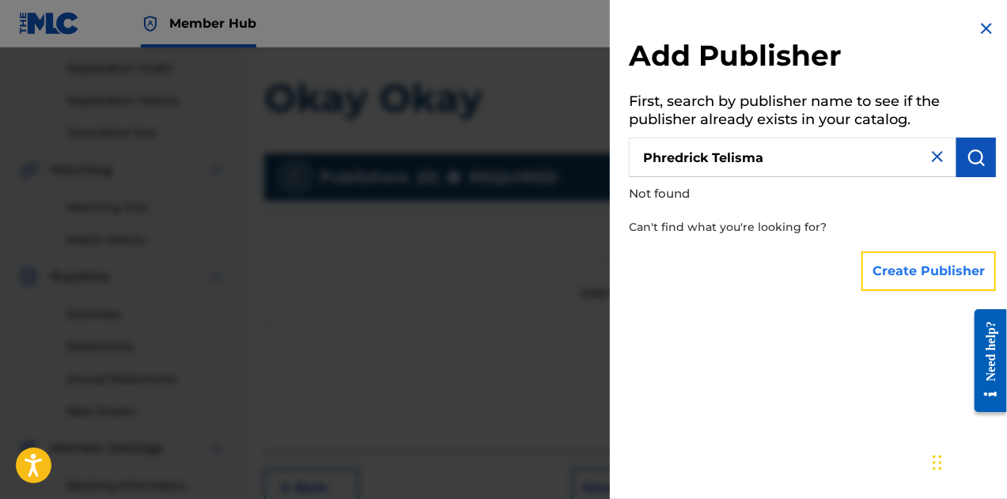
click at [909, 266] on button "Create Publisher" at bounding box center [929, 272] width 135 height 40
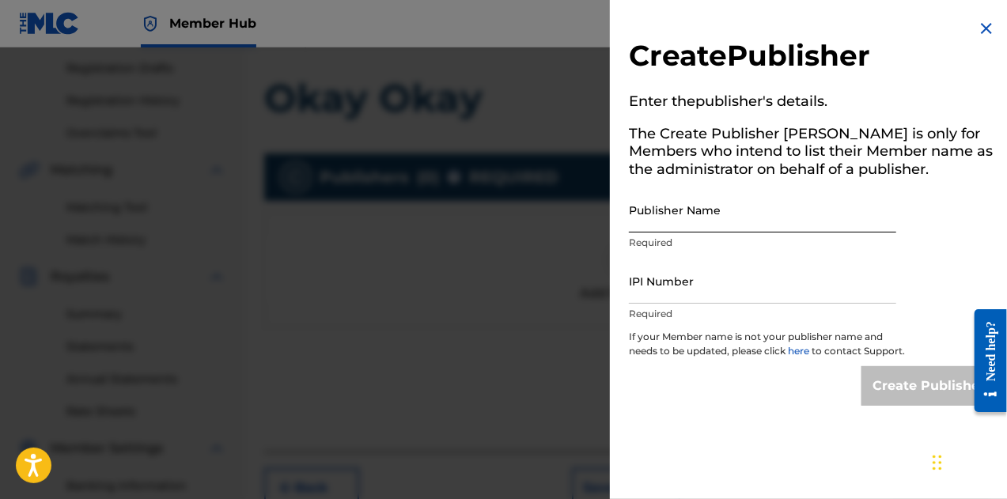
click at [743, 207] on input "Publisher Name" at bounding box center [762, 210] width 267 height 45
type input "Phredrick Telisma"
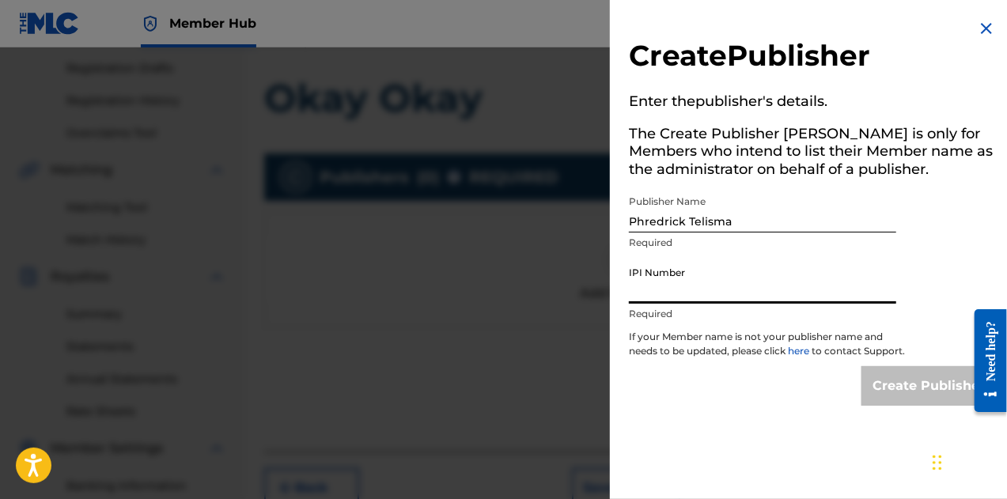
click at [718, 294] on input "IPI Number" at bounding box center [762, 281] width 267 height 45
type input "00792351817"
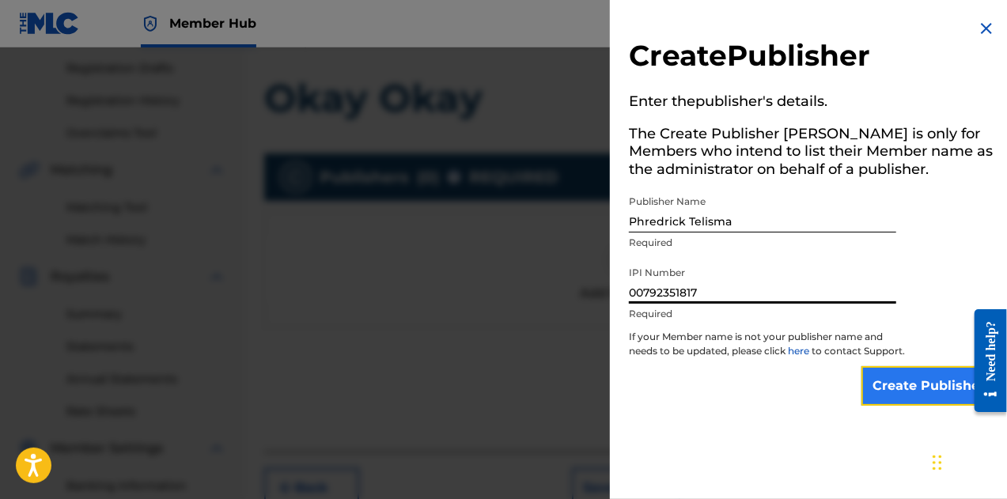
click at [886, 406] on input "Create Publisher" at bounding box center [929, 386] width 135 height 40
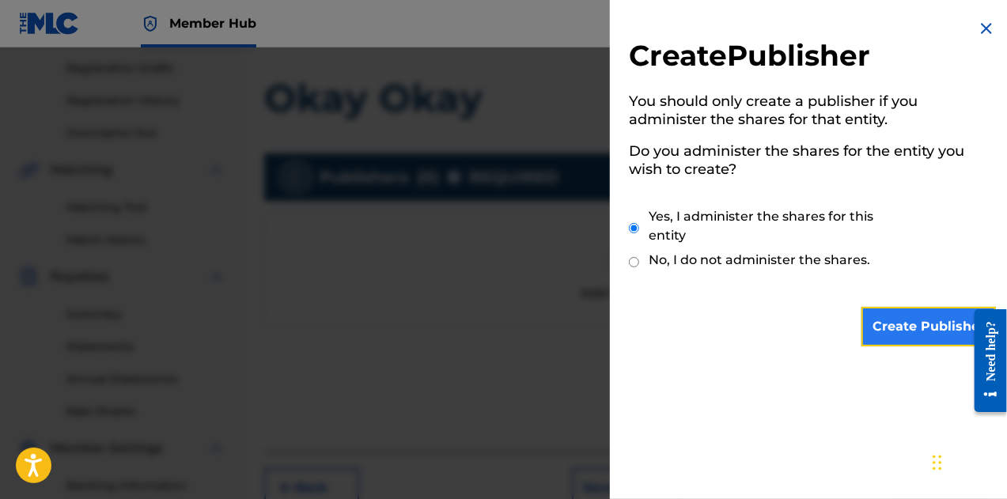
click at [934, 323] on input "Create Publisher" at bounding box center [929, 327] width 135 height 40
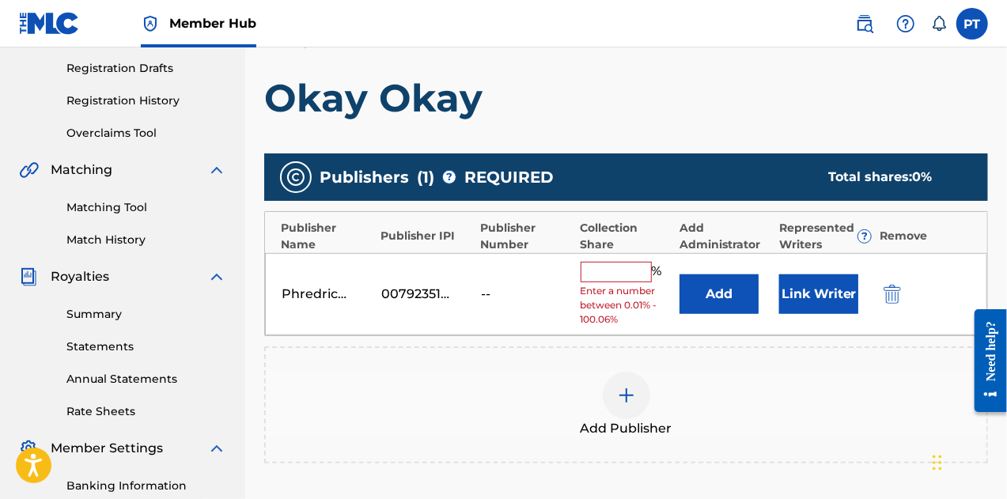
click at [622, 267] on input "text" at bounding box center [616, 272] width 71 height 21
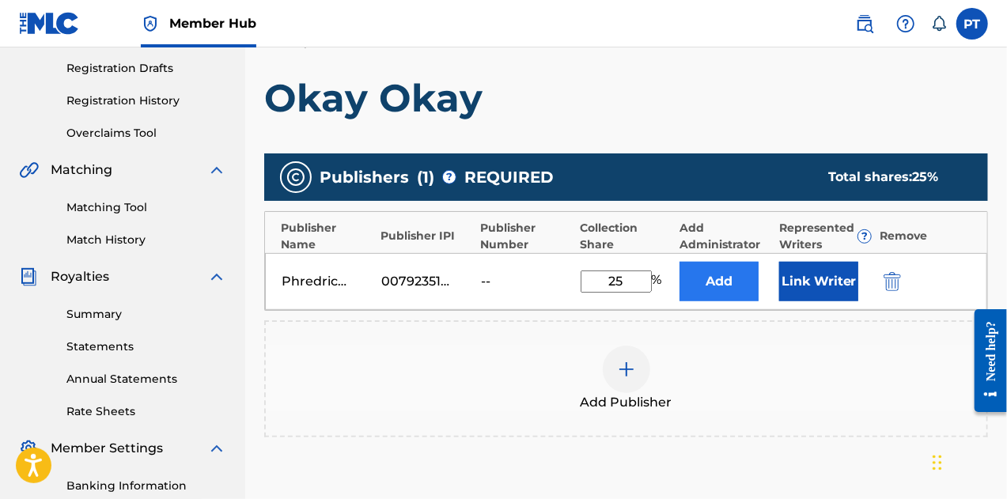
type input "25"
click at [728, 292] on button "Add" at bounding box center [719, 282] width 79 height 40
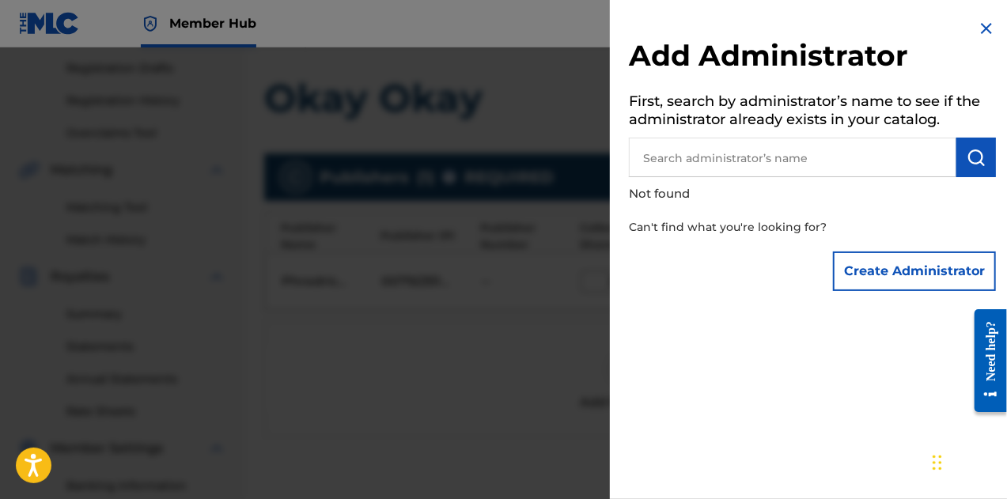
click at [731, 164] on input "text" at bounding box center [793, 158] width 328 height 40
click at [949, 169] on input "Phredrick Telisma" at bounding box center [793, 158] width 328 height 40
click at [975, 173] on button "submit" at bounding box center [977, 158] width 40 height 40
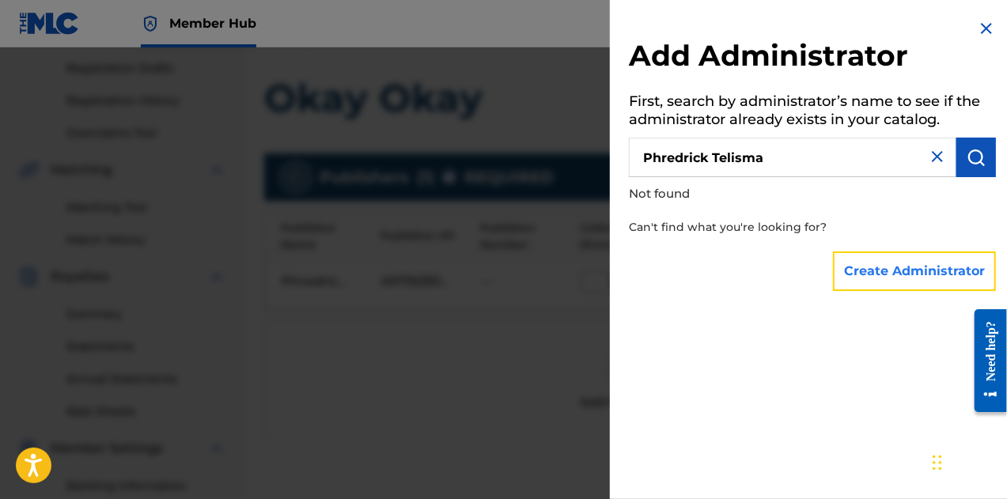
click at [906, 281] on button "Create Administrator" at bounding box center [914, 272] width 163 height 40
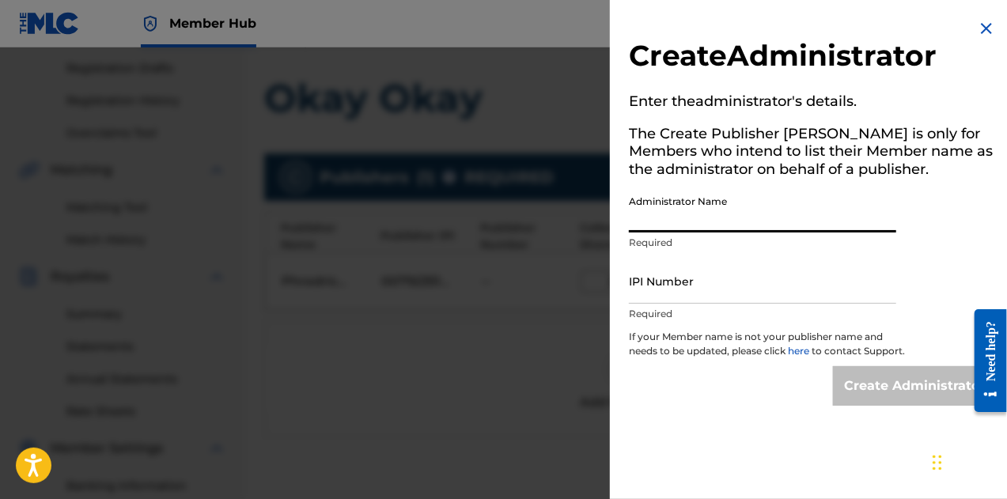
click at [745, 226] on input "Administrator Name" at bounding box center [762, 210] width 267 height 45
click at [711, 294] on input "IPI Number" at bounding box center [762, 281] width 267 height 45
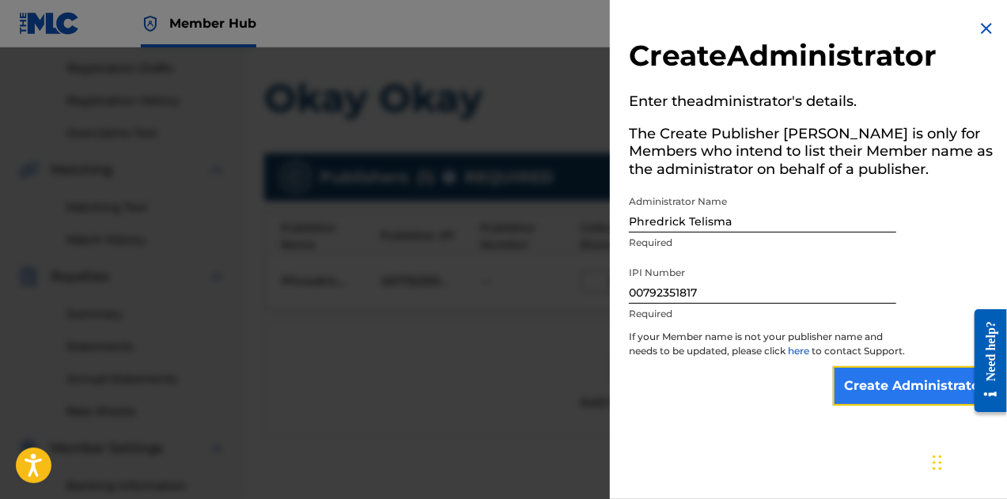
click at [861, 388] on input "Create Administrator" at bounding box center [914, 386] width 163 height 40
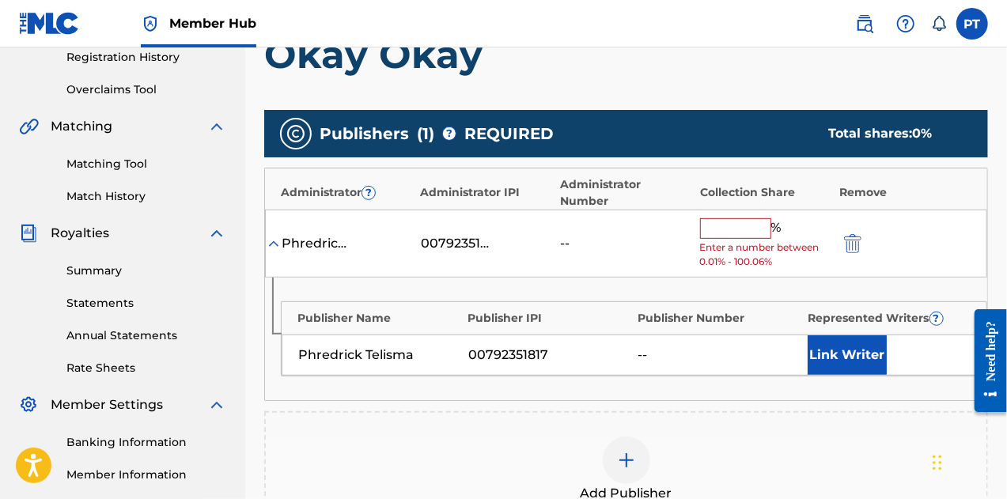
scroll to position [312, 0]
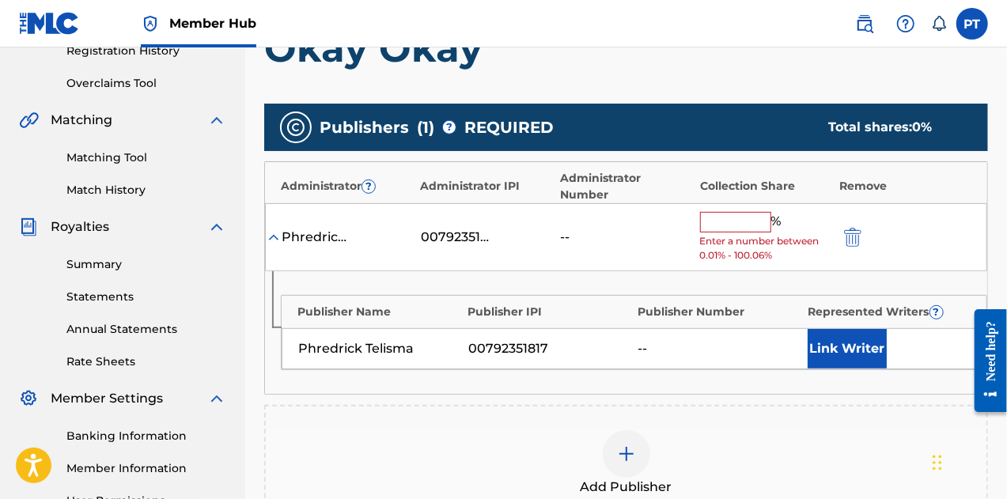
click at [723, 213] on input "text" at bounding box center [735, 222] width 71 height 21
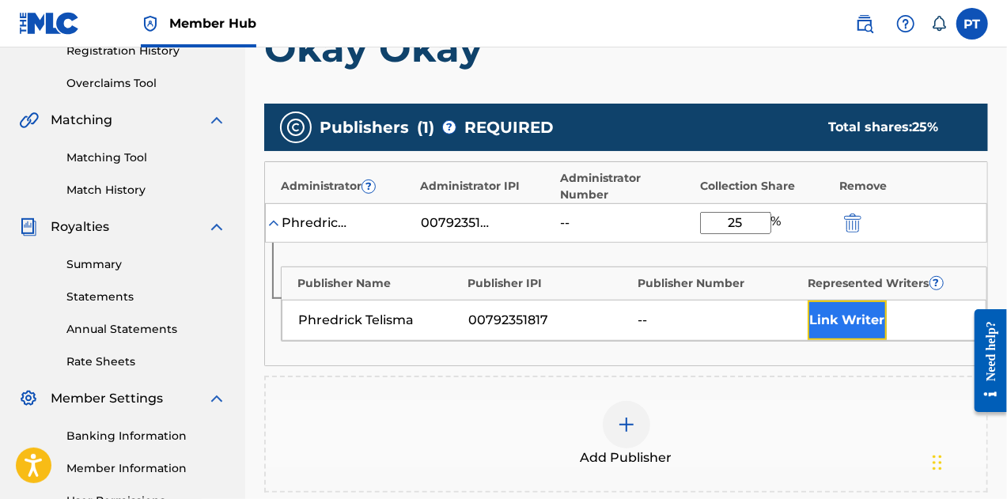
click at [858, 303] on button "Link Writer" at bounding box center [847, 321] width 79 height 40
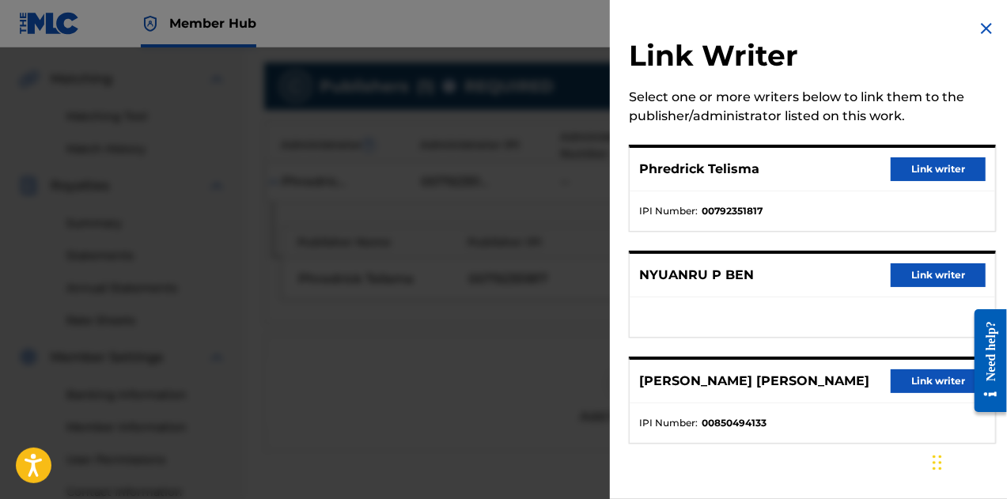
scroll to position [356, 0]
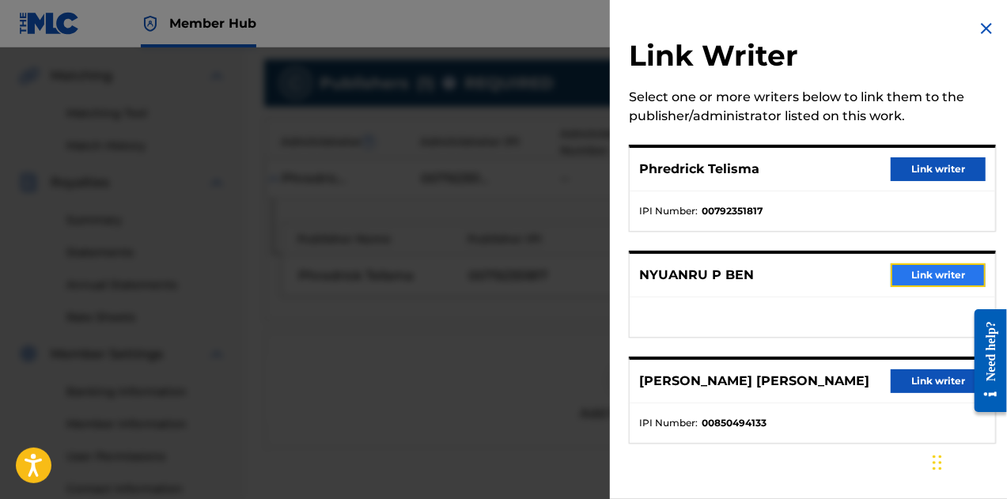
click at [944, 284] on button "Link writer" at bounding box center [938, 275] width 95 height 24
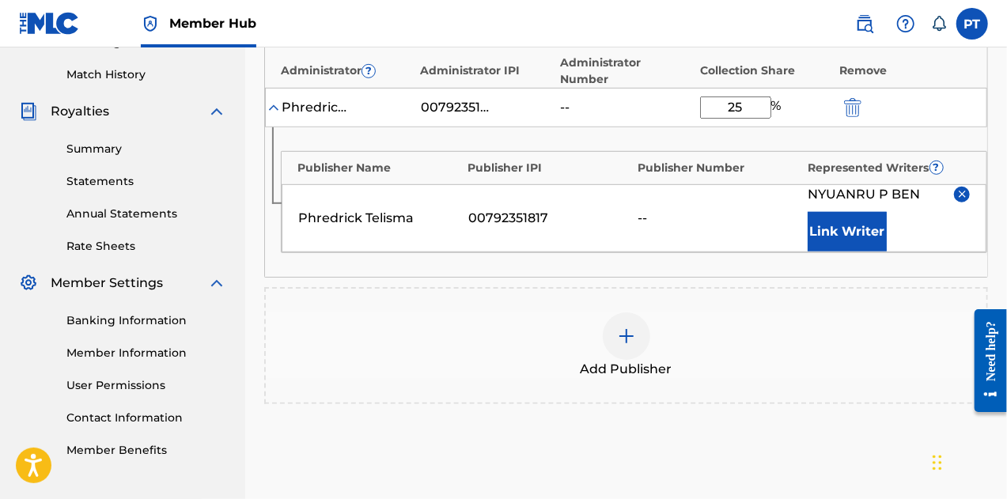
scroll to position [568, 0]
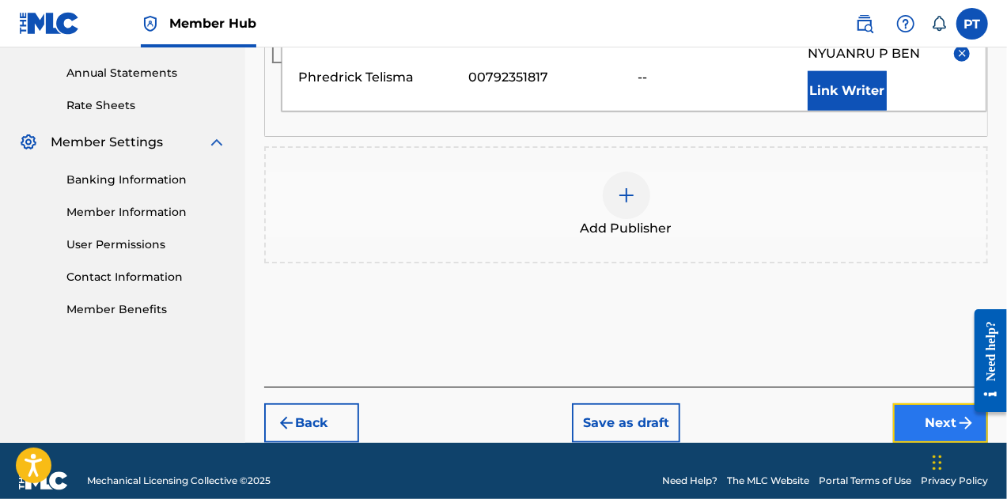
click at [921, 409] on button "Next" at bounding box center [940, 424] width 95 height 40
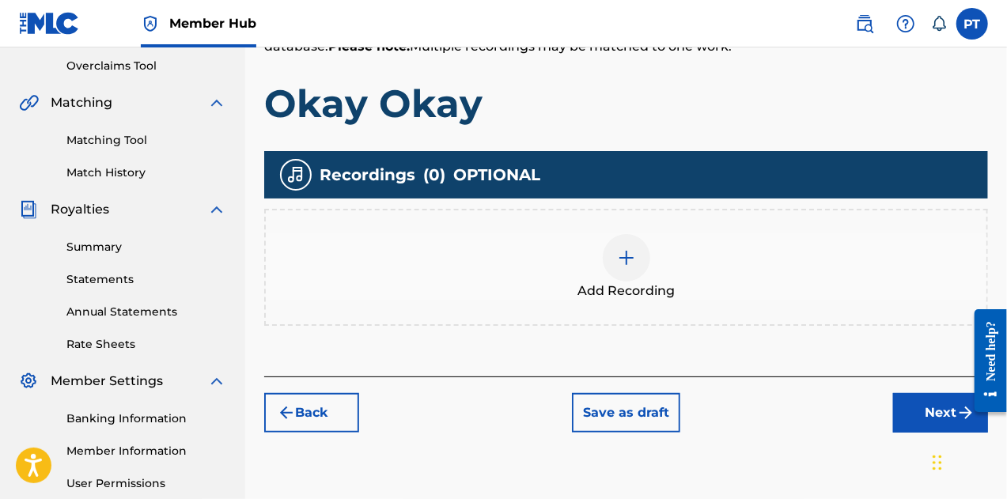
scroll to position [334, 0]
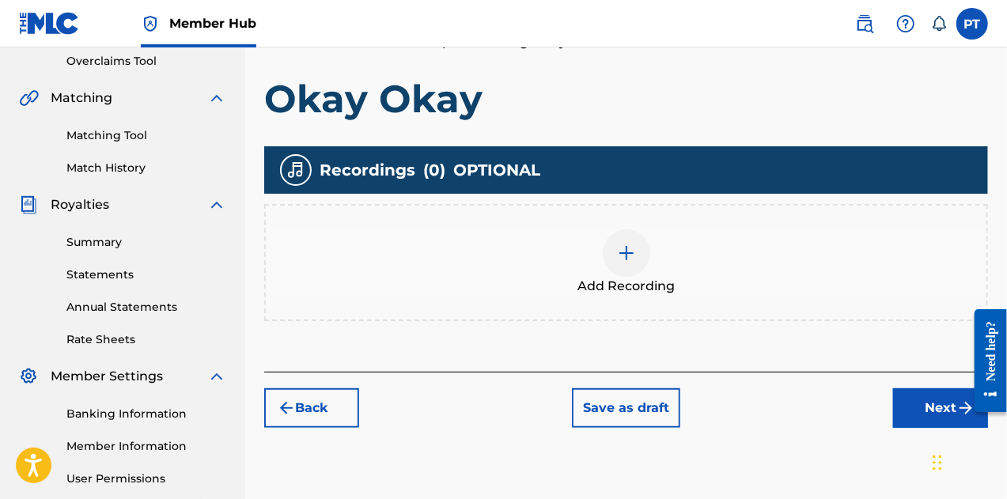
click at [617, 257] on img at bounding box center [626, 253] width 19 height 19
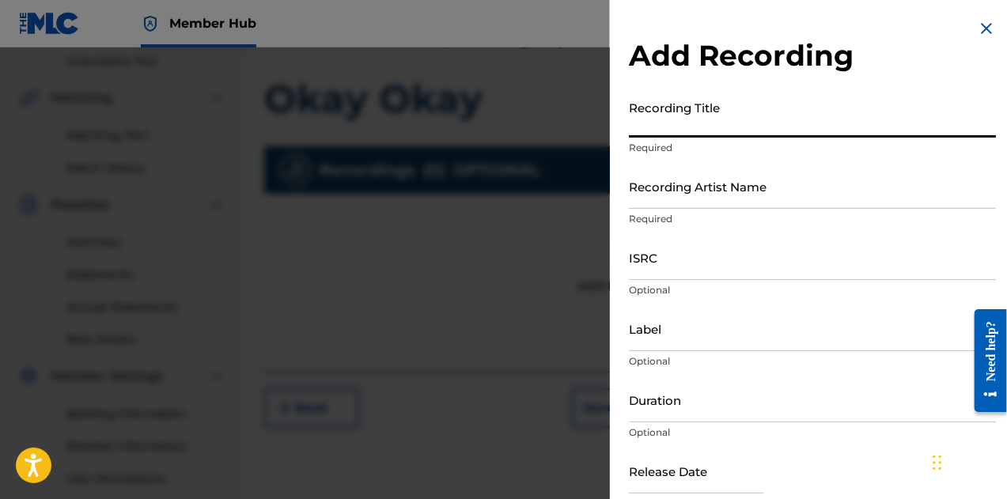
click at [669, 127] on input "Recording Title" at bounding box center [812, 115] width 367 height 45
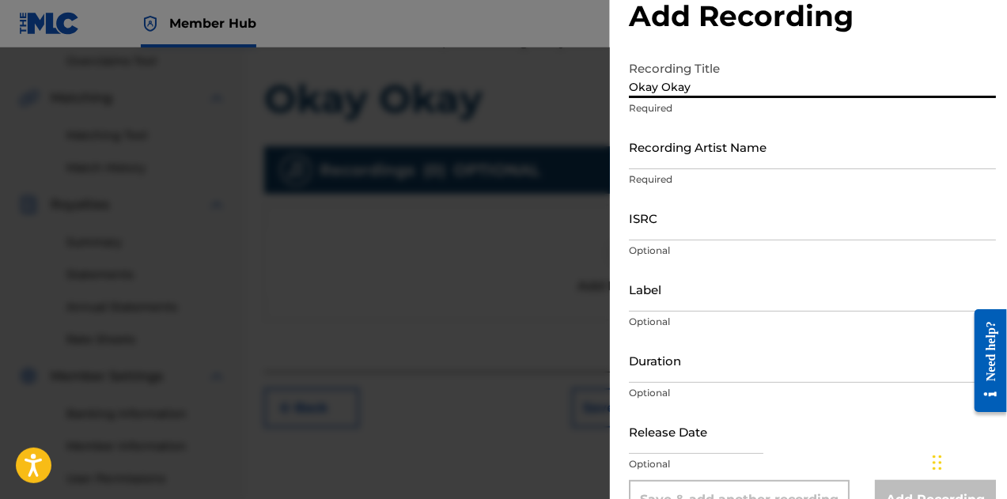
scroll to position [40, 0]
click at [674, 154] on input "Recording Artist Name" at bounding box center [812, 145] width 367 height 45
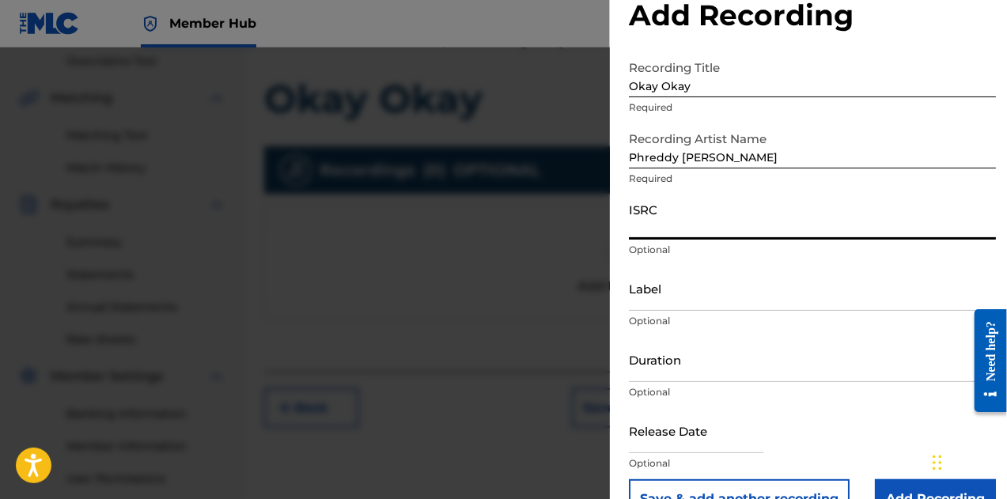
click at [681, 223] on input "ISRC" at bounding box center [812, 217] width 367 height 45
click at [691, 217] on input "ISRC" at bounding box center [812, 217] width 367 height 45
paste input "QZK6Q2096326"
click at [718, 371] on input "Duration" at bounding box center [812, 359] width 367 height 45
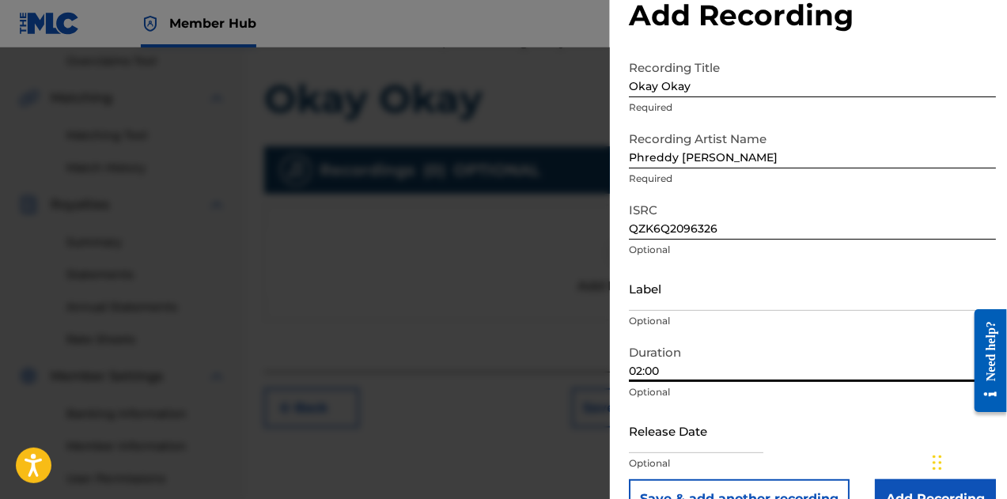
scroll to position [79, 0]
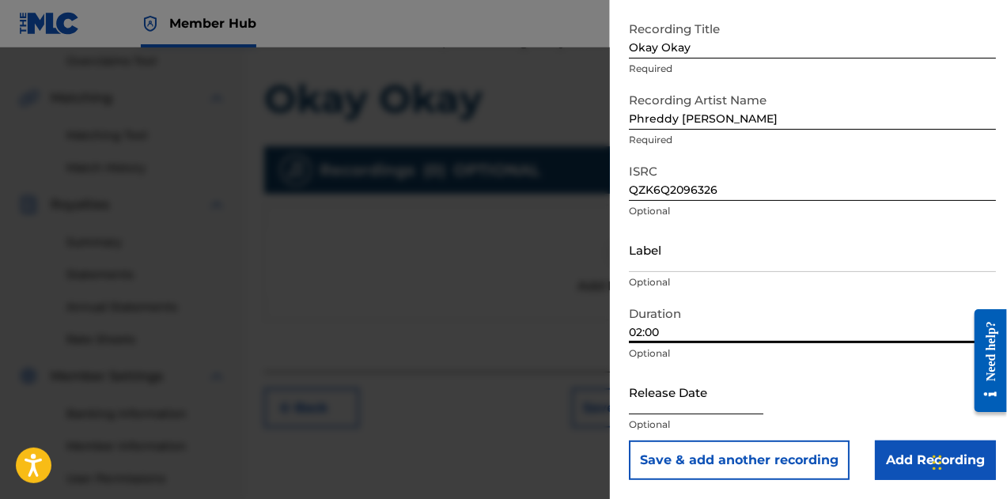
click at [716, 408] on input "text" at bounding box center [696, 392] width 135 height 45
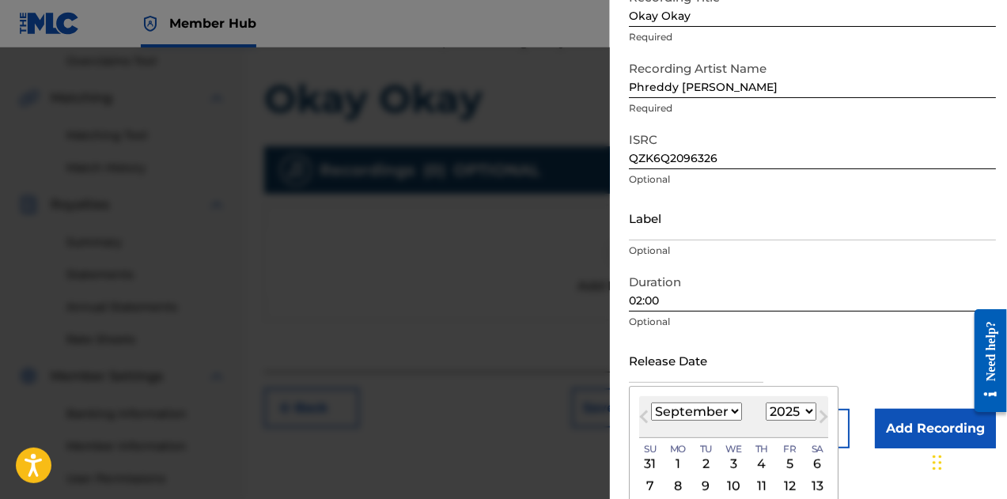
scroll to position [204, 0]
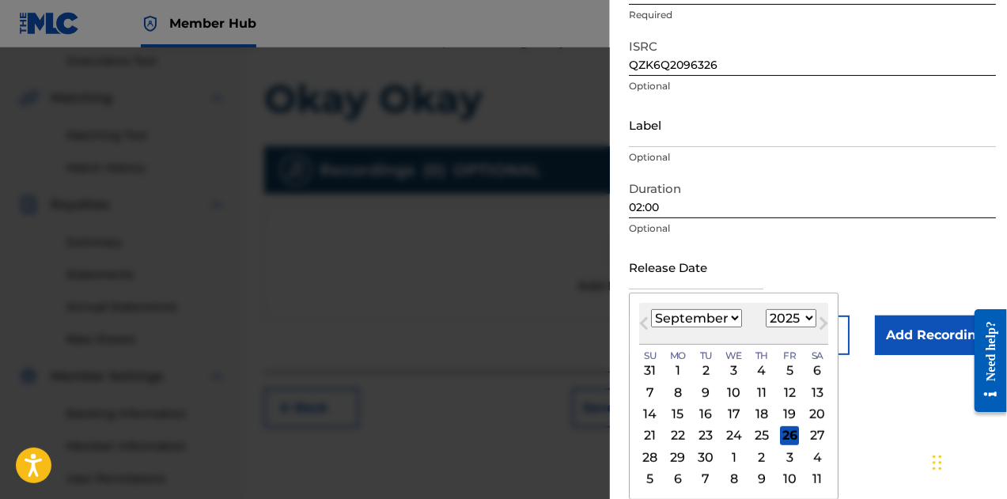
click at [730, 320] on select "January February March April May June July August September October November De…" at bounding box center [696, 318] width 91 height 18
click at [651, 309] on select "January February March April May June July August September October November De…" at bounding box center [696, 318] width 91 height 18
click at [802, 322] on select "1899 1900 1901 1902 1903 1904 1905 1906 1907 1908 1909 1910 1911 1912 1913 1914…" at bounding box center [791, 318] width 51 height 18
click at [766, 309] on select "1899 1900 1901 1902 1903 1904 1905 1906 1907 1908 1909 1910 1911 1912 1913 1914…" at bounding box center [791, 318] width 51 height 18
click at [792, 457] on div "31" at bounding box center [789, 457] width 19 height 19
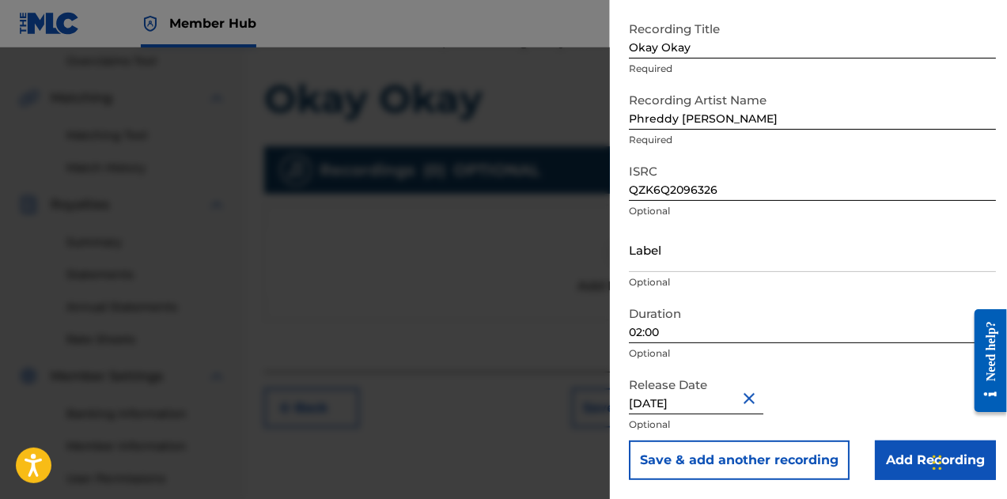
scroll to position [481, 0]
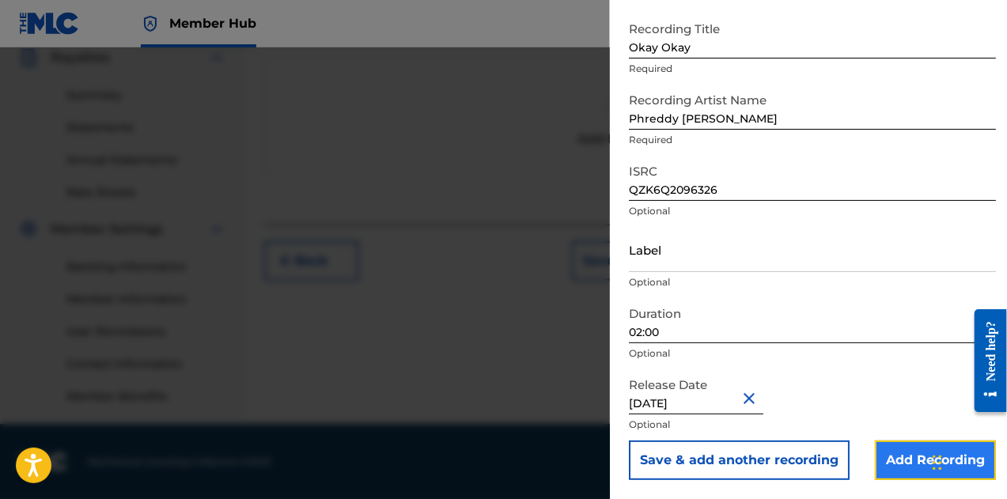
click at [904, 457] on input "Add Recording" at bounding box center [935, 461] width 121 height 40
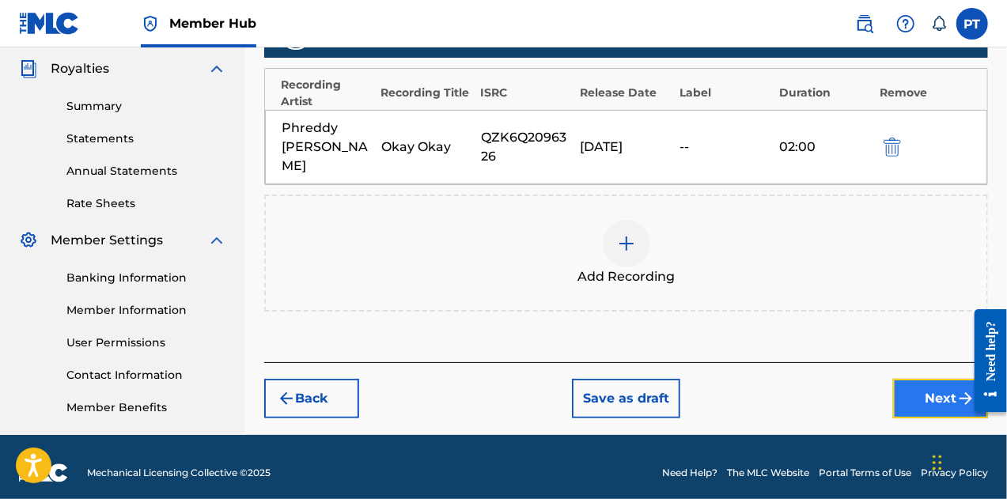
click at [929, 379] on button "Next" at bounding box center [940, 399] width 95 height 40
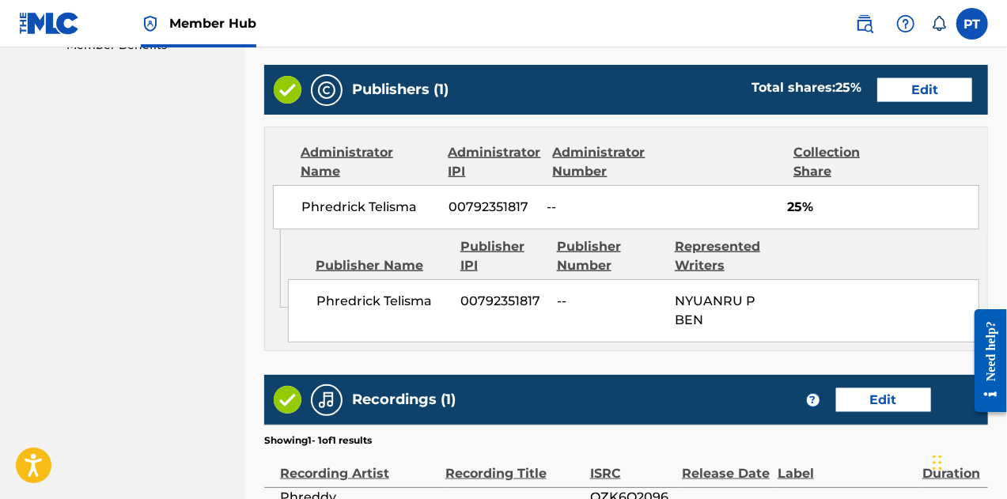
scroll to position [834, 0]
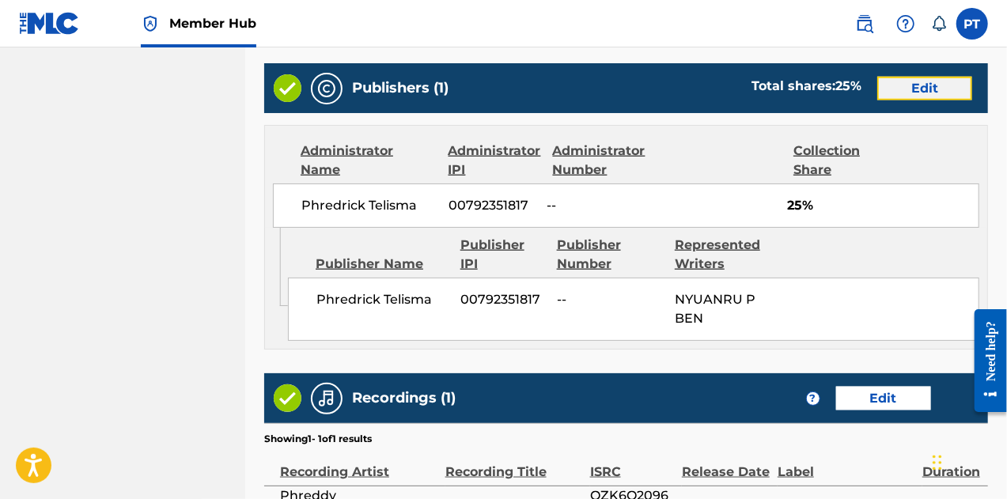
click at [926, 94] on button "Edit" at bounding box center [924, 89] width 95 height 24
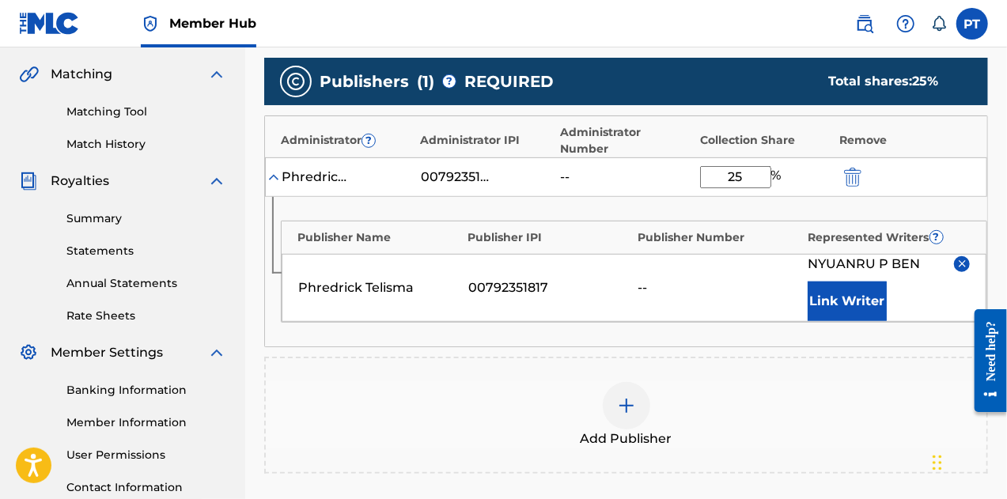
scroll to position [343, 0]
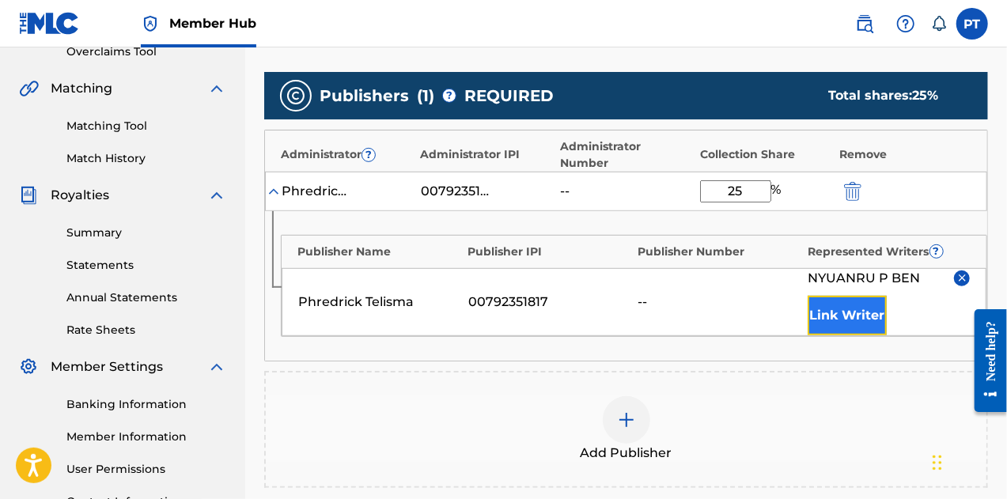
click at [855, 296] on button "Link Writer" at bounding box center [847, 316] width 79 height 40
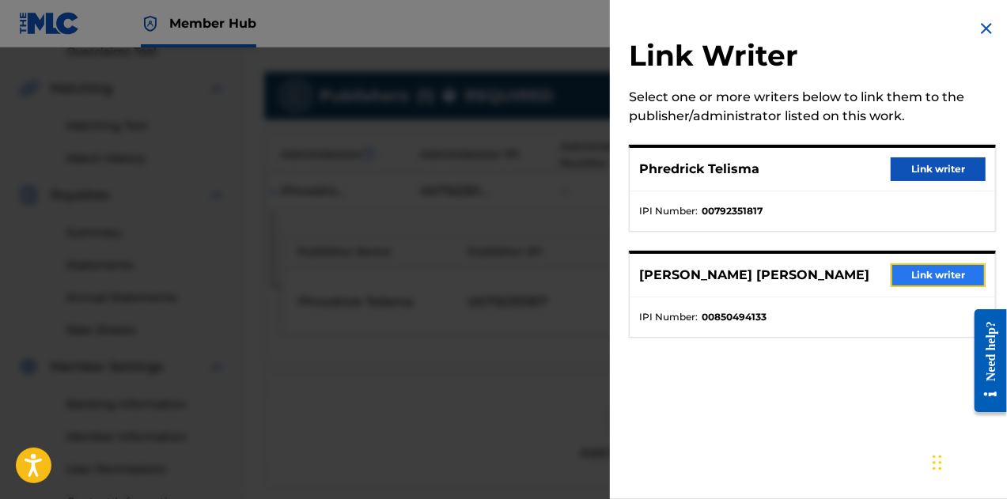
click at [909, 276] on button "Link writer" at bounding box center [938, 275] width 95 height 24
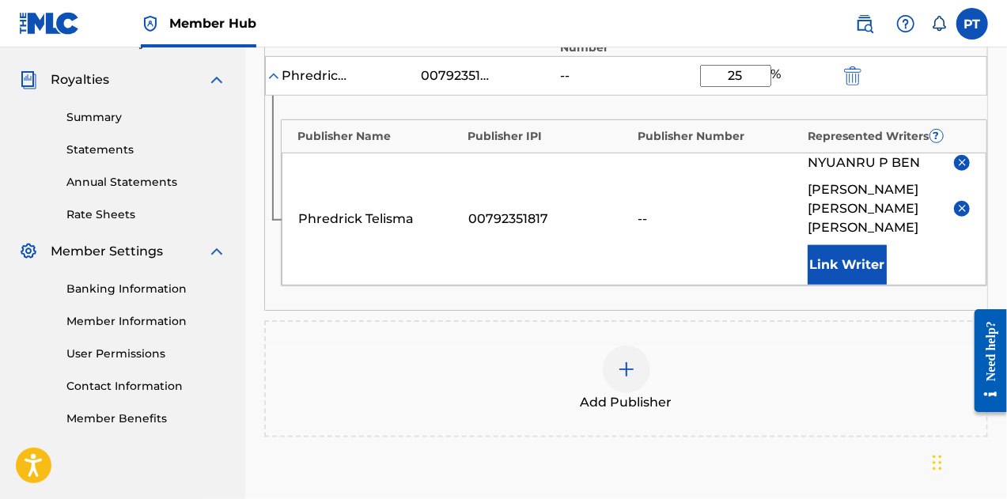
scroll to position [462, 0]
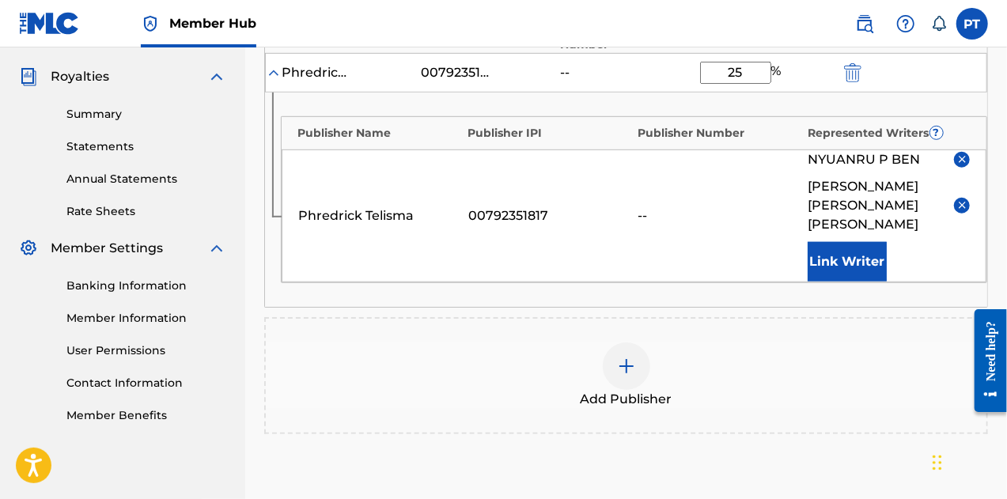
click at [967, 199] on img at bounding box center [963, 205] width 12 height 12
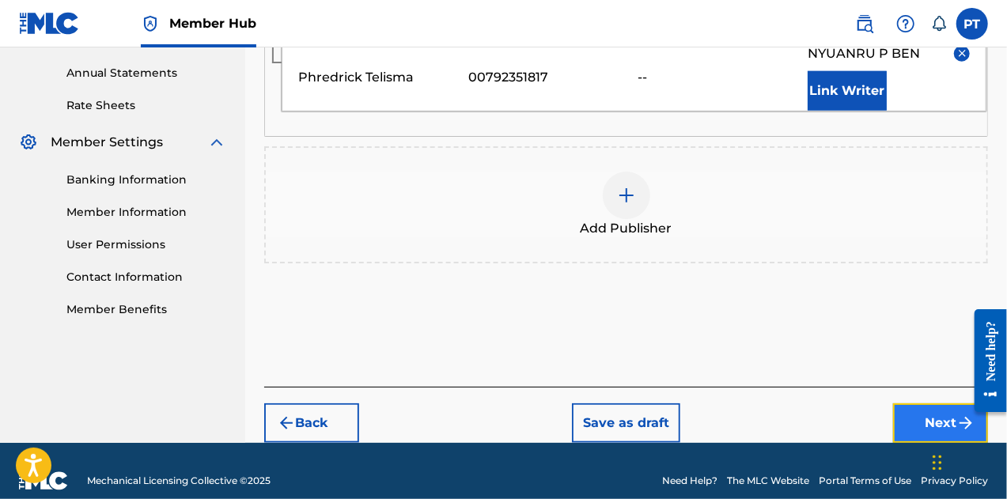
click at [921, 411] on button "Next" at bounding box center [940, 424] width 95 height 40
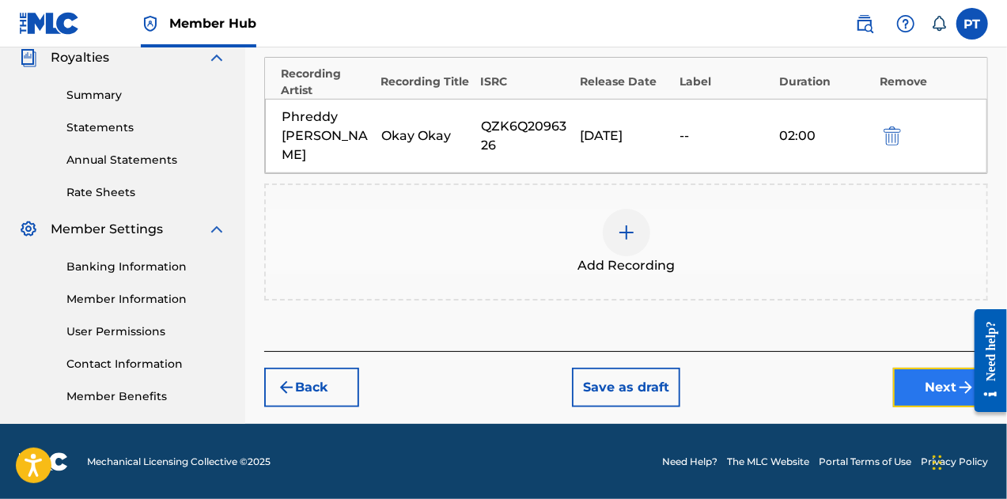
click at [945, 377] on button "Next" at bounding box center [940, 388] width 95 height 40
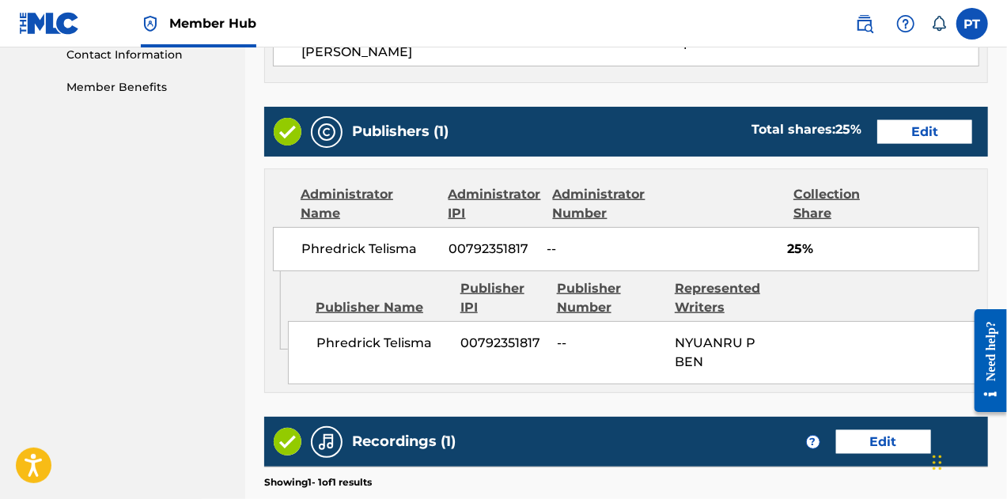
scroll to position [1013, 0]
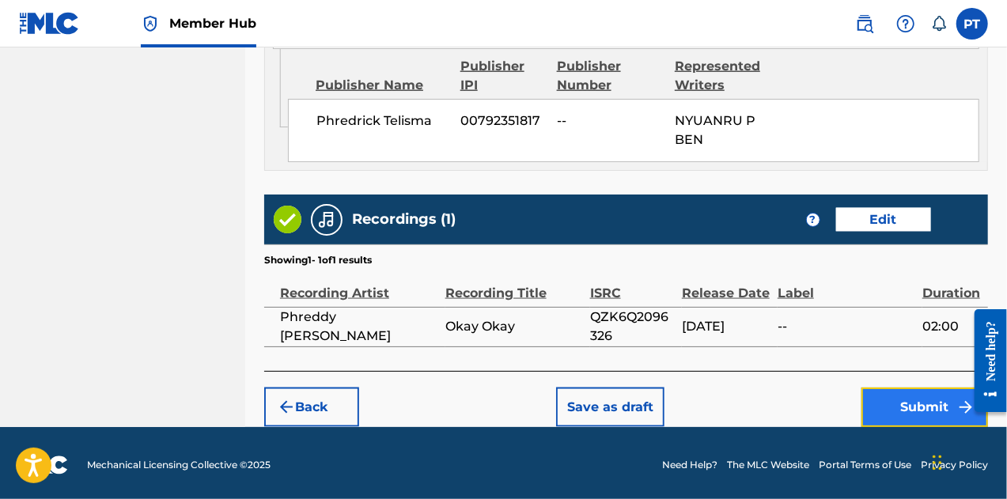
click at [920, 409] on button "Submit" at bounding box center [925, 408] width 127 height 40
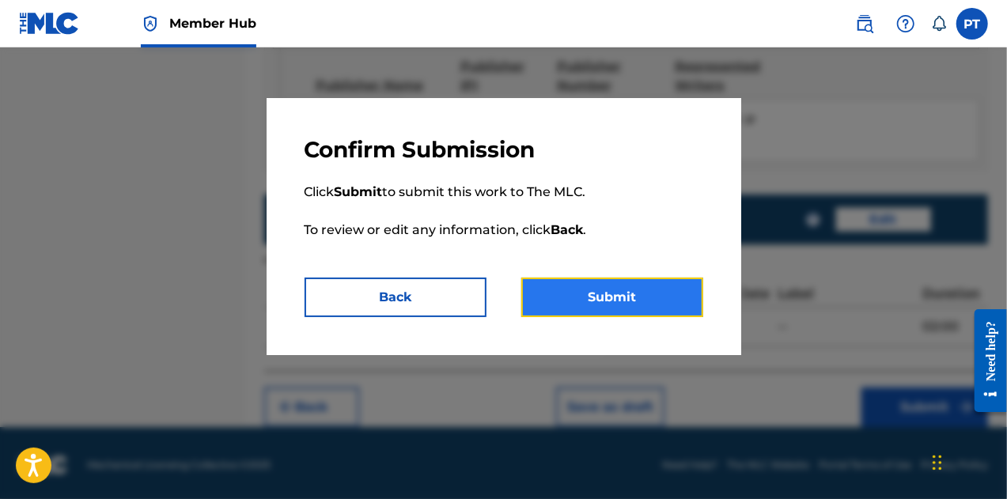
click at [631, 292] on button "Submit" at bounding box center [612, 298] width 182 height 40
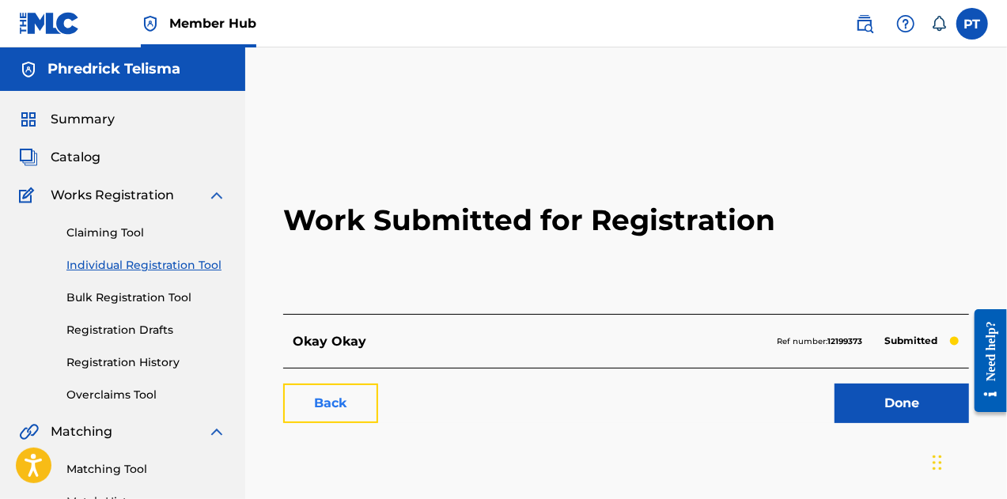
click at [326, 405] on link "Back" at bounding box center [330, 404] width 95 height 40
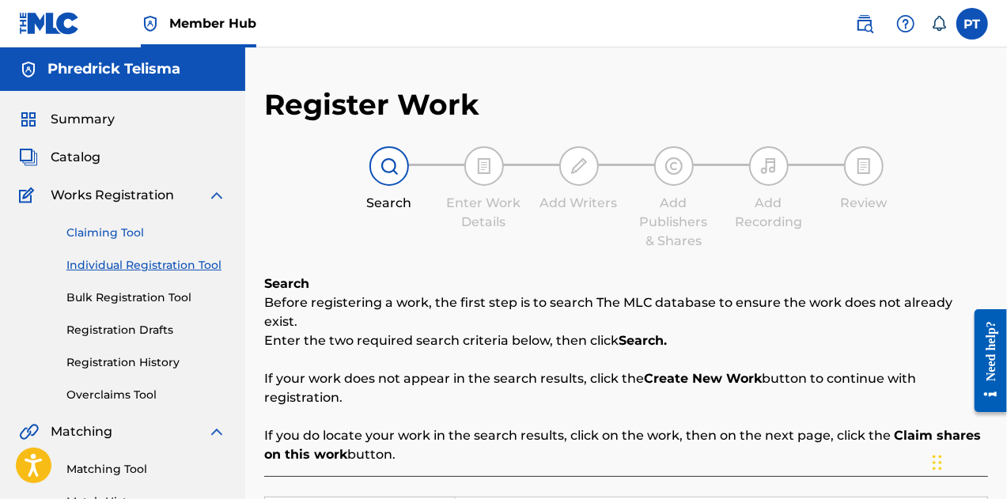
click at [100, 233] on link "Claiming Tool" at bounding box center [146, 233] width 160 height 17
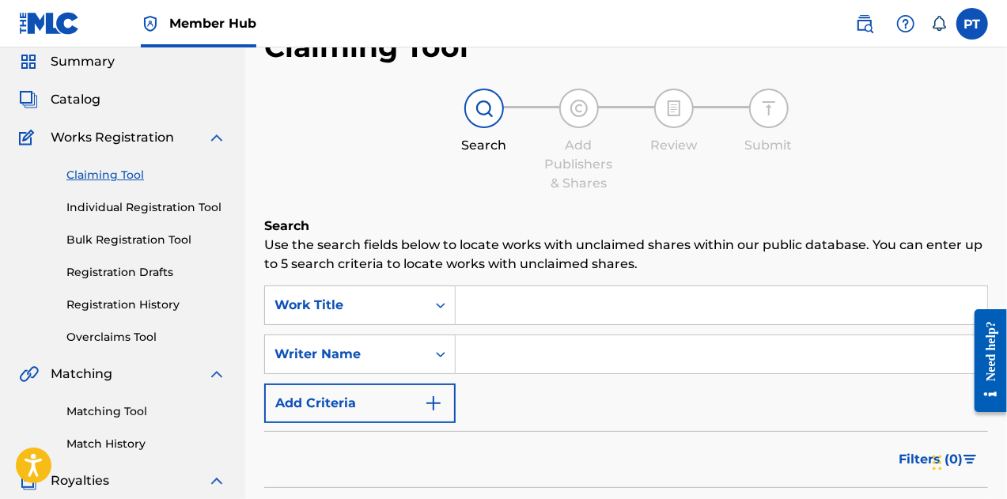
scroll to position [47, 0]
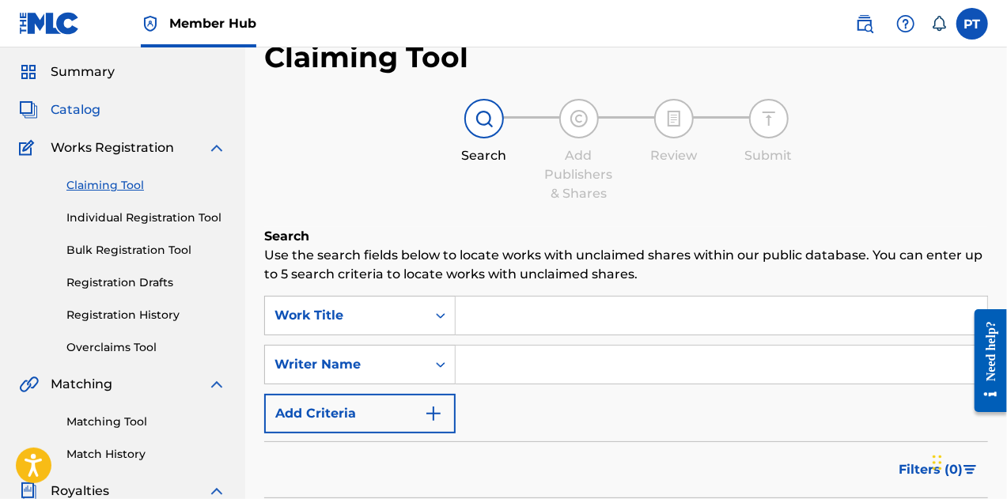
click at [83, 109] on span "Catalog" at bounding box center [76, 109] width 50 height 19
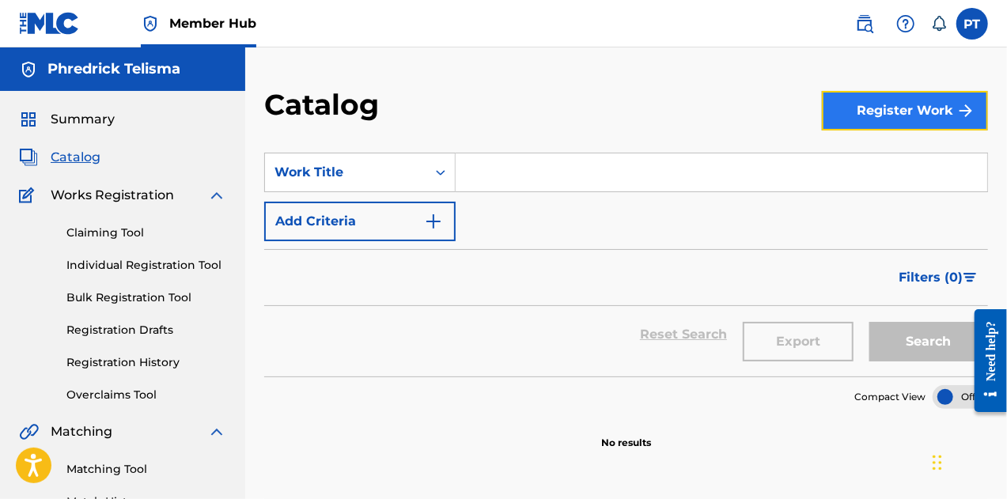
click at [896, 115] on button "Register Work" at bounding box center [905, 111] width 166 height 40
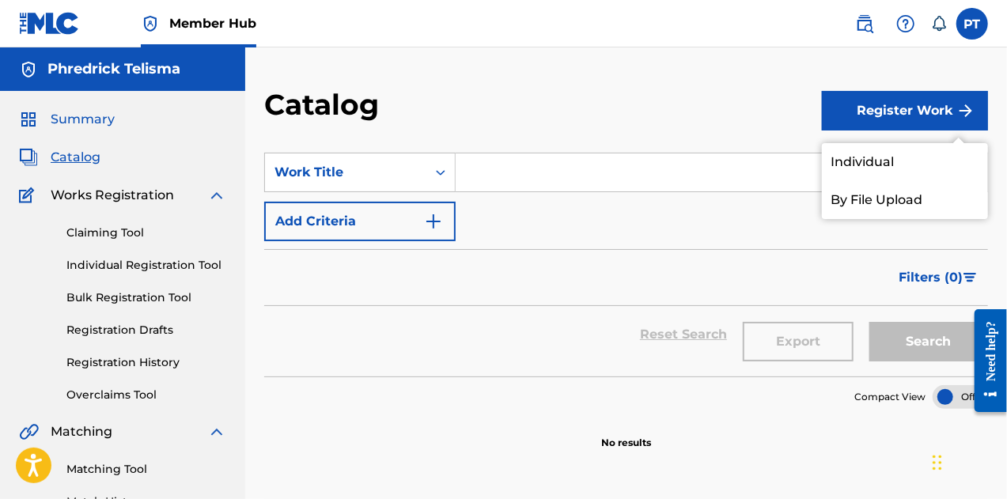
click at [83, 123] on span "Summary" at bounding box center [83, 119] width 64 height 19
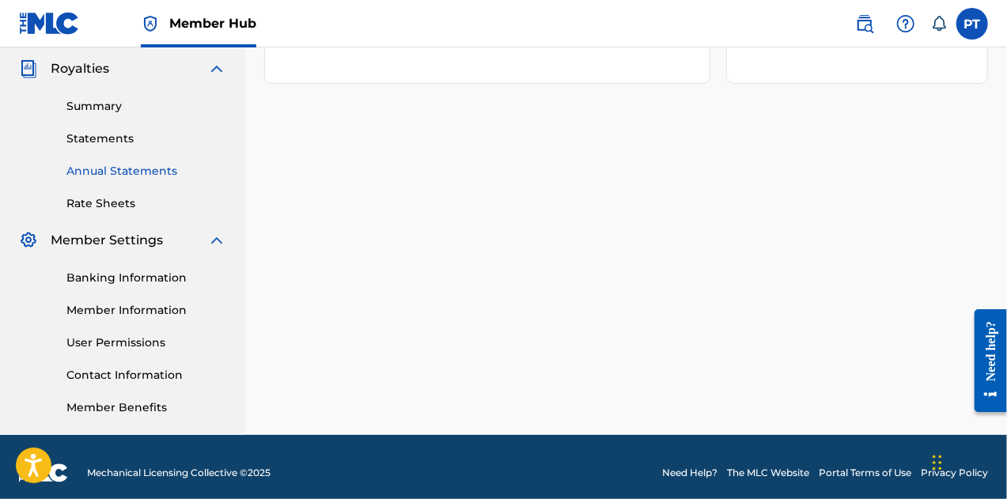
scroll to position [469, 0]
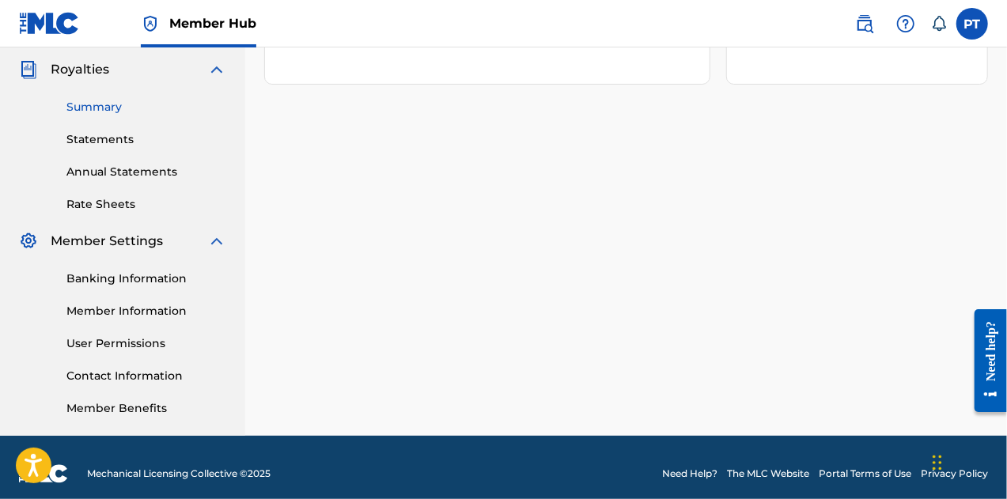
click at [89, 114] on link "Summary" at bounding box center [146, 107] width 160 height 17
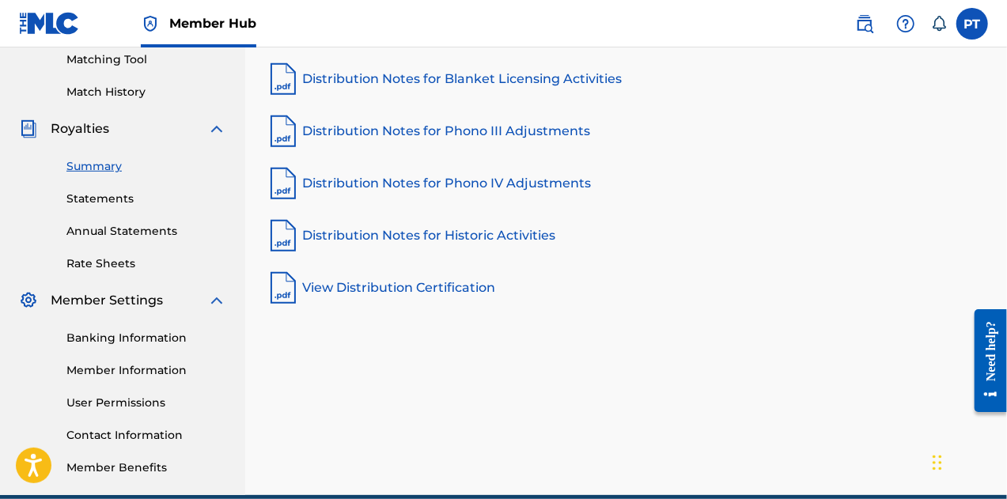
scroll to position [481, 0]
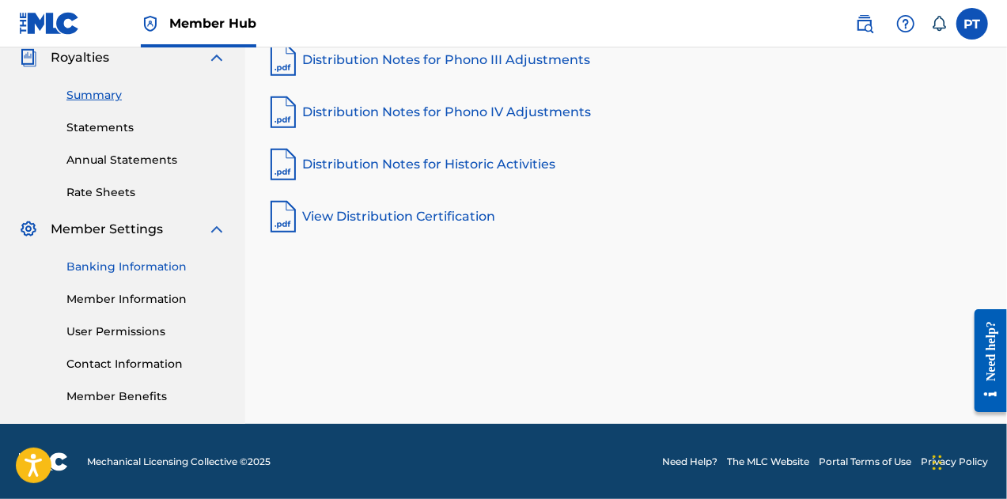
click at [139, 268] on link "Banking Information" at bounding box center [146, 267] width 160 height 17
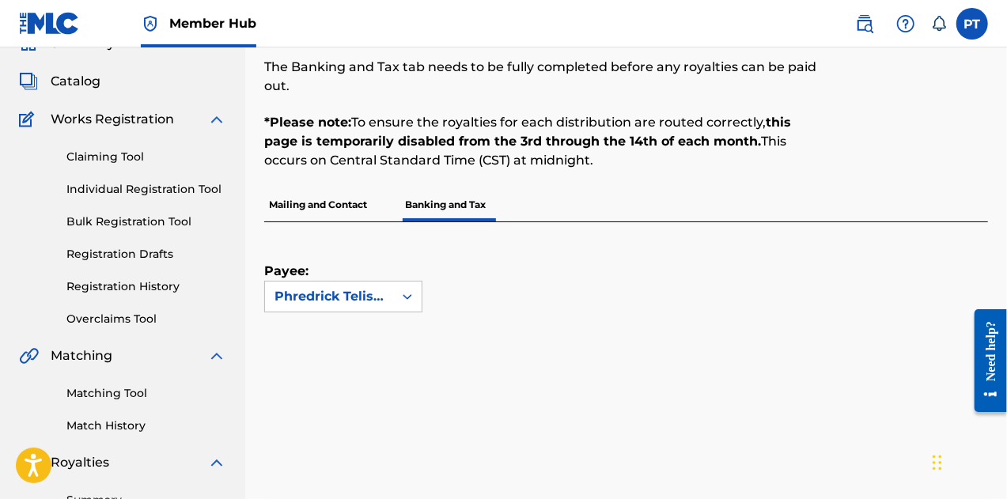
scroll to position [113, 0]
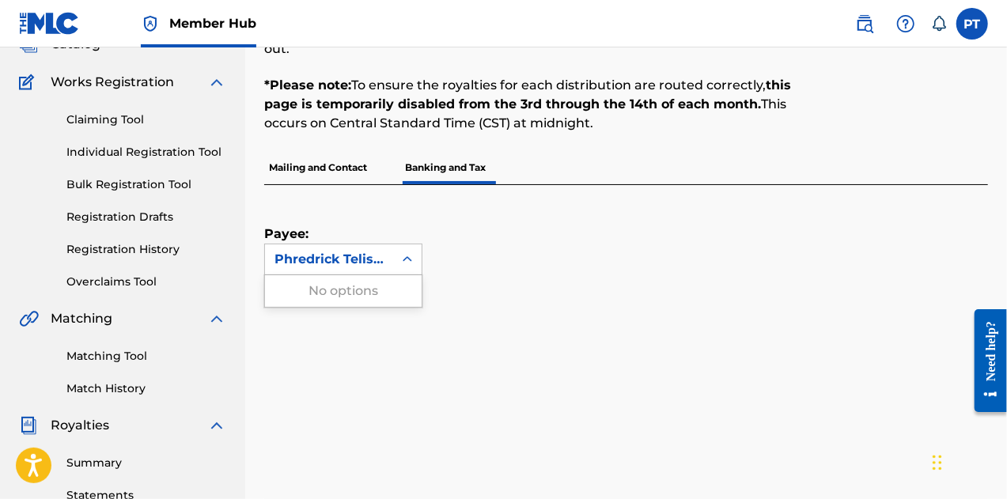
click at [415, 265] on icon at bounding box center [408, 260] width 16 height 16
click at [559, 267] on div "Payee: Use Up and Down to choose options, press Enter to select the currently f…" at bounding box center [607, 230] width 686 height 90
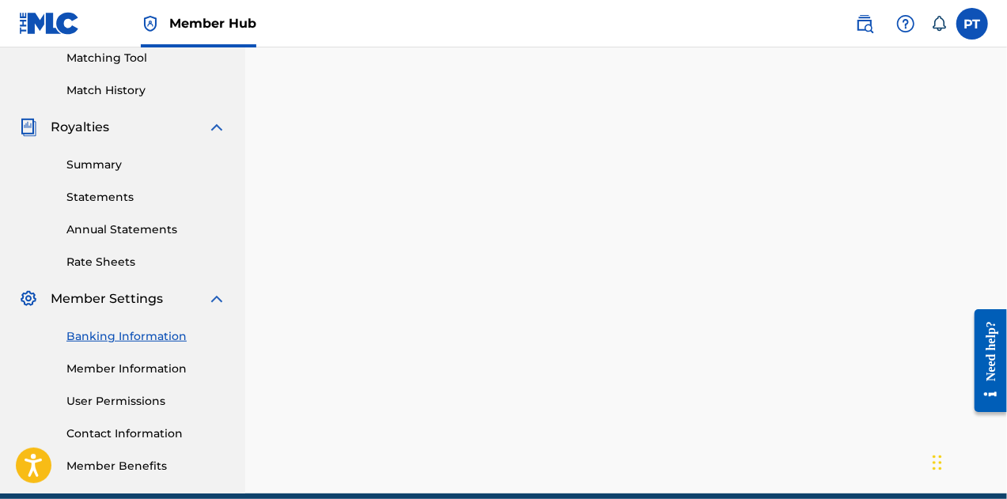
scroll to position [410, 0]
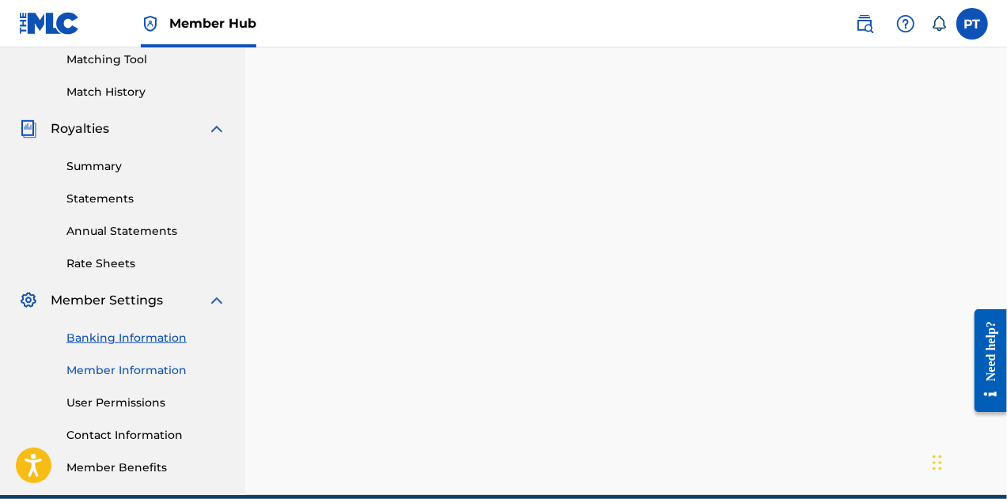
click at [120, 373] on link "Member Information" at bounding box center [146, 370] width 160 height 17
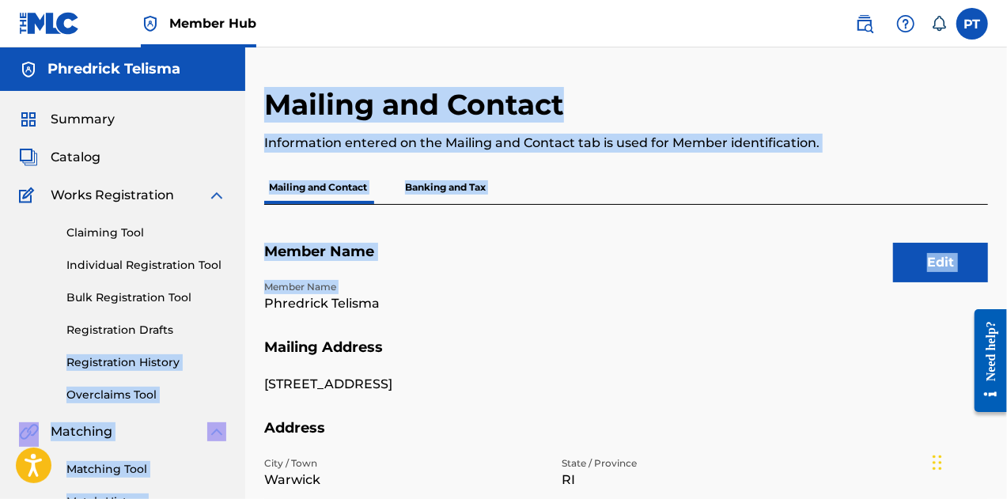
drag, startPoint x: 120, startPoint y: 373, endPoint x: 462, endPoint y: 284, distance: 353.3
click at [462, 284] on main "Phredrick Telisma Summary Catalog Works Registration Claiming Tool Individual R…" at bounding box center [503, 476] width 1007 height 858
click at [462, 284] on p "Member Name" at bounding box center [403, 287] width 279 height 14
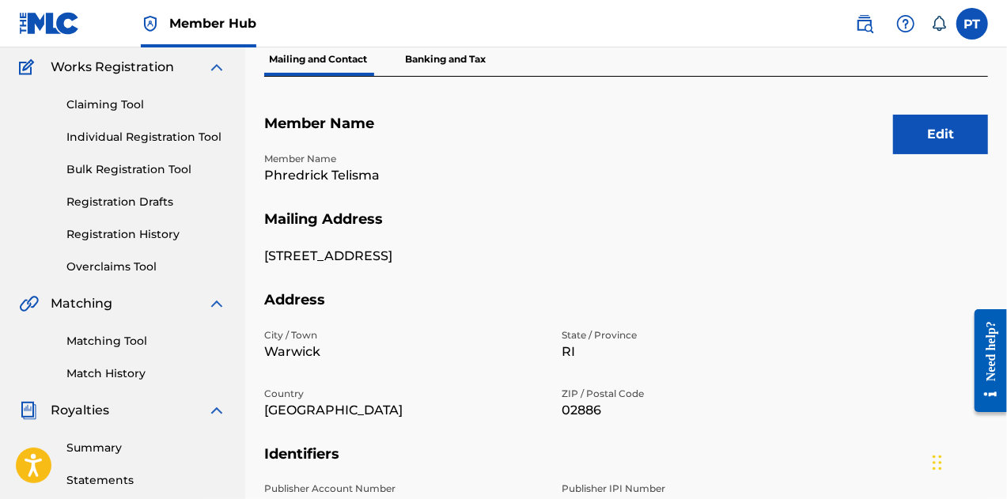
scroll to position [119, 0]
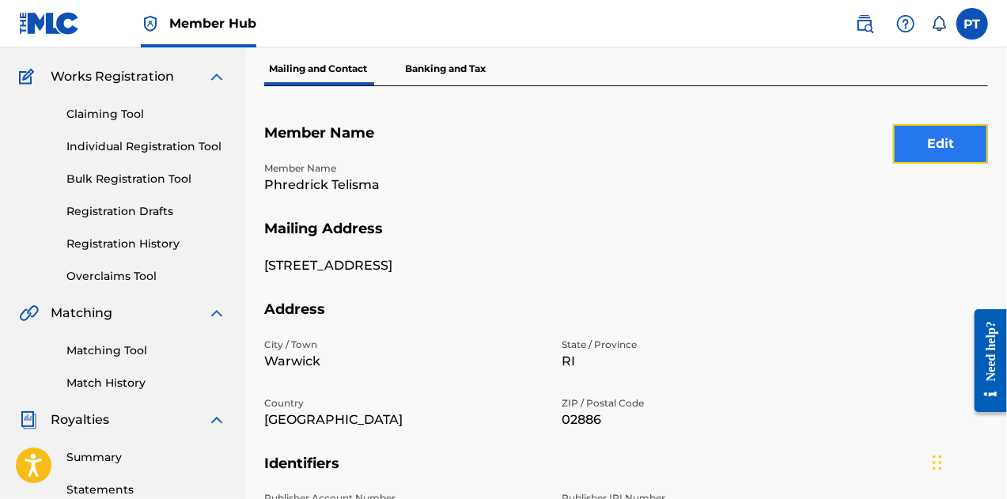
click at [935, 137] on button "Edit" at bounding box center [940, 144] width 95 height 40
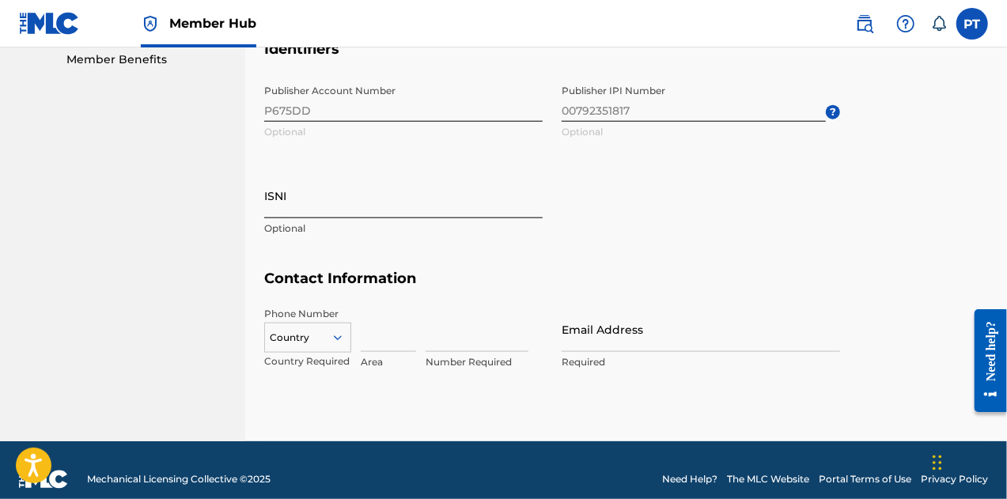
scroll to position [820, 0]
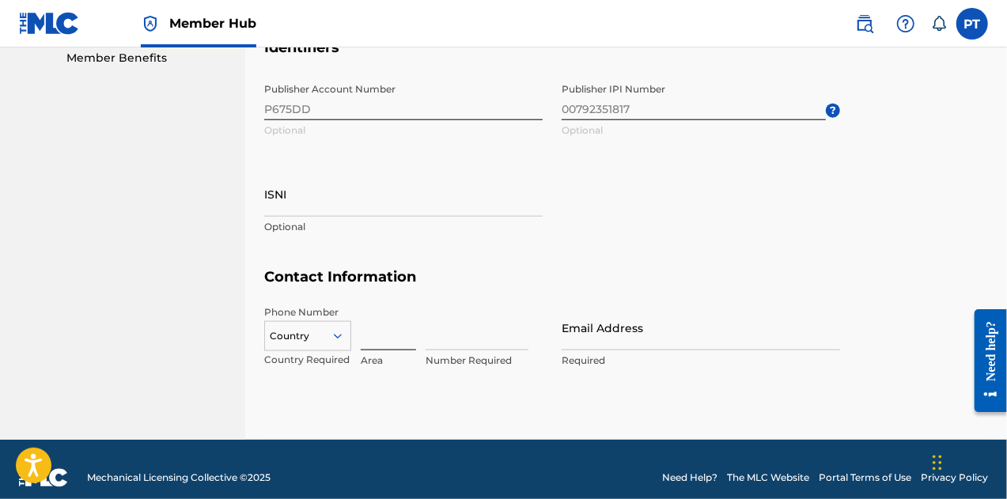
click at [394, 338] on input at bounding box center [388, 327] width 55 height 45
click at [350, 331] on div "Country" at bounding box center [307, 333] width 87 height 24
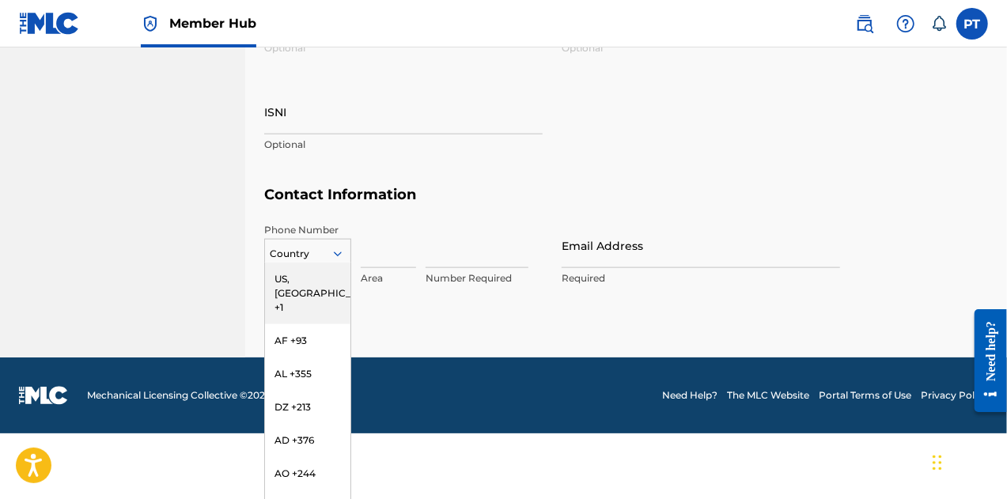
click at [301, 271] on div "US, CA +1" at bounding box center [307, 294] width 85 height 62
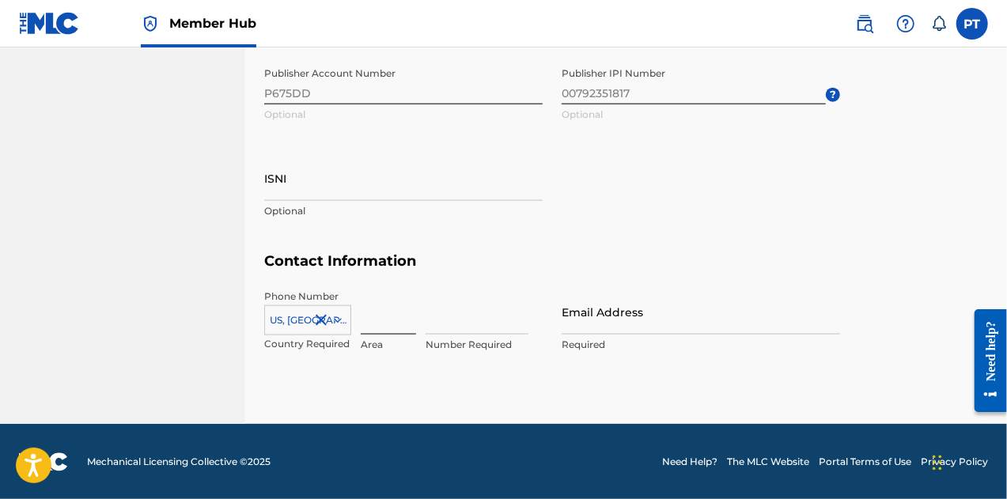
click at [402, 325] on input at bounding box center [388, 312] width 55 height 45
click at [455, 322] on input at bounding box center [477, 312] width 103 height 45
click at [579, 341] on p "Required" at bounding box center [701, 345] width 279 height 14
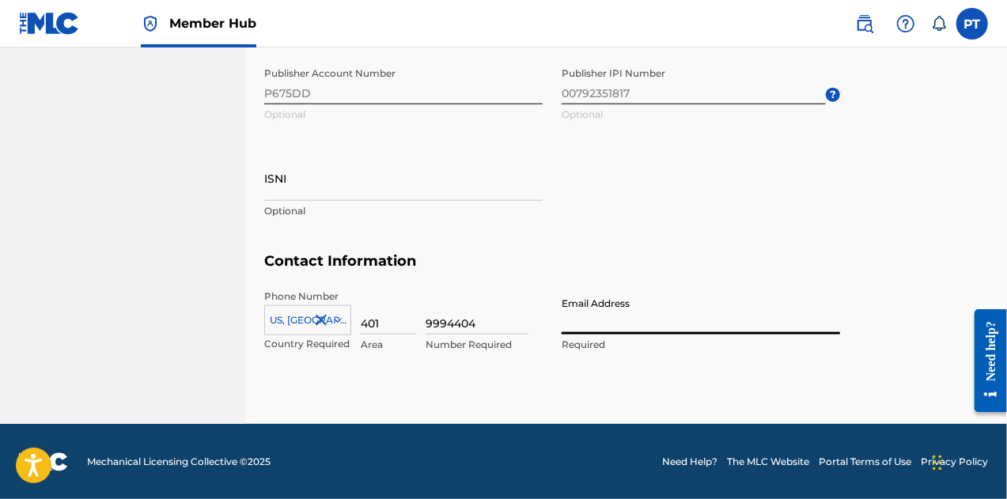
click at [587, 326] on input "Email Address" at bounding box center [701, 312] width 279 height 45
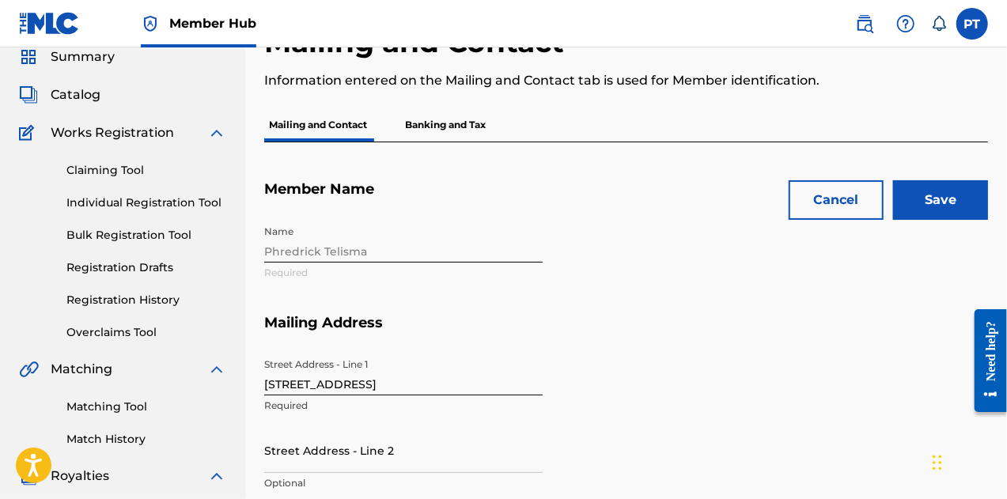
scroll to position [0, 0]
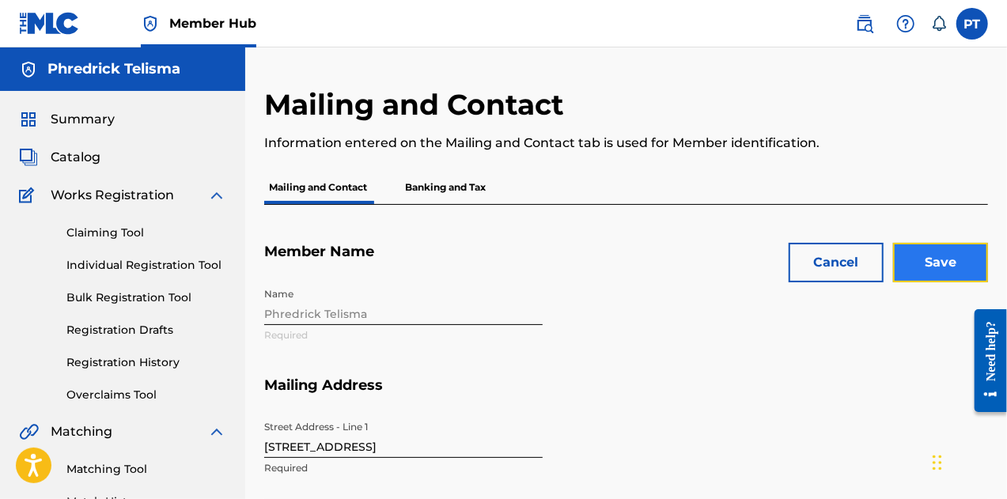
click at [952, 255] on input "Save" at bounding box center [940, 263] width 95 height 40
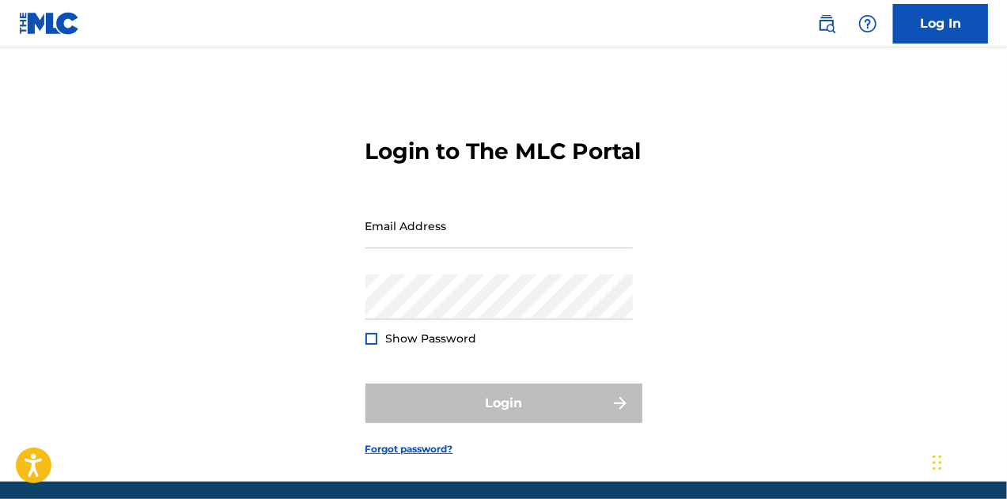
click at [526, 202] on form "Login to The MLC Portal Email Address Password Show Password Login Forgot passw…" at bounding box center [504, 284] width 277 height 395
click at [500, 275] on div "Email Address" at bounding box center [499, 238] width 267 height 71
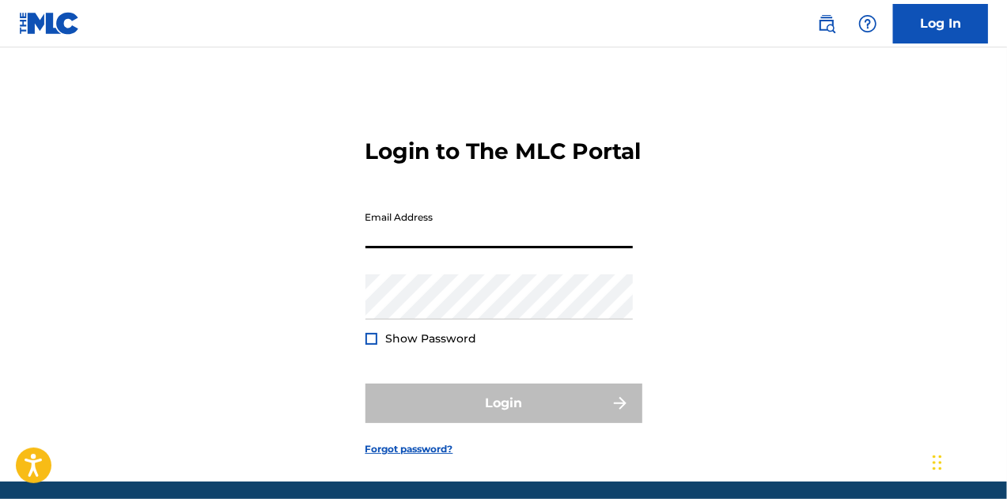
click at [502, 248] on input "Email Address" at bounding box center [499, 225] width 267 height 45
click at [456, 248] on input "Email Address" at bounding box center [499, 225] width 267 height 45
type input "[EMAIL_ADDRESS][DOMAIN_NAME]"
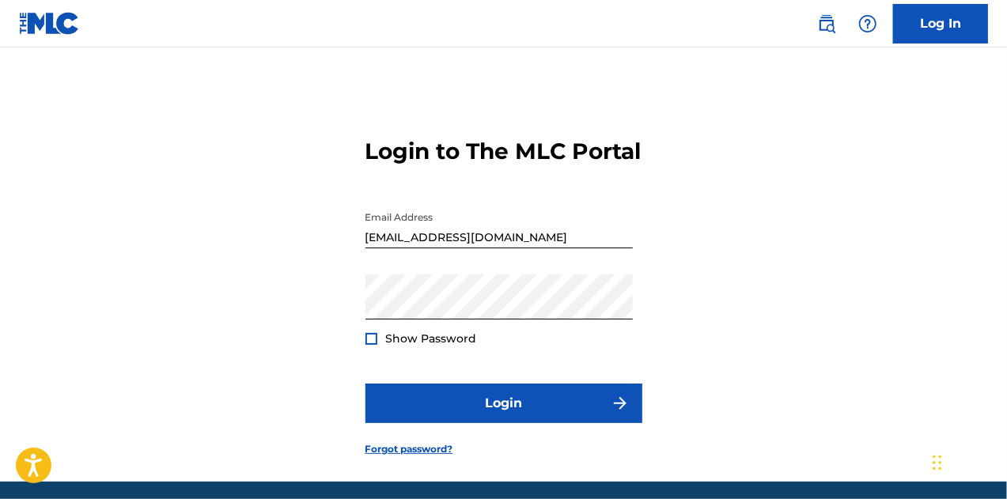
click at [370, 345] on div at bounding box center [372, 339] width 12 height 12
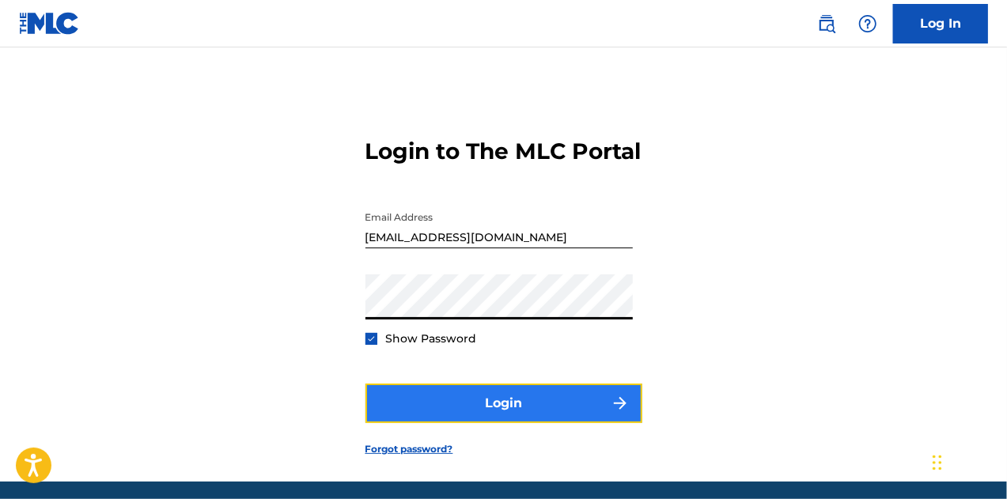
click at [473, 423] on button "Login" at bounding box center [504, 404] width 277 height 40
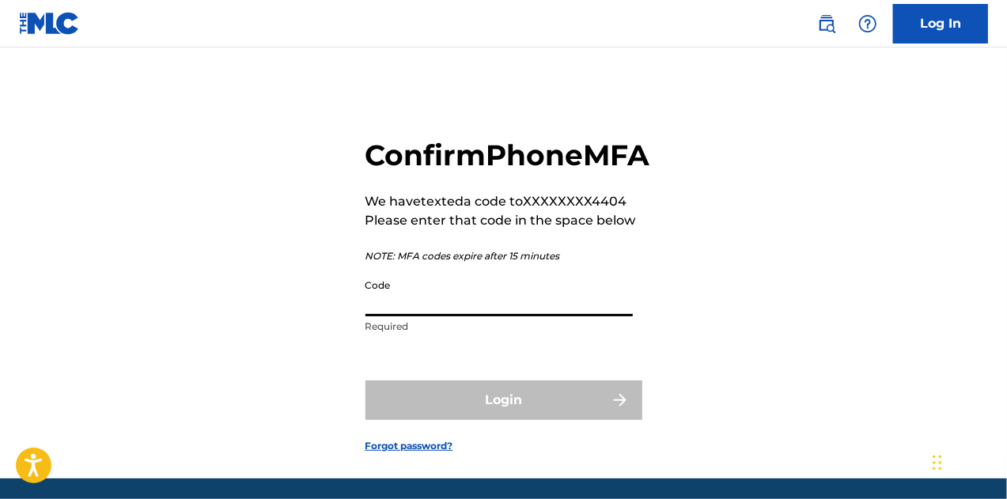
click at [433, 316] on input "Code" at bounding box center [499, 293] width 267 height 45
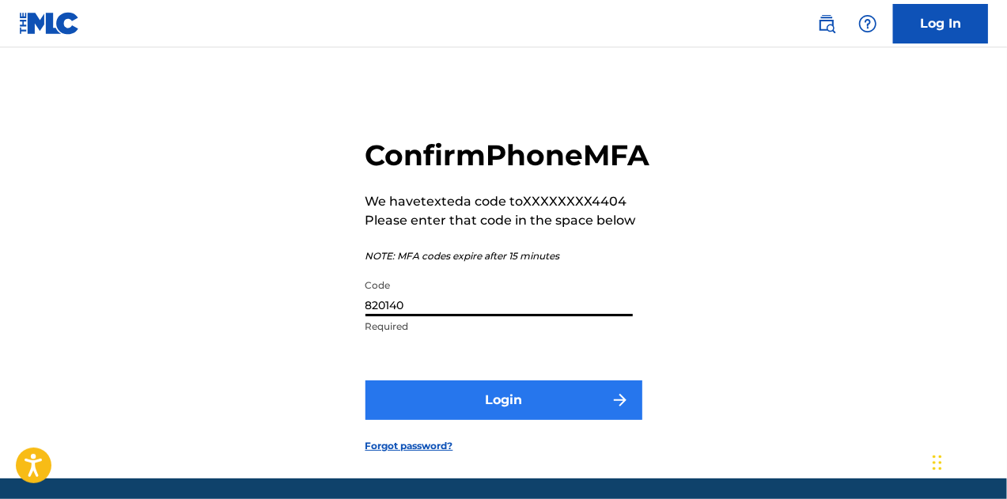
type input "820140"
click at [468, 420] on button "Login" at bounding box center [504, 401] width 277 height 40
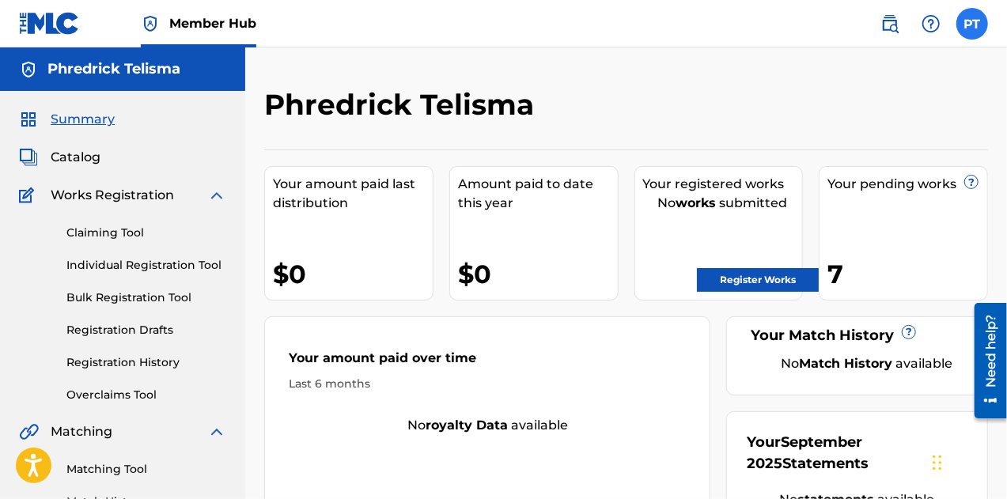
click at [965, 19] on label at bounding box center [973, 24] width 32 height 32
click at [972, 24] on input "PT Phredrick Telisma [EMAIL_ADDRESS][DOMAIN_NAME] Notification Preferences Prof…" at bounding box center [972, 24] width 0 height 0
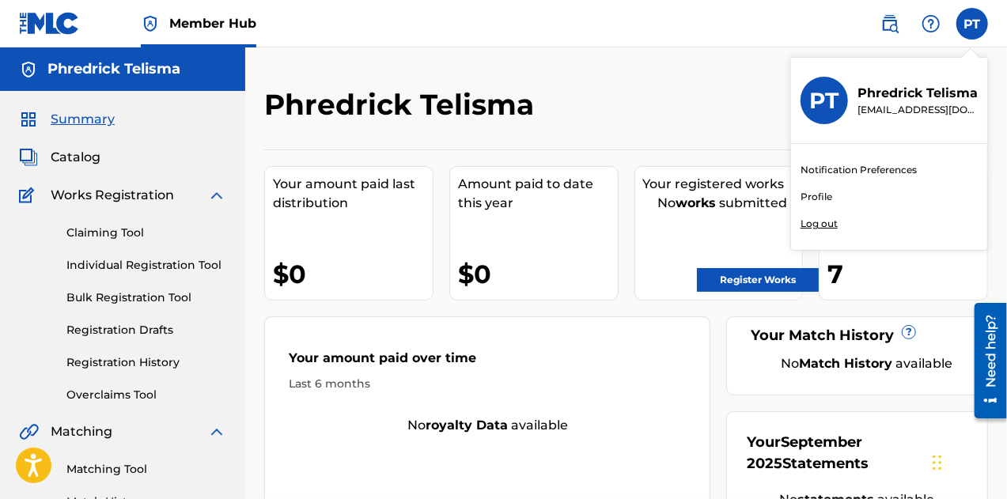
click at [809, 197] on link "Profile" at bounding box center [817, 197] width 32 height 14
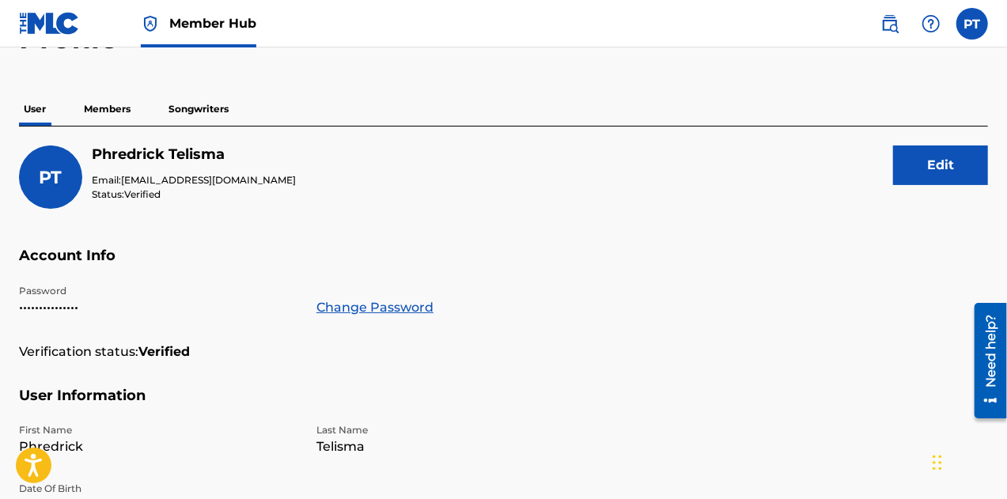
scroll to position [103, 0]
click at [107, 101] on p "Members" at bounding box center [107, 109] width 56 height 33
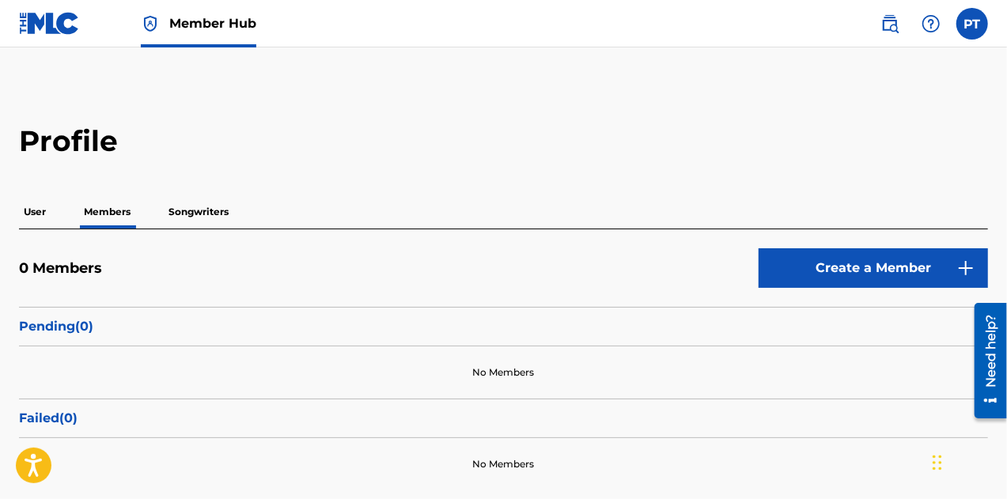
click at [199, 207] on p "Songwriters" at bounding box center [199, 211] width 70 height 33
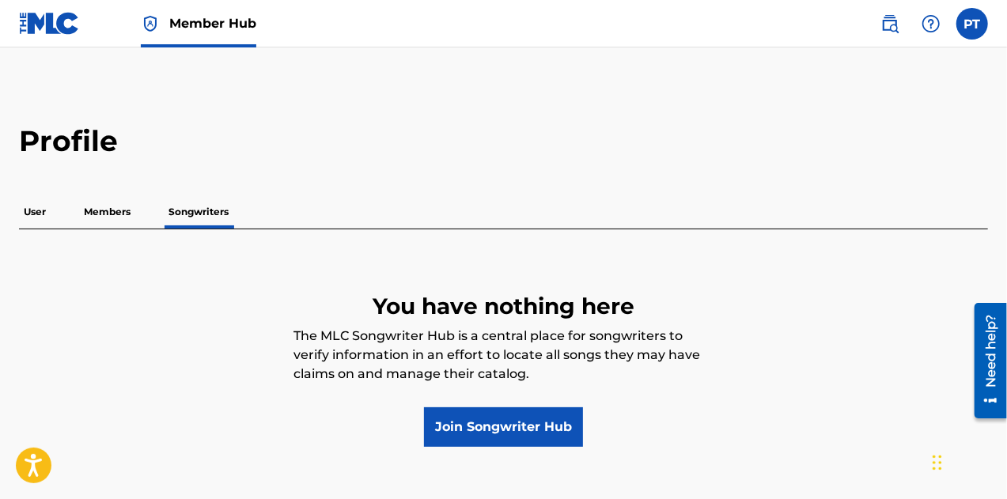
scroll to position [93, 0]
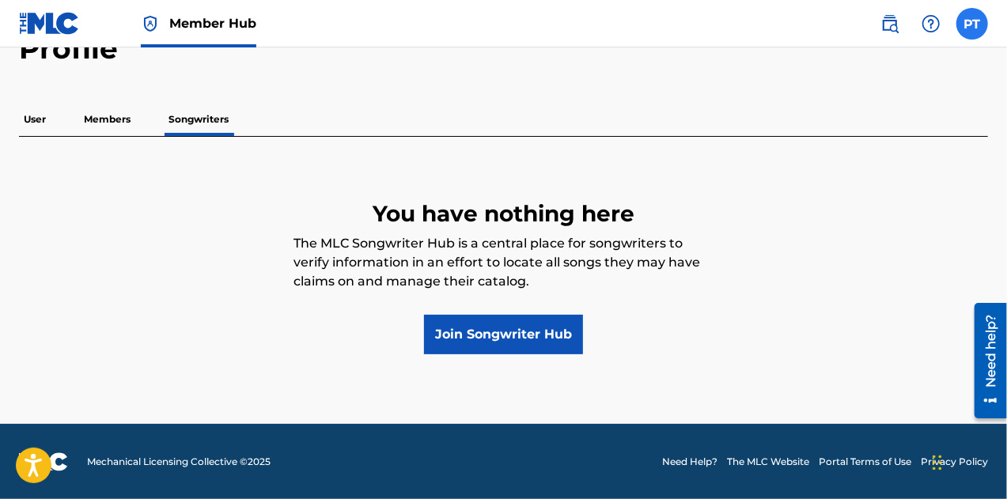
click at [968, 34] on label at bounding box center [973, 24] width 32 height 32
click at [972, 24] on input "PT Phredrick Telisma [EMAIL_ADDRESS][DOMAIN_NAME] Notification Preferences Prof…" at bounding box center [972, 24] width 0 height 0
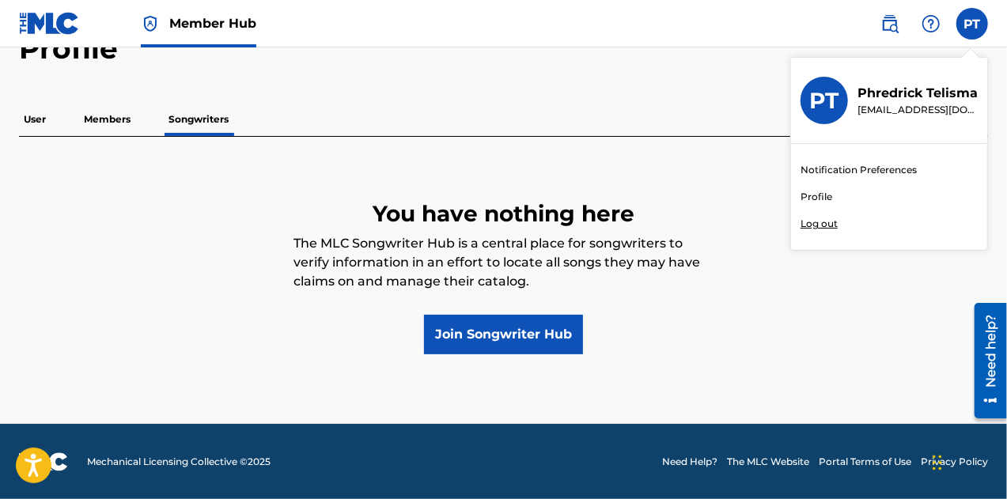
click at [22, 10] on link at bounding box center [49, 23] width 61 height 47
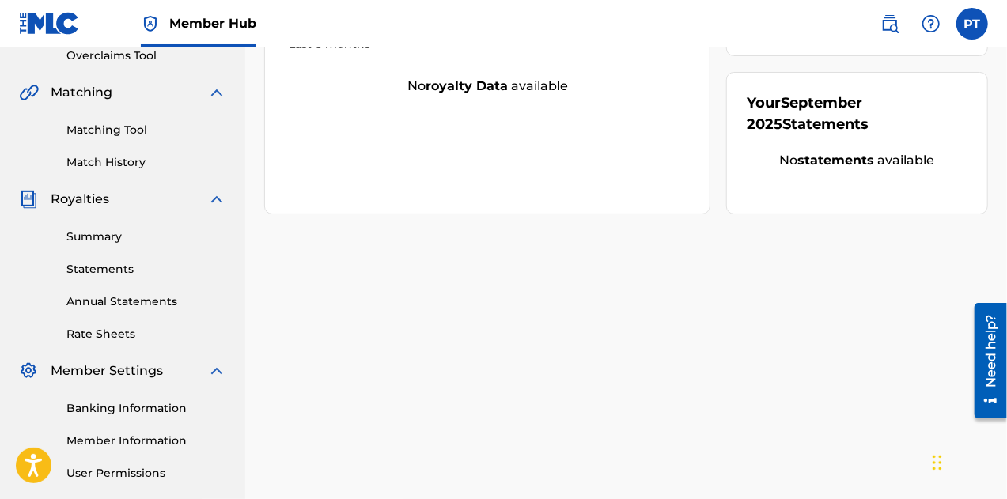
scroll to position [481, 0]
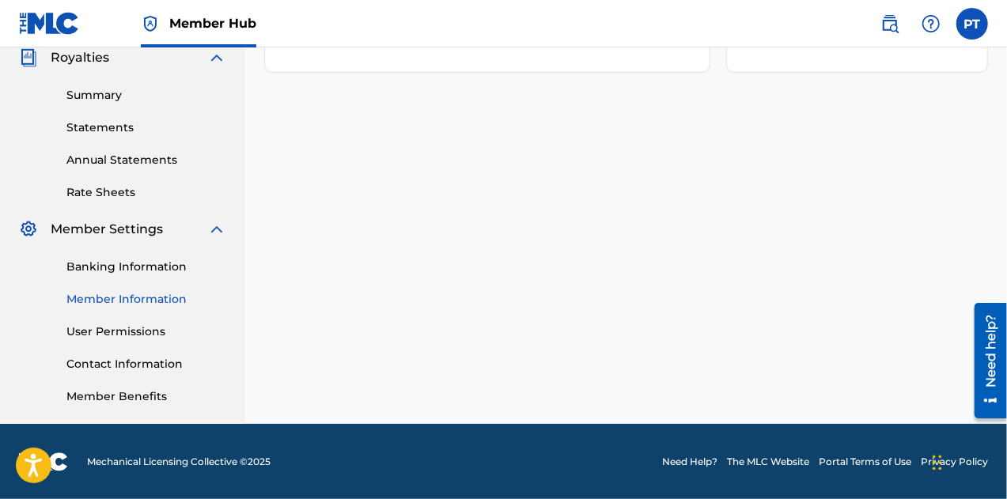
click at [135, 296] on link "Member Information" at bounding box center [146, 299] width 160 height 17
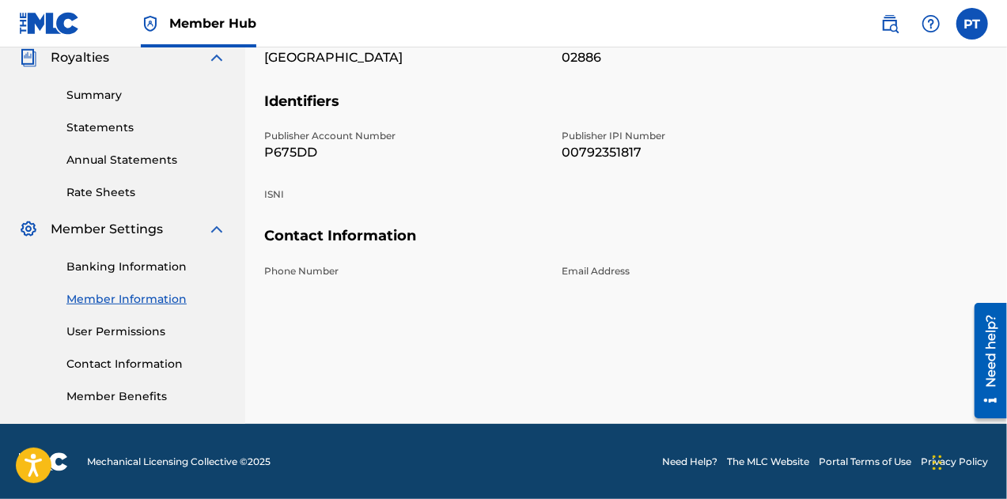
scroll to position [437, 0]
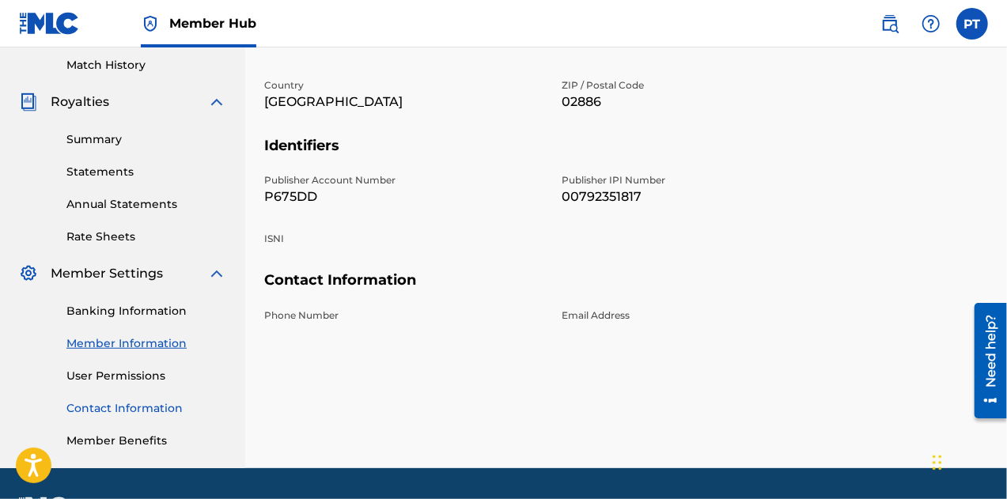
click at [147, 411] on link "Contact Information" at bounding box center [146, 408] width 160 height 17
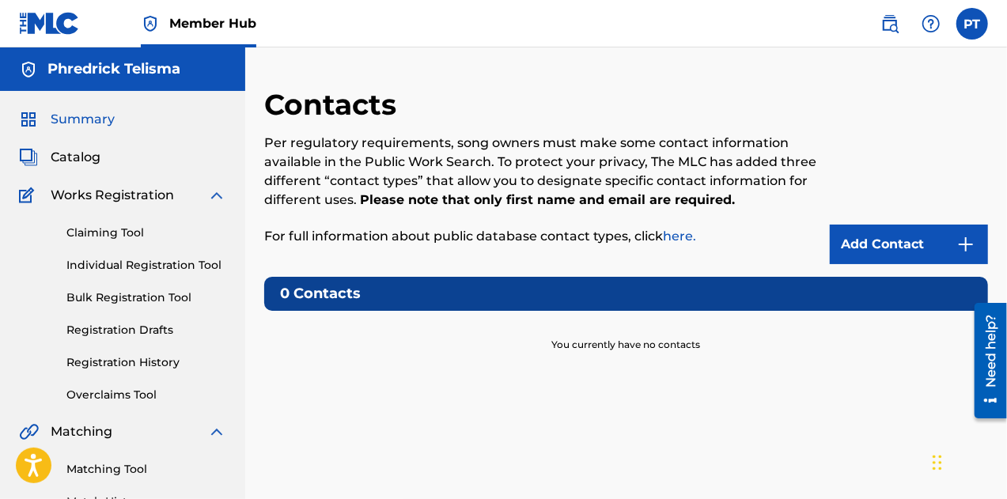
click at [112, 113] on span "Summary" at bounding box center [83, 119] width 64 height 19
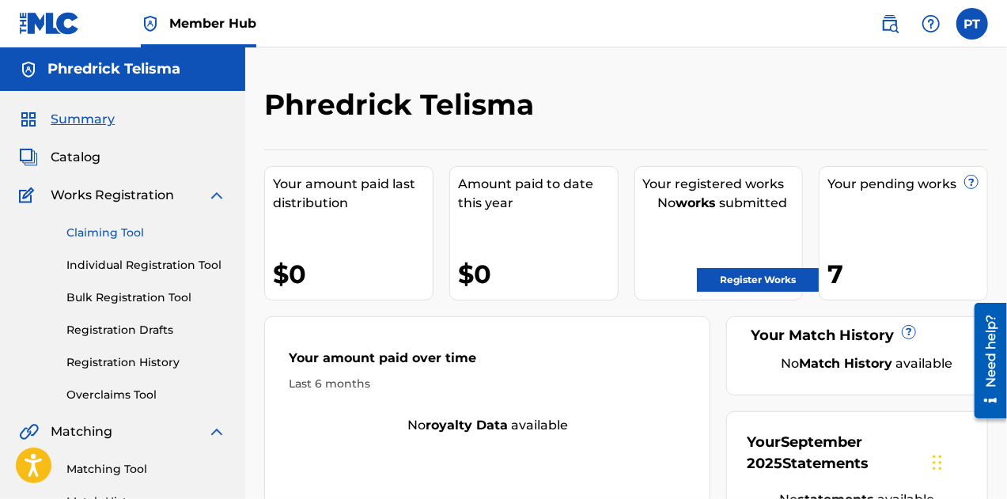
click at [119, 235] on link "Claiming Tool" at bounding box center [146, 233] width 160 height 17
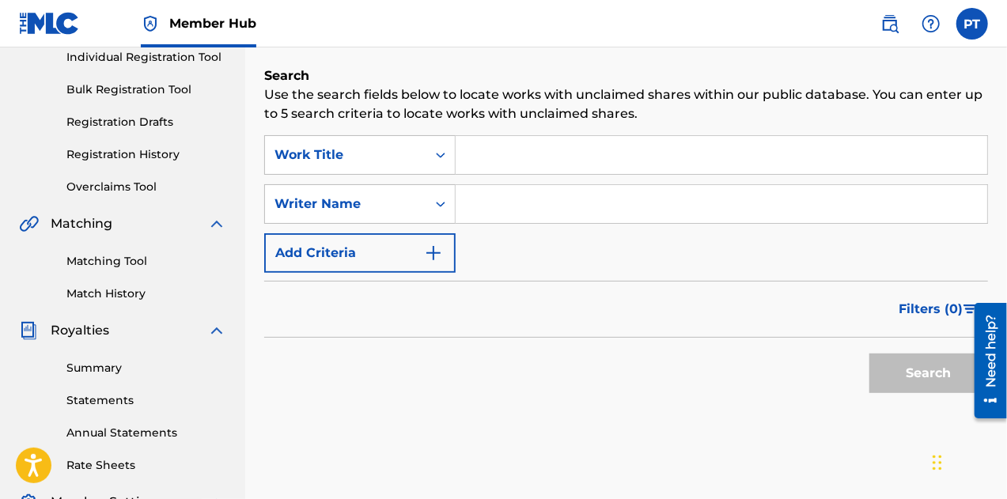
scroll to position [212, 0]
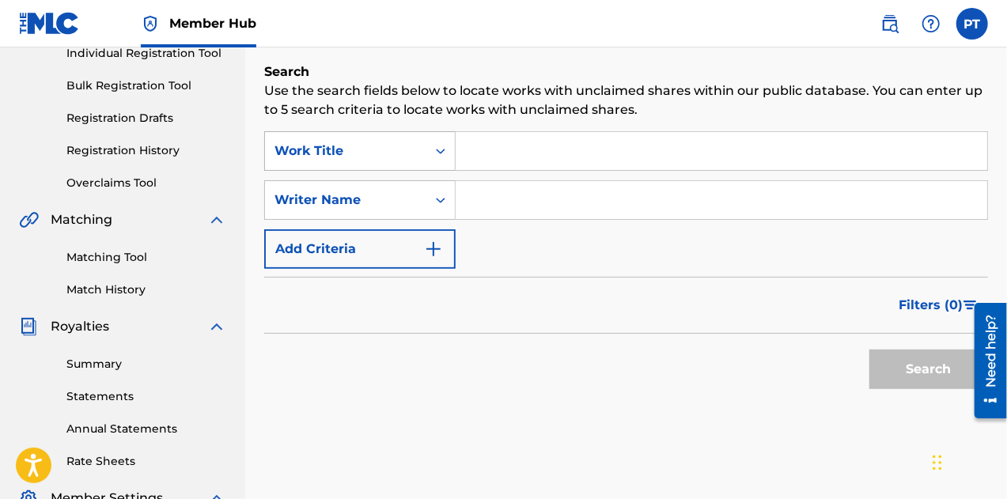
click at [419, 157] on div "Work Title" at bounding box center [345, 151] width 161 height 30
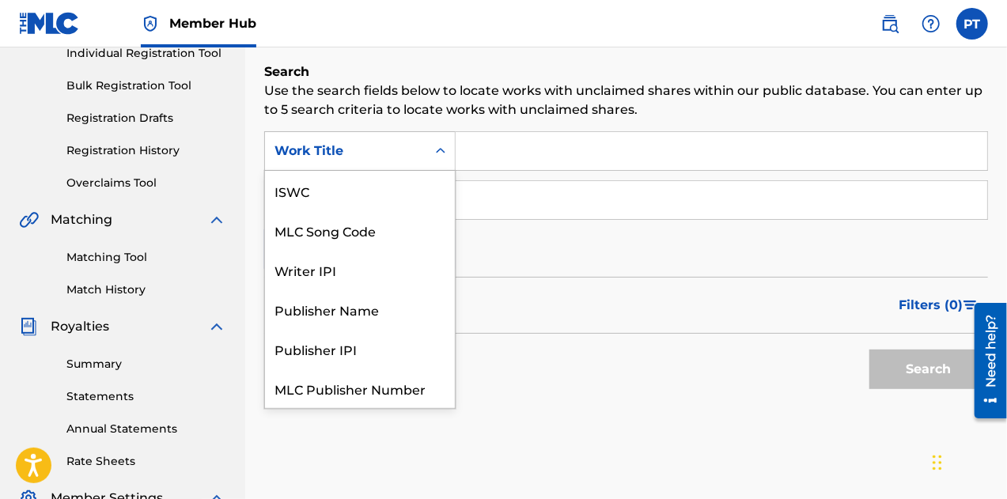
scroll to position [40, 0]
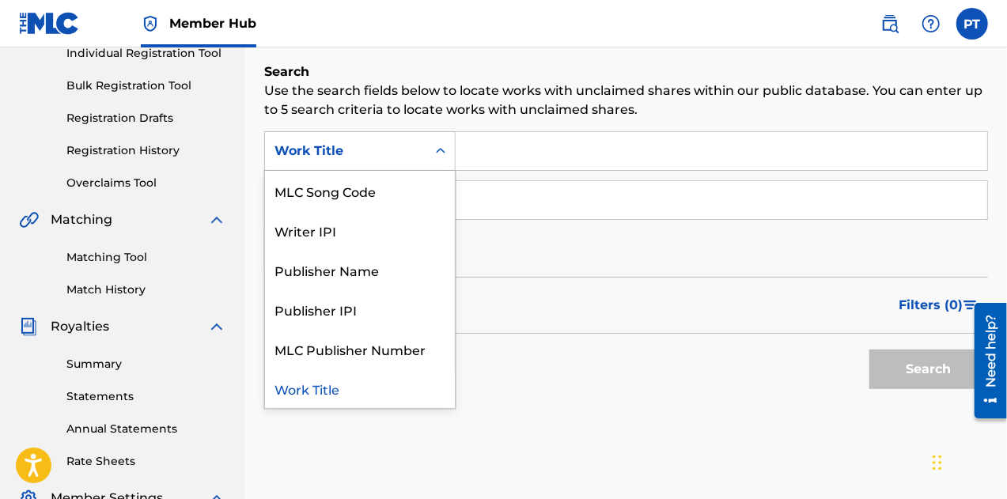
click at [491, 154] on input "Search Form" at bounding box center [722, 151] width 532 height 38
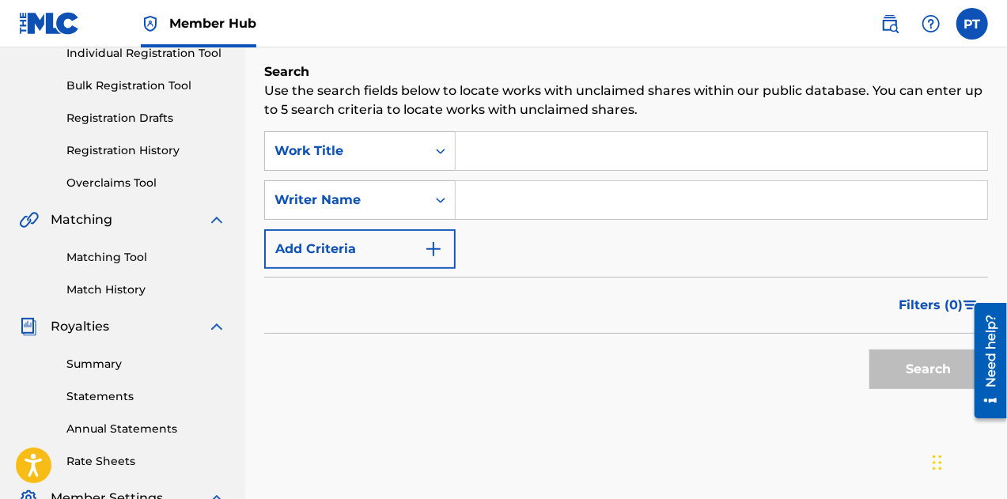
click at [513, 156] on input "Search Form" at bounding box center [722, 151] width 532 height 38
paste input "My Boo (Saxo-Kizomba)"
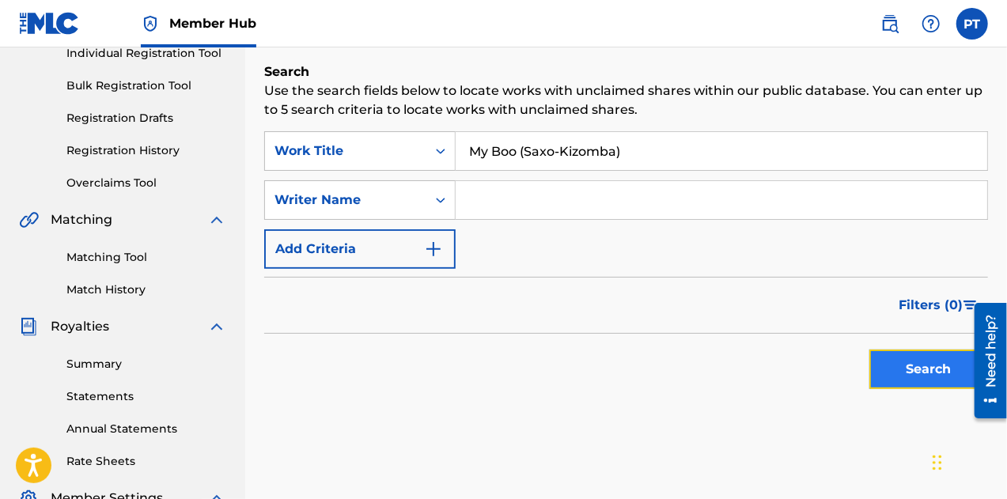
click at [909, 355] on button "Search" at bounding box center [929, 370] width 119 height 40
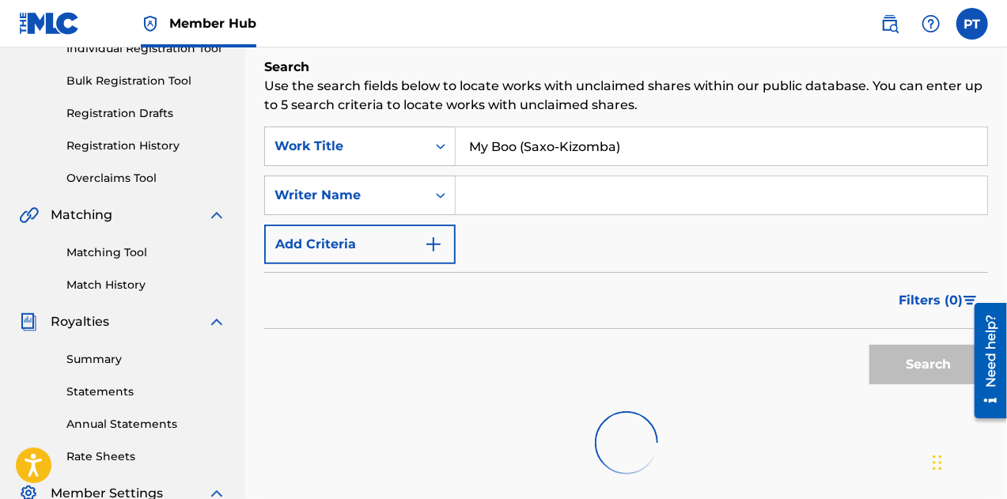
scroll to position [216, 0]
click at [627, 145] on input "My Boo (Saxo-Kizomba)" at bounding box center [722, 147] width 532 height 38
drag, startPoint x: 627, startPoint y: 145, endPoint x: 529, endPoint y: 138, distance: 98.3
click at [529, 138] on input "My Boo (Saxo-Kizomba)" at bounding box center [722, 147] width 532 height 38
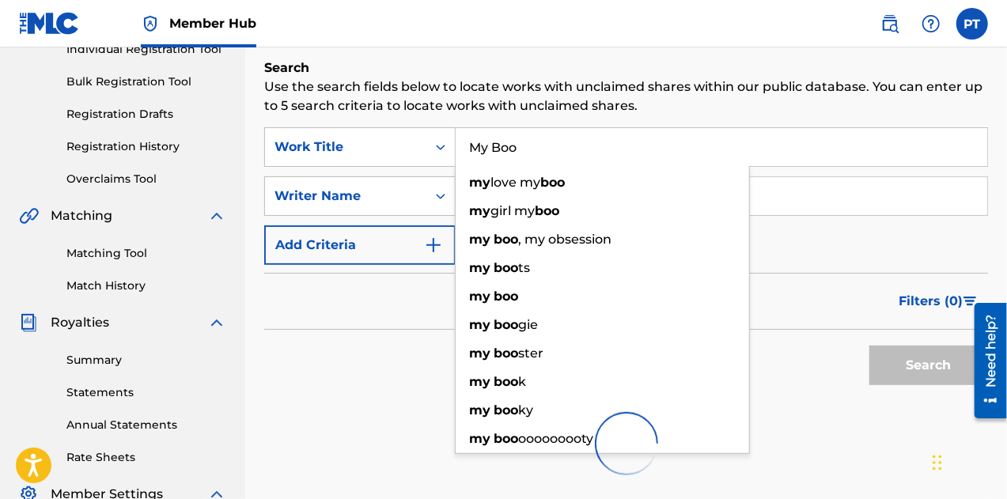
type input "My Boo"
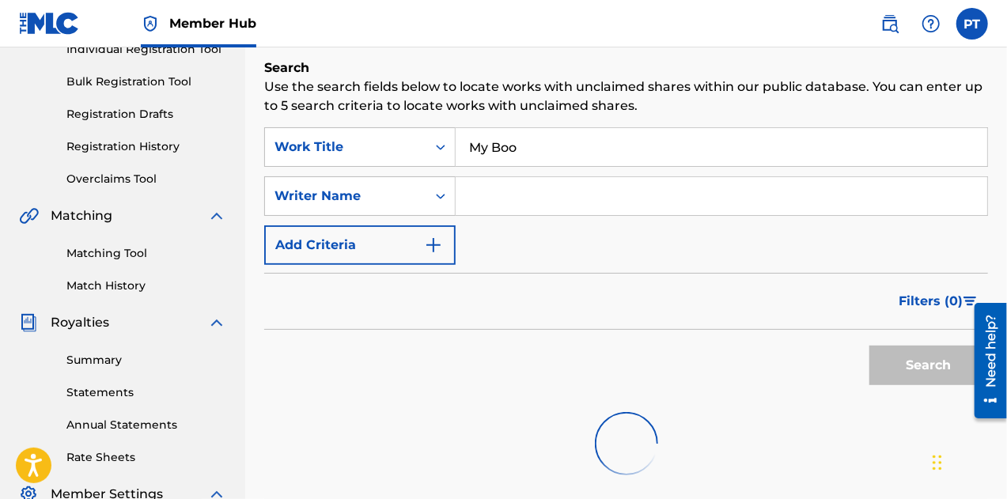
click at [824, 255] on div "SearchWithCriteriaf4c3b3ae-eeee-4b09-a8a0-0fcdd534cc3f Work Title My Boo Search…" at bounding box center [626, 196] width 724 height 138
click at [523, 191] on input "Search Form" at bounding box center [722, 196] width 532 height 38
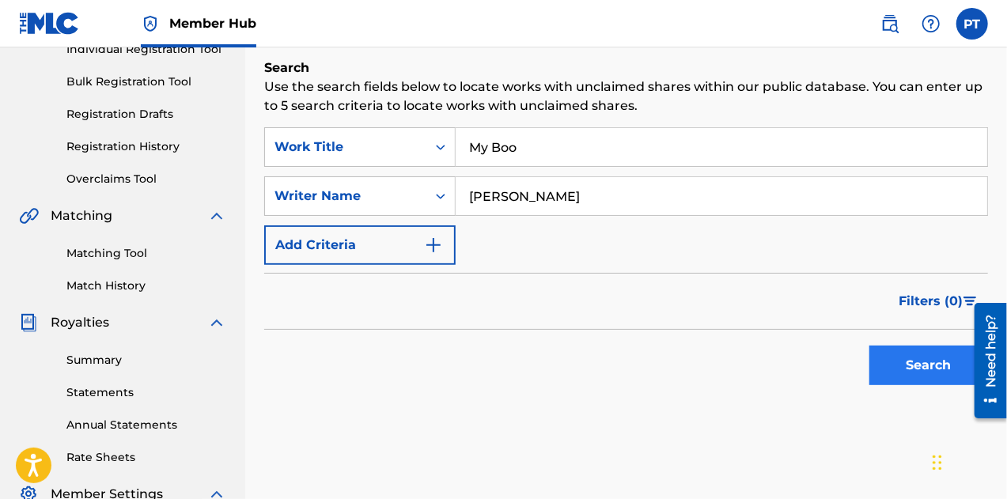
type input "[PERSON_NAME]"
click at [893, 366] on button "Search" at bounding box center [929, 366] width 119 height 40
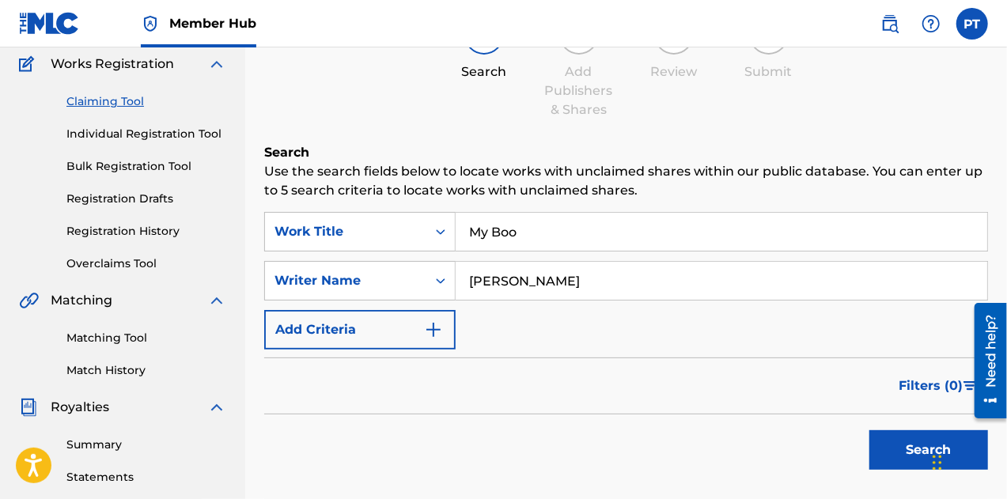
scroll to position [0, 0]
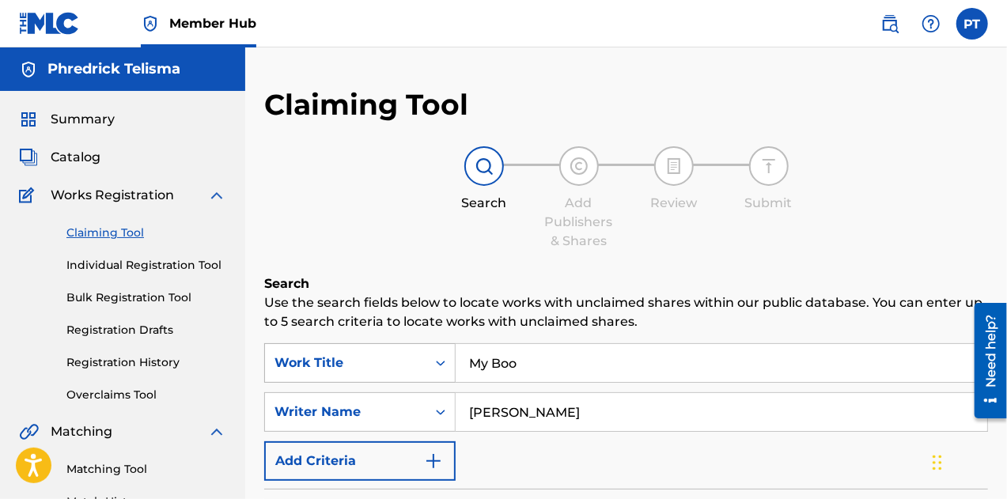
click at [438, 358] on div "Work Title" at bounding box center [359, 363] width 191 height 40
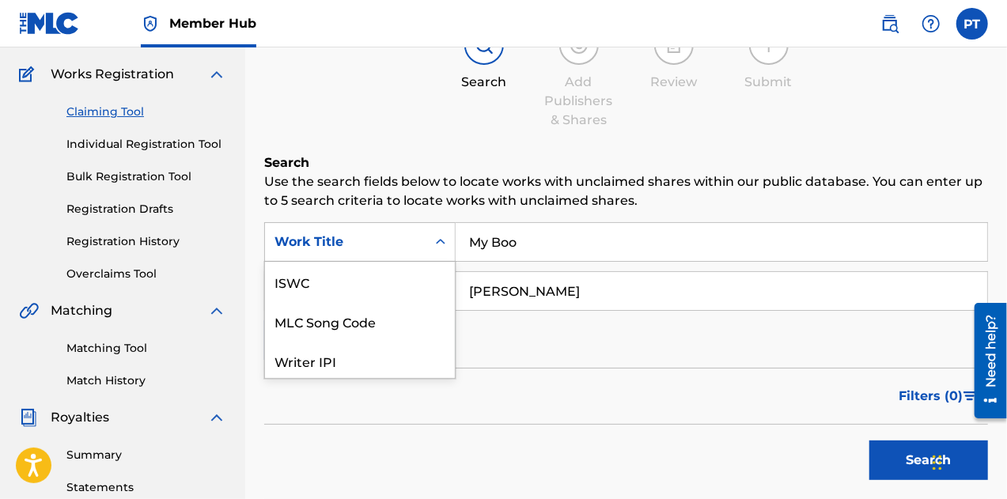
scroll to position [122, 0]
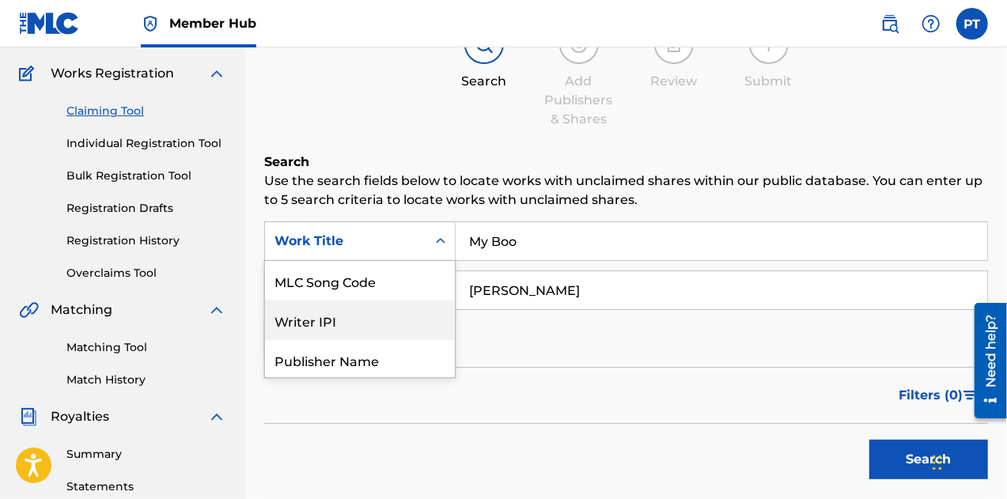
click at [528, 348] on div "SearchWithCriteriaf4c3b3ae-eeee-4b09-a8a0-0fcdd534cc3f 7 results available. Use…" at bounding box center [626, 291] width 724 height 138
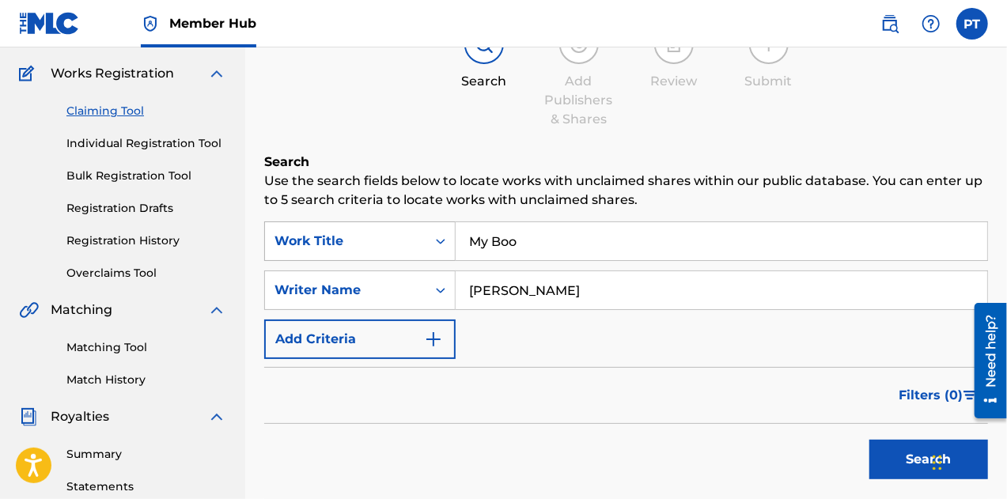
click at [445, 246] on icon "Search Form" at bounding box center [441, 241] width 16 height 16
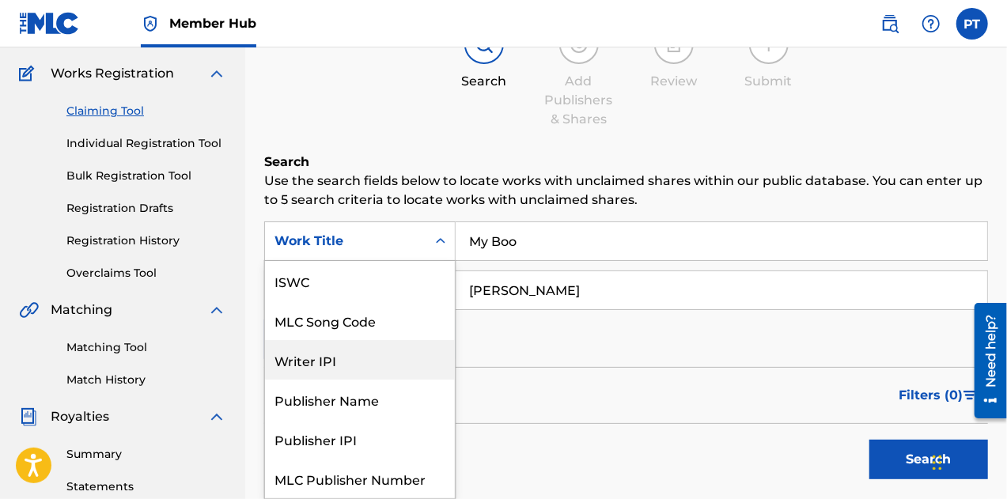
scroll to position [40, 0]
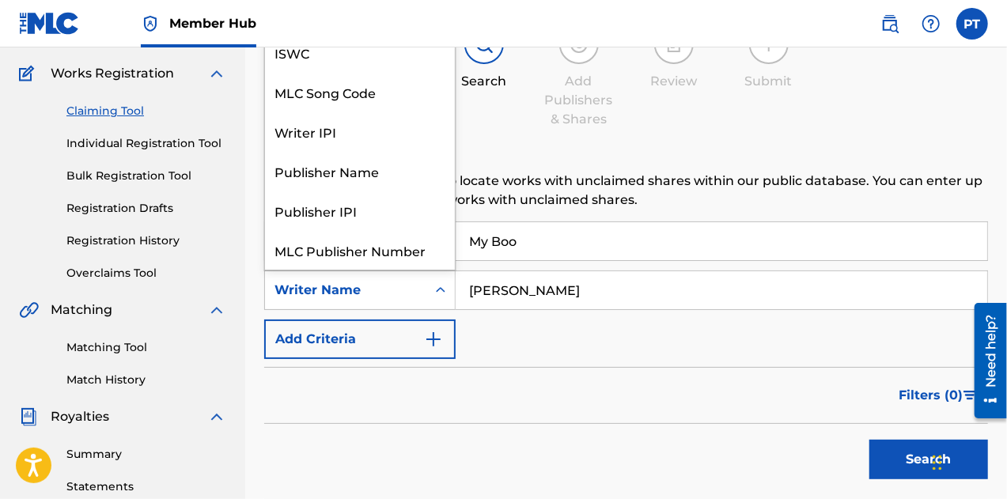
click at [449, 294] on div "Search Form" at bounding box center [440, 290] width 28 height 28
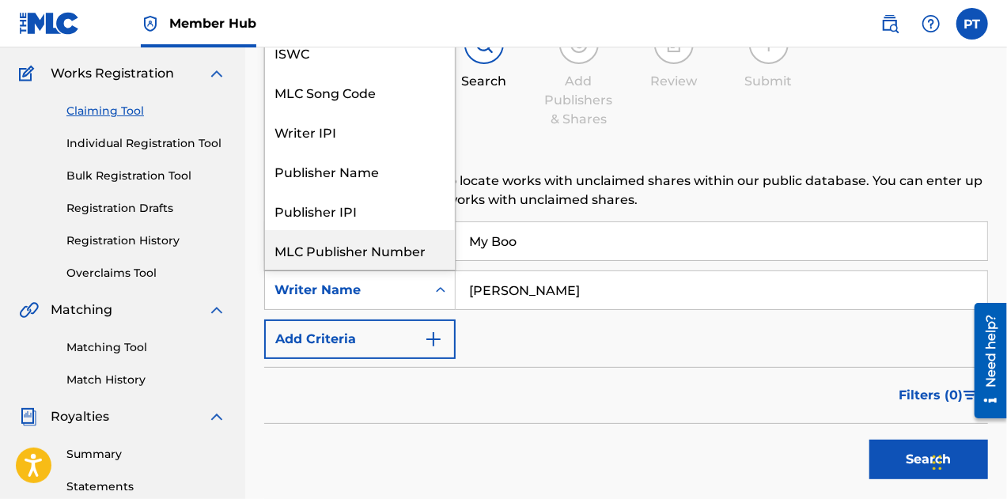
scroll to position [0, 0]
click at [559, 384] on div "Filters ( 0 )" at bounding box center [626, 395] width 724 height 57
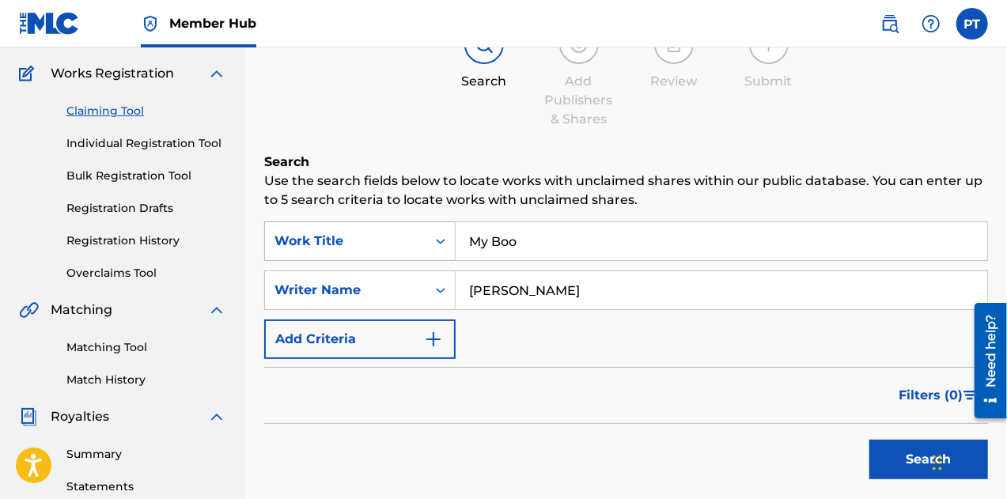
click at [443, 259] on div "Search Form" at bounding box center [440, 241] width 28 height 38
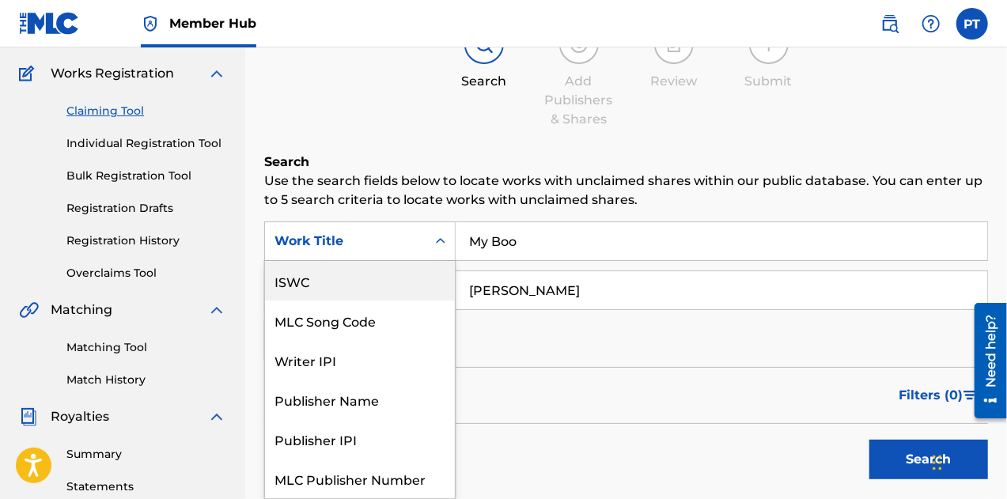
click at [349, 267] on div "ISWC" at bounding box center [360, 281] width 190 height 40
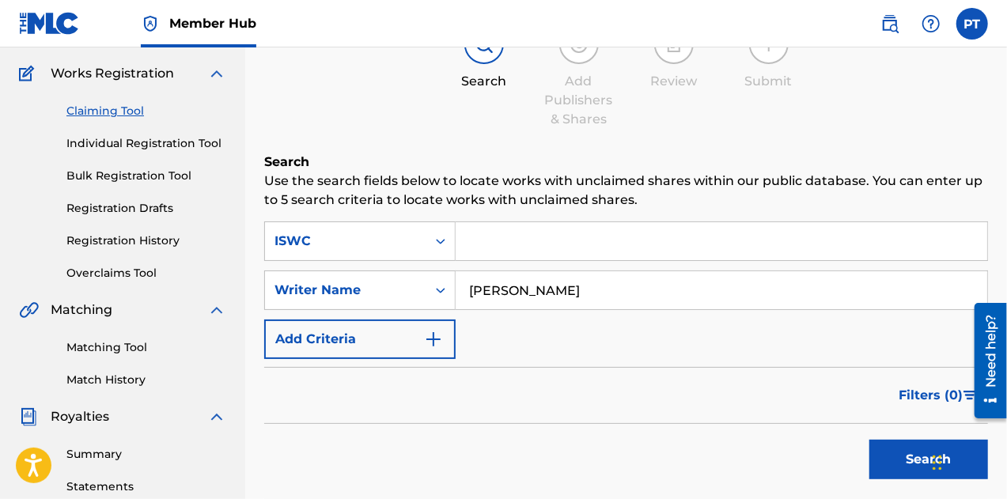
click at [500, 243] on input "Search Form" at bounding box center [722, 241] width 532 height 38
paste input "QZDA72387192"
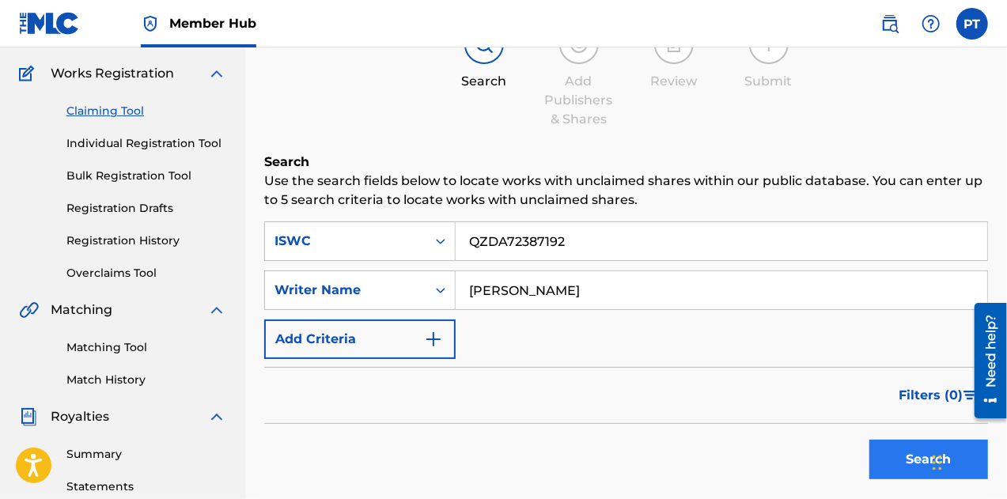
type input "QZDA72387192"
click at [889, 445] on button "Search" at bounding box center [929, 460] width 119 height 40
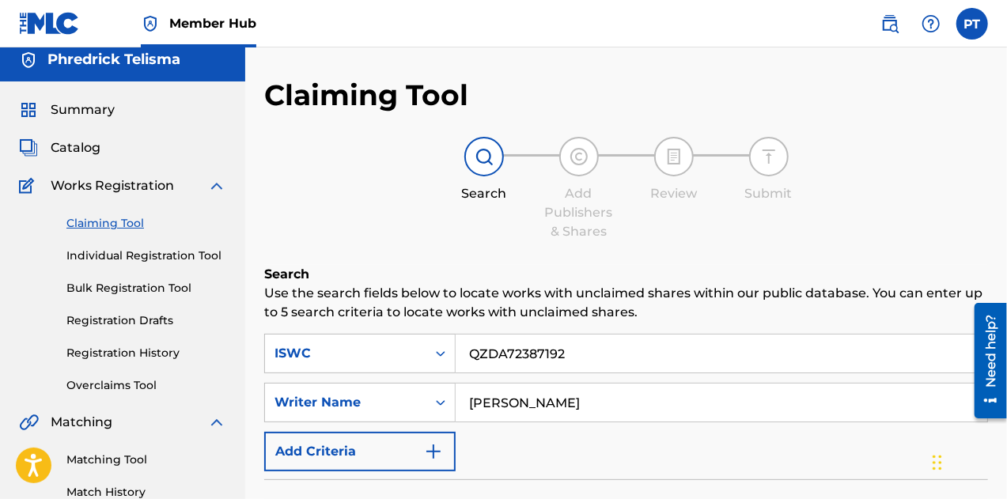
scroll to position [9, 0]
click at [81, 154] on span "Catalog" at bounding box center [76, 148] width 50 height 19
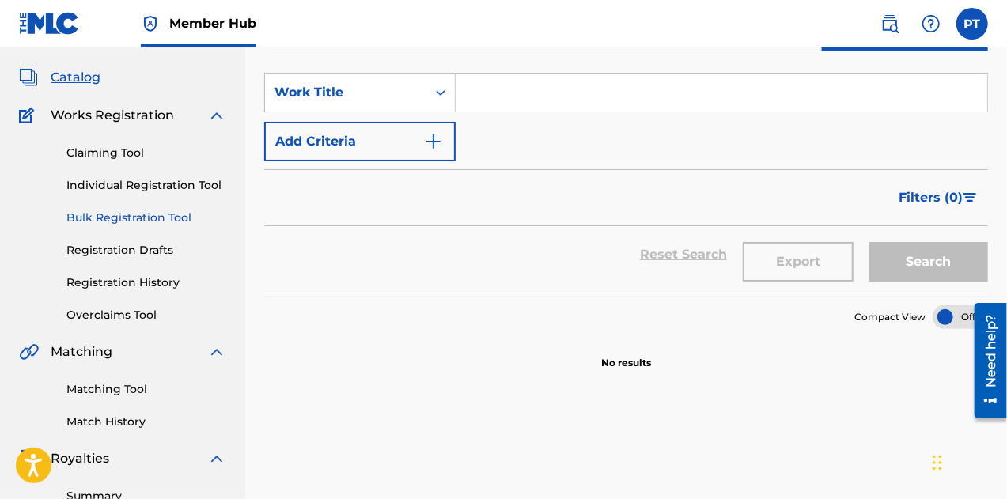
scroll to position [149, 0]
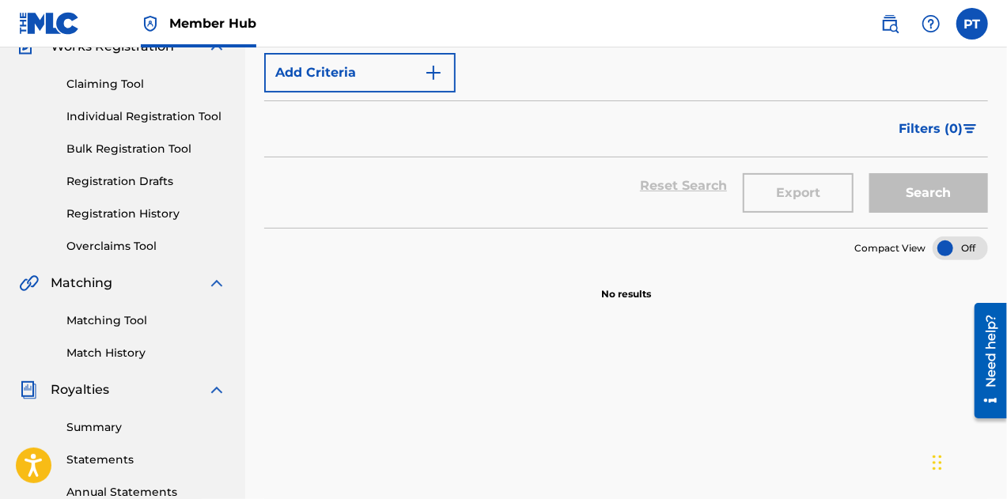
click at [123, 311] on div "Matching Tool Match History" at bounding box center [122, 327] width 207 height 69
click at [115, 325] on link "Matching Tool" at bounding box center [146, 321] width 160 height 17
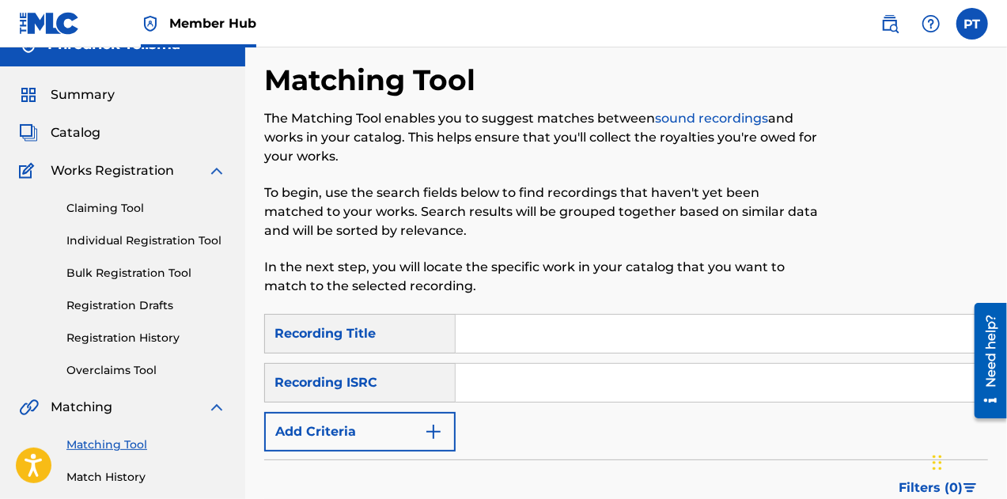
scroll to position [14, 0]
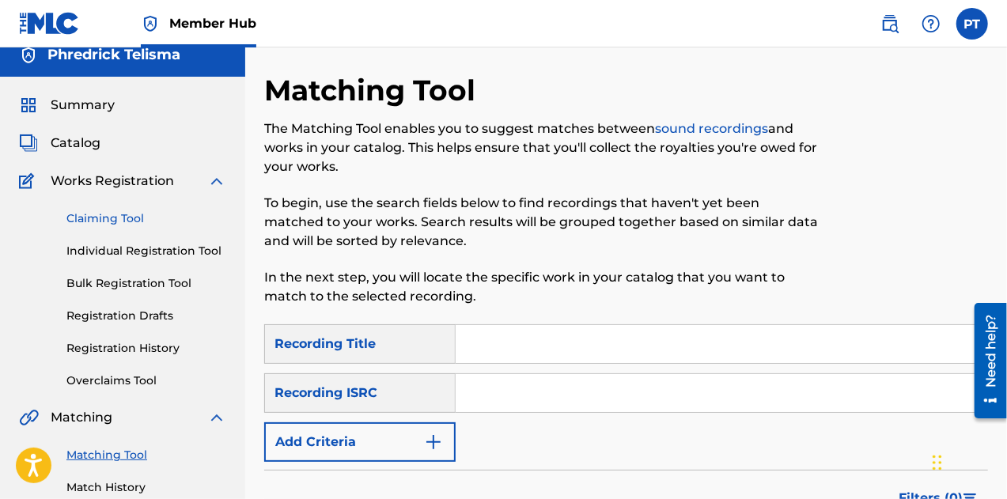
click at [119, 212] on link "Claiming Tool" at bounding box center [146, 218] width 160 height 17
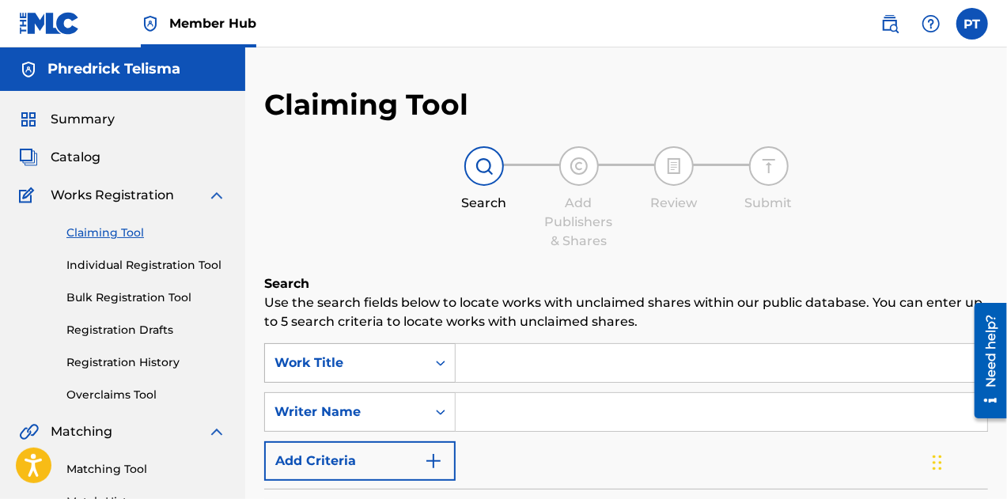
click at [433, 371] on div "Work Title" at bounding box center [359, 363] width 191 height 40
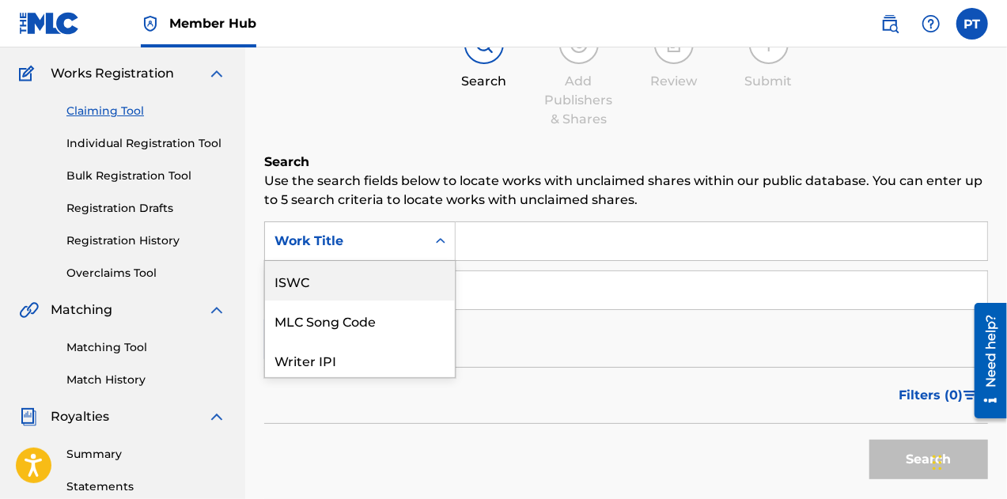
click at [358, 281] on div "ISWC" at bounding box center [360, 281] width 190 height 40
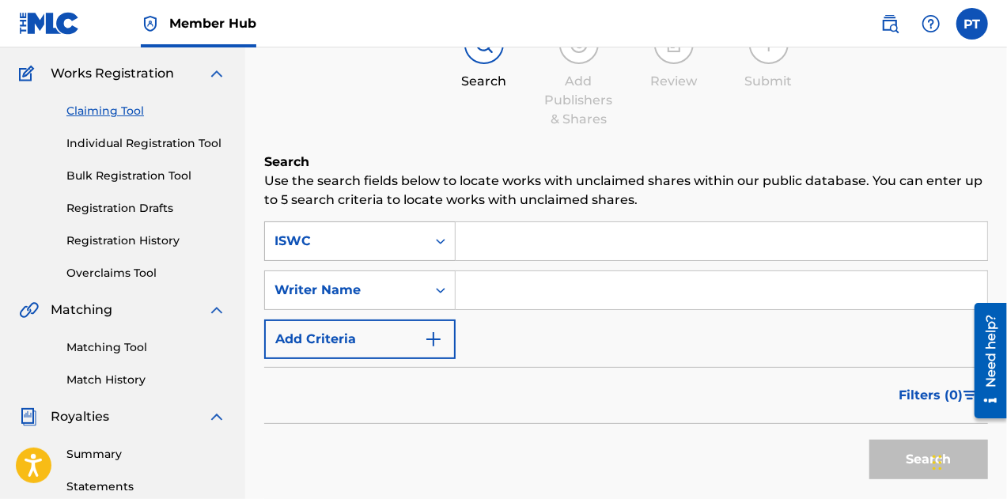
click at [435, 251] on div "Search Form" at bounding box center [440, 241] width 28 height 28
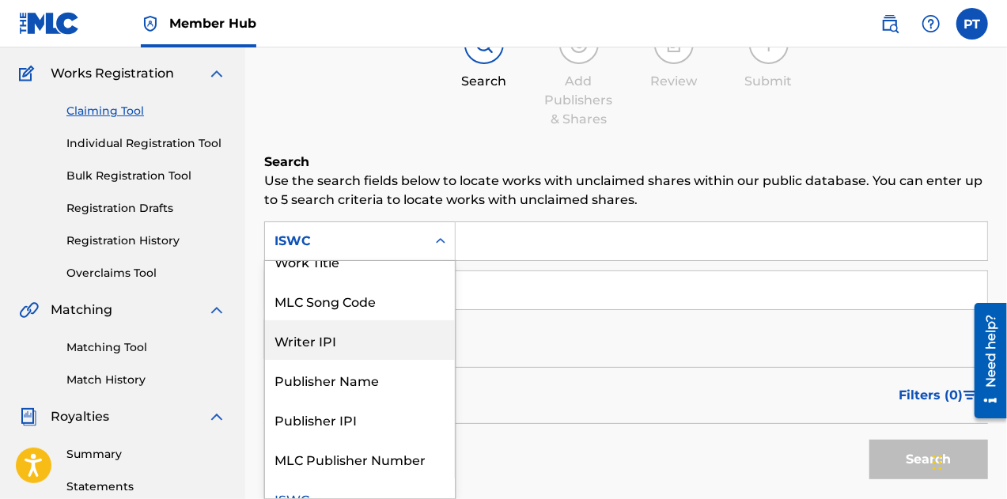
scroll to position [21, 0]
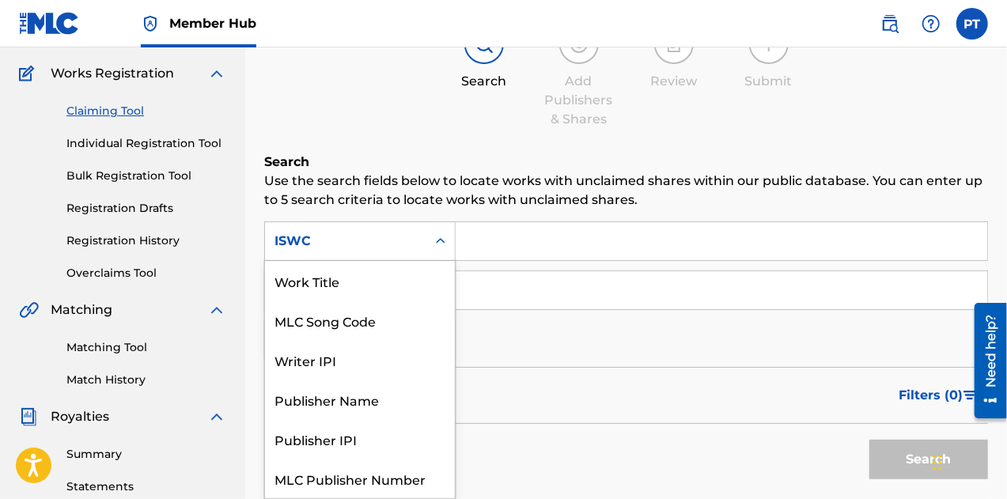
click at [367, 248] on div "ISWC" at bounding box center [346, 241] width 142 height 19
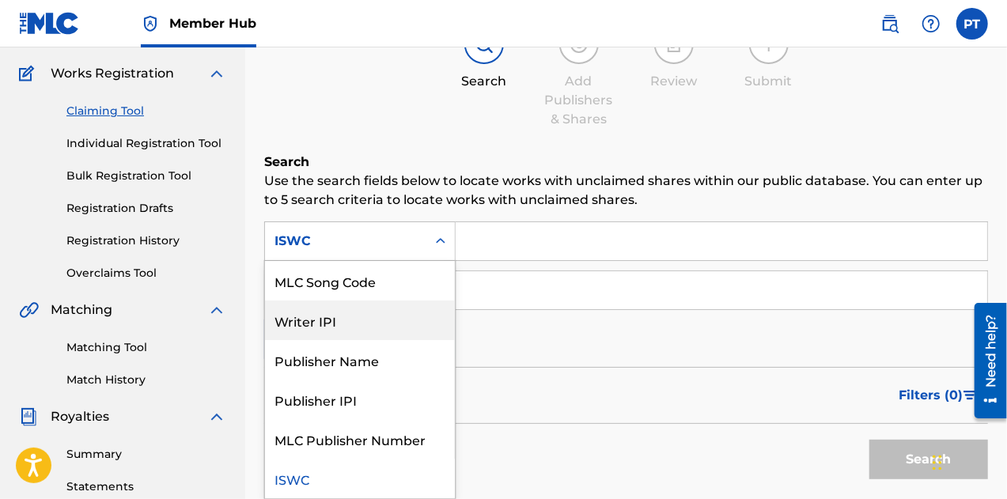
click at [378, 316] on div "Writer IPI" at bounding box center [360, 321] width 190 height 40
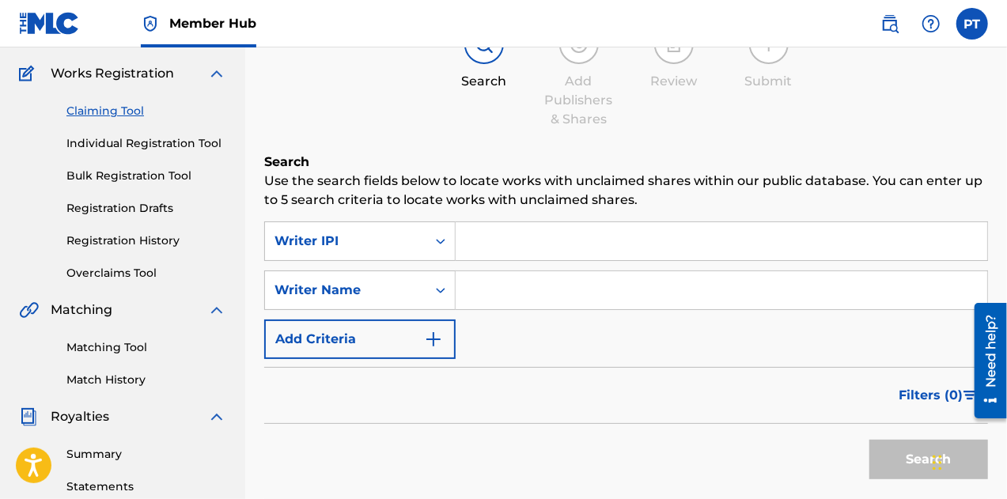
click at [505, 238] on input "Search Form" at bounding box center [722, 241] width 532 height 38
click at [492, 243] on input "Search Form" at bounding box center [722, 241] width 532 height 38
paste input "498989448"
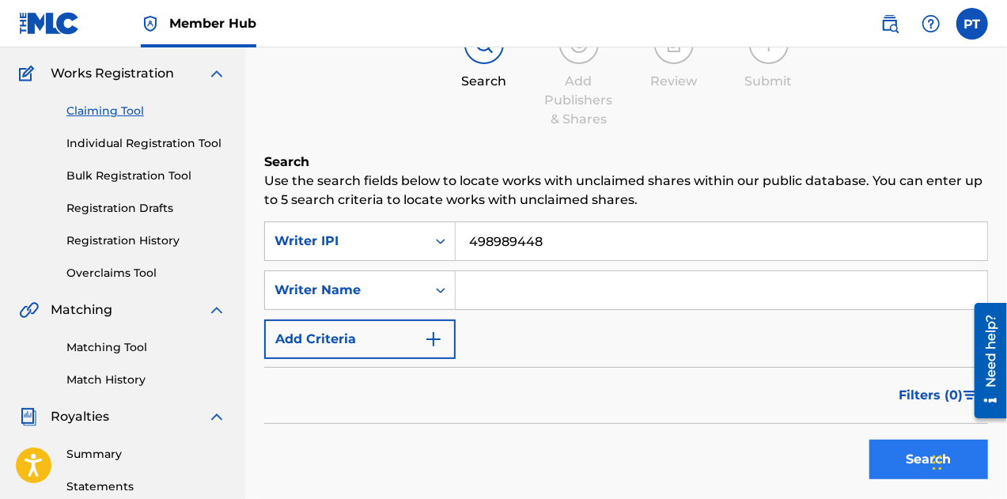
type input "498989448"
click at [905, 450] on button "Search" at bounding box center [929, 460] width 119 height 40
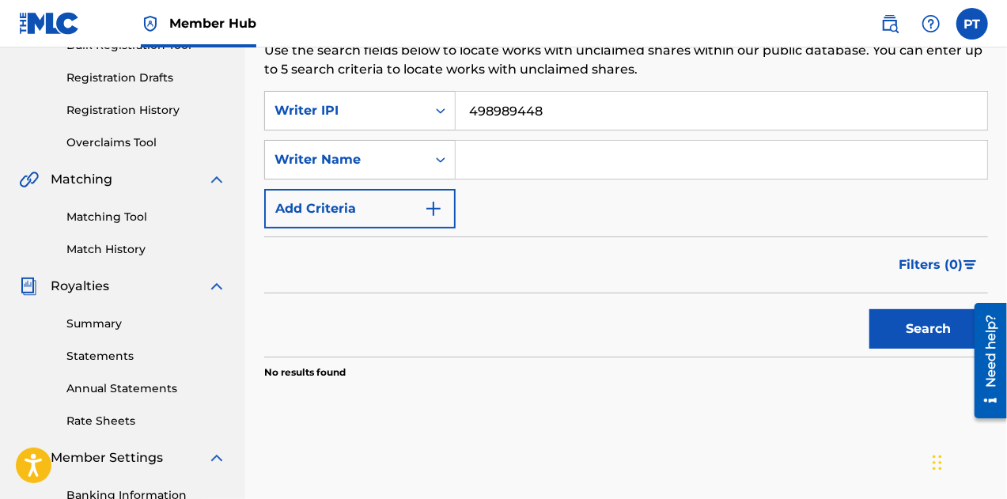
scroll to position [252, 0]
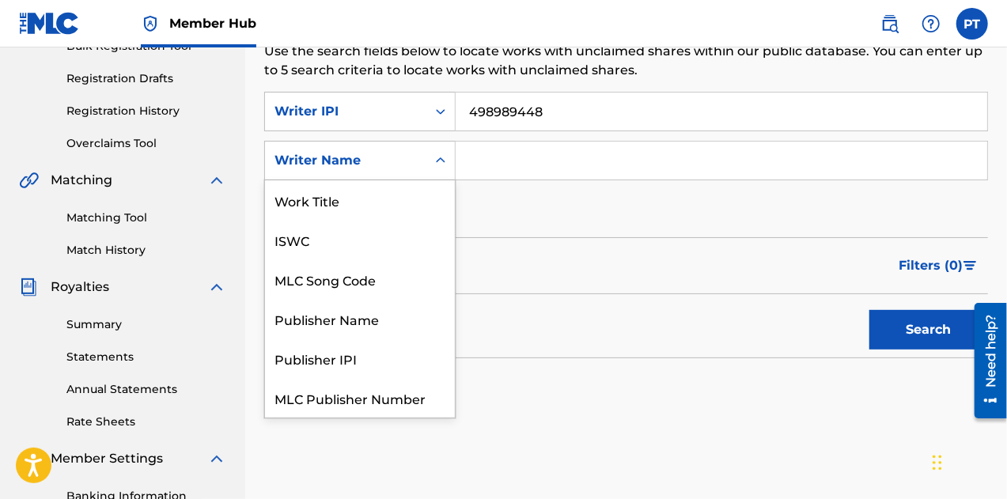
click at [425, 159] on div "Writer Name" at bounding box center [345, 161] width 161 height 30
click at [532, 157] on input "Search Form" at bounding box center [722, 161] width 532 height 38
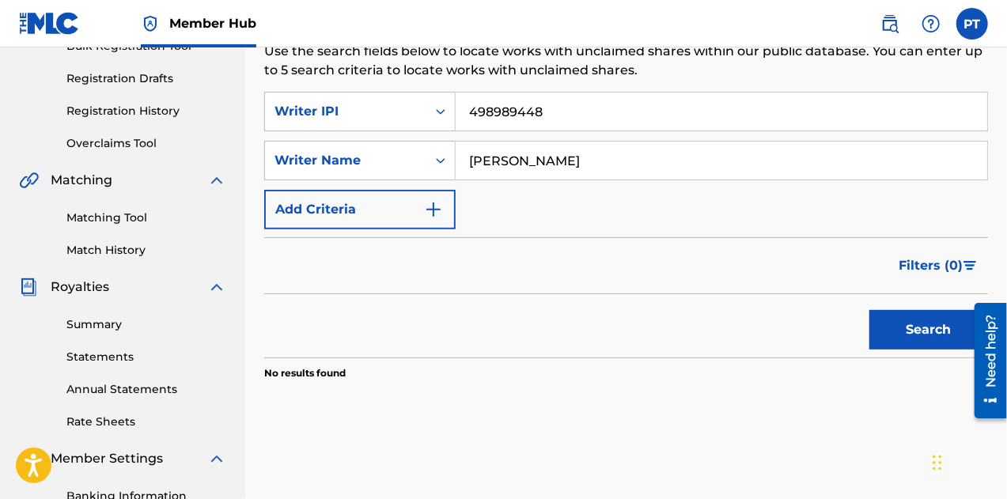
click at [529, 159] on input "[PERSON_NAME]" at bounding box center [722, 161] width 532 height 38
paste input "[PERSON_NAME] [PERSON_NAME]"
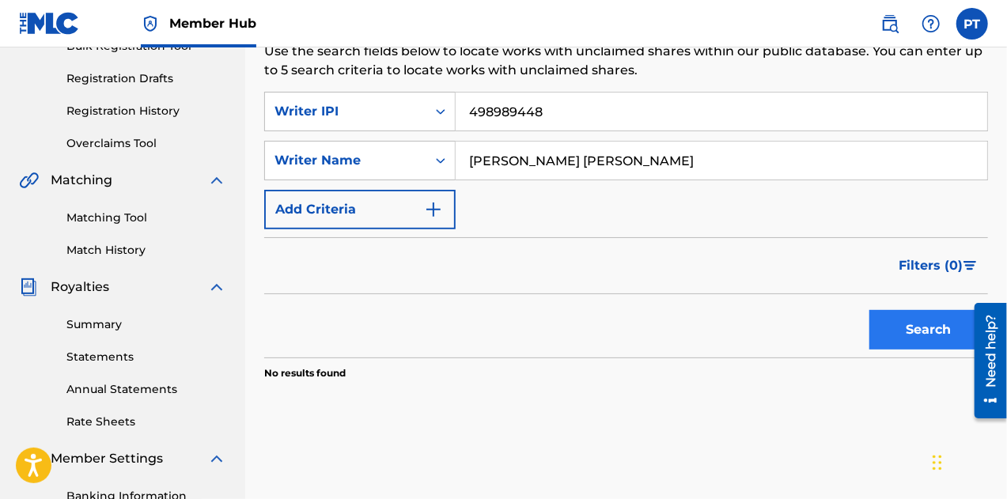
type input "[PERSON_NAME] [PERSON_NAME]"
click at [940, 329] on button "Search" at bounding box center [929, 330] width 119 height 40
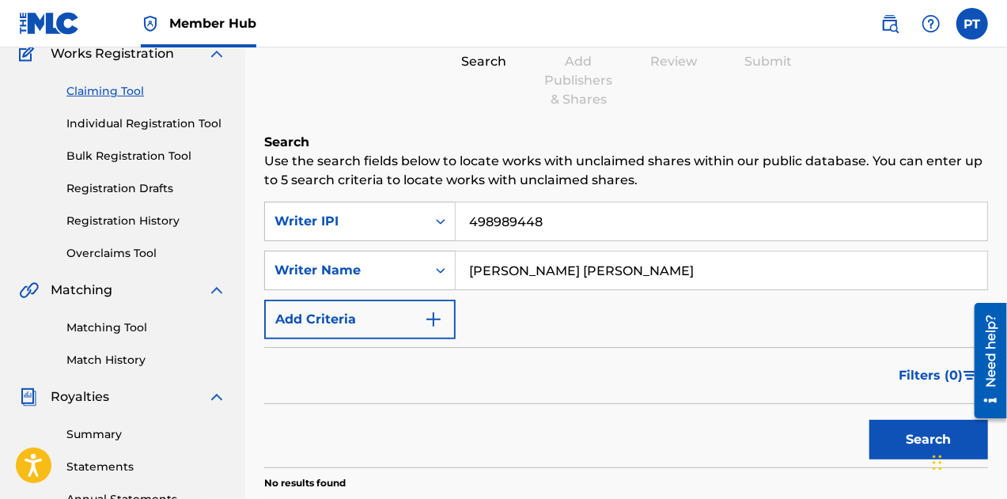
scroll to position [141, 0]
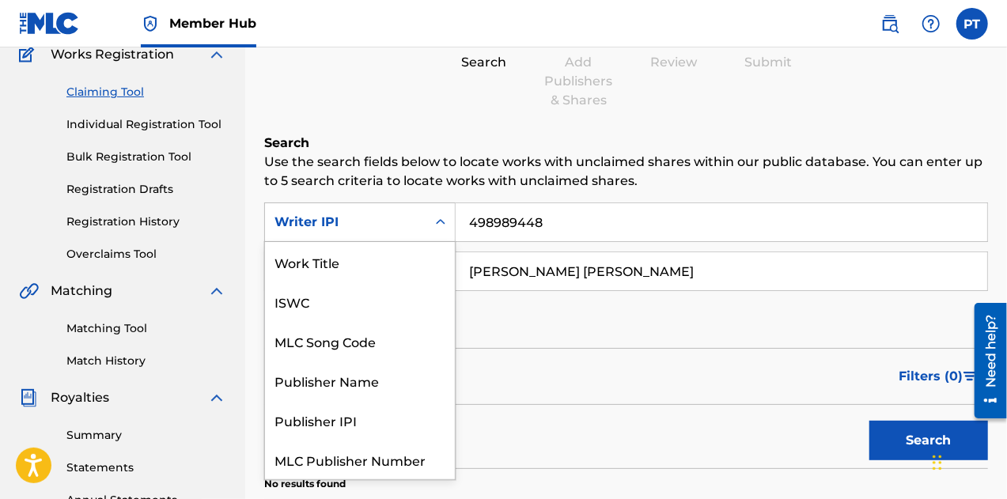
click at [362, 229] on div "Writer IPI" at bounding box center [346, 222] width 142 height 19
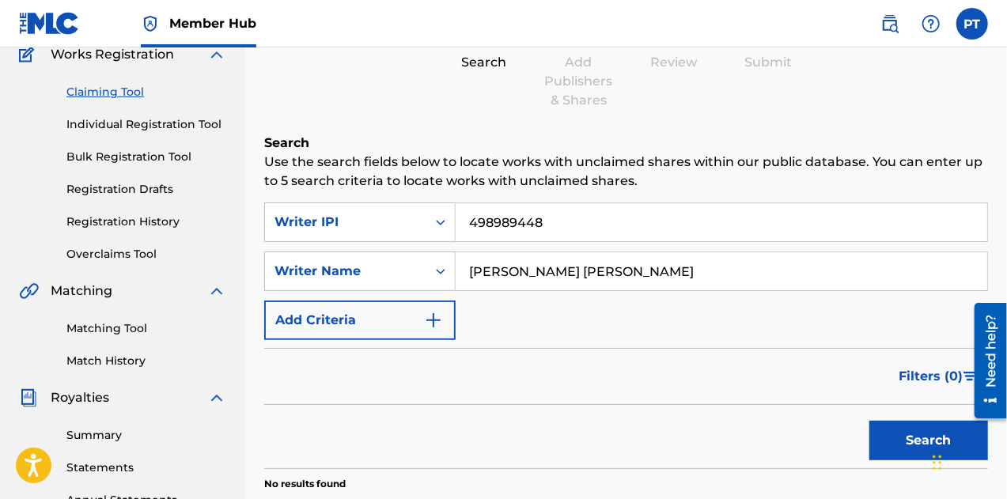
click at [507, 312] on div "SearchWithCriteria8c924ed7-6a2f-433e-8083-f67b7039c639 Writer IPI 498989448 Sea…" at bounding box center [626, 272] width 724 height 138
click at [373, 217] on div "Writer IPI" at bounding box center [346, 222] width 142 height 19
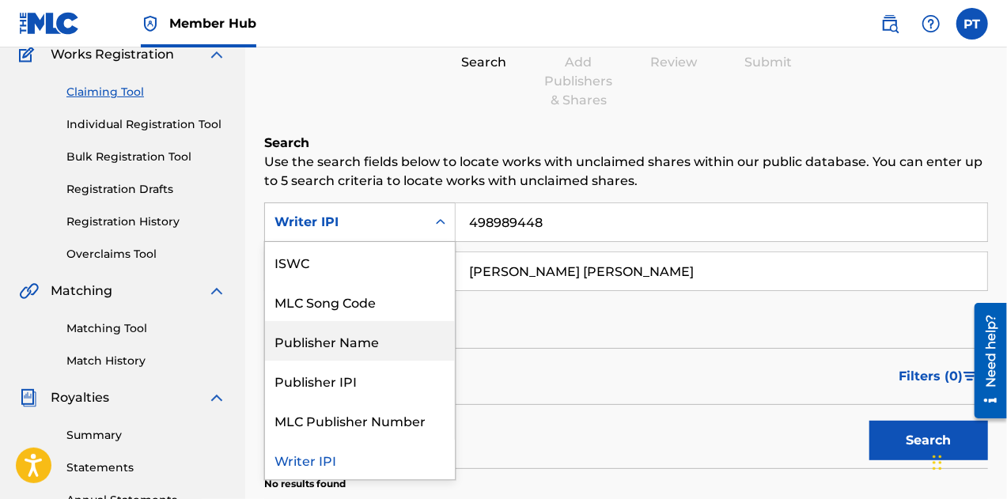
click at [359, 346] on div "Publisher Name" at bounding box center [360, 341] width 190 height 40
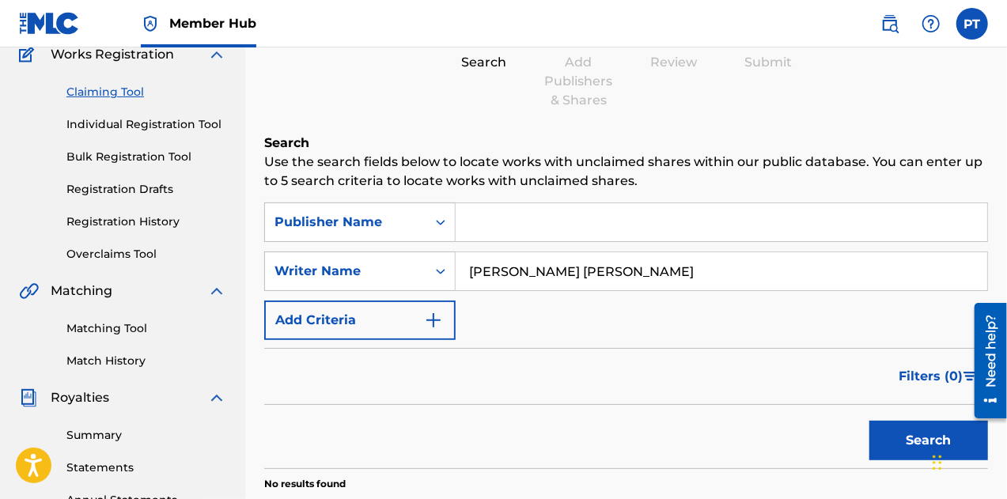
click at [526, 268] on input "[PERSON_NAME] [PERSON_NAME]" at bounding box center [722, 271] width 532 height 38
click at [517, 237] on input "Search Form" at bounding box center [722, 222] width 532 height 38
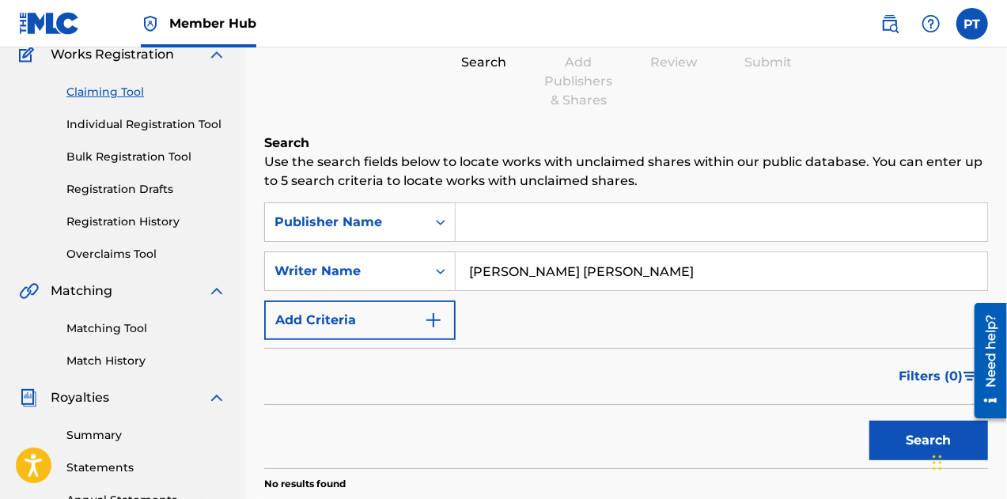
paste input "[PERSON_NAME] [PERSON_NAME]"
type input "[PERSON_NAME] [PERSON_NAME]"
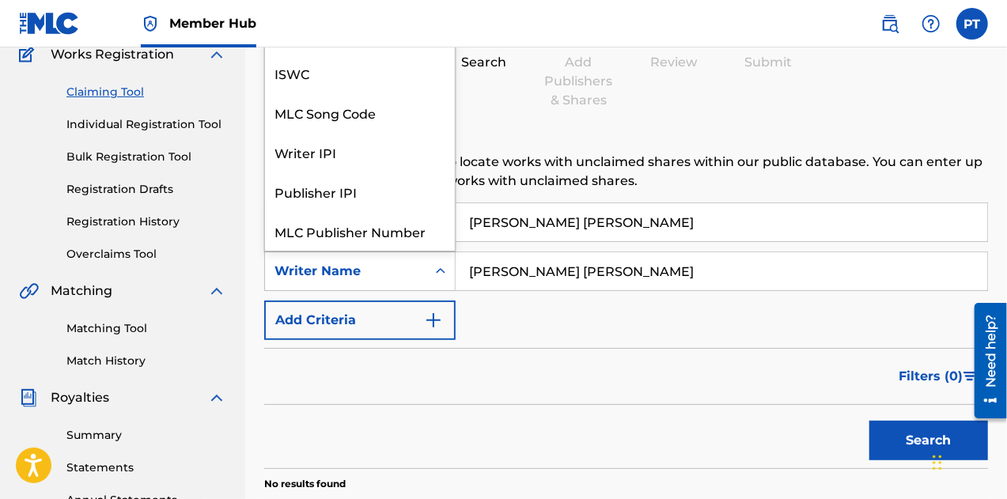
click at [434, 270] on icon "Search Form" at bounding box center [441, 271] width 16 height 16
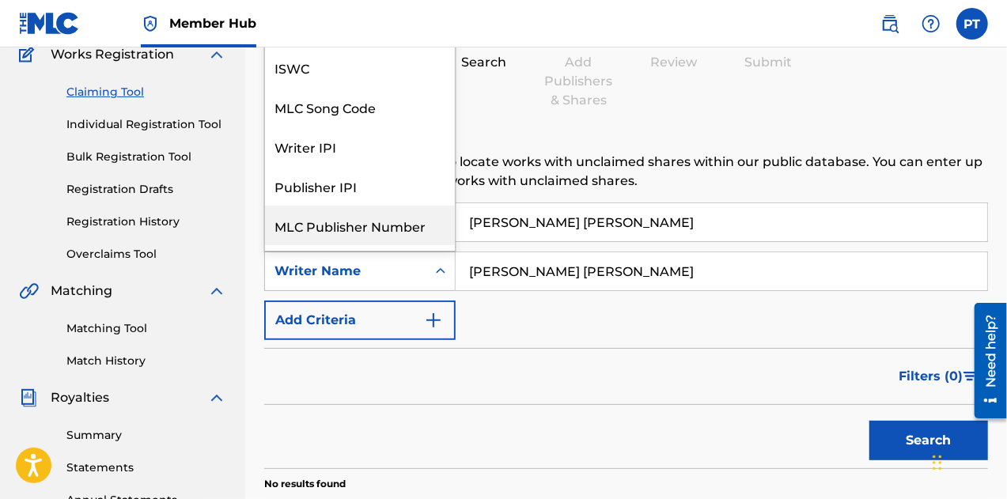
scroll to position [0, 0]
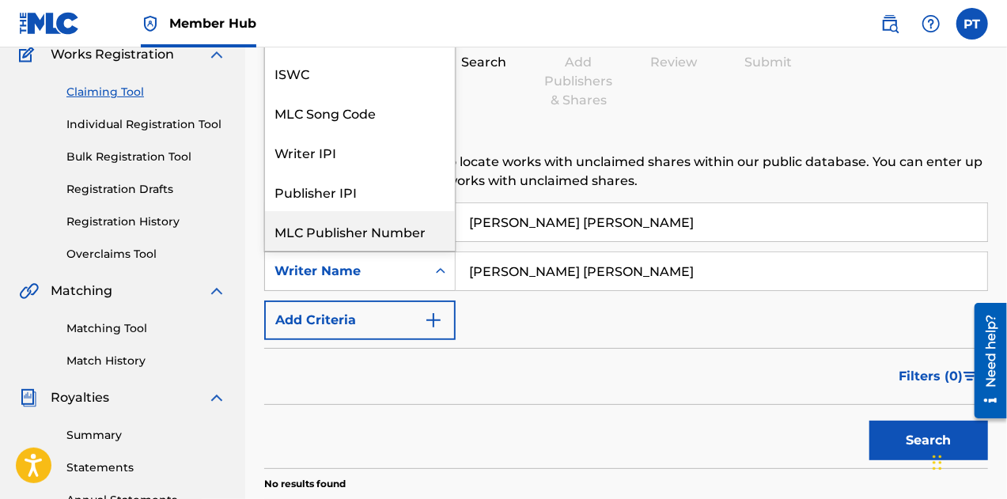
click at [533, 273] on input "[PERSON_NAME] [PERSON_NAME]" at bounding box center [722, 271] width 532 height 38
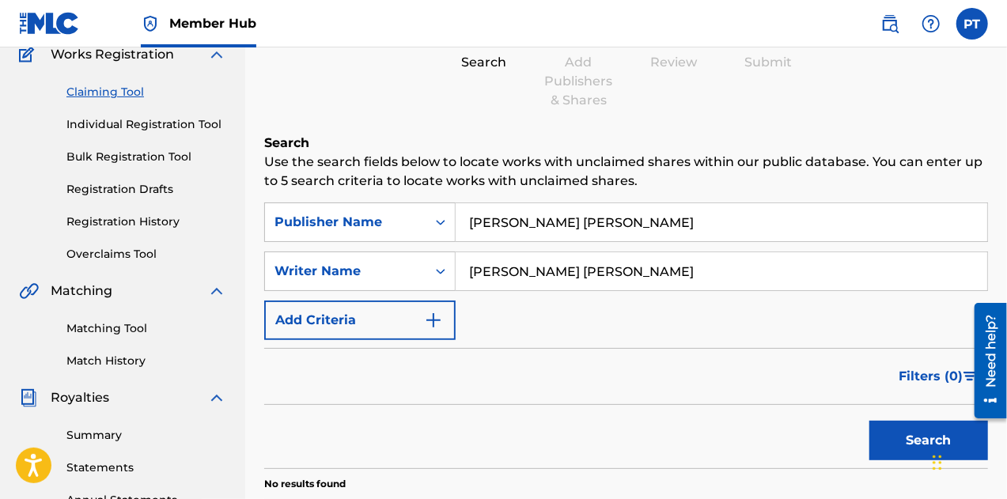
click at [533, 273] on input "[PERSON_NAME] [PERSON_NAME]" at bounding box center [722, 271] width 532 height 38
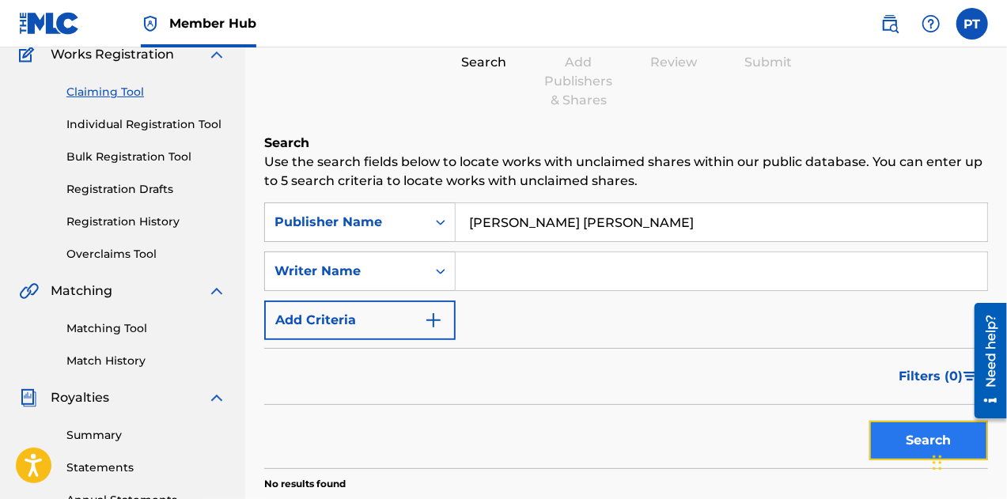
click at [901, 433] on button "Search" at bounding box center [929, 441] width 119 height 40
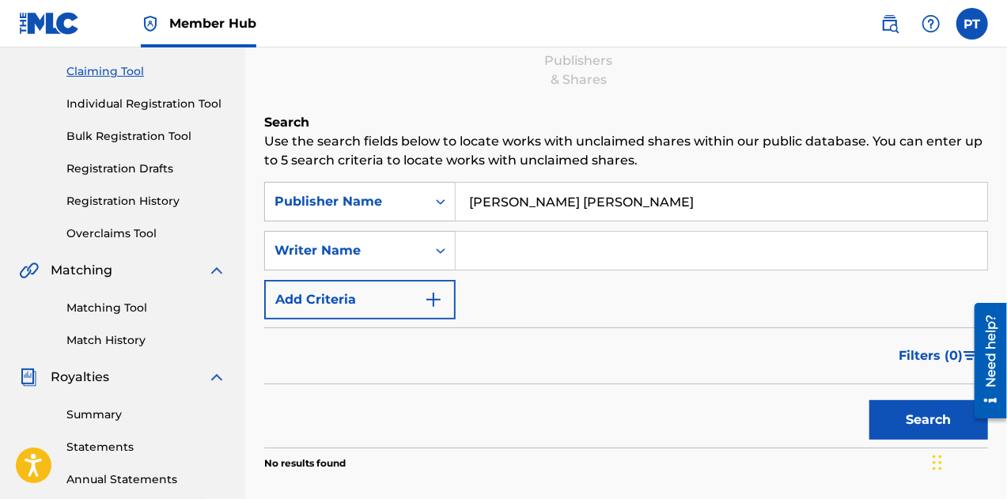
scroll to position [153, 0]
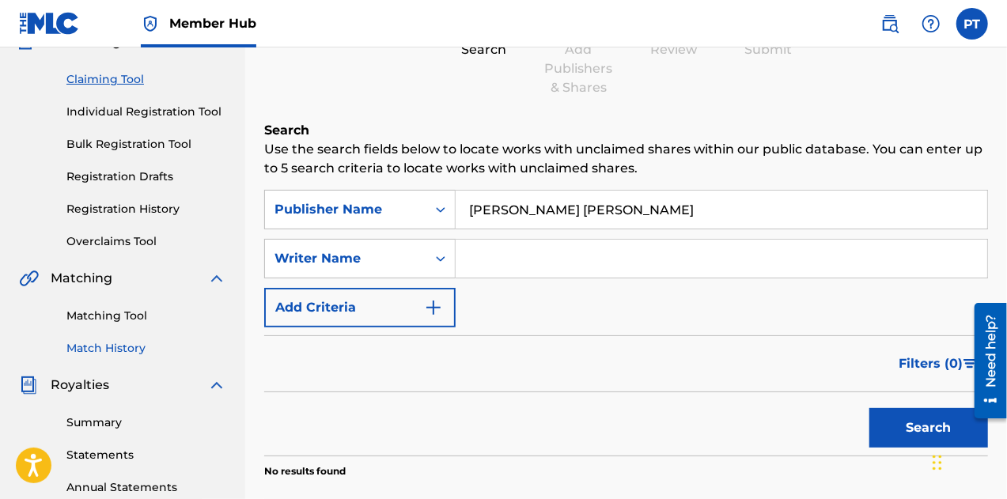
click at [116, 351] on link "Match History" at bounding box center [146, 348] width 160 height 17
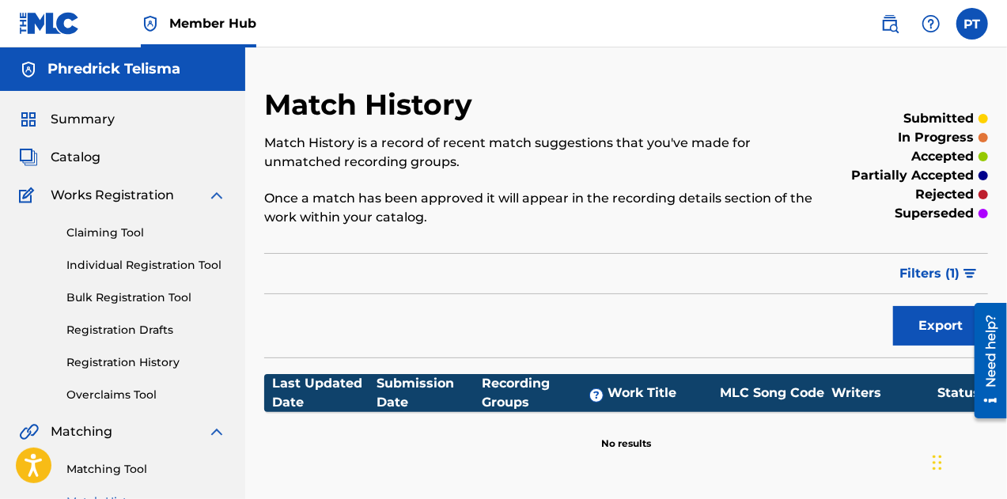
scroll to position [153, 0]
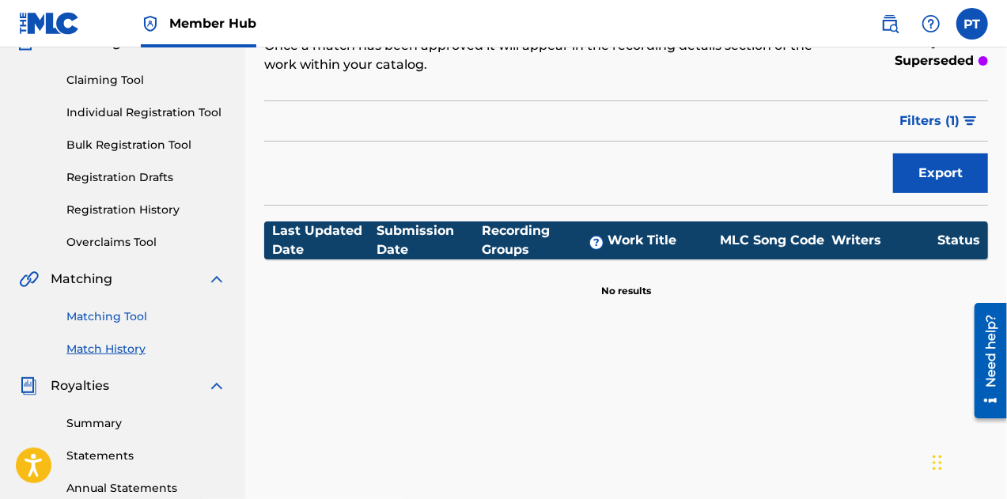
click at [139, 324] on link "Matching Tool" at bounding box center [146, 317] width 160 height 17
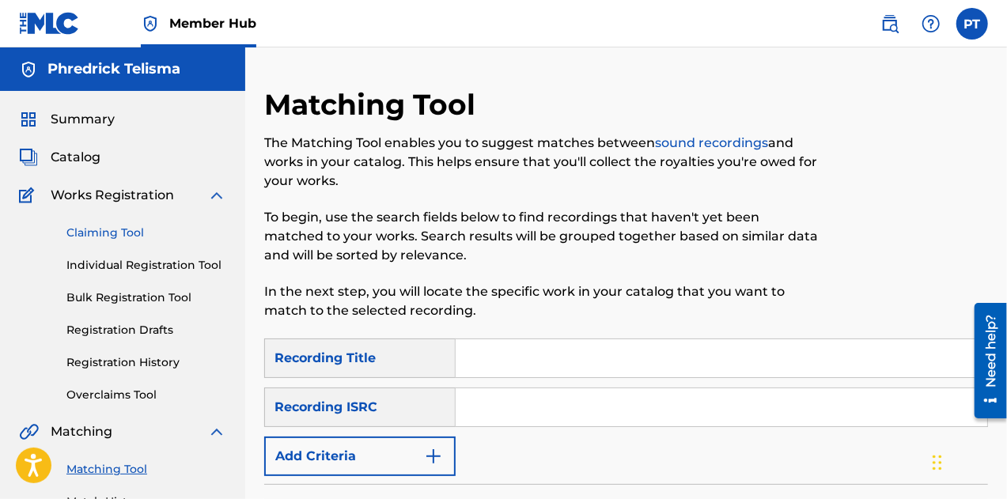
click at [108, 236] on link "Claiming Tool" at bounding box center [146, 233] width 160 height 17
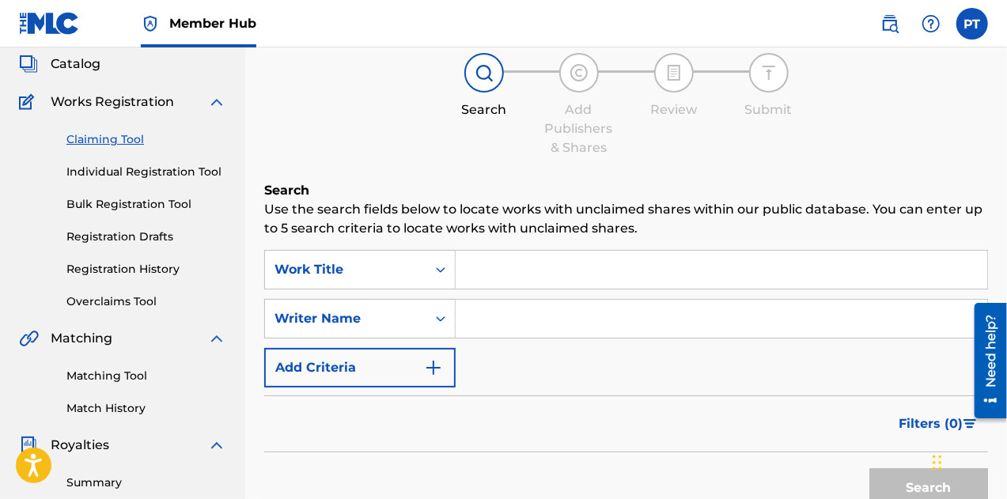
scroll to position [93, 0]
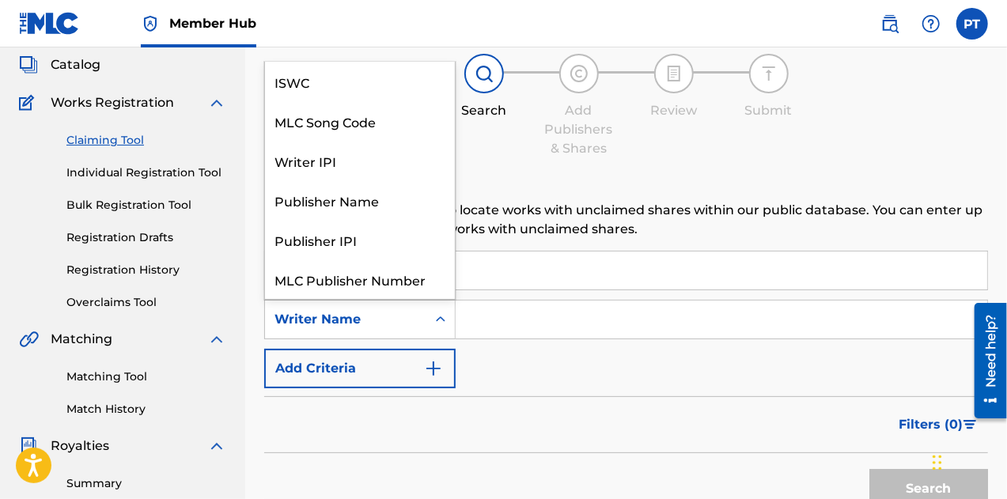
click at [369, 313] on div "Writer Name" at bounding box center [346, 319] width 142 height 19
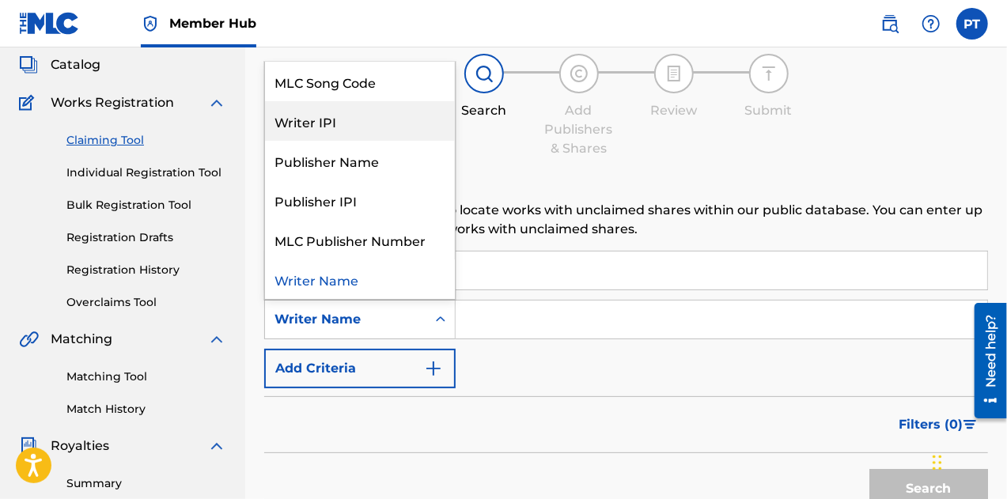
click at [320, 134] on div "Writer IPI" at bounding box center [360, 121] width 190 height 40
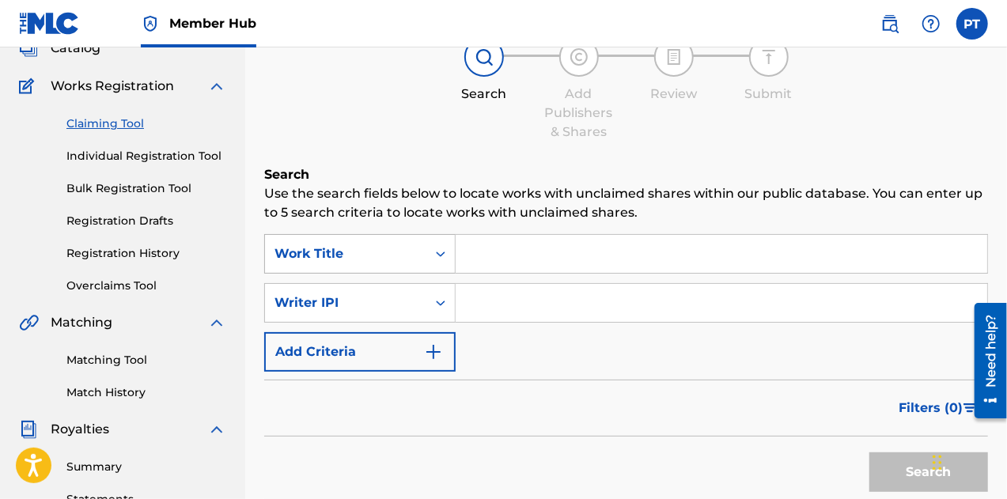
click at [370, 271] on div "Work Title" at bounding box center [359, 254] width 191 height 40
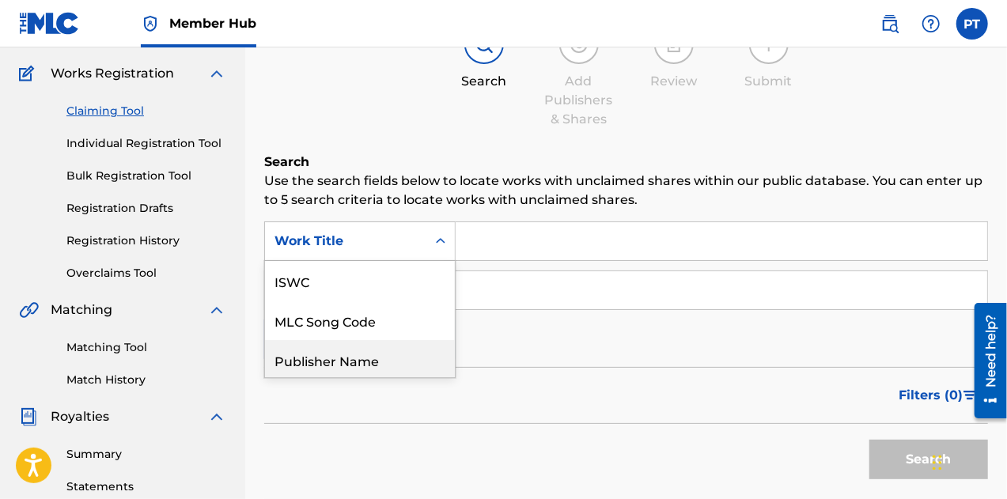
click at [401, 364] on div "Publisher Name" at bounding box center [360, 360] width 190 height 40
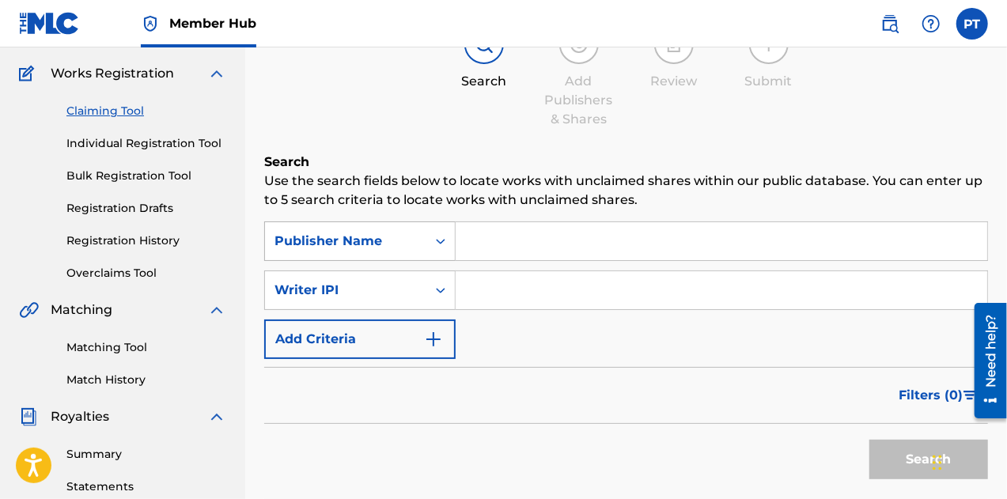
click at [405, 249] on div "Publisher Name" at bounding box center [346, 241] width 142 height 19
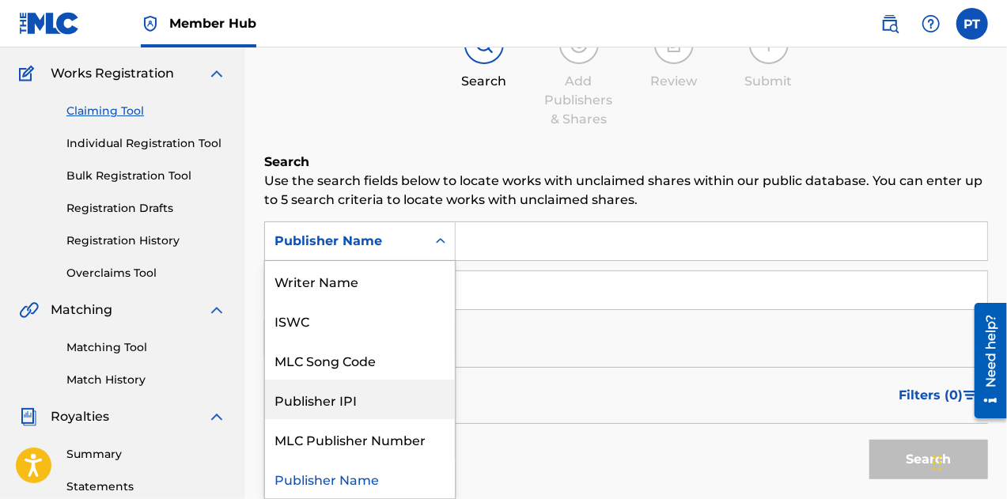
click at [397, 406] on div "Publisher IPI" at bounding box center [360, 400] width 190 height 40
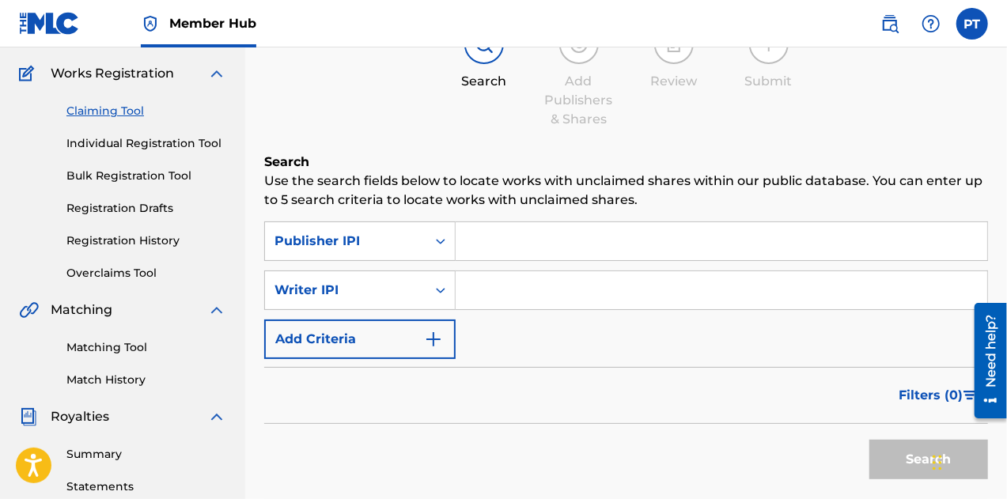
click at [510, 259] on input "Search Form" at bounding box center [722, 241] width 532 height 38
paste input "641638348"
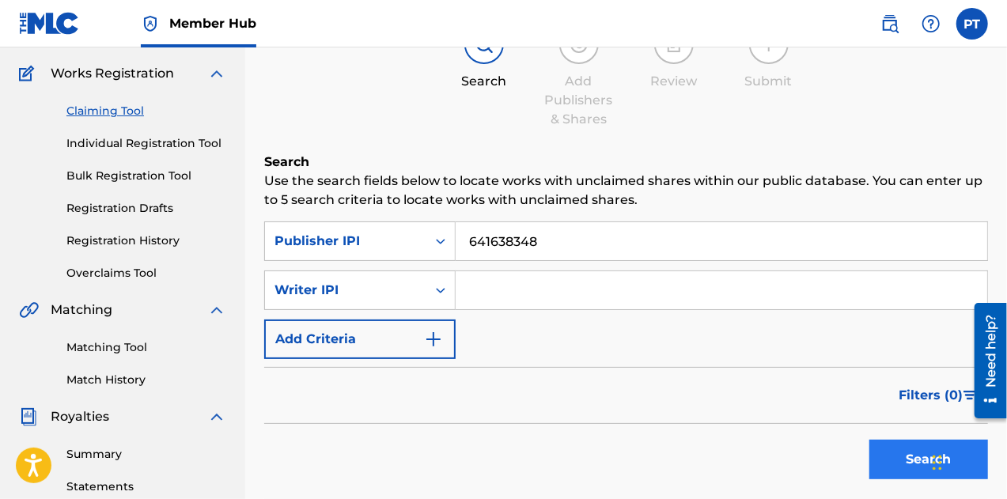
type input "641638348"
click at [913, 462] on button "Search" at bounding box center [929, 460] width 119 height 40
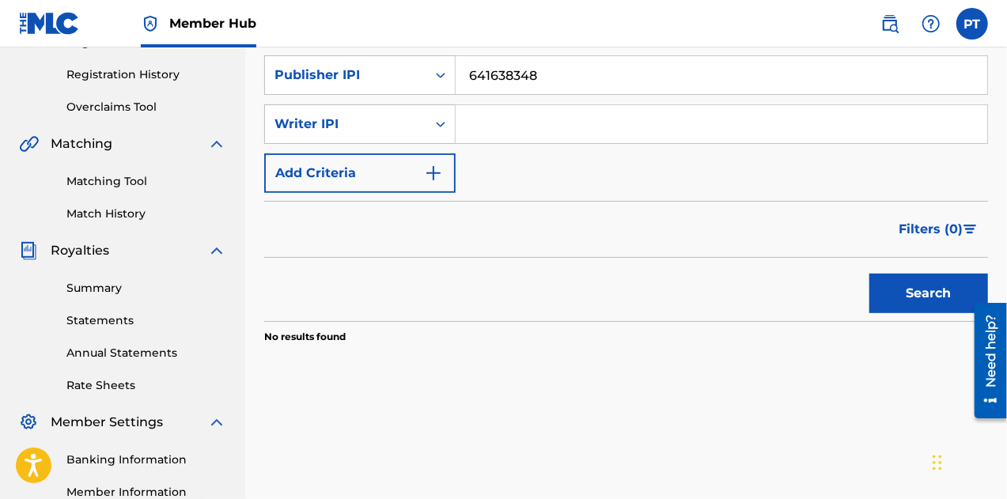
scroll to position [286, 0]
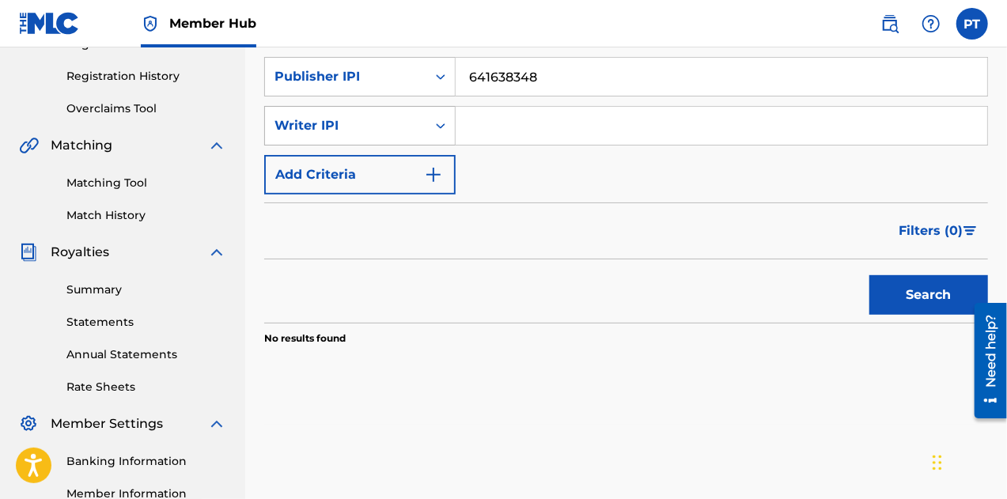
click at [440, 132] on icon "Search Form" at bounding box center [441, 126] width 16 height 16
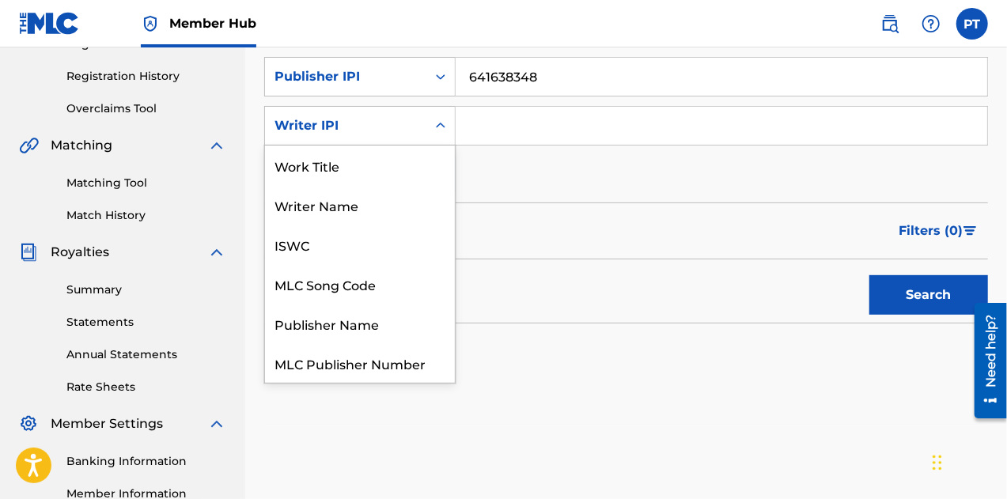
scroll to position [40, 0]
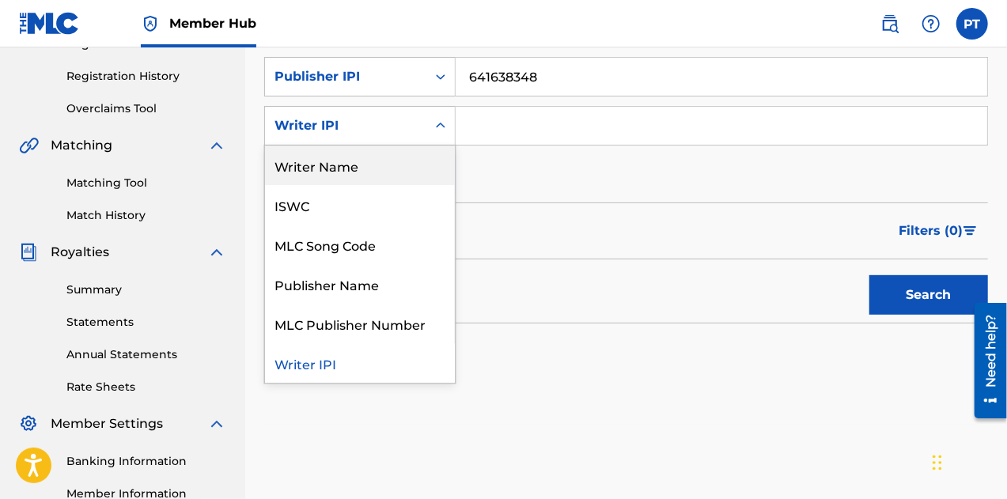
click at [392, 170] on div "Writer Name" at bounding box center [360, 166] width 190 height 40
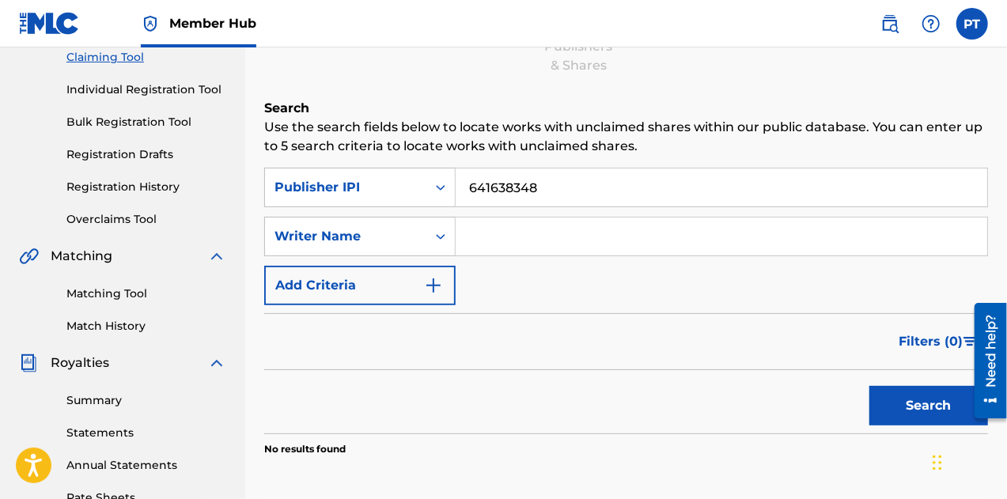
scroll to position [172, 0]
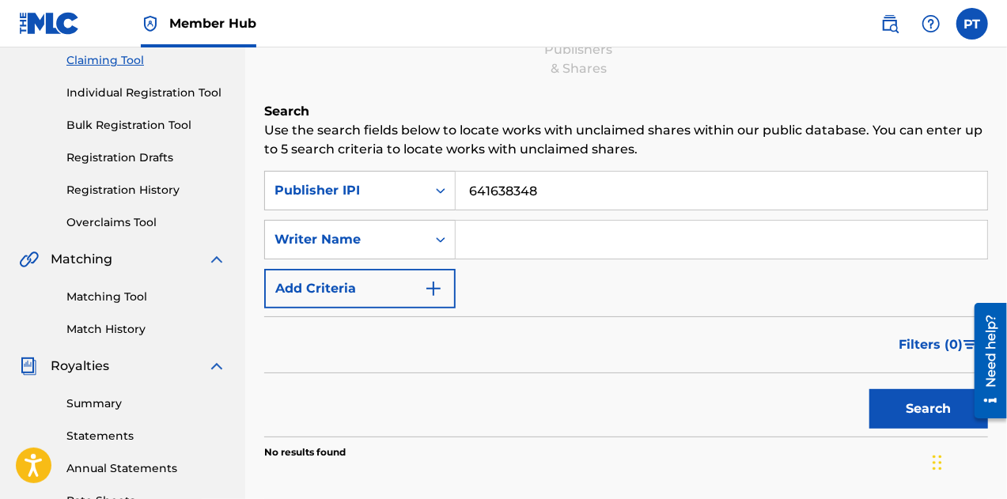
click at [516, 233] on input "Search Form" at bounding box center [722, 240] width 532 height 38
paste input "[PERSON_NAME] [PERSON_NAME]"
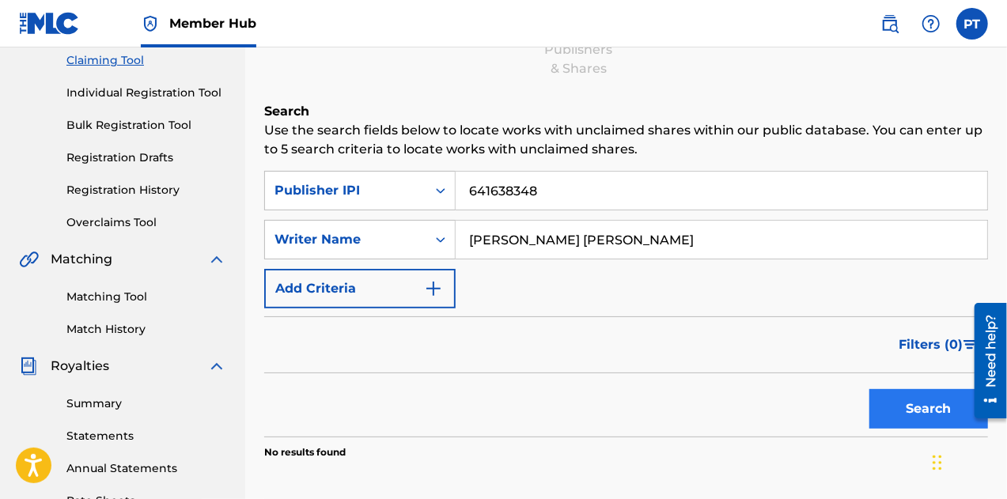
type input "[PERSON_NAME] [PERSON_NAME]"
click at [891, 411] on button "Search" at bounding box center [929, 409] width 119 height 40
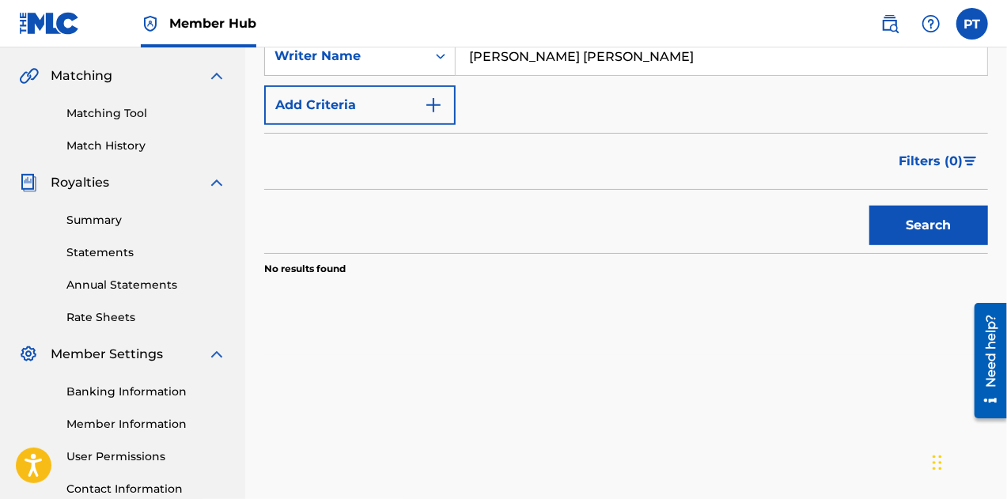
scroll to position [354, 0]
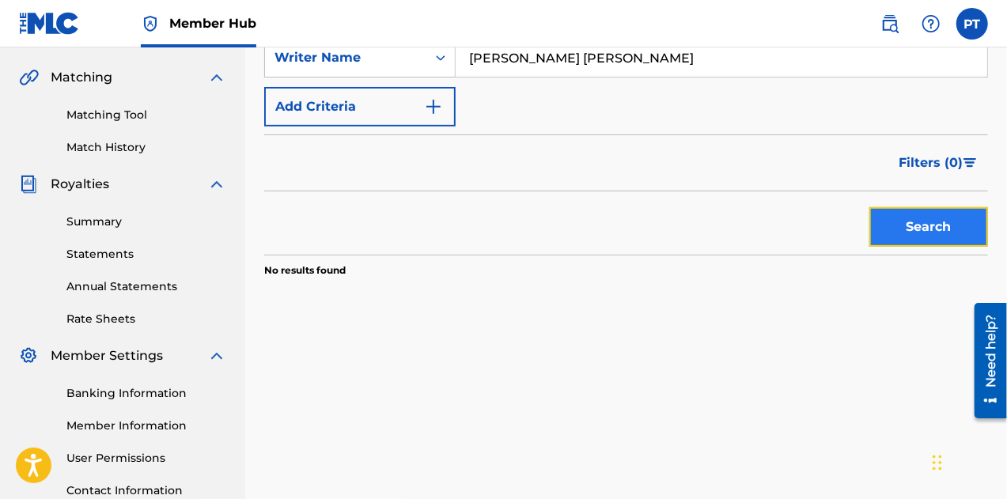
click at [907, 218] on button "Search" at bounding box center [929, 227] width 119 height 40
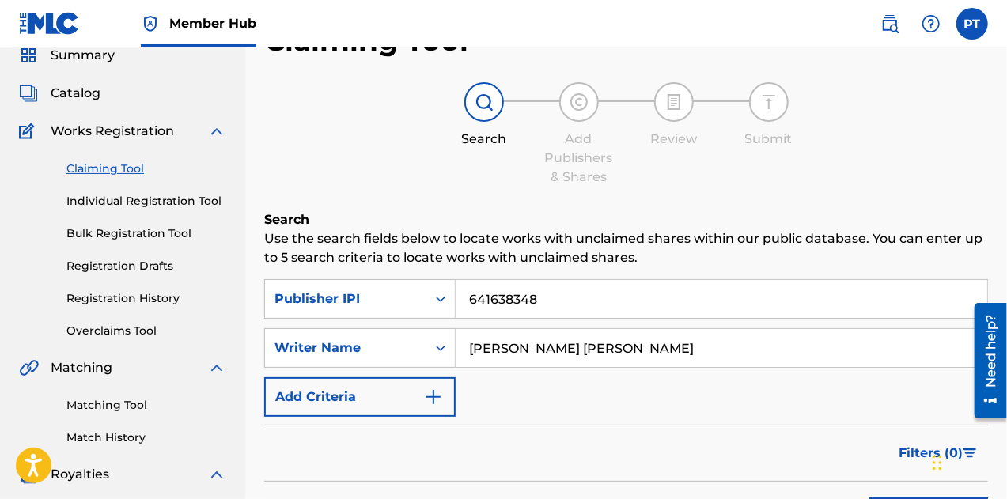
scroll to position [63, 0]
click at [435, 300] on div "Publisher IPI" at bounding box center [359, 300] width 191 height 40
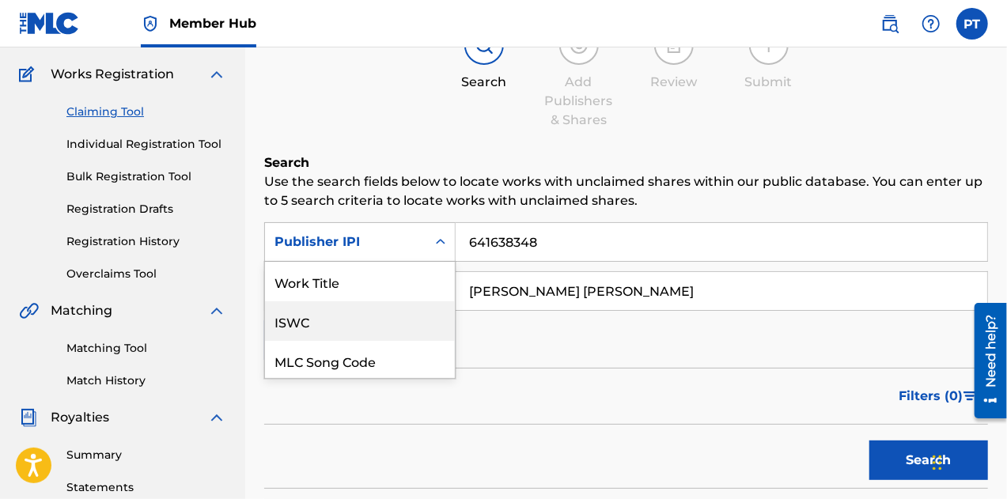
scroll to position [122, 0]
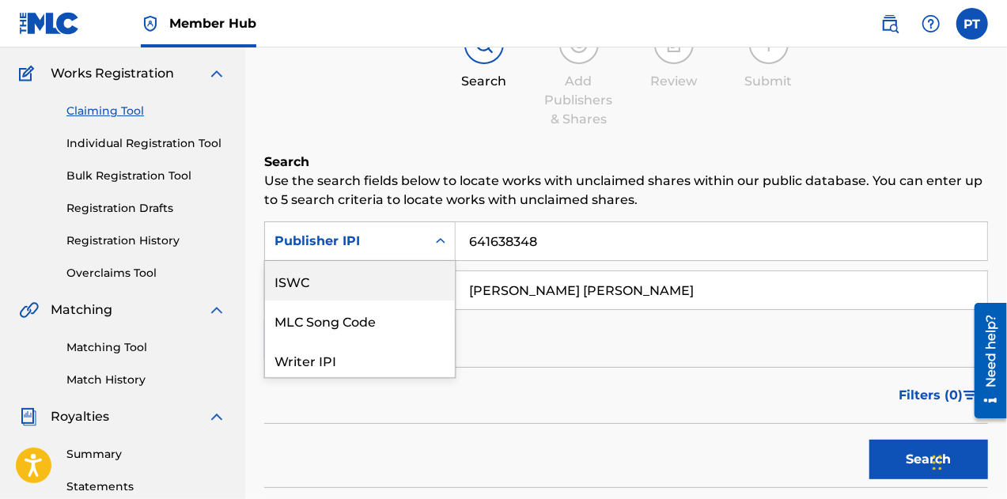
click at [357, 290] on div "ISWC" at bounding box center [360, 281] width 190 height 40
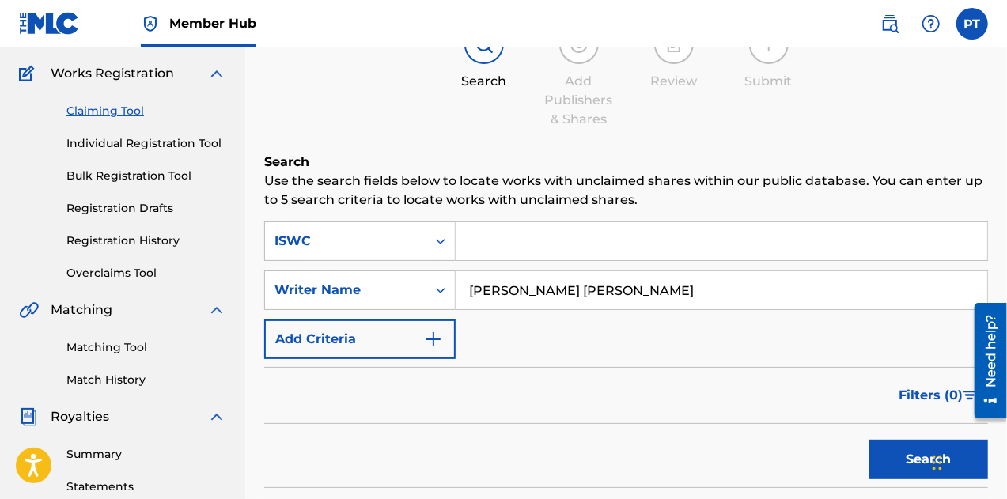
click at [545, 293] on input "[PERSON_NAME] [PERSON_NAME]" at bounding box center [722, 290] width 532 height 38
click at [533, 238] on input "Search Form" at bounding box center [722, 241] width 532 height 38
paste input "T9233942148"
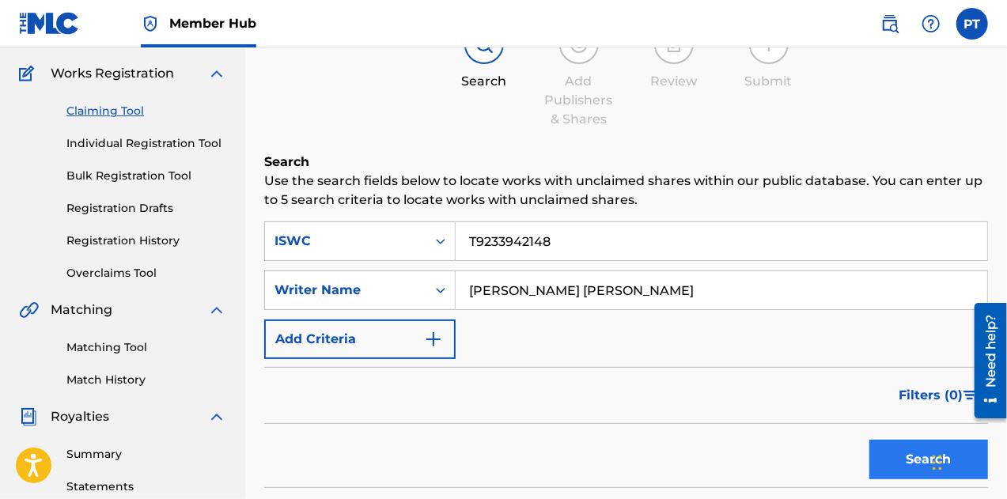
type input "T9233942148"
click at [896, 452] on button "Search" at bounding box center [929, 460] width 119 height 40
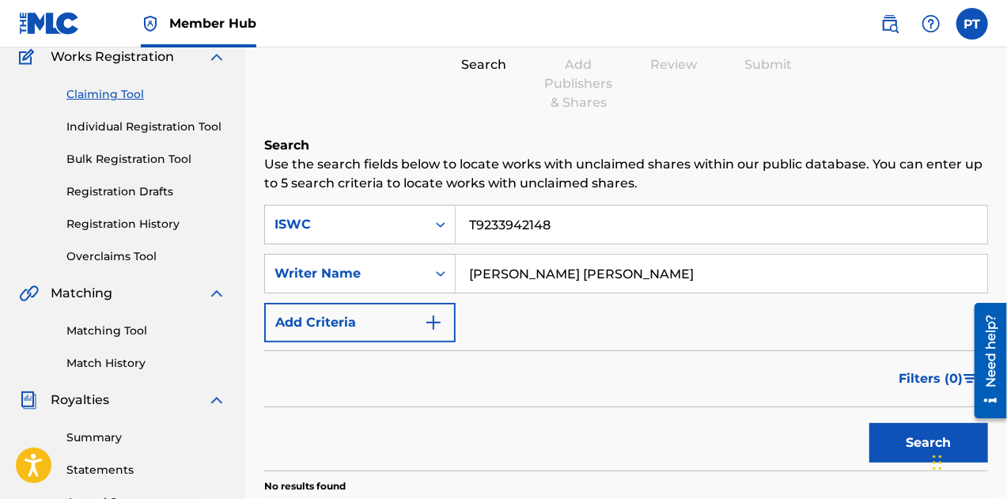
scroll to position [134, 0]
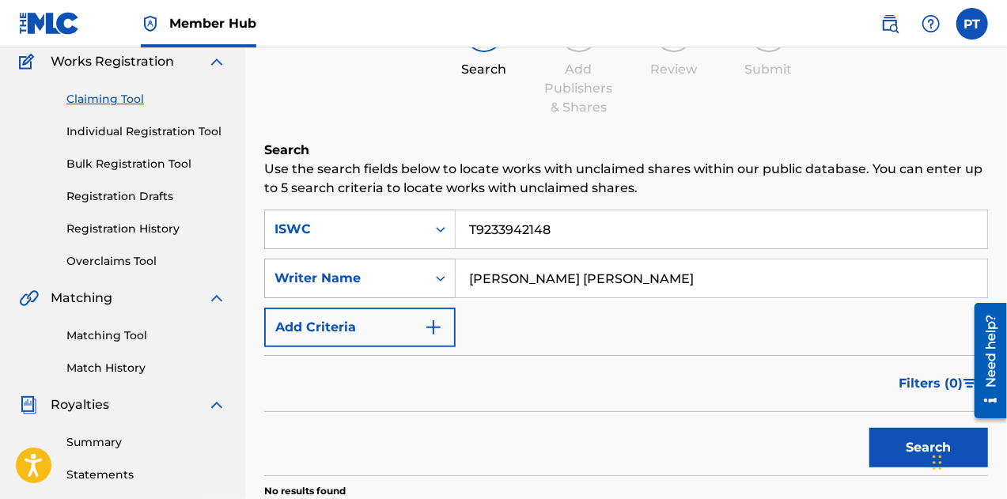
click at [427, 281] on div "Search Form" at bounding box center [440, 278] width 28 height 28
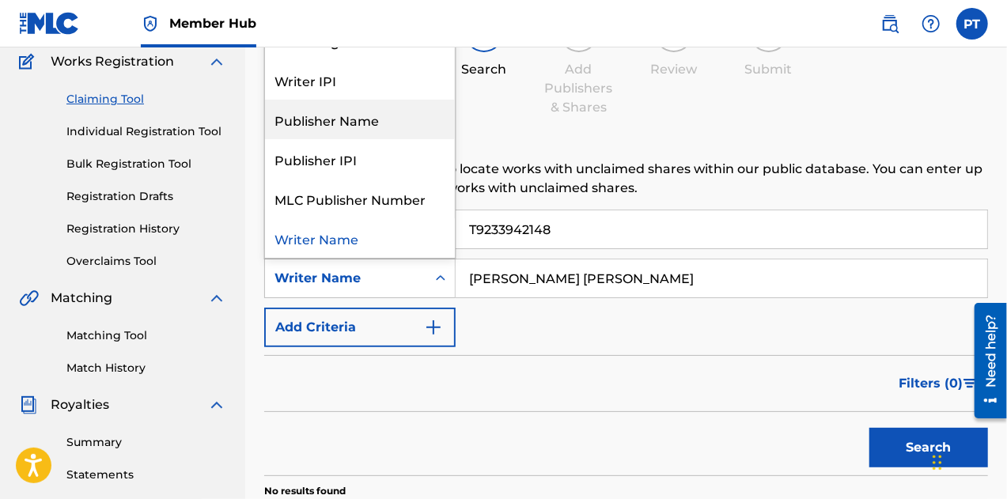
scroll to position [20, 0]
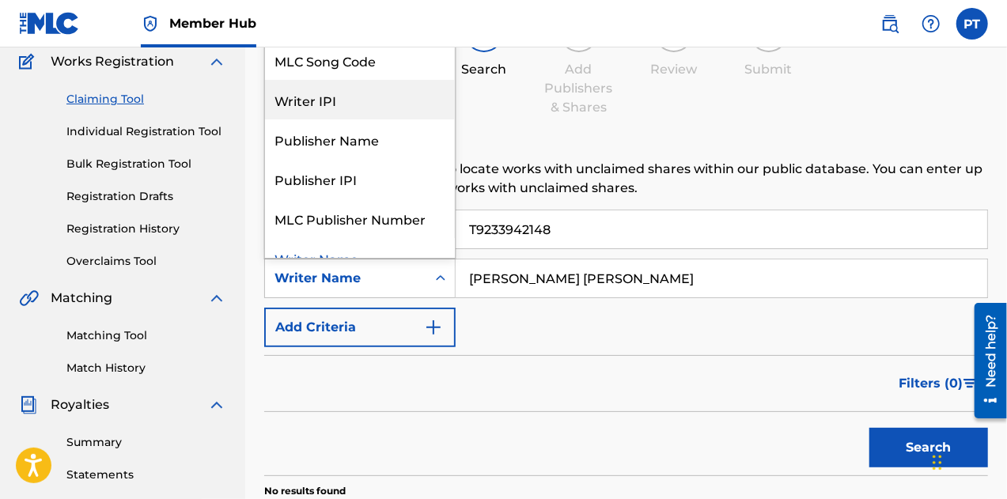
click at [365, 107] on div "Writer IPI" at bounding box center [360, 100] width 190 height 40
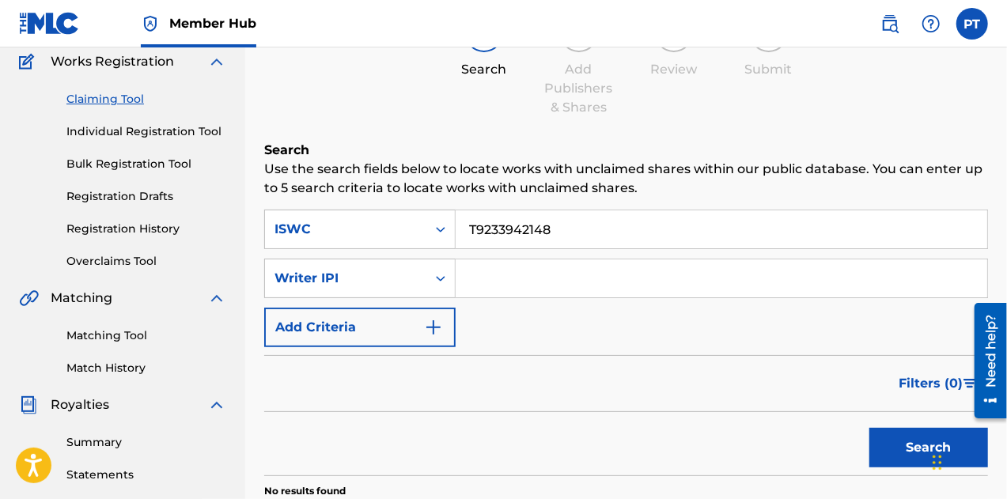
click at [496, 276] on input "Search Form" at bounding box center [722, 279] width 532 height 38
paste input "498989448"
type input "498989448"
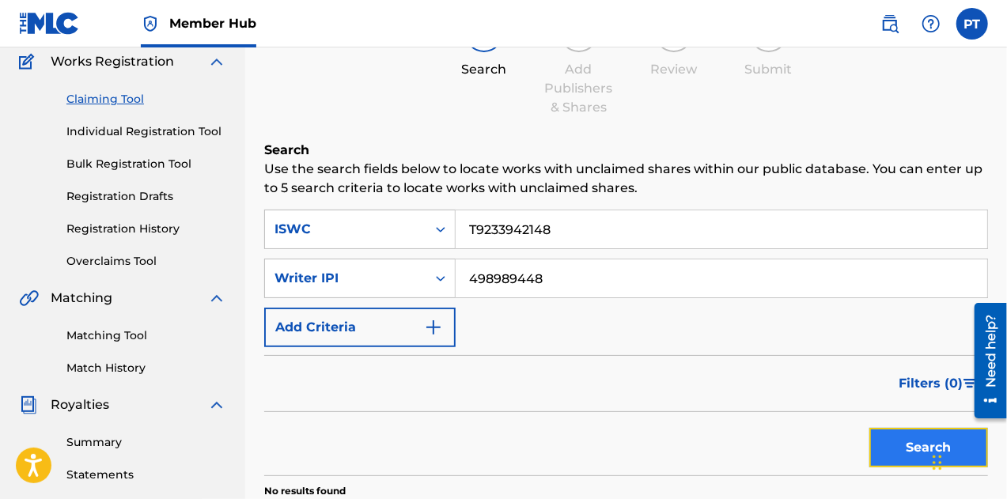
click at [896, 442] on button "Search" at bounding box center [929, 448] width 119 height 40
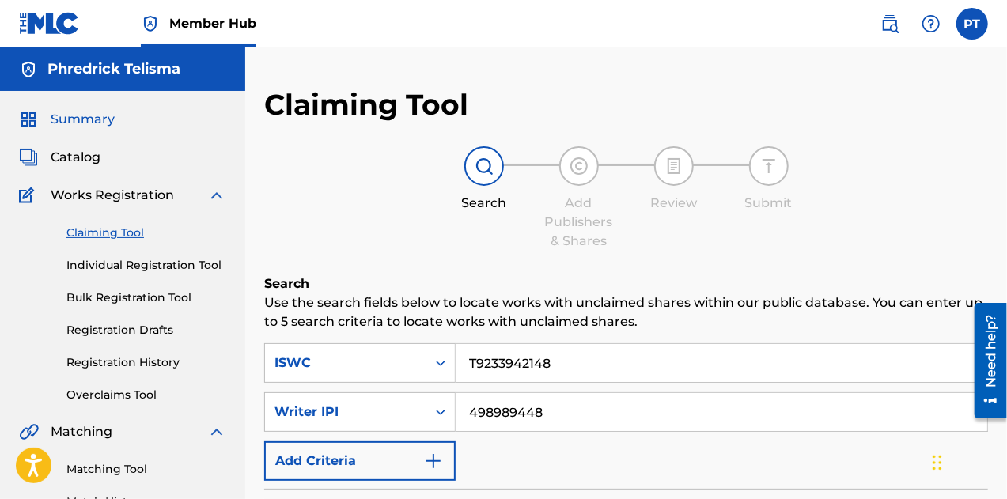
click at [79, 116] on span "Summary" at bounding box center [83, 119] width 64 height 19
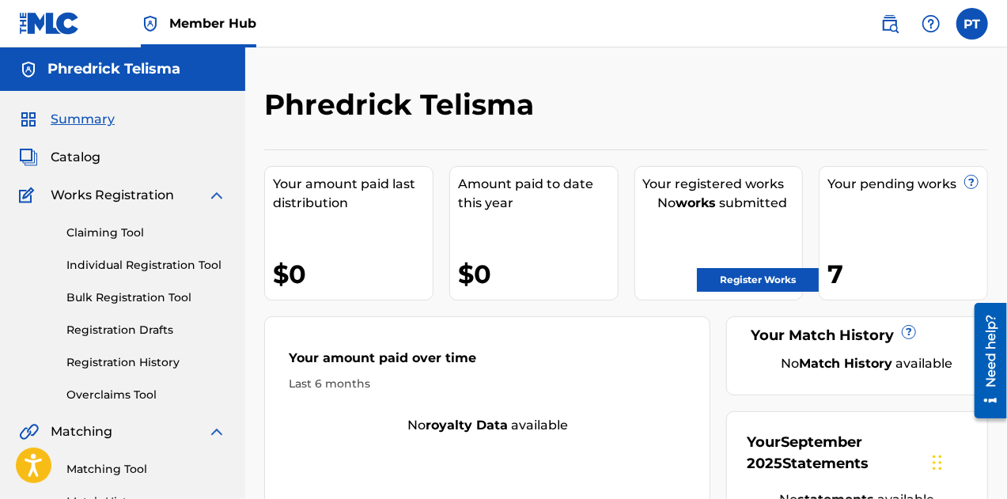
drag, startPoint x: 676, startPoint y: 117, endPoint x: 684, endPoint y: 108, distance: 11.8
click at [684, 108] on div "Phredrick Telisma" at bounding box center [543, 110] width 558 height 47
